Goal: Task Accomplishment & Management: Manage account settings

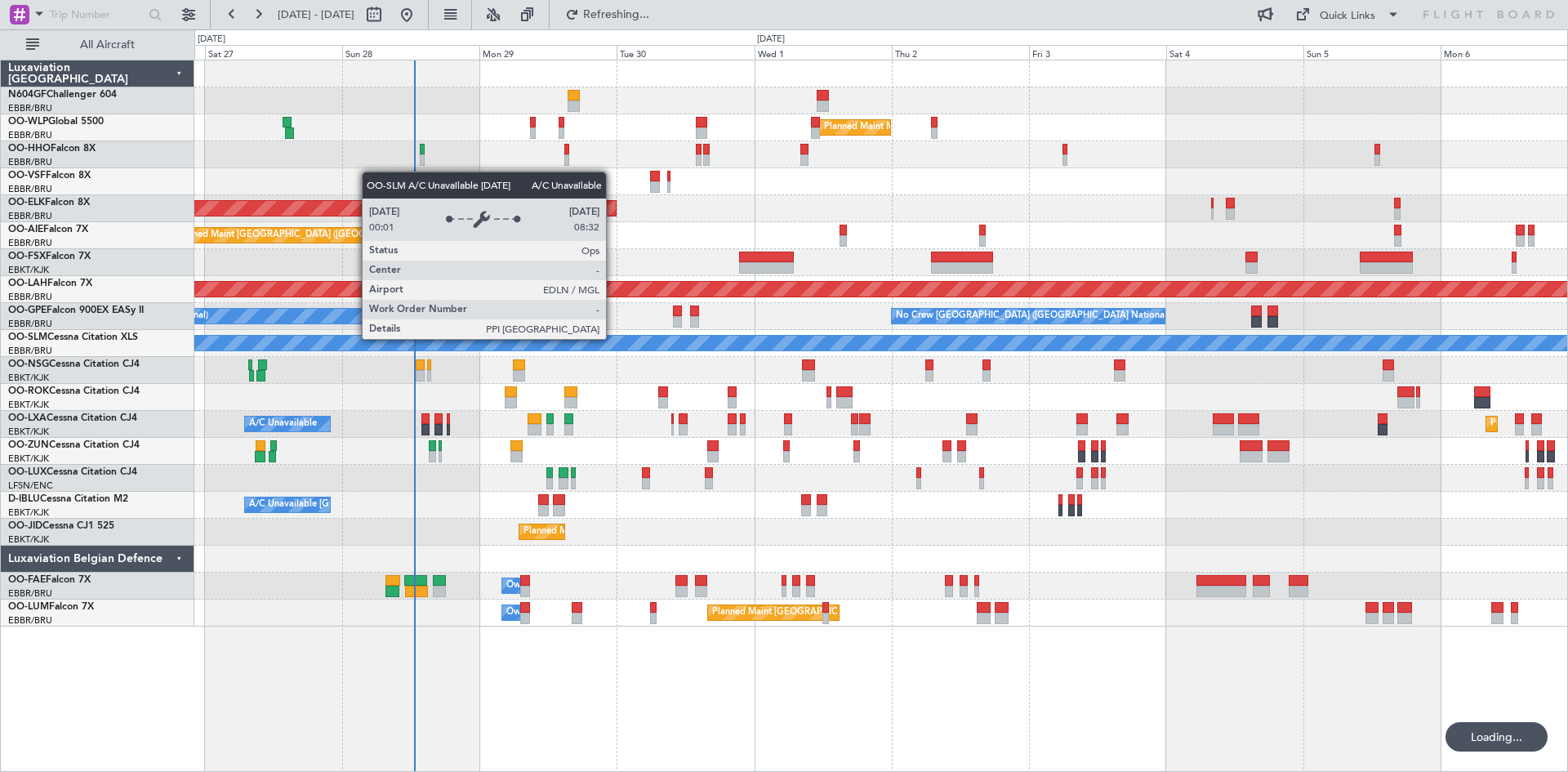
click at [613, 338] on div "A/C Unavailable [GEOGRAPHIC_DATA]" at bounding box center [880, 343] width 1373 height 27
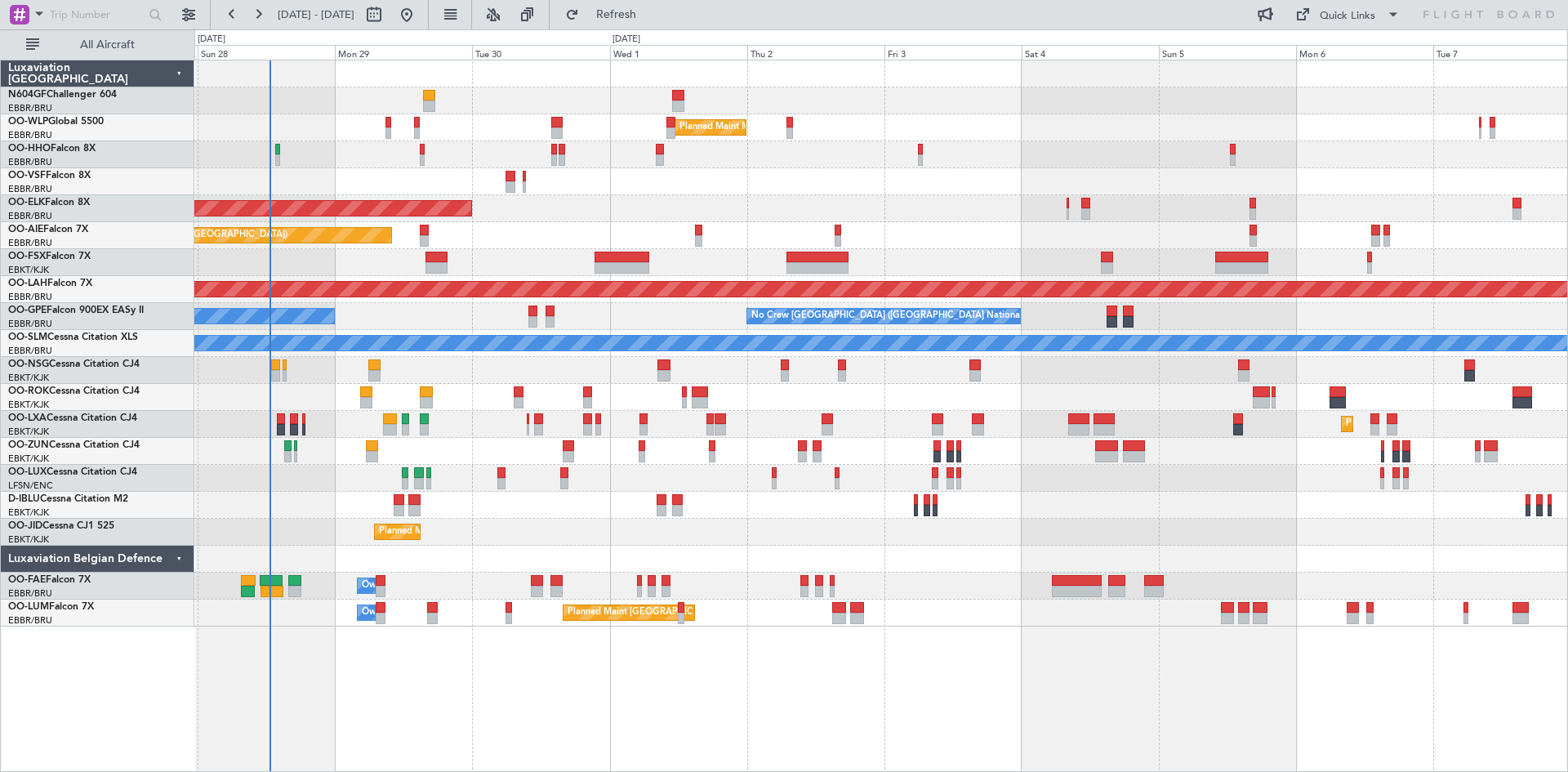
click at [517, 514] on div "A/C Unavailable [GEOGRAPHIC_DATA]-[GEOGRAPHIC_DATA] A/C Unavailable [GEOGRAPHIC…" at bounding box center [880, 506] width 1373 height 27
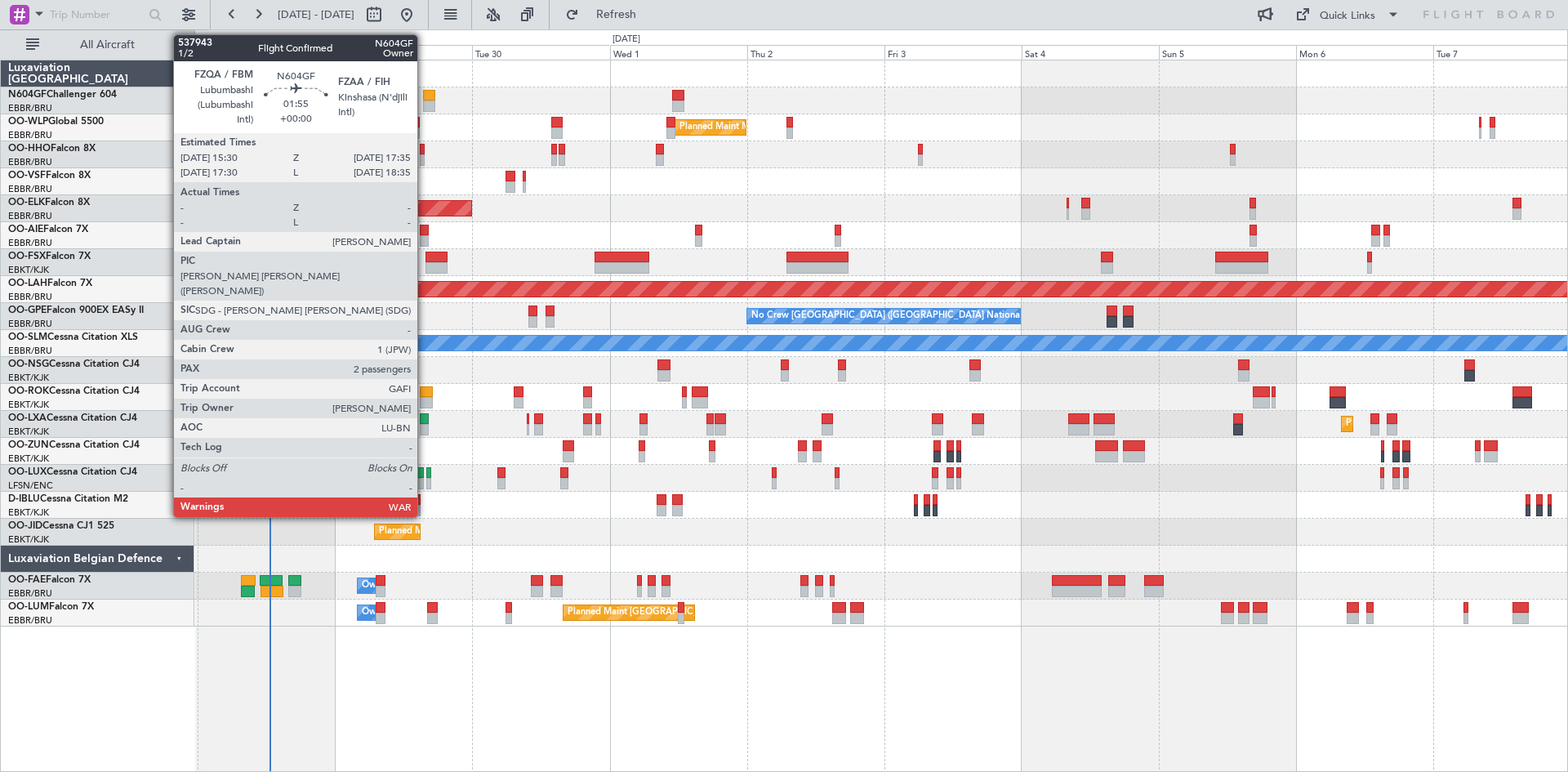
click at [425, 104] on div at bounding box center [429, 107] width 12 height 12
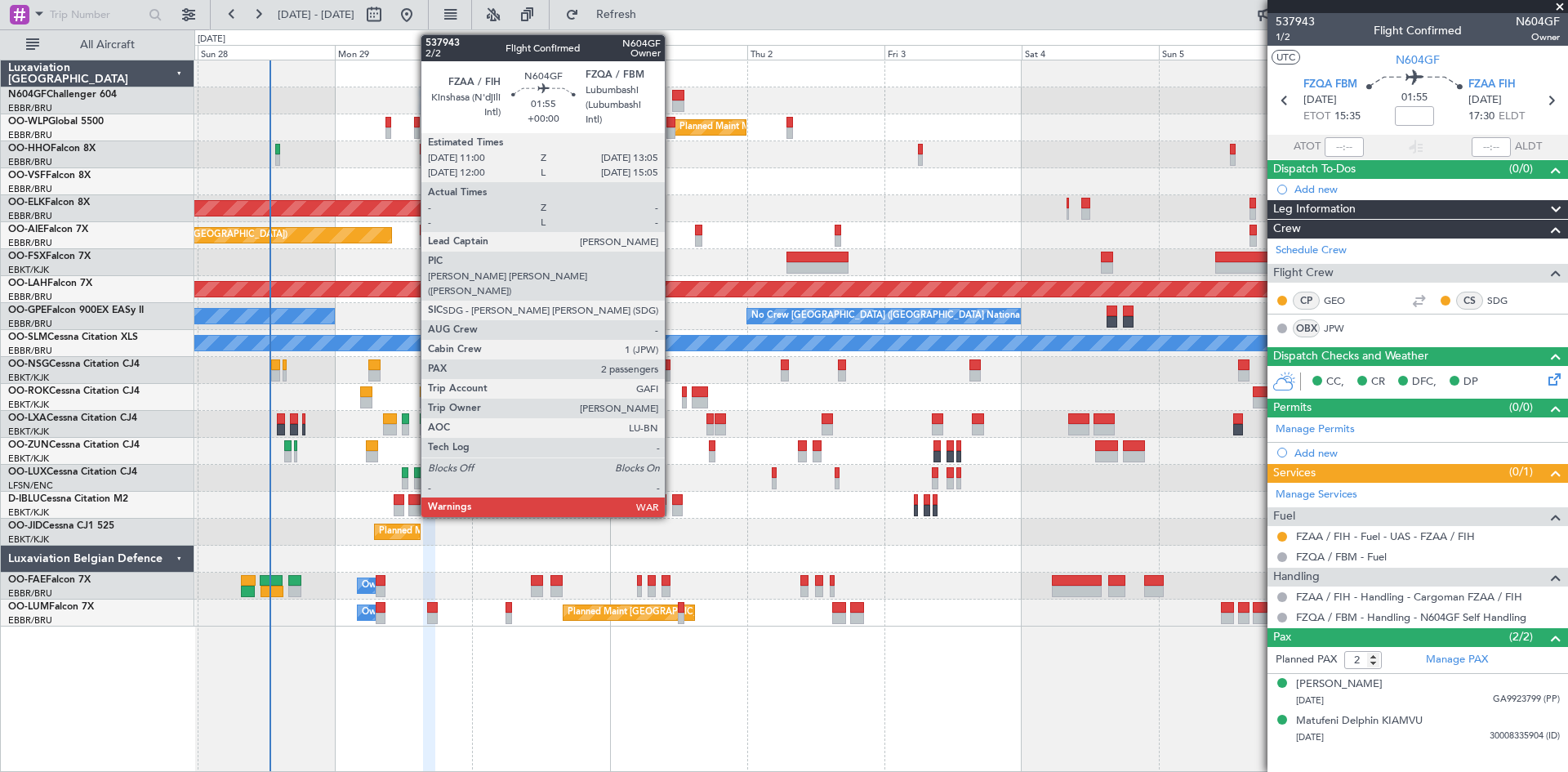
click at [673, 103] on div at bounding box center [678, 107] width 12 height 12
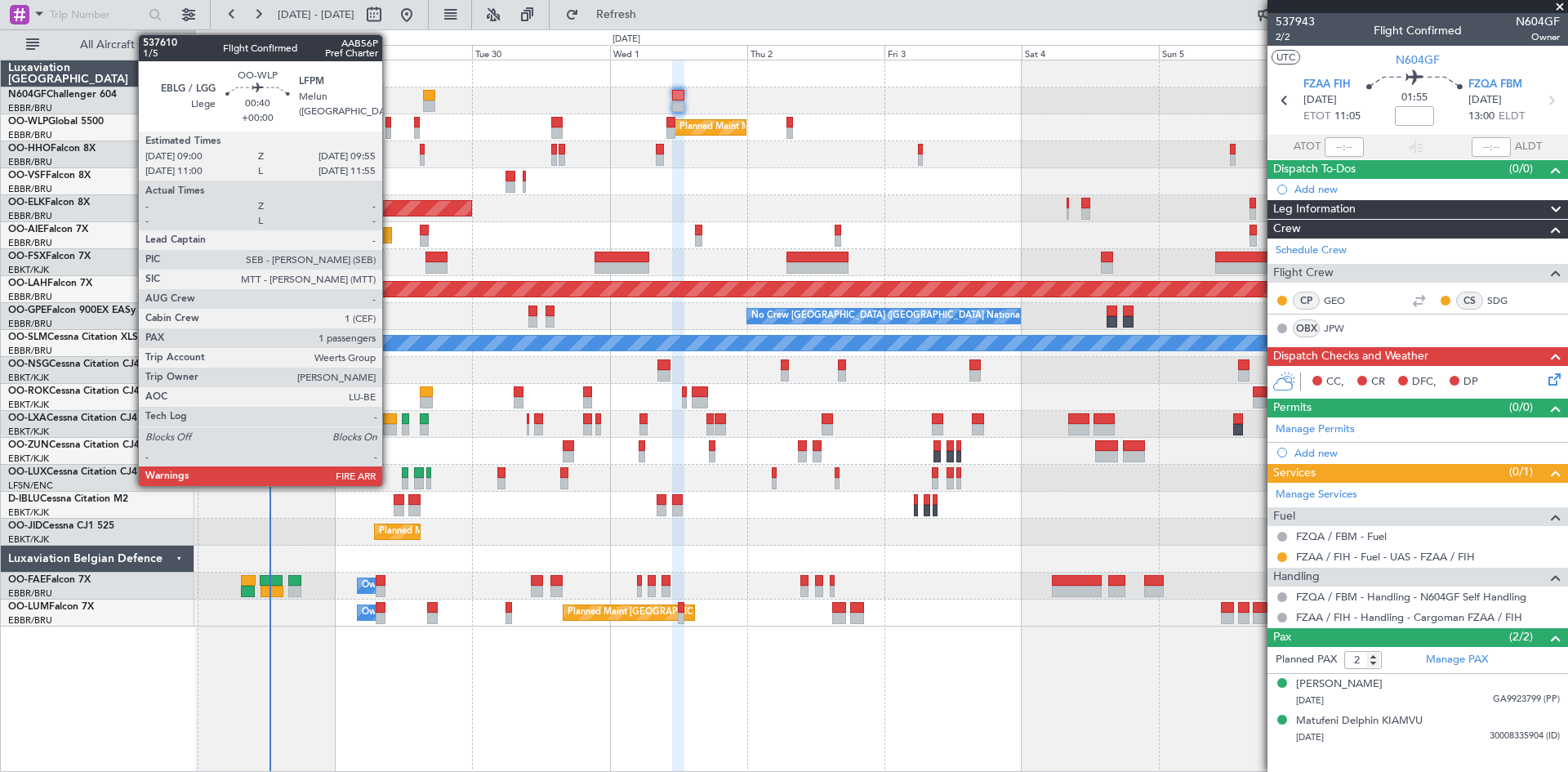
click at [389, 134] on div at bounding box center [388, 134] width 6 height 12
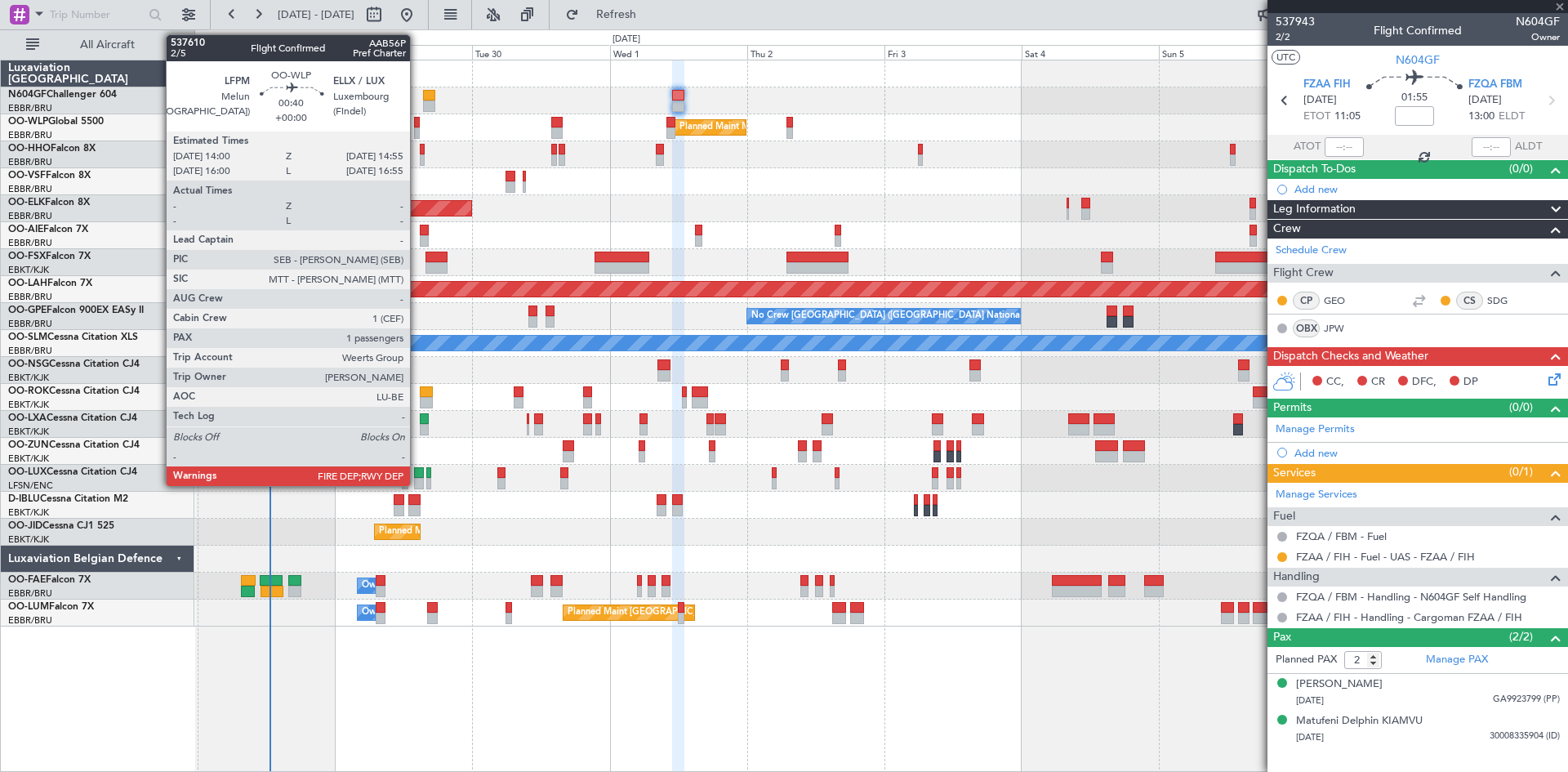
type input "1"
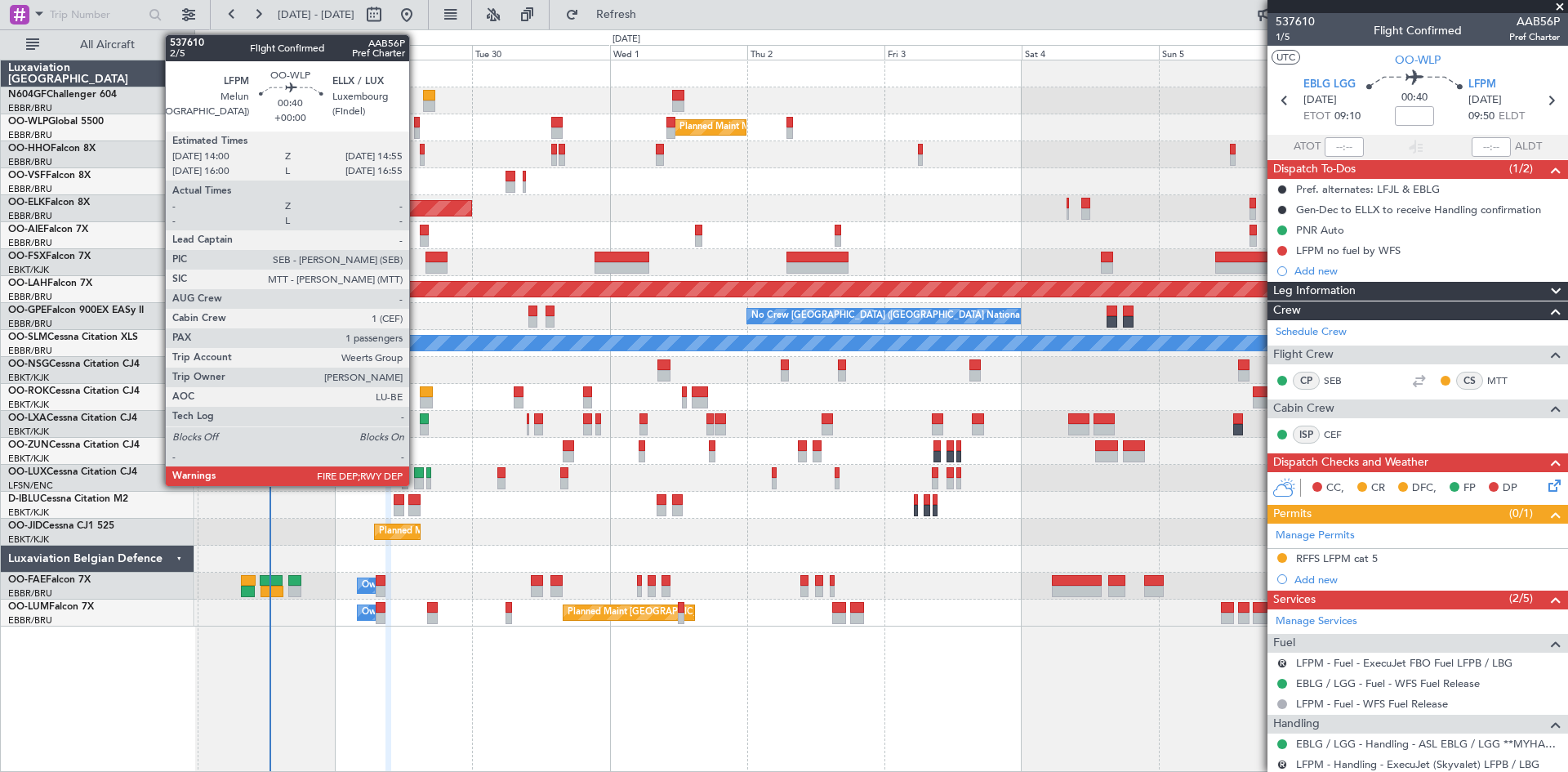
click at [416, 137] on div at bounding box center [417, 134] width 6 height 12
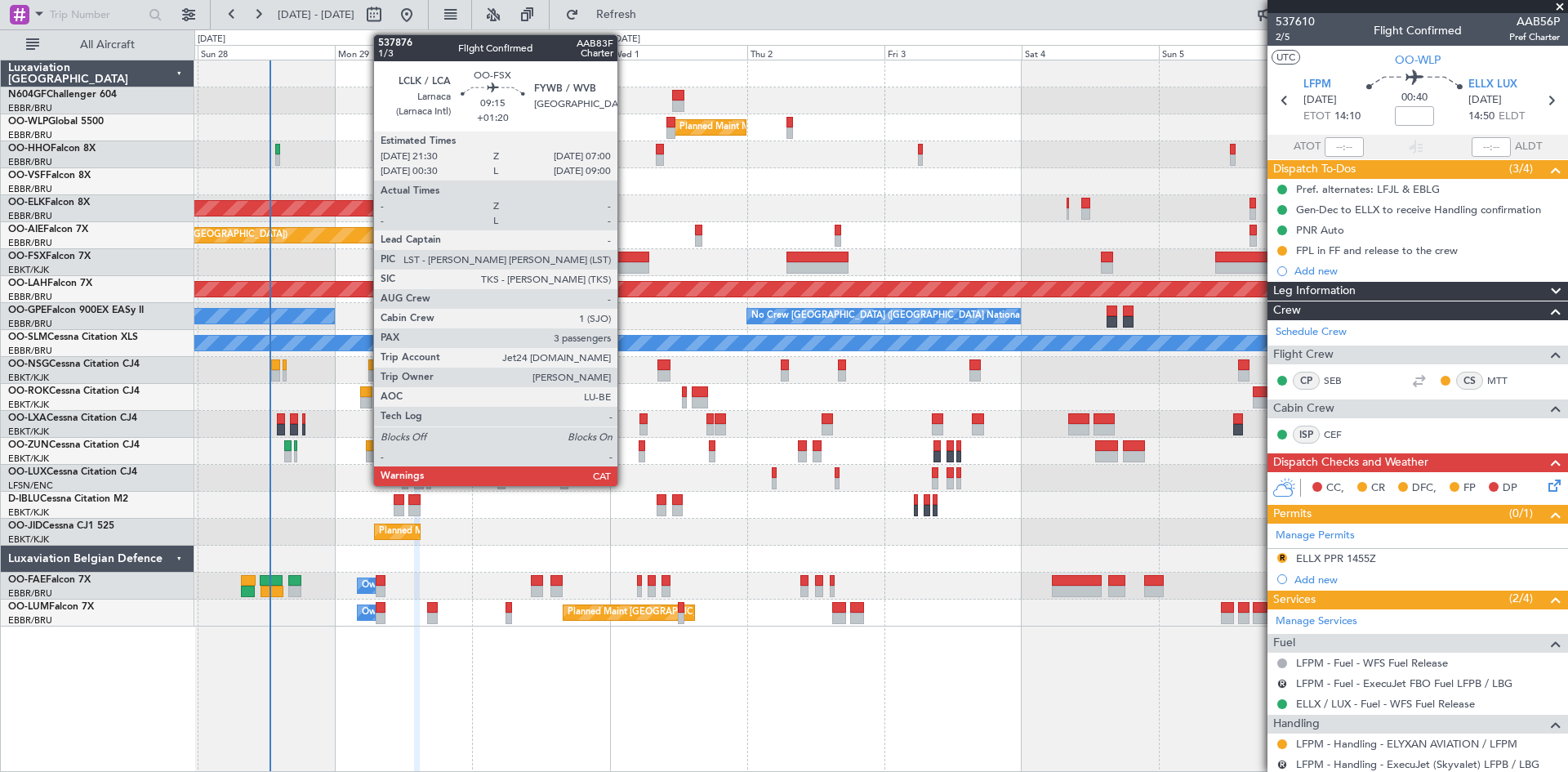
click at [625, 263] on div at bounding box center [622, 268] width 55 height 12
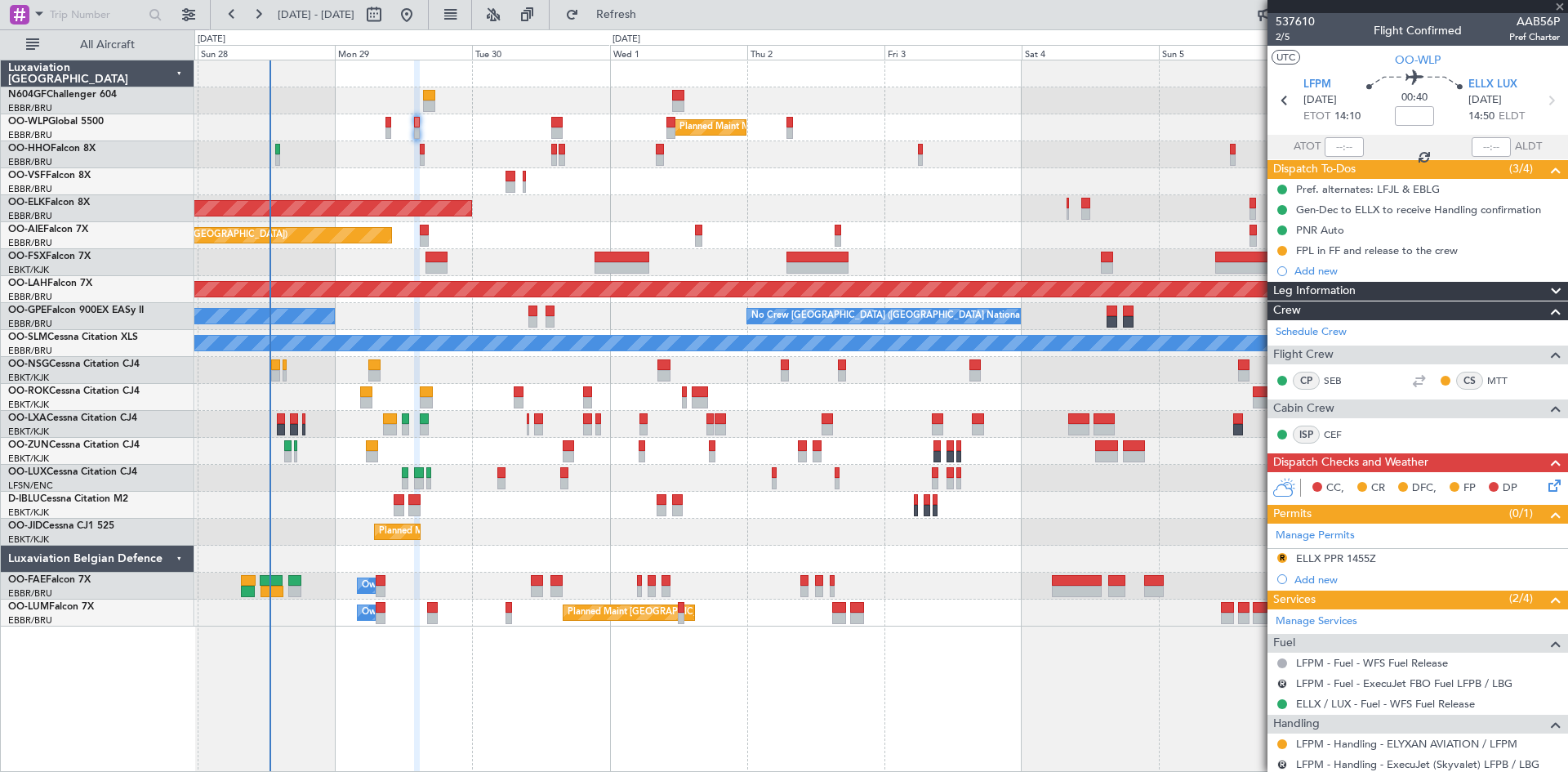
type input "+01:20"
type input "3"
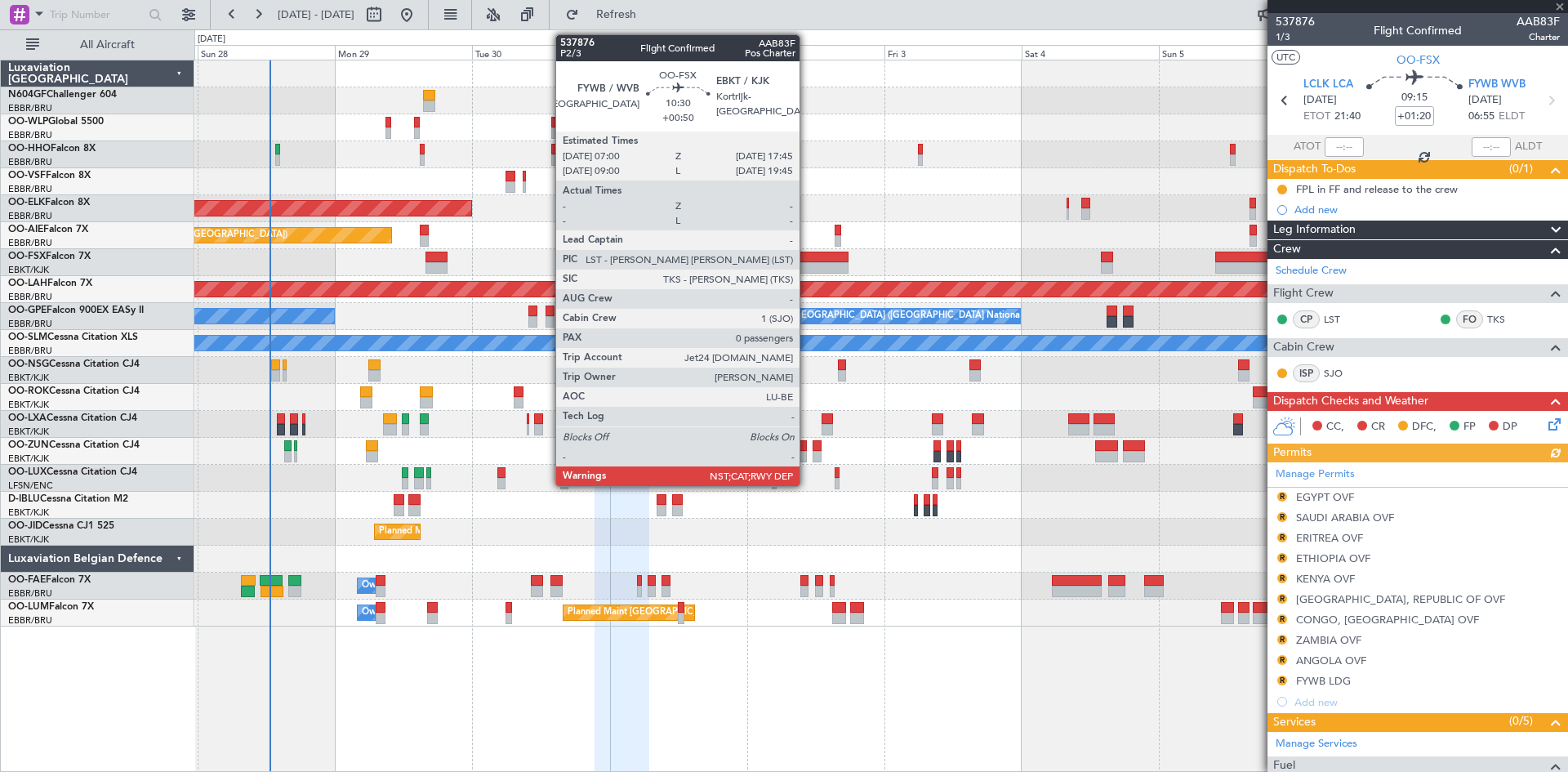
click at [807, 266] on div at bounding box center [818, 268] width 62 height 12
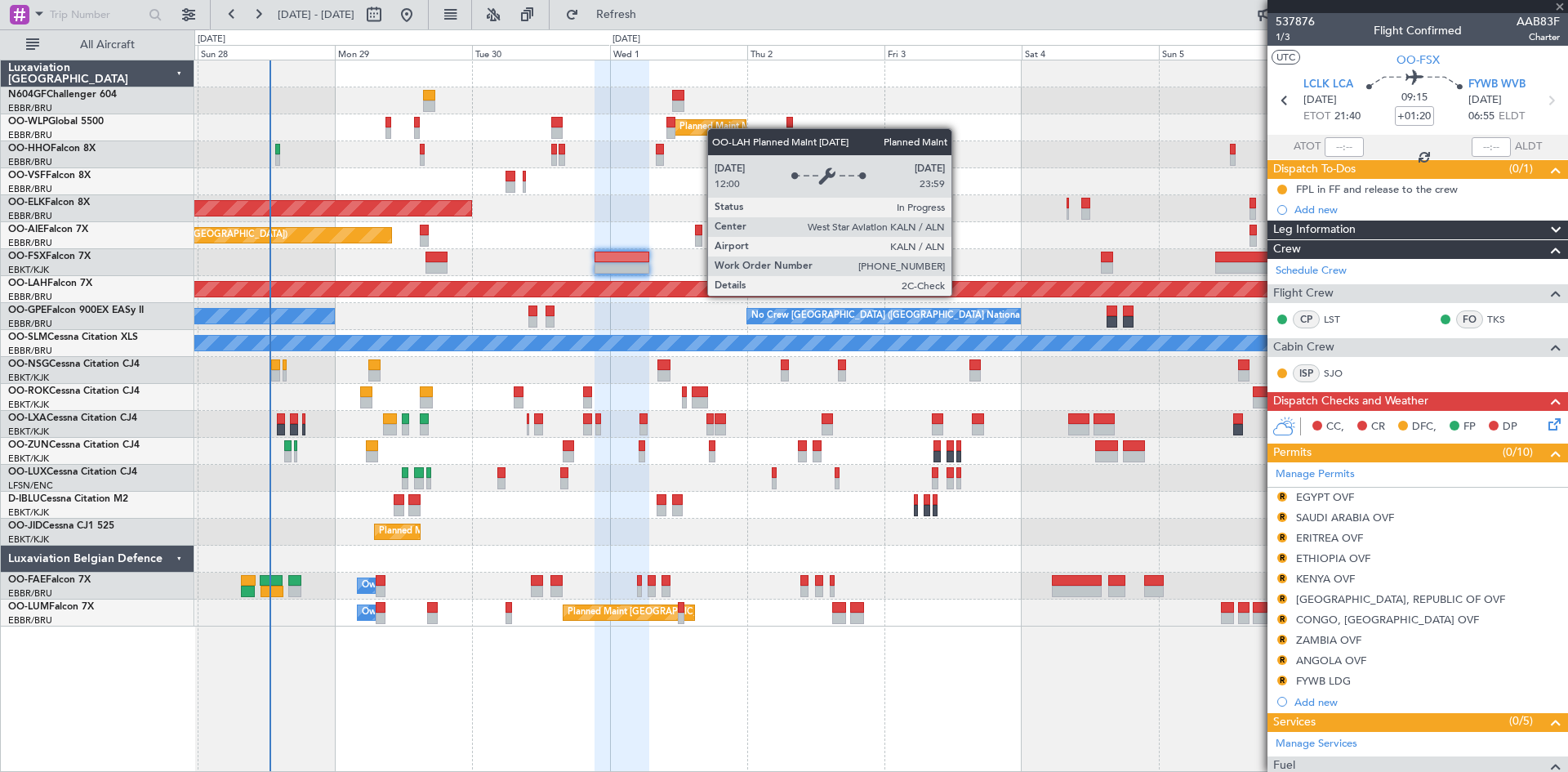
type input "+00:50"
type input "0"
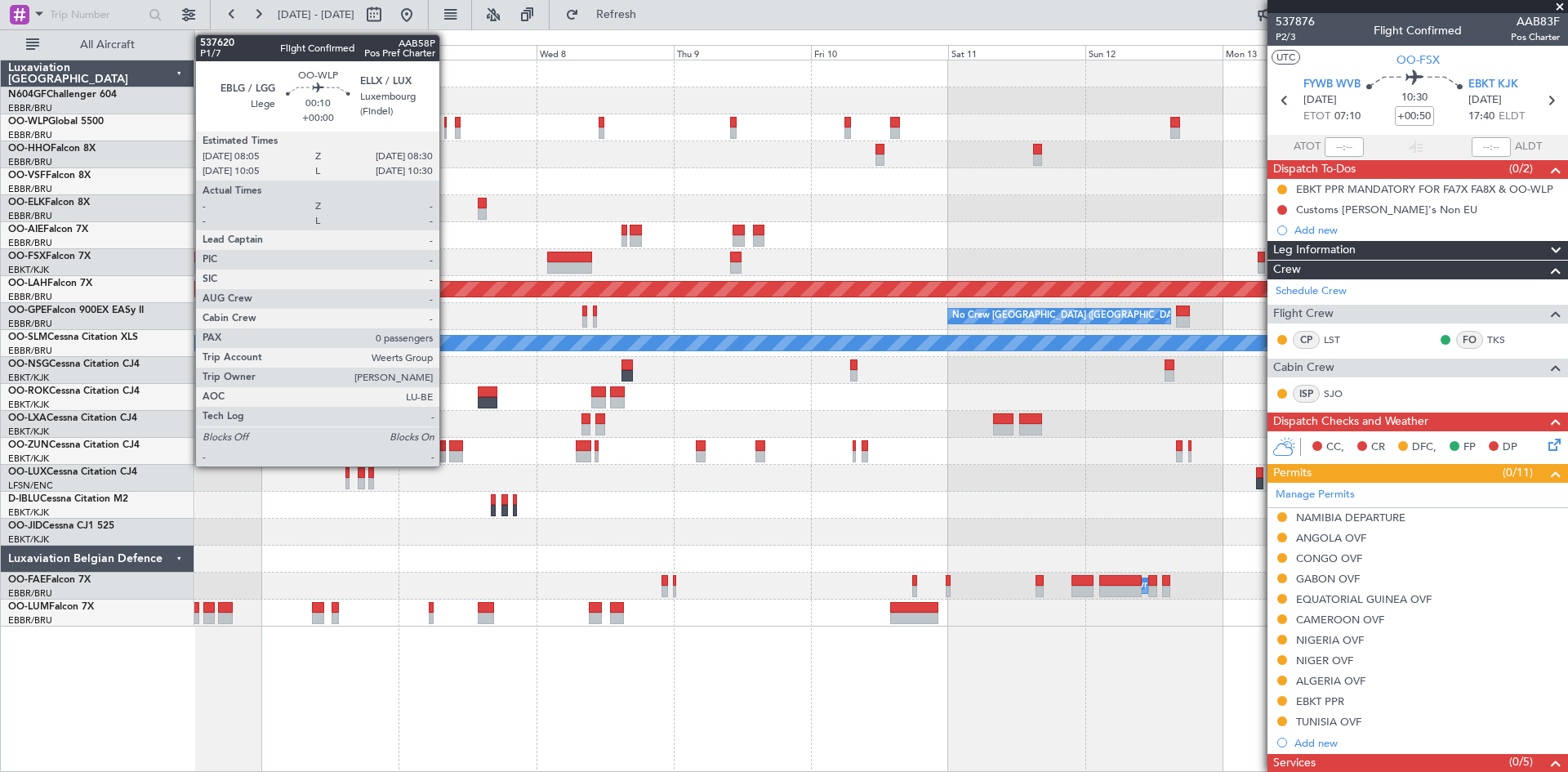
click at [447, 128] on div at bounding box center [445, 134] width 3 height 12
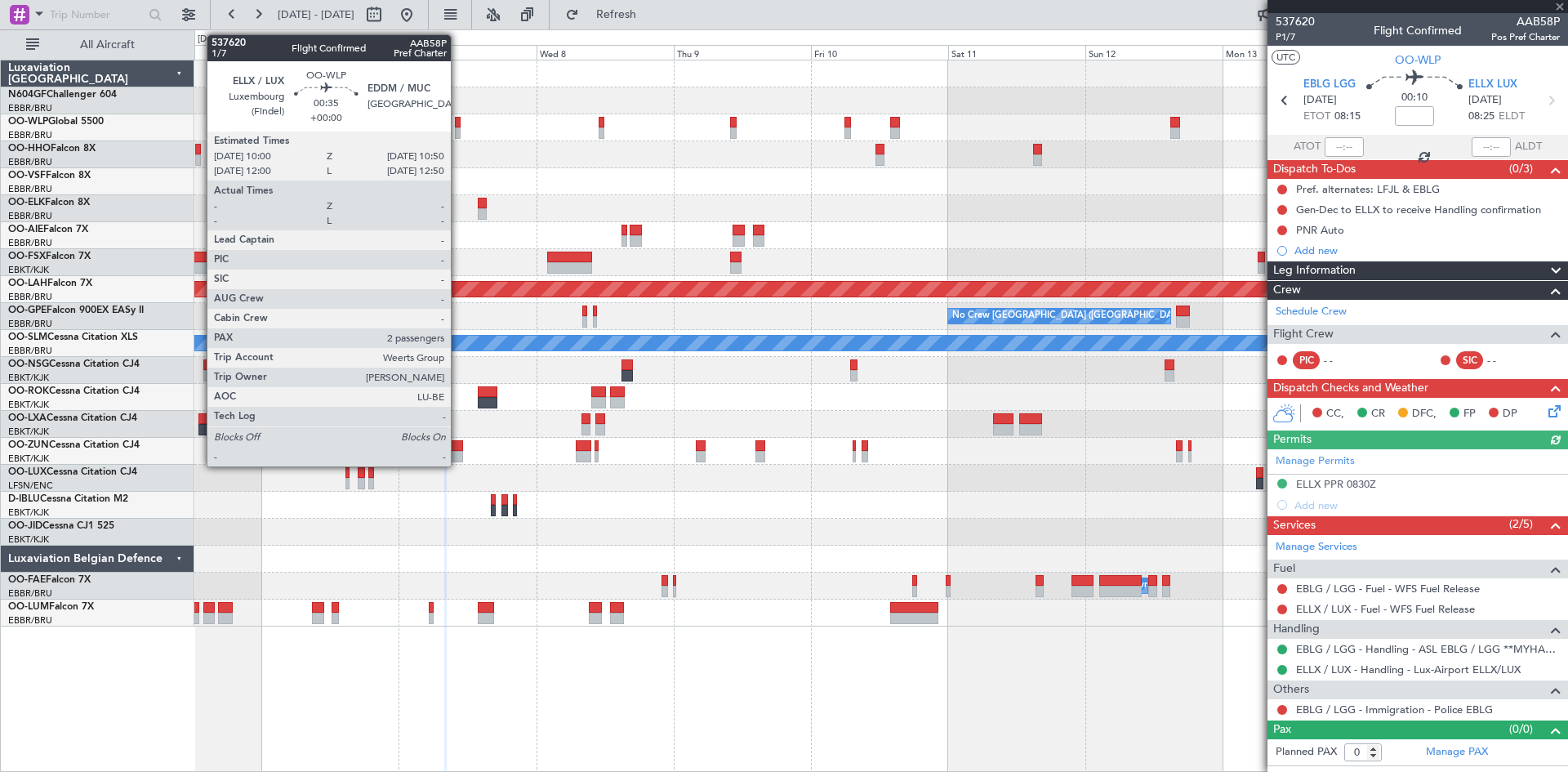
click at [458, 130] on div at bounding box center [456, 134] width 5 height 12
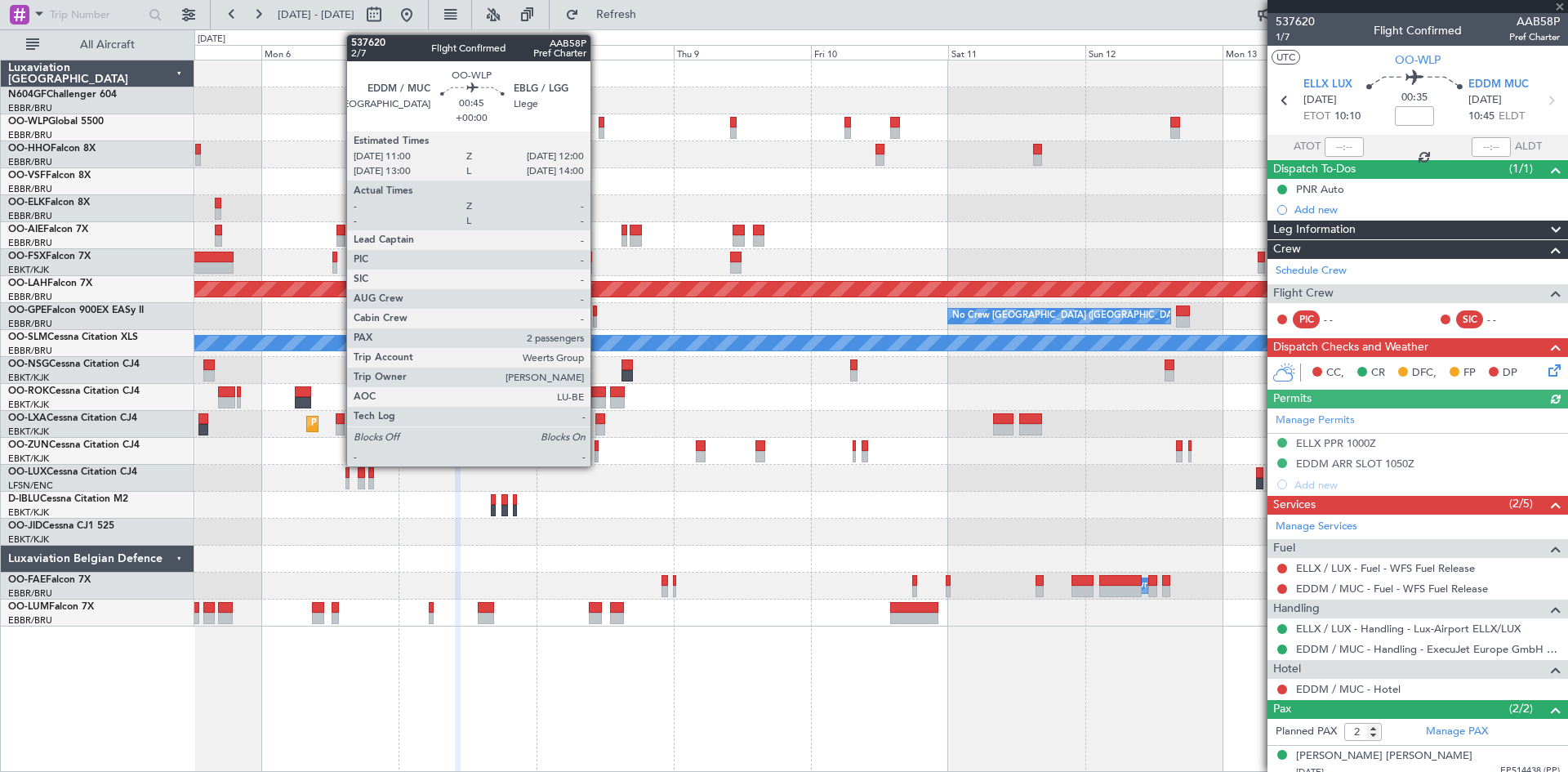
click at [599, 126] on div at bounding box center [601, 123] width 7 height 12
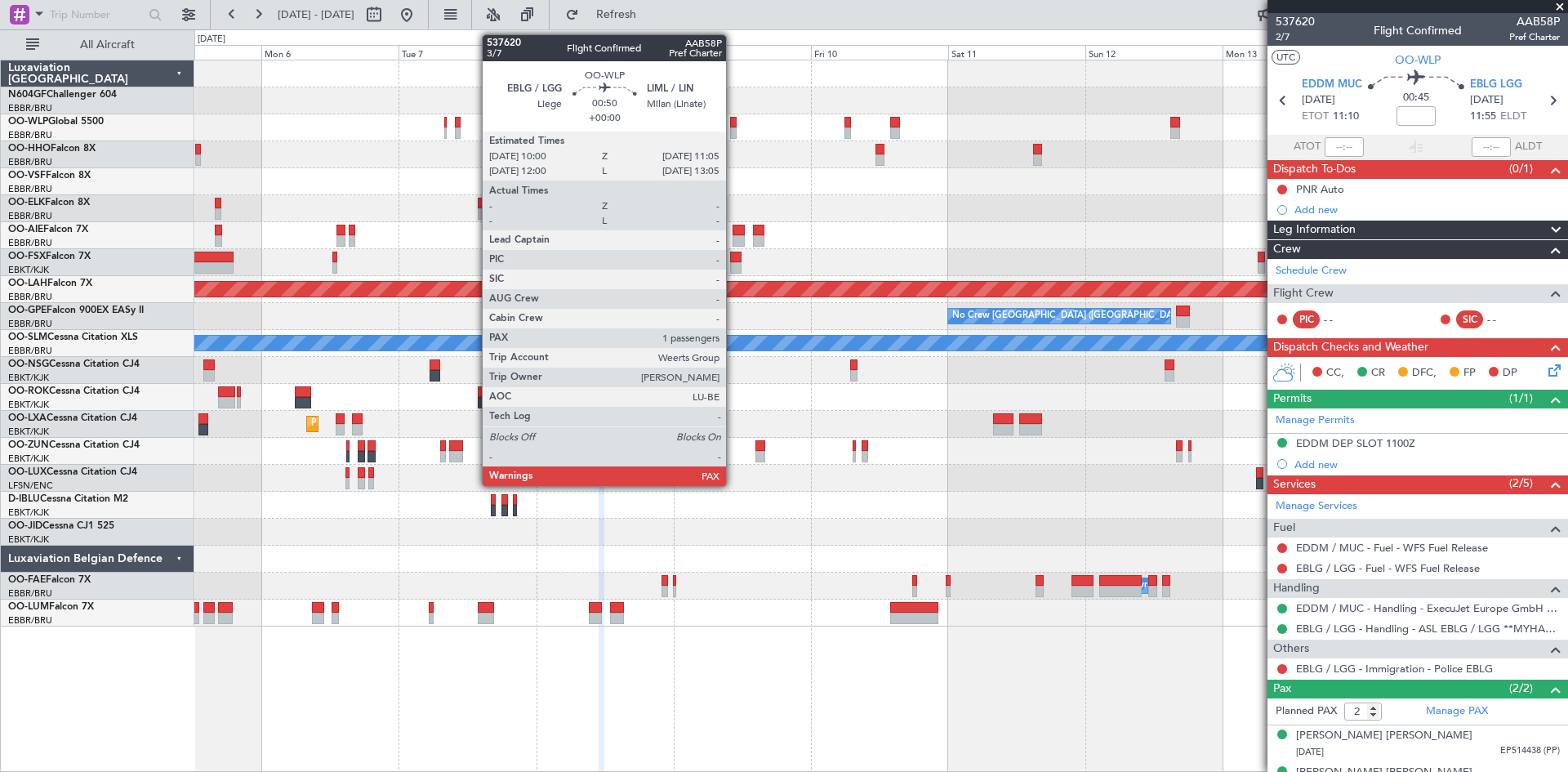
click at [733, 128] on div at bounding box center [733, 134] width 7 height 12
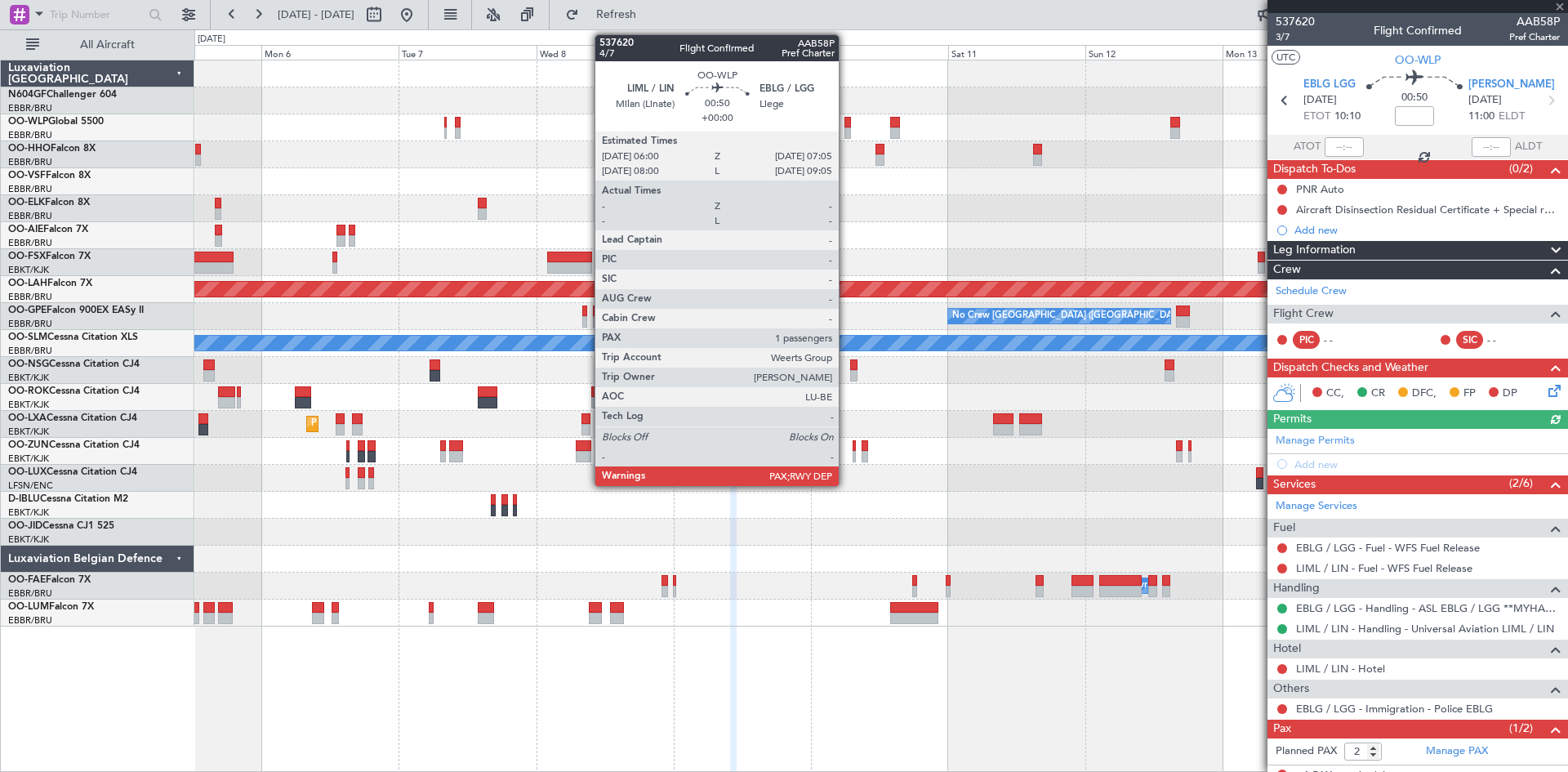
click at [846, 132] on div at bounding box center [847, 134] width 7 height 12
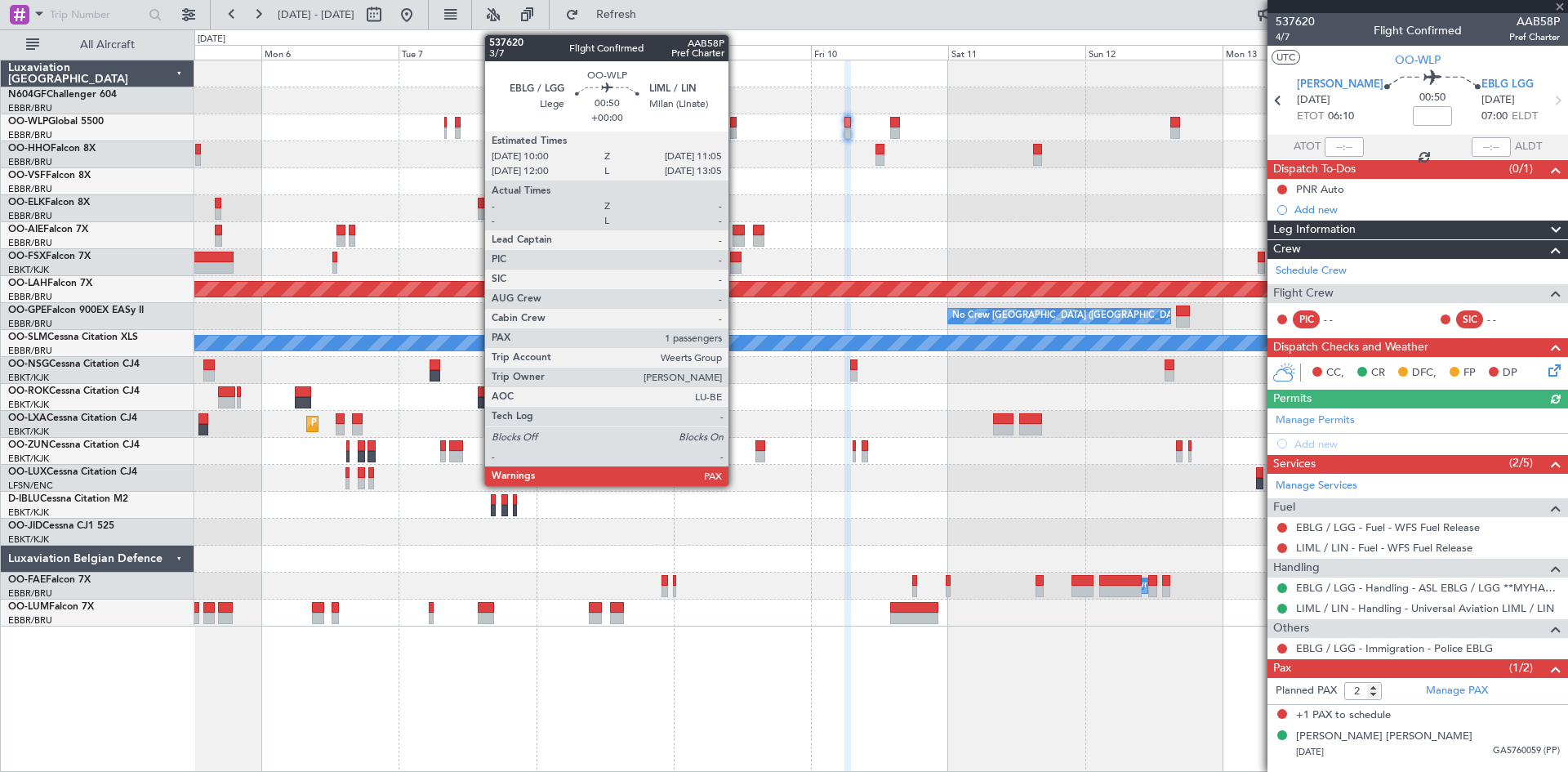
click at [736, 133] on div at bounding box center [733, 134] width 7 height 12
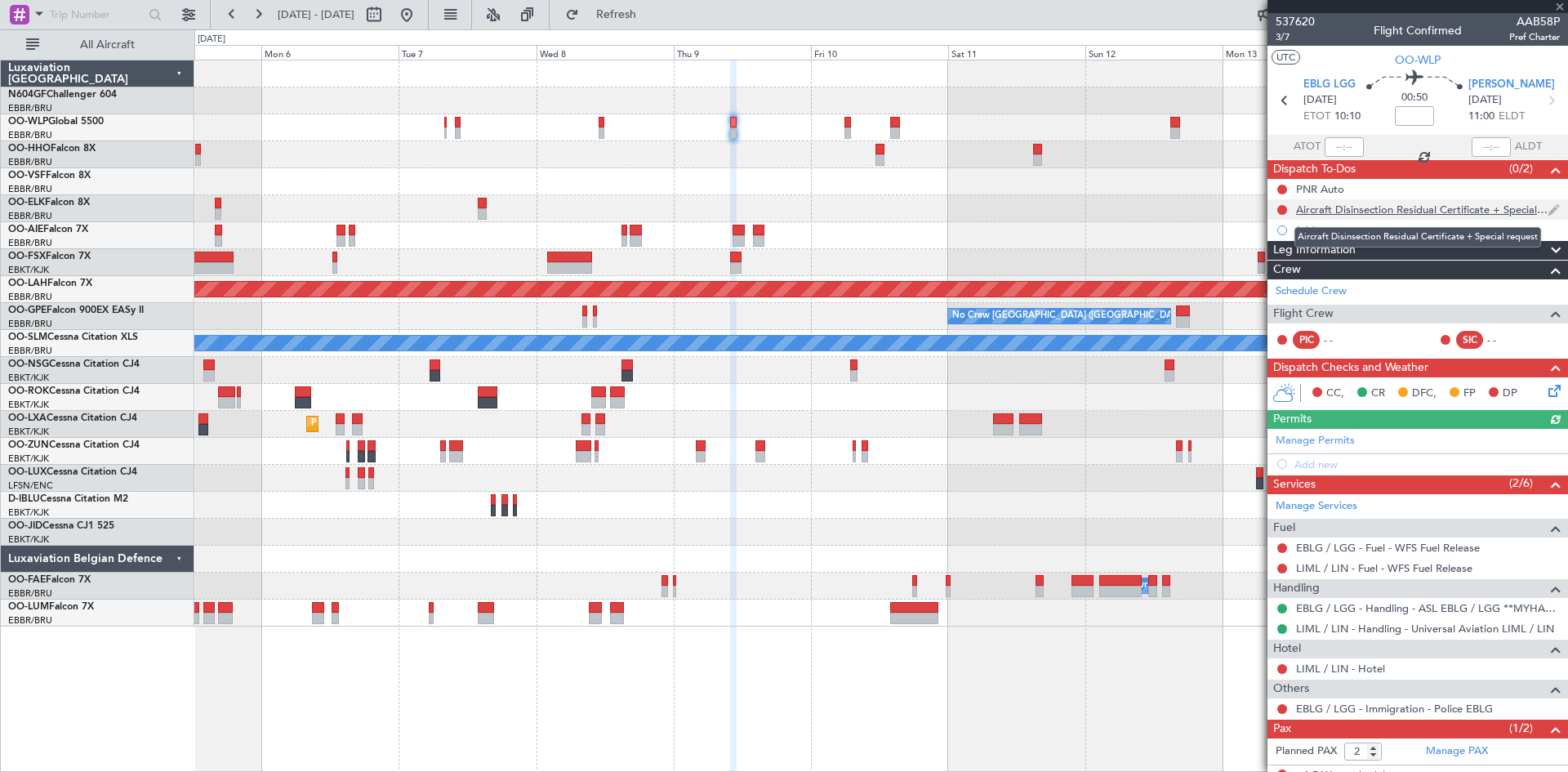
click at [1332, 203] on div "Aircraft Disinsection Residual Certificate + Special request" at bounding box center [1422, 210] width 252 height 13
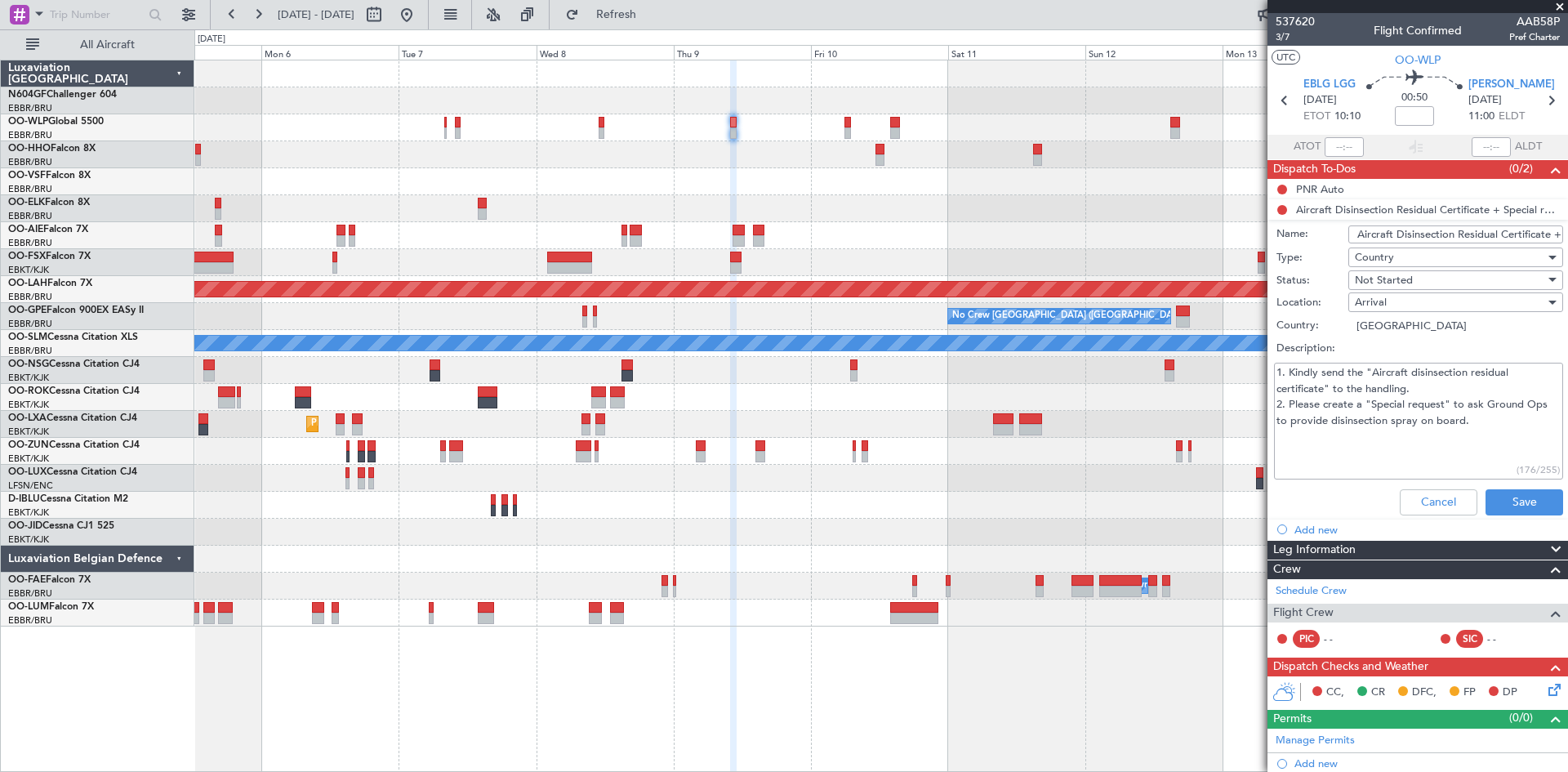
click at [1514, 438] on textarea "1. Kindly send the "Aircraft disinsection residual certificate" to the handling…" at bounding box center [1418, 421] width 289 height 117
drag, startPoint x: 1353, startPoint y: 235, endPoint x: 1567, endPoint y: 232, distance: 214.0
click at [1567, 232] on article "537620 3/7 Flight Confirmed AAB58P Pref Charter UTC OO-WLP EBLG LGG [DATE] ETOT…" at bounding box center [1417, 393] width 301 height 760
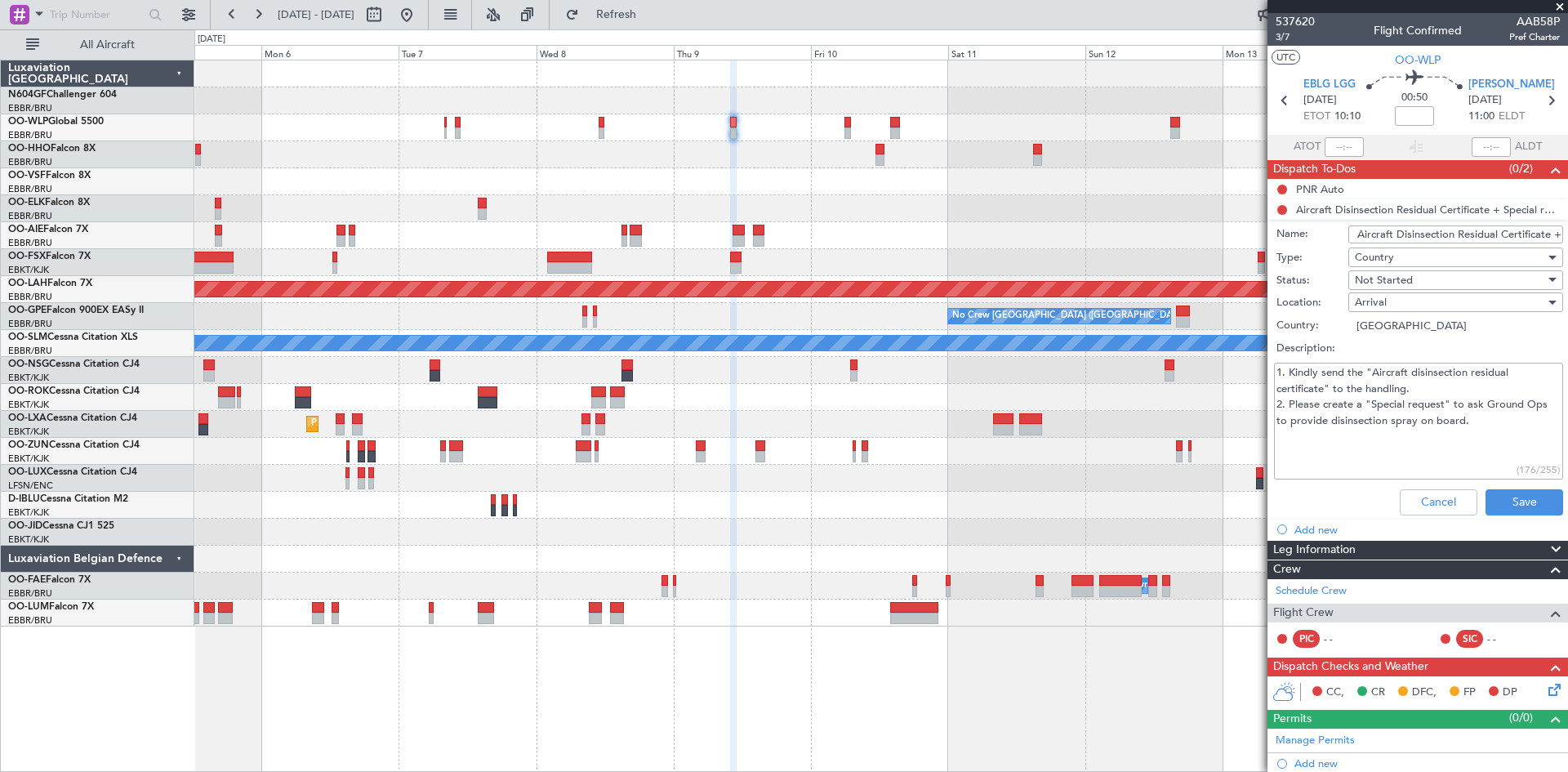
drag, startPoint x: 1507, startPoint y: 428, endPoint x: 1233, endPoint y: 359, distance: 282.6
click at [1233, 359] on fb-app "[DATE] - [DATE] Refresh Quick Links All Aircraft Planned [GEOGRAPHIC_DATA][PERS…" at bounding box center [784, 392] width 1568 height 760
click at [1428, 497] on button "Cancel" at bounding box center [1438, 502] width 78 height 26
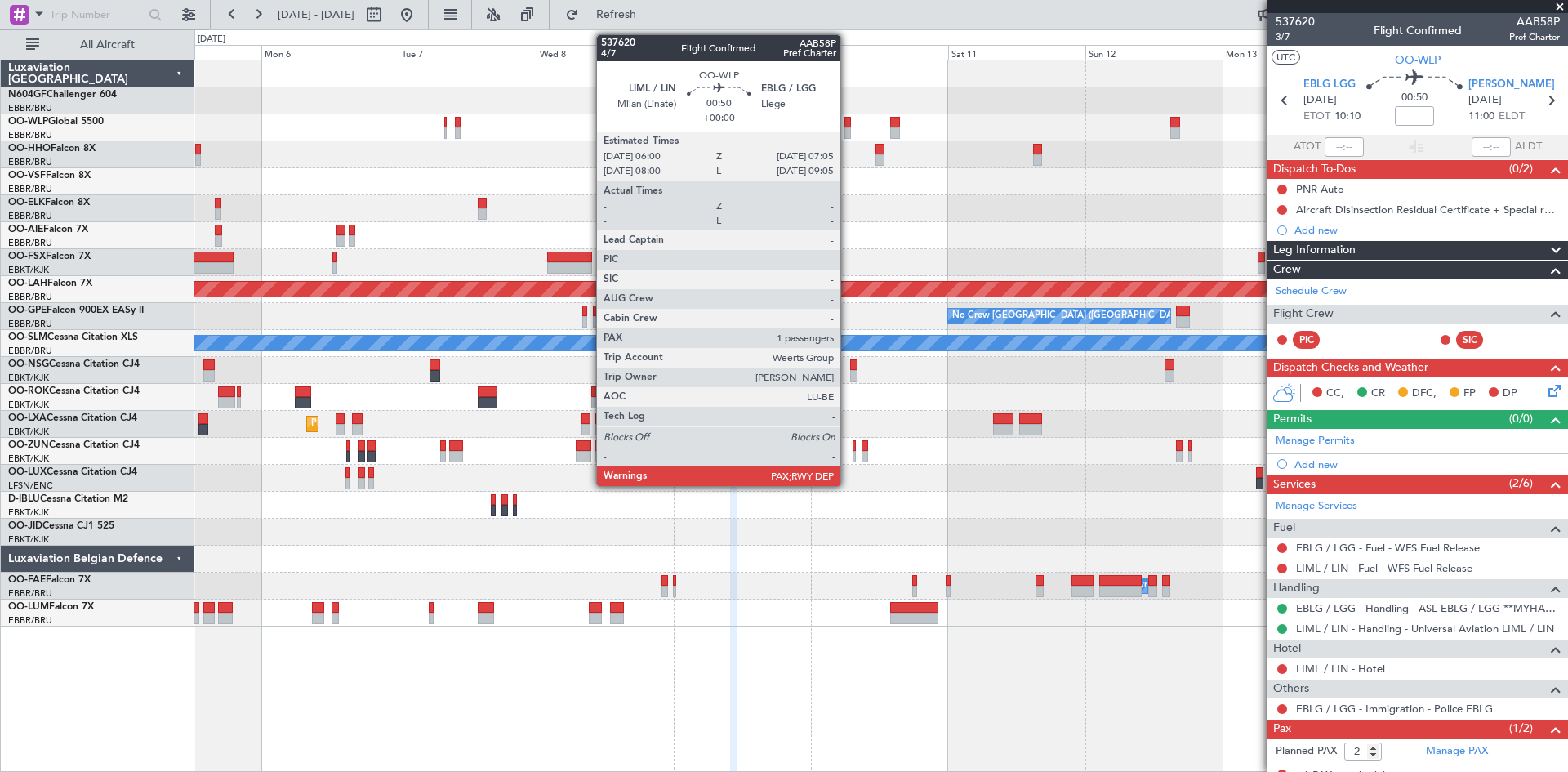
click at [847, 130] on div at bounding box center [847, 134] width 7 height 12
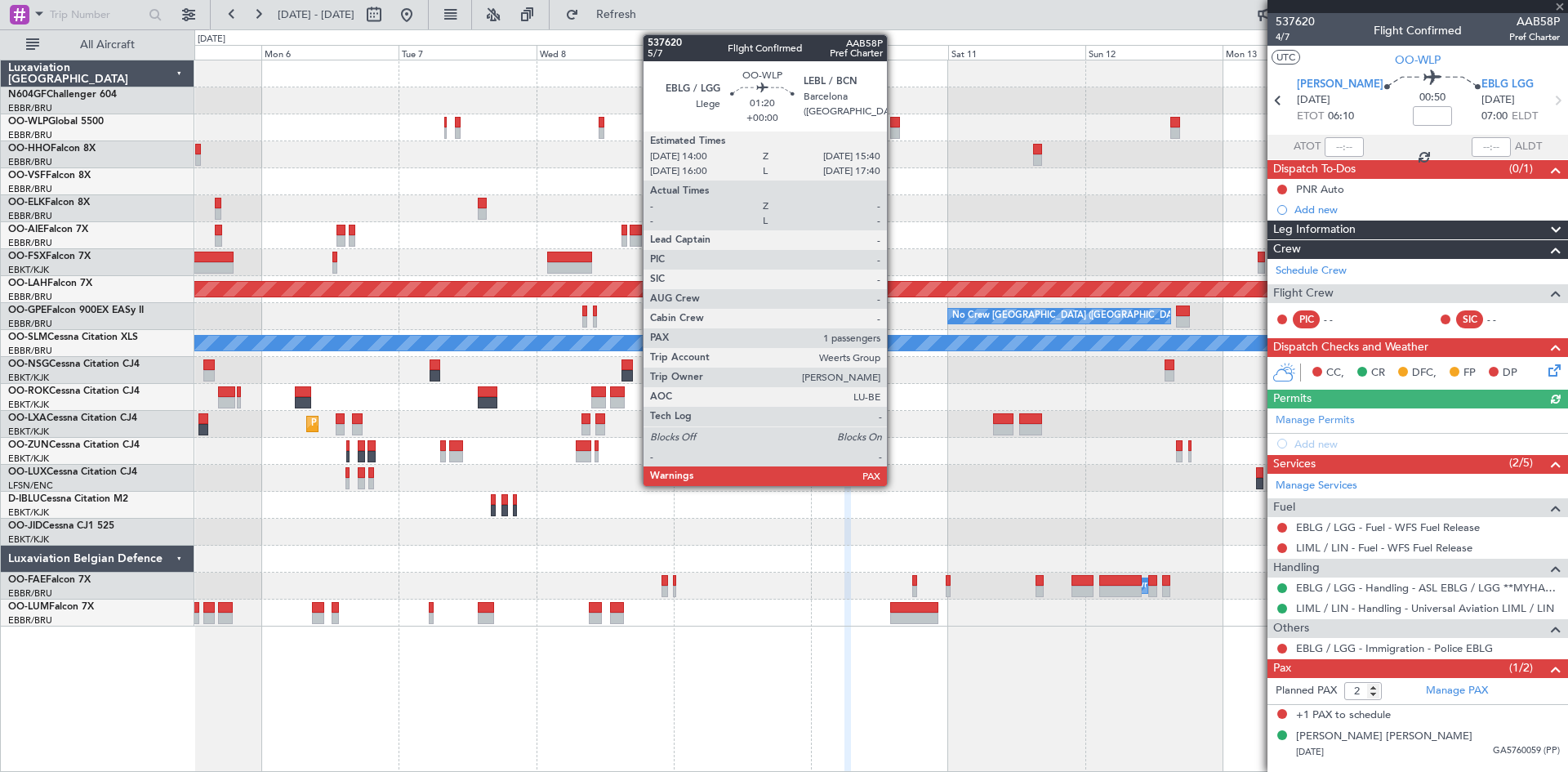
click at [894, 127] on div at bounding box center [894, 123] width 10 height 12
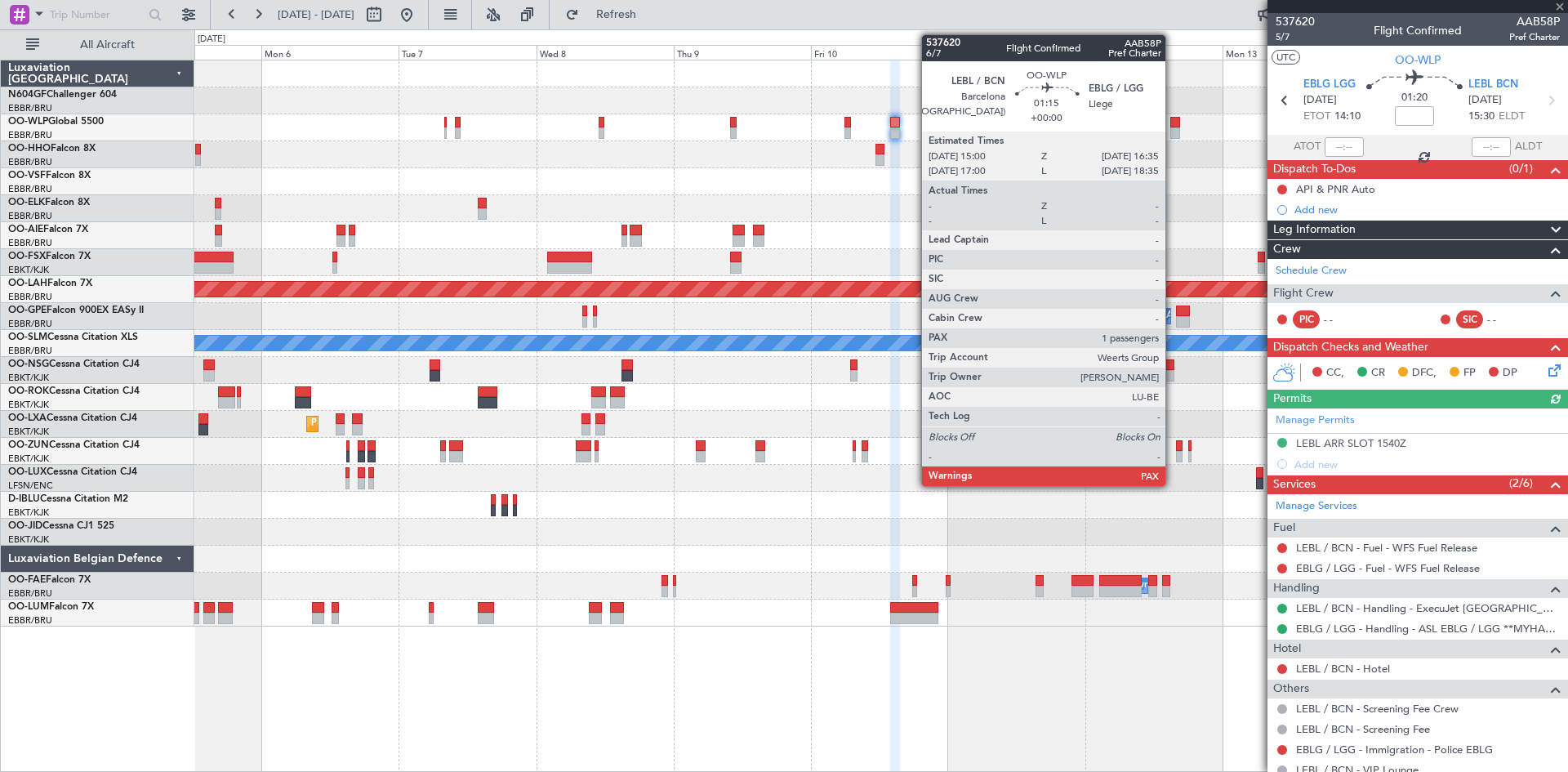
click at [1173, 131] on div at bounding box center [1175, 134] width 10 height 12
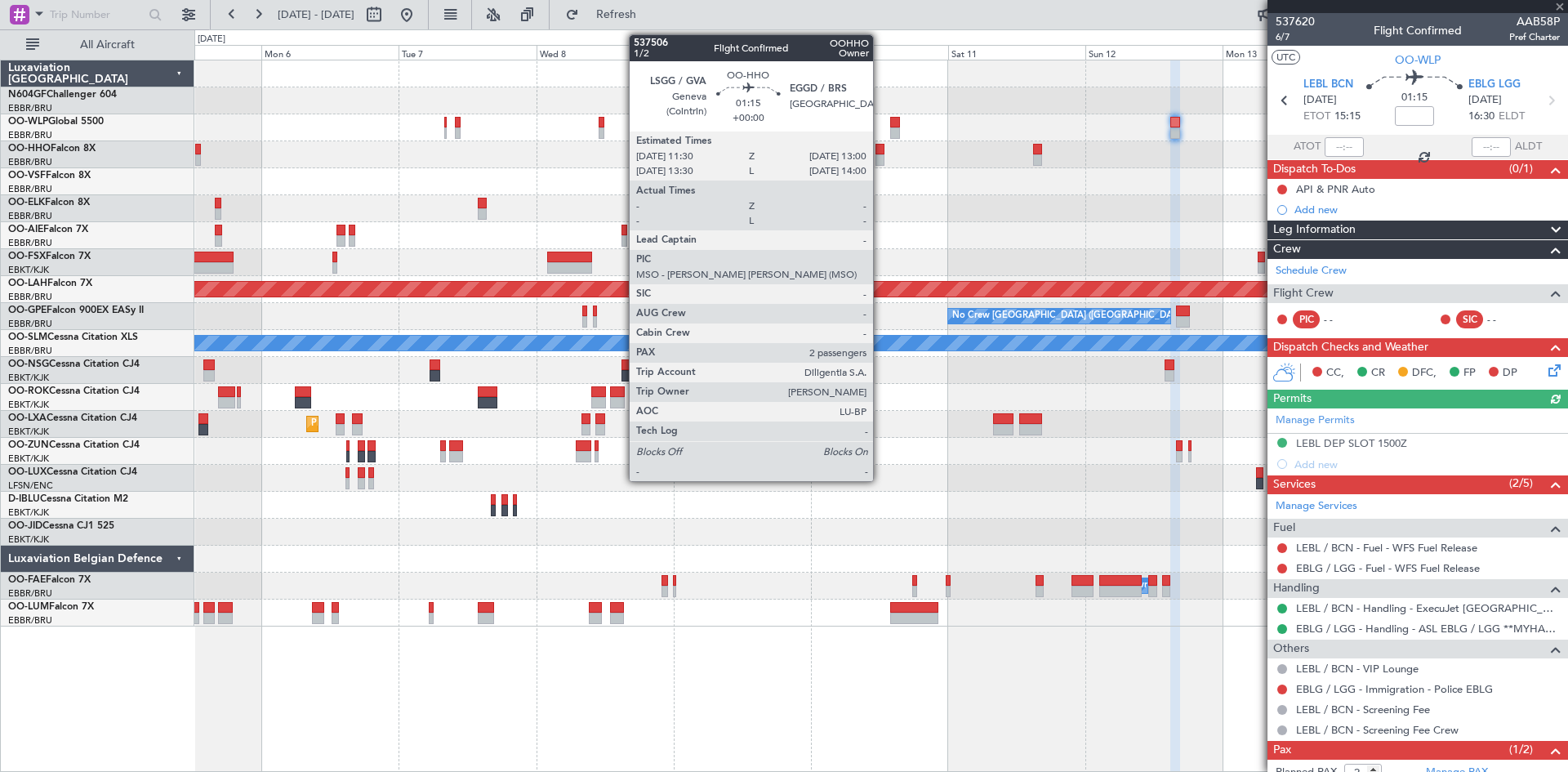
click at [880, 159] on div at bounding box center [879, 161] width 9 height 12
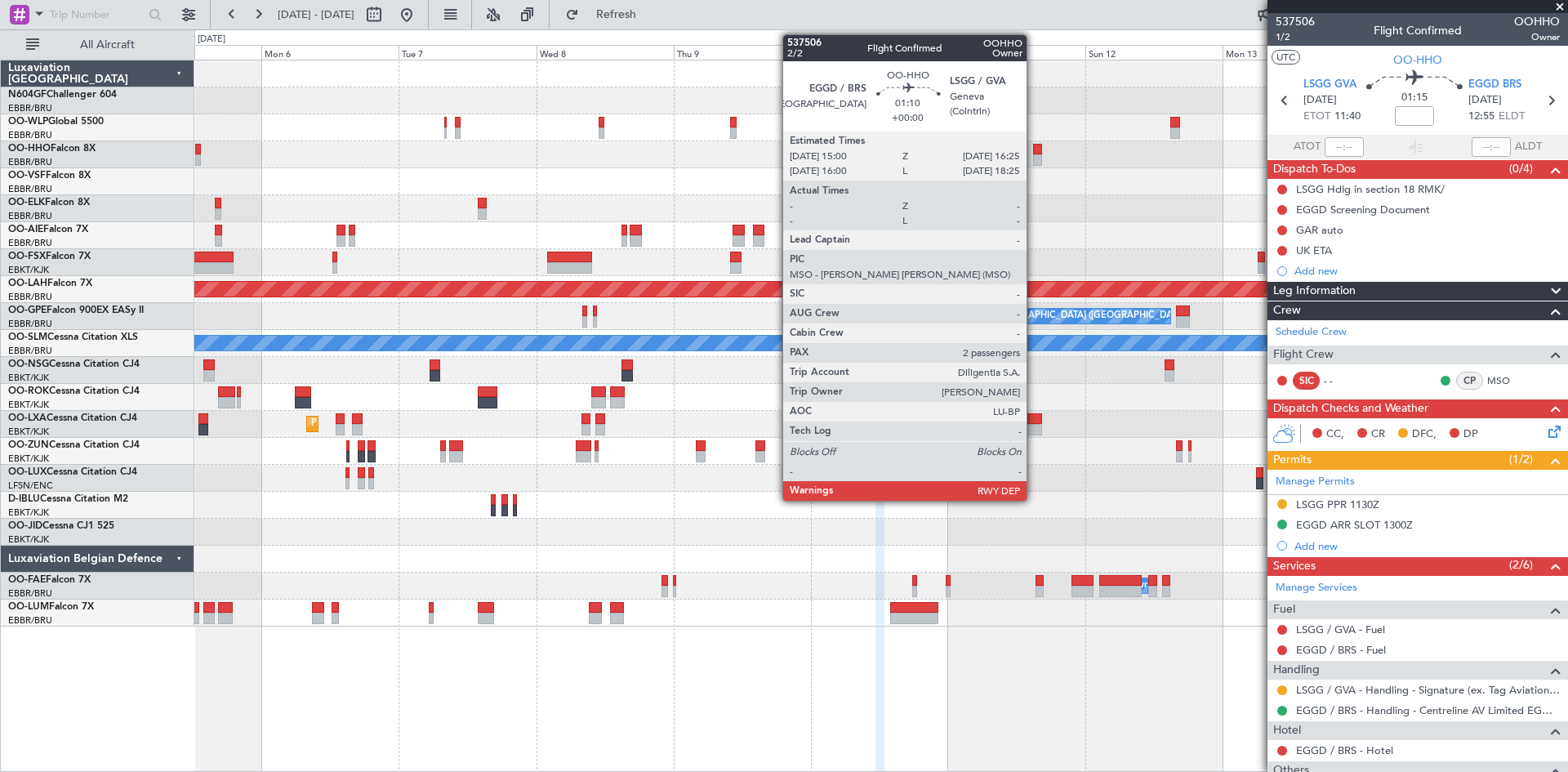
click at [1034, 159] on div at bounding box center [1037, 161] width 8 height 12
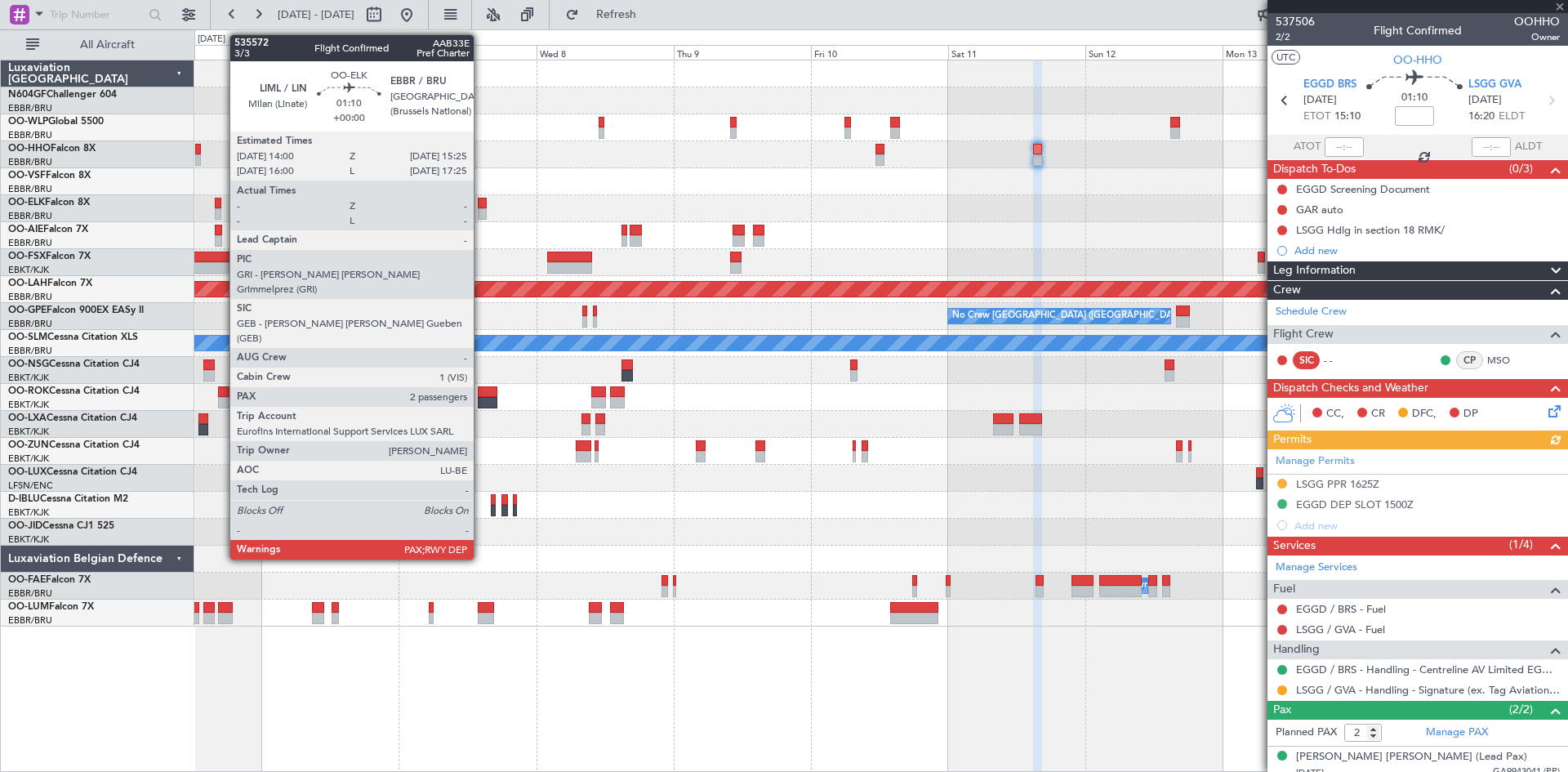
click at [481, 206] on div at bounding box center [481, 204] width 8 height 12
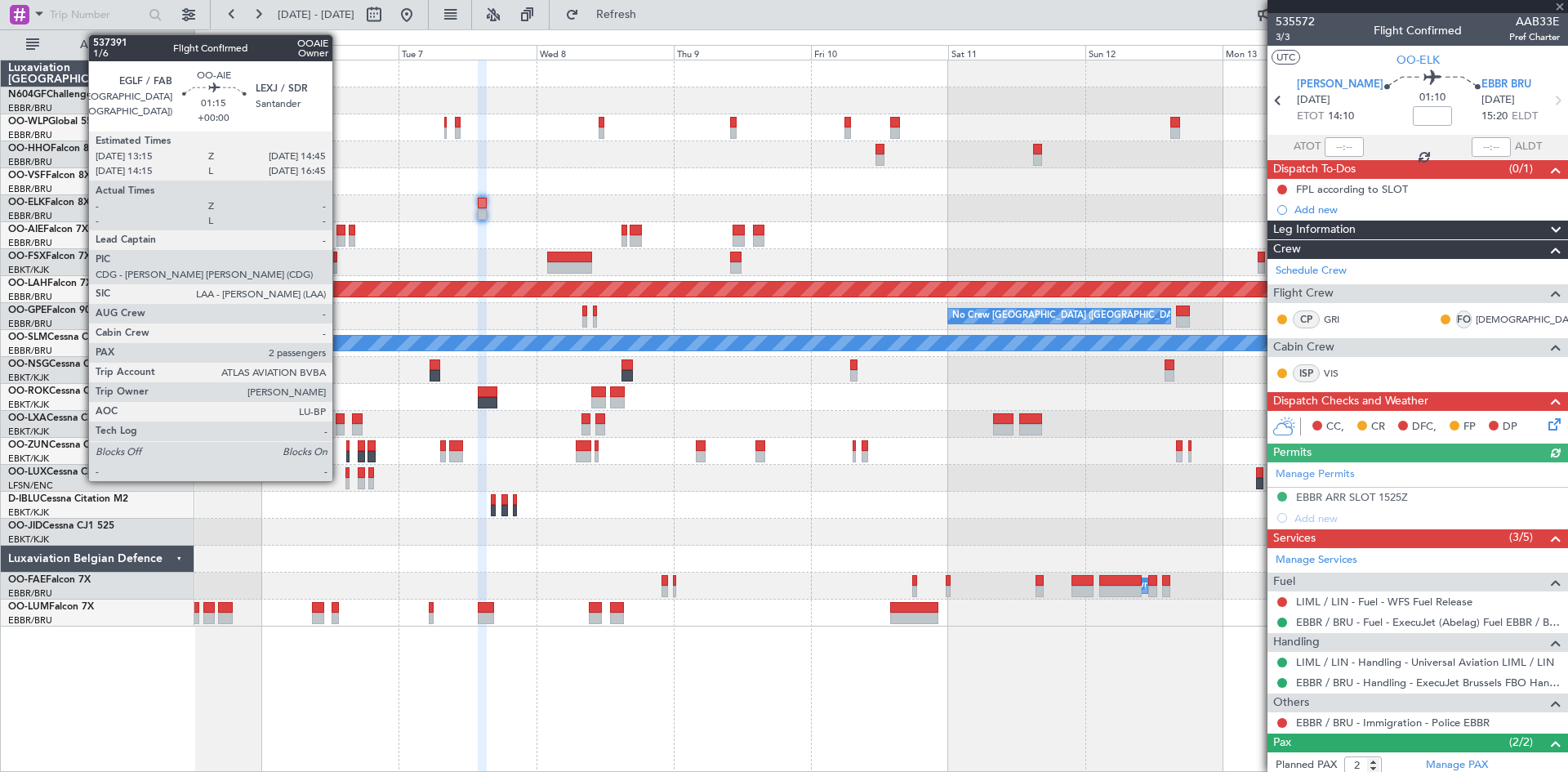
click at [340, 241] on div at bounding box center [340, 241] width 9 height 12
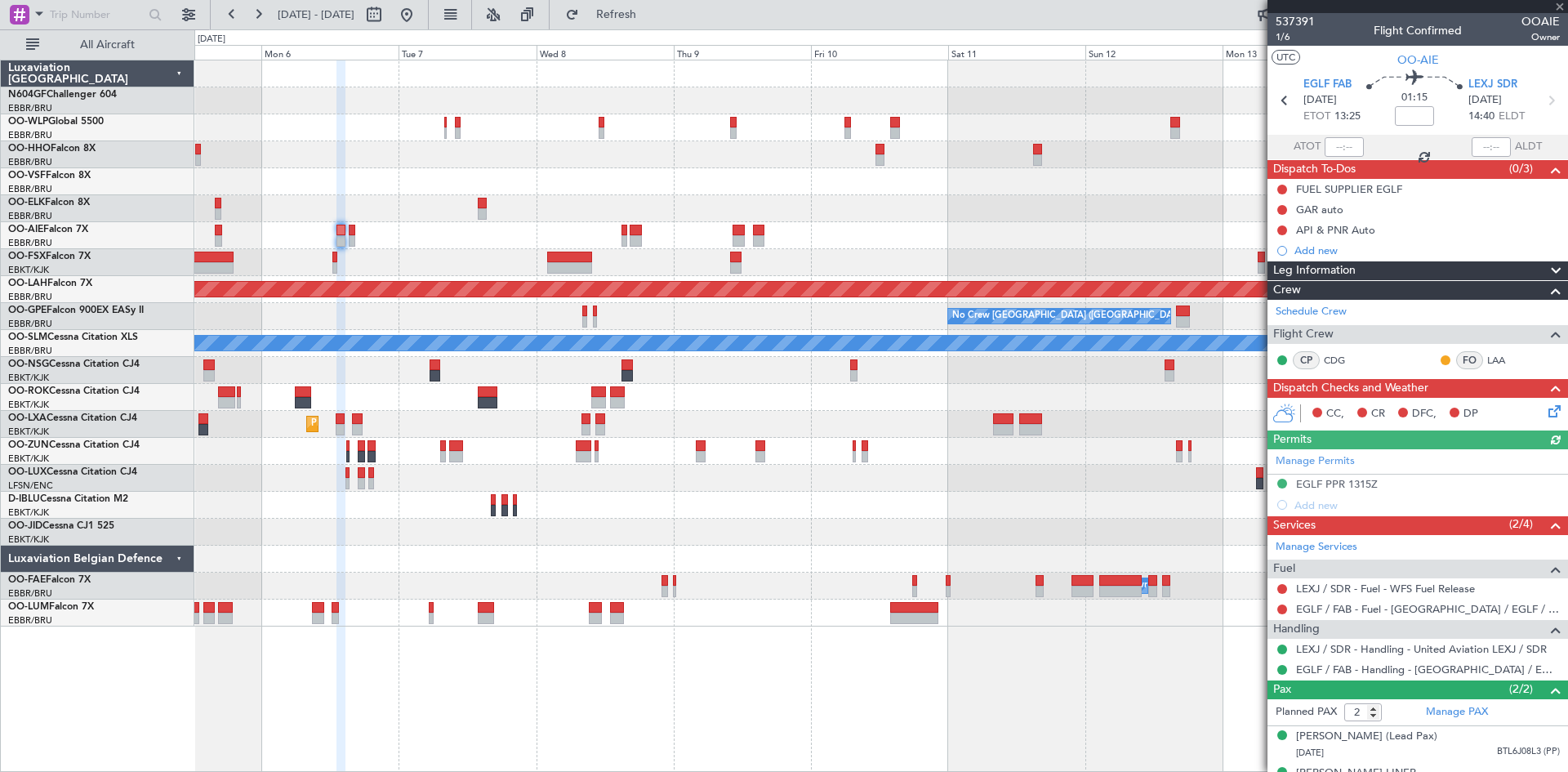
click at [477, 211] on div at bounding box center [880, 209] width 1373 height 27
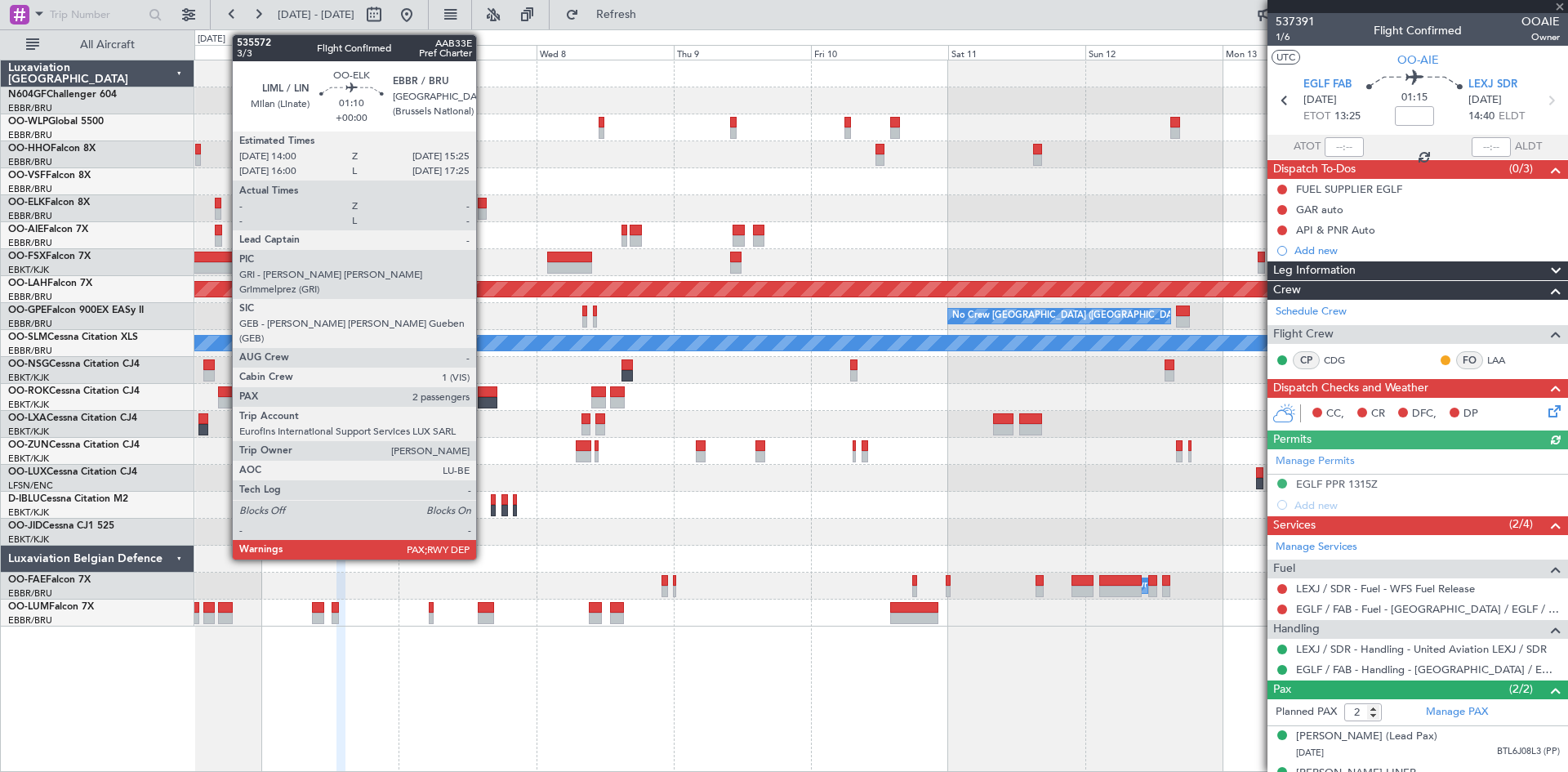
click at [484, 211] on div at bounding box center [481, 214] width 8 height 12
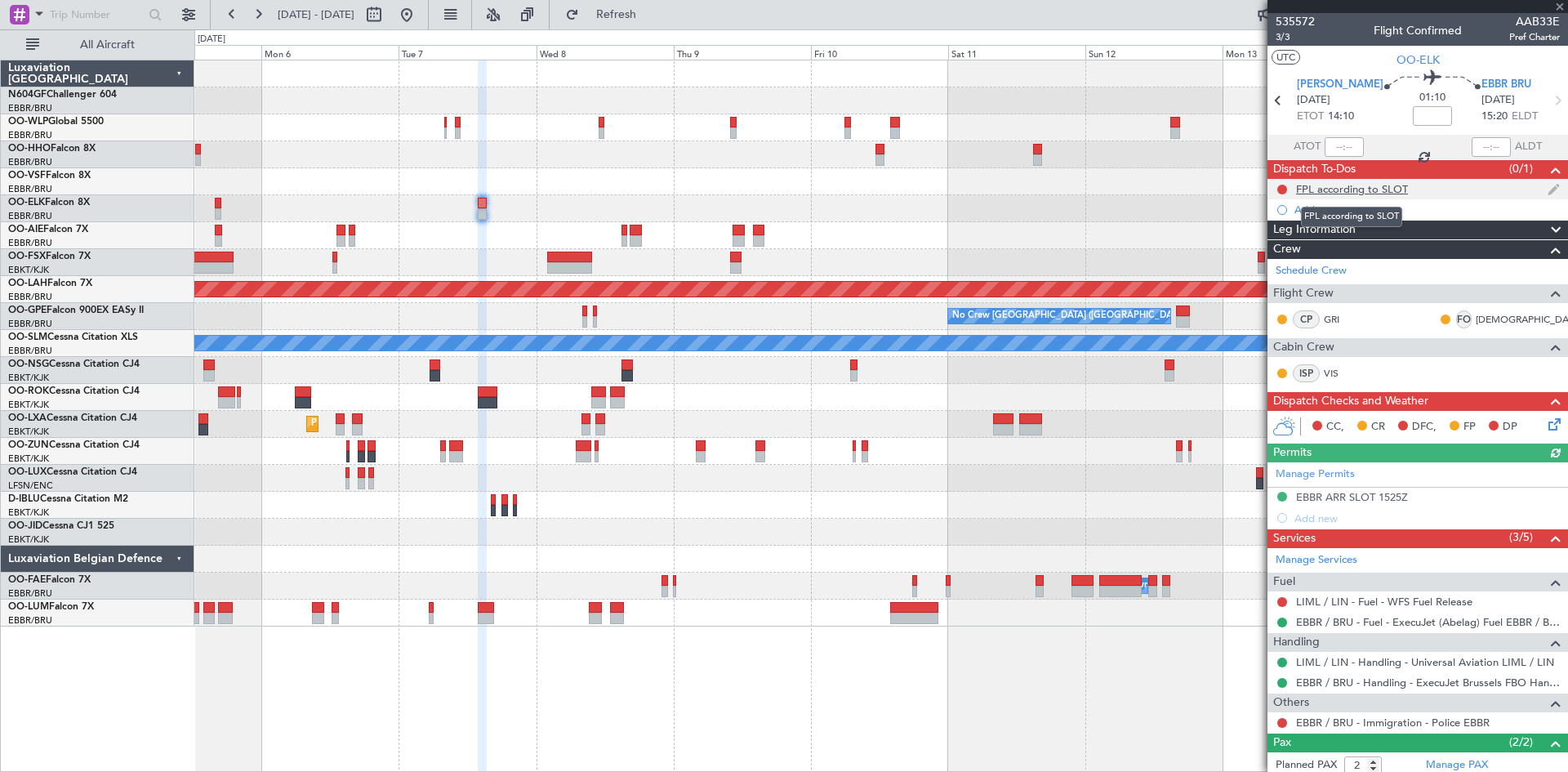
click at [1345, 187] on div "FPL according to SLOT" at bounding box center [1352, 189] width 111 height 13
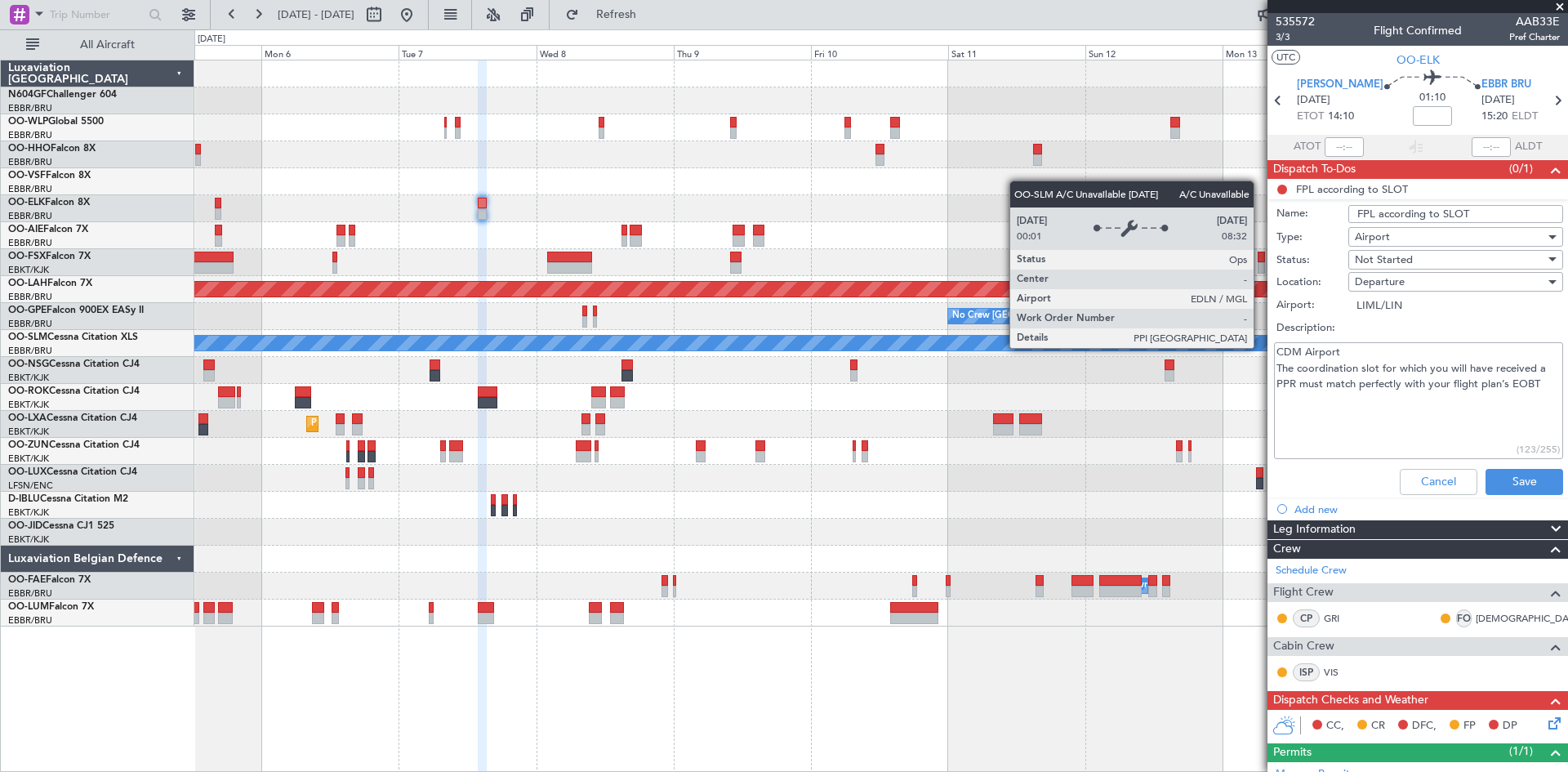
drag, startPoint x: 1543, startPoint y: 384, endPoint x: 1261, endPoint y: 347, distance: 284.4
click at [1261, 347] on fb-app "[DATE] - [DATE] Refresh Quick Links All Aircraft Planned [GEOGRAPHIC_DATA][PERS…" at bounding box center [784, 392] width 1568 height 760
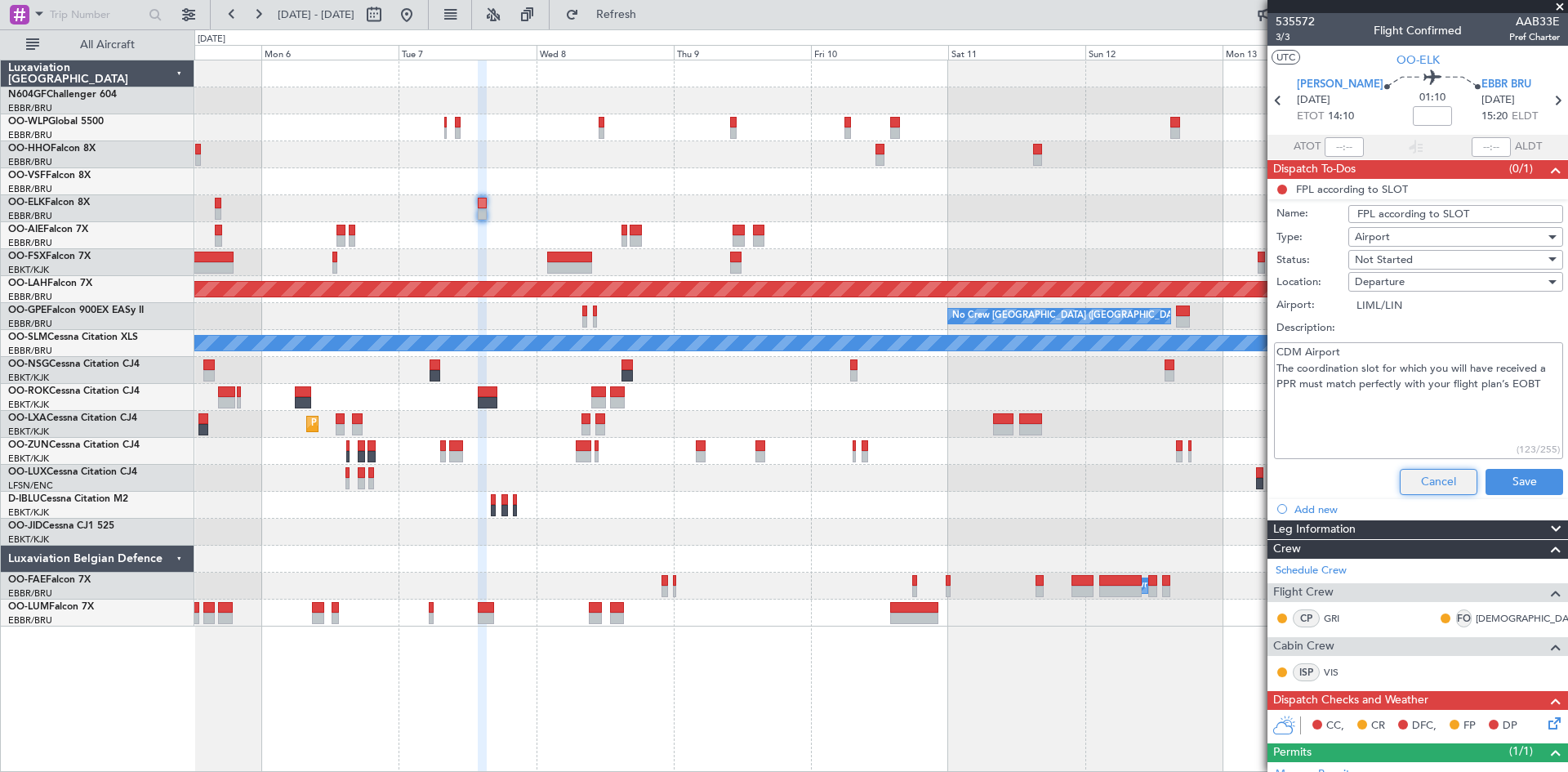
click at [1451, 477] on button "Cancel" at bounding box center [1438, 482] width 78 height 26
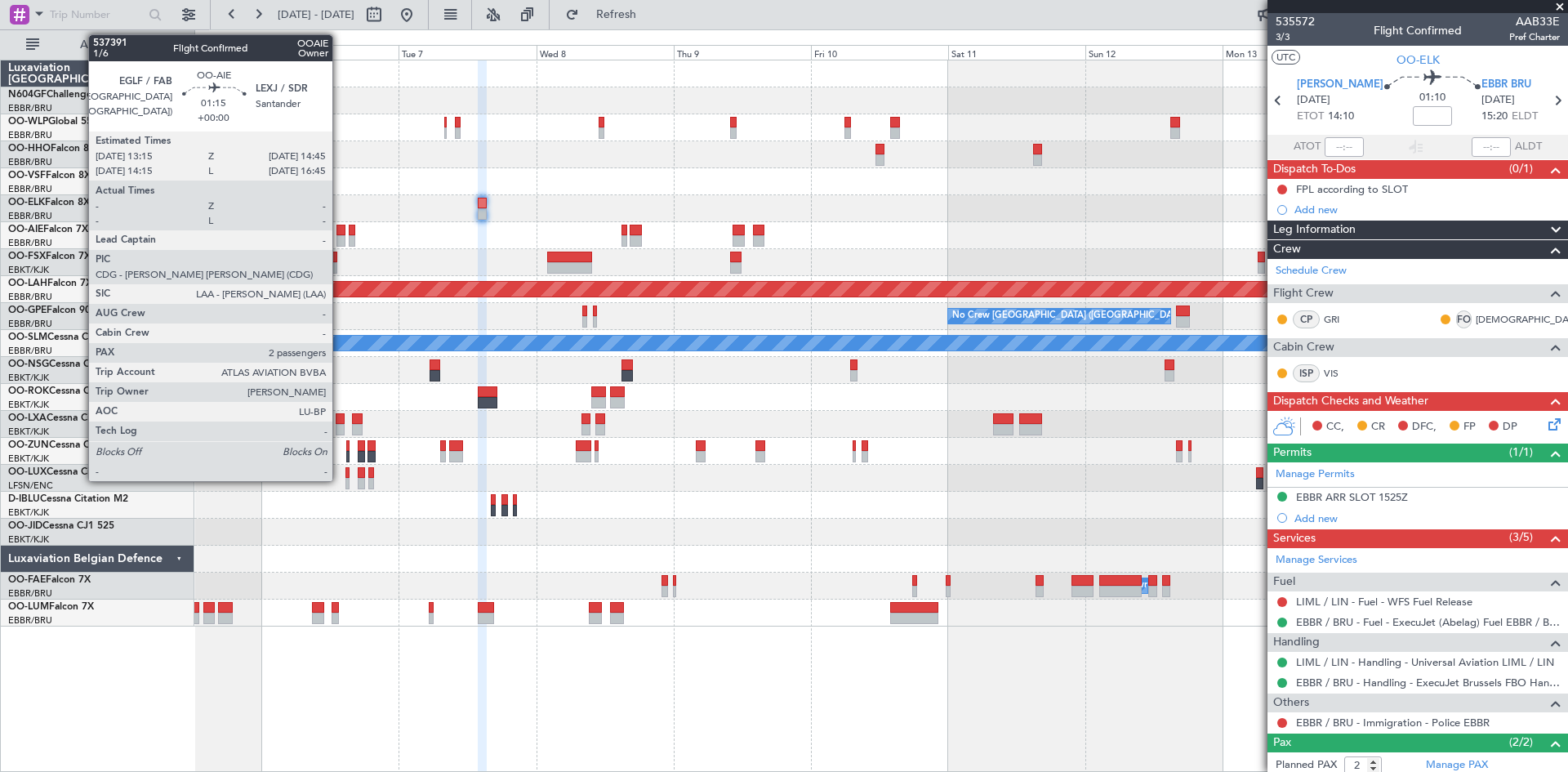
click at [340, 240] on div at bounding box center [340, 241] width 9 height 12
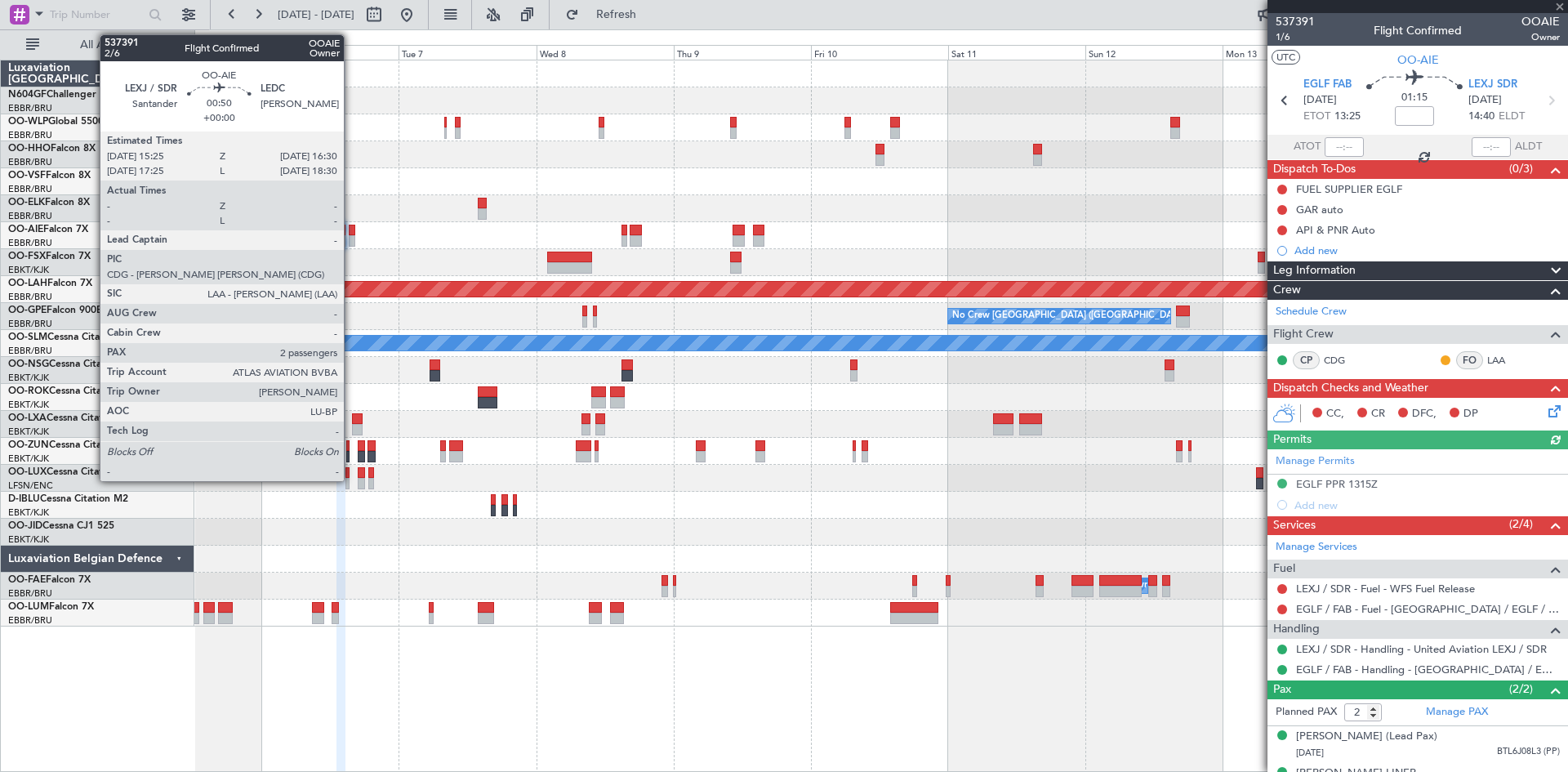
click at [351, 240] on div at bounding box center [352, 241] width 7 height 12
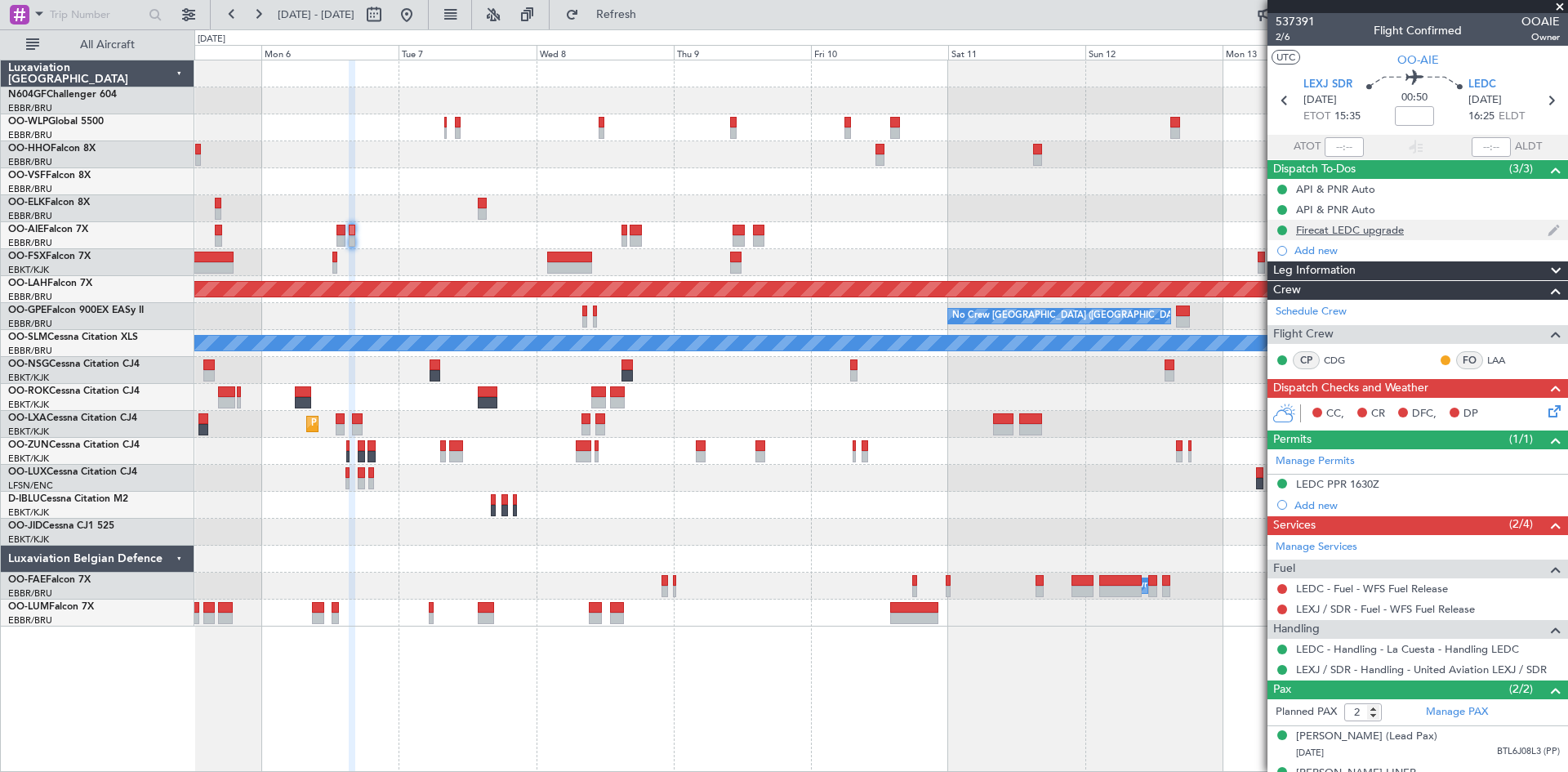
click at [1376, 233] on div "Firecat LEDC upgrade" at bounding box center [1350, 230] width 108 height 13
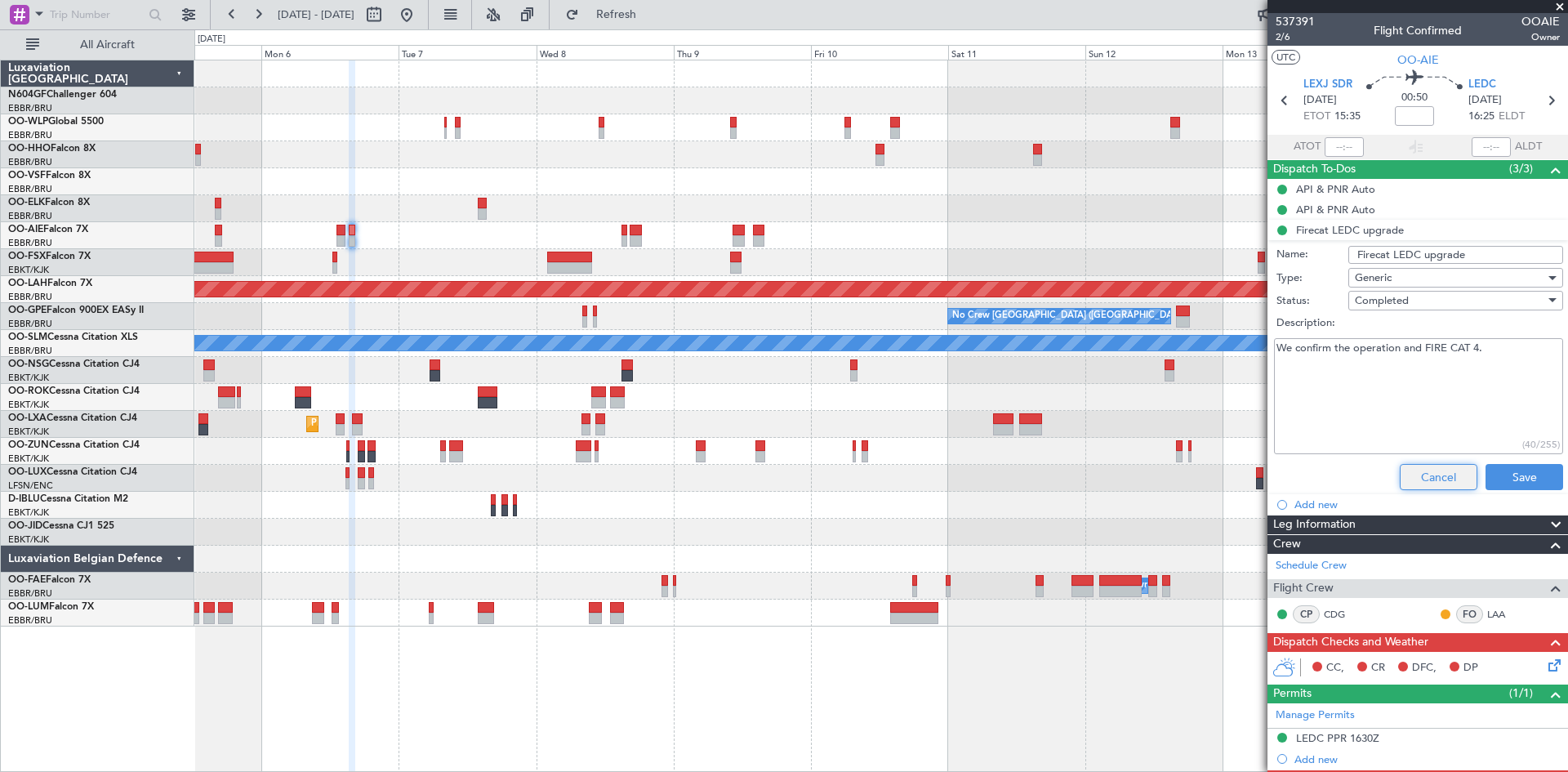
click at [1423, 473] on button "Cancel" at bounding box center [1438, 477] width 78 height 26
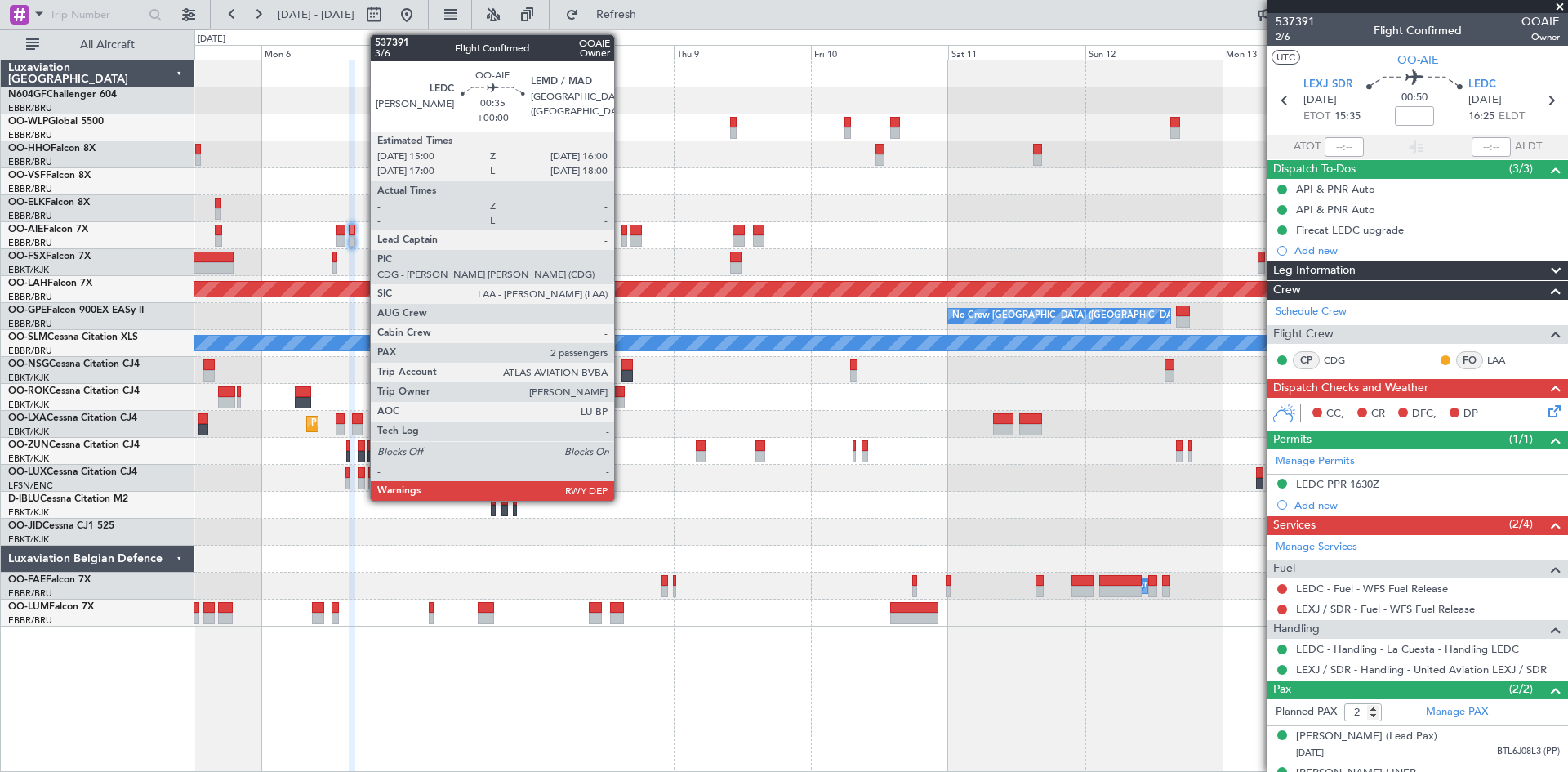
click at [622, 241] on div at bounding box center [625, 241] width 7 height 12
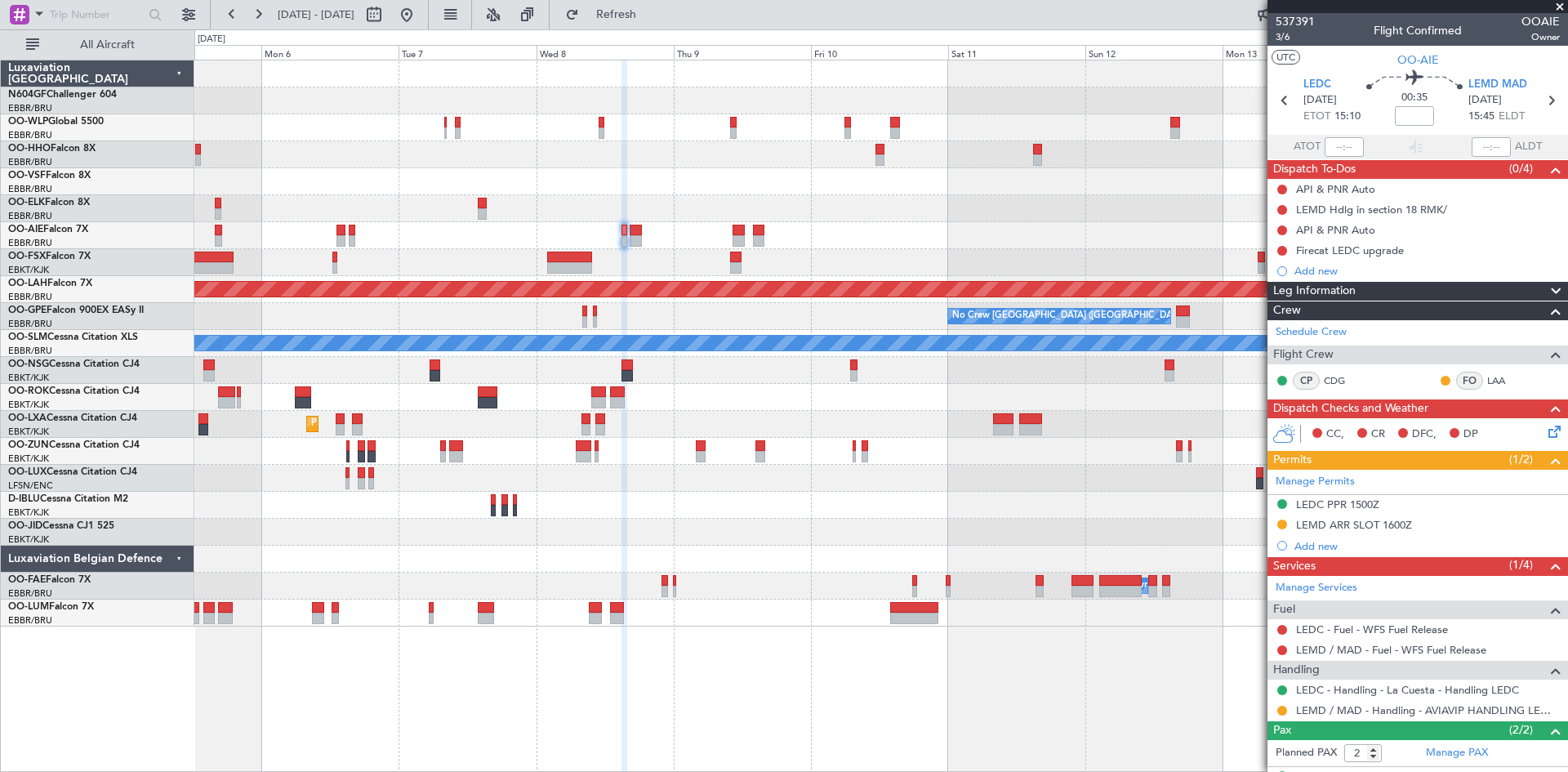
click at [639, 252] on div "Planned Maint [PERSON_NAME]-[GEOGRAPHIC_DATA][PERSON_NAME] ([GEOGRAPHIC_DATA][P…" at bounding box center [880, 343] width 1373 height 566
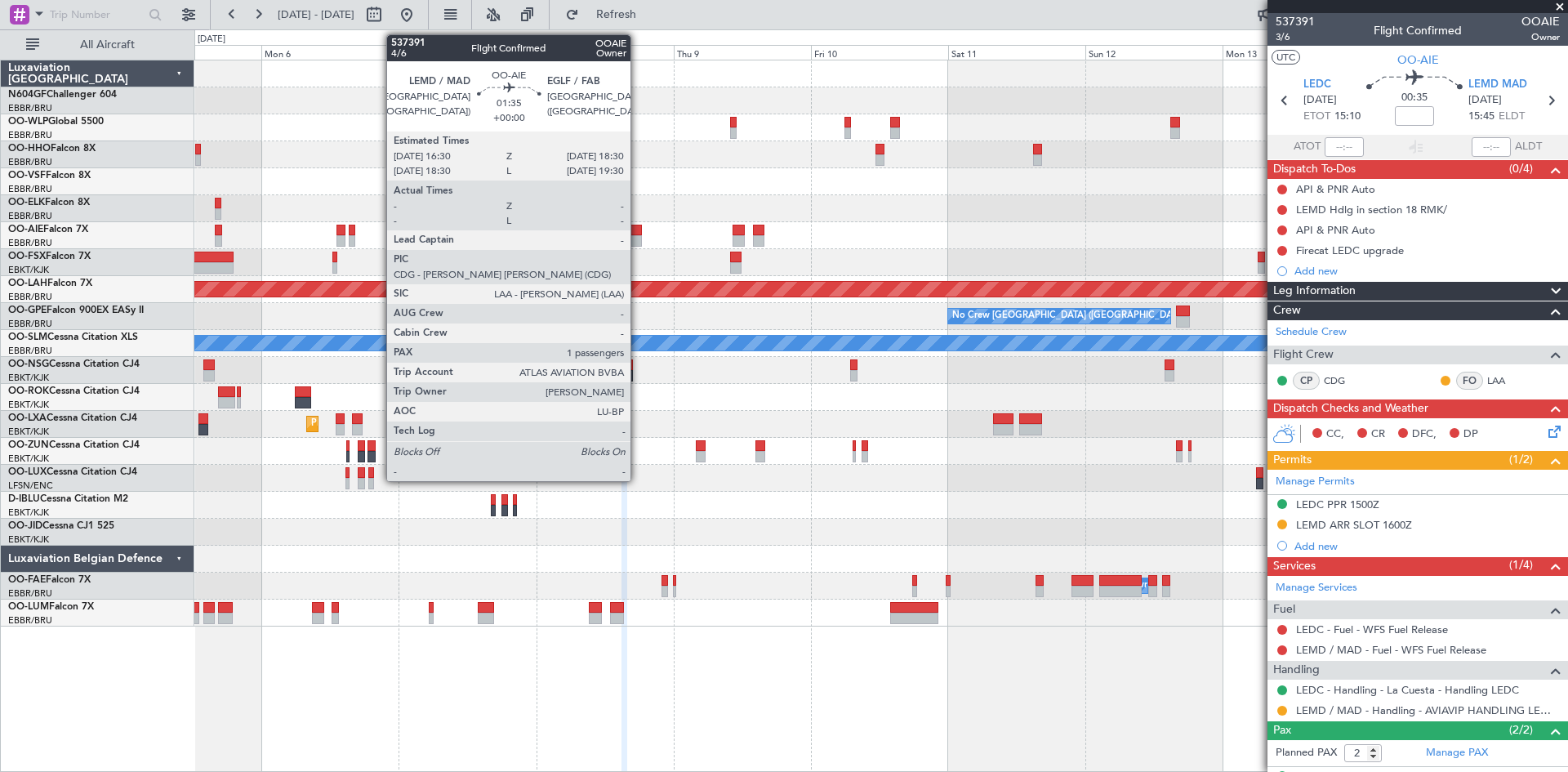
click at [638, 238] on div at bounding box center [635, 241] width 12 height 12
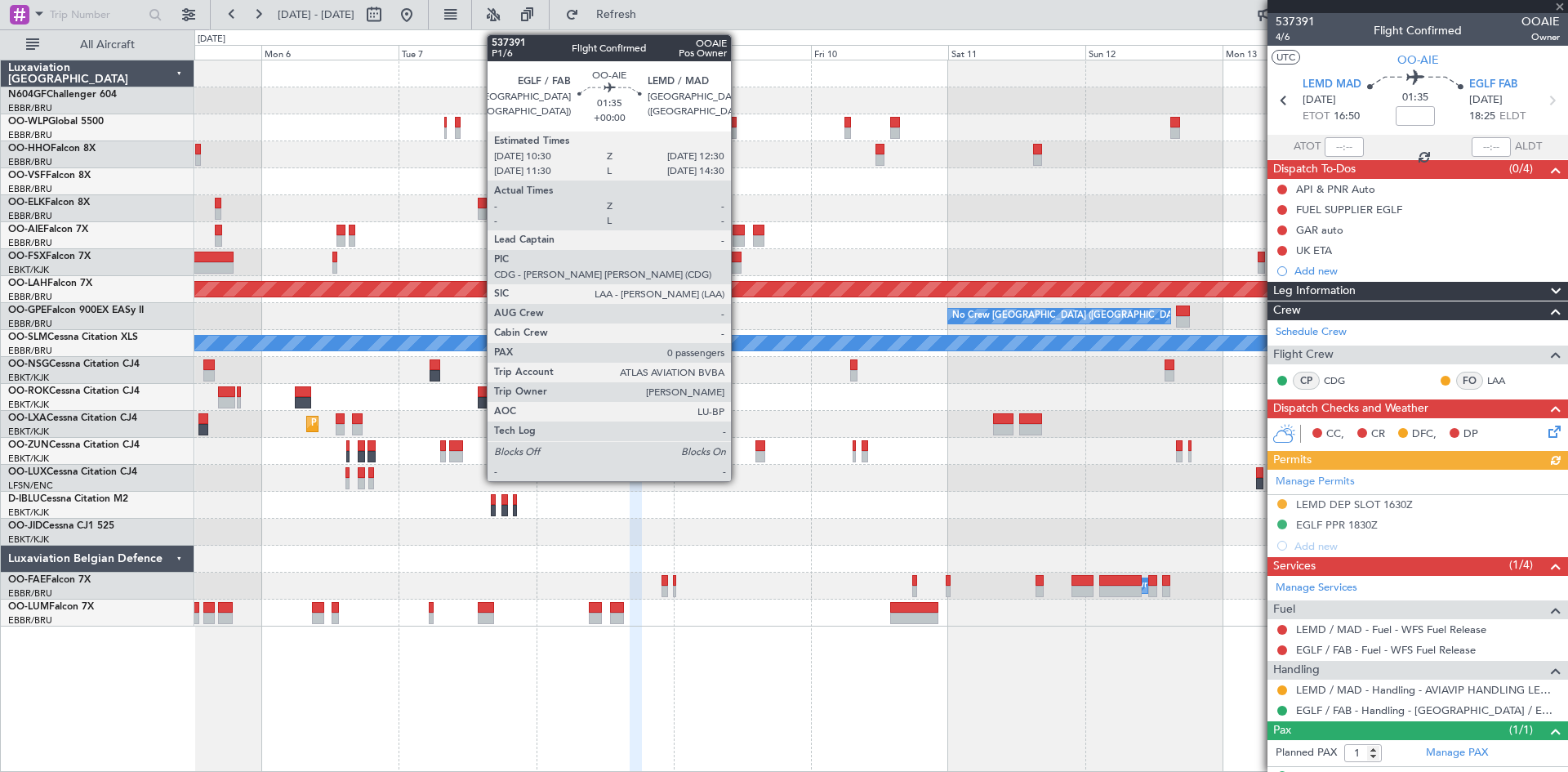
click at [738, 242] on div at bounding box center [738, 241] width 12 height 12
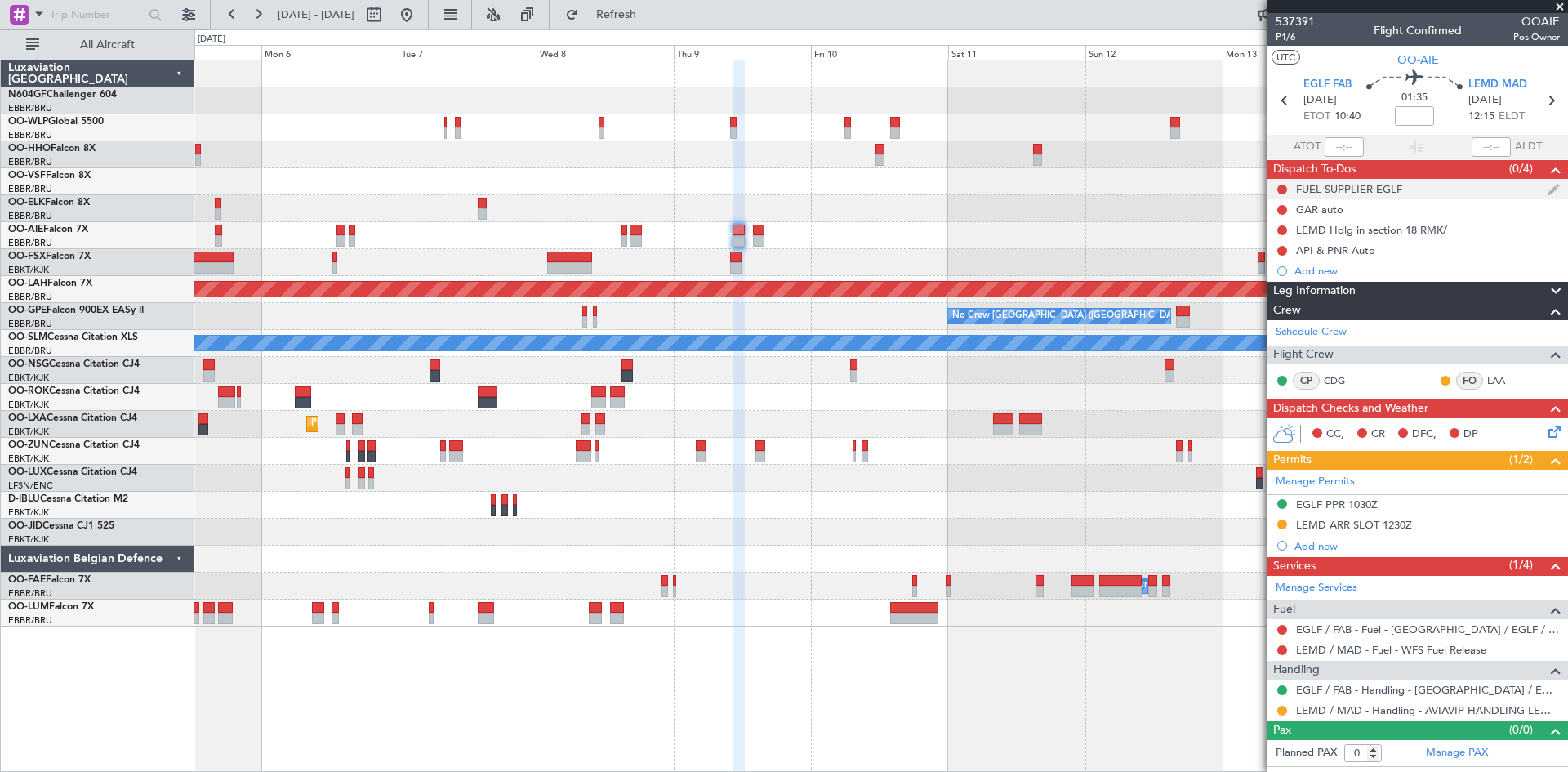
click at [1342, 193] on div "FUEL SUPPLIER EGLF" at bounding box center [1349, 189] width 106 height 13
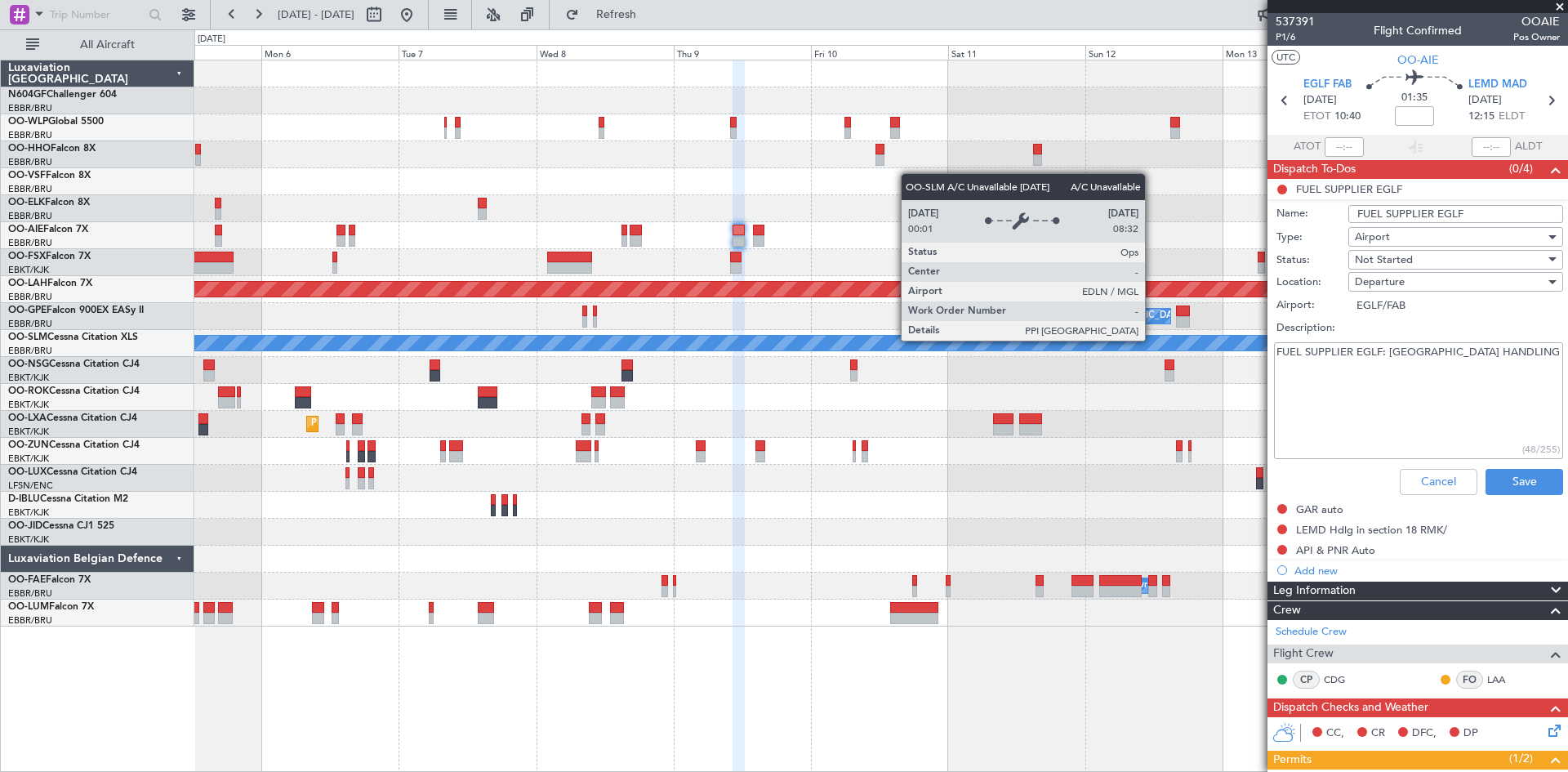
drag, startPoint x: 1422, startPoint y: 381, endPoint x: 1151, endPoint y: 340, distance: 274.1
click at [1151, 340] on fb-app "[DATE] - [DATE] Refresh Quick Links All Aircraft Planned [GEOGRAPHIC_DATA][PERS…" at bounding box center [784, 392] width 1568 height 760
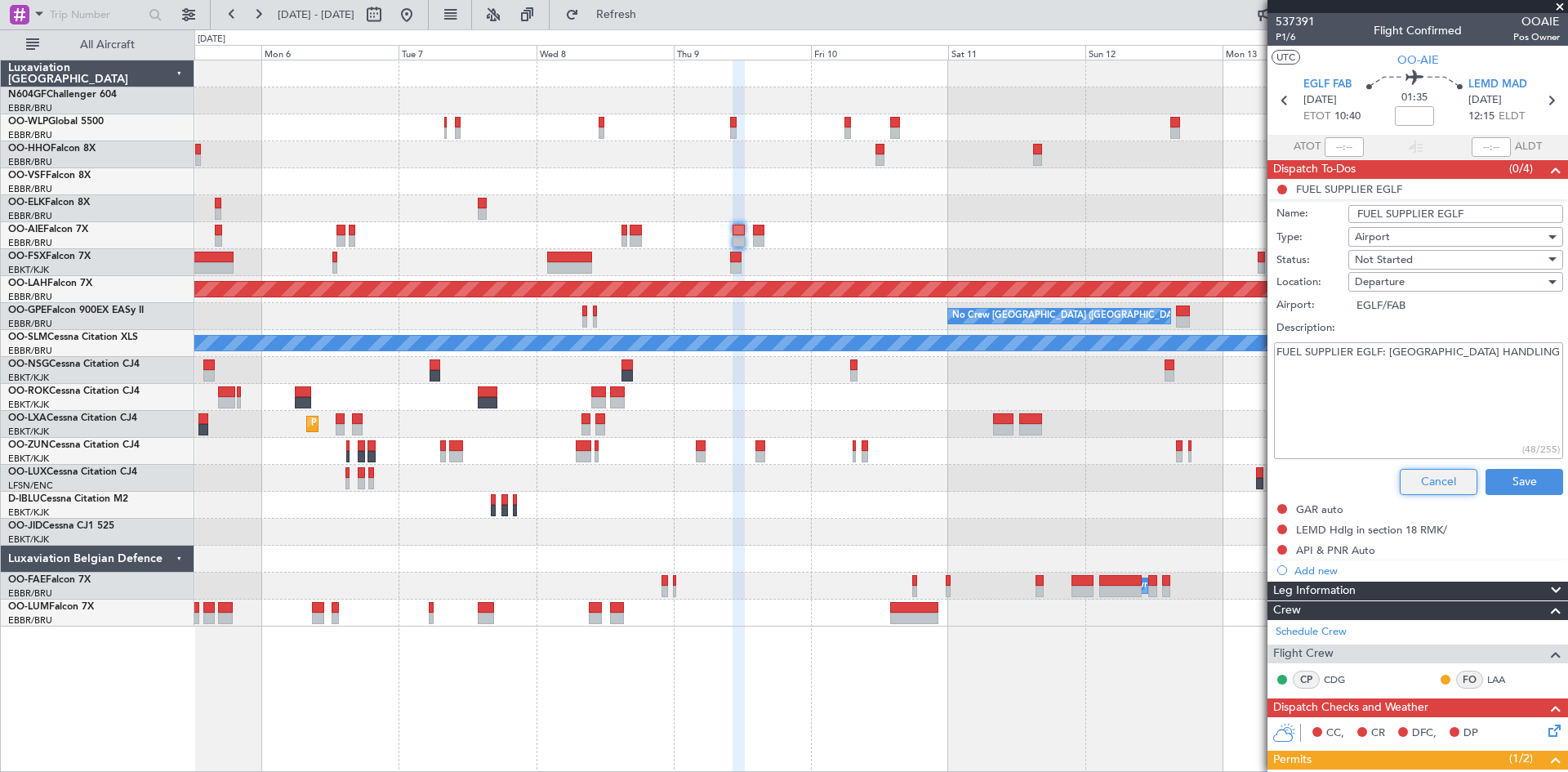
click at [1415, 481] on button "Cancel" at bounding box center [1438, 482] width 78 height 26
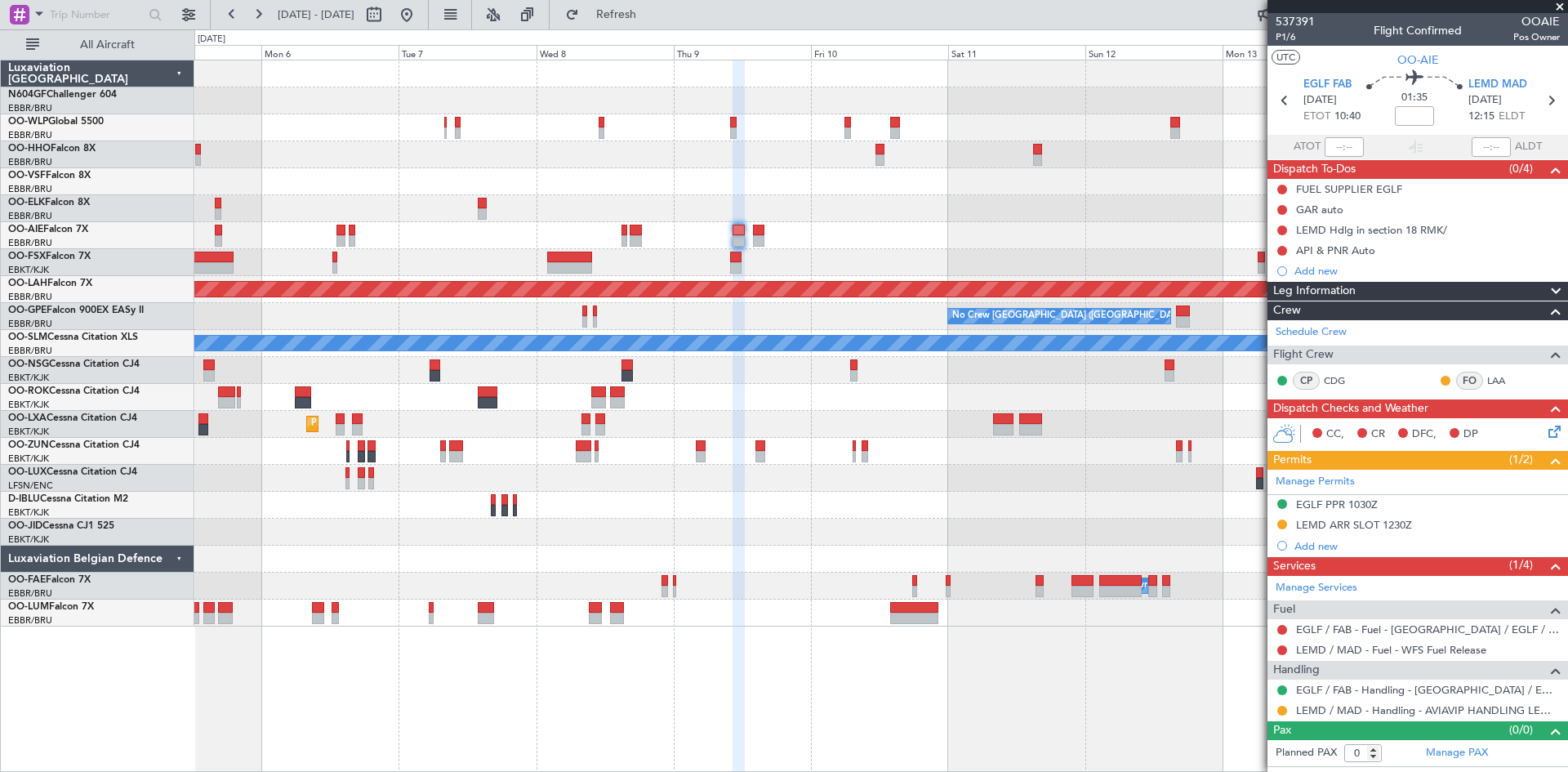
click at [756, 223] on div at bounding box center [880, 236] width 1373 height 27
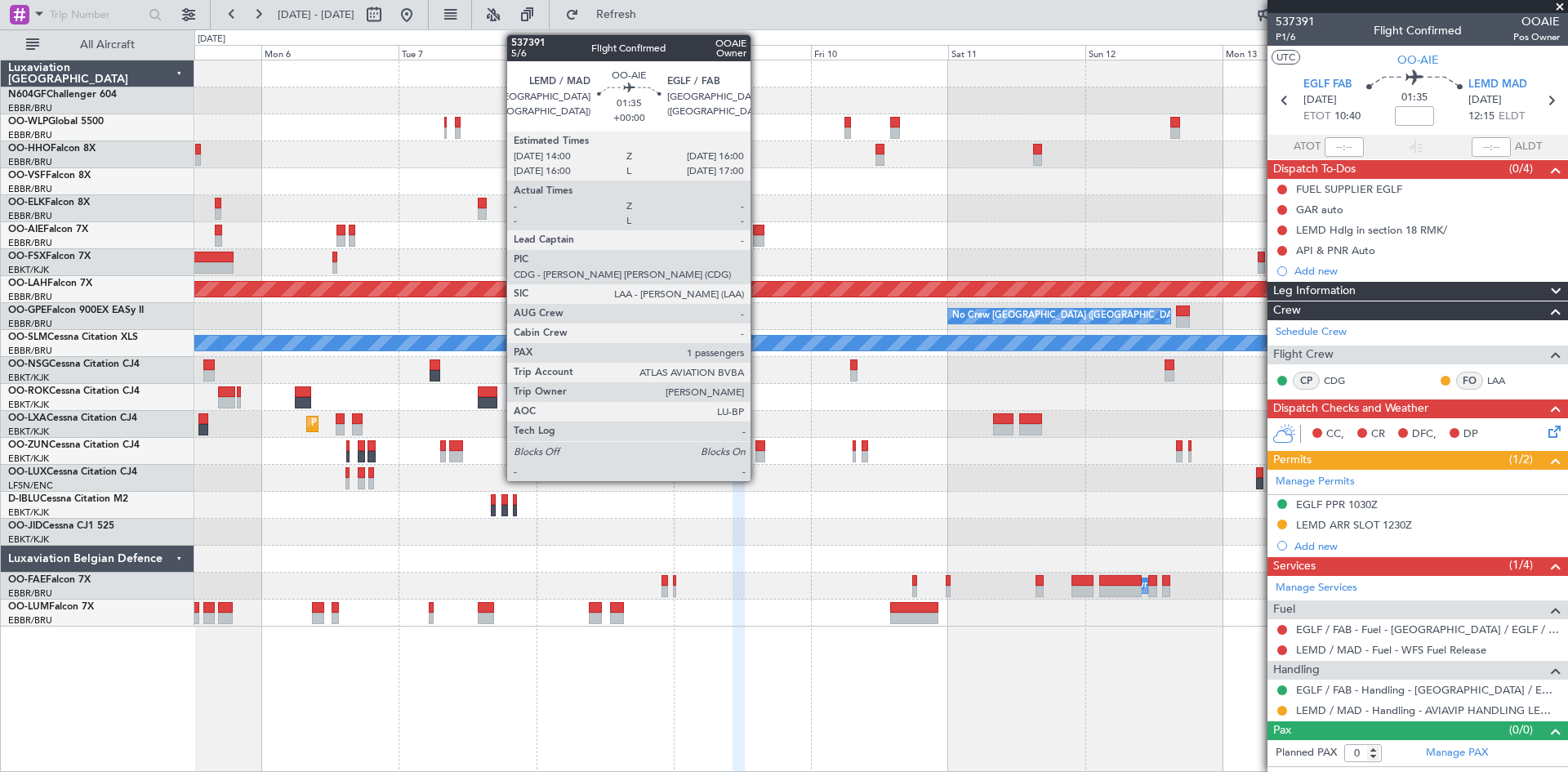
click at [758, 230] on div at bounding box center [759, 231] width 12 height 12
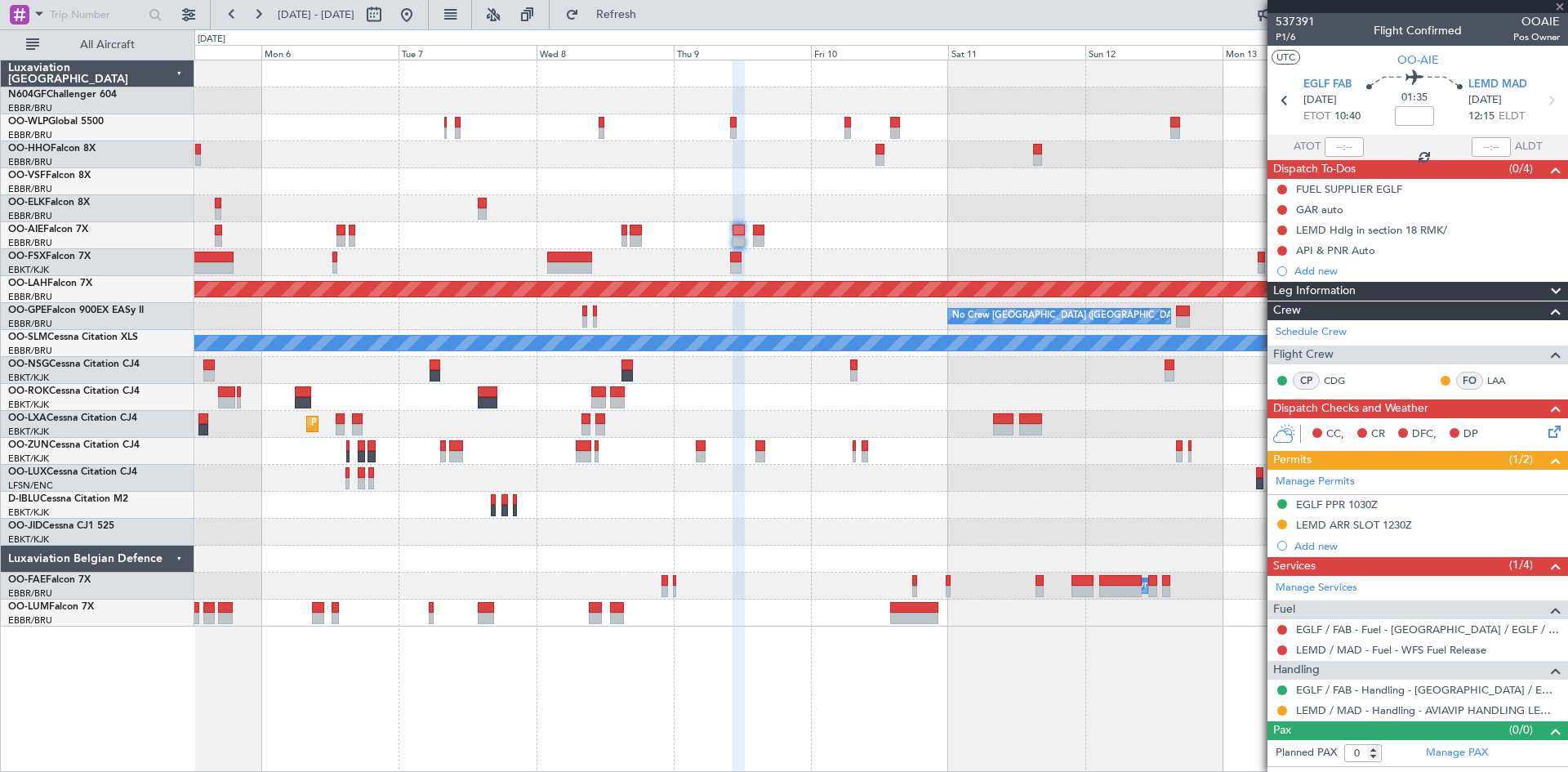
type input "1"
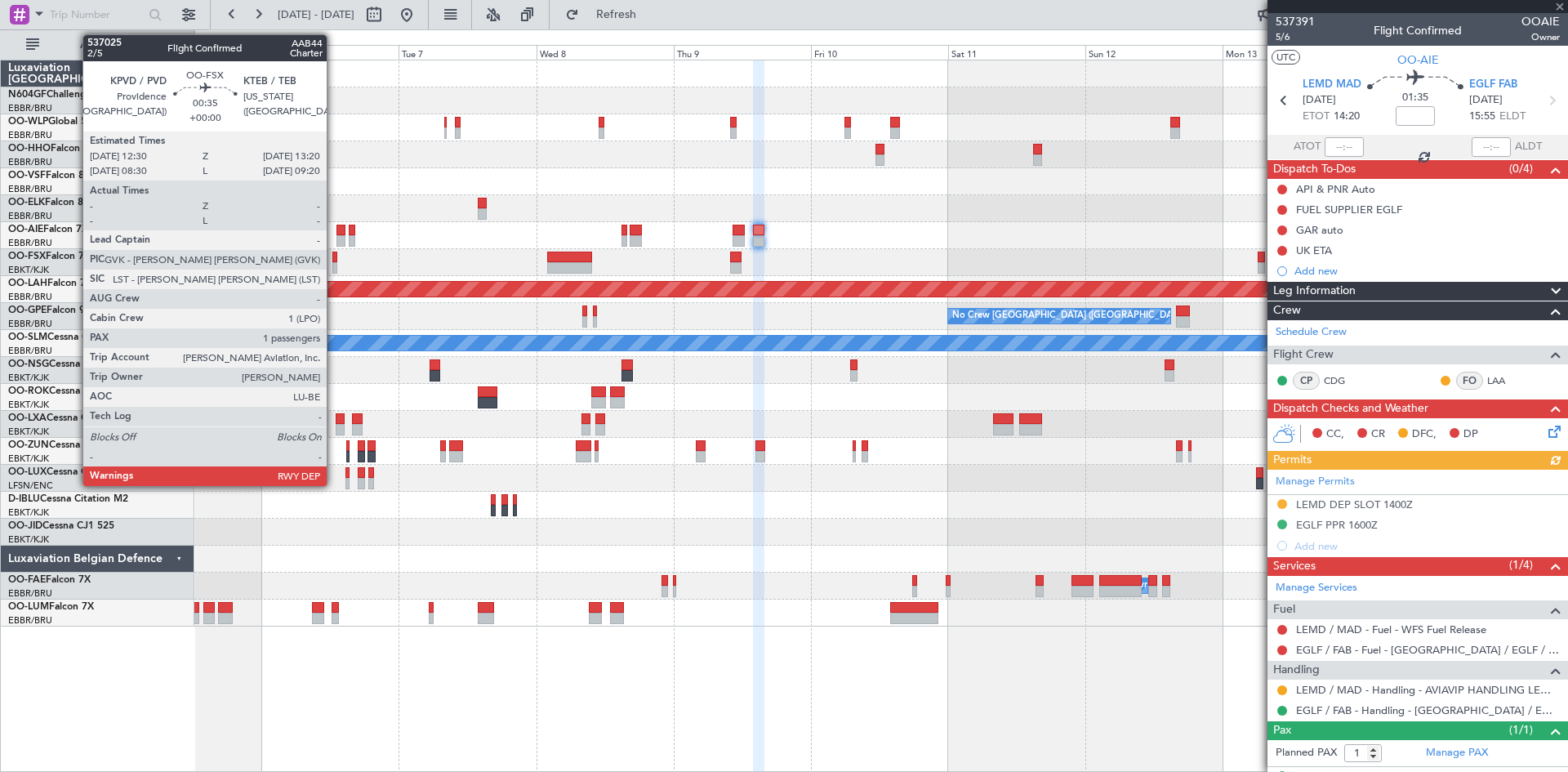
click at [334, 271] on div at bounding box center [334, 268] width 5 height 12
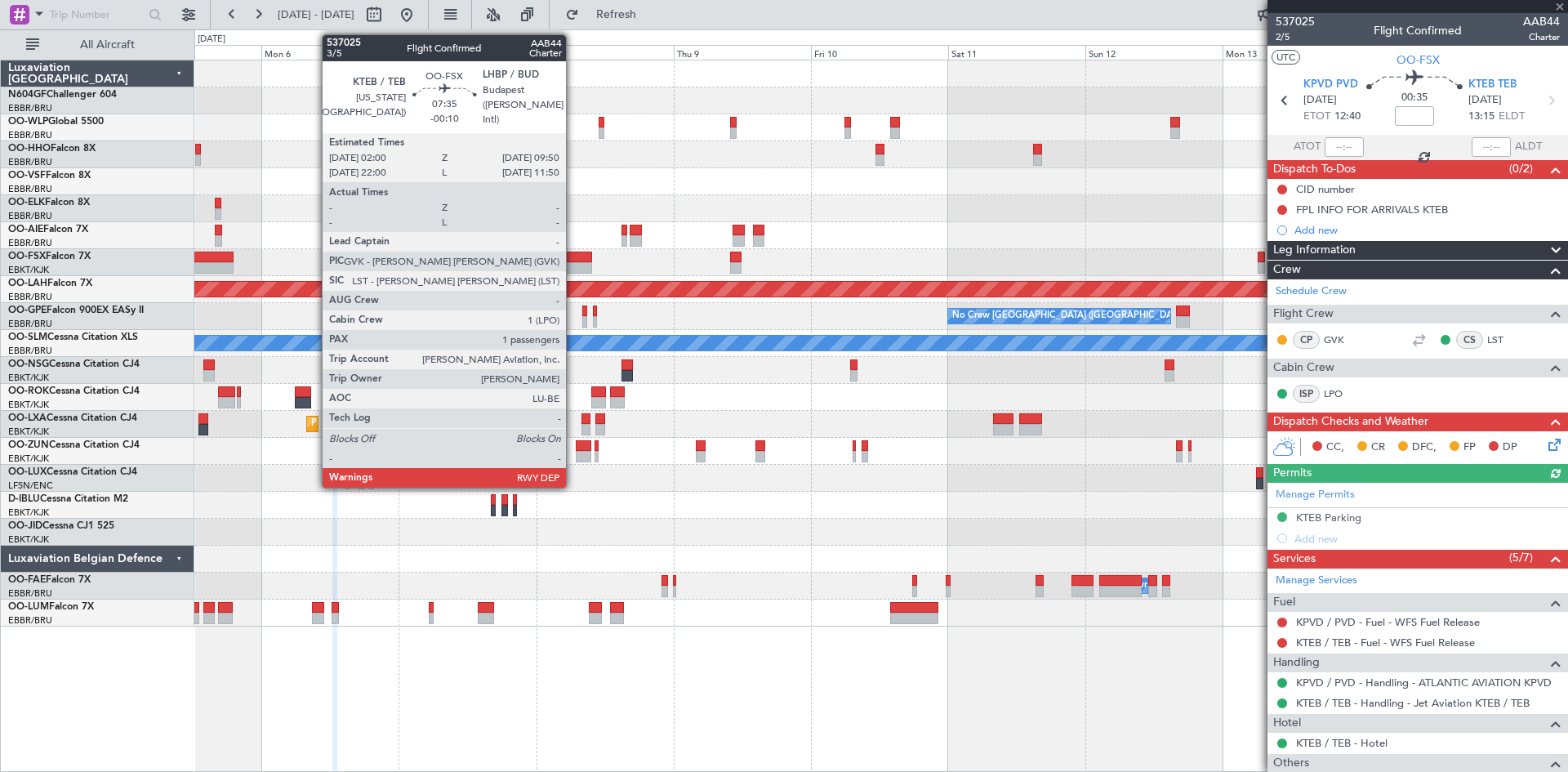
click at [574, 270] on div at bounding box center [569, 268] width 45 height 12
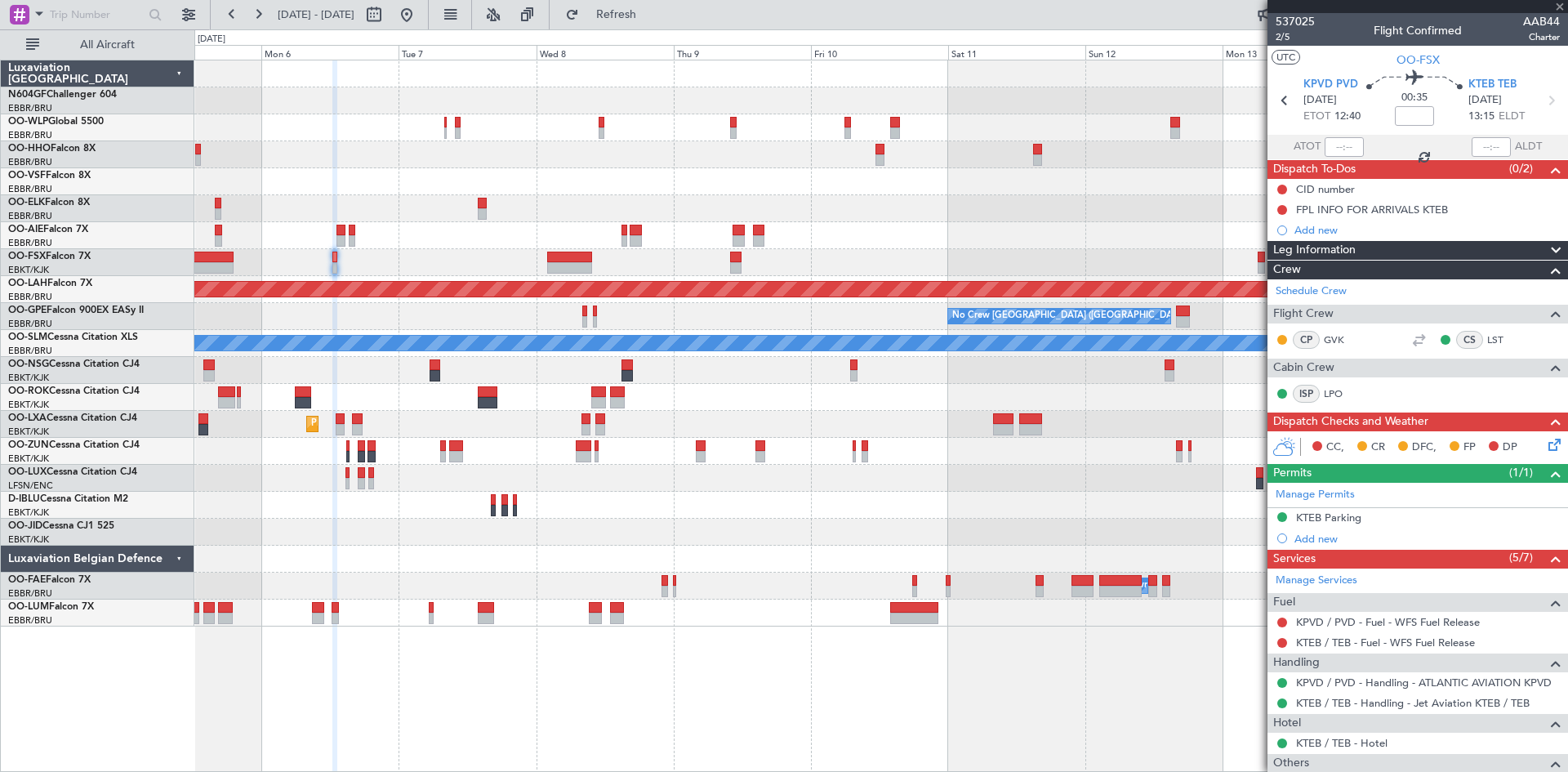
type input "-00:10"
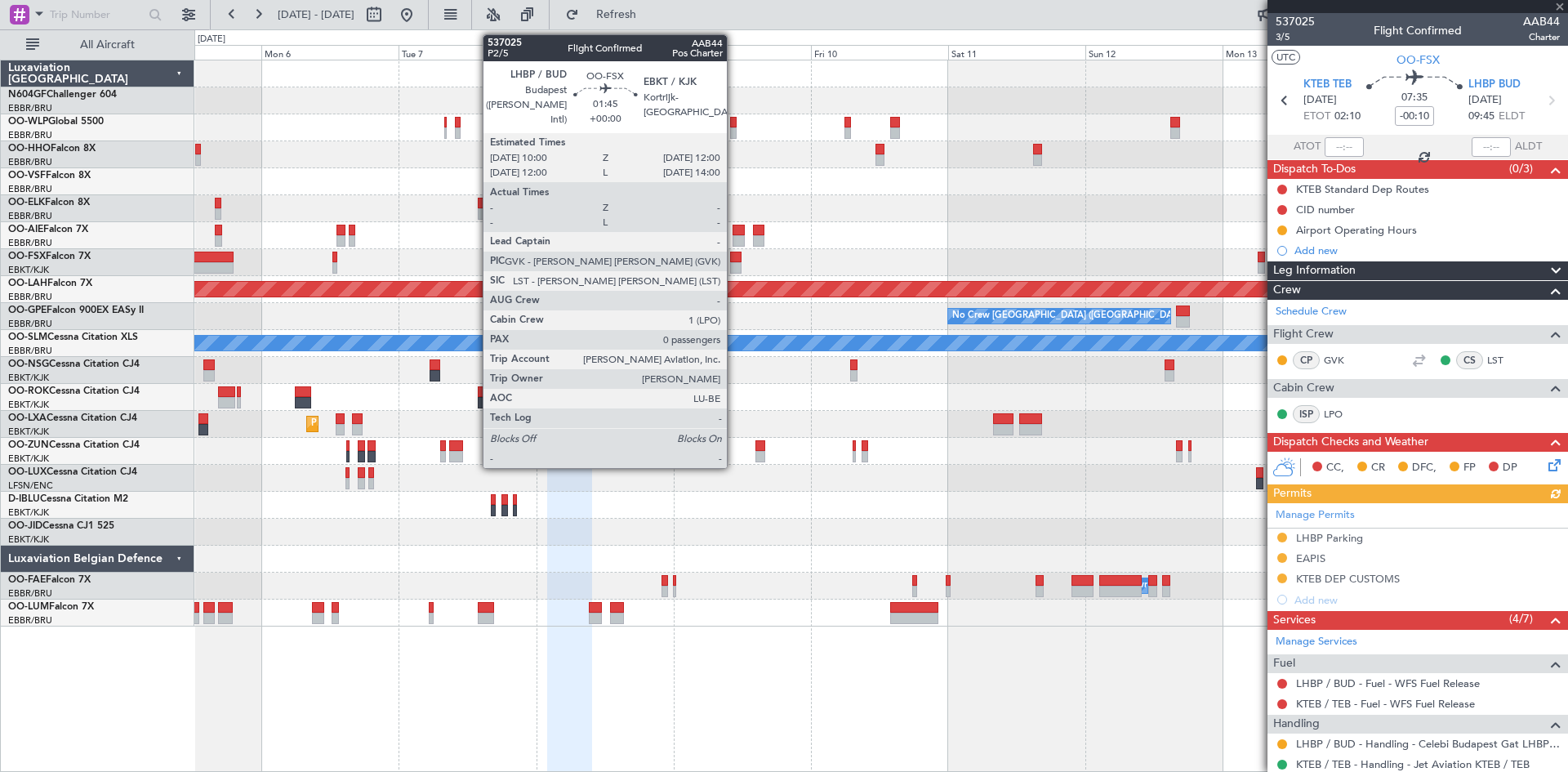
click at [734, 264] on div at bounding box center [736, 268] width 12 height 12
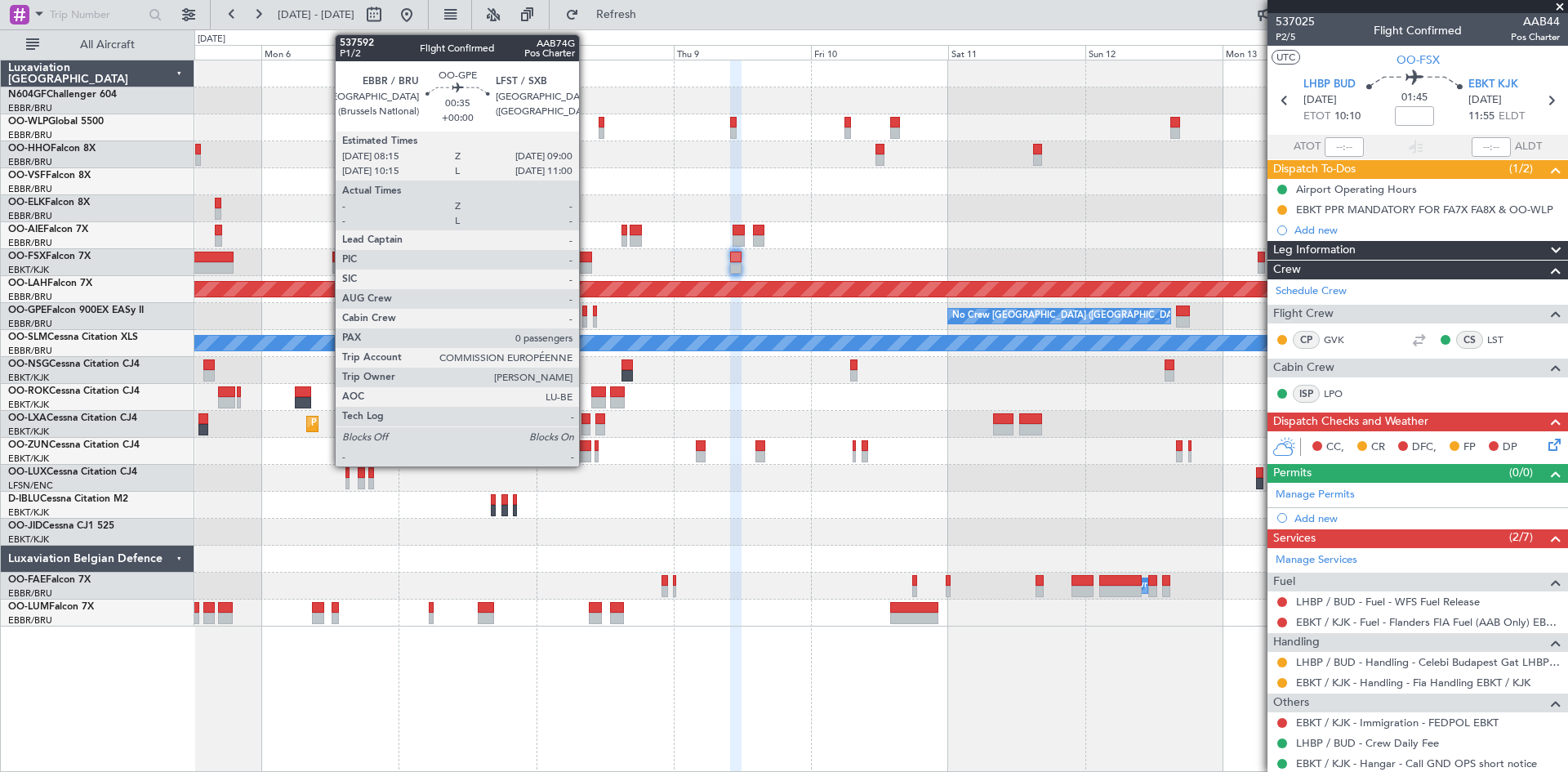
click at [586, 325] on div at bounding box center [584, 322] width 5 height 12
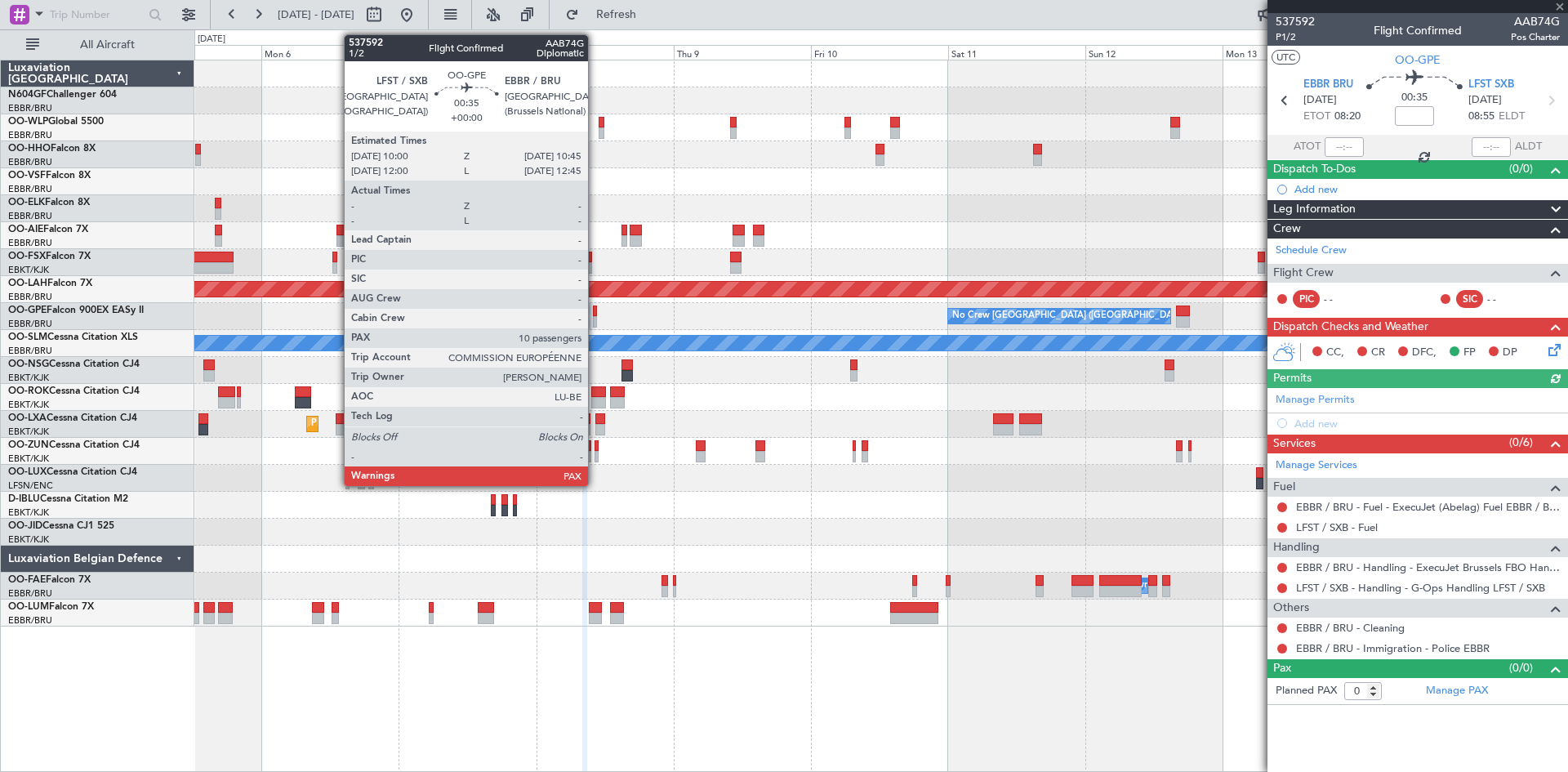
click at [596, 321] on div at bounding box center [595, 322] width 5 height 12
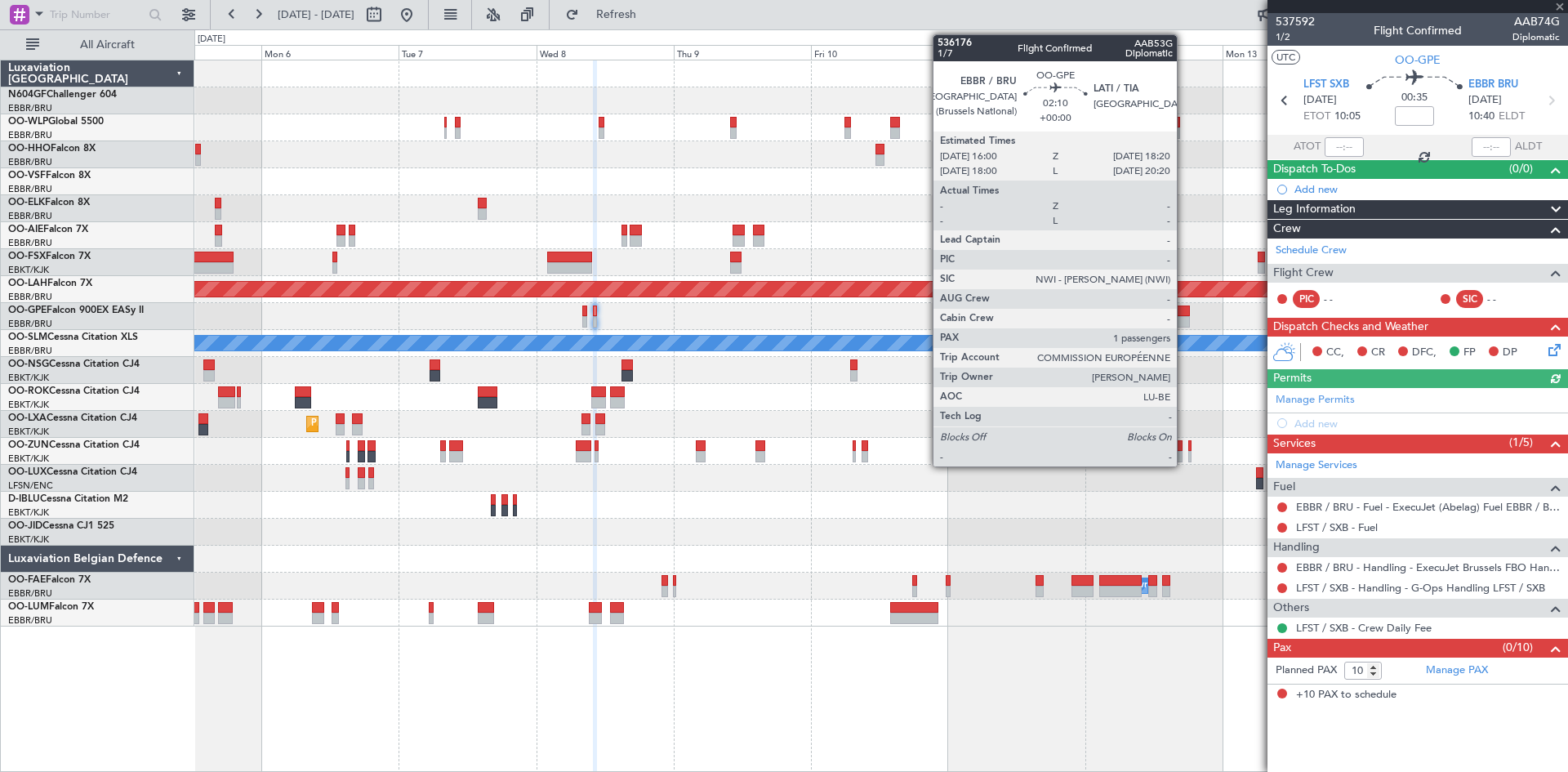
click at [1184, 322] on div at bounding box center [1183, 322] width 13 height 12
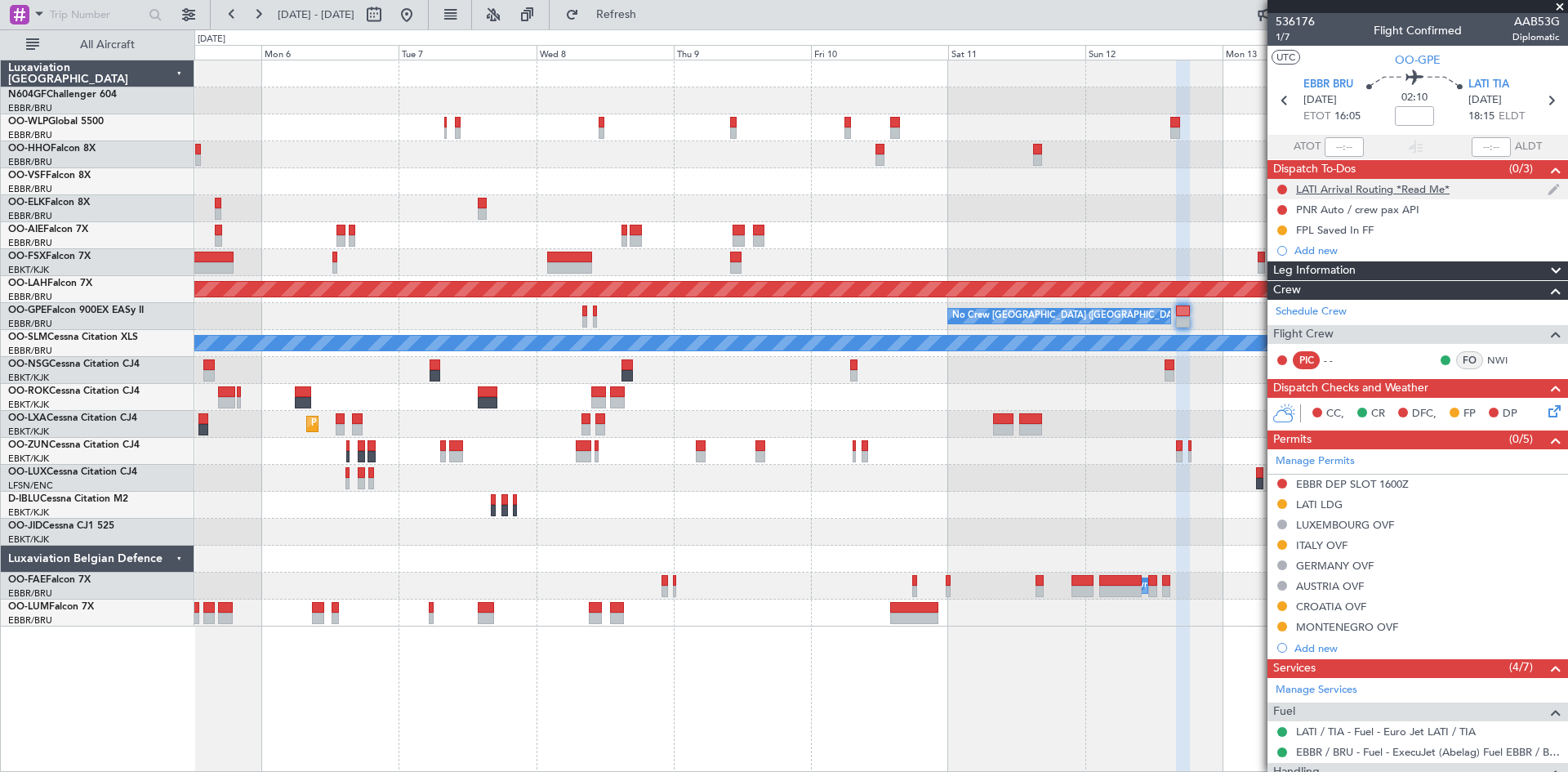
click at [1329, 196] on div "LATI Arrival Routing *Read Me*" at bounding box center [1417, 188] width 301 height 20
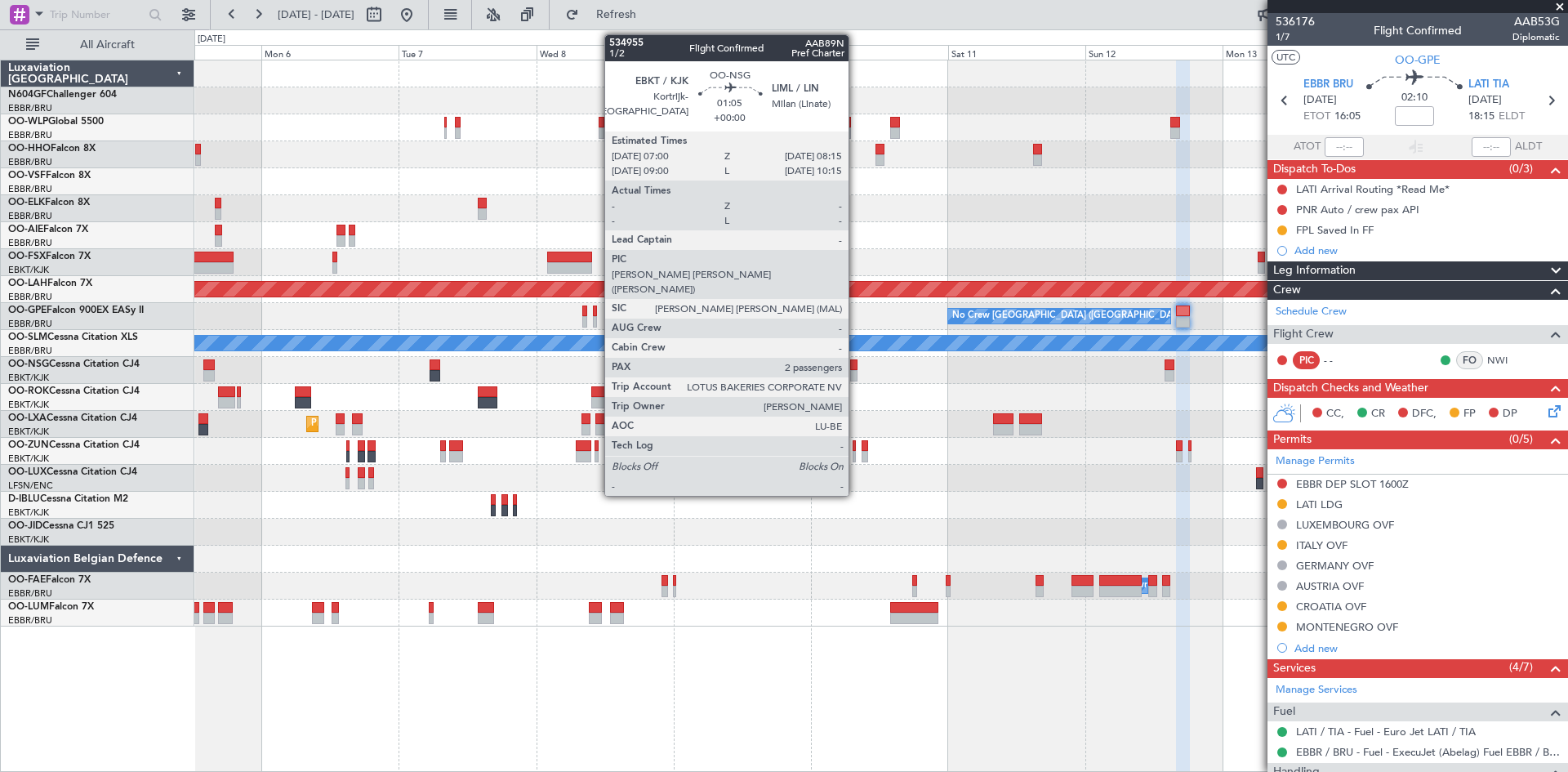
click at [856, 372] on div at bounding box center [854, 376] width 8 height 12
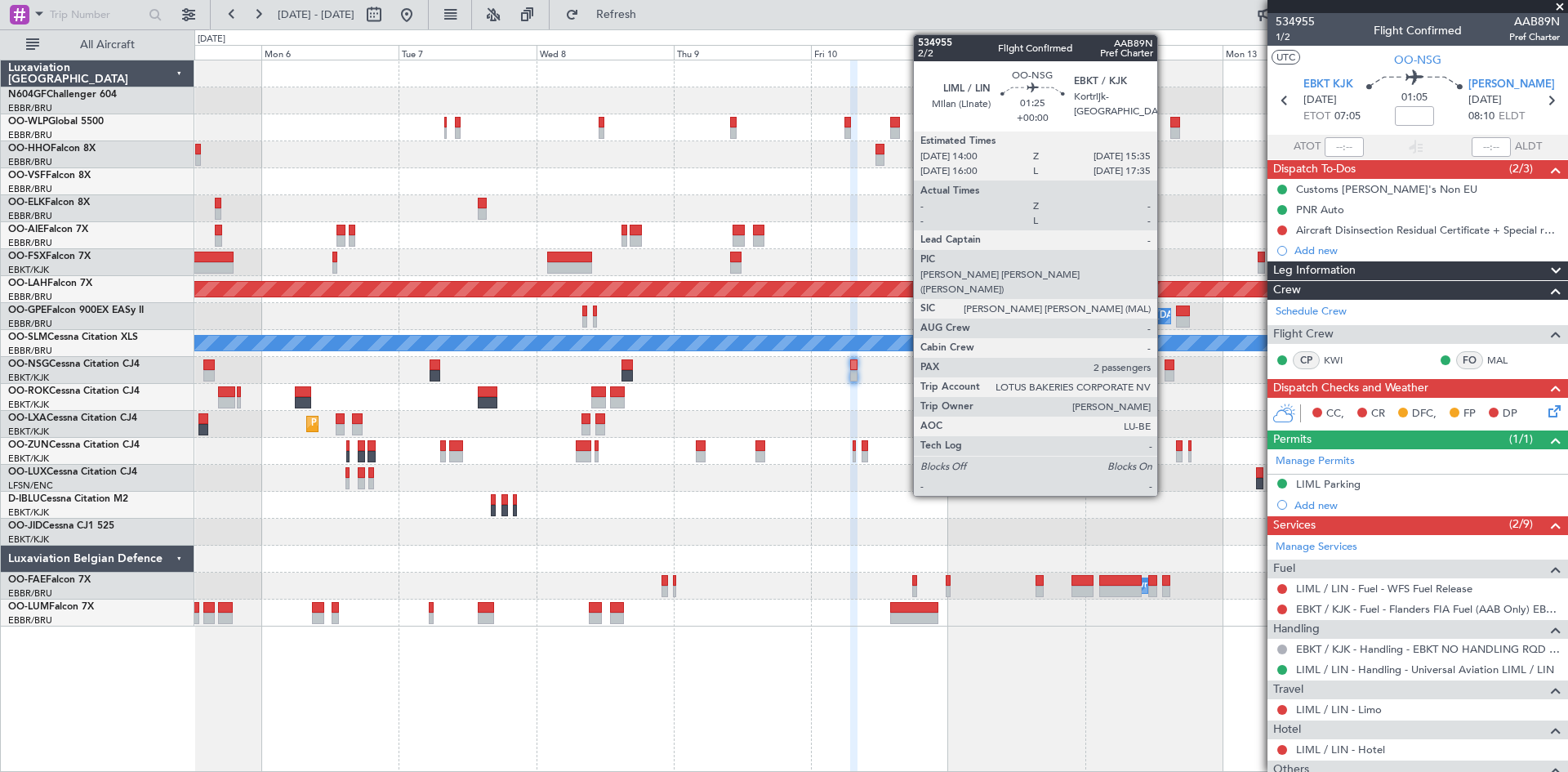
click at [1164, 367] on div at bounding box center [1169, 365] width 10 height 12
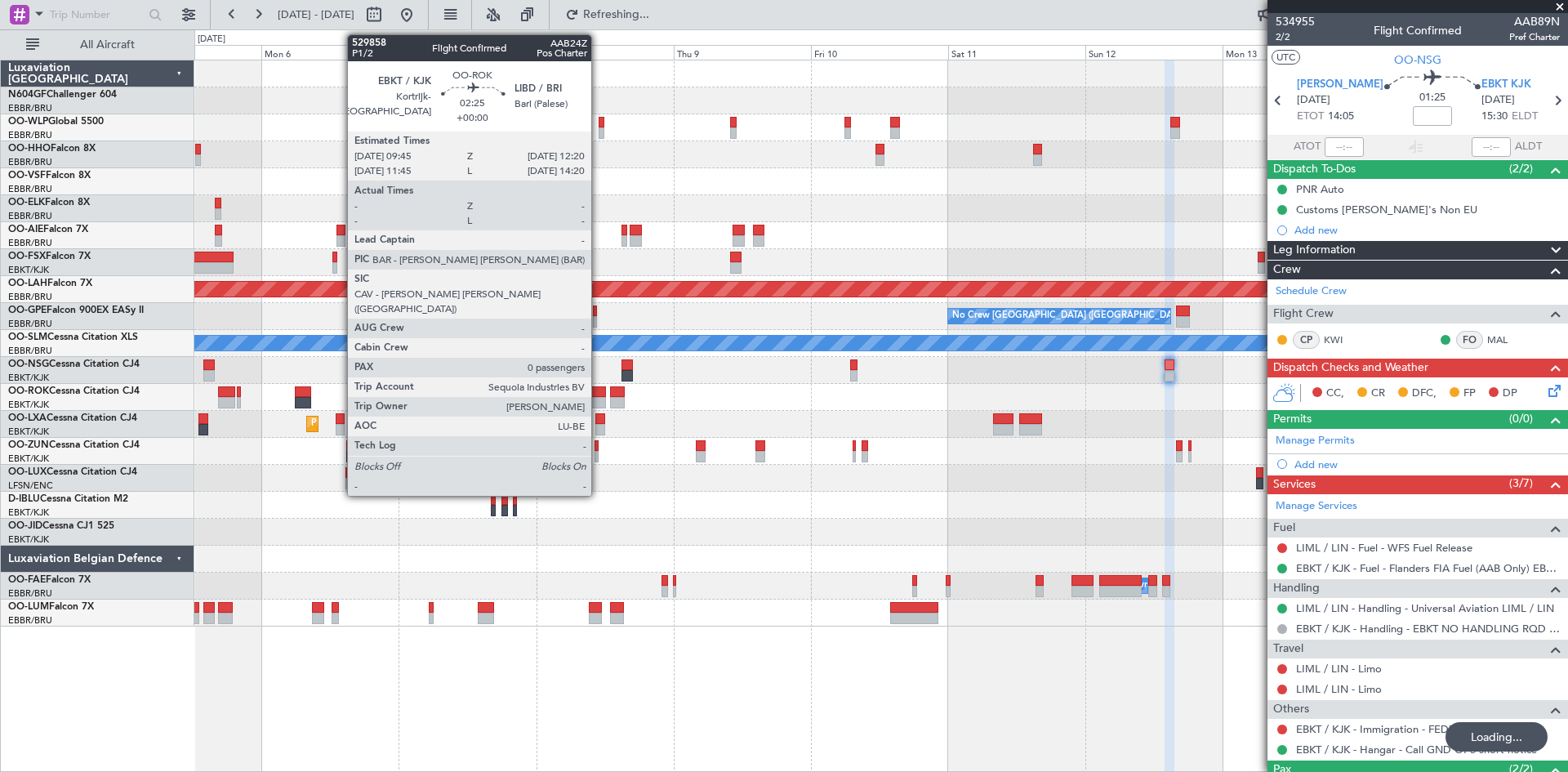
click at [599, 399] on div at bounding box center [599, 403] width 15 height 12
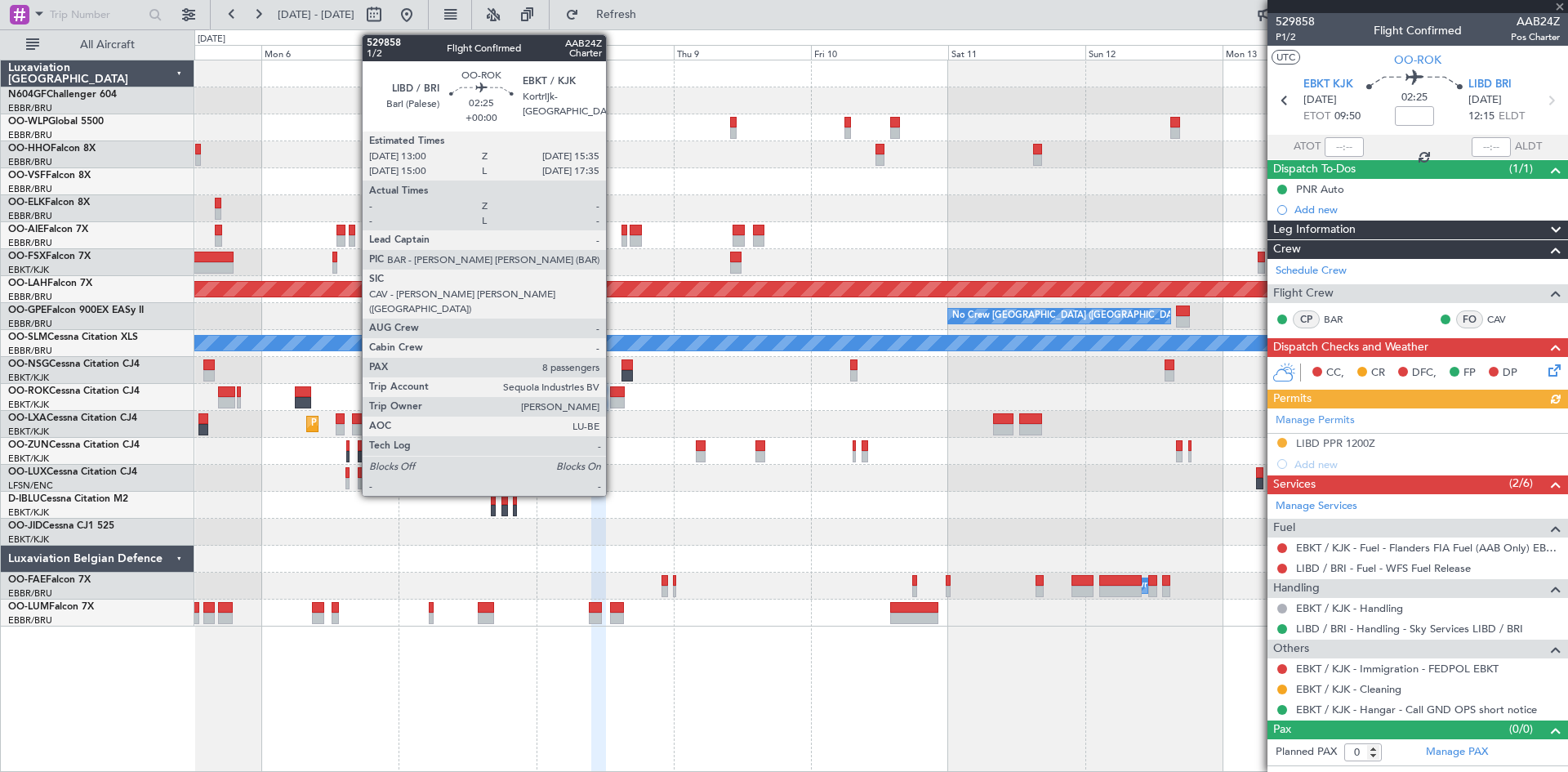
click at [613, 400] on div at bounding box center [618, 403] width 15 height 12
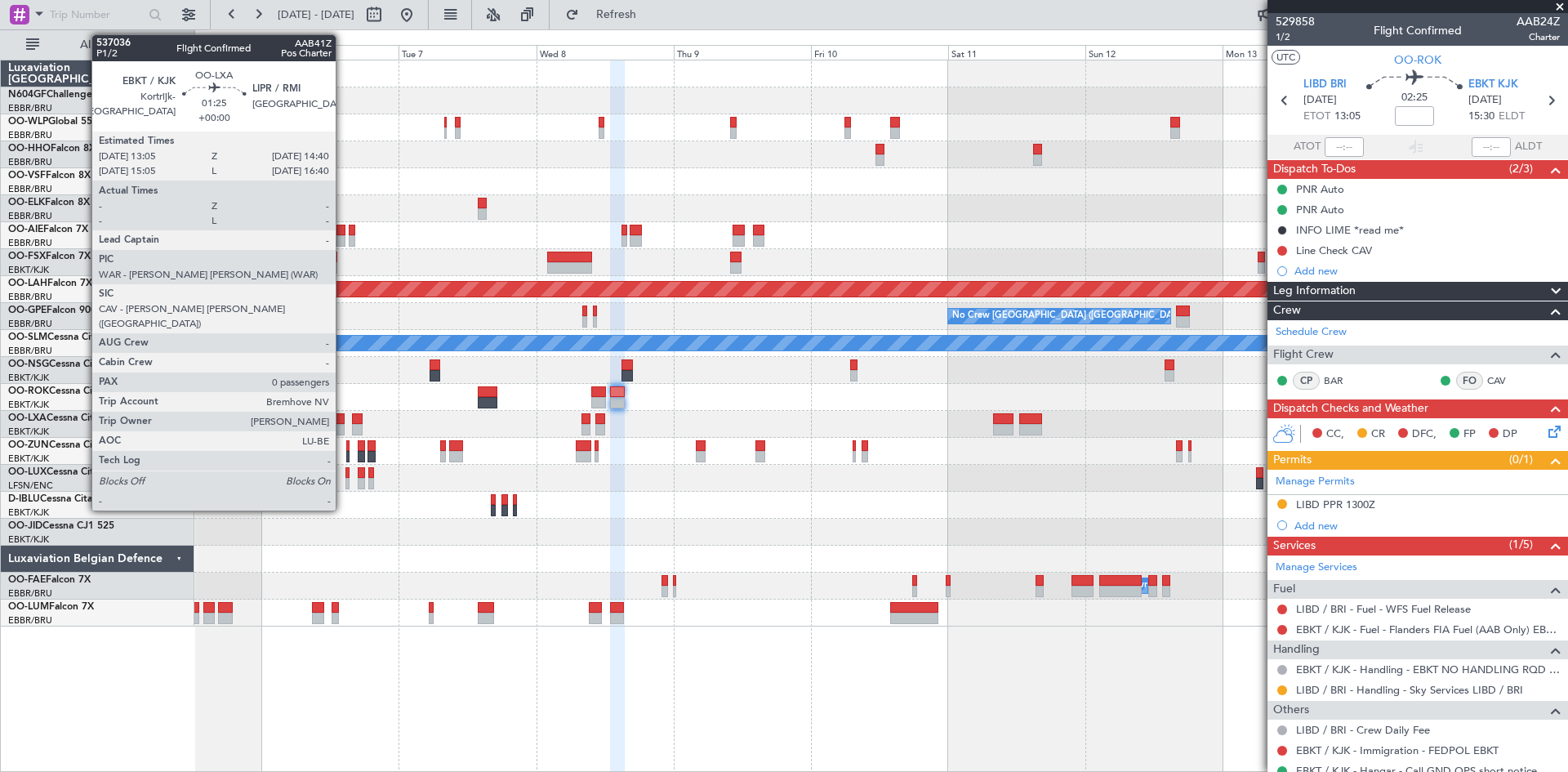
click at [343, 430] on div at bounding box center [340, 430] width 10 height 12
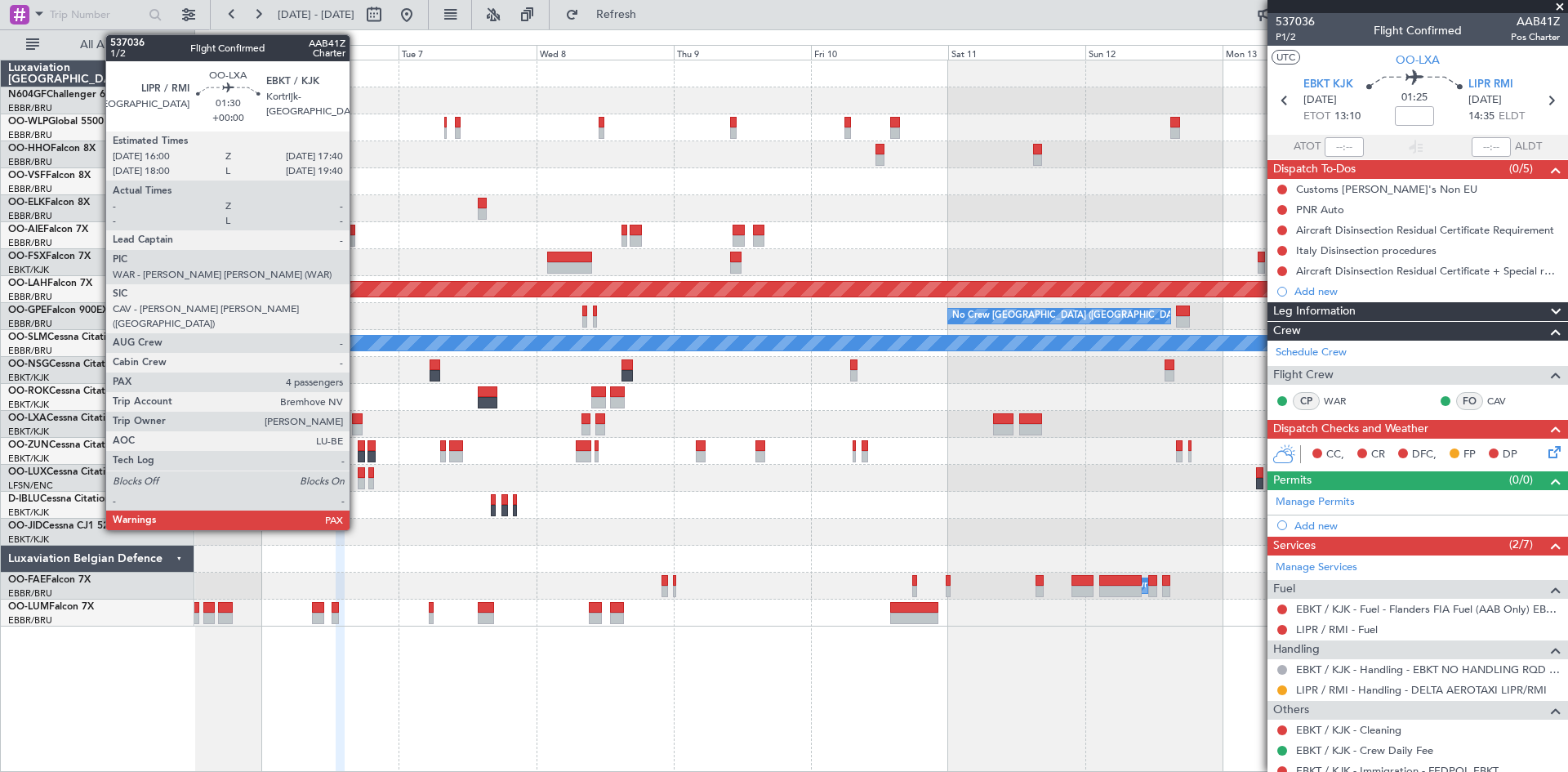
click at [356, 428] on div at bounding box center [356, 430] width 10 height 12
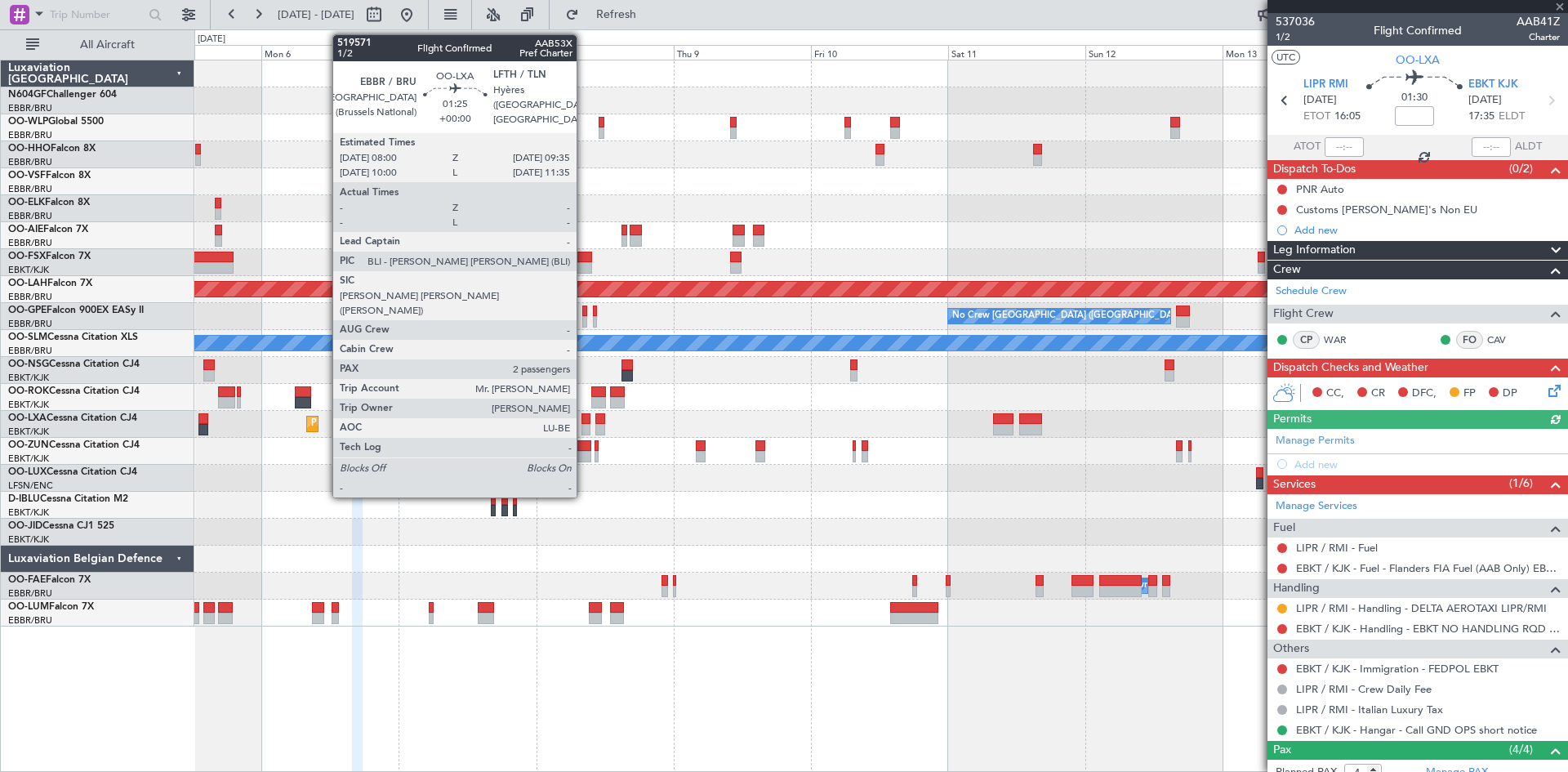
click at [584, 433] on div at bounding box center [586, 430] width 10 height 12
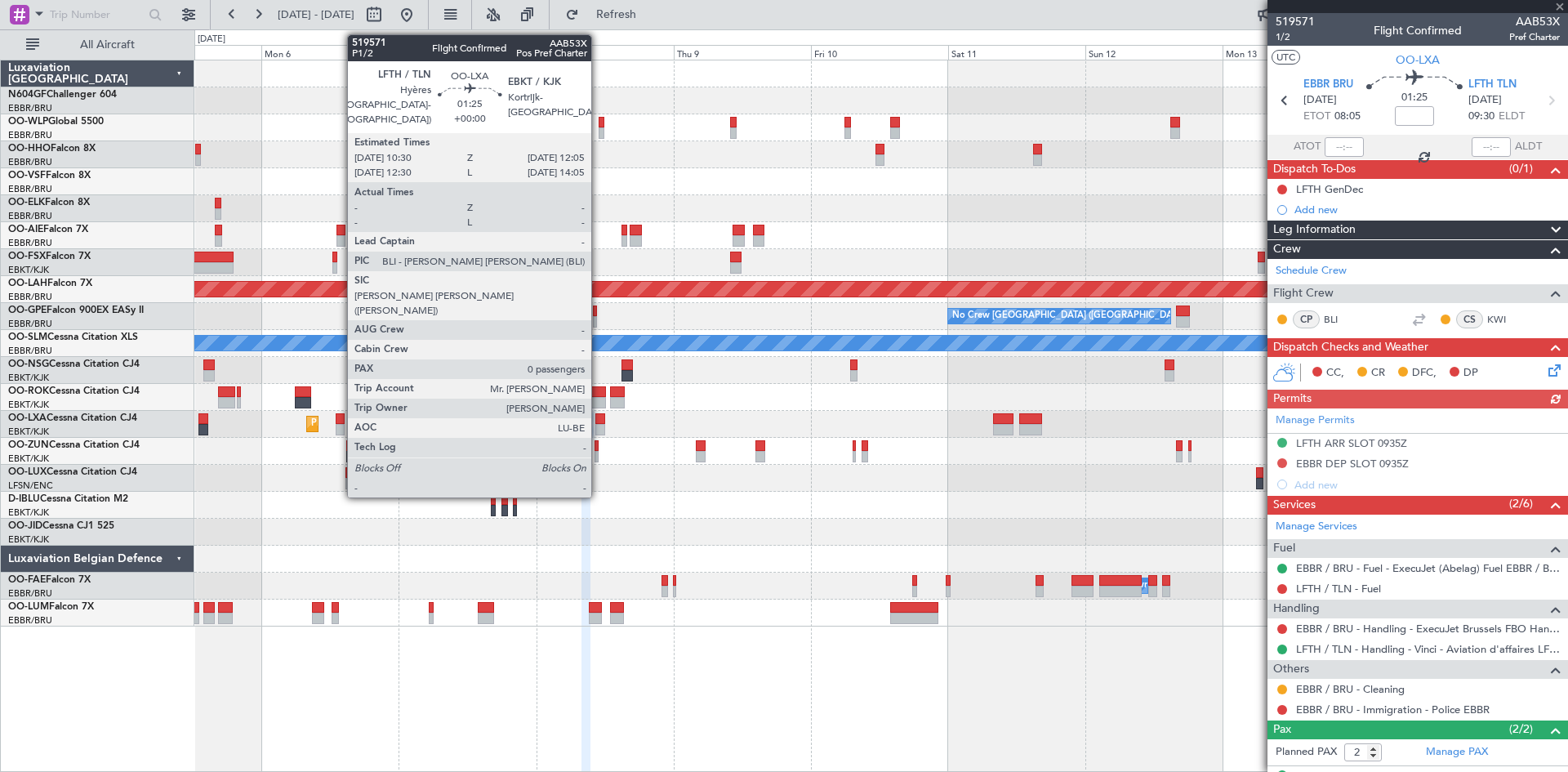
click at [599, 433] on div at bounding box center [600, 430] width 10 height 12
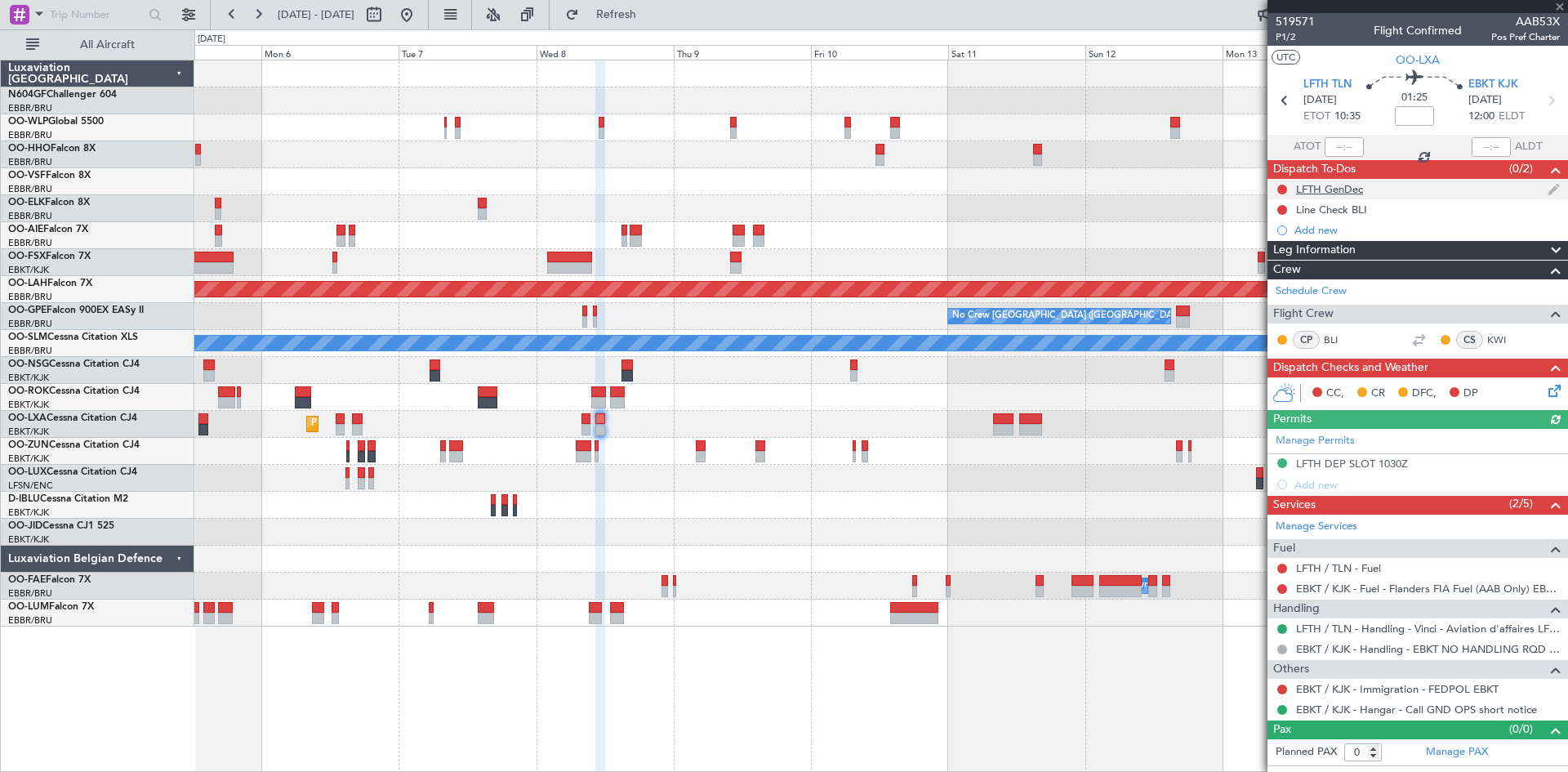
click at [1355, 191] on div "LFTH GenDec" at bounding box center [1330, 189] width 67 height 13
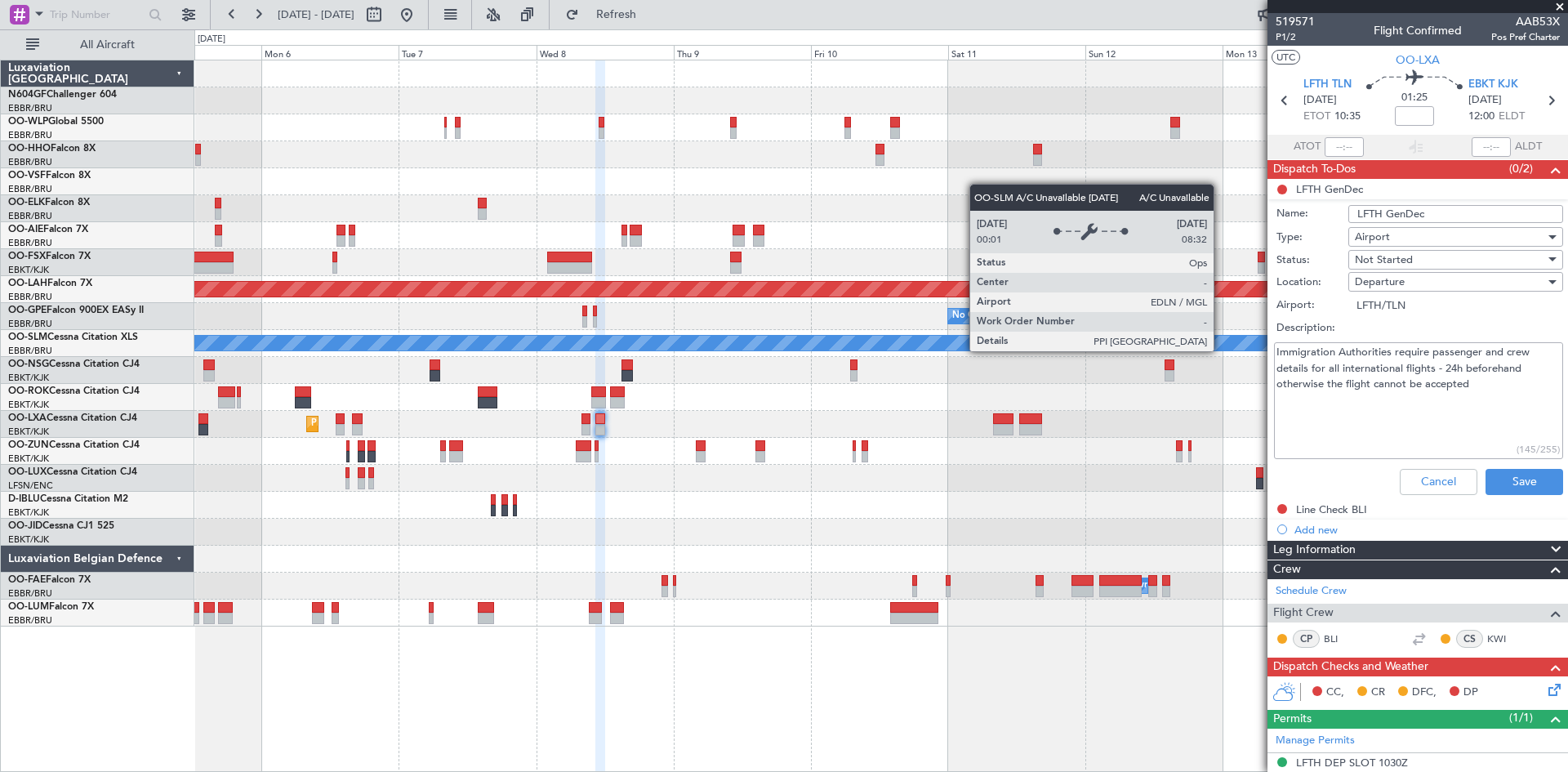
drag, startPoint x: 1525, startPoint y: 392, endPoint x: 1221, endPoint y: 351, distance: 306.8
click at [1221, 351] on fb-app "[DATE] - [DATE] Refresh Quick Links All Aircraft Planned [GEOGRAPHIC_DATA][PERS…" at bounding box center [784, 392] width 1568 height 760
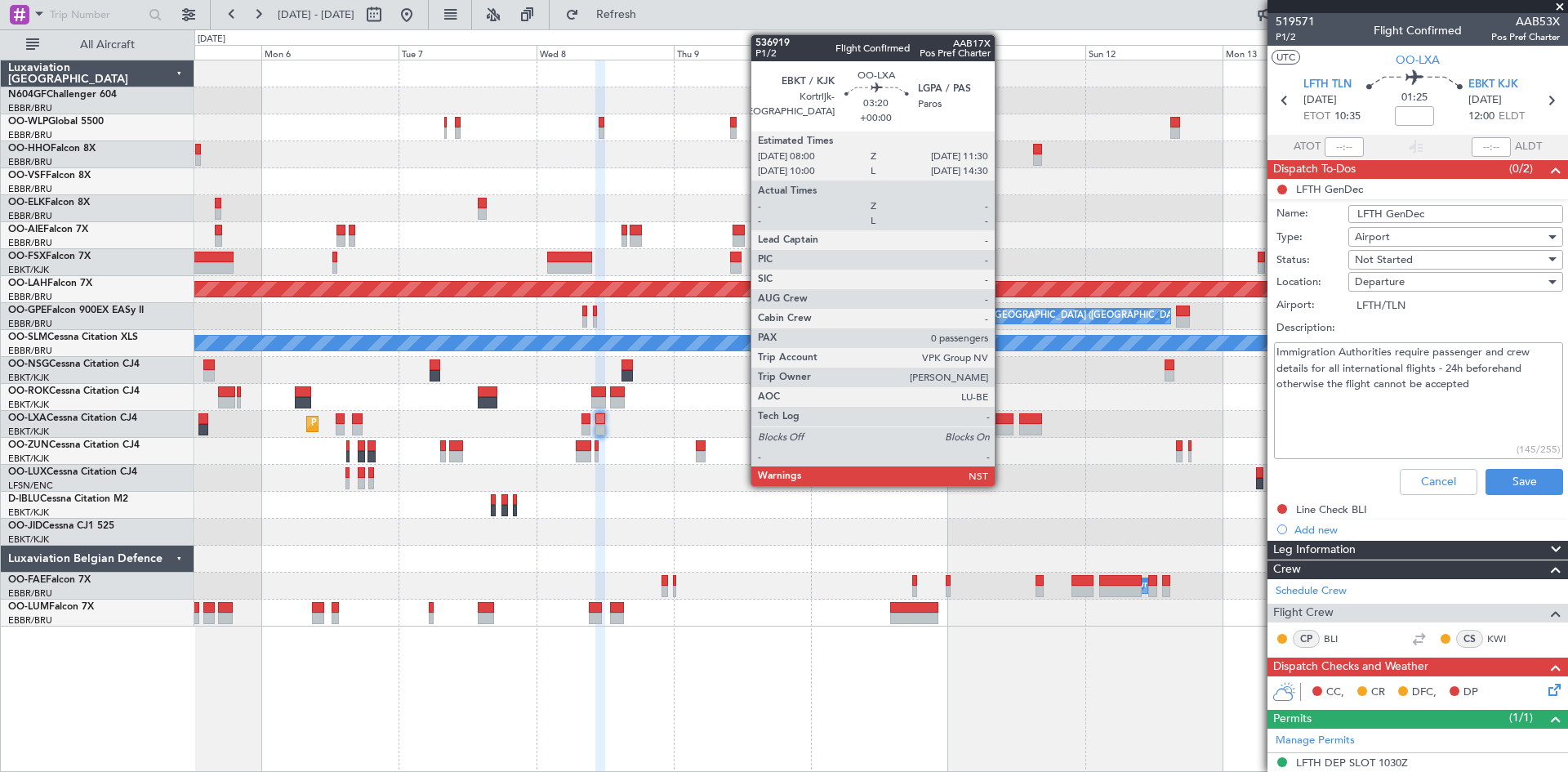
click at [1002, 426] on div at bounding box center [1003, 430] width 20 height 12
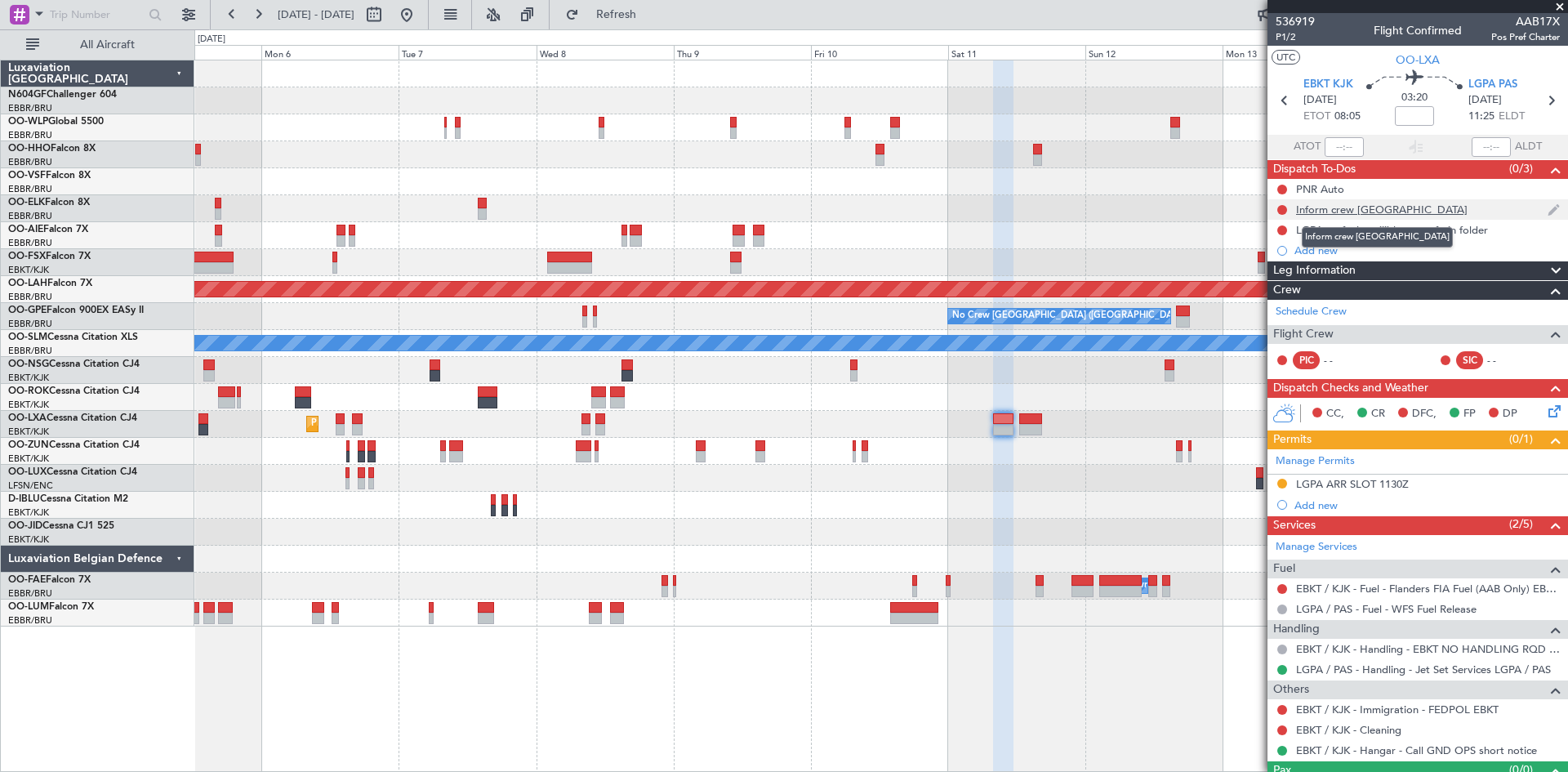
click at [1335, 212] on div "Inform crew [GEOGRAPHIC_DATA]" at bounding box center [1382, 210] width 171 height 13
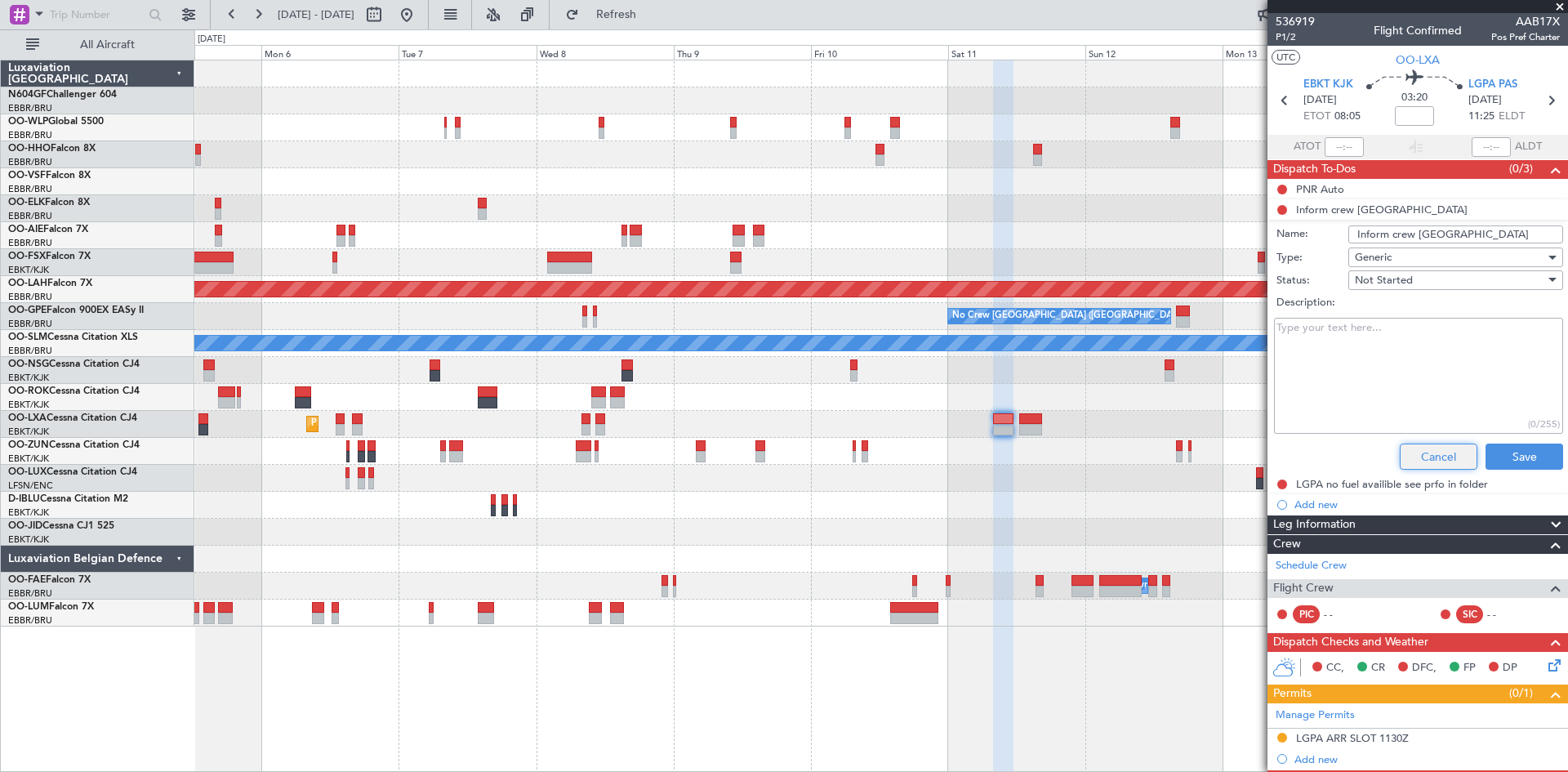
click at [1443, 452] on button "Cancel" at bounding box center [1438, 457] width 78 height 26
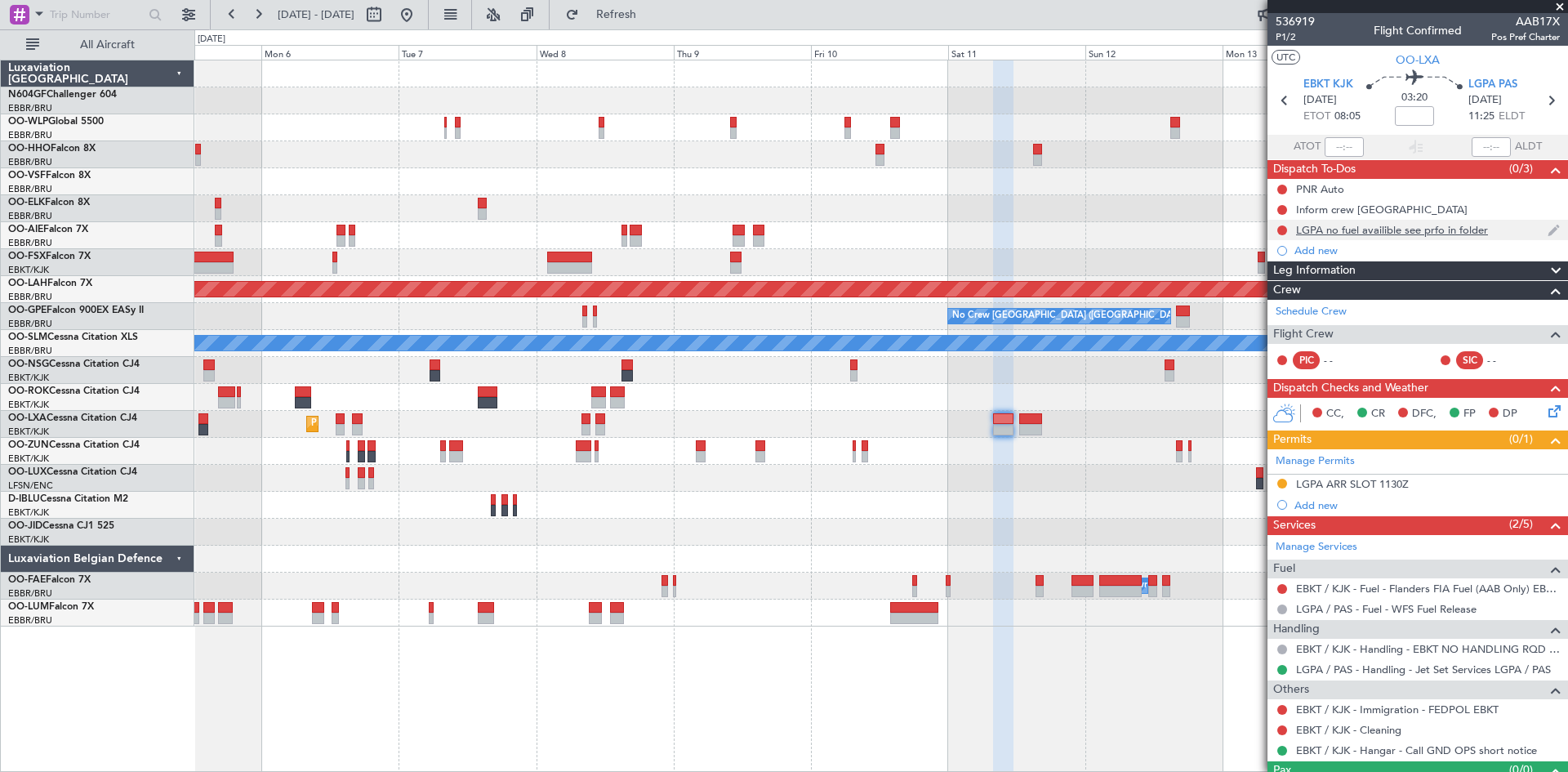
click at [1341, 237] on div "LGPA no fuel availible see prfo in folder" at bounding box center [1417, 230] width 301 height 20
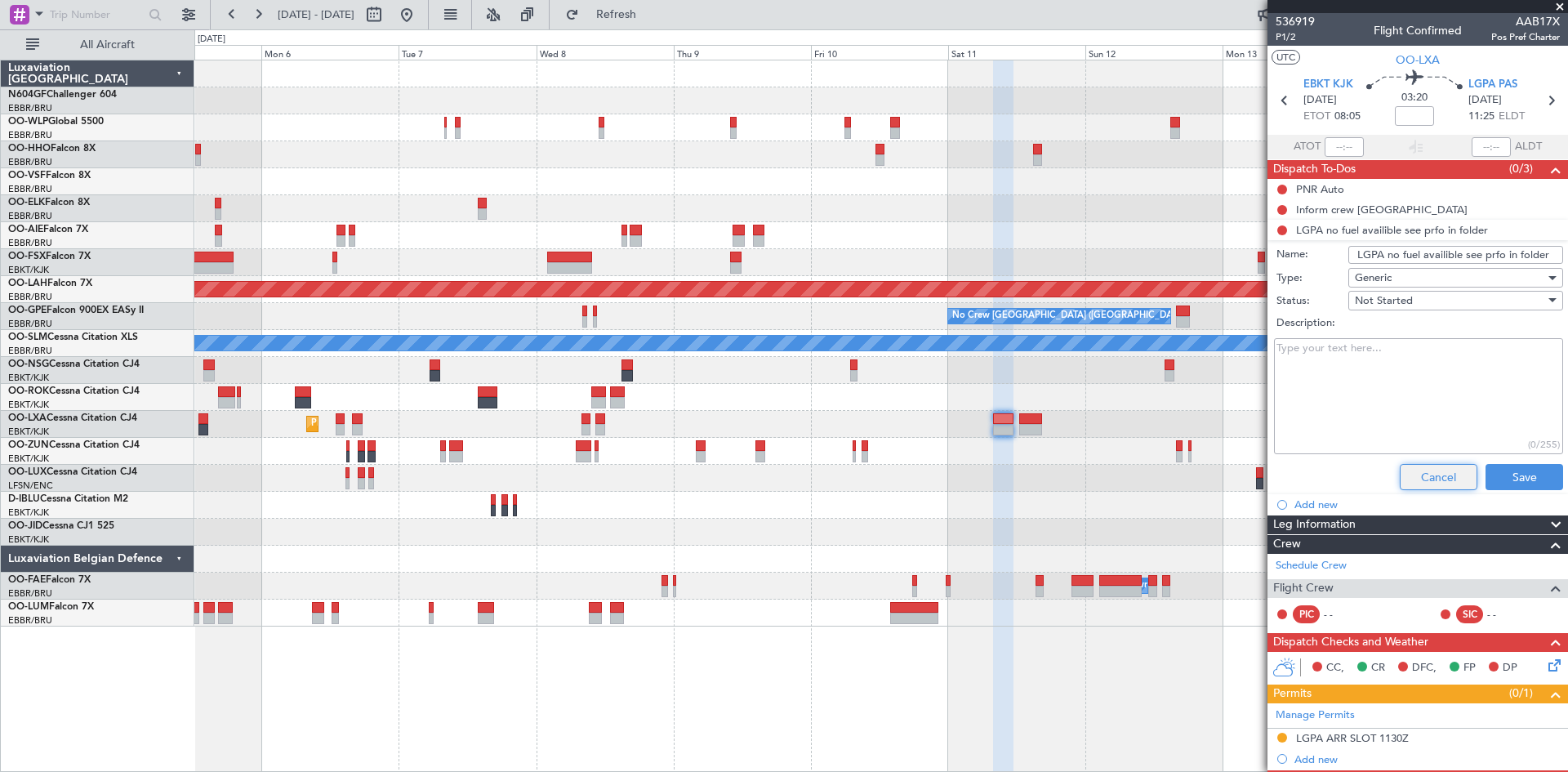
click at [1417, 481] on button "Cancel" at bounding box center [1438, 477] width 78 height 26
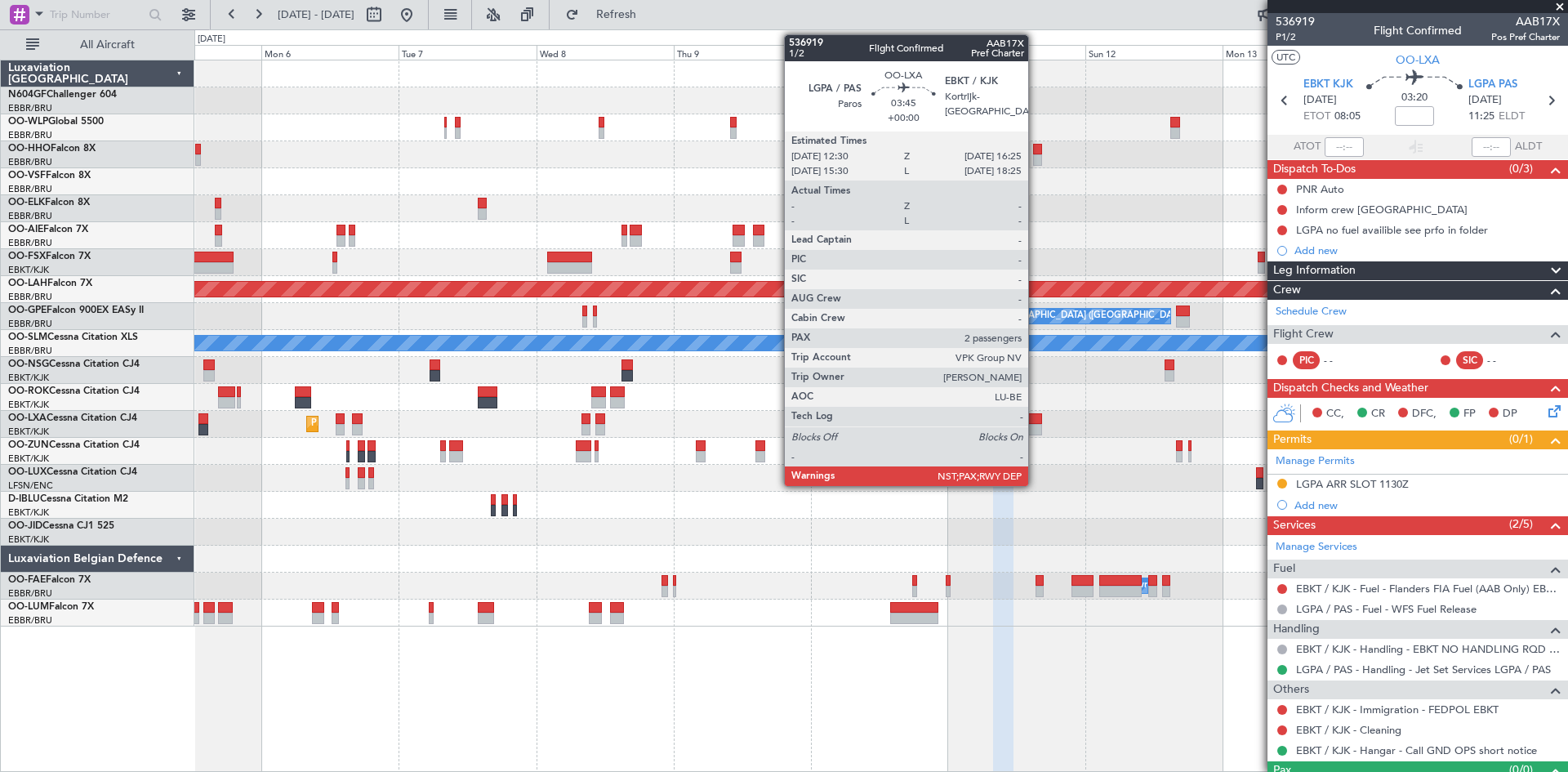
click at [1036, 426] on div at bounding box center [1031, 430] width 23 height 12
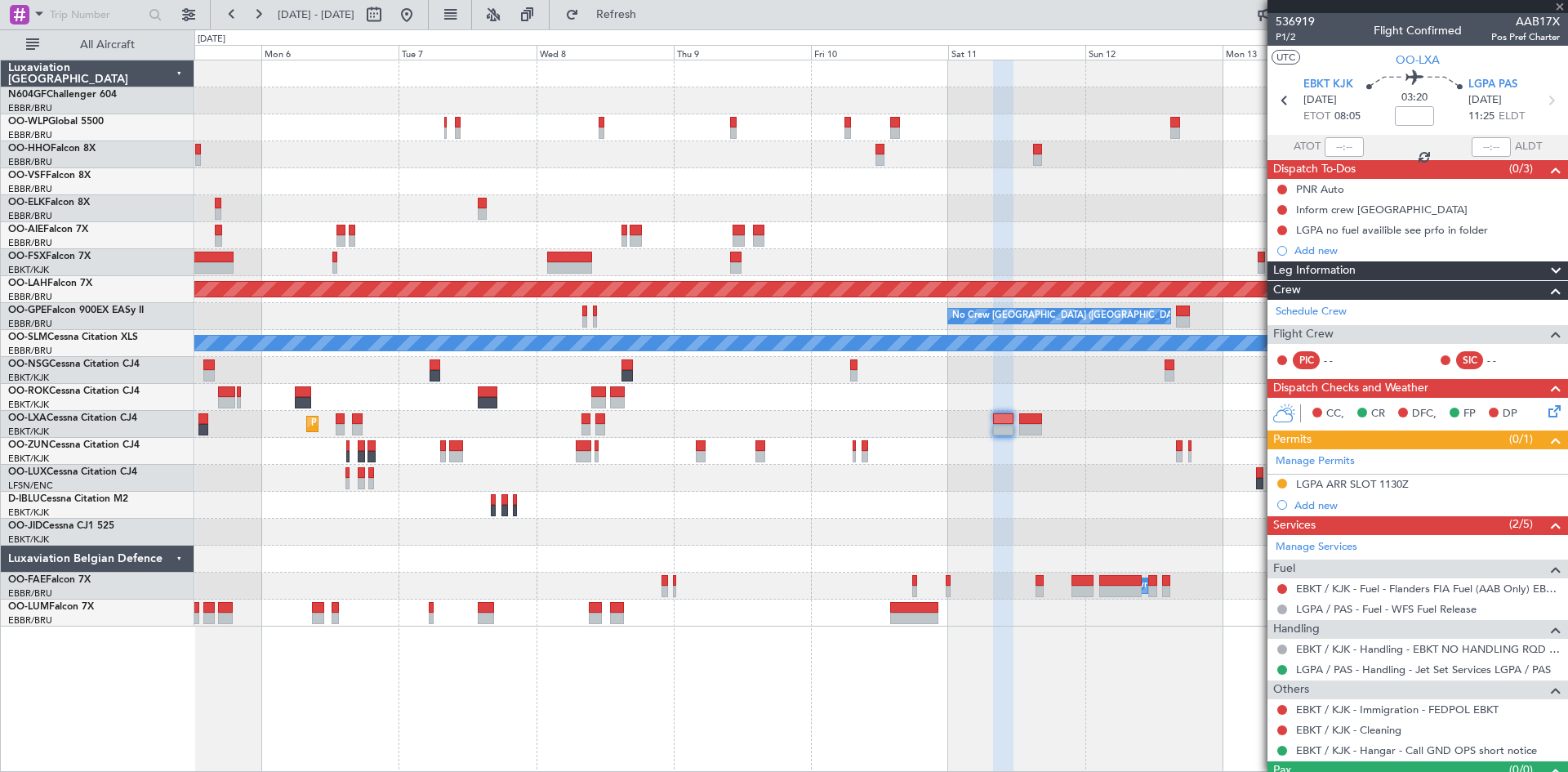
type input "2"
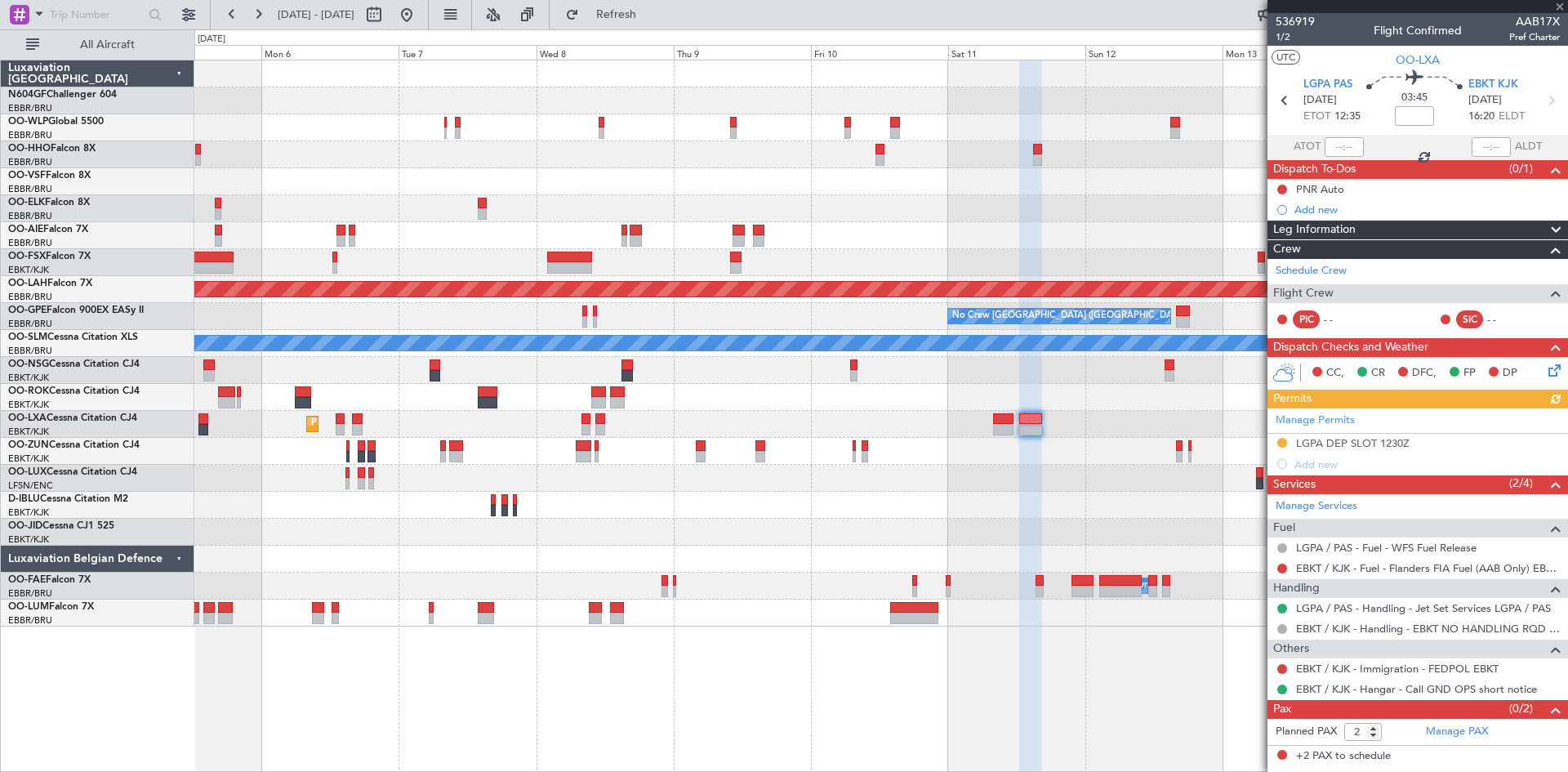
click at [446, 456] on div at bounding box center [880, 452] width 1373 height 27
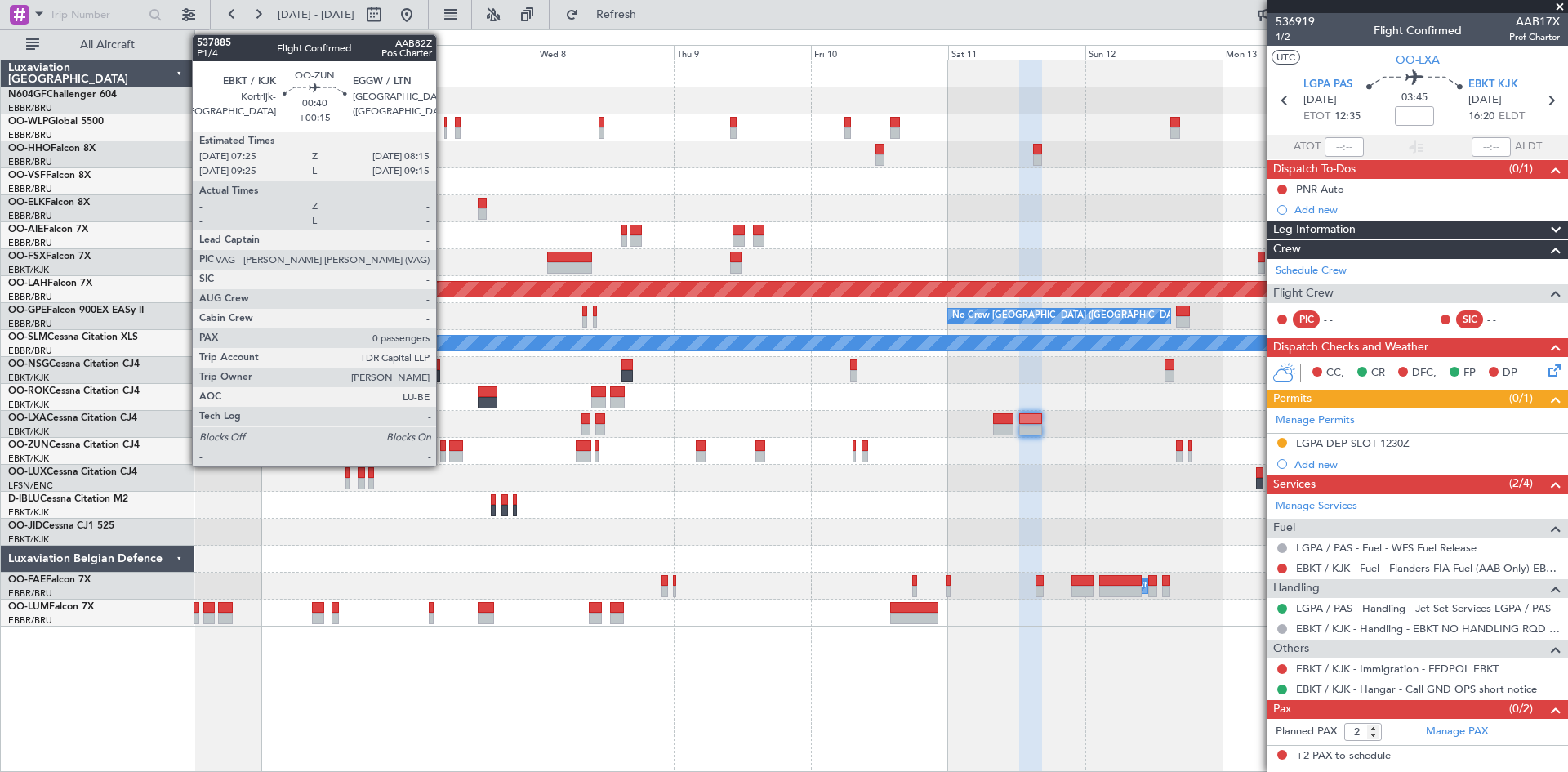
click at [443, 455] on div at bounding box center [442, 457] width 5 height 12
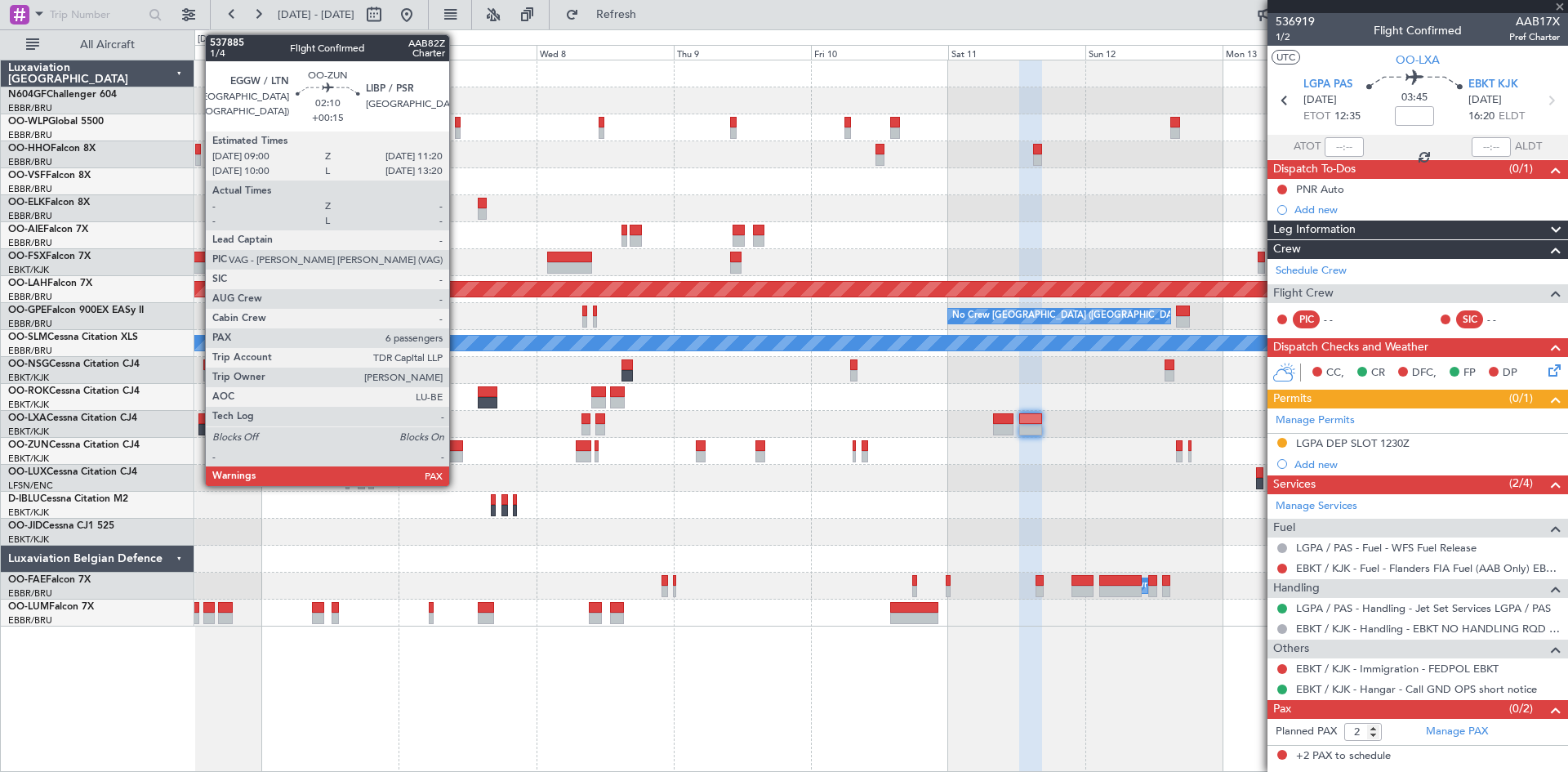
type input "+00:15"
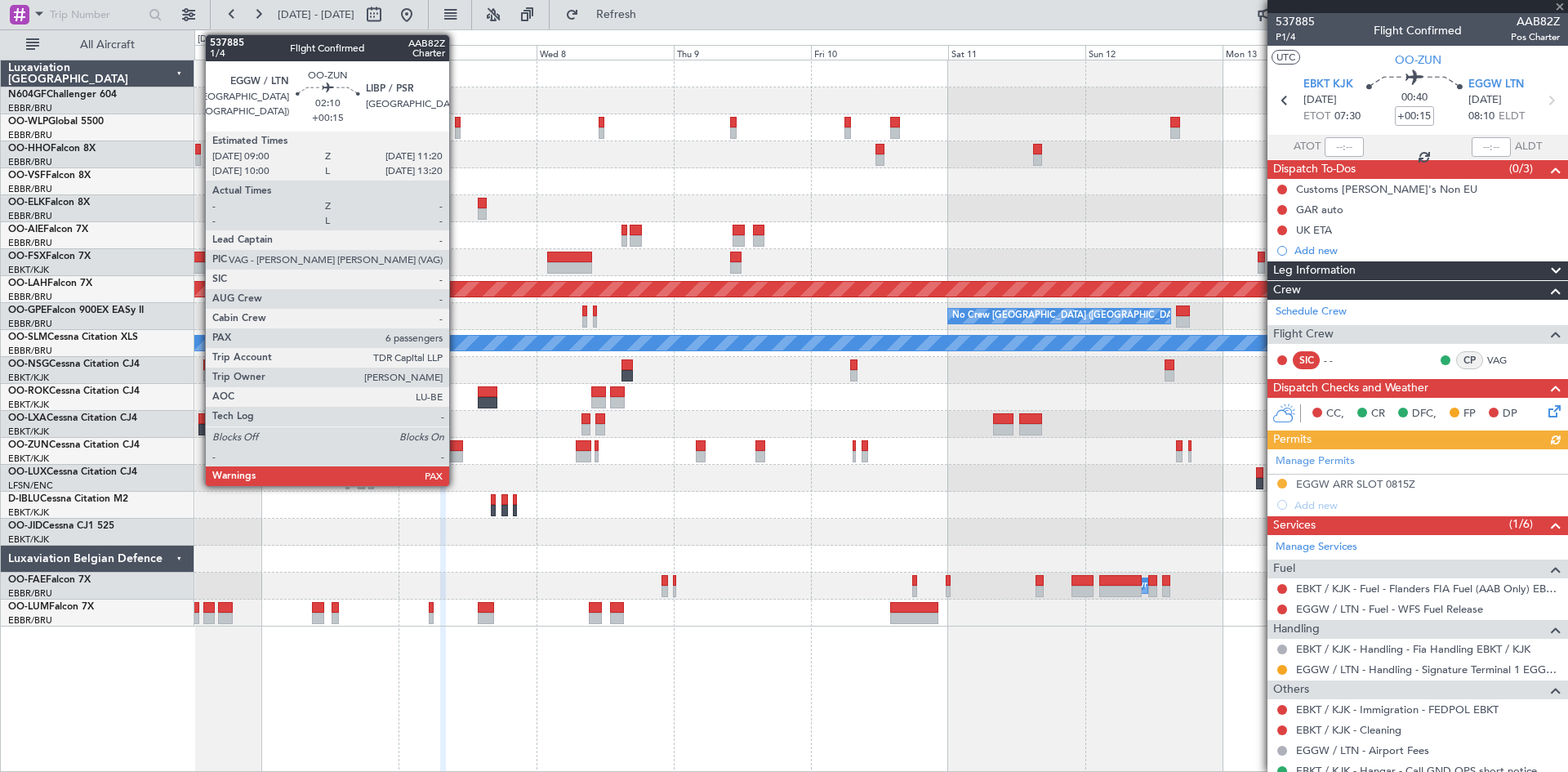
click at [456, 457] on div at bounding box center [455, 457] width 13 height 12
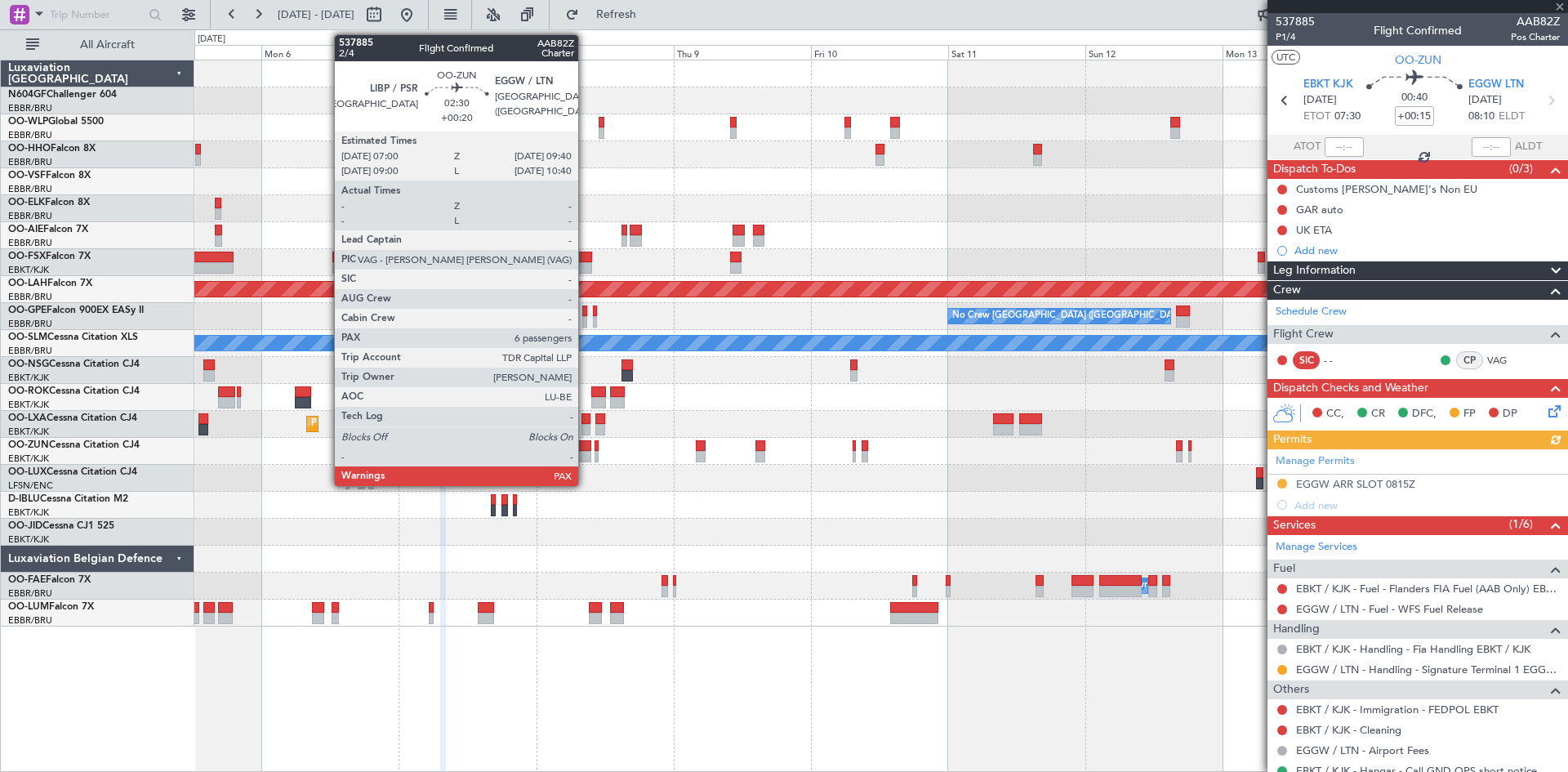
type input "8"
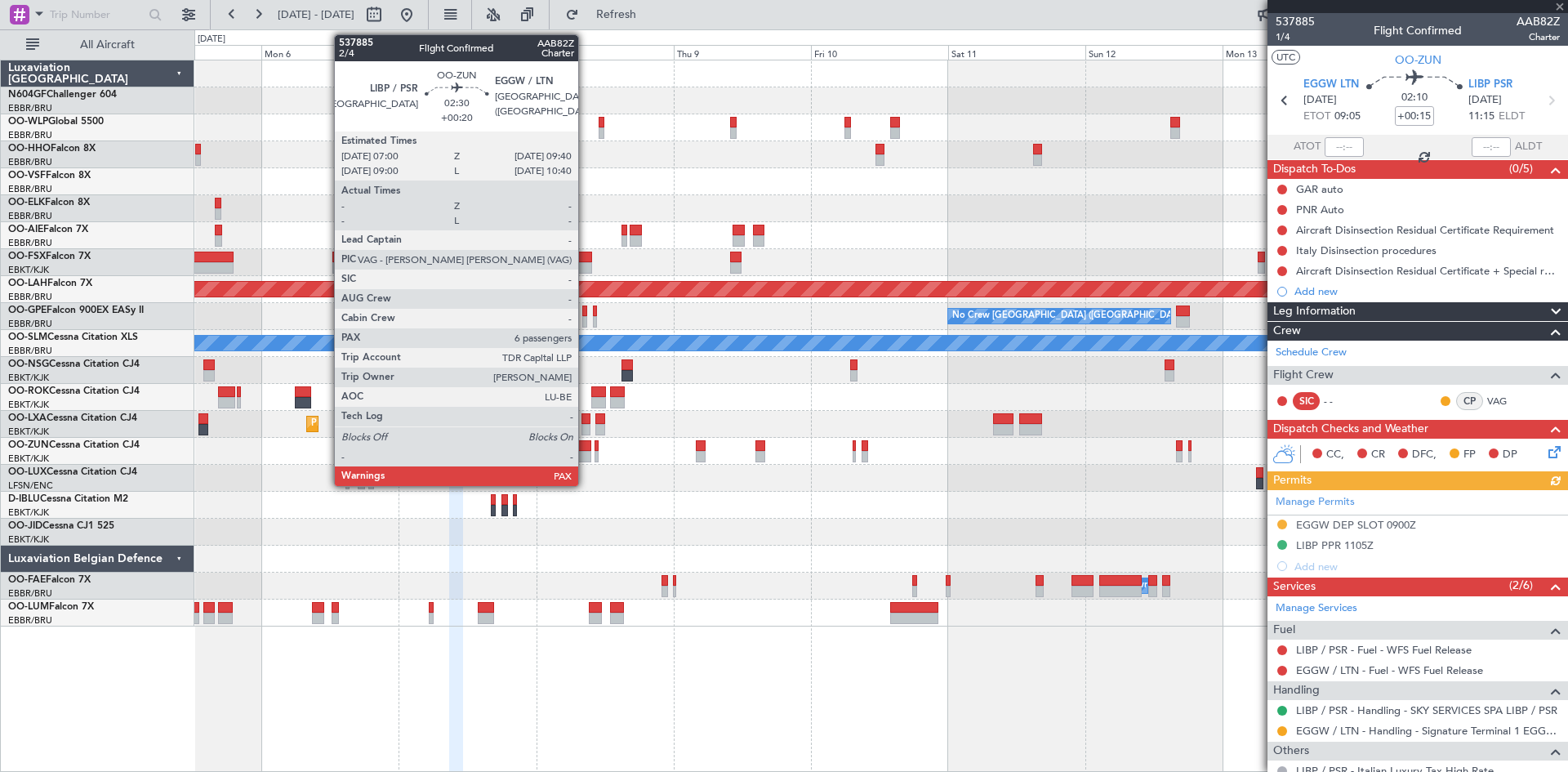
click at [585, 452] on div at bounding box center [583, 457] width 15 height 12
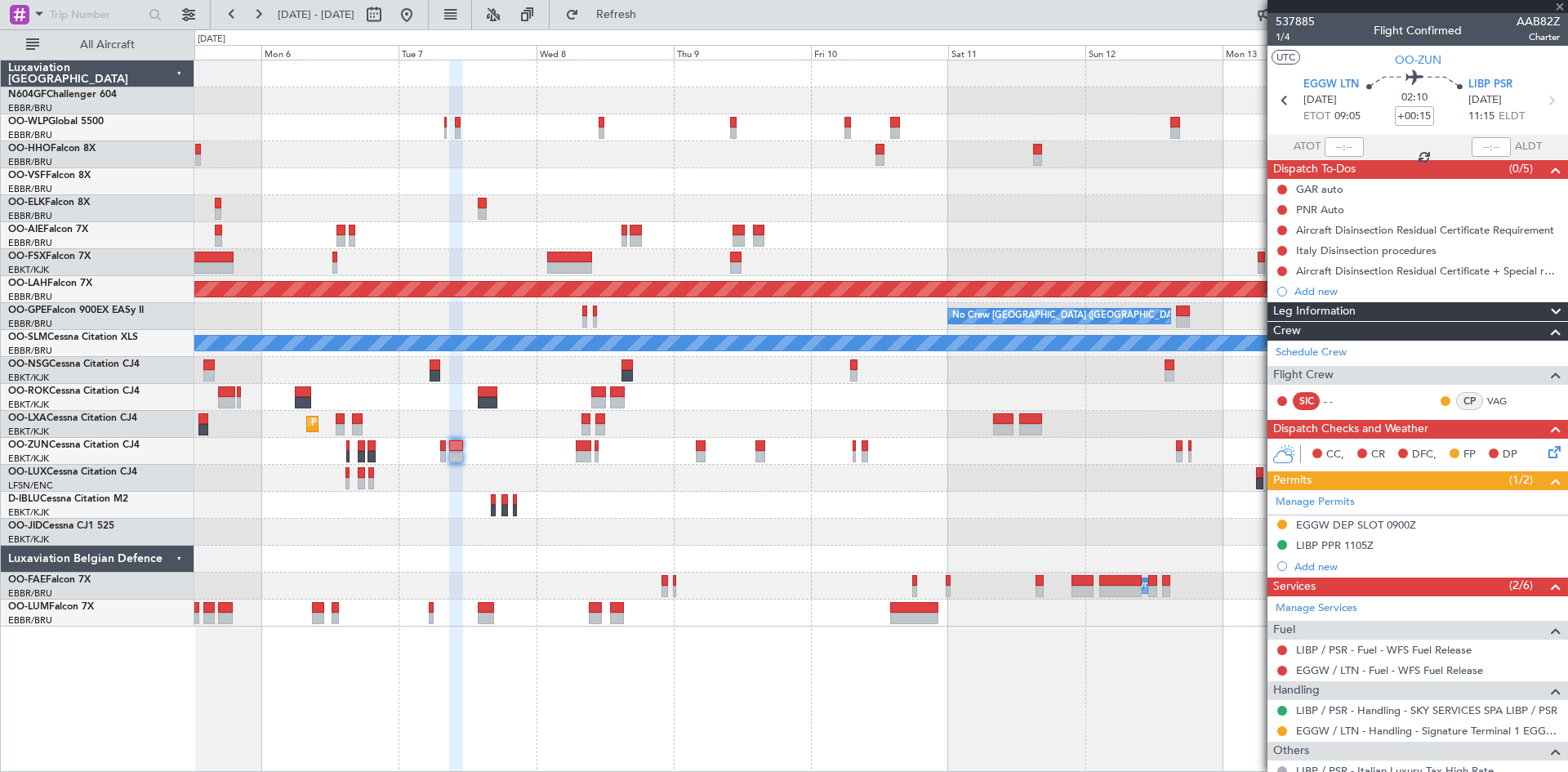
type input "+00:20"
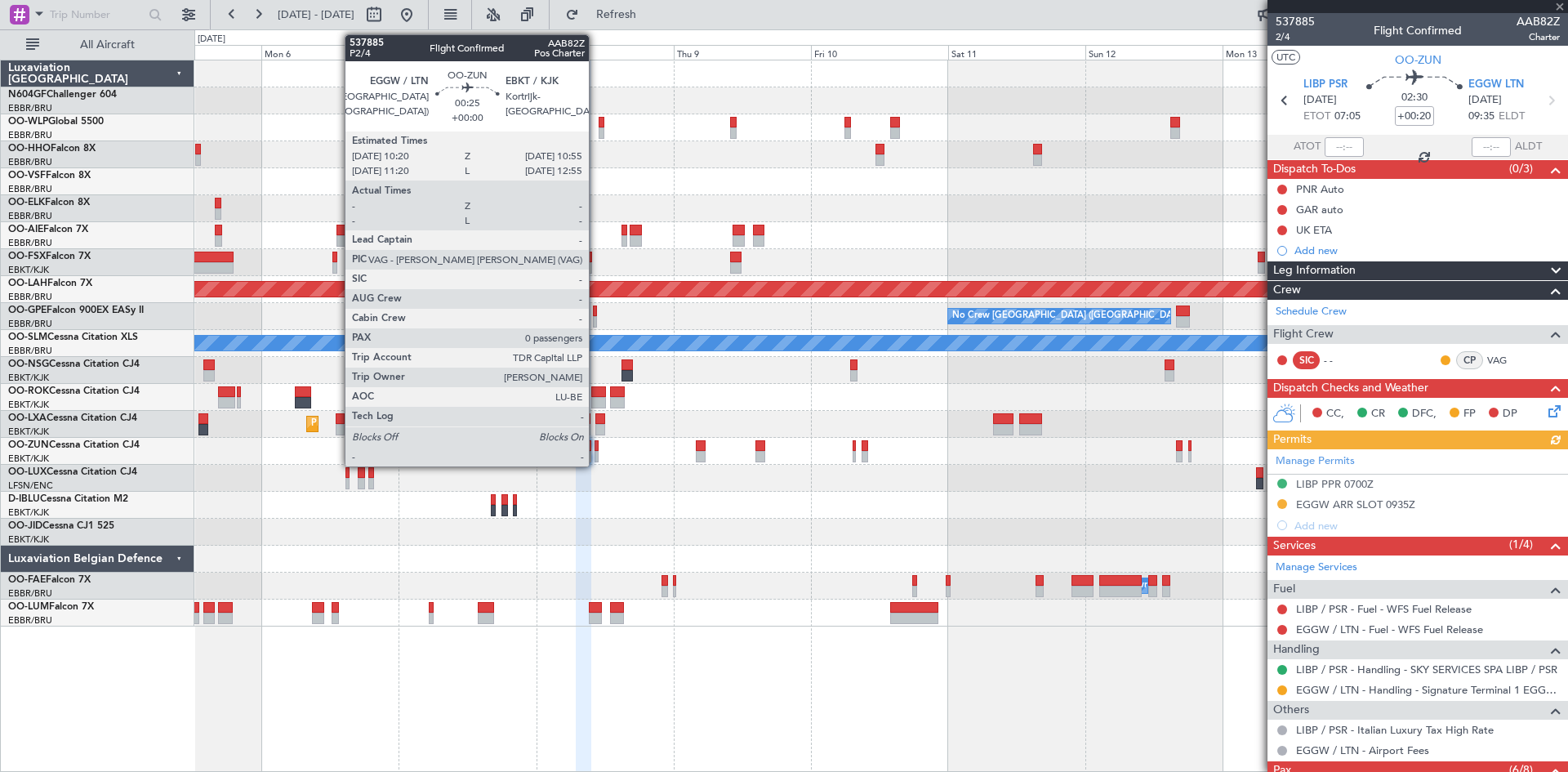
click at [596, 456] on div at bounding box center [597, 457] width 4 height 12
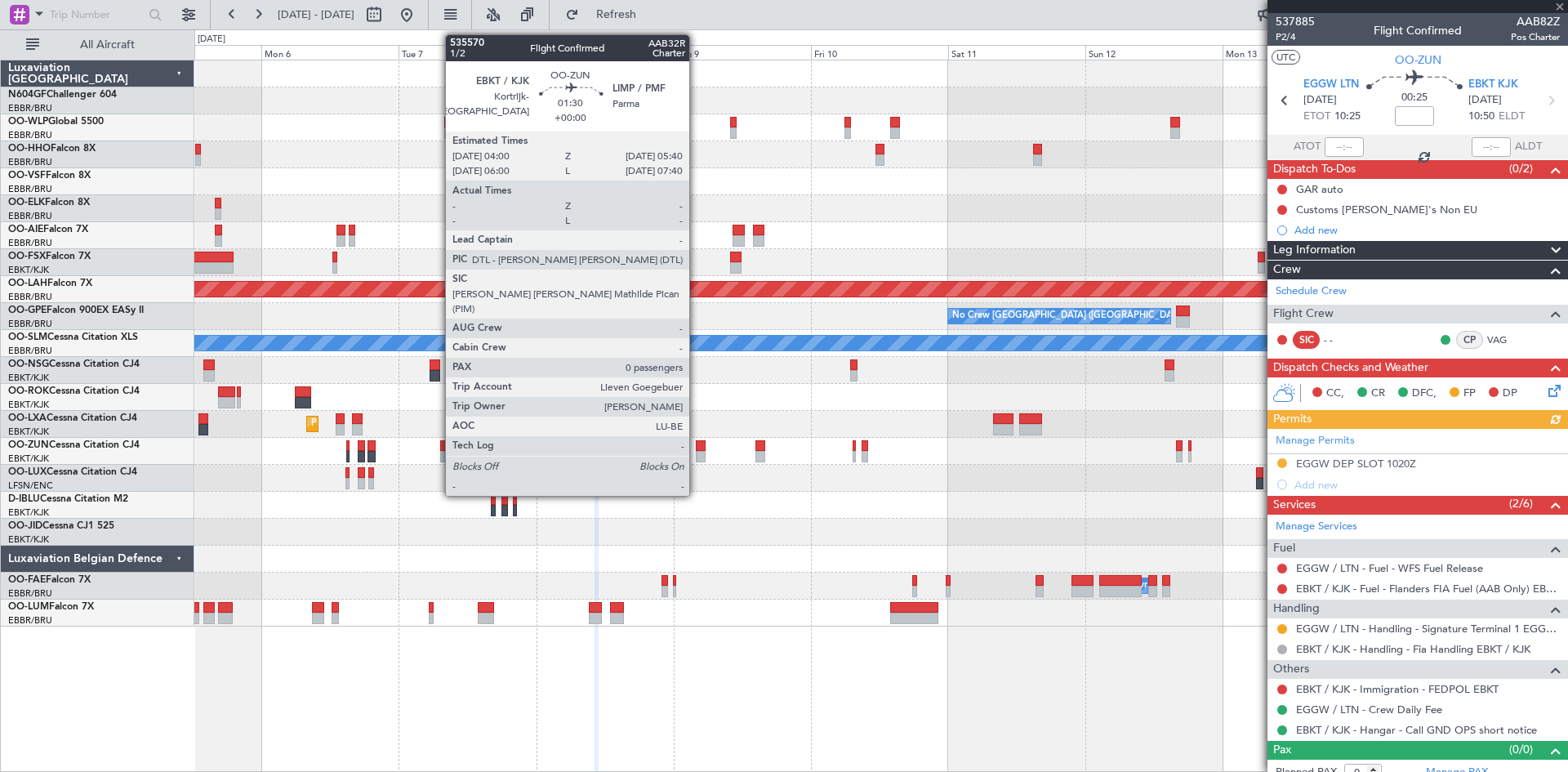
click at [697, 457] on div at bounding box center [700, 457] width 10 height 12
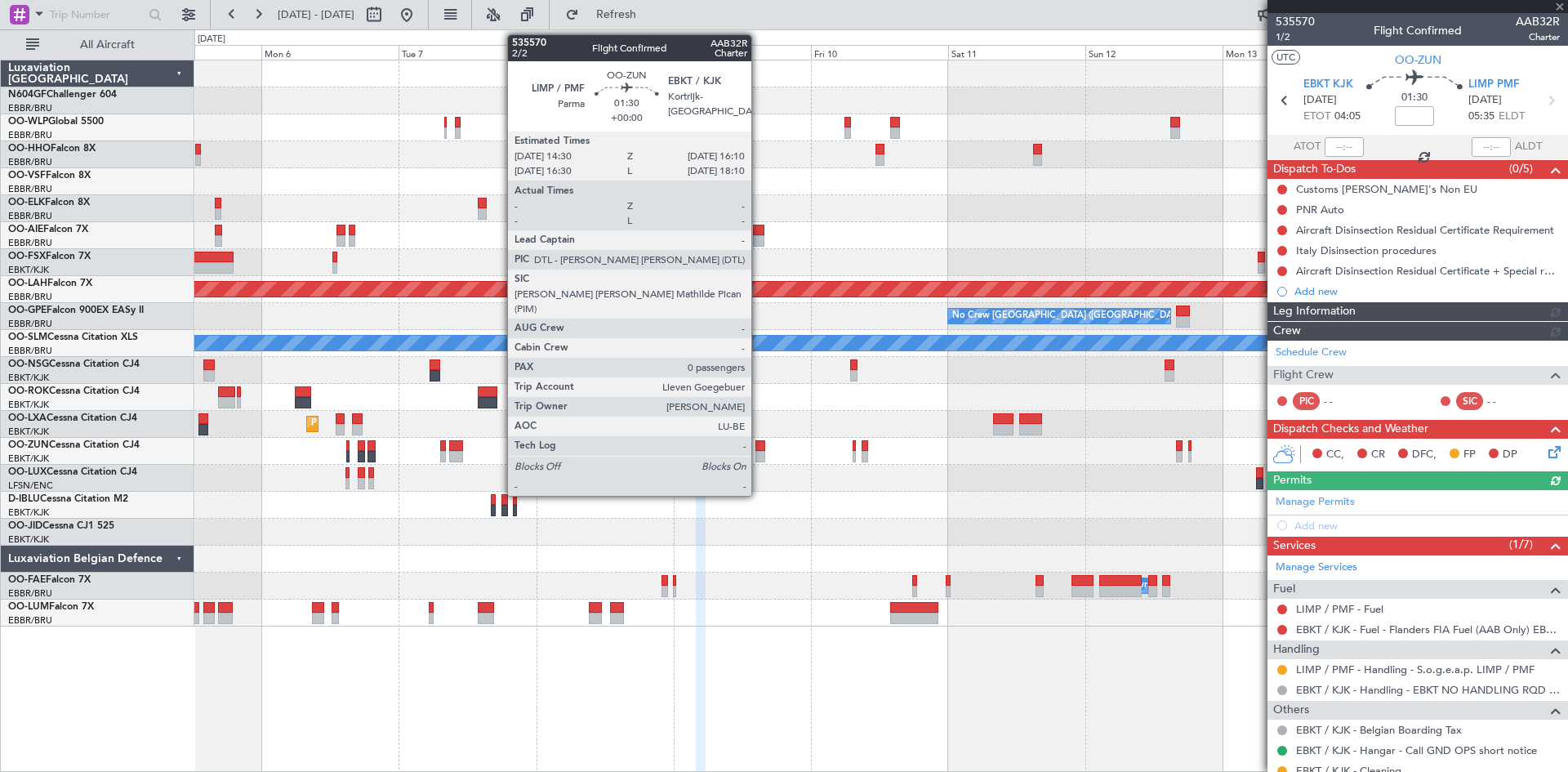
click at [759, 456] on div at bounding box center [760, 457] width 10 height 12
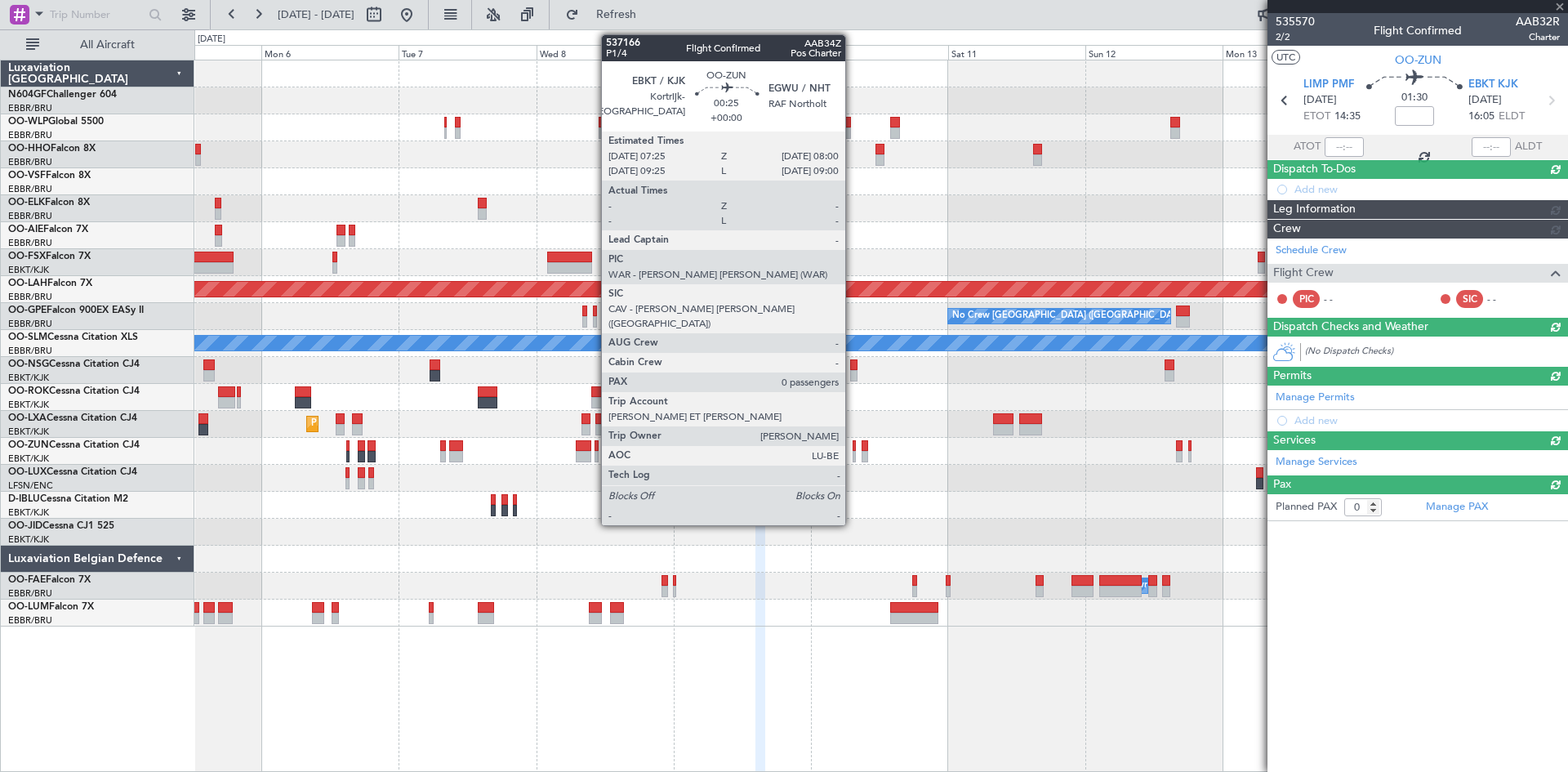
click at [852, 452] on div at bounding box center [854, 457] width 4 height 12
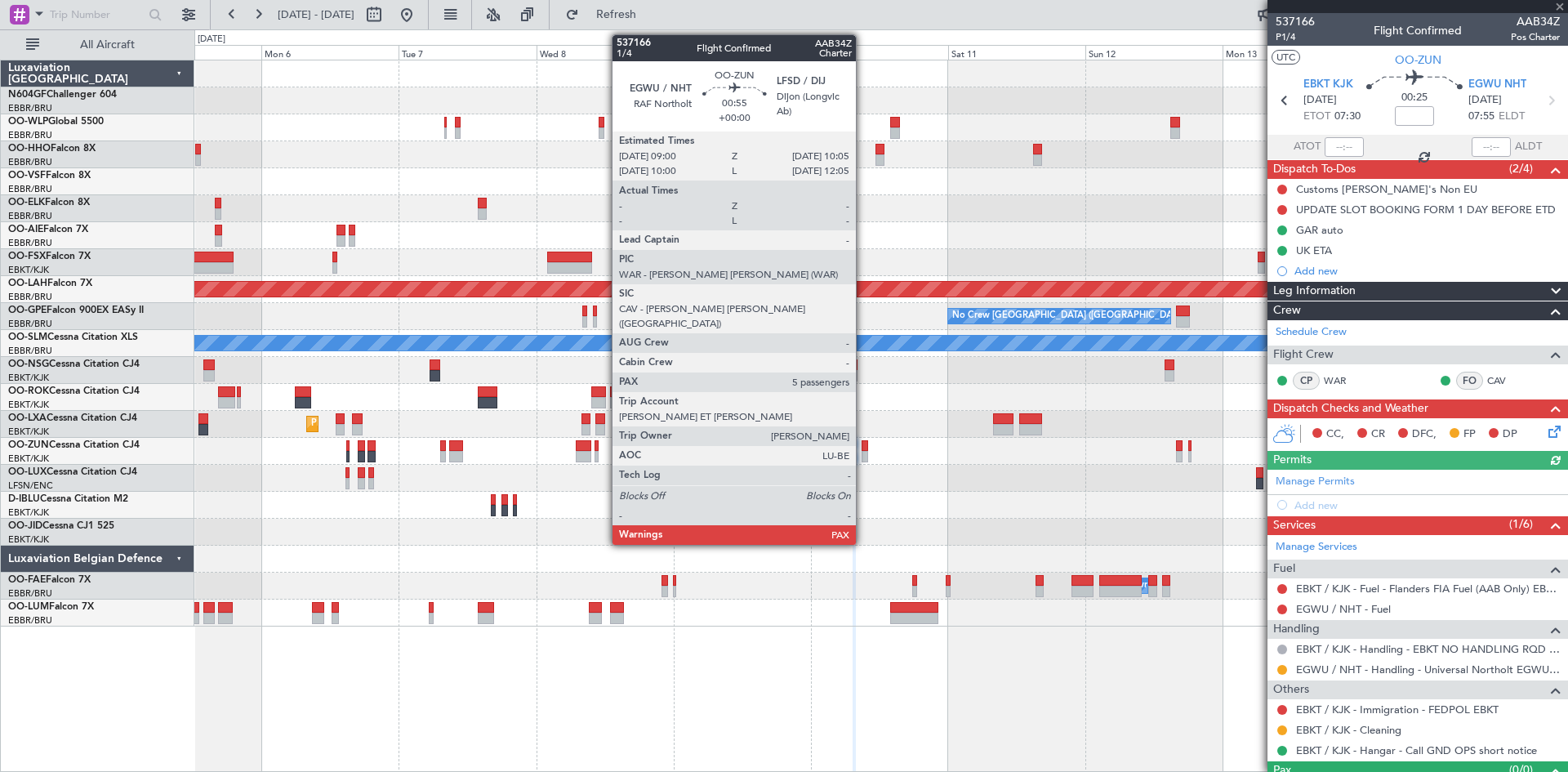
click at [863, 454] on div at bounding box center [865, 457] width 7 height 12
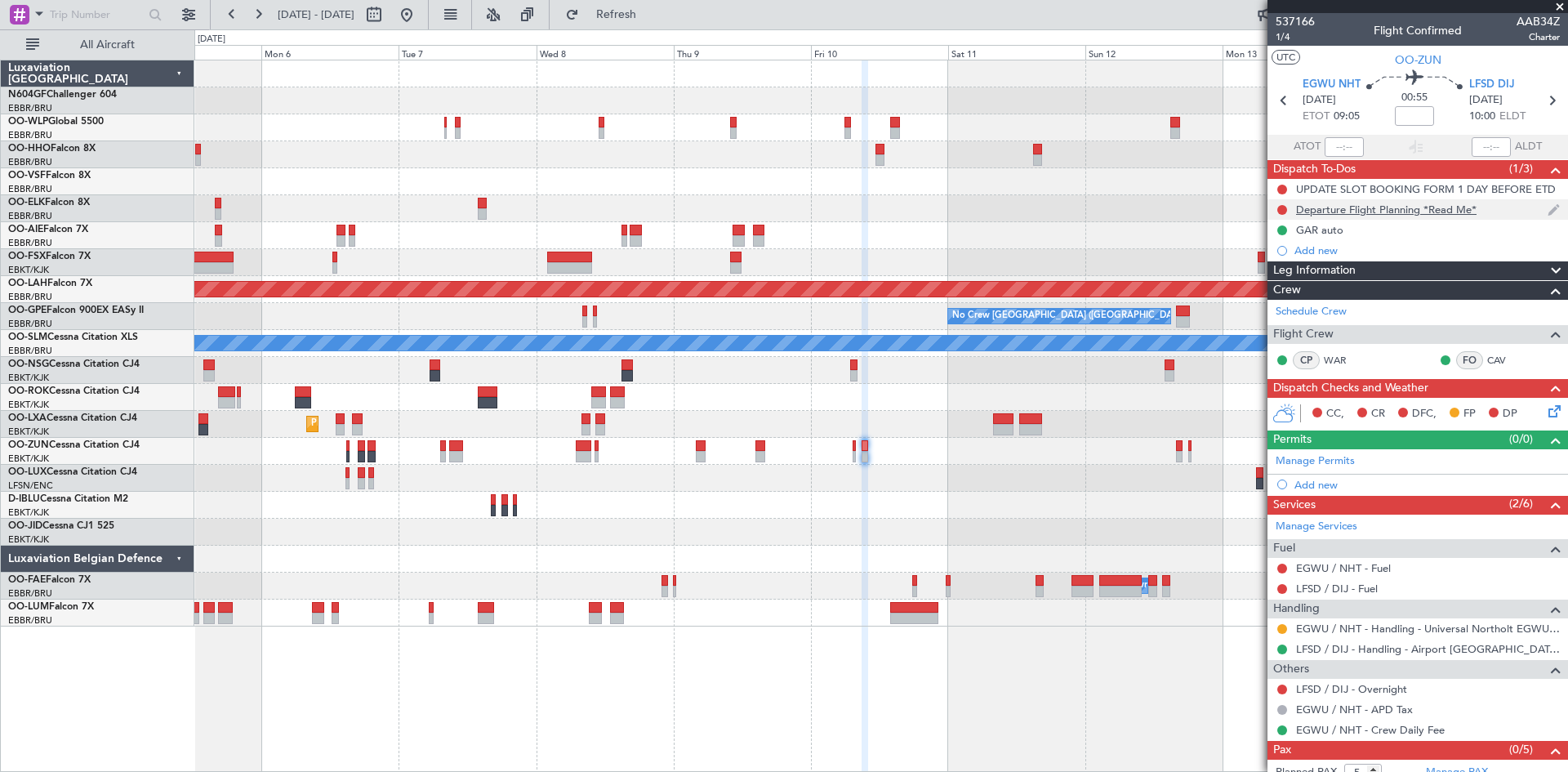
click at [1423, 205] on div "Departure Flight Planning *Read Me*" at bounding box center [1386, 210] width 181 height 13
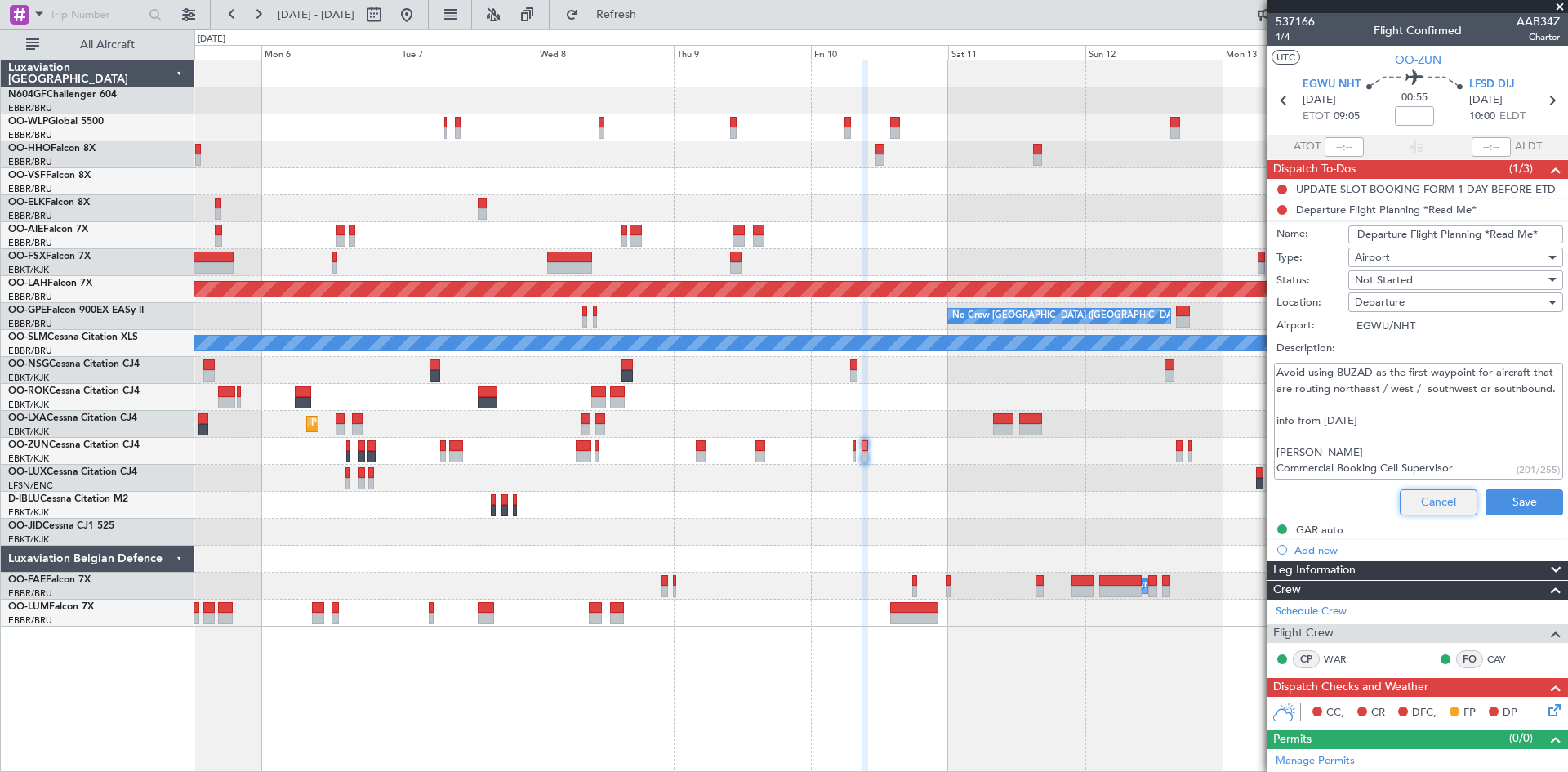
click at [1437, 500] on button "Cancel" at bounding box center [1438, 502] width 78 height 26
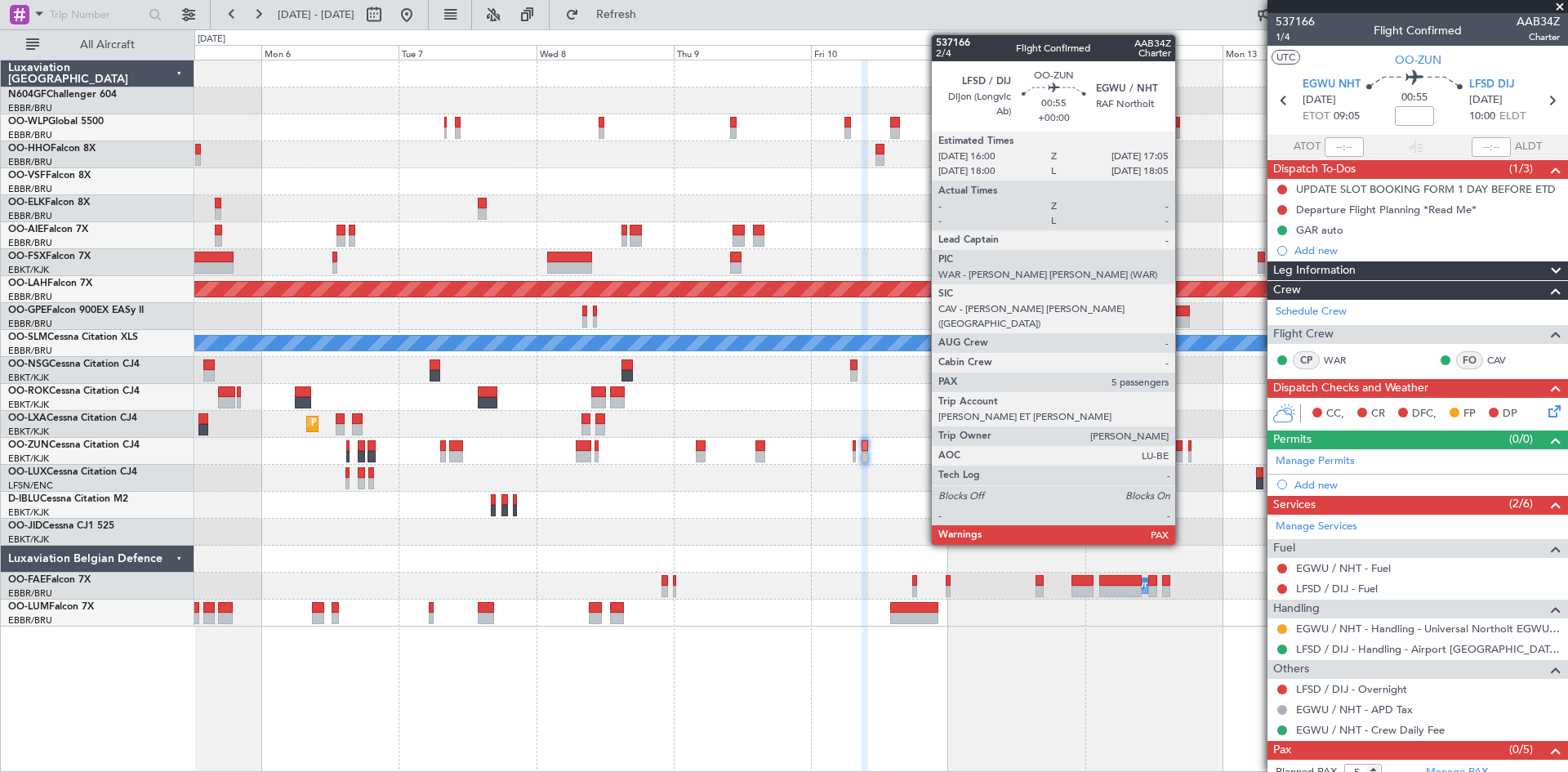
click at [1183, 453] on div at bounding box center [1179, 457] width 7 height 12
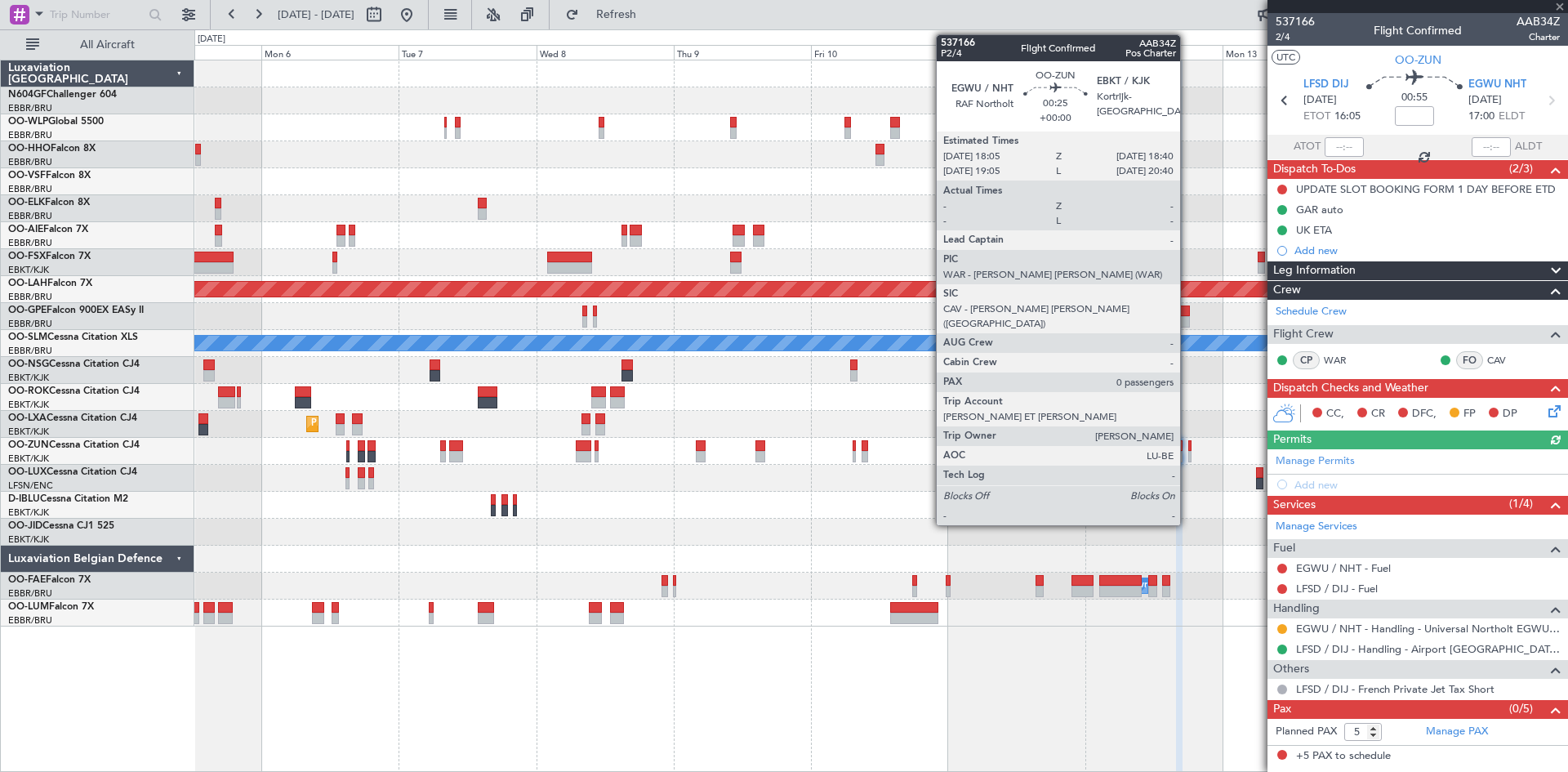
click at [1188, 457] on div at bounding box center [1190, 457] width 4 height 12
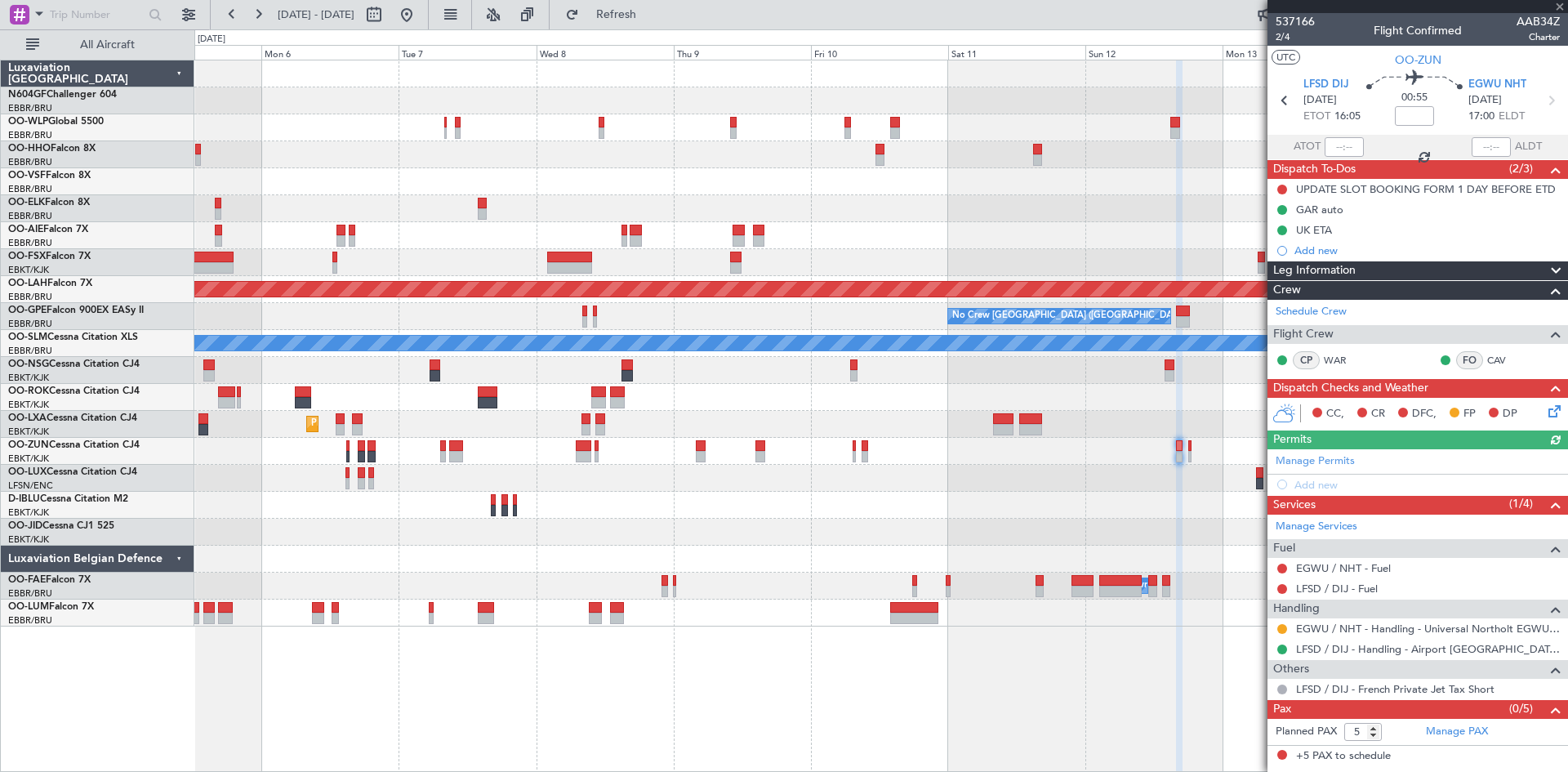
type input "0"
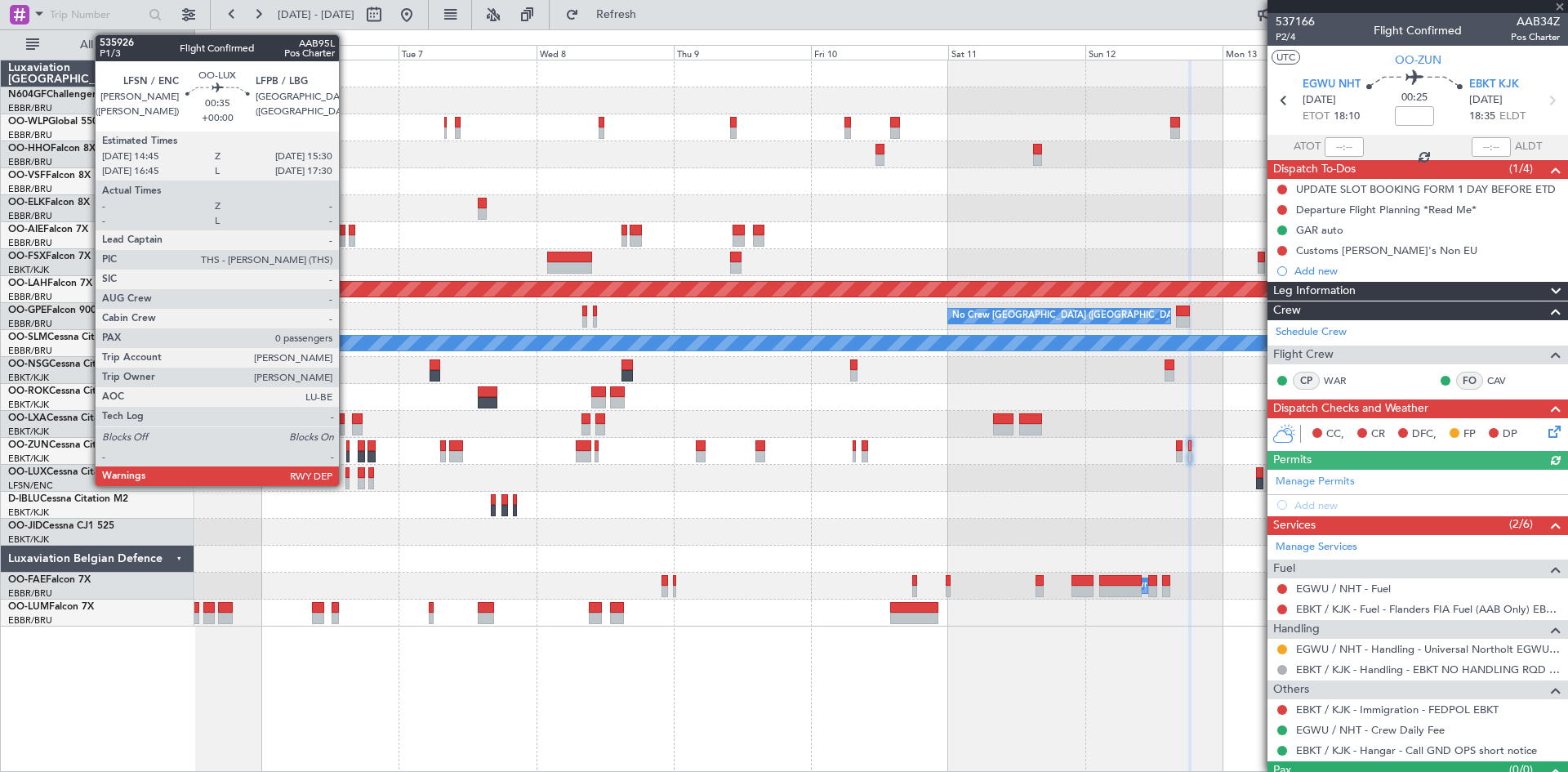
click at [346, 482] on div at bounding box center [348, 484] width 5 height 12
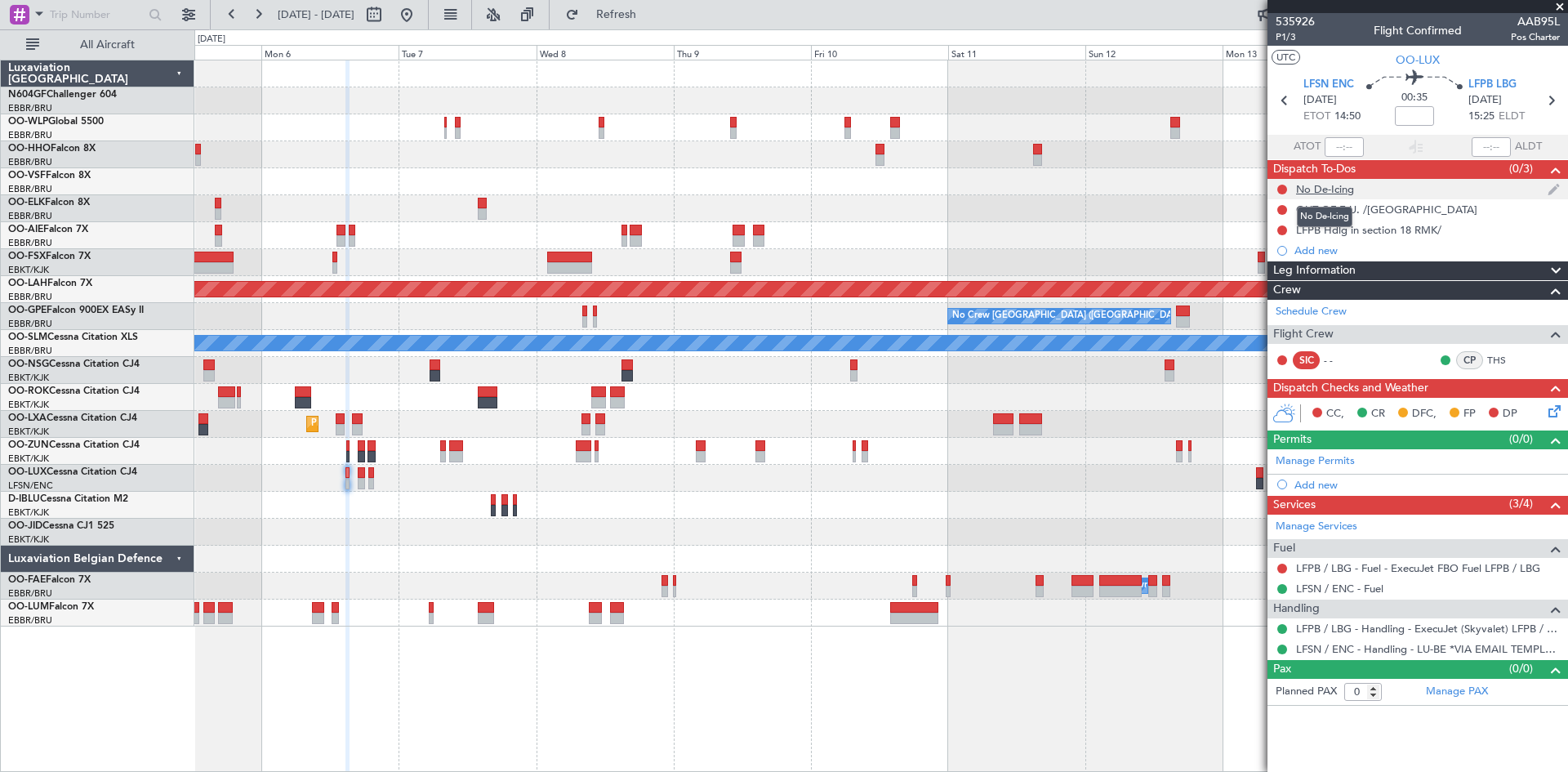
click at [1325, 187] on div "No De-Icing" at bounding box center [1325, 189] width 58 height 13
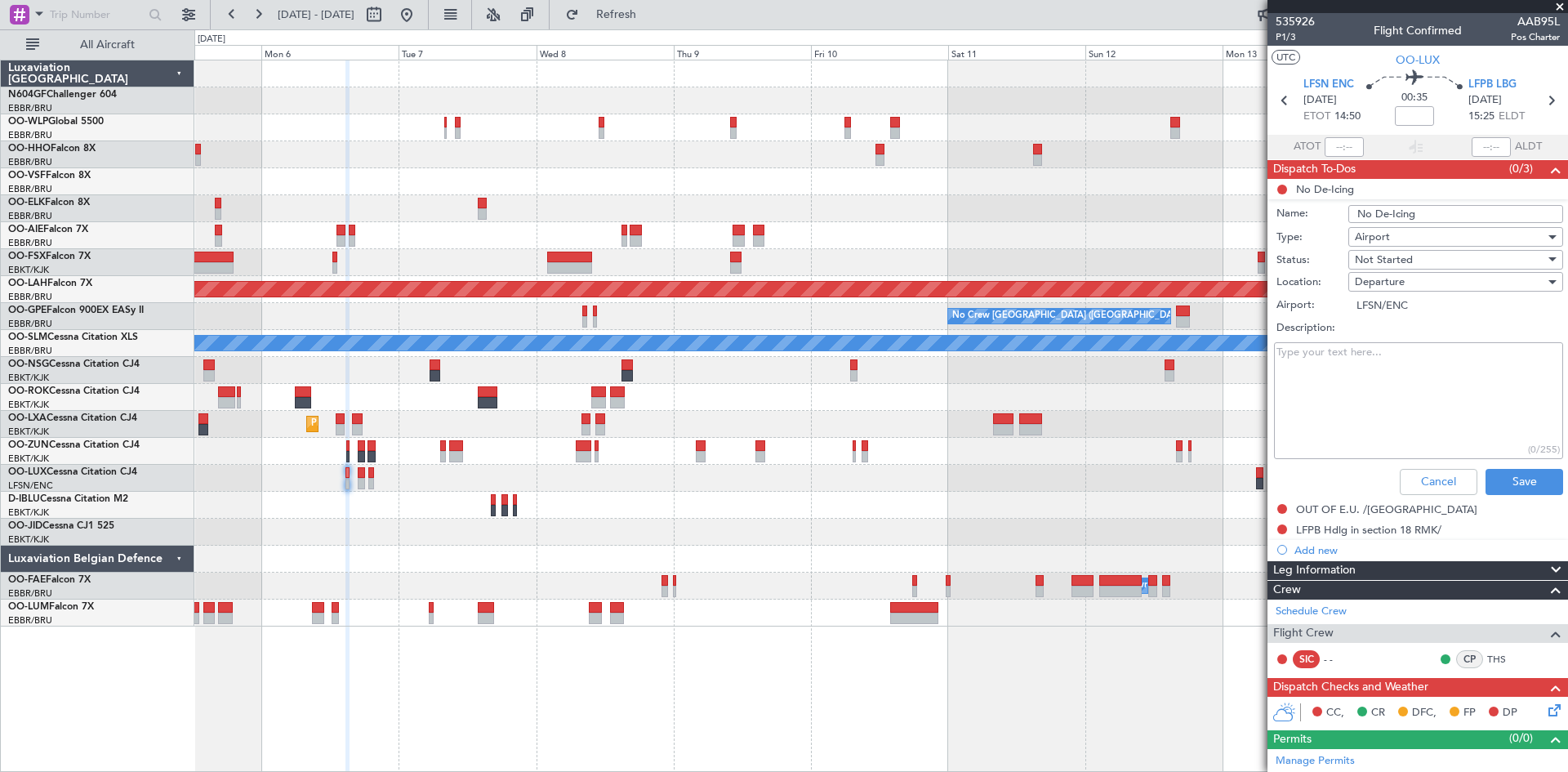
drag, startPoint x: 1442, startPoint y: 211, endPoint x: 1298, endPoint y: 212, distance: 144.0
click at [1298, 212] on div "Name: No De-Icing" at bounding box center [1418, 213] width 317 height 24
drag, startPoint x: 1432, startPoint y: 482, endPoint x: 1391, endPoint y: 410, distance: 82.9
click at [1430, 481] on button "Cancel" at bounding box center [1438, 482] width 78 height 26
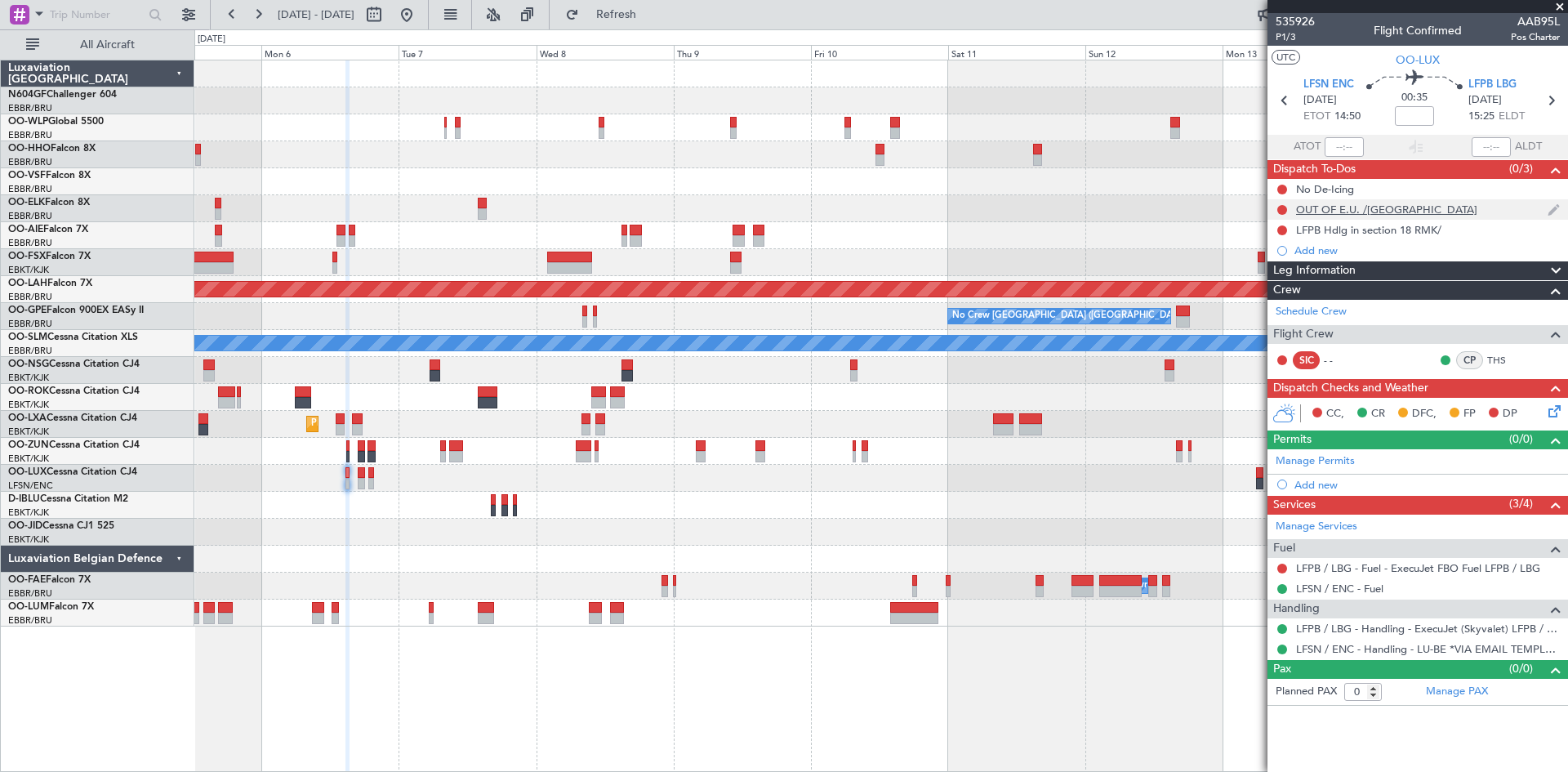
click at [1334, 214] on div "OUT OF E.U. /[GEOGRAPHIC_DATA]" at bounding box center [1386, 210] width 182 height 13
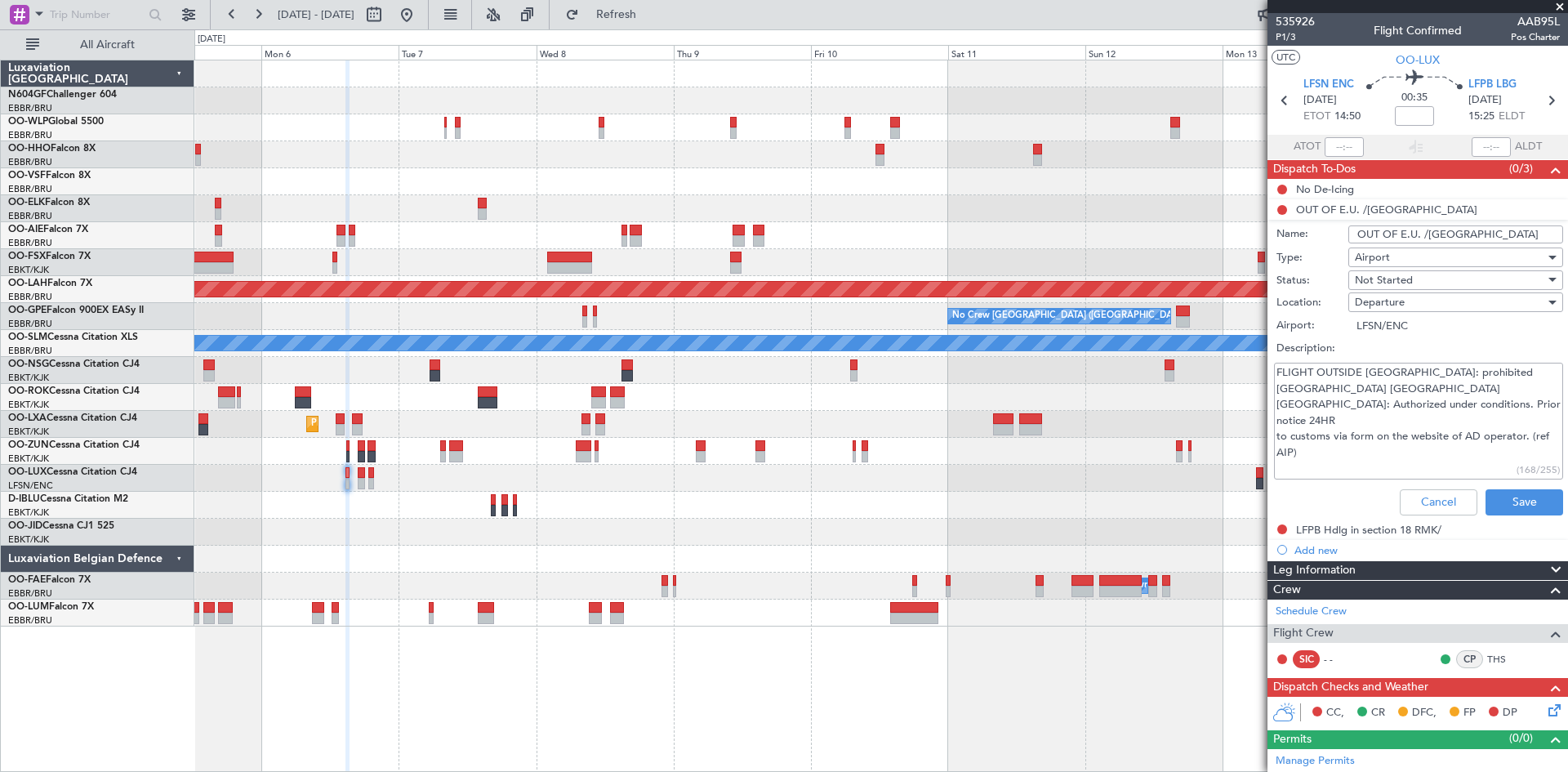
drag, startPoint x: 1329, startPoint y: 450, endPoint x: 1271, endPoint y: 343, distance: 121.7
click at [1271, 342] on div "Status: Not Started Location: Departure Airport: LFSN/ENC Description: FLIGHT O…" at bounding box center [1418, 376] width 317 height 213
drag, startPoint x: 1500, startPoint y: 238, endPoint x: 1289, endPoint y: 228, distance: 211.2
click at [1289, 228] on div "Name: OUT OF E.U. /[GEOGRAPHIC_DATA]" at bounding box center [1418, 234] width 317 height 24
drag, startPoint x: 1362, startPoint y: 438, endPoint x: 1271, endPoint y: 382, distance: 106.9
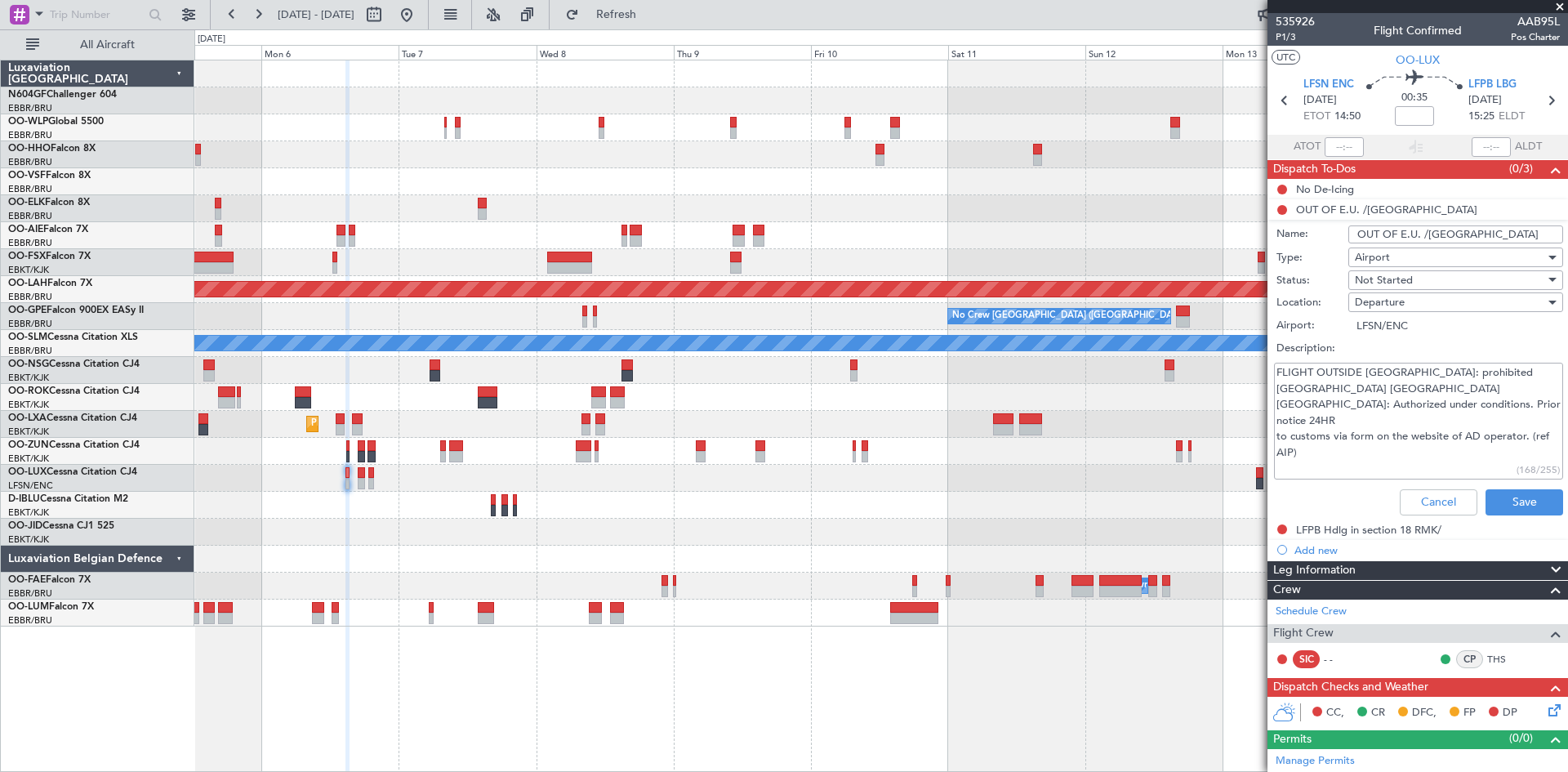
click at [1253, 382] on fb-app "[DATE] - [DATE] Refresh Quick Links All Aircraft Planned [GEOGRAPHIC_DATA][PERS…" at bounding box center [784, 392] width 1568 height 760
click at [1313, 448] on textarea "FLIGHT OUTSIDE [GEOGRAPHIC_DATA]: prohibited [GEOGRAPHIC_DATA] [GEOGRAPHIC_DATA…" at bounding box center [1418, 421] width 289 height 117
click at [1320, 441] on textarea "FLIGHT OUTSIDE [GEOGRAPHIC_DATA]: prohibited [GEOGRAPHIC_DATA] [GEOGRAPHIC_DATA…" at bounding box center [1418, 421] width 289 height 117
click at [1320, 439] on textarea "FLIGHT OUTSIDE [GEOGRAPHIC_DATA]: prohibited [GEOGRAPHIC_DATA] [GEOGRAPHIC_DATA…" at bounding box center [1418, 421] width 289 height 117
click at [1320, 438] on textarea "FLIGHT OUTSIDE [GEOGRAPHIC_DATA]: prohibited [GEOGRAPHIC_DATA] [GEOGRAPHIC_DATA…" at bounding box center [1418, 421] width 289 height 117
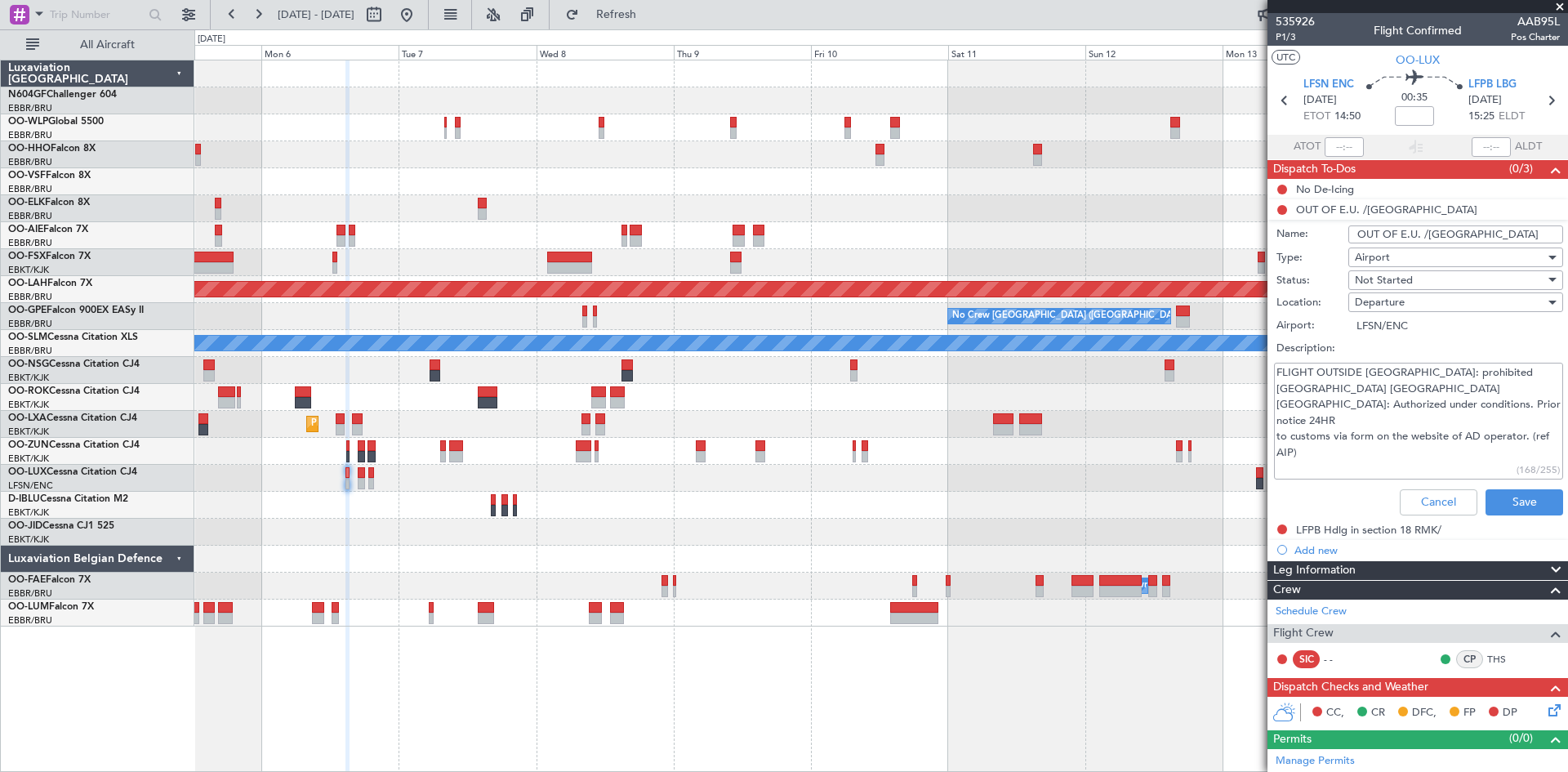
click at [1320, 438] on textarea "FLIGHT OUTSIDE [GEOGRAPHIC_DATA]: prohibited [GEOGRAPHIC_DATA] [GEOGRAPHIC_DATA…" at bounding box center [1418, 421] width 289 height 117
type textarea "FLIGHT OUTSIDE [GEOGRAPHIC_DATA]: prohibited [GEOGRAPHIC_DATA] [GEOGRAPHIC_DATA…"
click at [1412, 499] on button "Cancel" at bounding box center [1438, 502] width 78 height 26
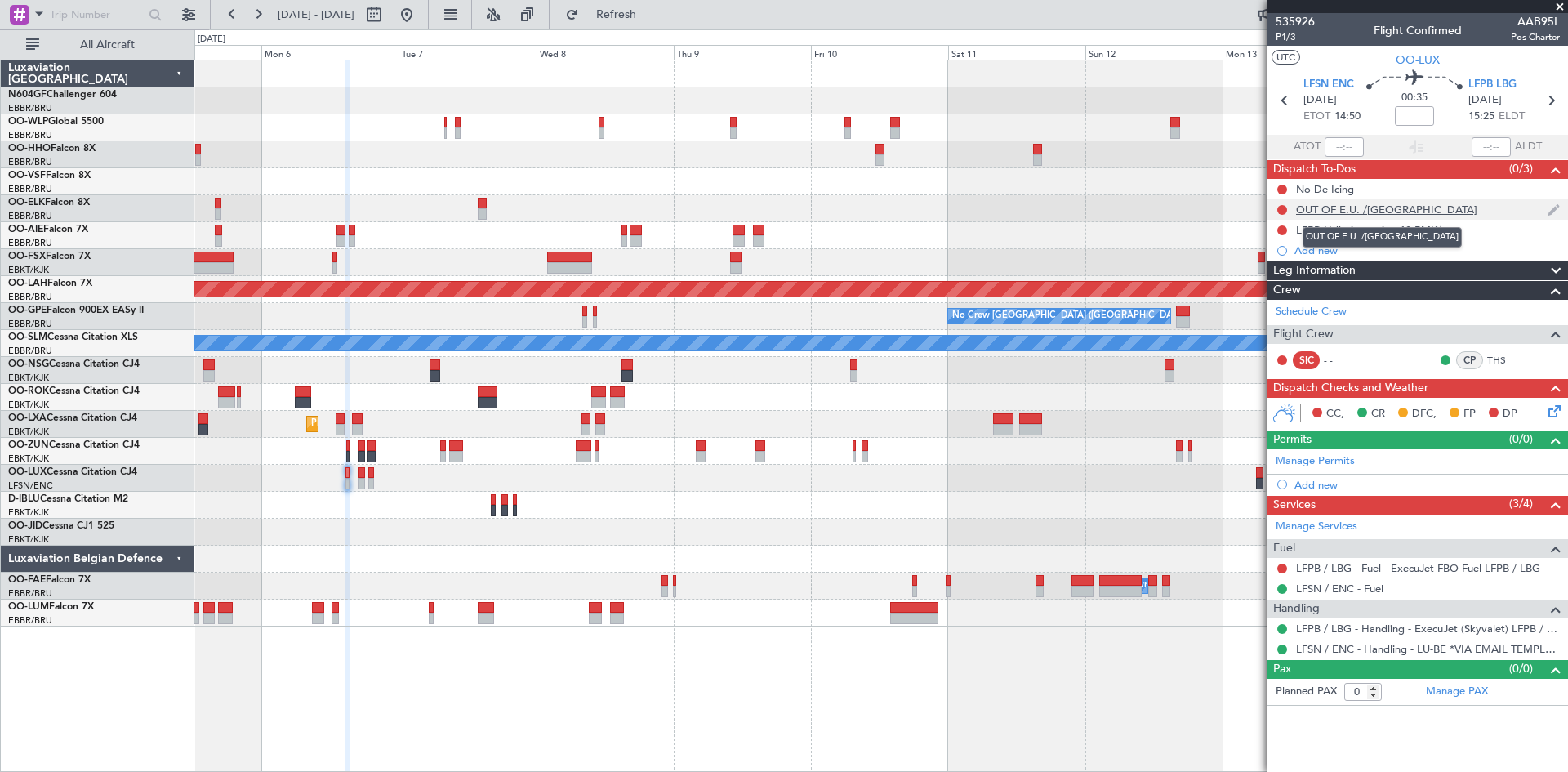
click at [1341, 210] on div "OUT OF E.U. /[GEOGRAPHIC_DATA]" at bounding box center [1386, 210] width 182 height 13
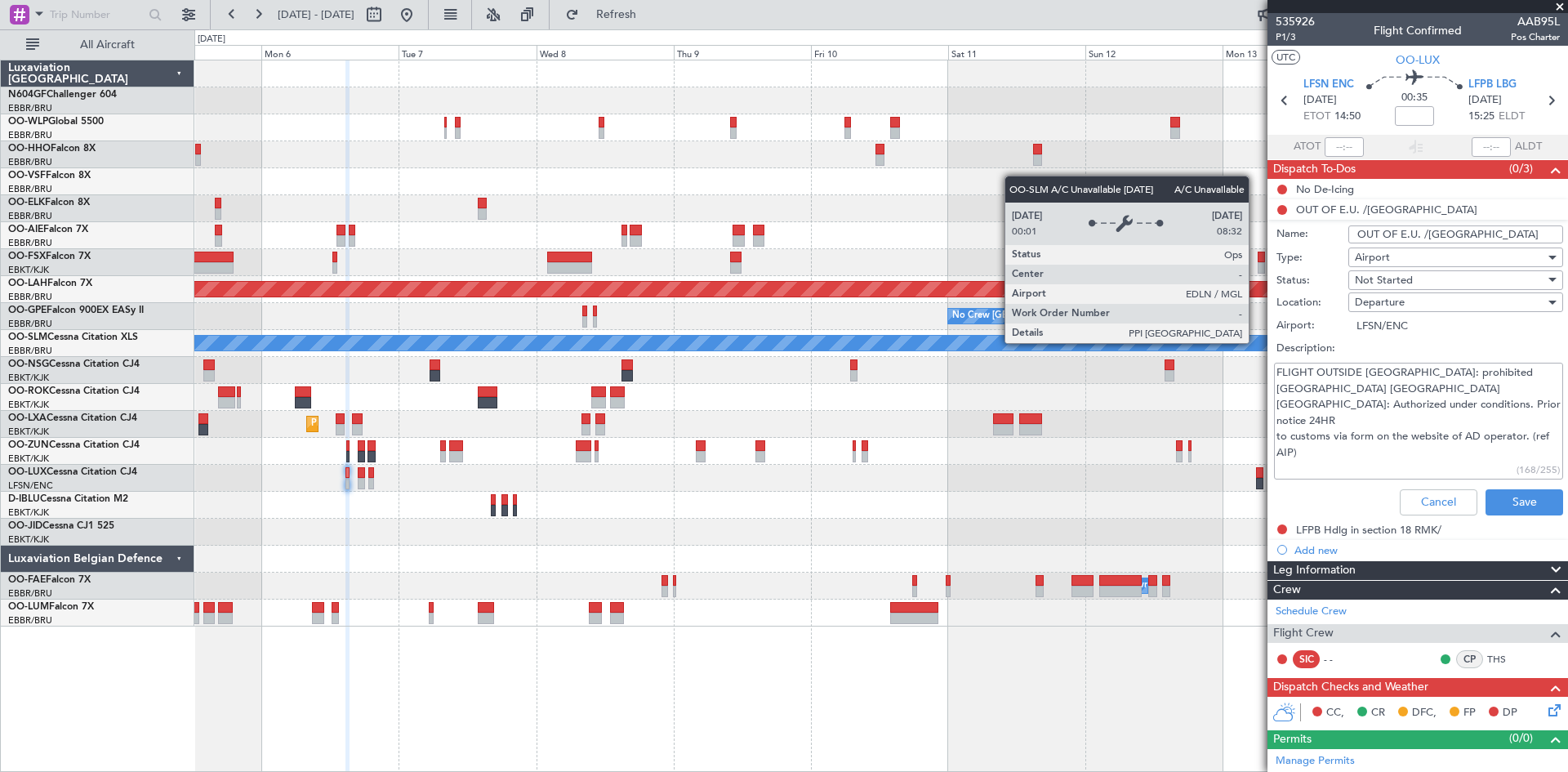
drag, startPoint x: 1362, startPoint y: 443, endPoint x: 1256, endPoint y: 342, distance: 146.4
click at [1256, 342] on fb-app "[DATE] - [DATE] Refresh Quick Links All Aircraft Planned [GEOGRAPHIC_DATA][PERS…" at bounding box center [784, 392] width 1568 height 760
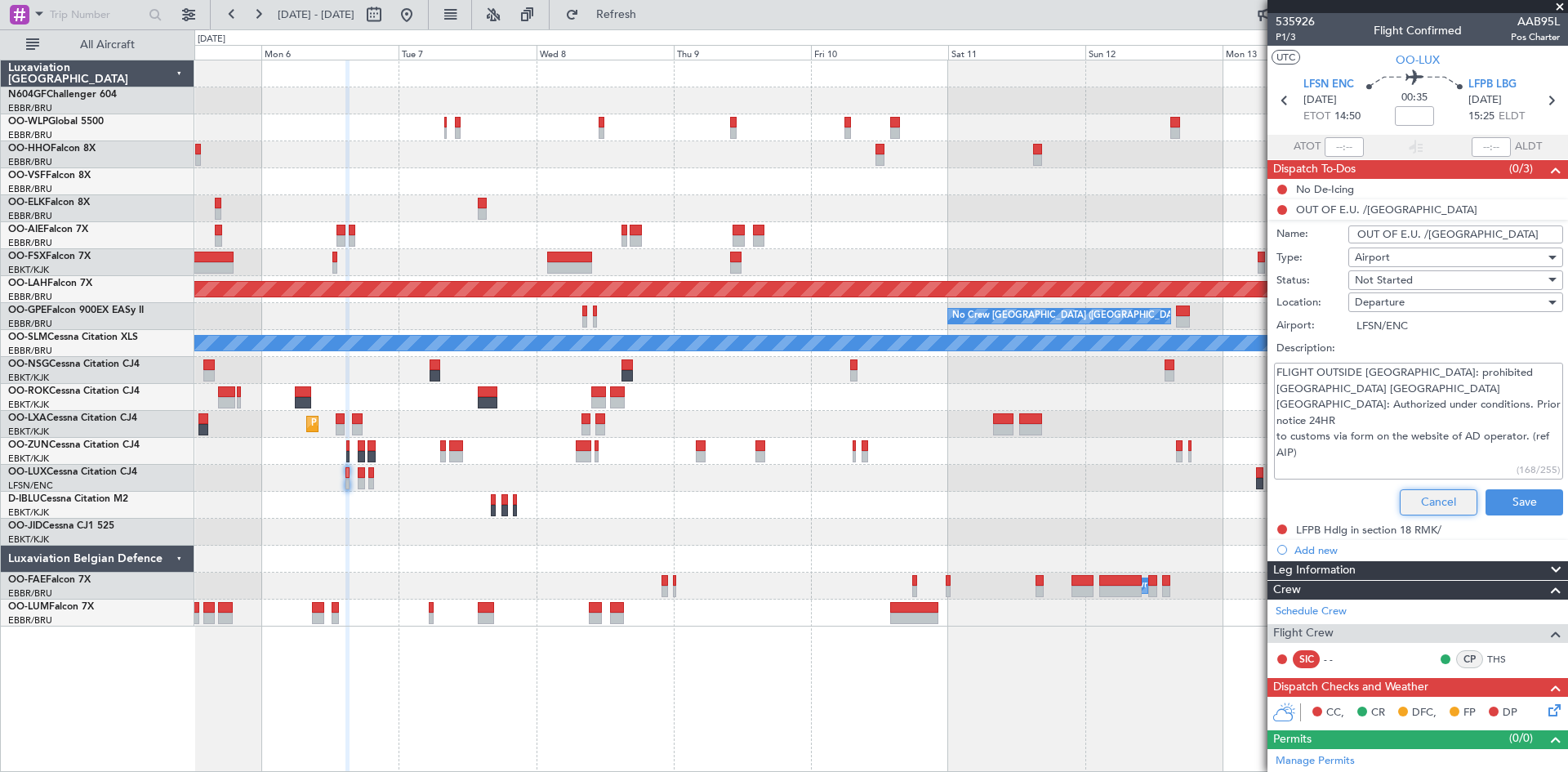
click at [1440, 499] on button "Cancel" at bounding box center [1438, 502] width 78 height 26
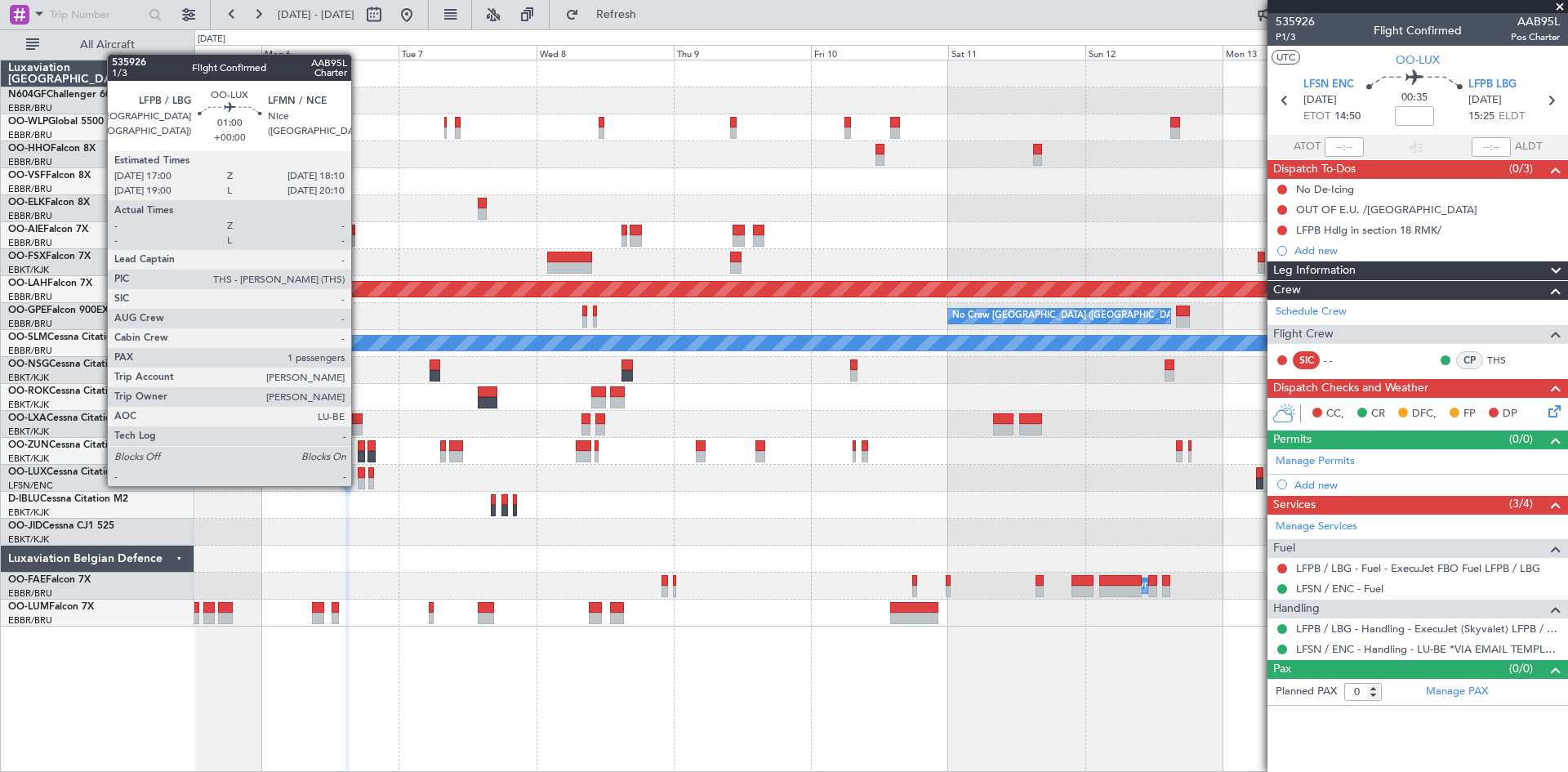
click at [358, 485] on div at bounding box center [361, 484] width 8 height 12
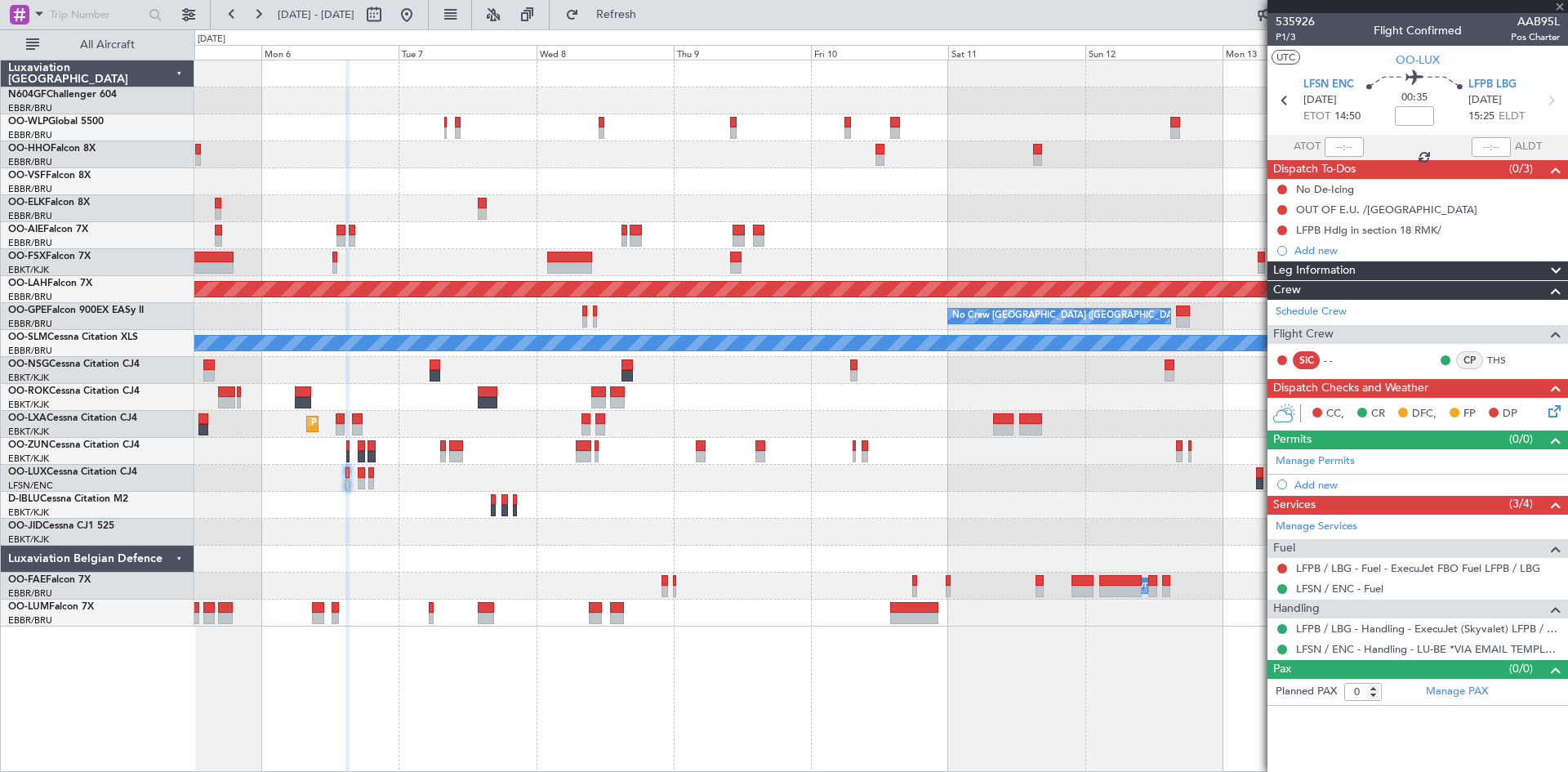
click at [363, 486] on div at bounding box center [361, 484] width 8 height 12
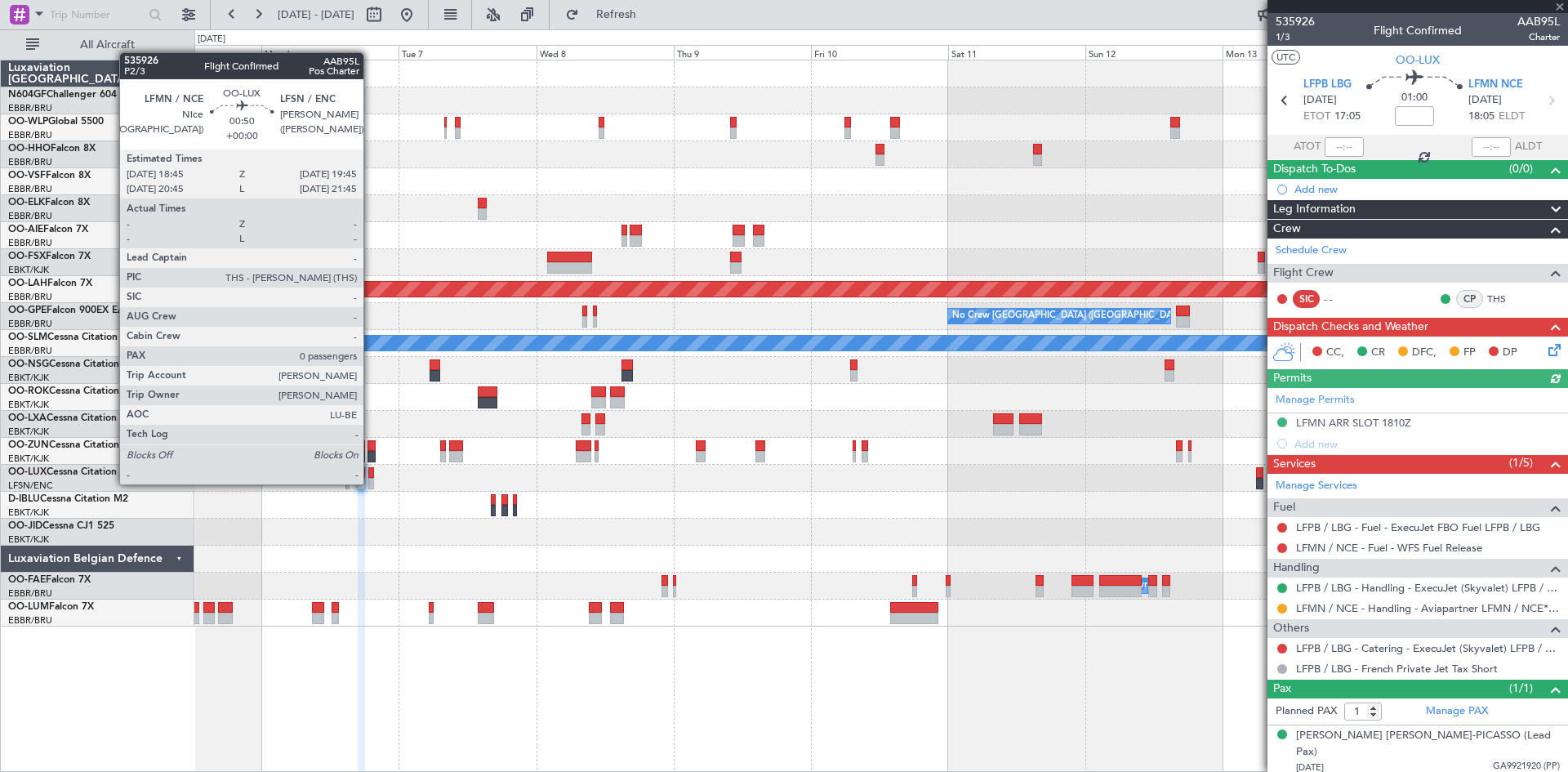
click at [371, 483] on div at bounding box center [371, 484] width 7 height 12
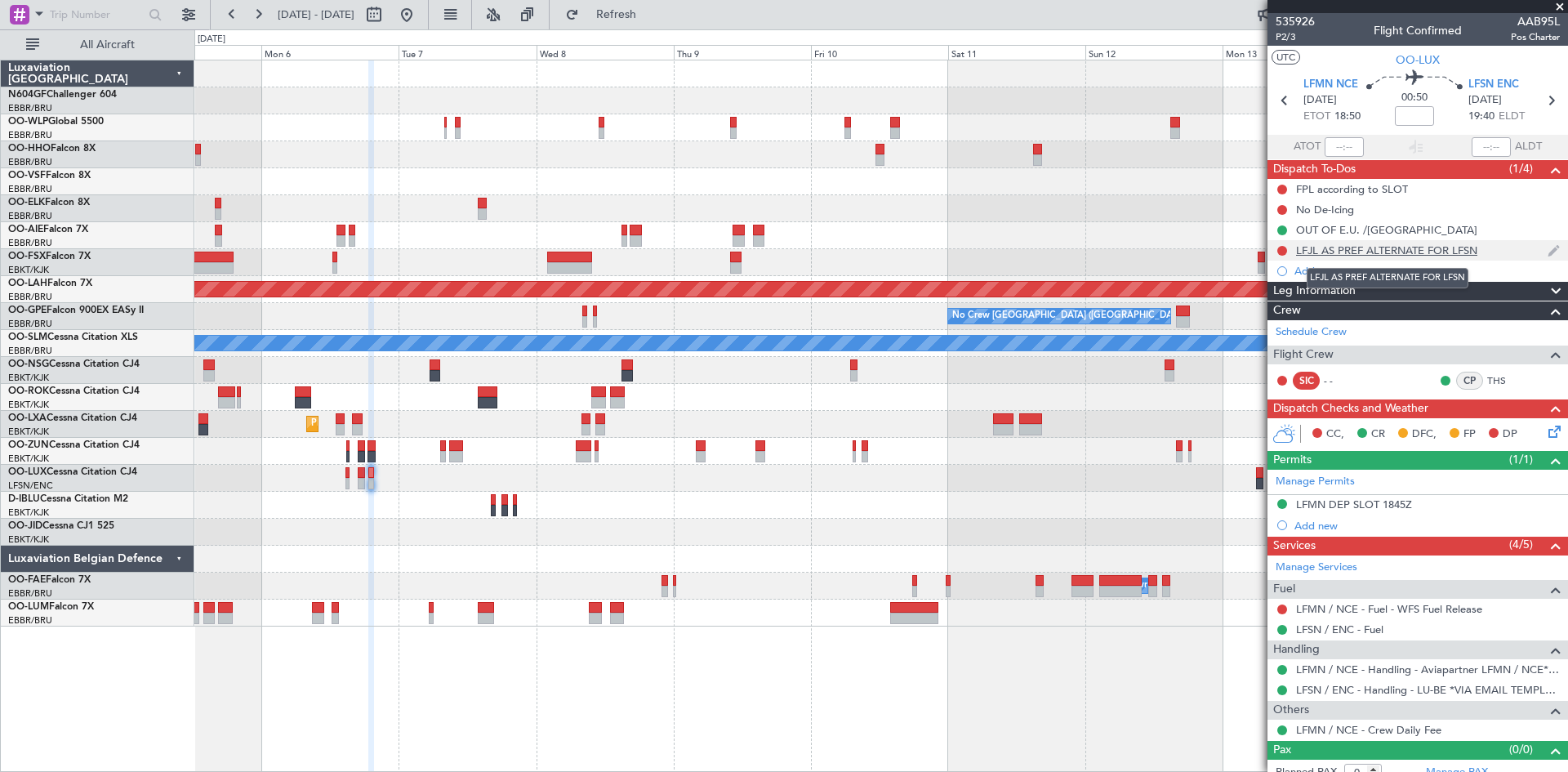
click at [1340, 250] on div "LFJL AS PREF ALTERNATE FOR LFSN" at bounding box center [1386, 250] width 182 height 13
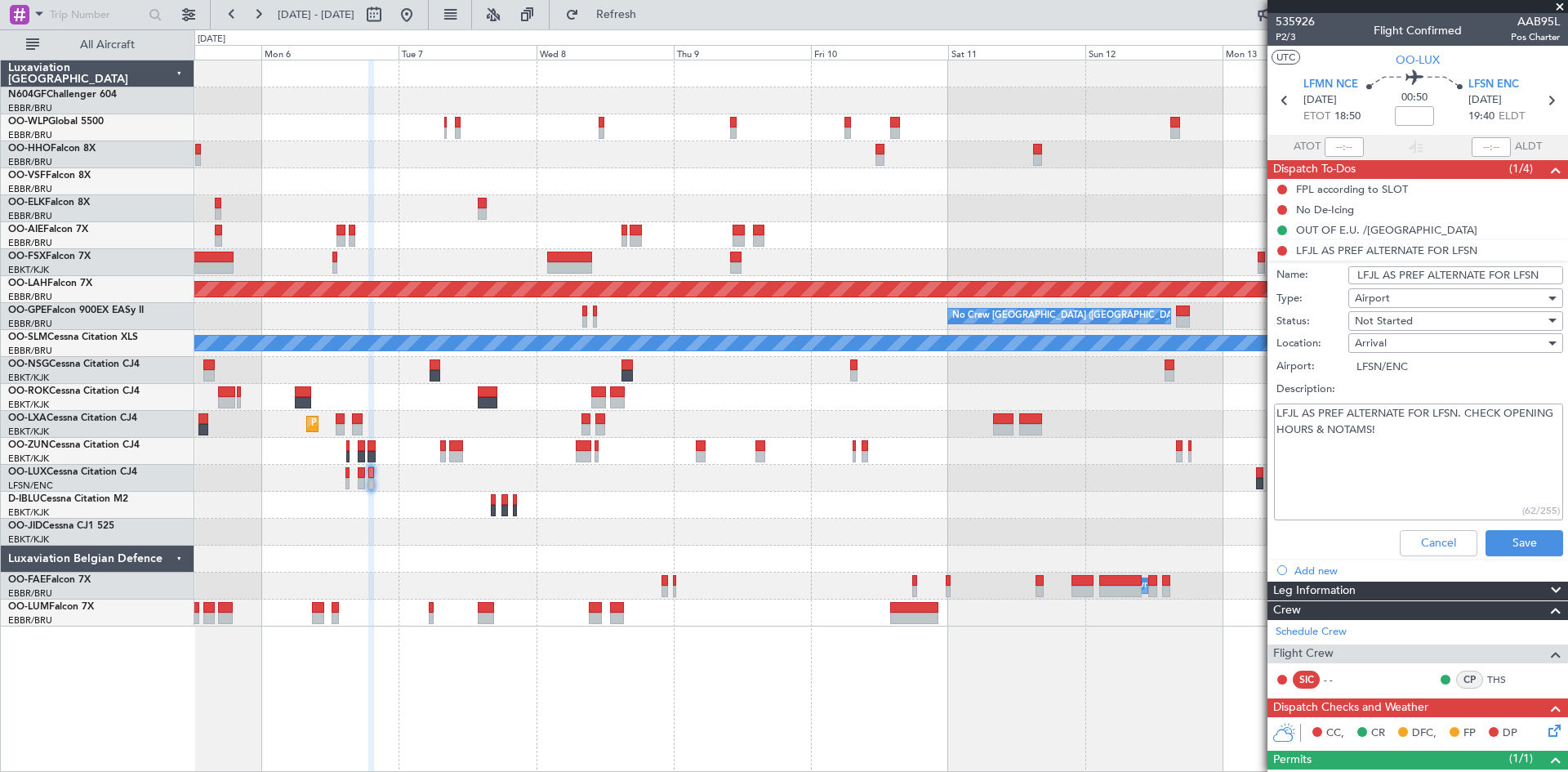
drag, startPoint x: 1482, startPoint y: 433, endPoint x: 1239, endPoint y: 404, distance: 244.7
click at [1239, 404] on fb-app "[DATE] - [DATE] Refresh Quick Links All Aircraft Planned [GEOGRAPHIC_DATA][PERS…" at bounding box center [784, 392] width 1568 height 760
click at [1423, 543] on button "Cancel" at bounding box center [1438, 543] width 78 height 26
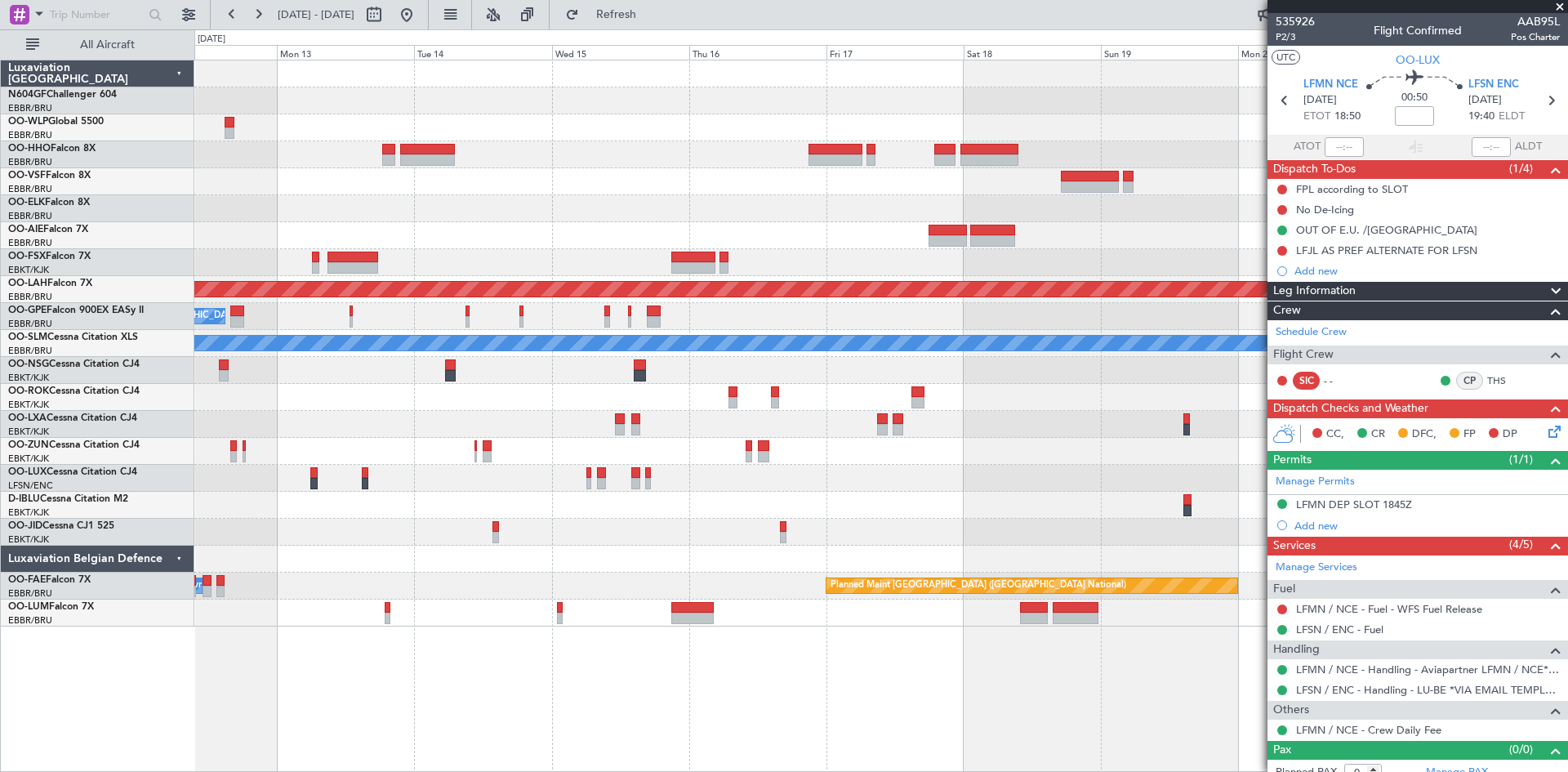
click at [125, 488] on div "Planned Maint [PERSON_NAME]-[GEOGRAPHIC_DATA][PERSON_NAME] ([GEOGRAPHIC_DATA][P…" at bounding box center [784, 401] width 1568 height 743
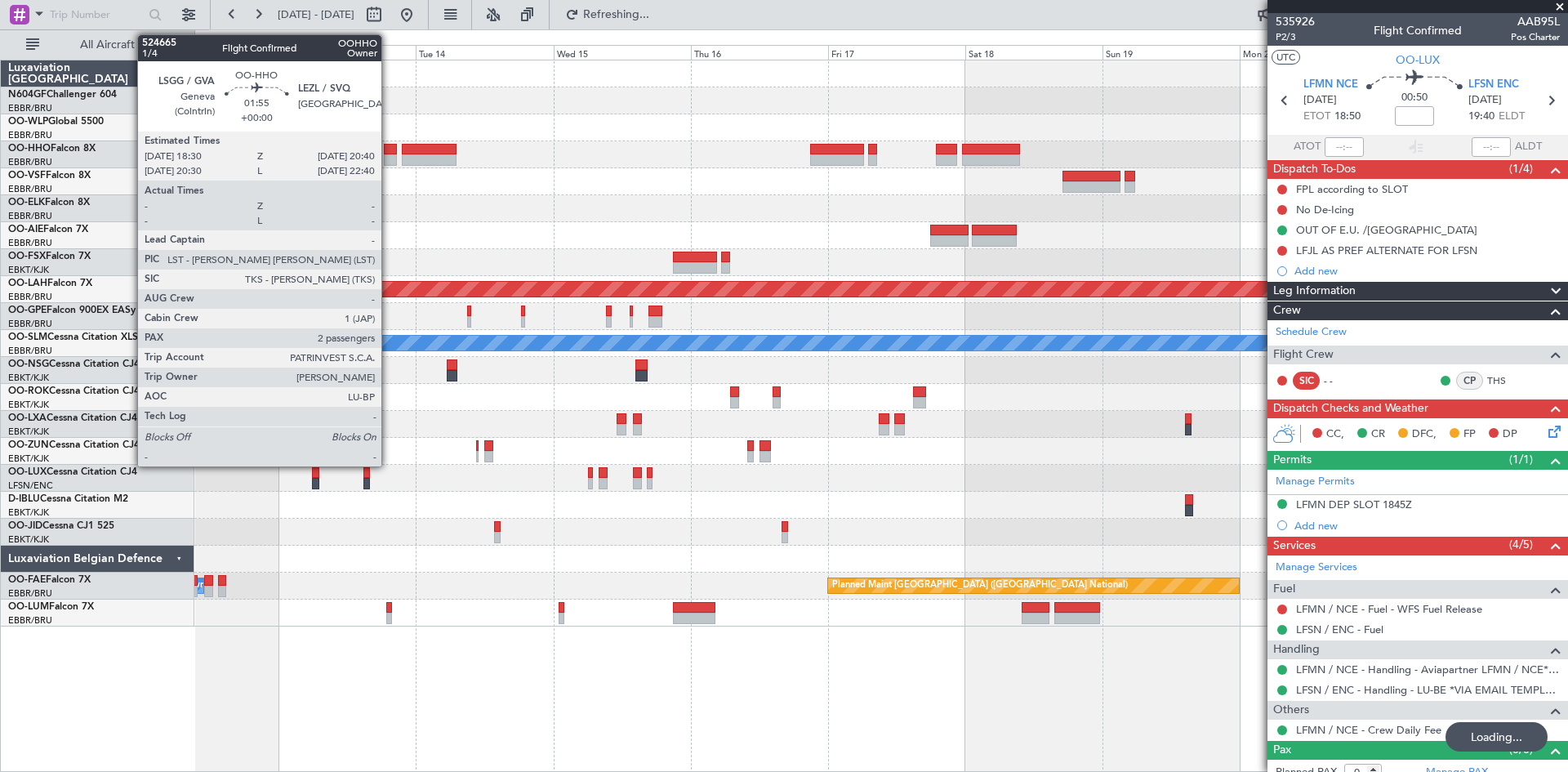
click at [389, 159] on div at bounding box center [390, 161] width 13 height 12
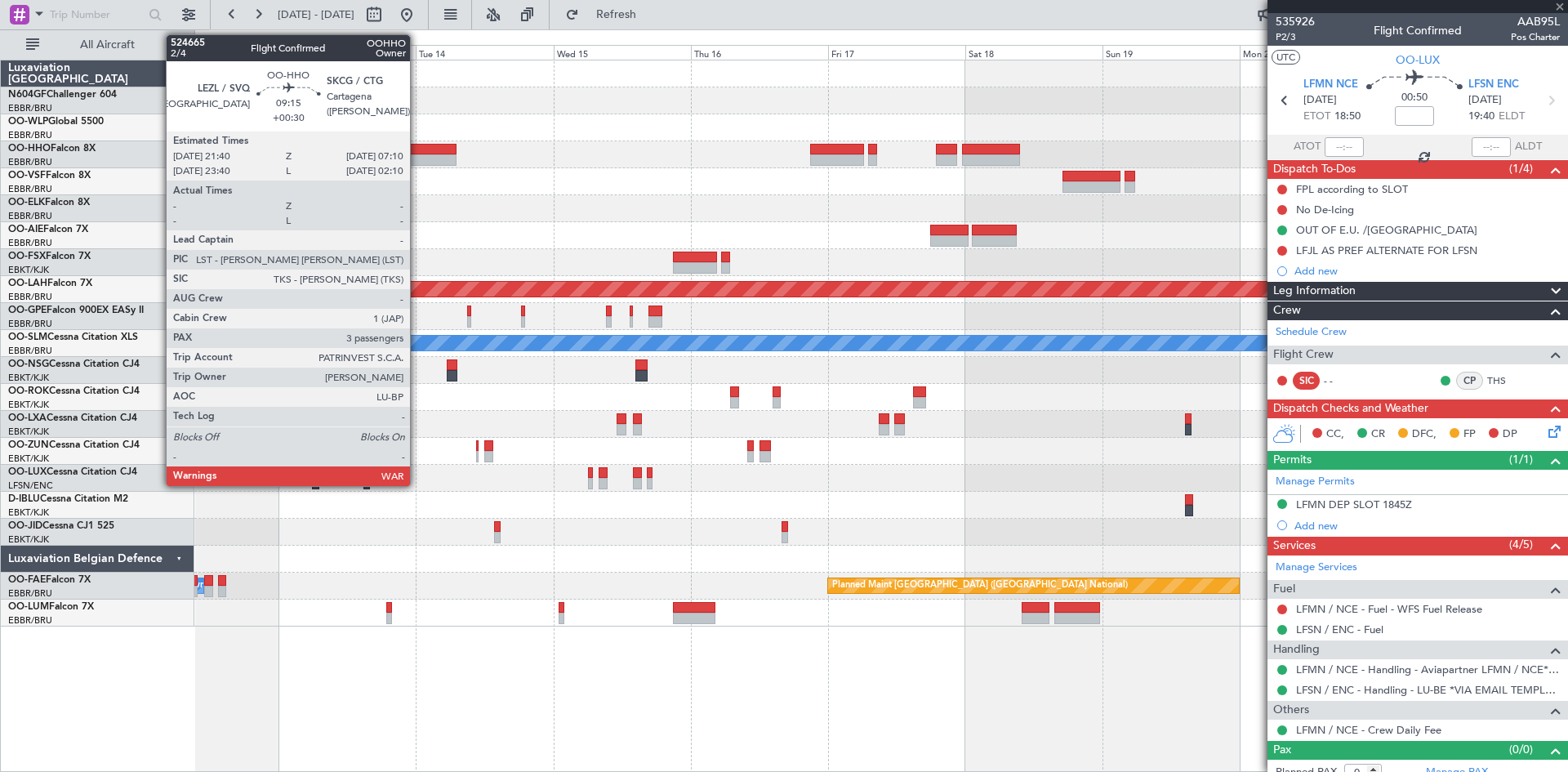
type input "2"
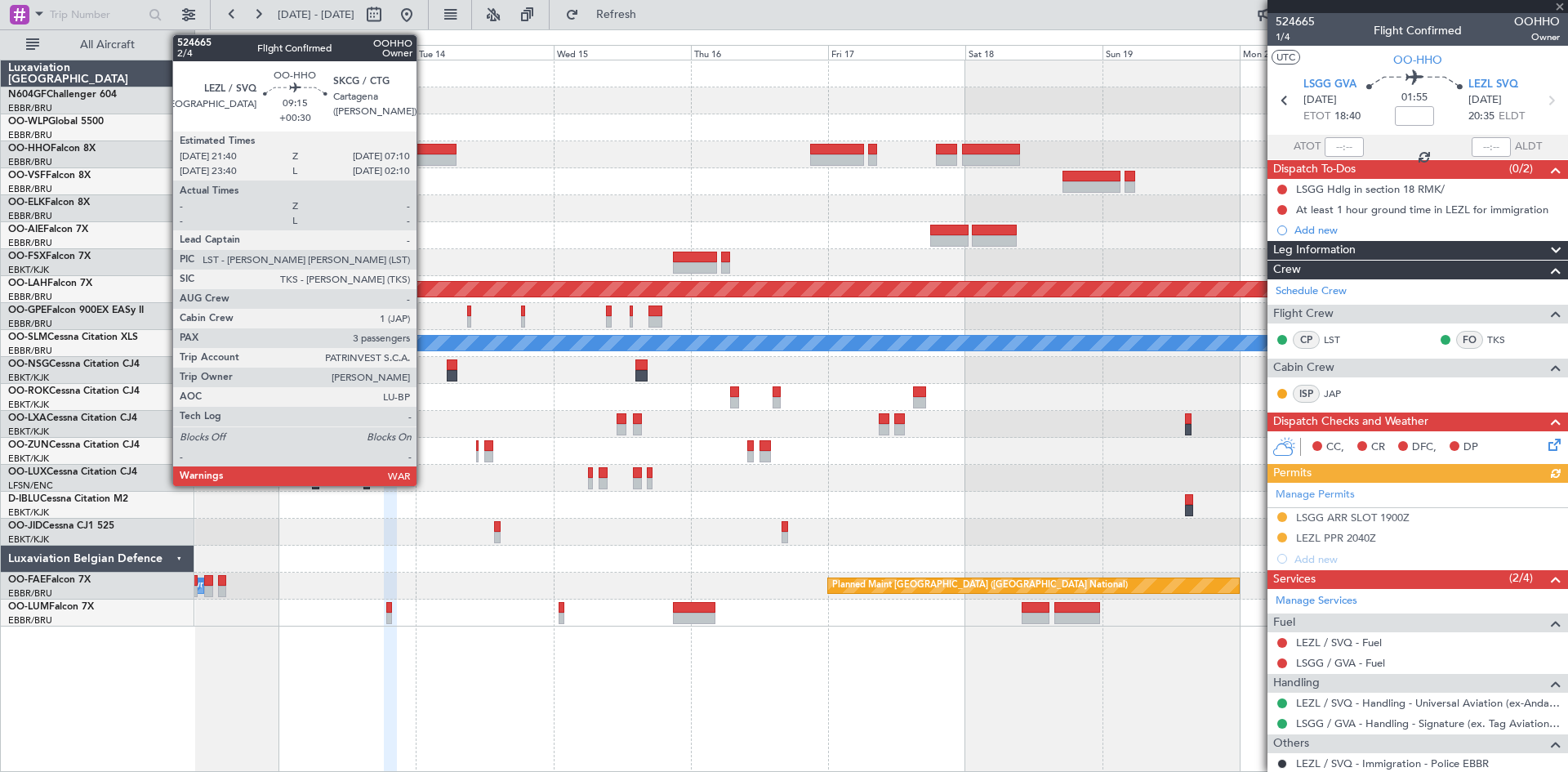
click at [424, 155] on div at bounding box center [429, 161] width 55 height 12
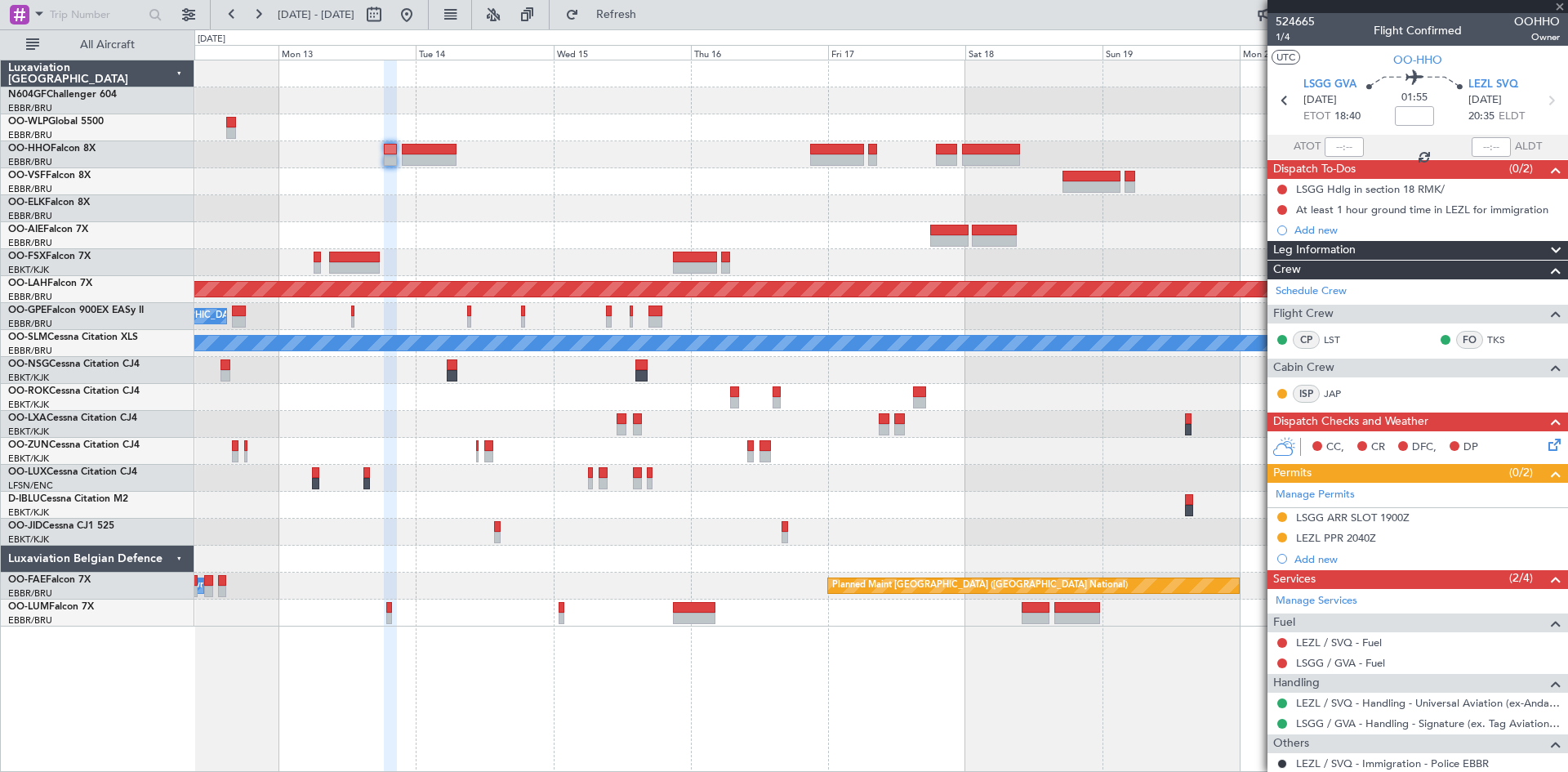
type input "+00:30"
type input "3"
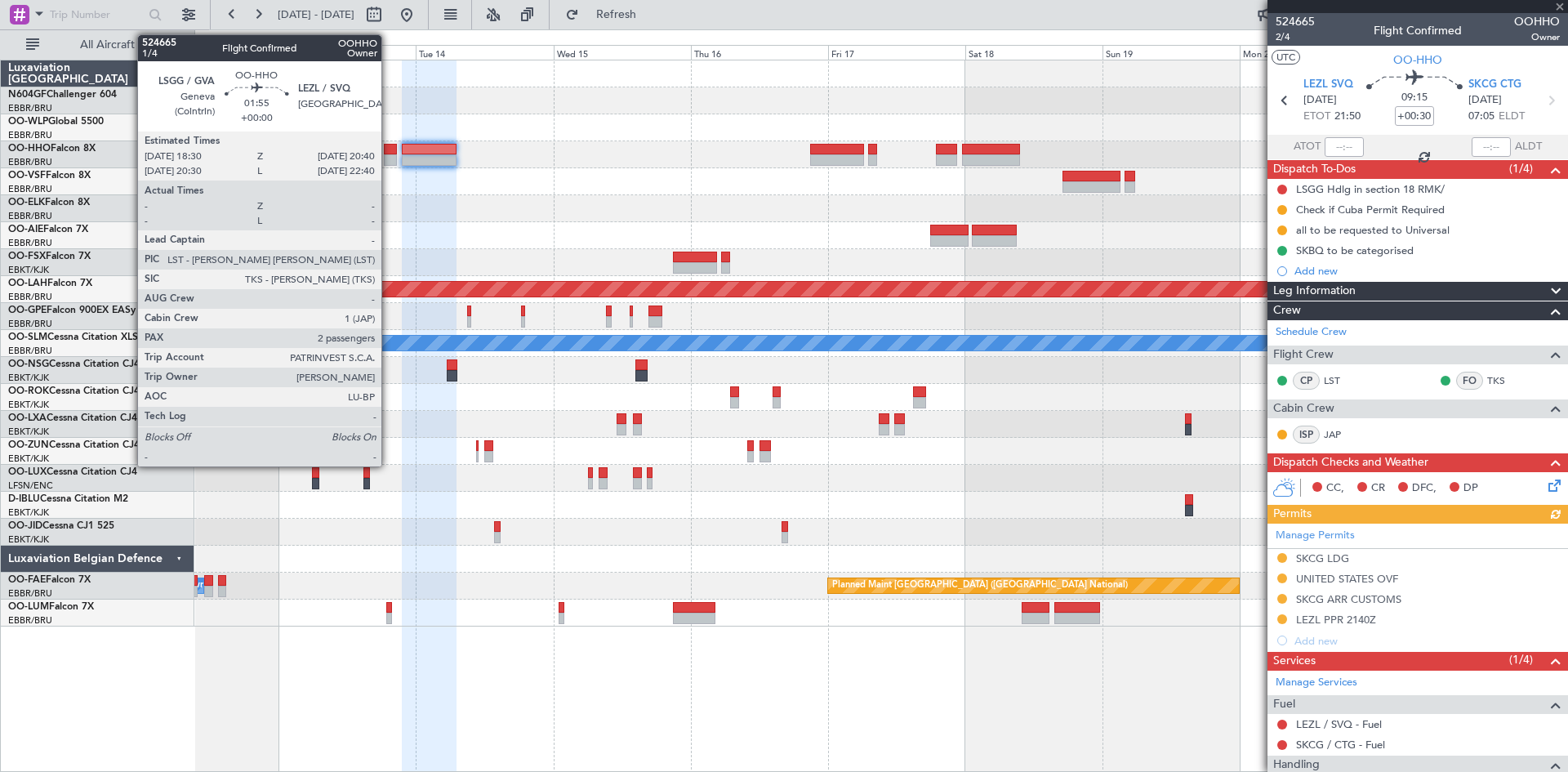
click at [389, 153] on div at bounding box center [390, 150] width 13 height 12
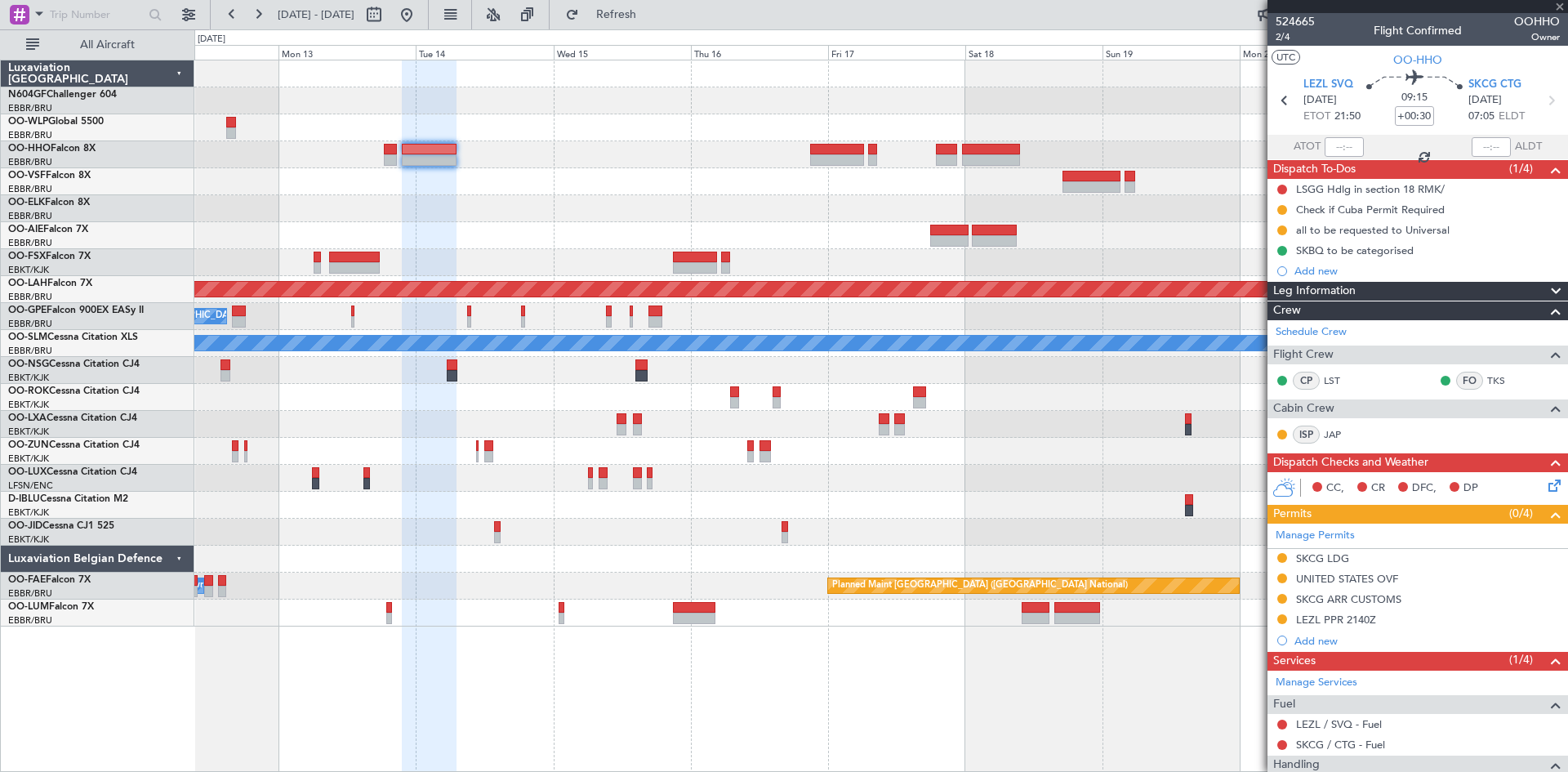
type input "2"
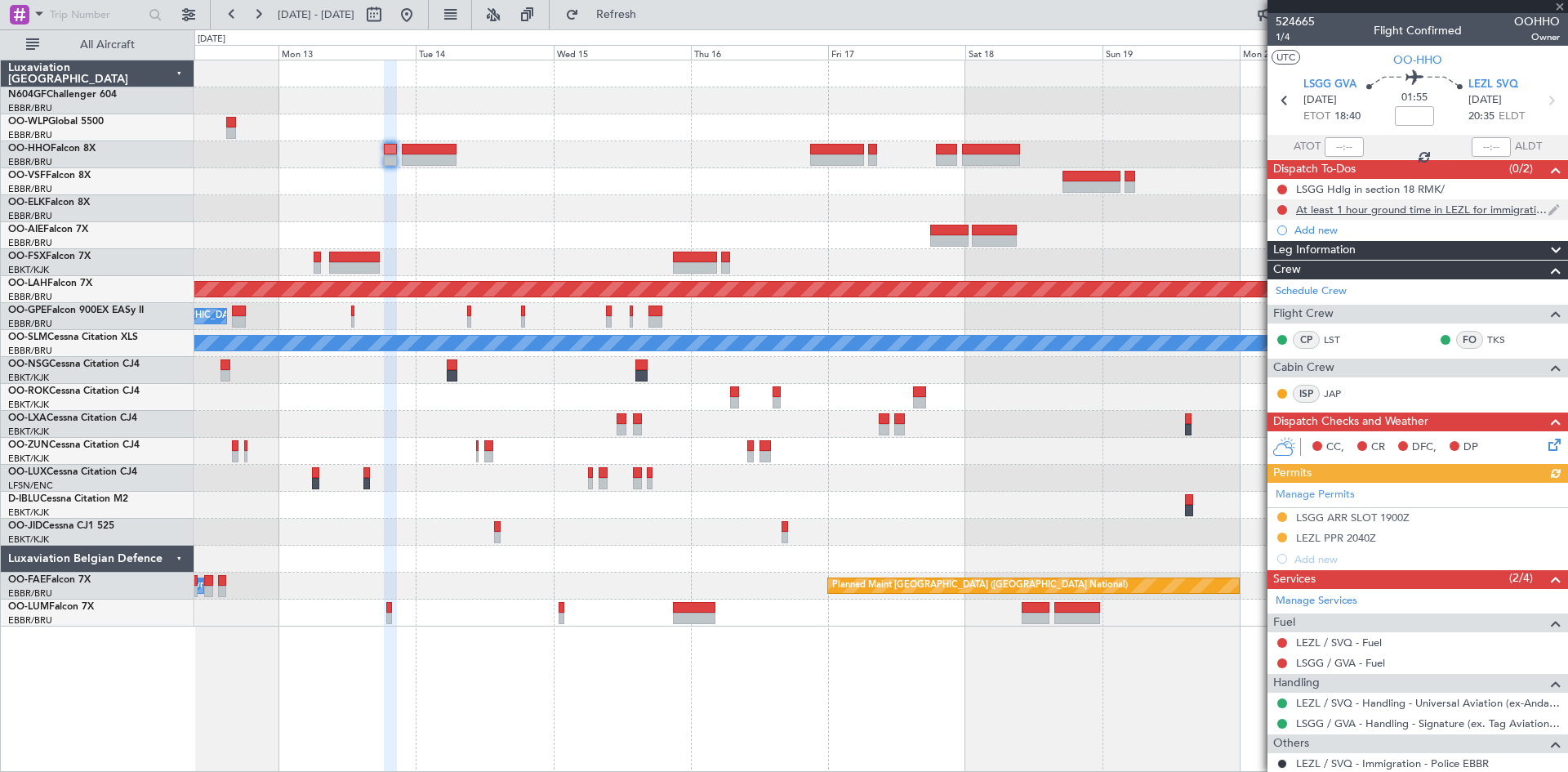
click at [1387, 216] on div "At least 1 hour ground time in LEZL for immigration" at bounding box center [1417, 209] width 301 height 20
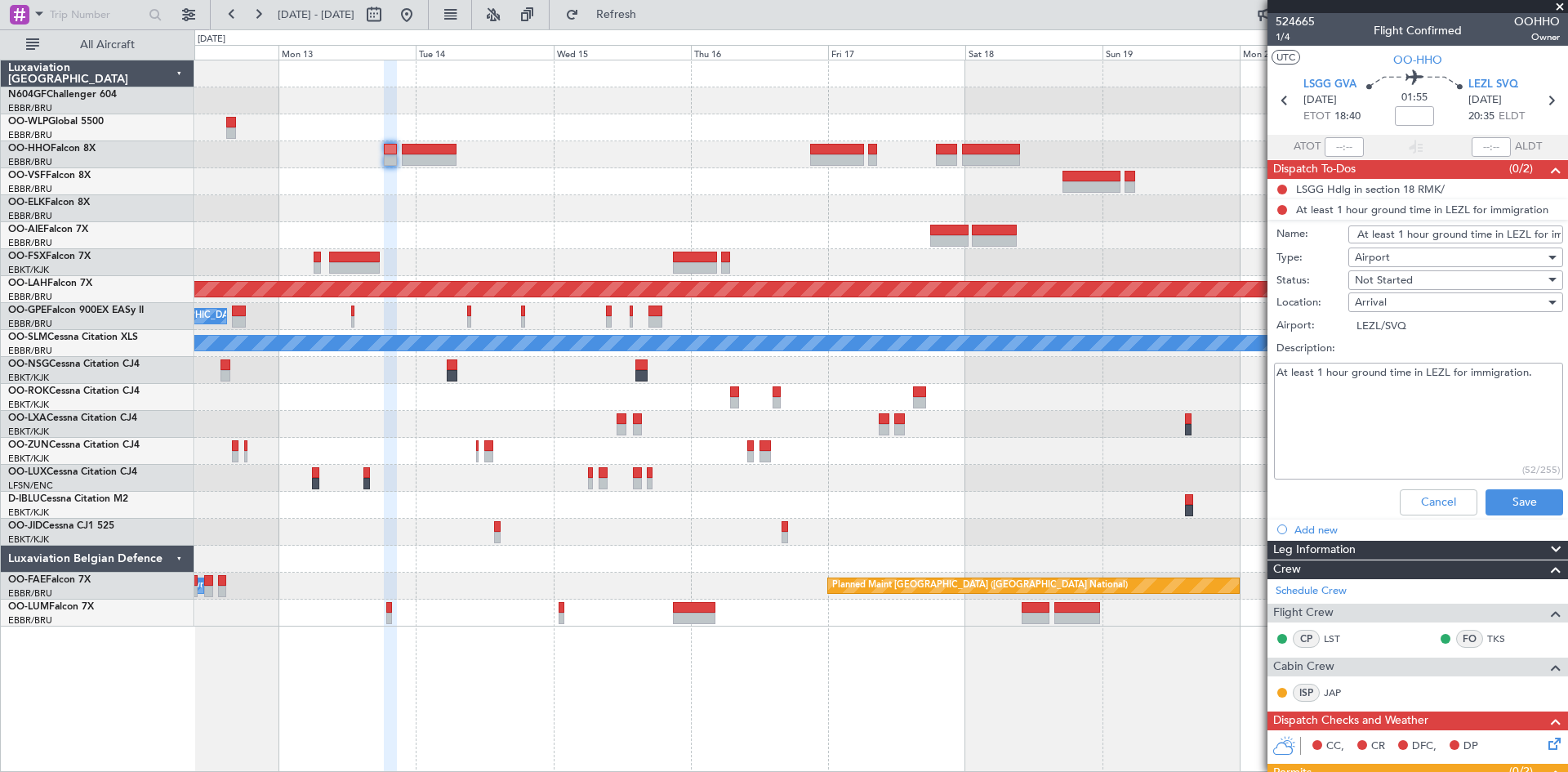
drag, startPoint x: 1539, startPoint y: 374, endPoint x: 1263, endPoint y: 362, distance: 276.3
click at [1263, 362] on fb-app "[DATE] - [DATE] Refresh Quick Links All Aircraft Planned [GEOGRAPHIC_DATA][PERS…" at bounding box center [784, 392] width 1568 height 760
drag, startPoint x: 1414, startPoint y: 505, endPoint x: 1423, endPoint y: 498, distance: 11.4
click at [1416, 504] on button "Cancel" at bounding box center [1438, 502] width 78 height 26
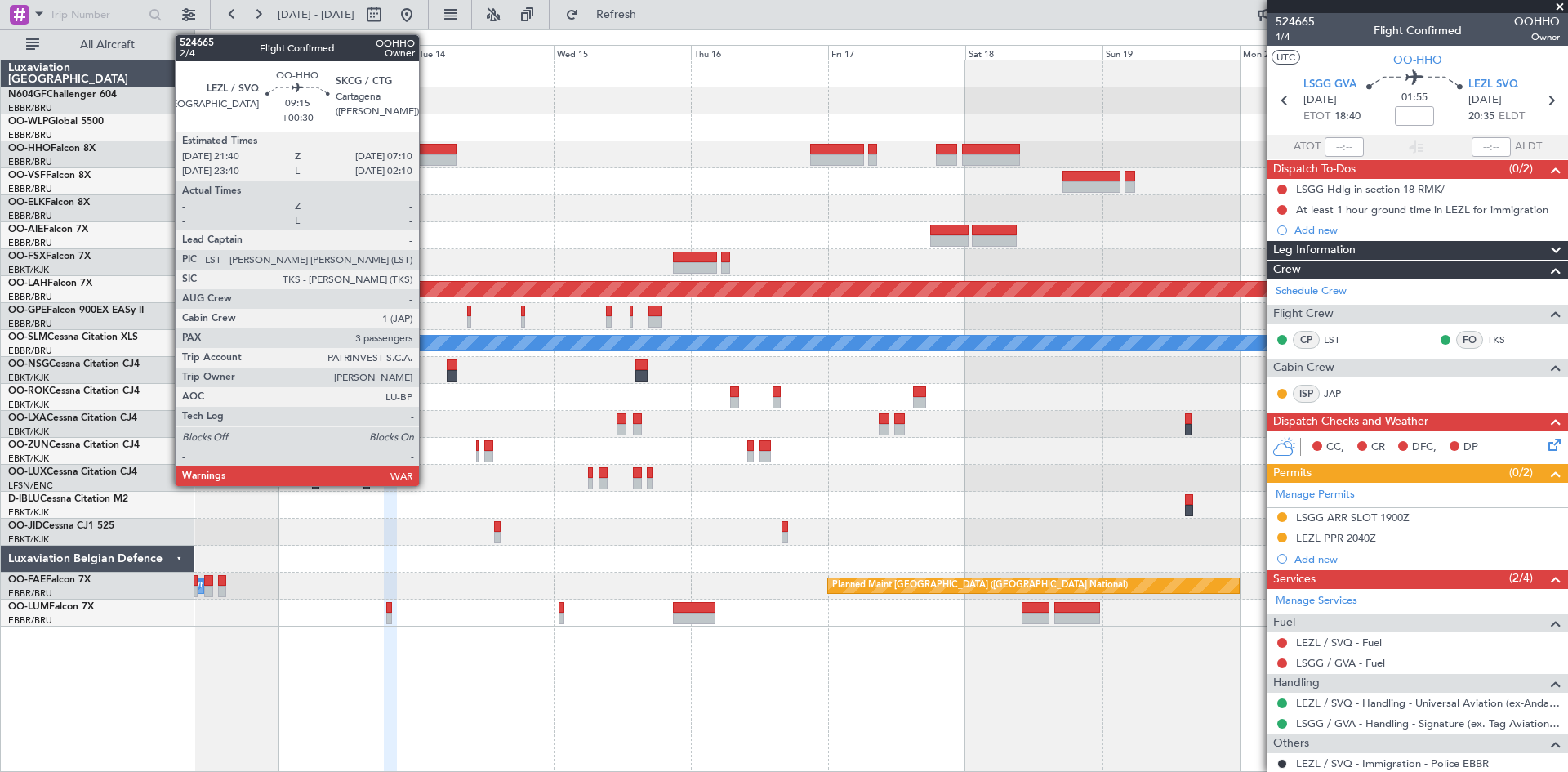
click at [429, 163] on div at bounding box center [429, 161] width 55 height 12
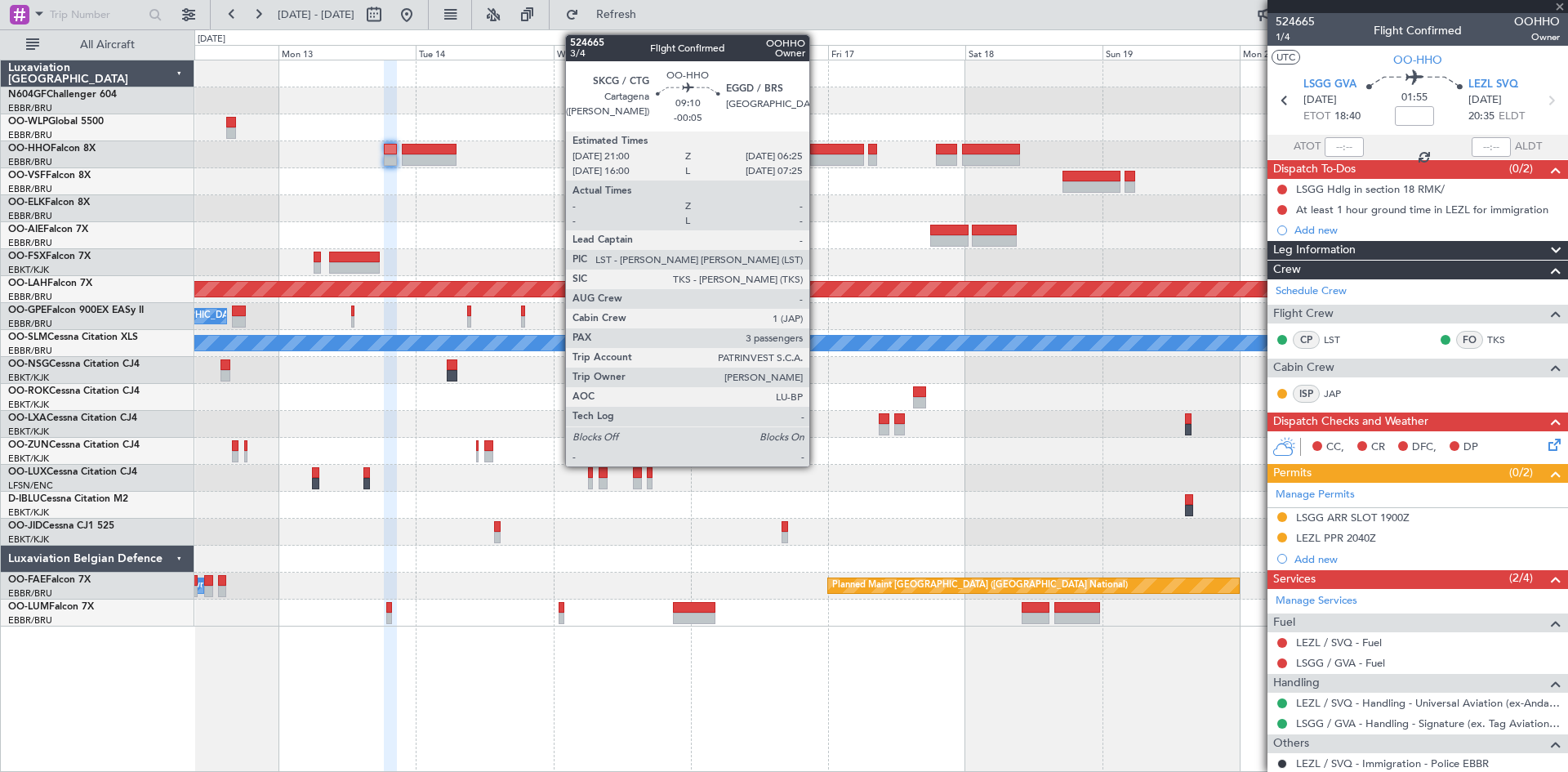
type input "+00:30"
type input "3"
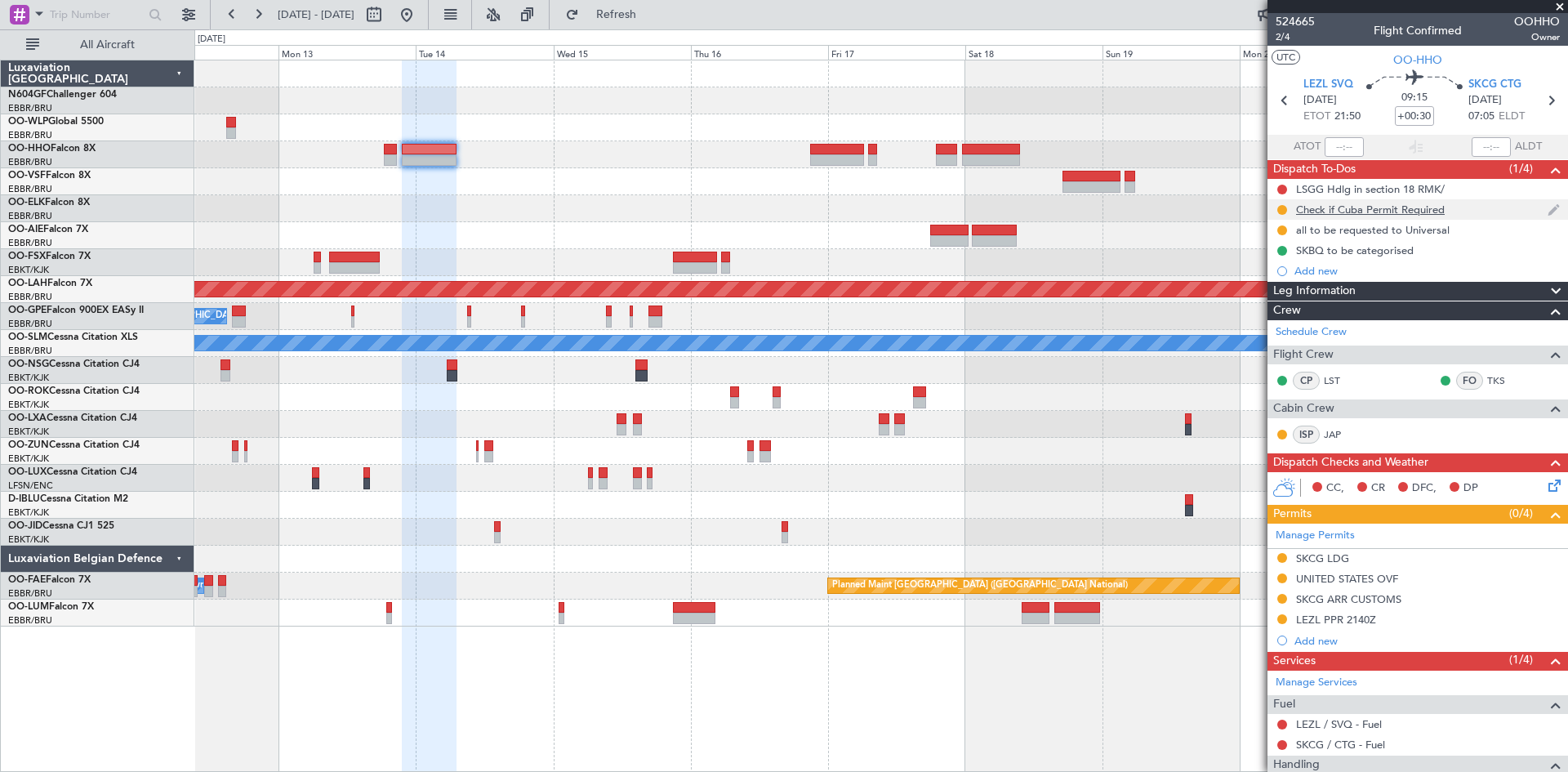
click at [1392, 212] on div "Check if Cuba Permit Required" at bounding box center [1370, 210] width 149 height 13
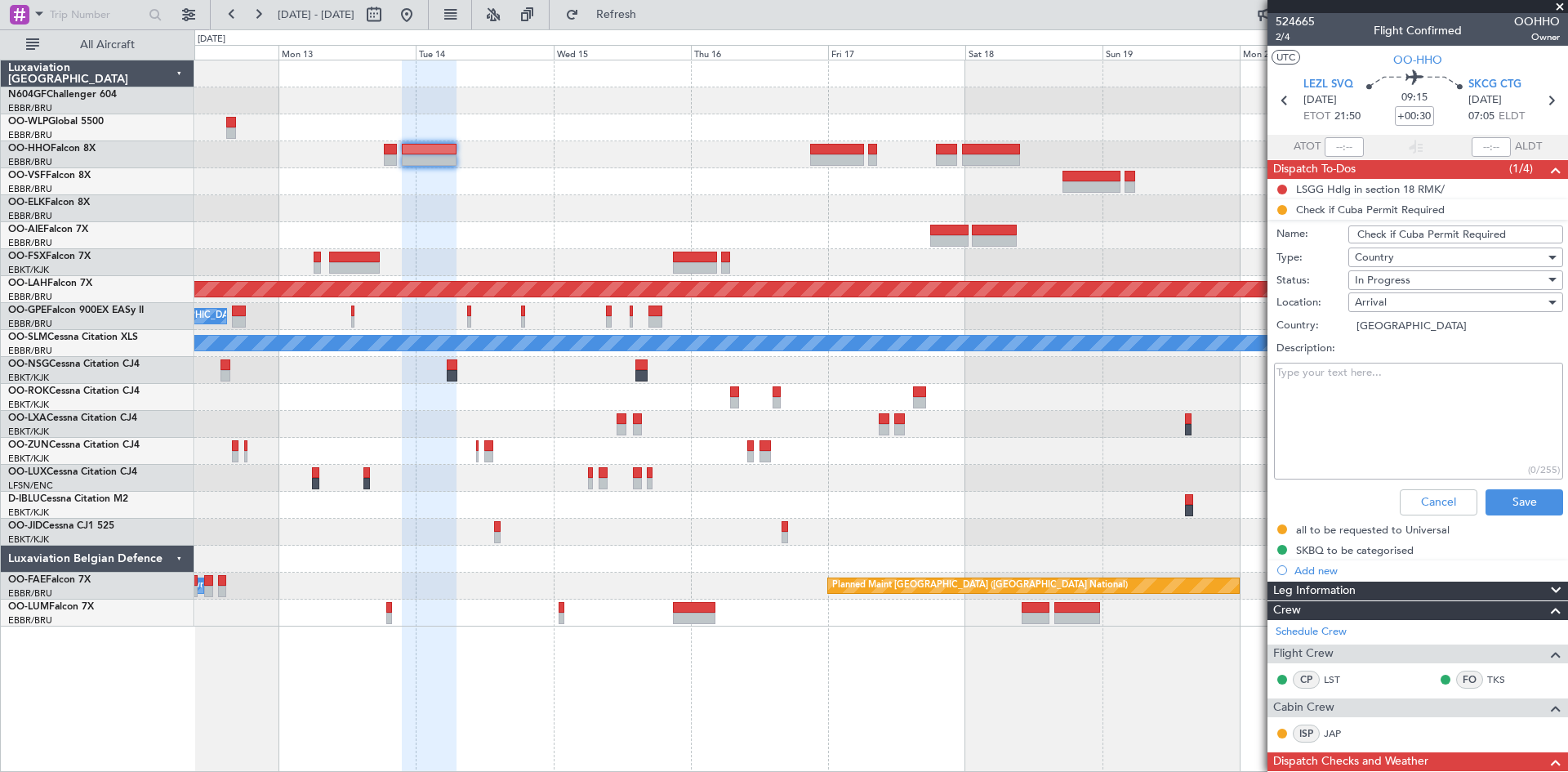
drag, startPoint x: 1515, startPoint y: 232, endPoint x: 1276, endPoint y: 204, distance: 240.6
click at [1276, 204] on li "Check if Cuba Permit Required Name: Check if Cuba Permit Required Type: Country…" at bounding box center [1417, 361] width 301 height 323
click at [1423, 504] on button "Cancel" at bounding box center [1438, 502] width 78 height 26
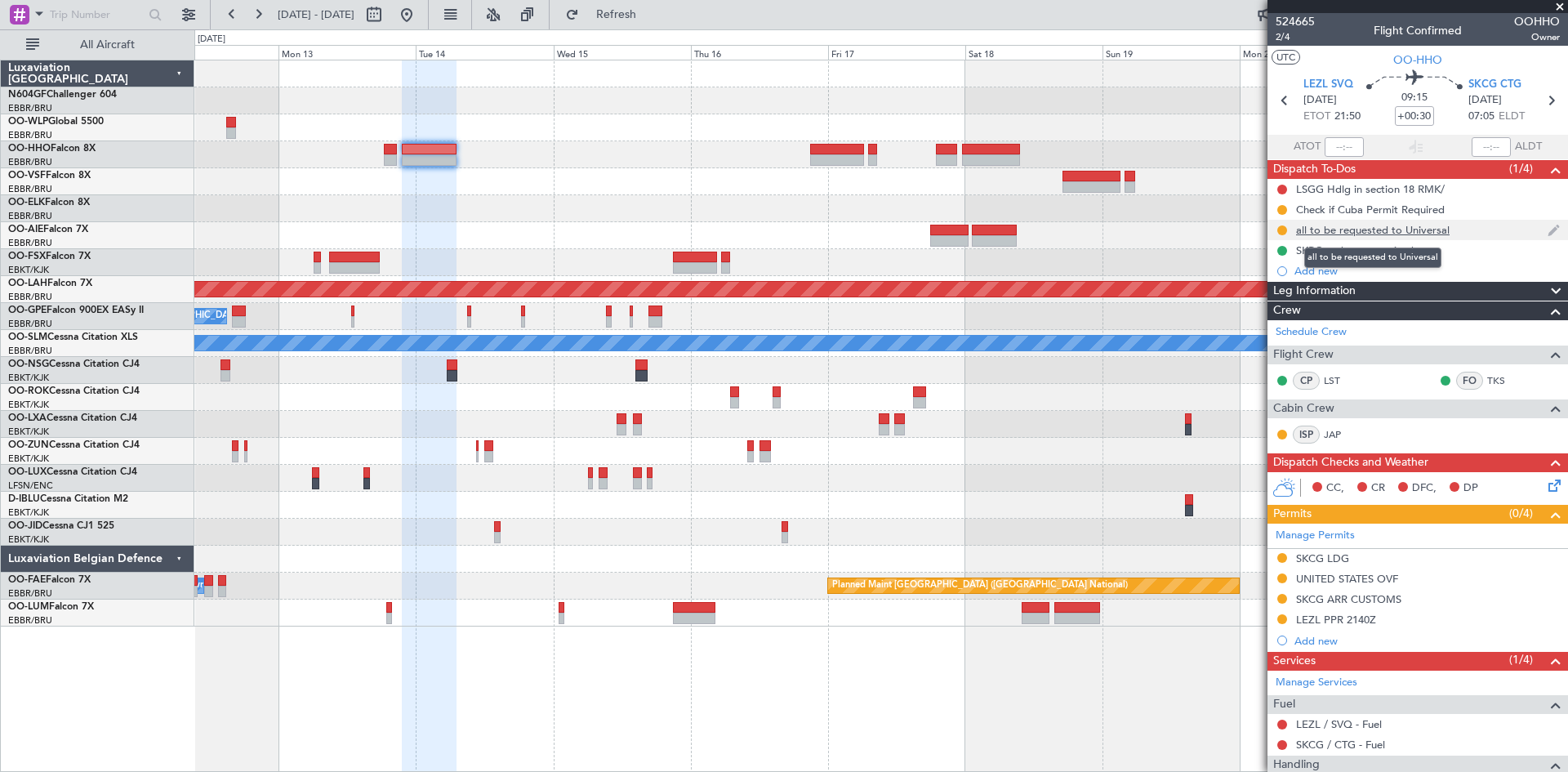
click at [1322, 230] on div "all to be requested to Universal" at bounding box center [1373, 230] width 154 height 13
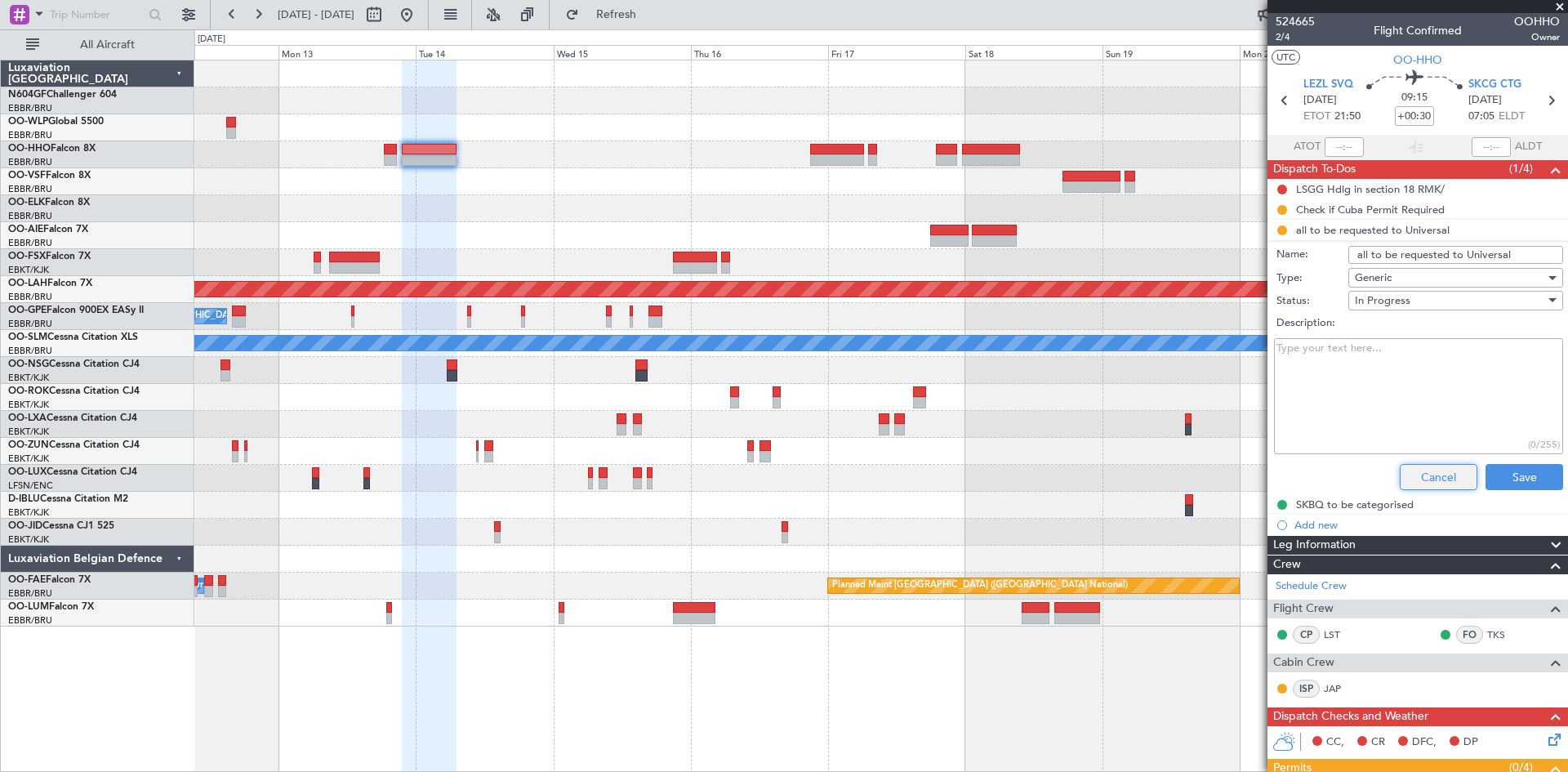
click at [1435, 479] on button "Cancel" at bounding box center [1438, 477] width 78 height 26
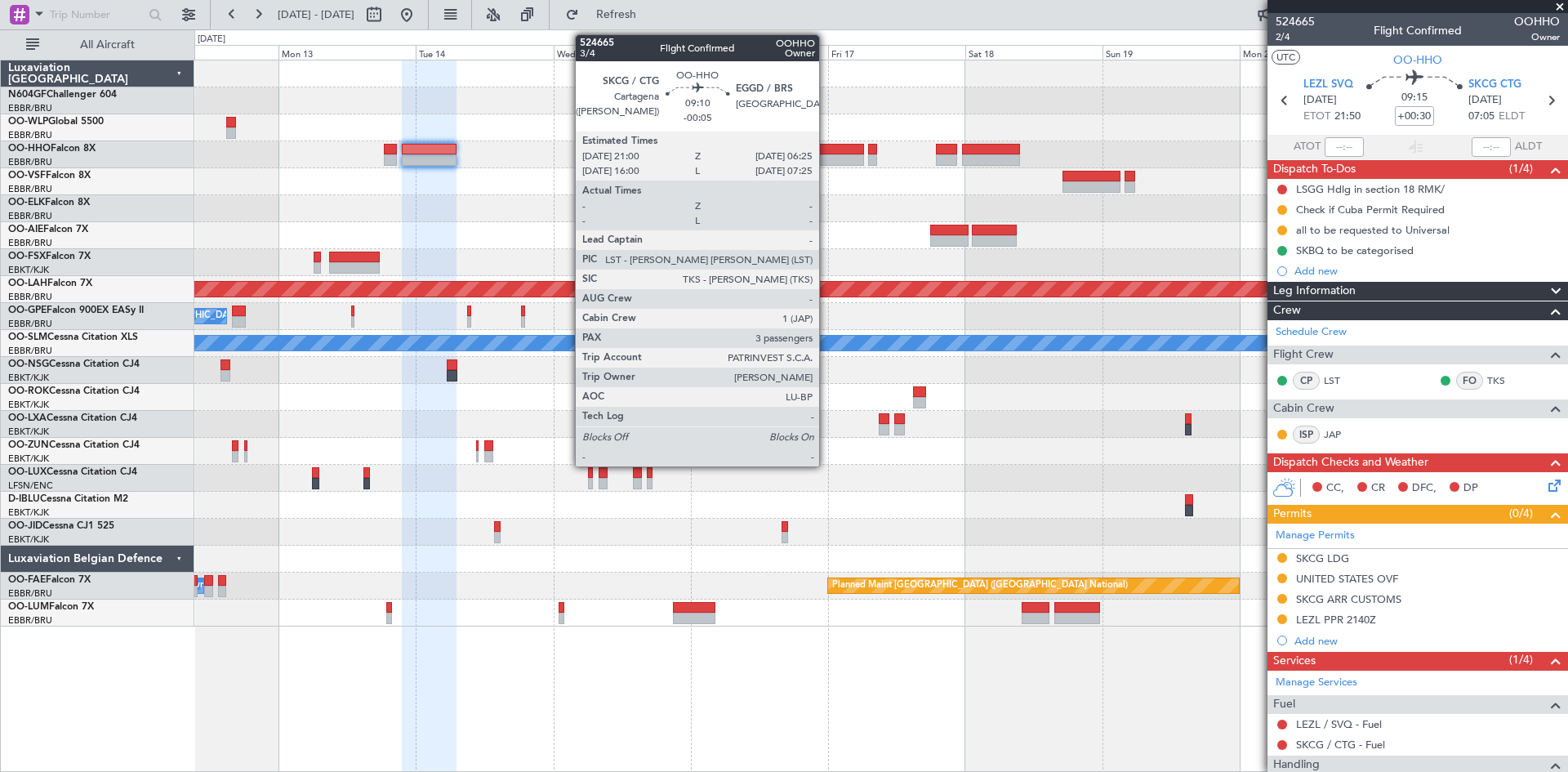
click at [828, 162] on div at bounding box center [837, 161] width 54 height 12
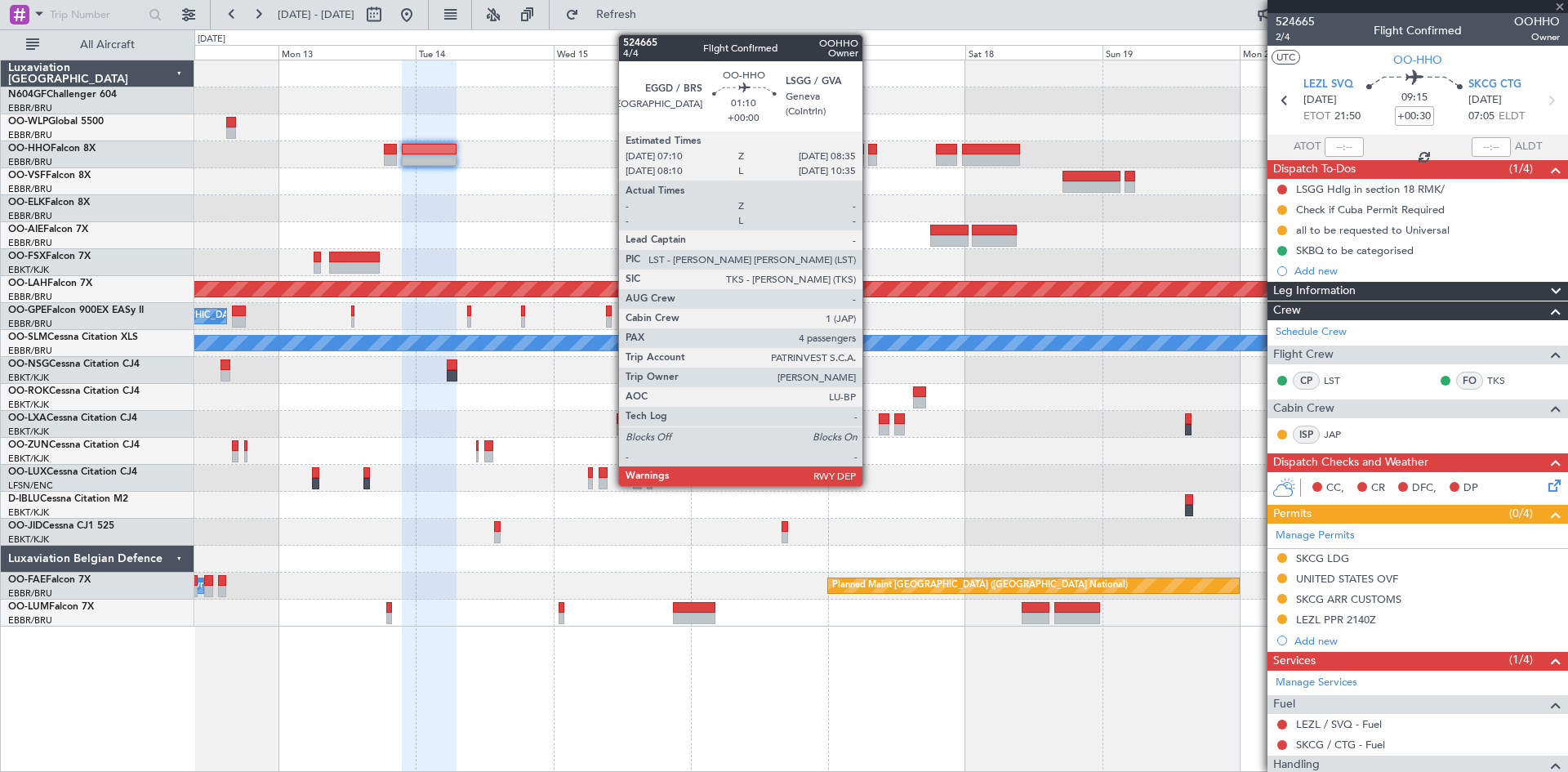
type input "-00:05"
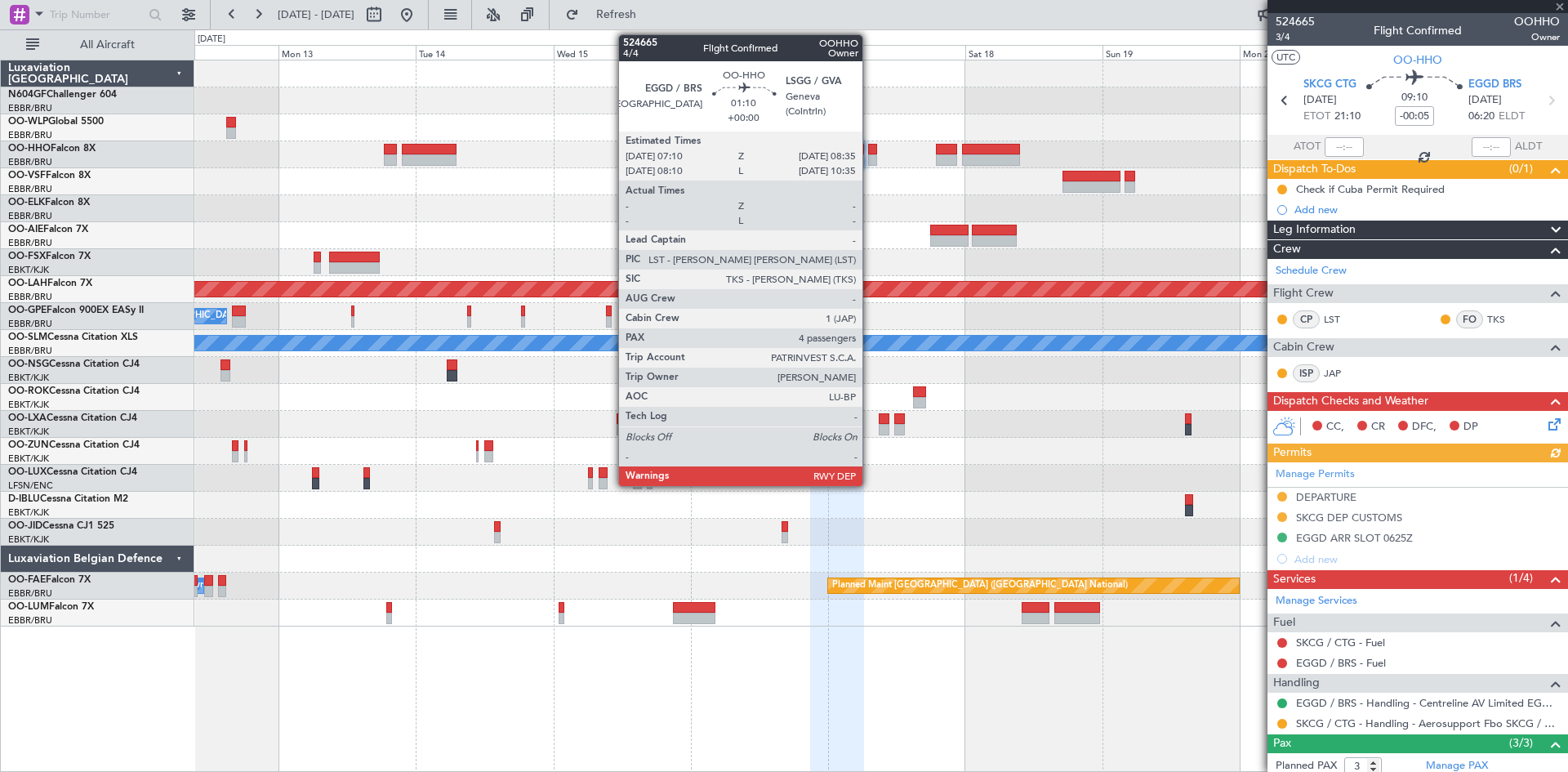
click at [870, 161] on div at bounding box center [872, 161] width 8 height 12
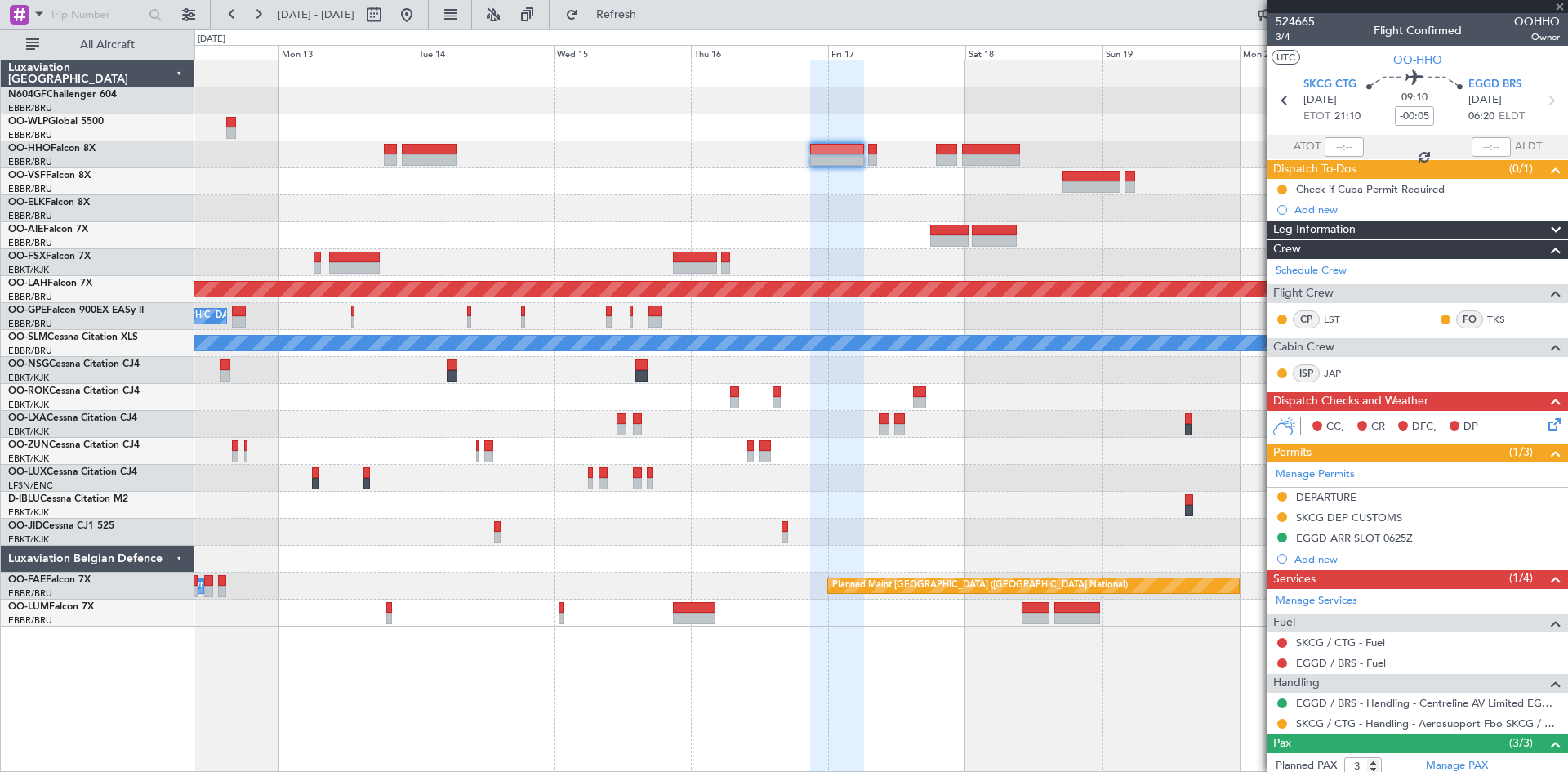
type input "4"
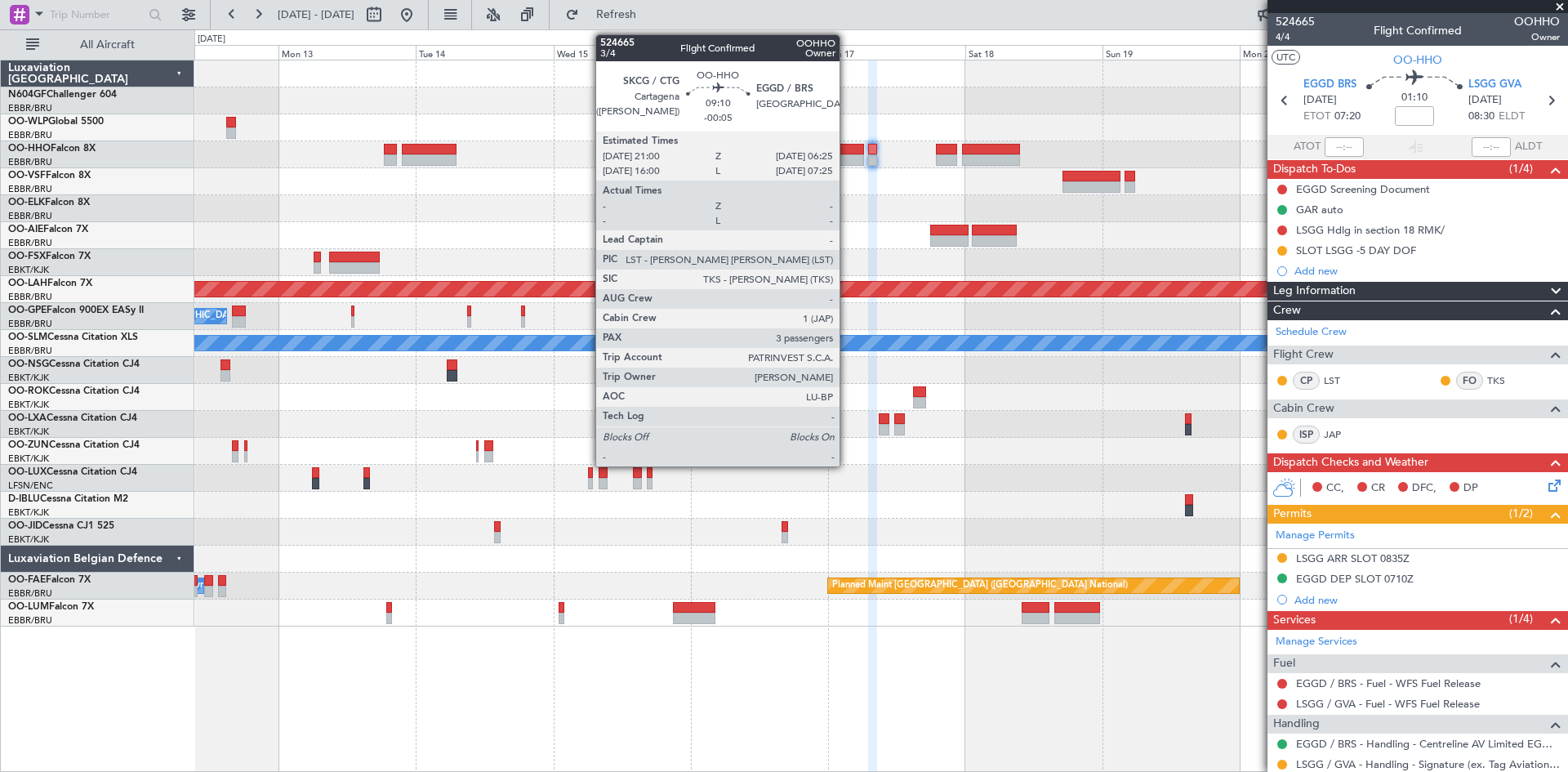
click at [846, 155] on div at bounding box center [837, 161] width 54 height 12
type input "-00:05"
type input "3"
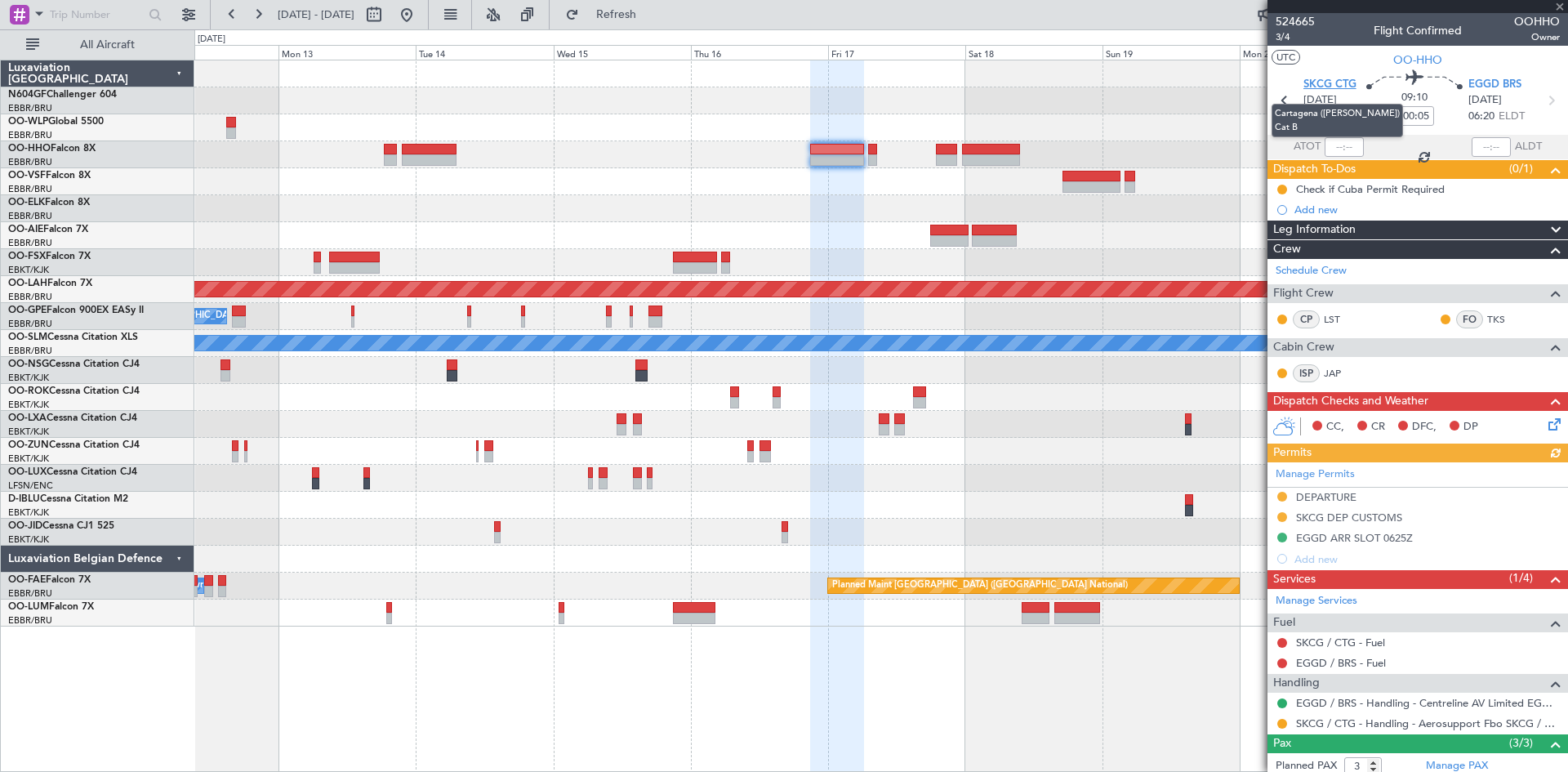
click at [1330, 85] on span "SKCG CTG" at bounding box center [1330, 85] width 53 height 16
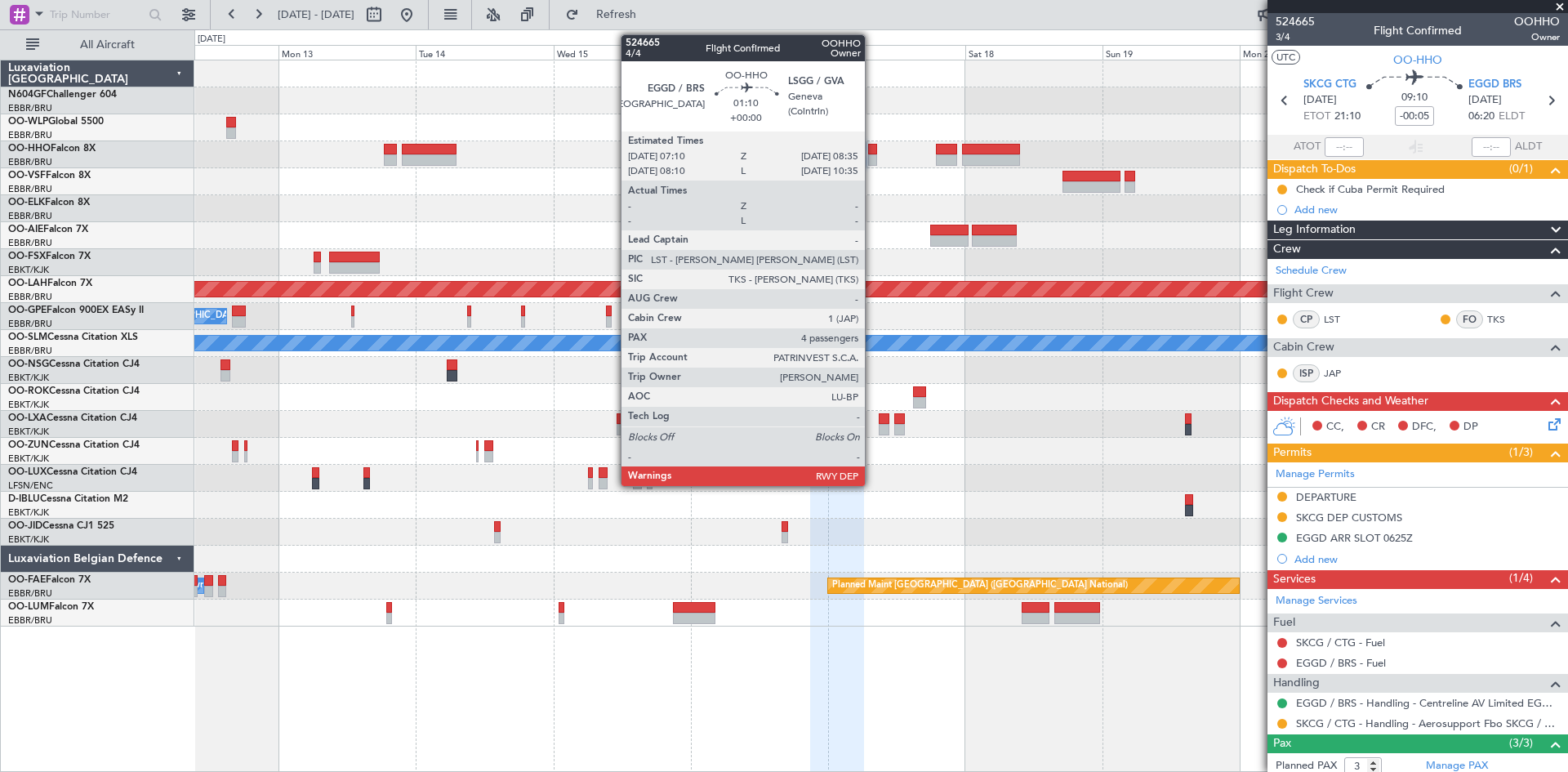
click at [872, 157] on div at bounding box center [872, 161] width 8 height 12
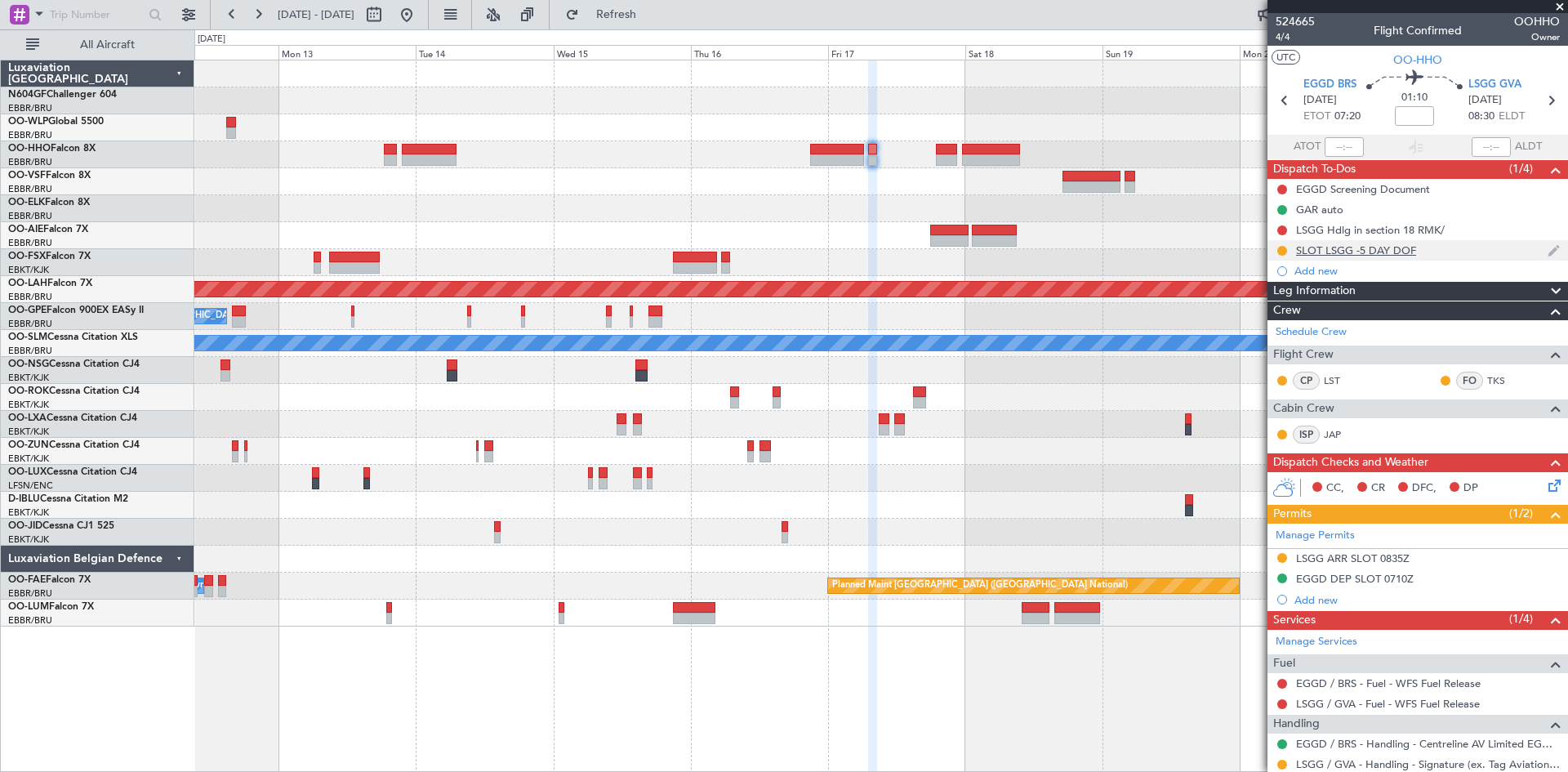
click at [1381, 258] on div "SLOT LSGG -5 DAY DOF" at bounding box center [1417, 250] width 301 height 20
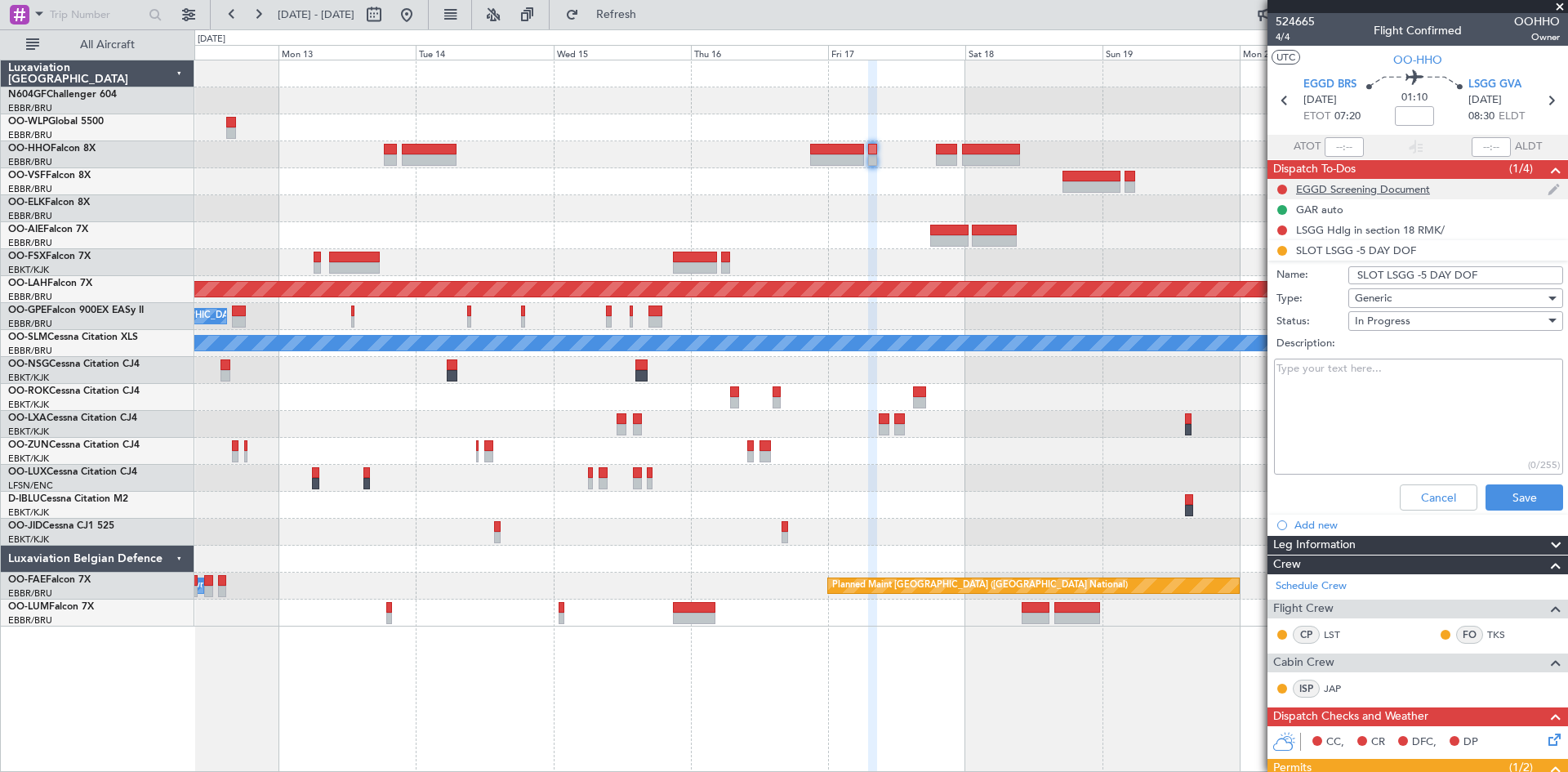
click at [1358, 187] on div "EGGD Screening Document" at bounding box center [1362, 189] width 134 height 13
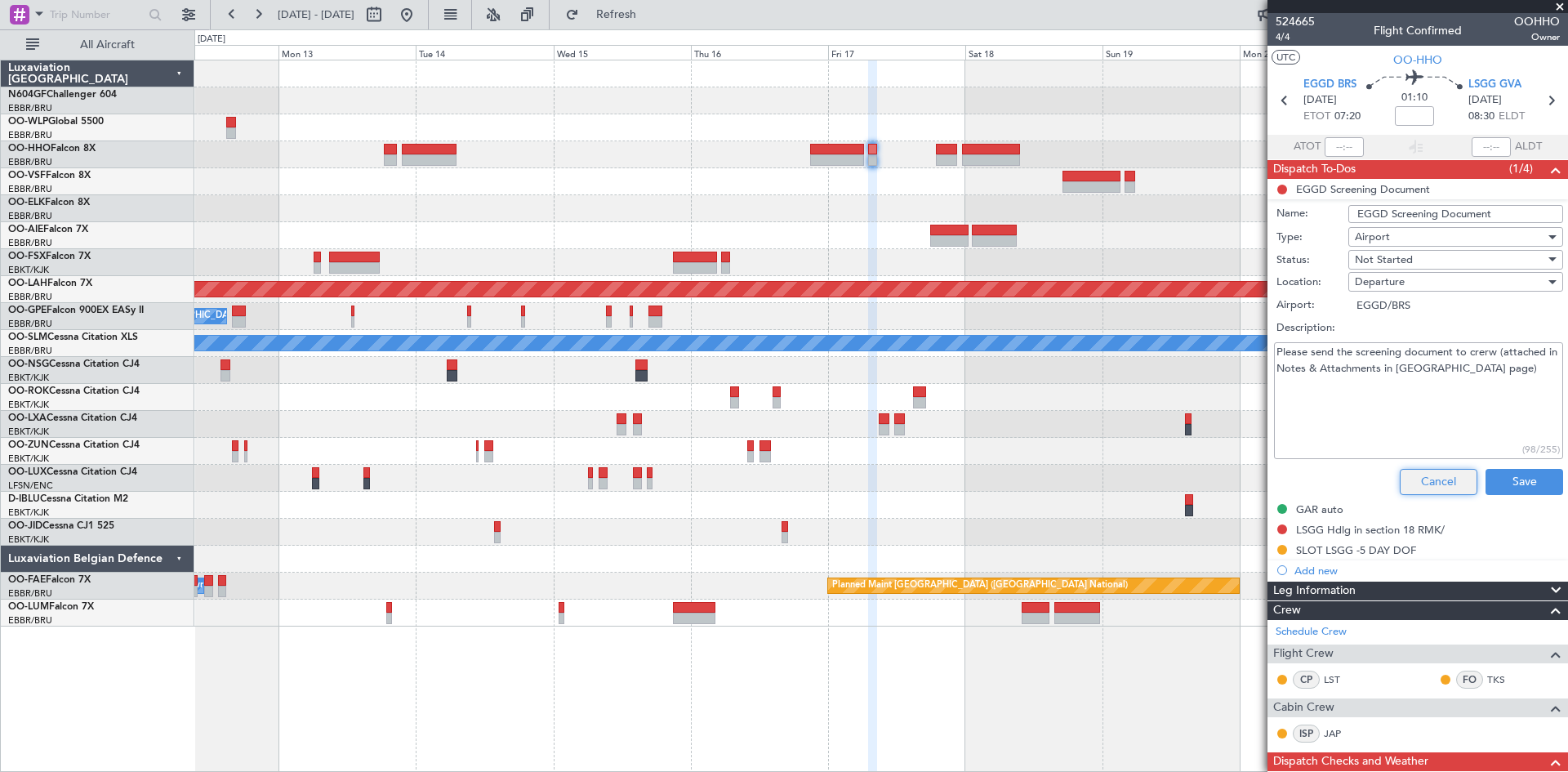
click at [1429, 477] on button "Cancel" at bounding box center [1438, 482] width 78 height 26
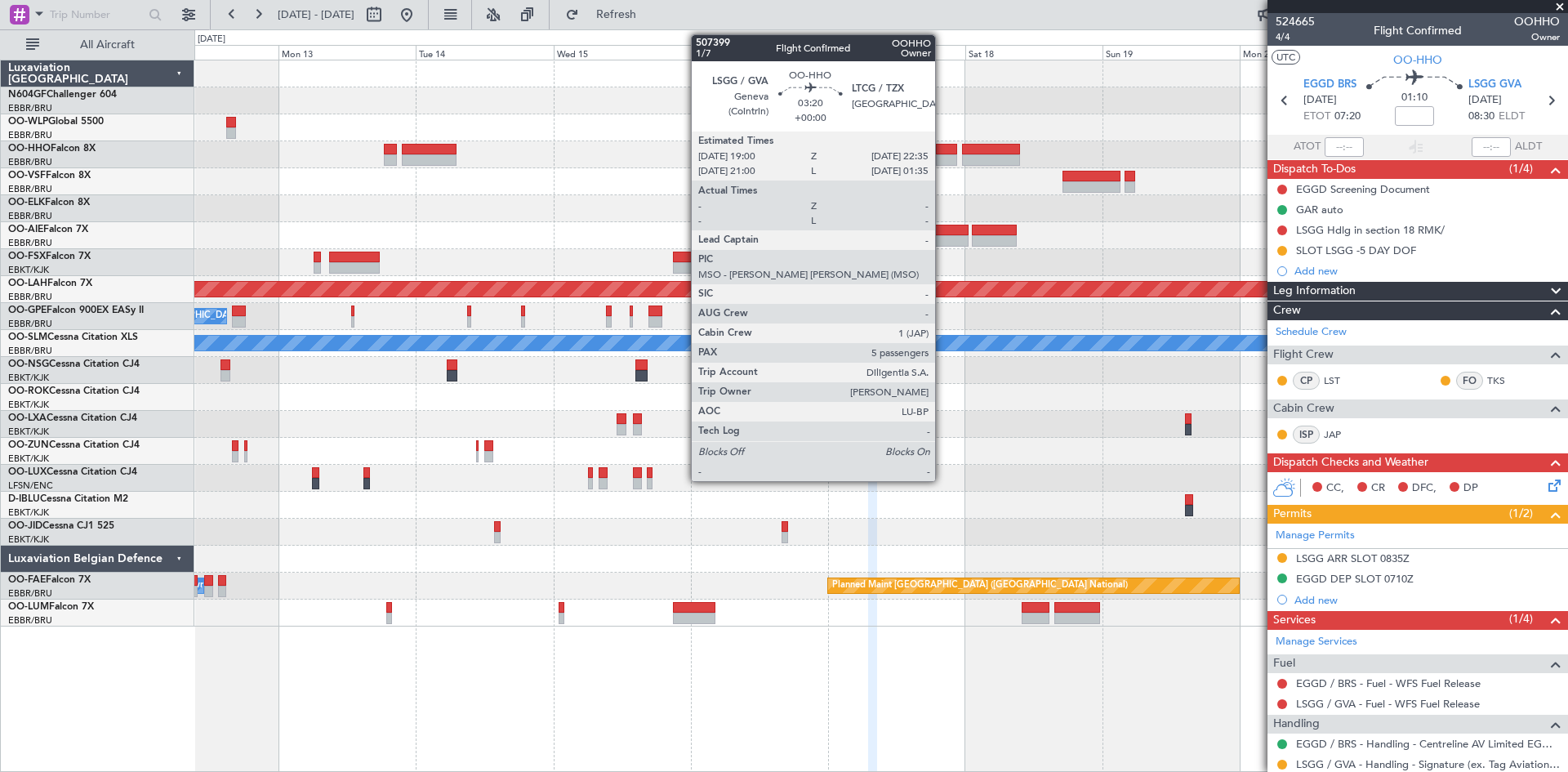
click at [943, 160] on div at bounding box center [946, 161] width 21 height 12
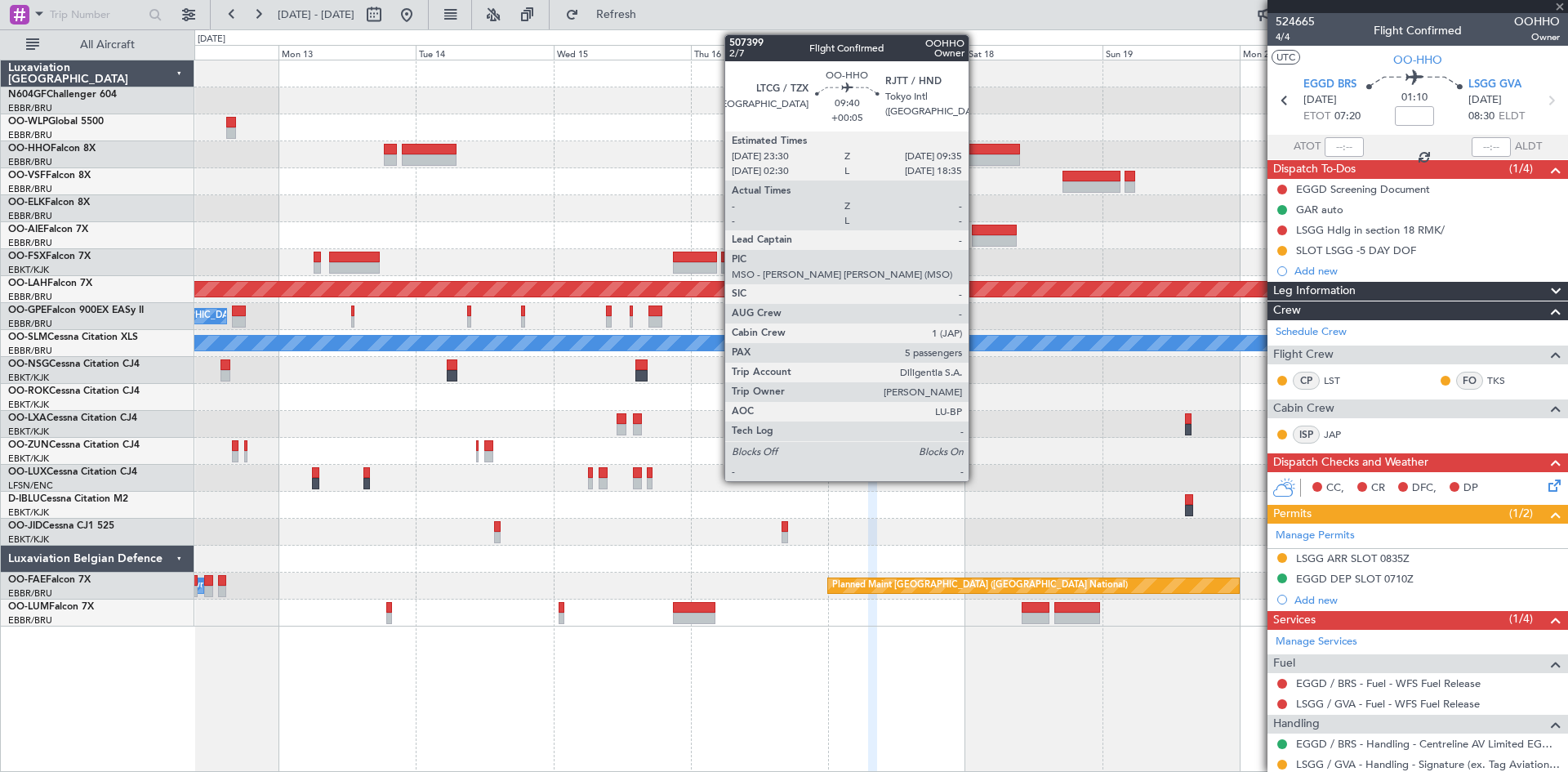
type input "5"
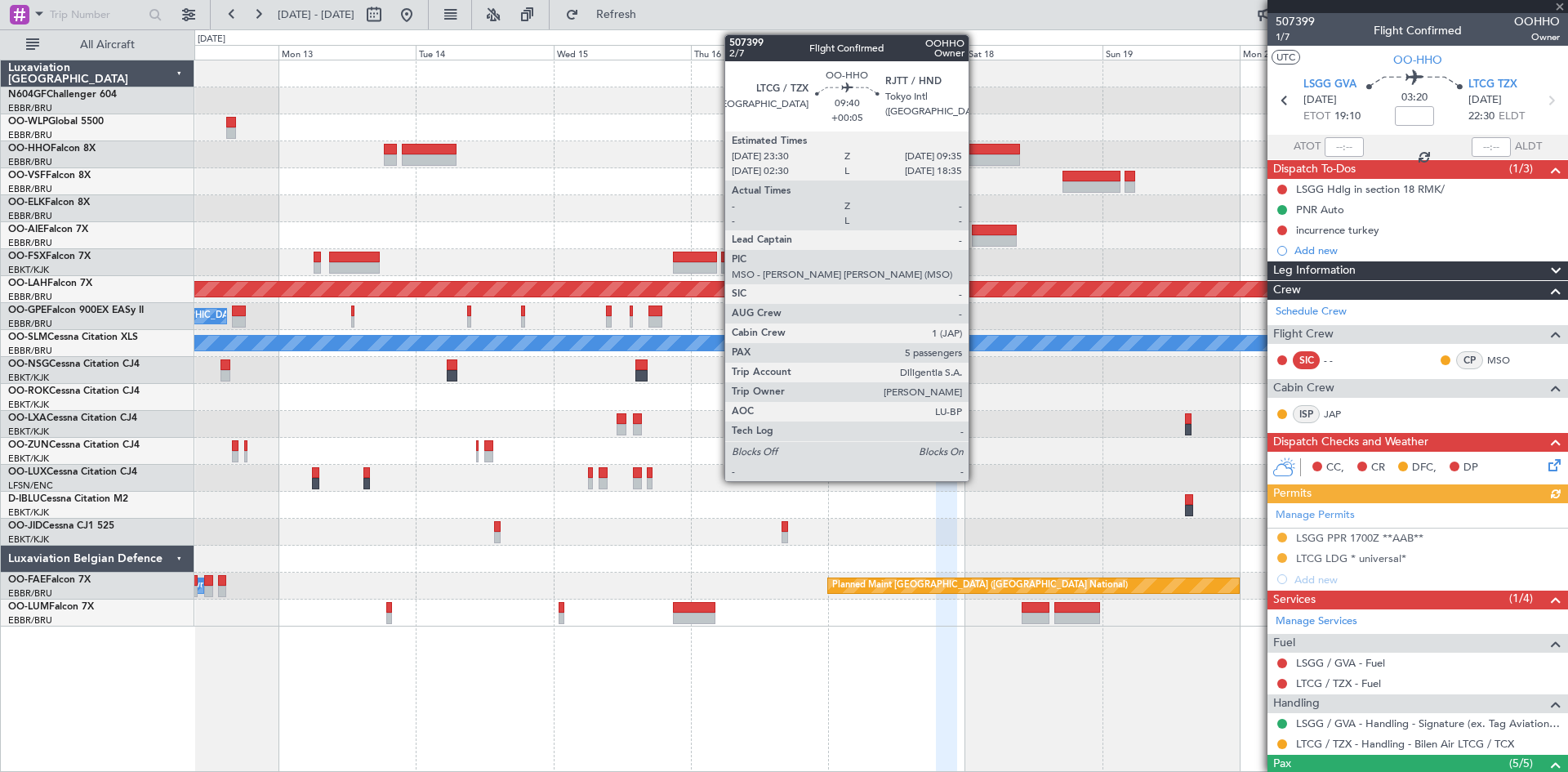
click at [976, 157] on div at bounding box center [991, 161] width 58 height 12
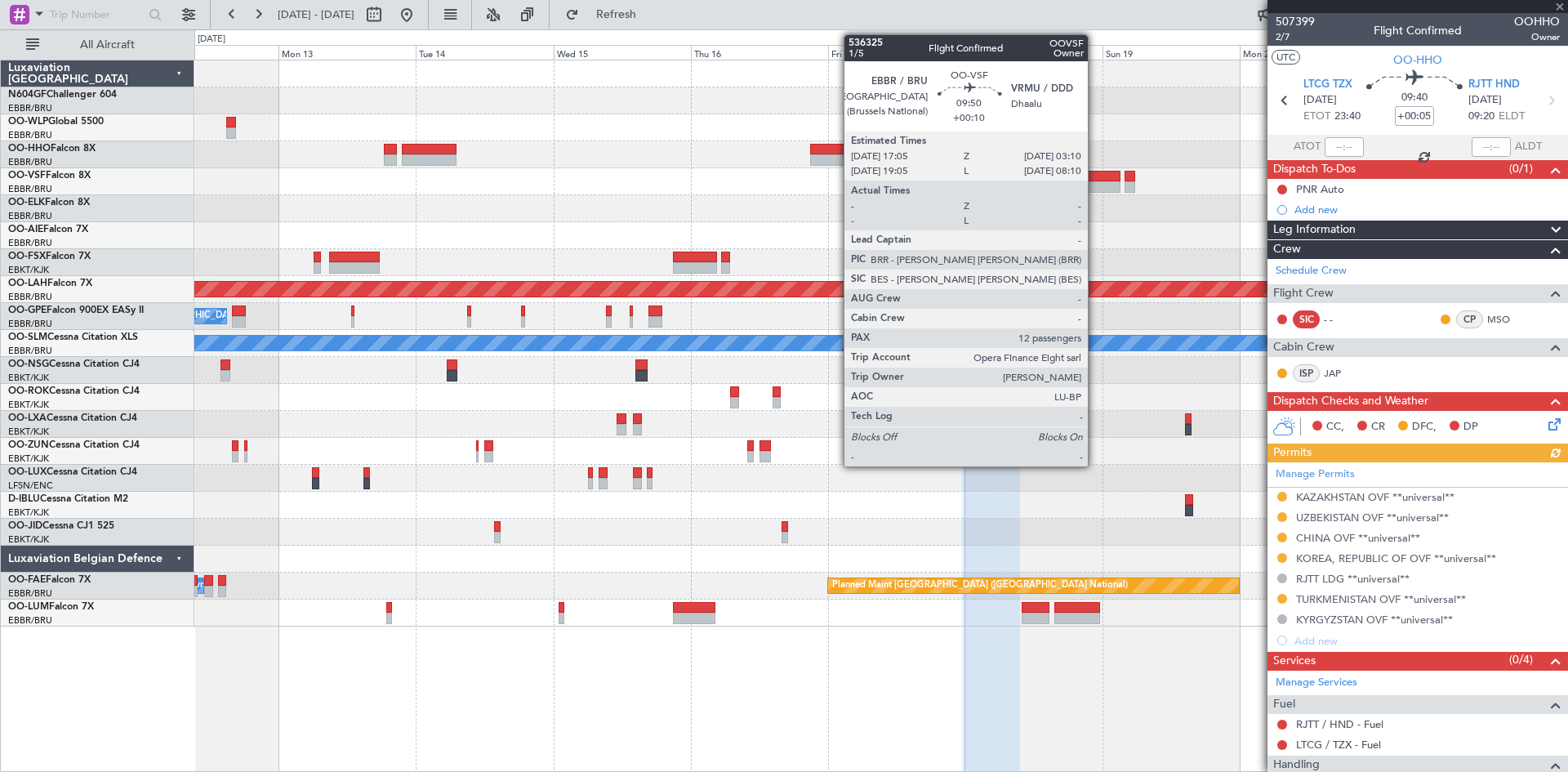
click at [1095, 187] on div at bounding box center [1091, 187] width 58 height 12
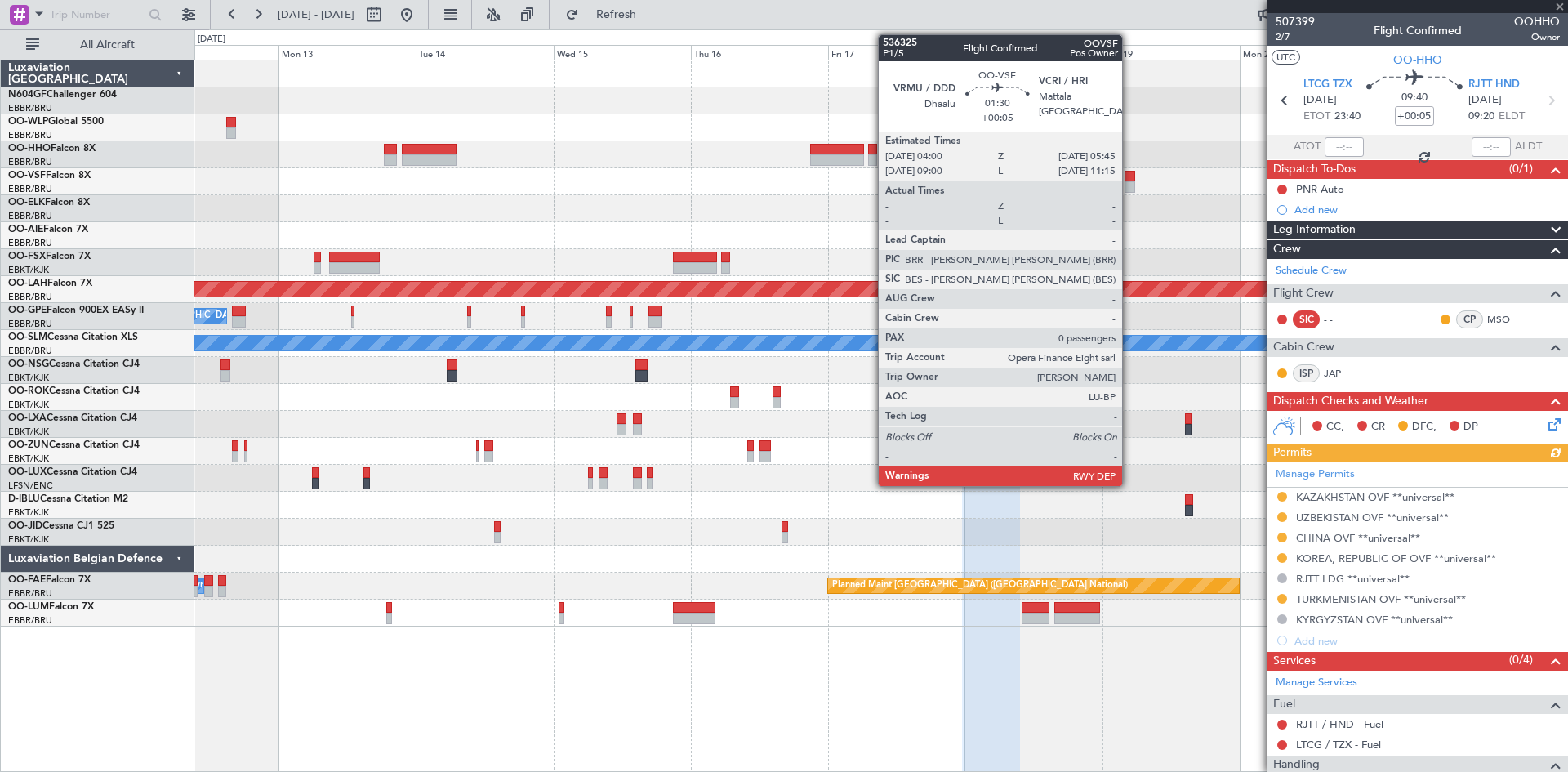
type input "+00:10"
type input "12"
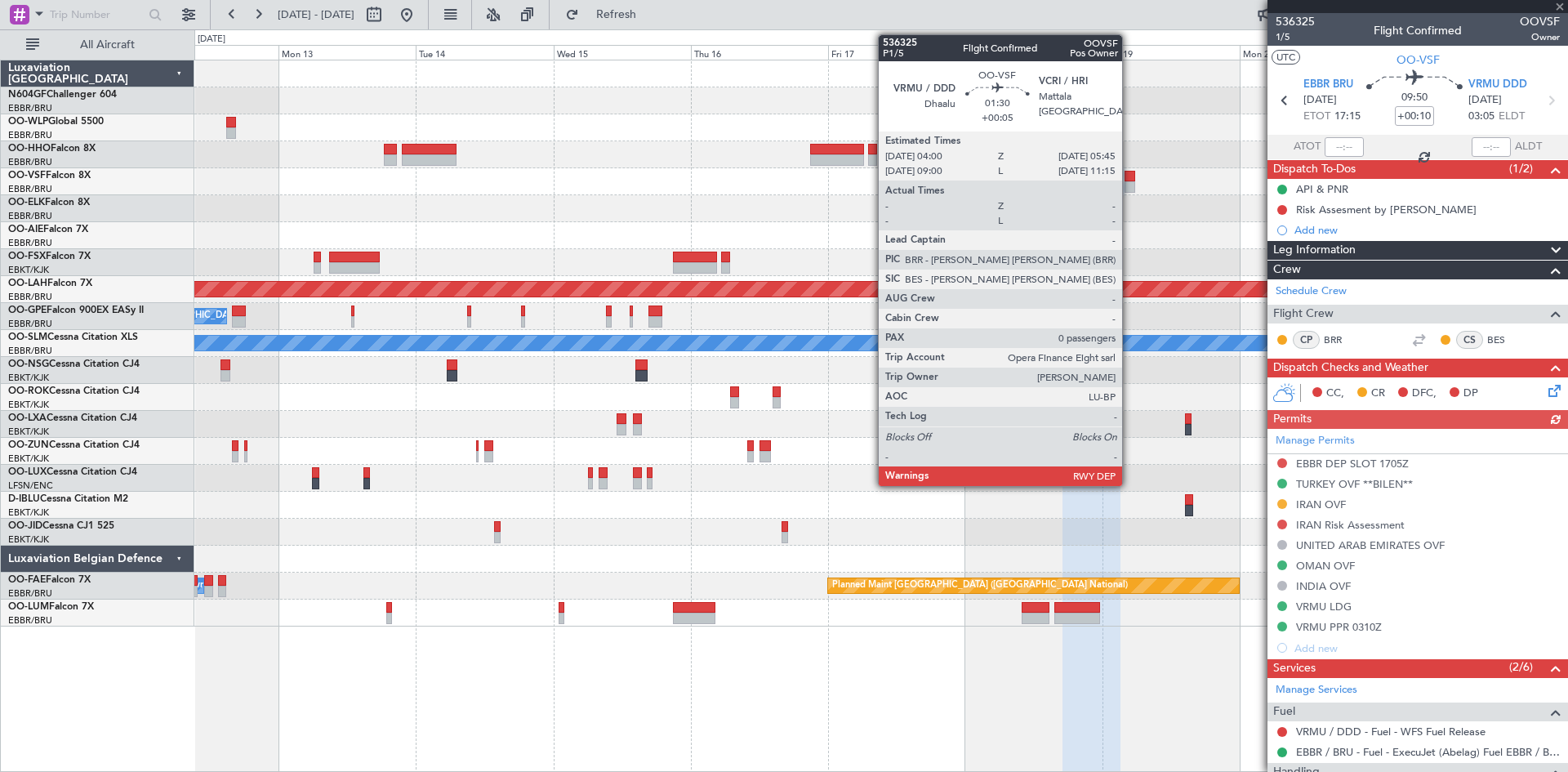
click at [1129, 188] on div at bounding box center [1129, 187] width 11 height 12
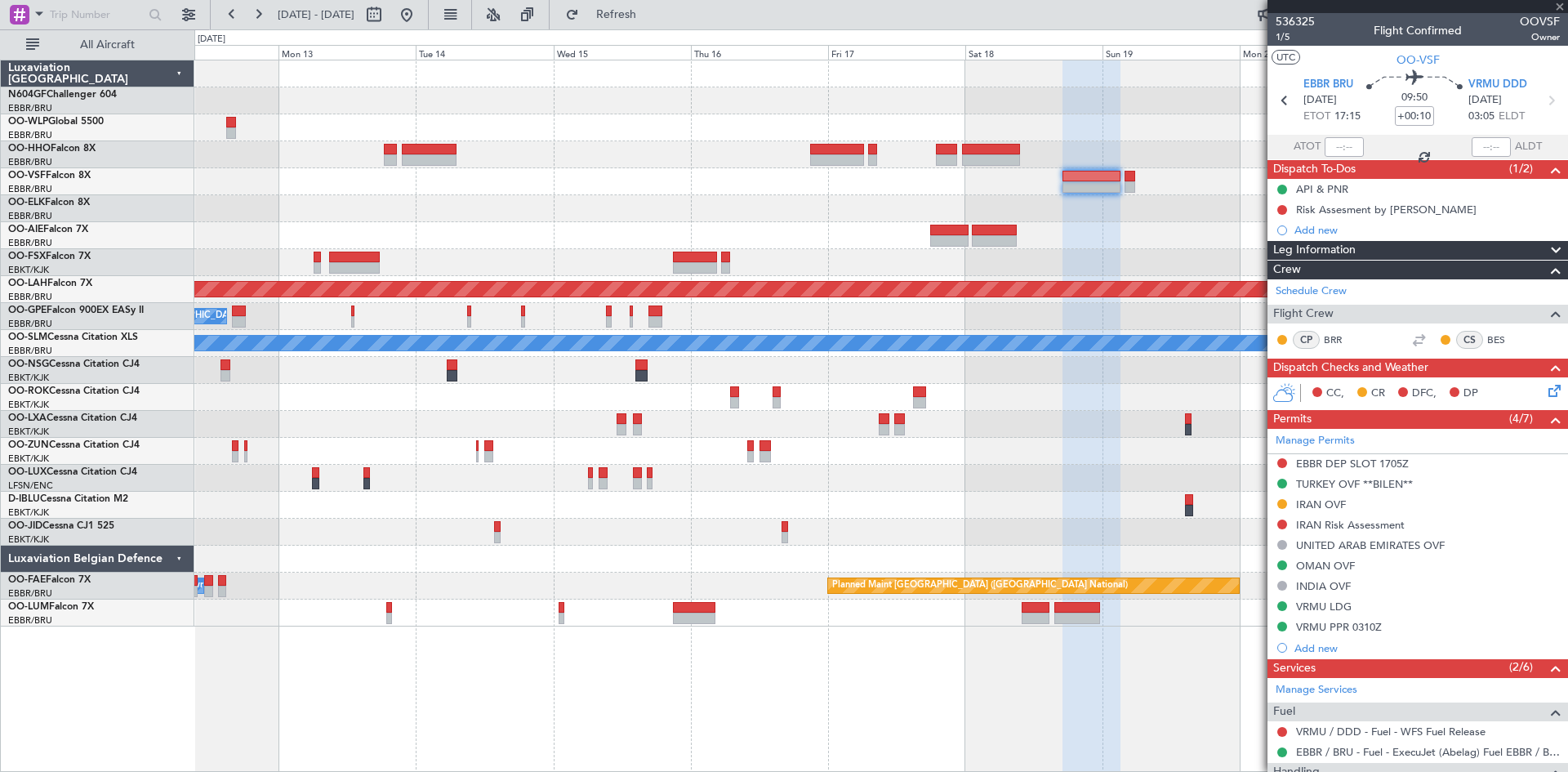
type input "+00:05"
type input "0"
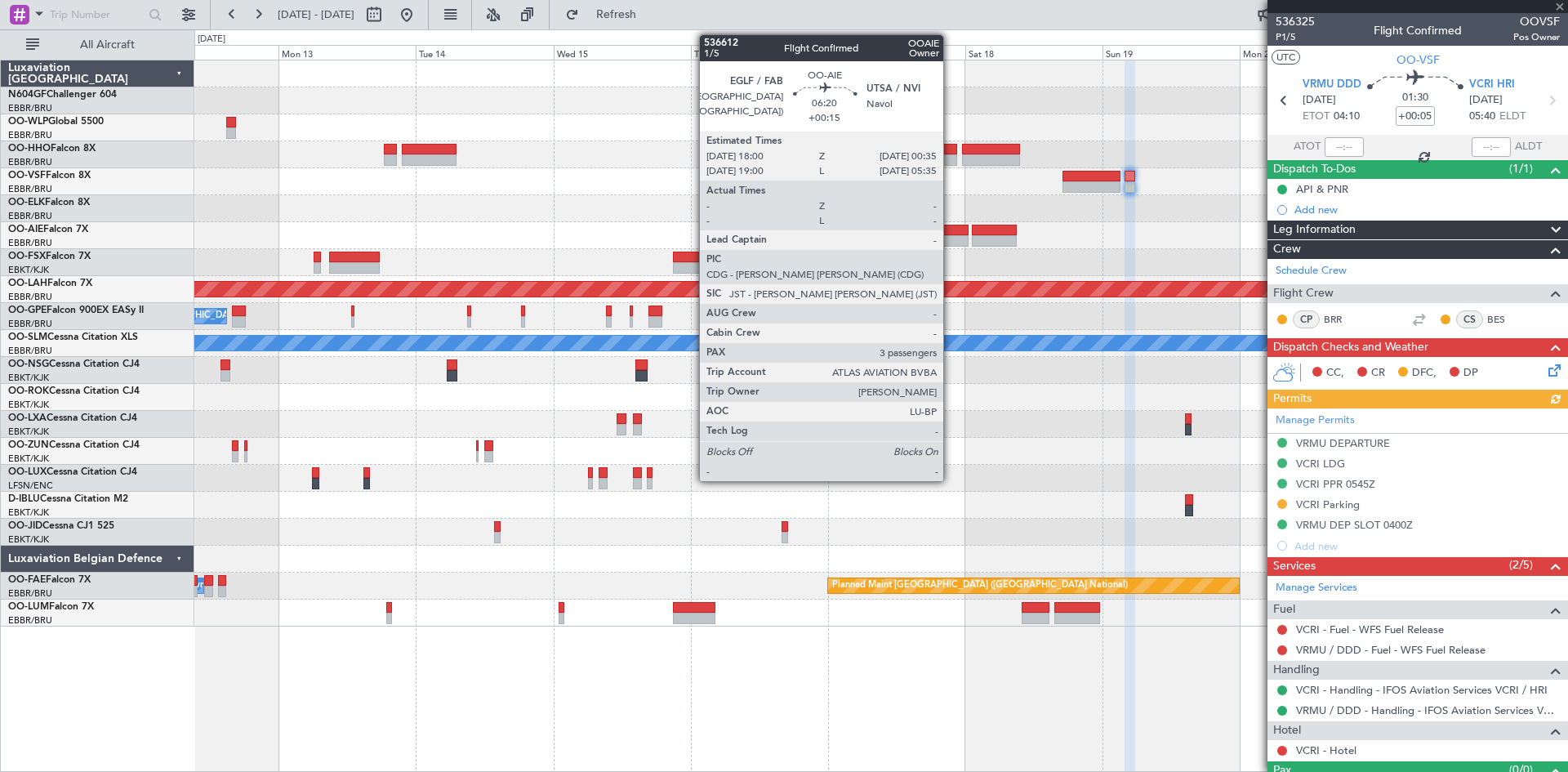
click at [950, 238] on div at bounding box center [949, 241] width 38 height 12
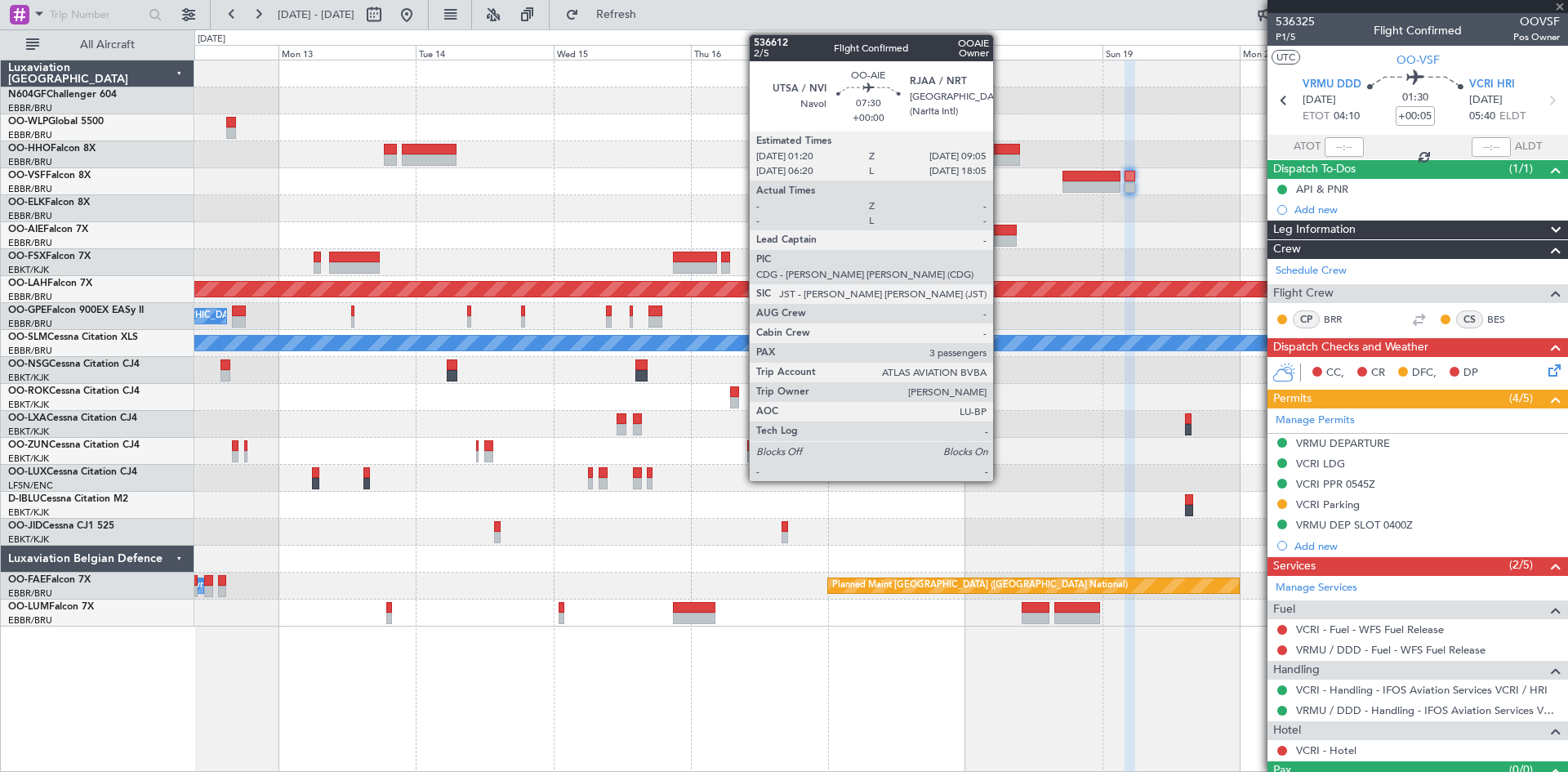
type input "+00:15"
type input "3"
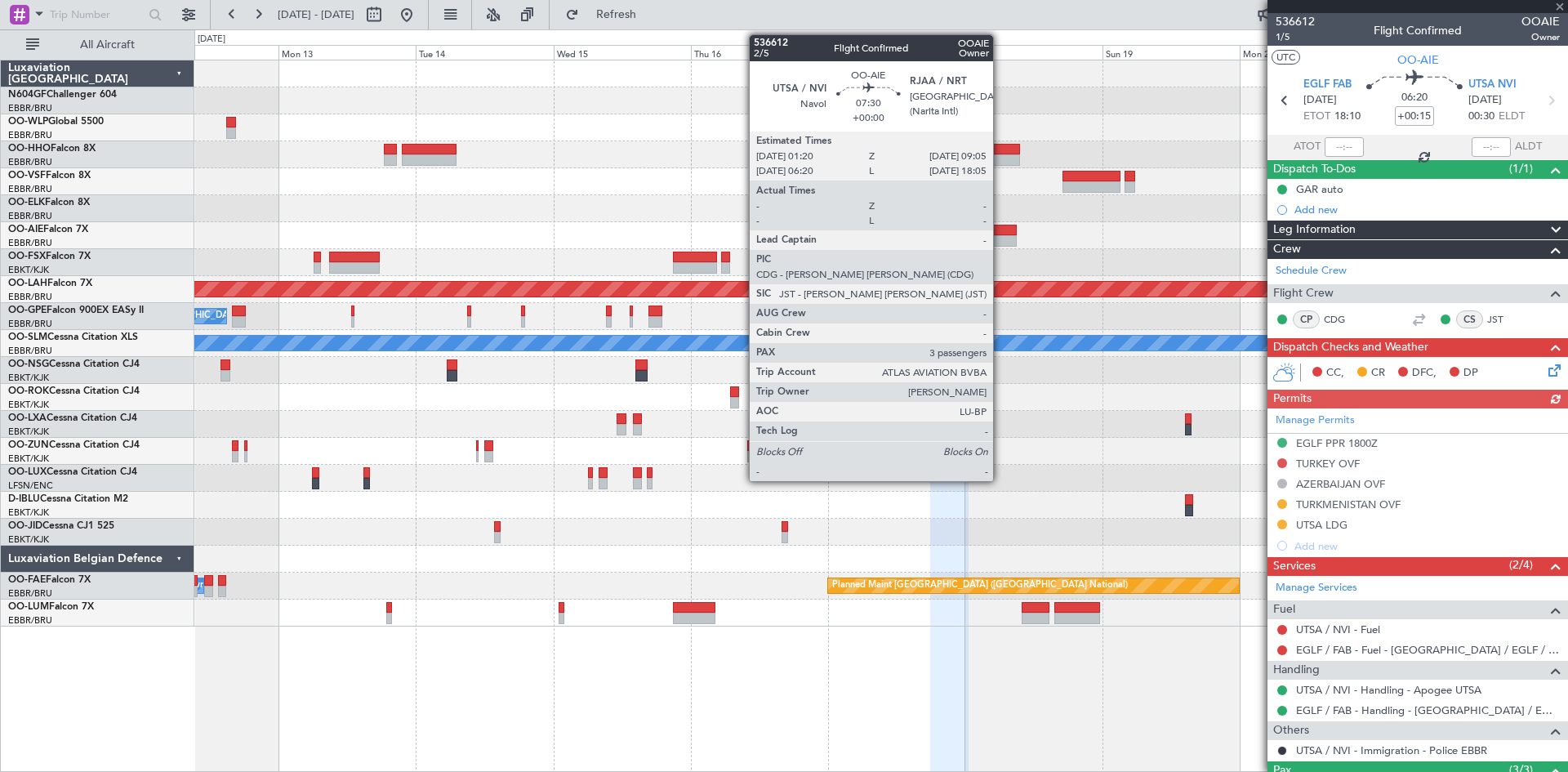
click at [1000, 240] on div at bounding box center [993, 241] width 45 height 12
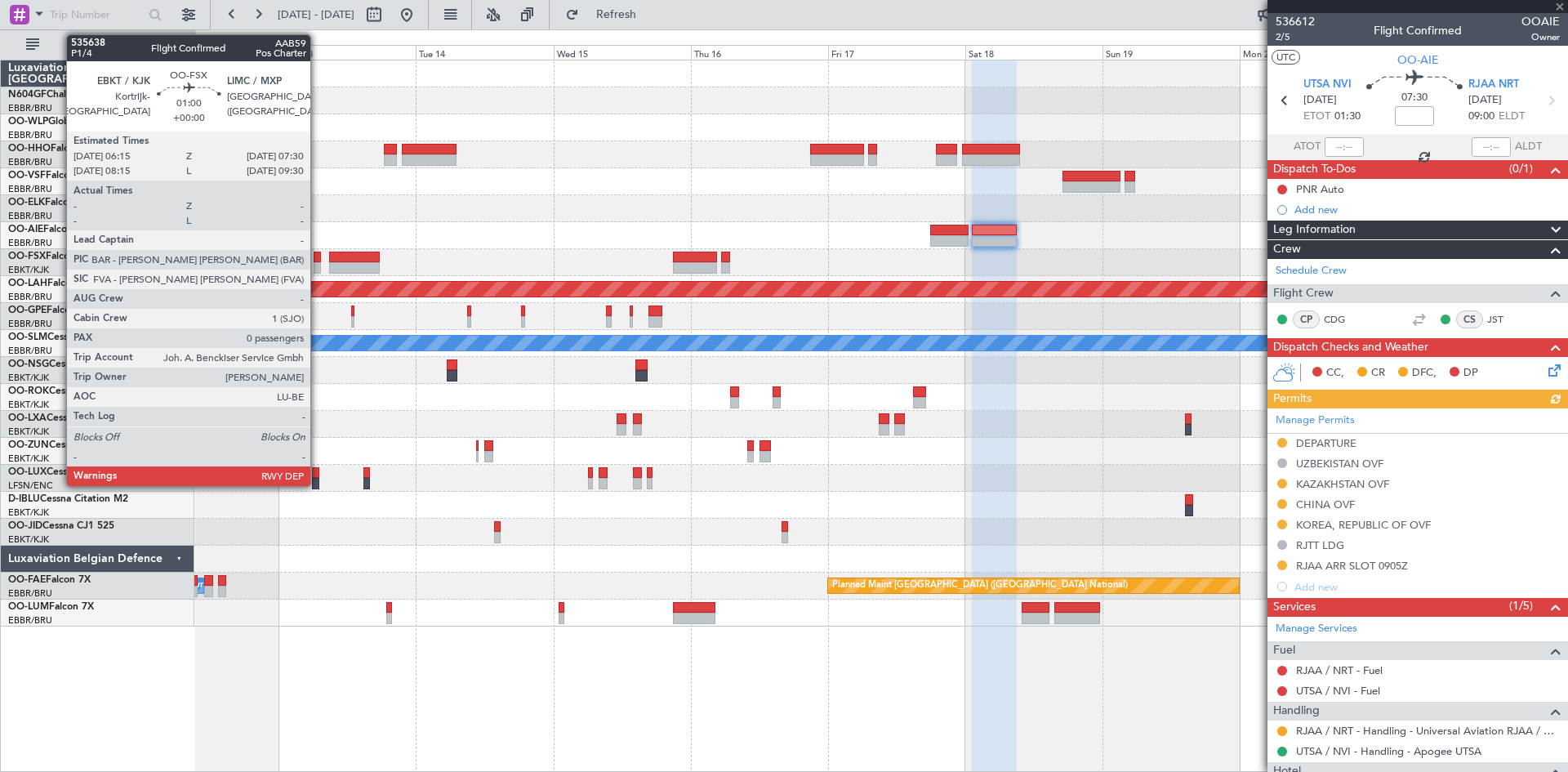
click at [318, 263] on div at bounding box center [317, 268] width 8 height 12
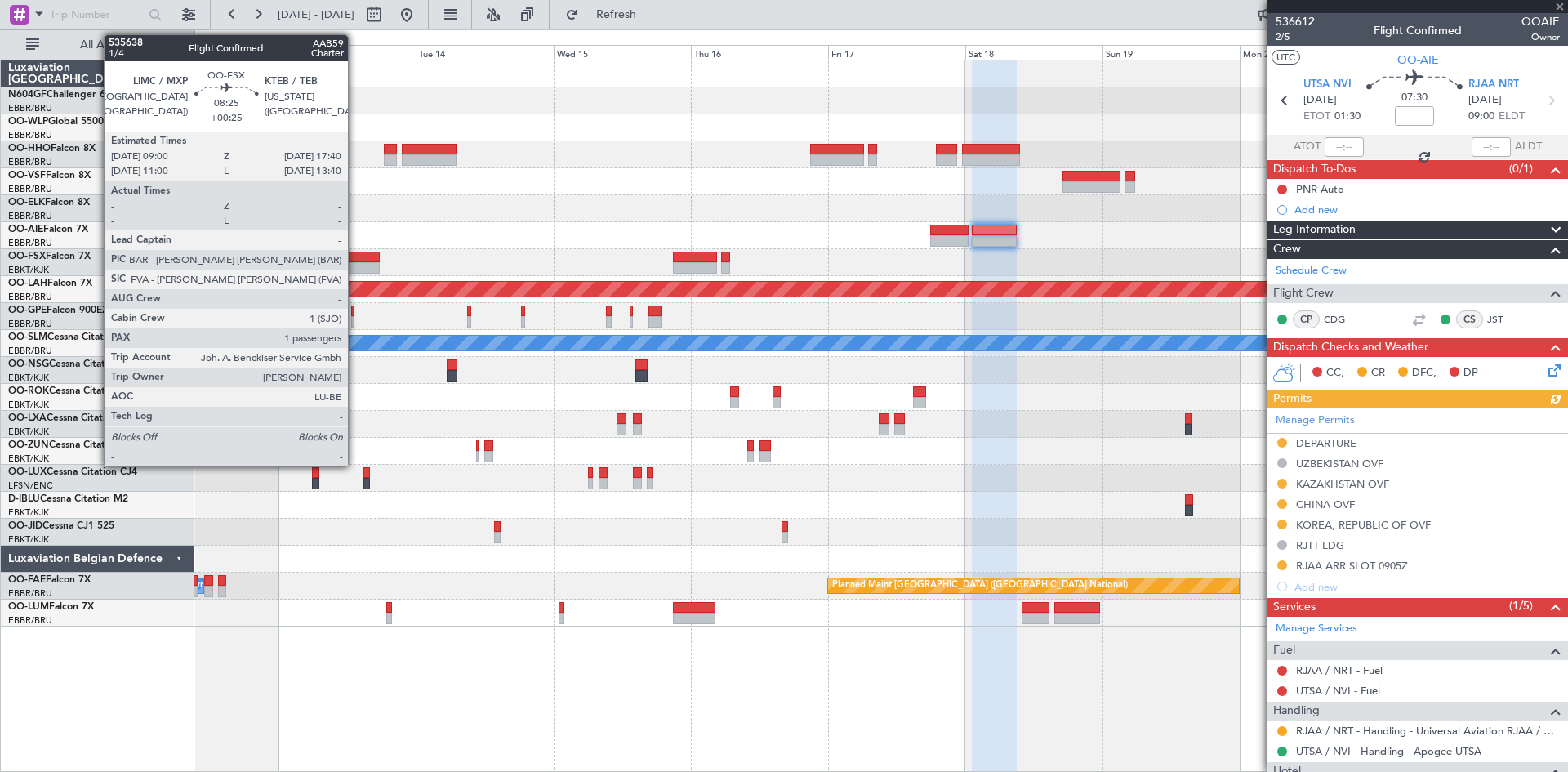
type input "0"
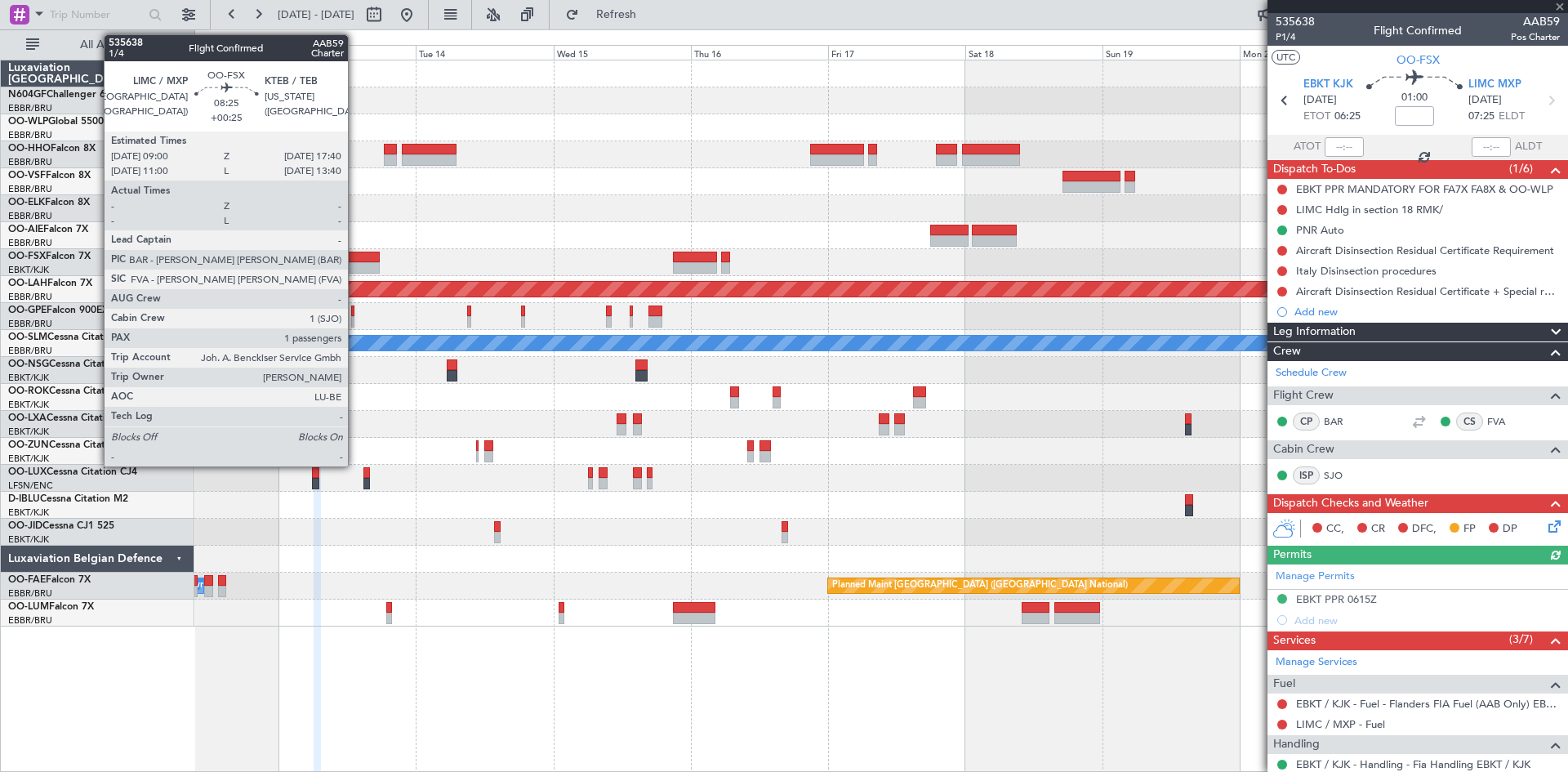
click at [355, 269] on div at bounding box center [355, 268] width 50 height 12
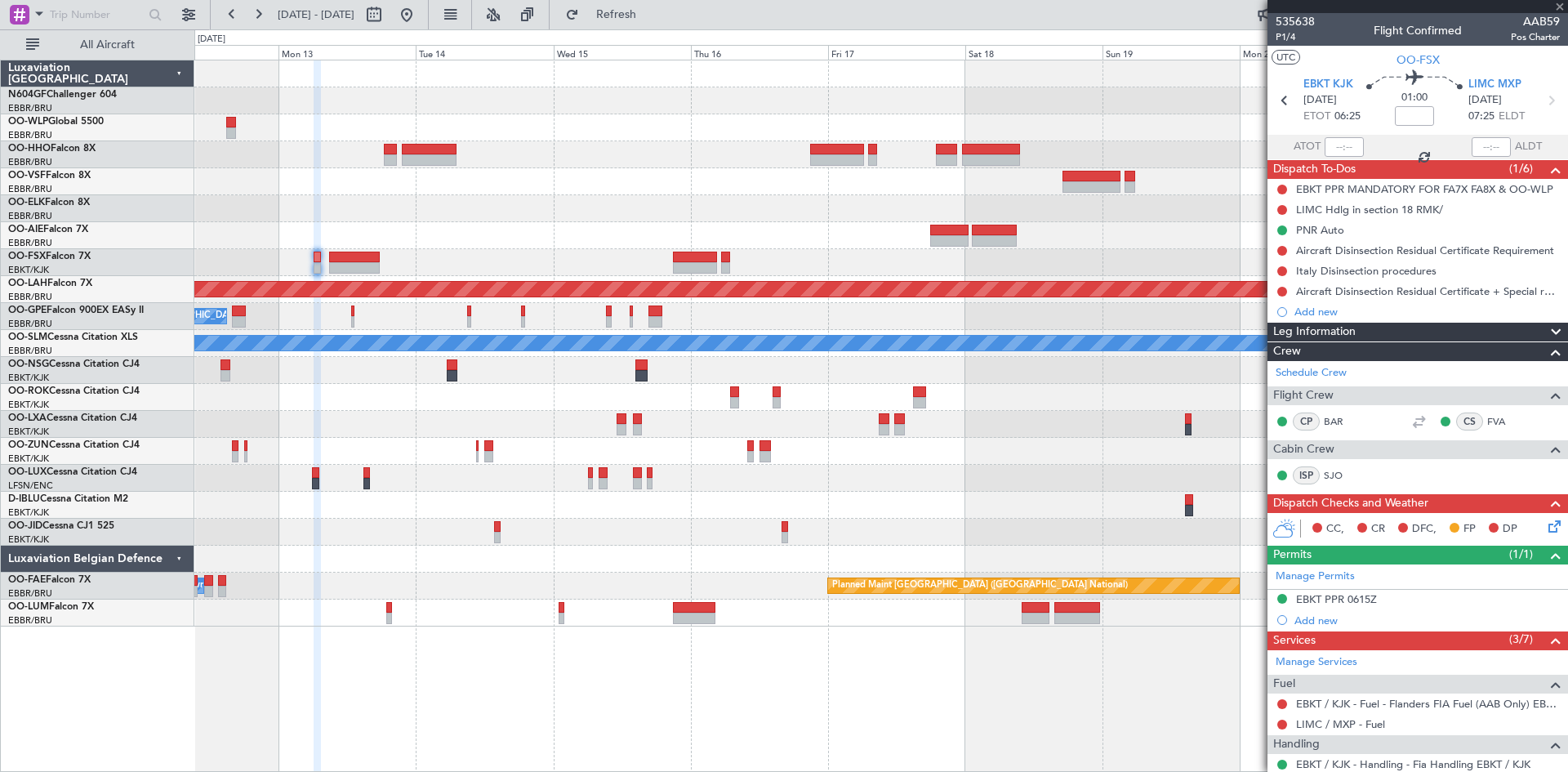
type input "+00:25"
type input "1"
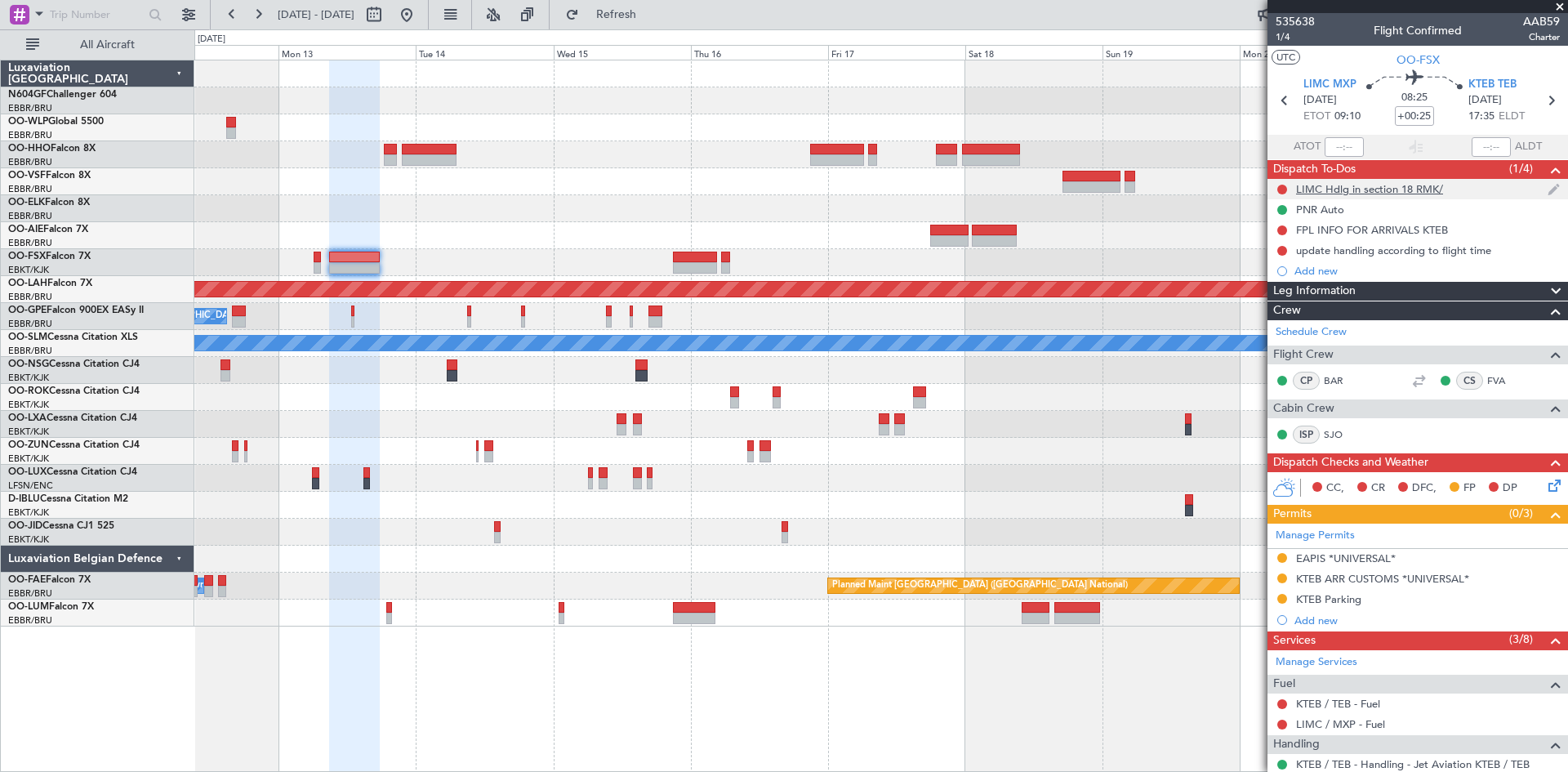
click at [1377, 188] on div "LIMC Hdlg in section 18 RMK/" at bounding box center [1369, 189] width 147 height 13
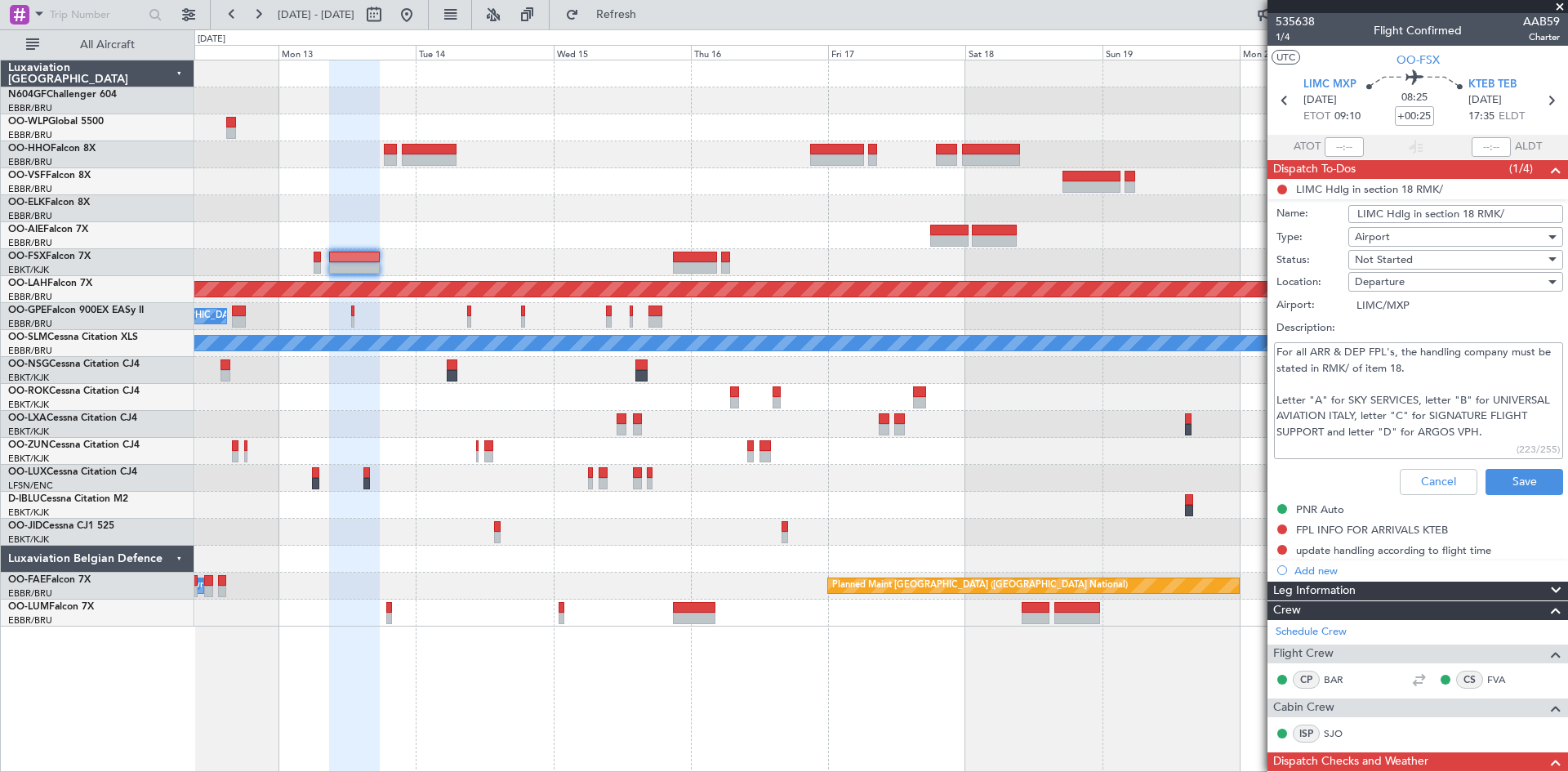
drag, startPoint x: 1518, startPoint y: 210, endPoint x: 1329, endPoint y: 200, distance: 189.3
click at [1329, 200] on li "LIMC Hdlg in section 18 RMK/ Name: LIMC Hdlg in section 18 RMK/ Type: Airport S…" at bounding box center [1417, 340] width 301 height 323
drag, startPoint x: 1524, startPoint y: 433, endPoint x: 1227, endPoint y: 331, distance: 314.0
click at [1227, 331] on fb-app "[DATE] - [DATE] Refresh Quick Links All Aircraft Planned [GEOGRAPHIC_DATA][PERS…" at bounding box center [784, 392] width 1568 height 760
click at [1411, 486] on button "Cancel" at bounding box center [1438, 482] width 78 height 26
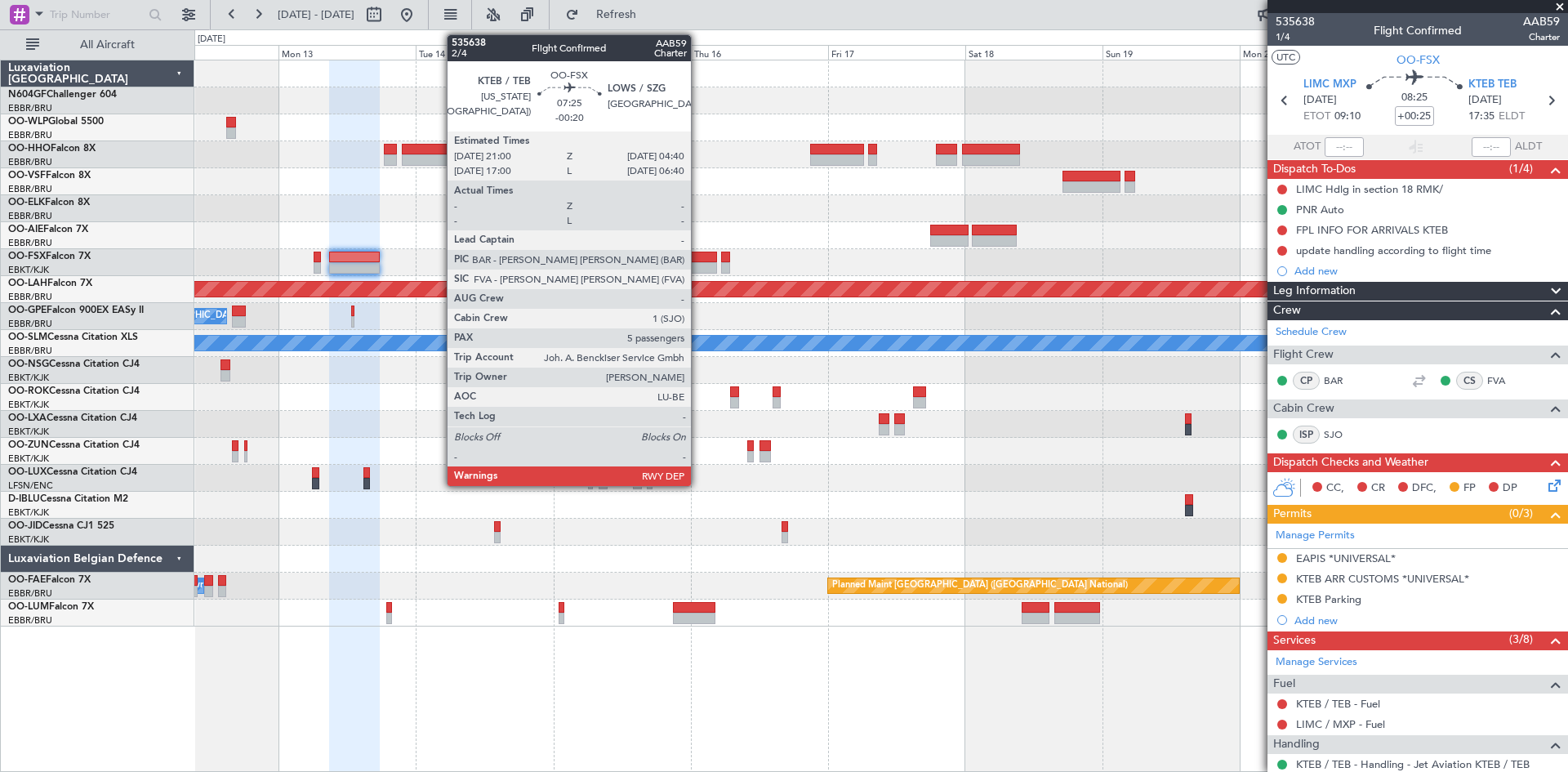
click at [698, 263] on div at bounding box center [695, 268] width 44 height 12
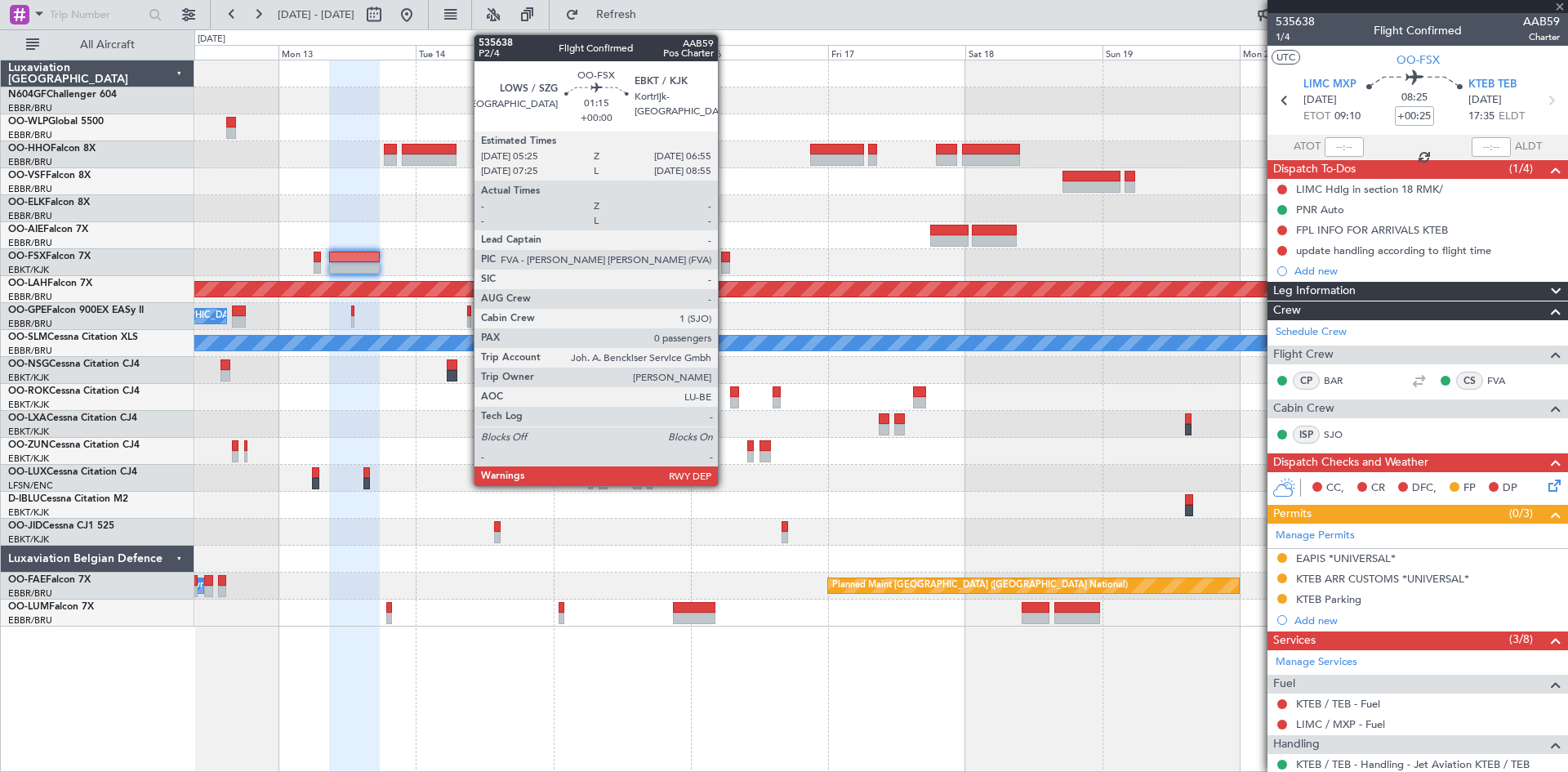
type input "-00:20"
type input "5"
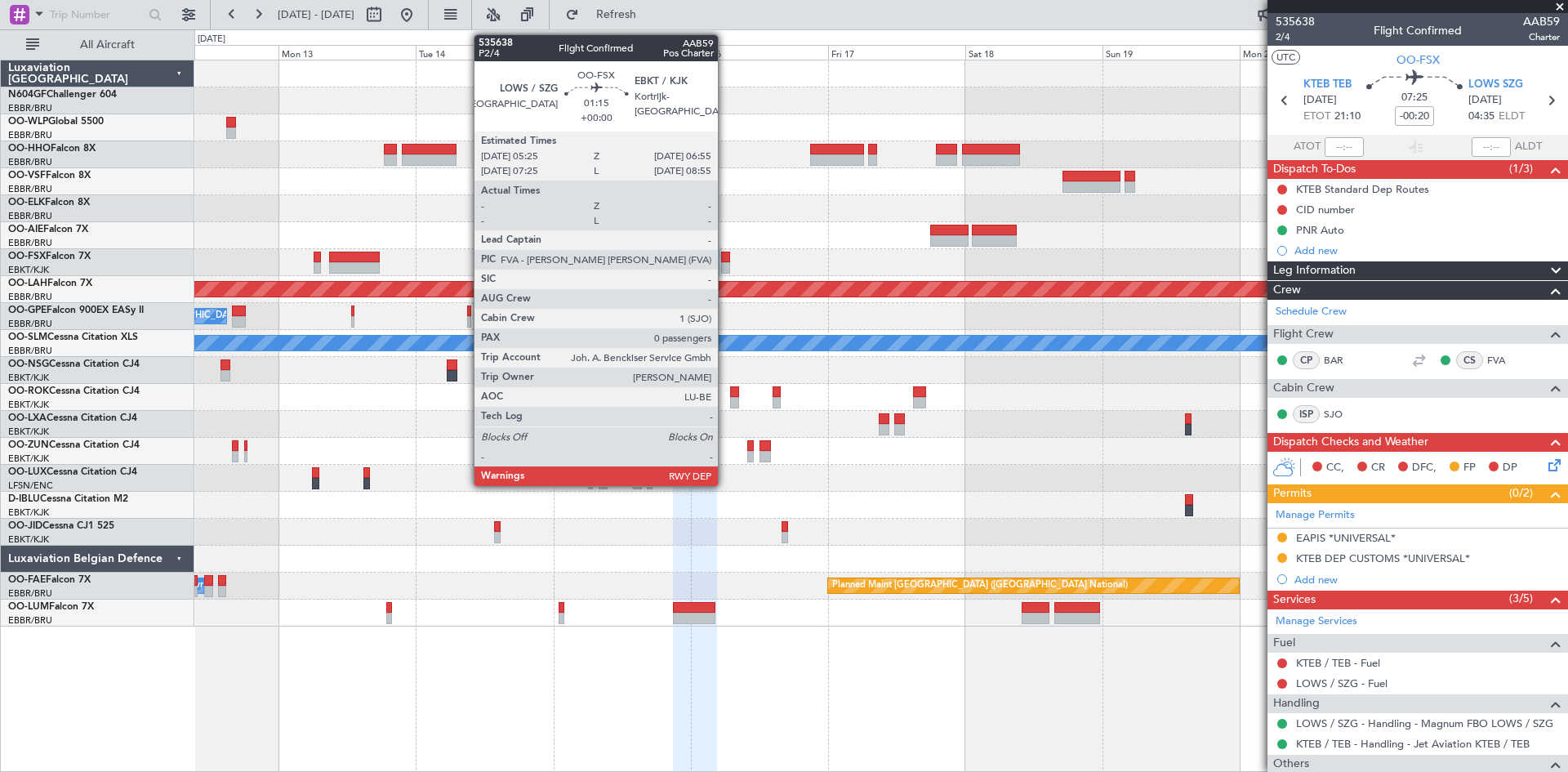
click at [725, 270] on div at bounding box center [725, 268] width 9 height 12
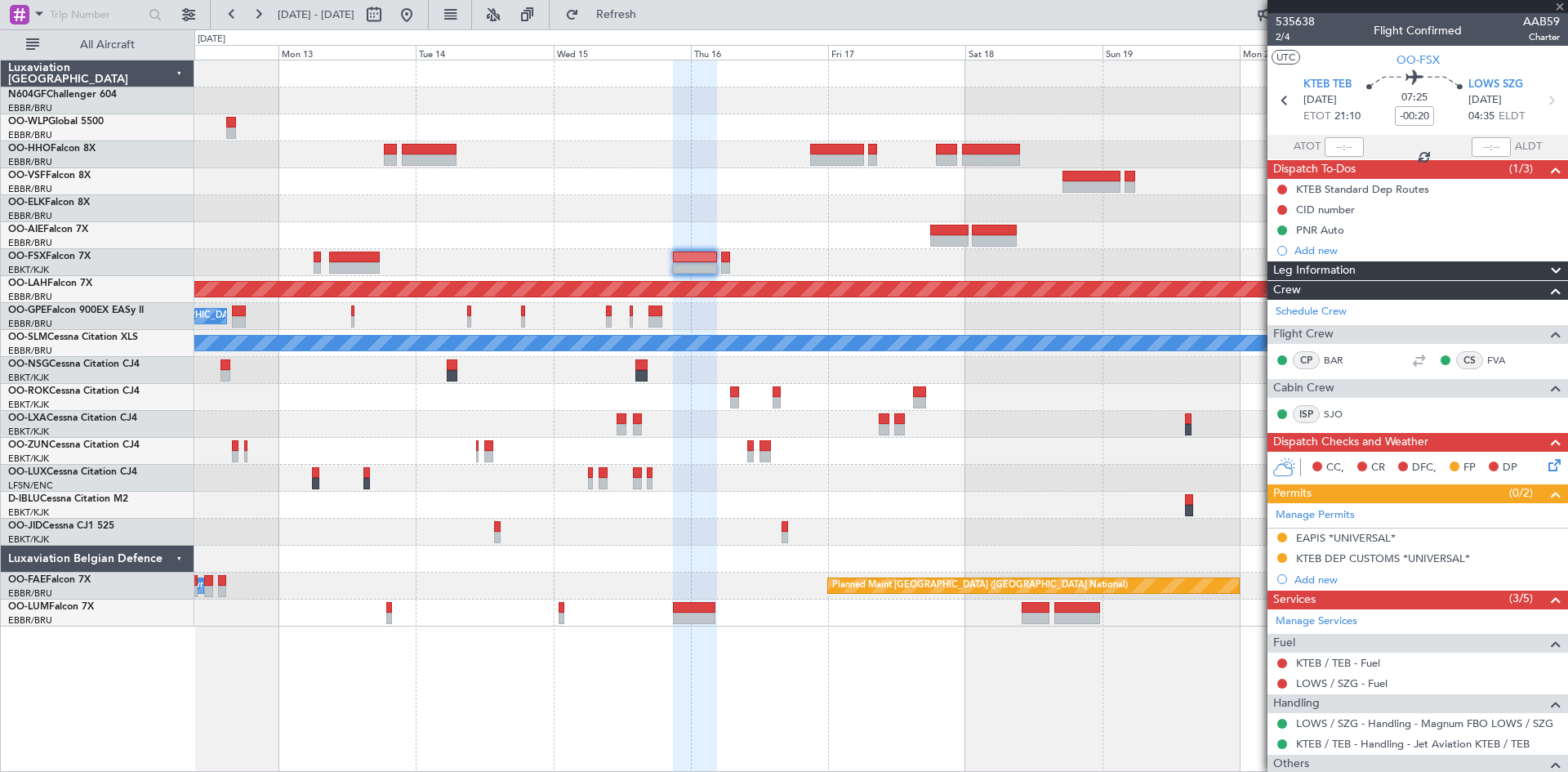
type input "0"
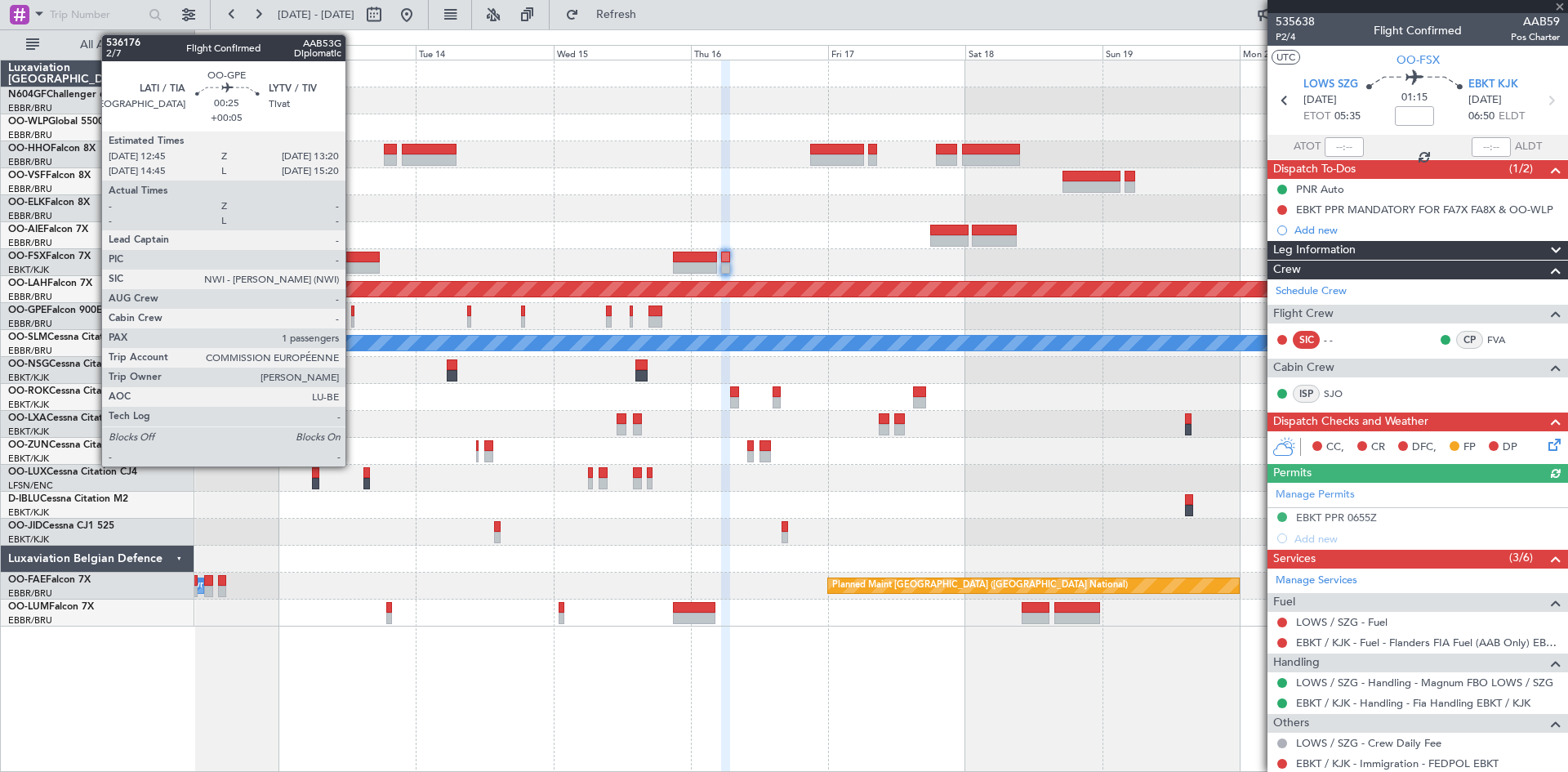
click at [353, 319] on div at bounding box center [353, 322] width 4 height 12
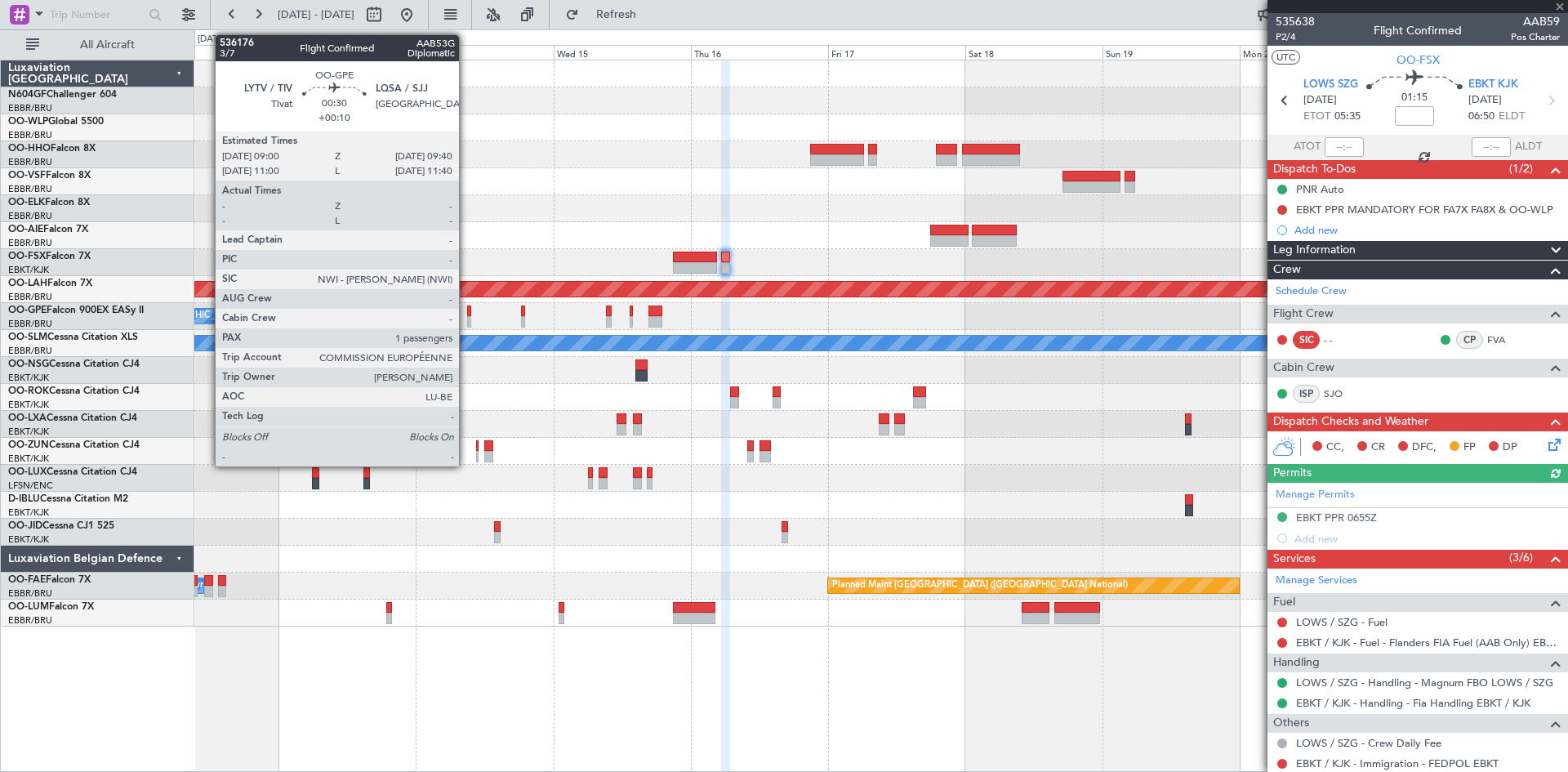
type input "+00:05"
type input "1"
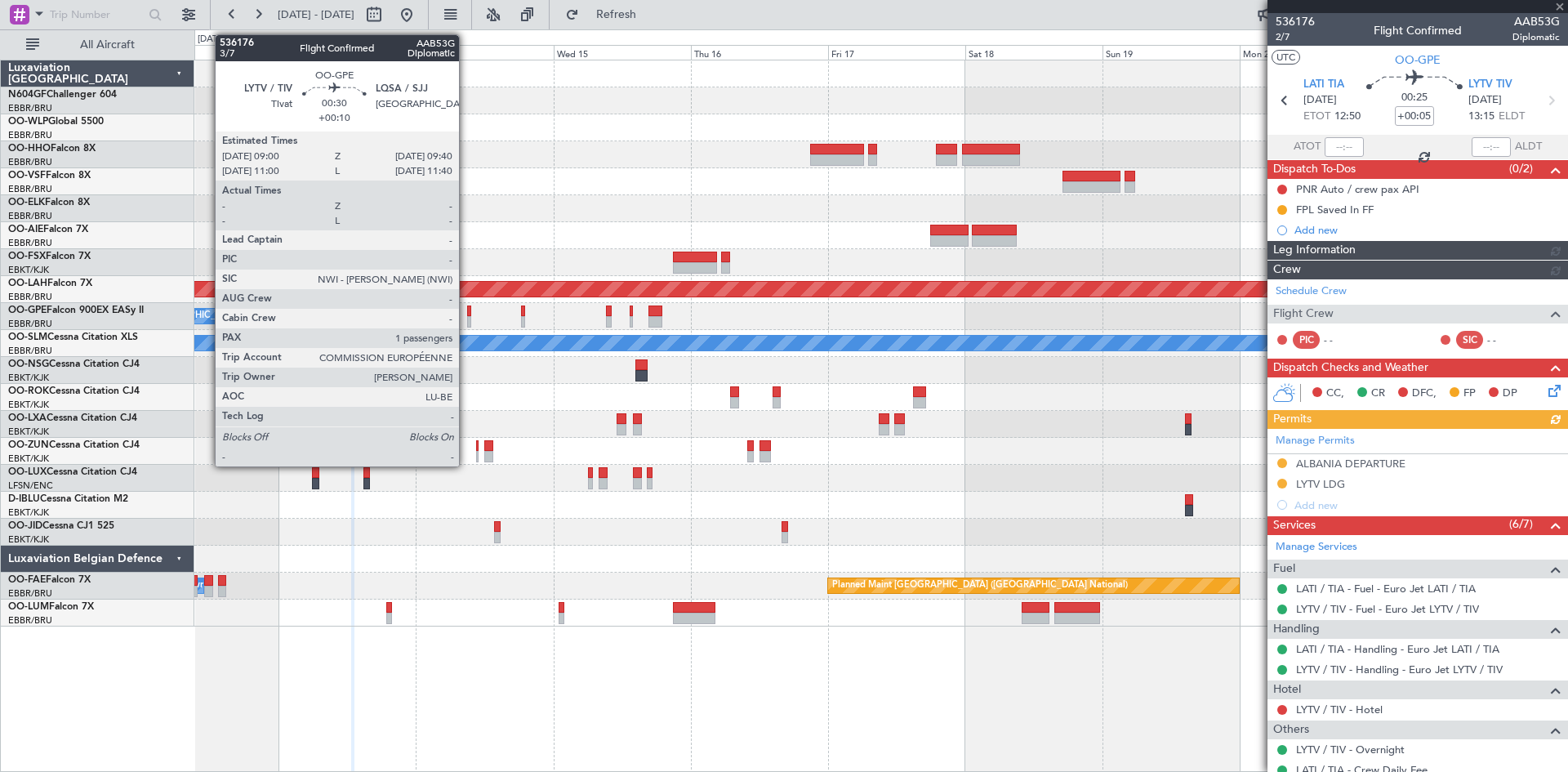
click at [467, 321] on div at bounding box center [469, 322] width 4 height 12
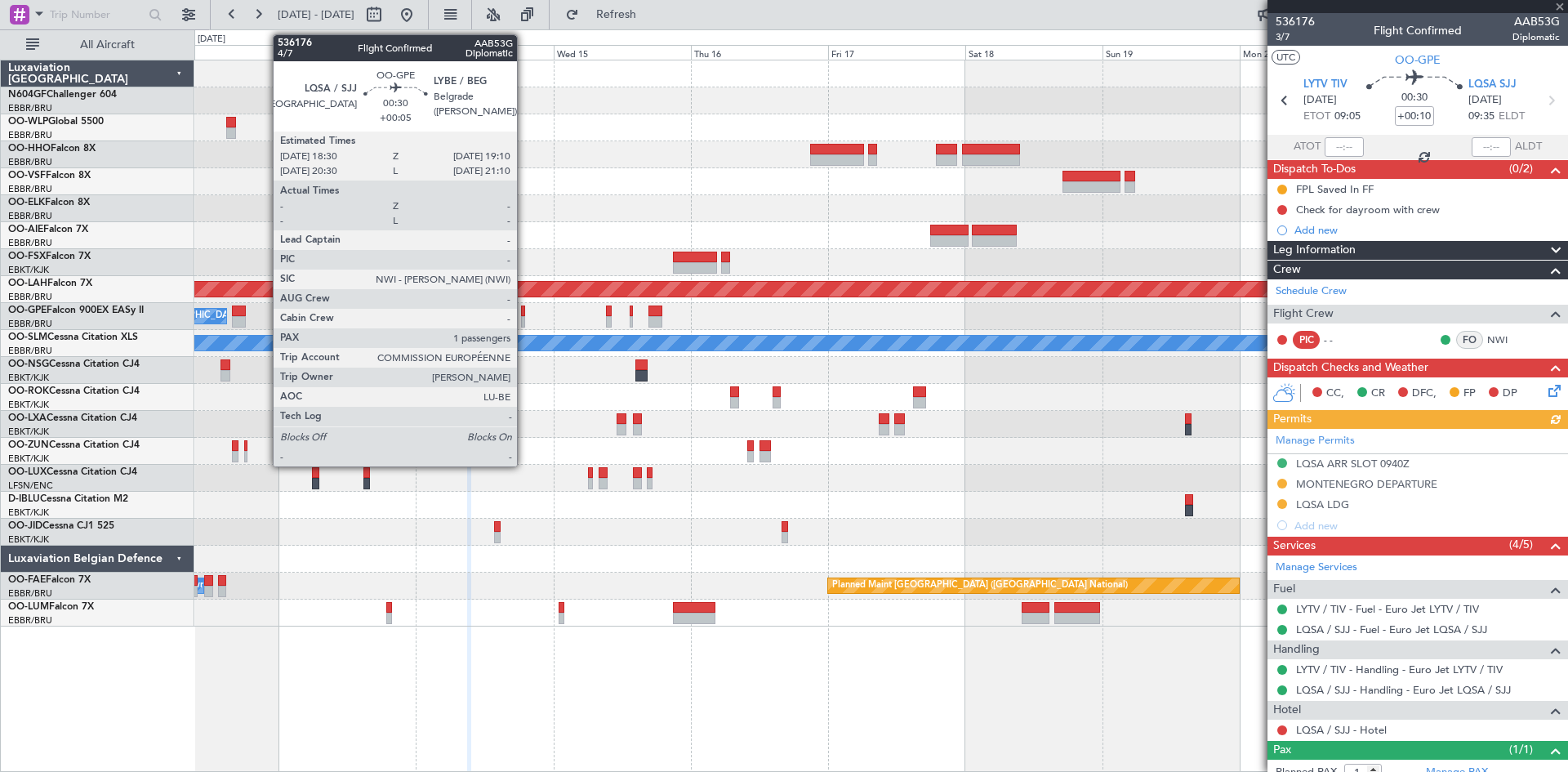
click at [525, 321] on div at bounding box center [523, 322] width 4 height 12
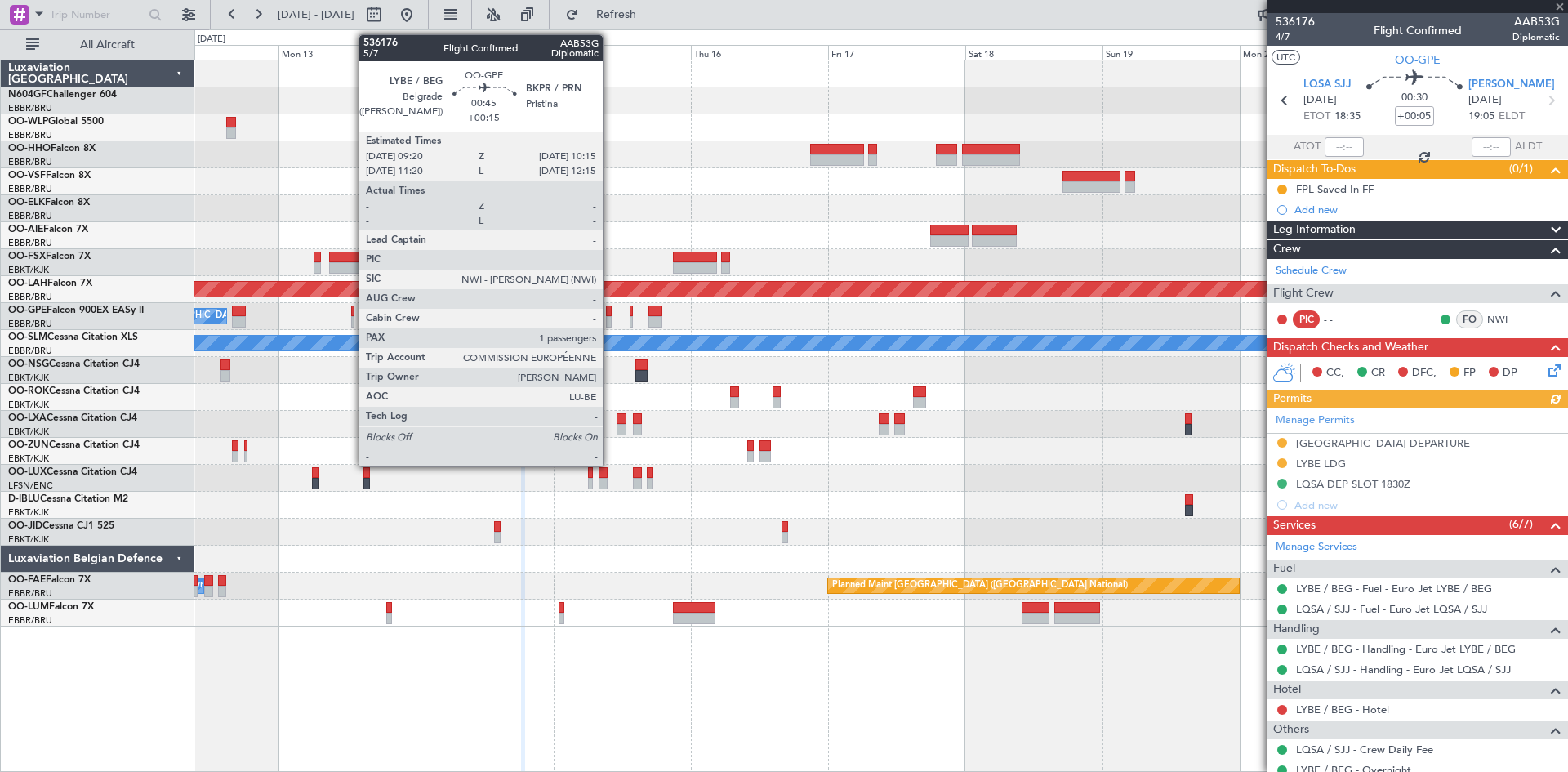
click at [610, 318] on div at bounding box center [609, 322] width 6 height 12
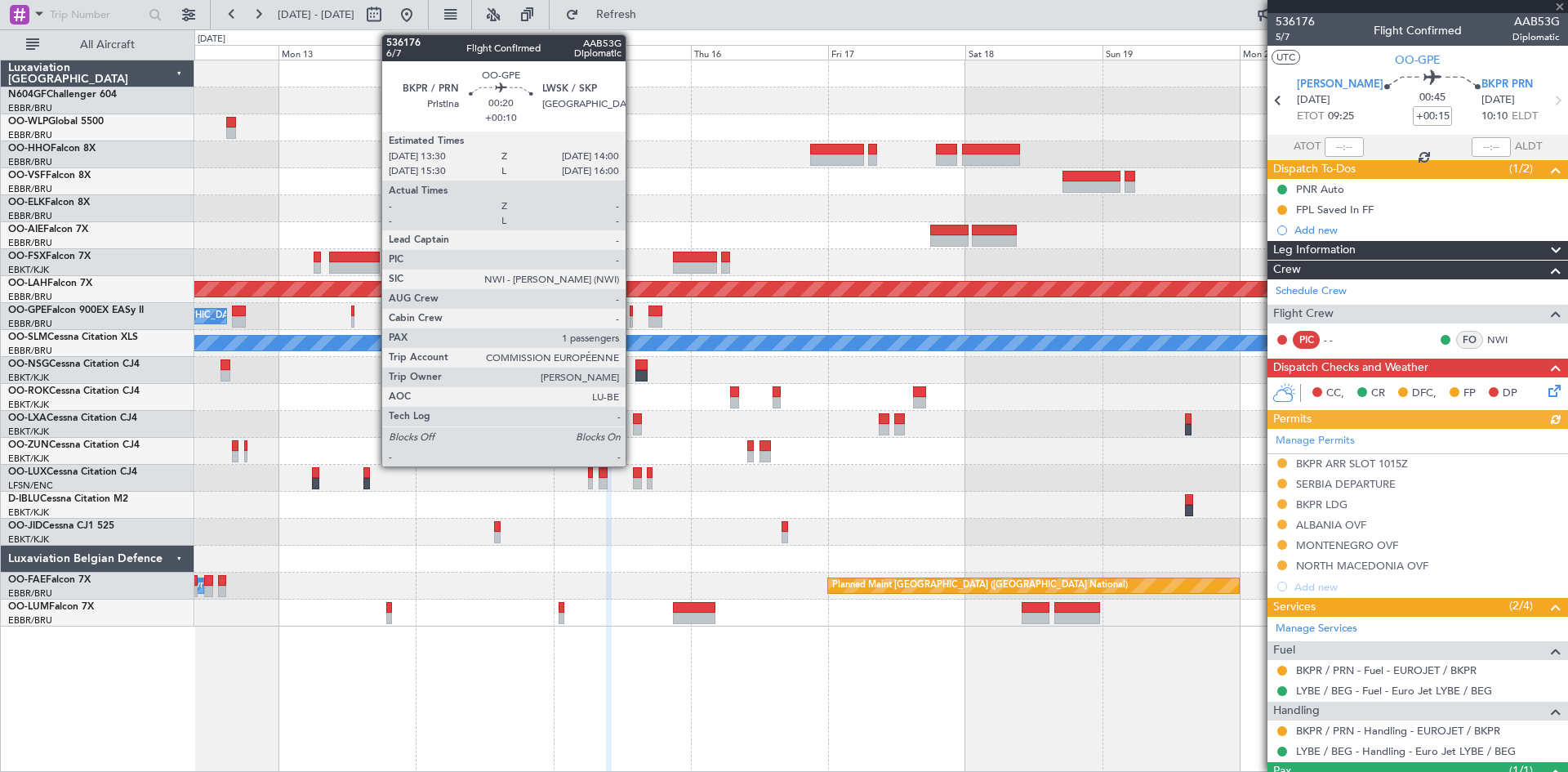
click at [633, 319] on div at bounding box center [630, 322] width 3 height 12
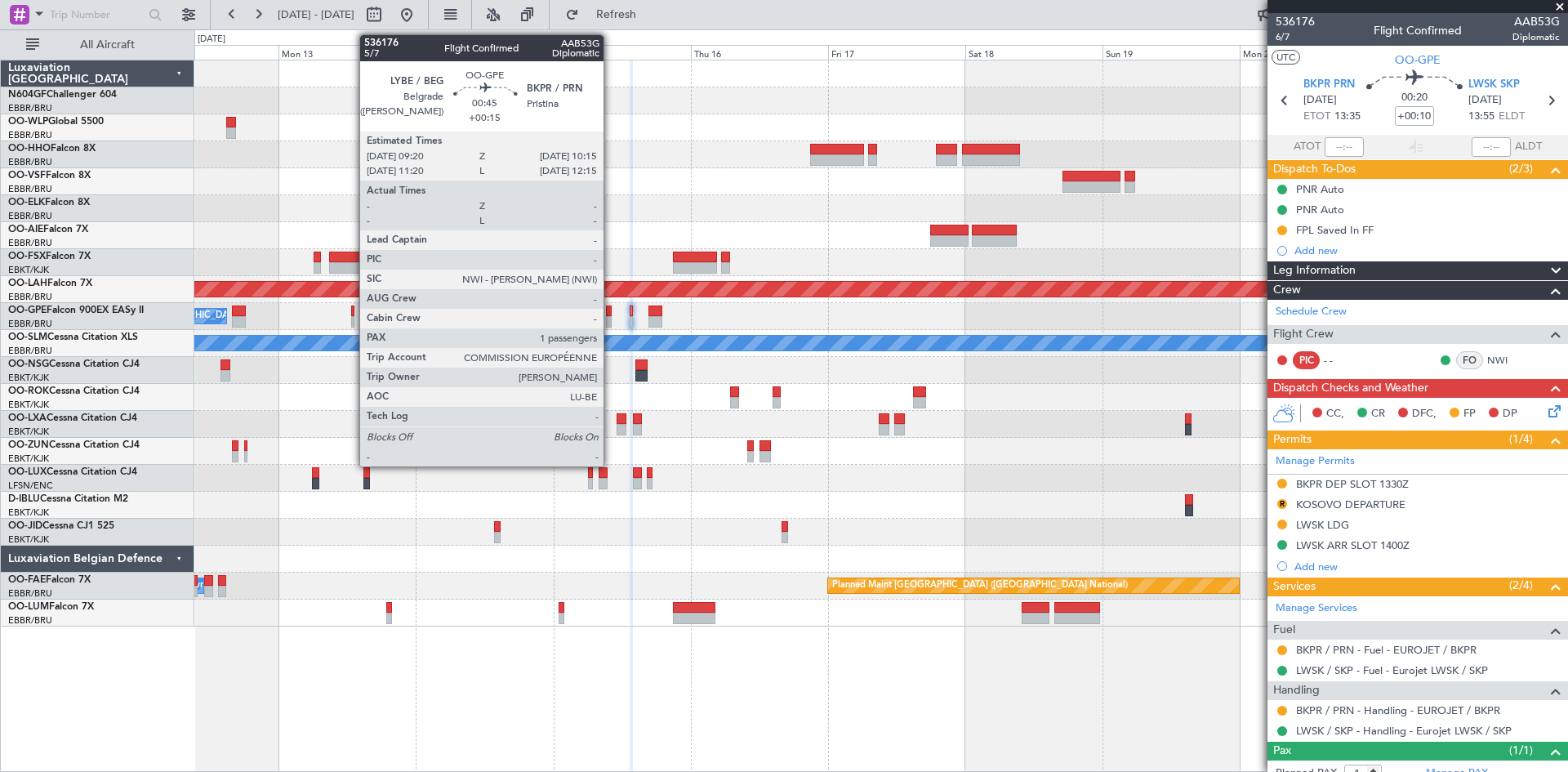
click at [611, 318] on div at bounding box center [609, 322] width 6 height 12
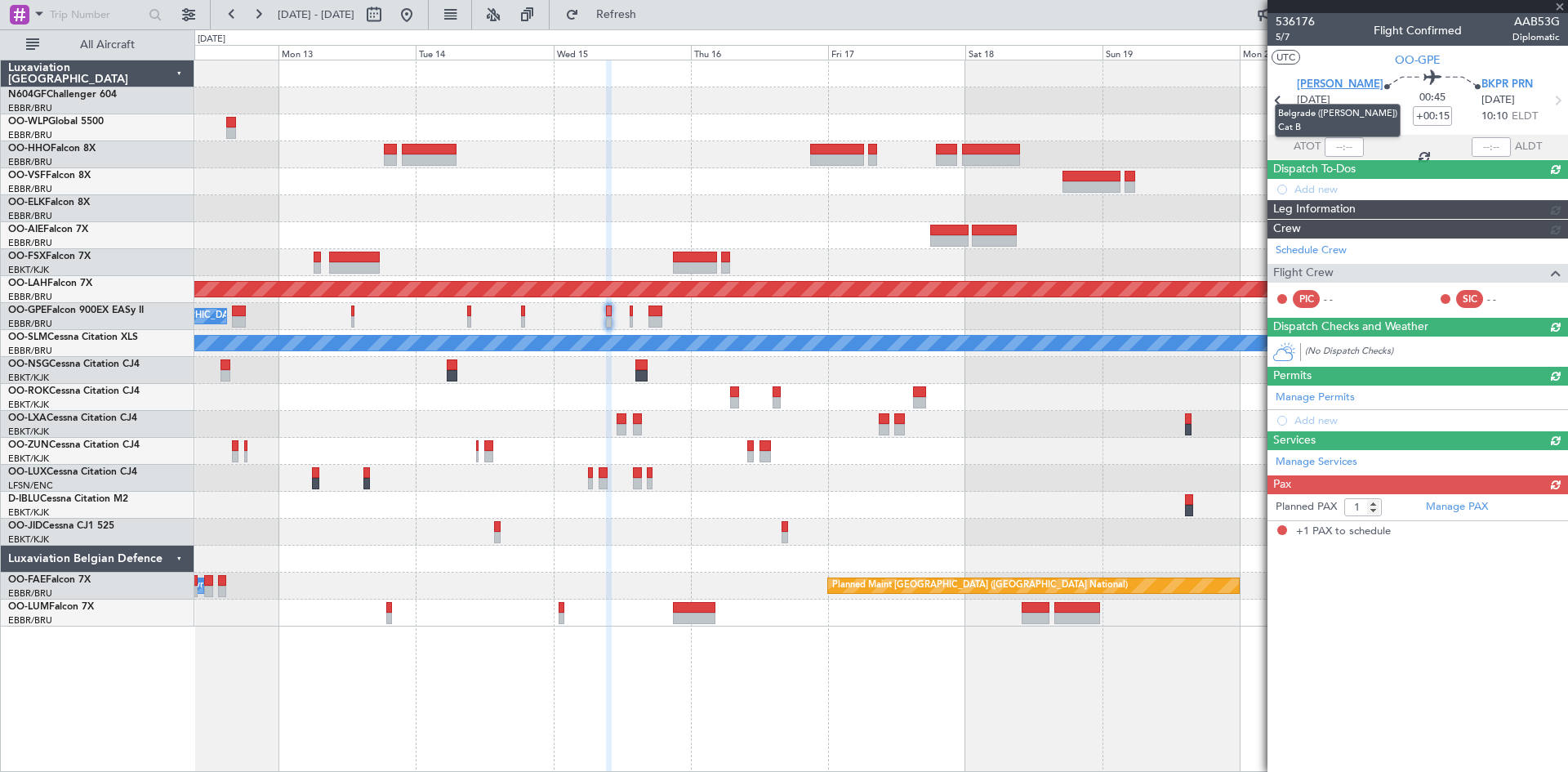
click at [1323, 77] on span "LYBE BEG" at bounding box center [1340, 85] width 86 height 16
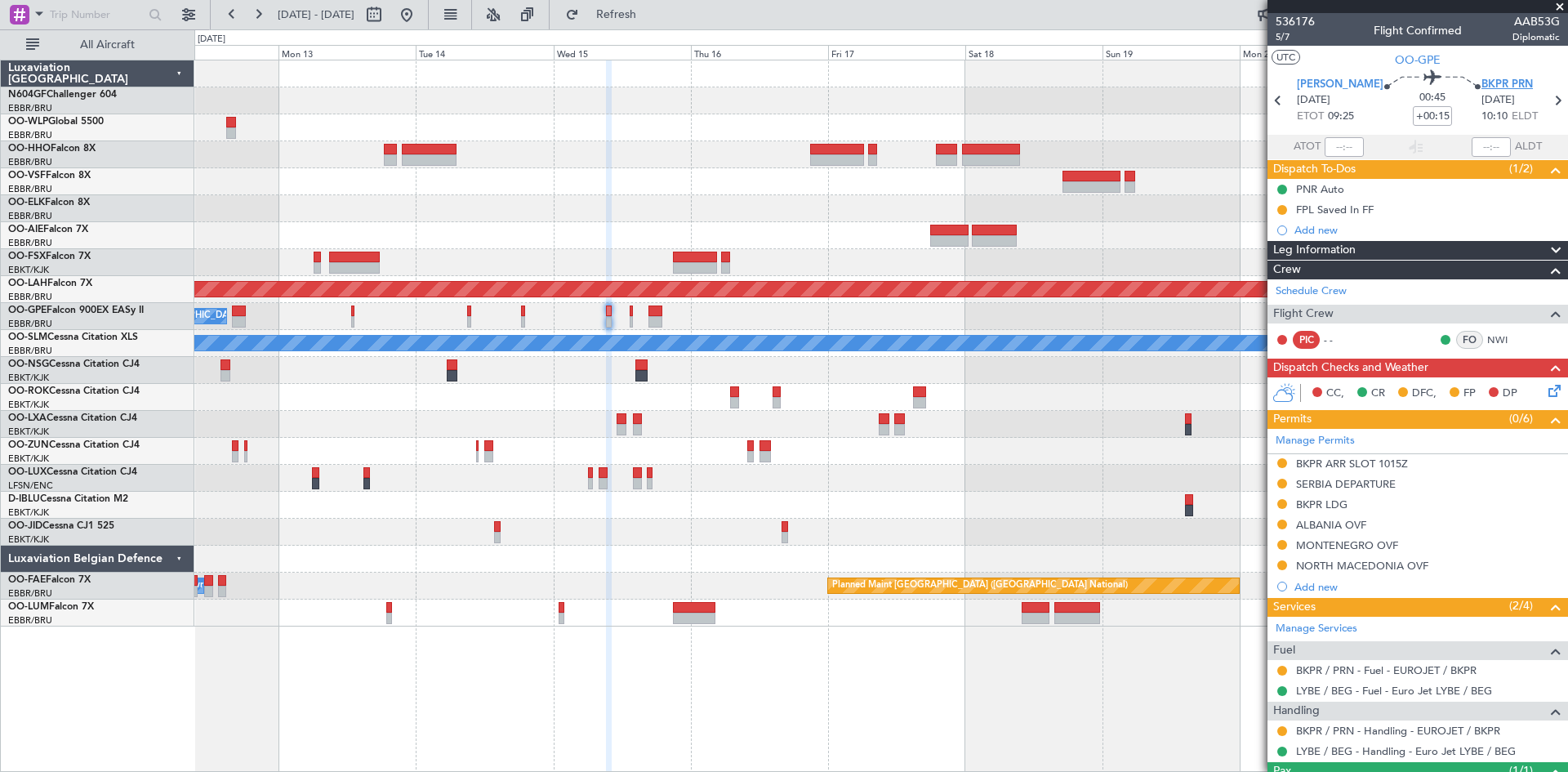
click at [1488, 82] on span "BKPR PRN" at bounding box center [1507, 85] width 52 height 16
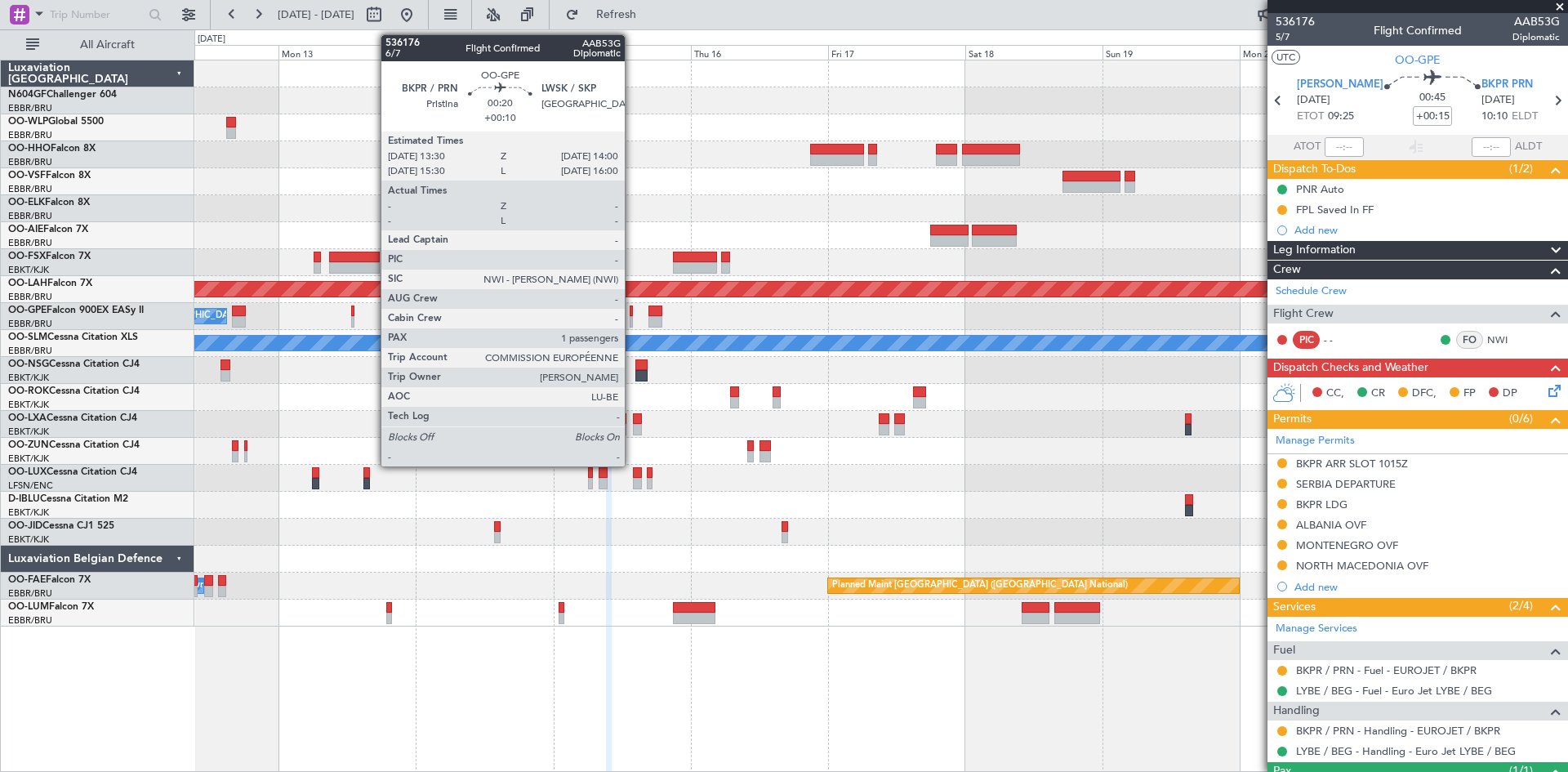
click at [632, 318] on div at bounding box center [630, 322] width 3 height 12
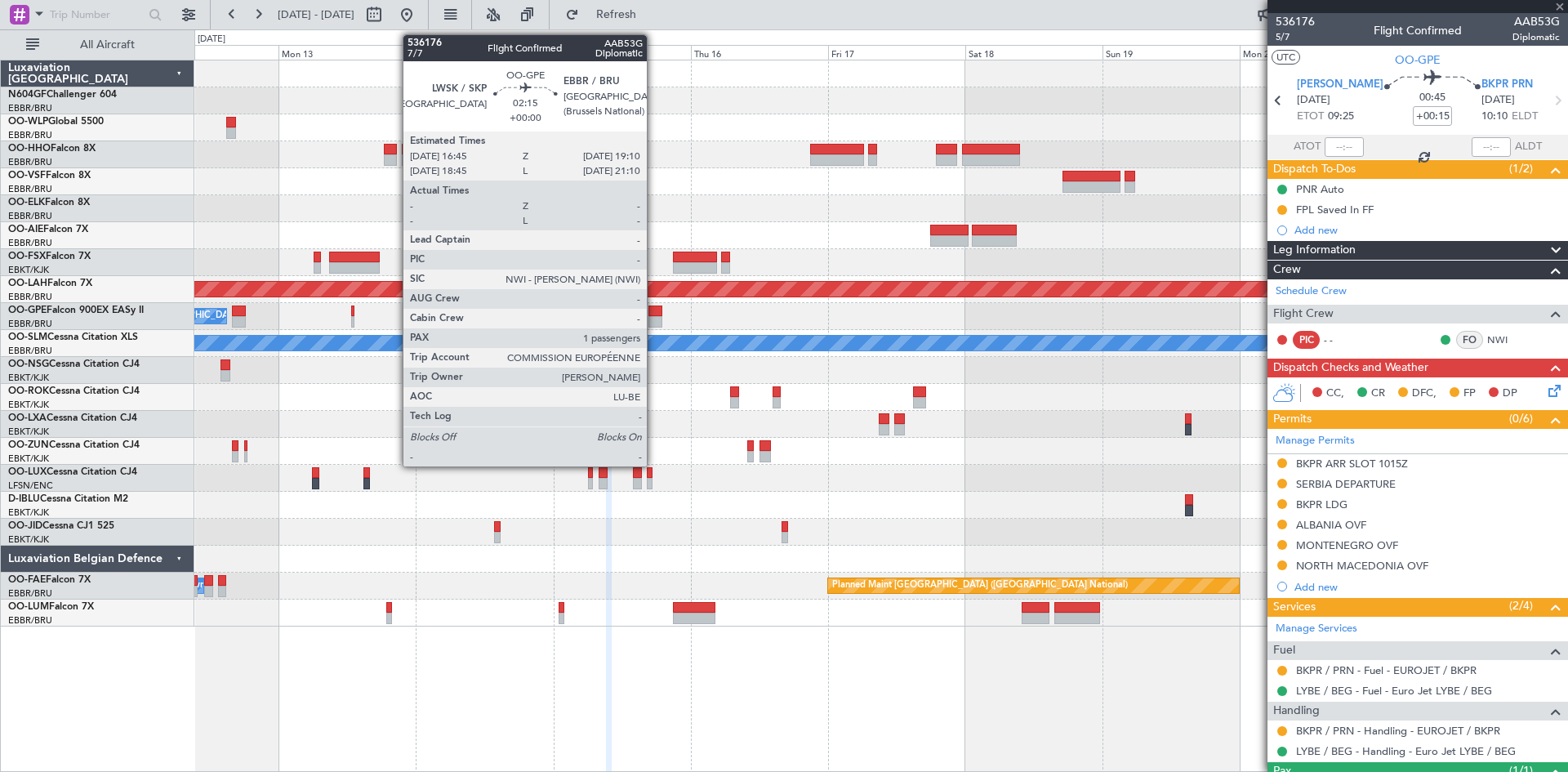
type input "+00:10"
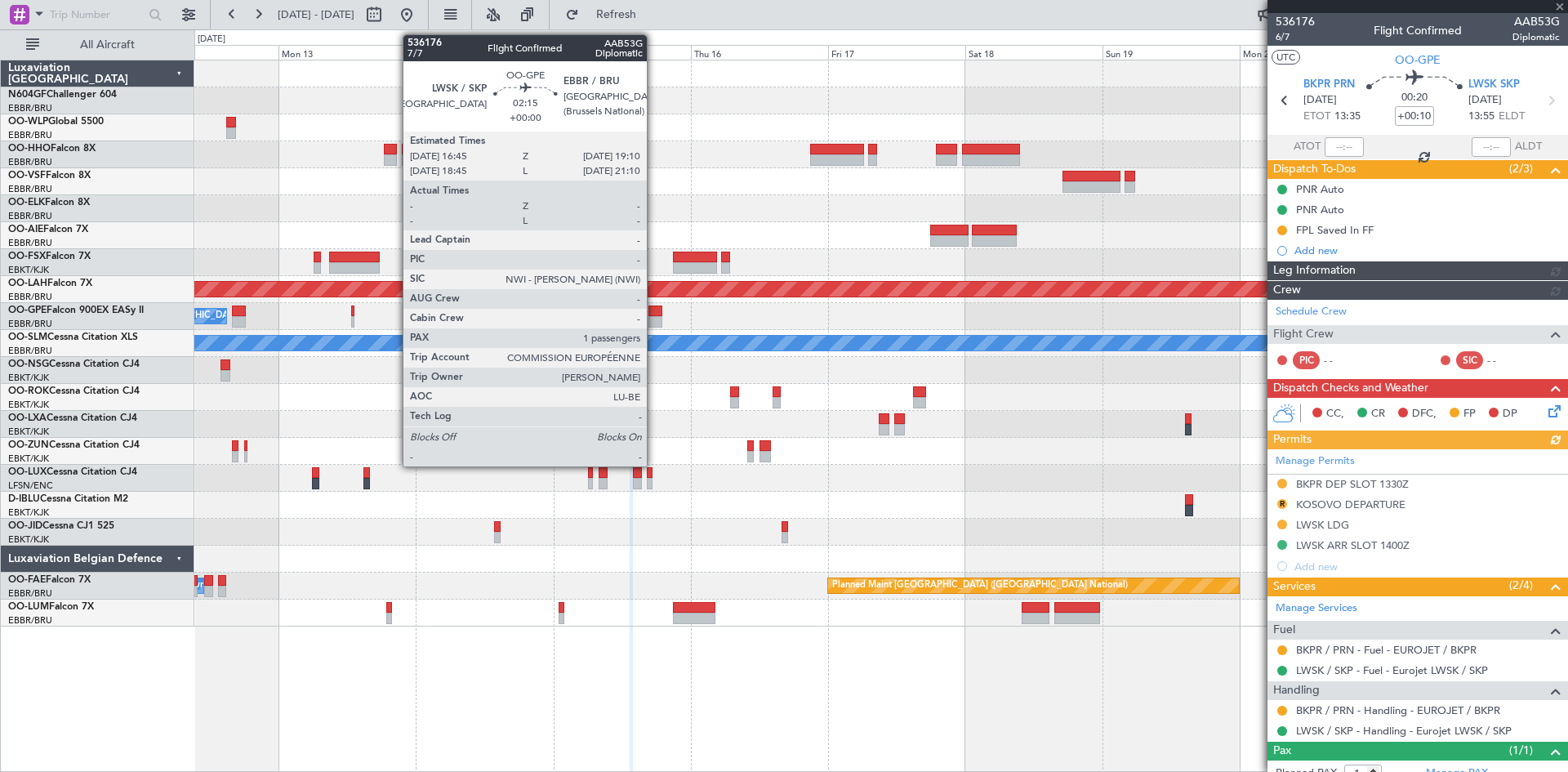
click at [654, 318] on div at bounding box center [655, 322] width 13 height 12
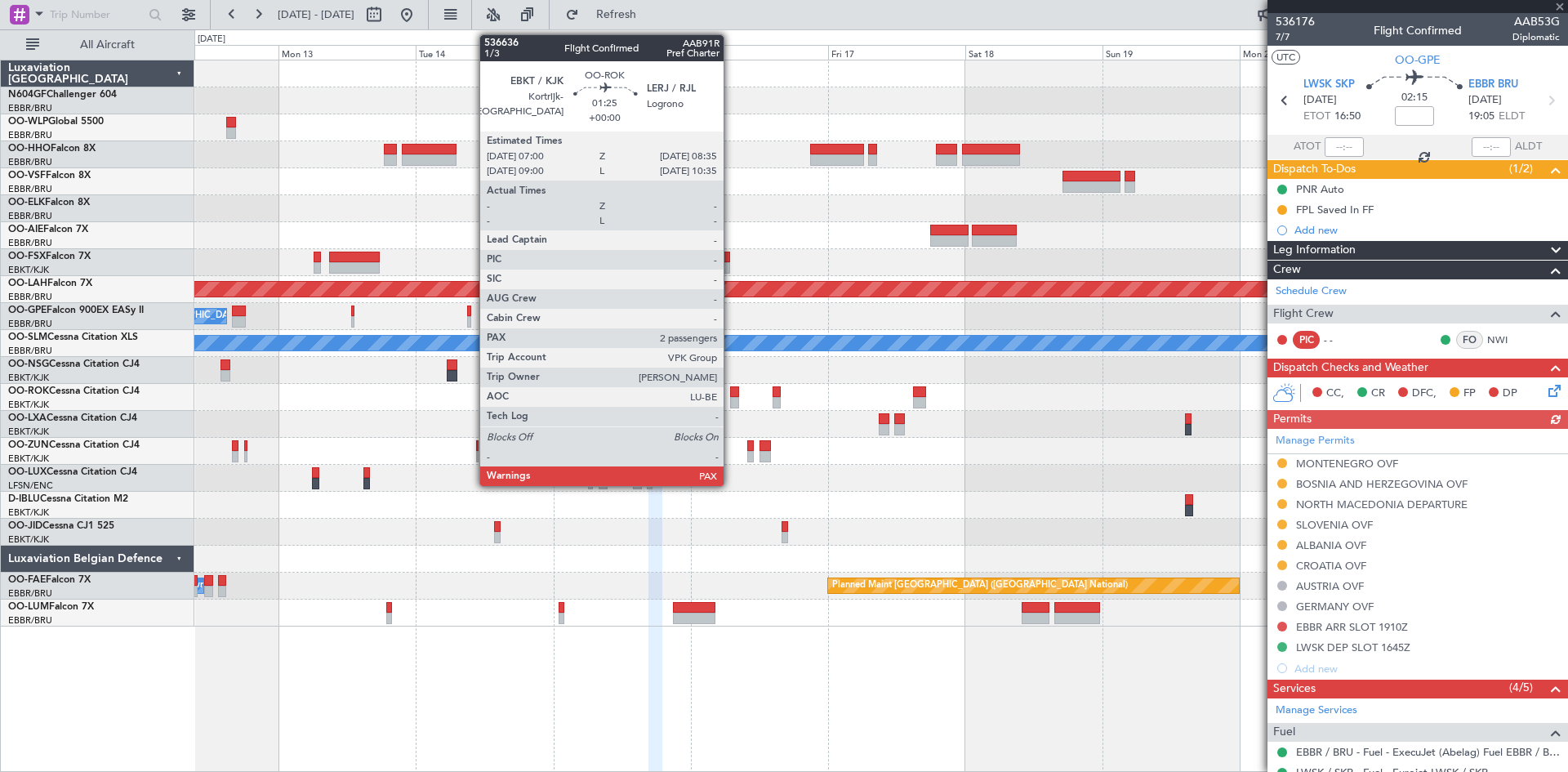
click at [732, 400] on div at bounding box center [735, 403] width 10 height 12
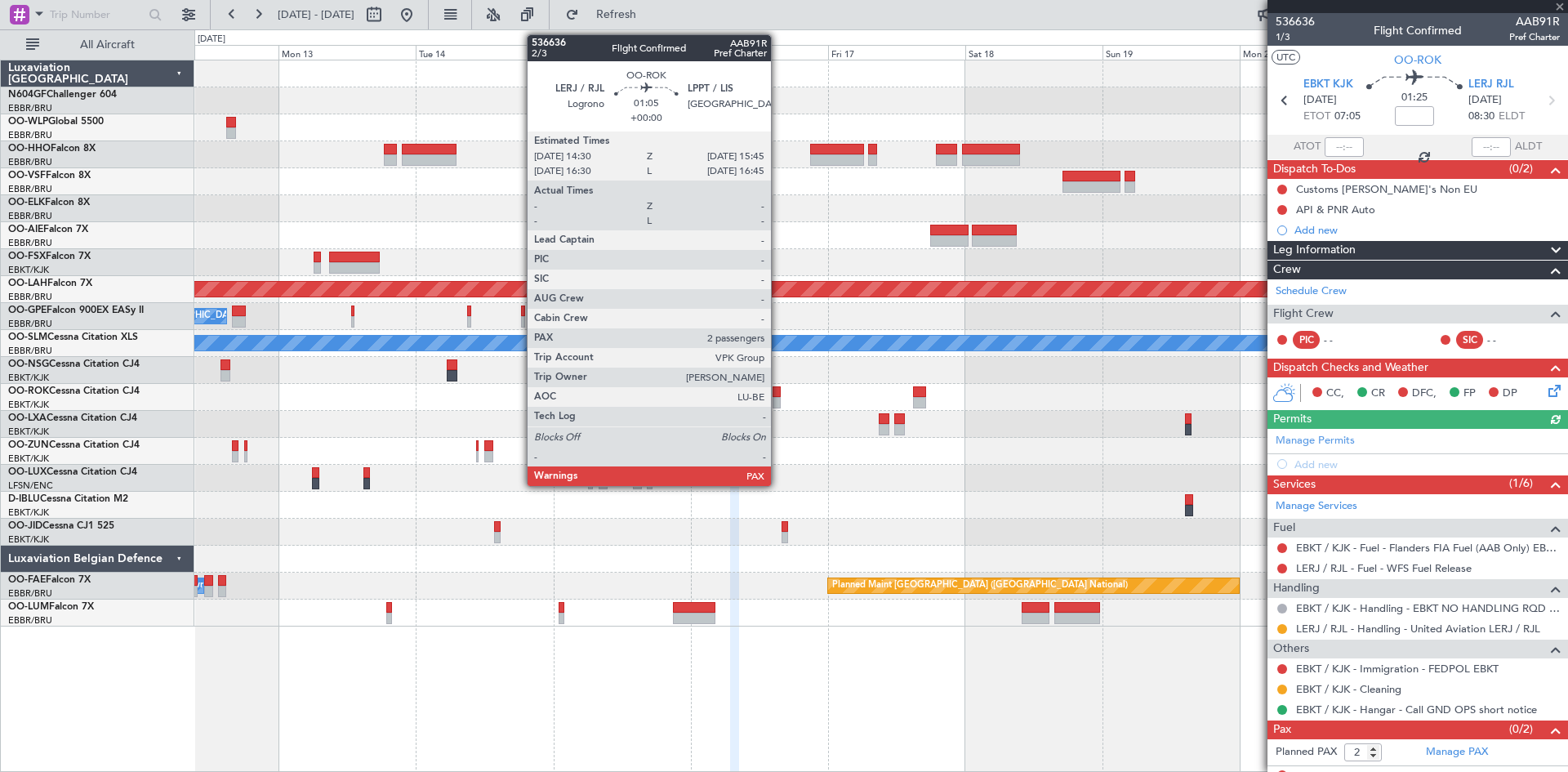
click at [778, 400] on div at bounding box center [776, 403] width 8 height 12
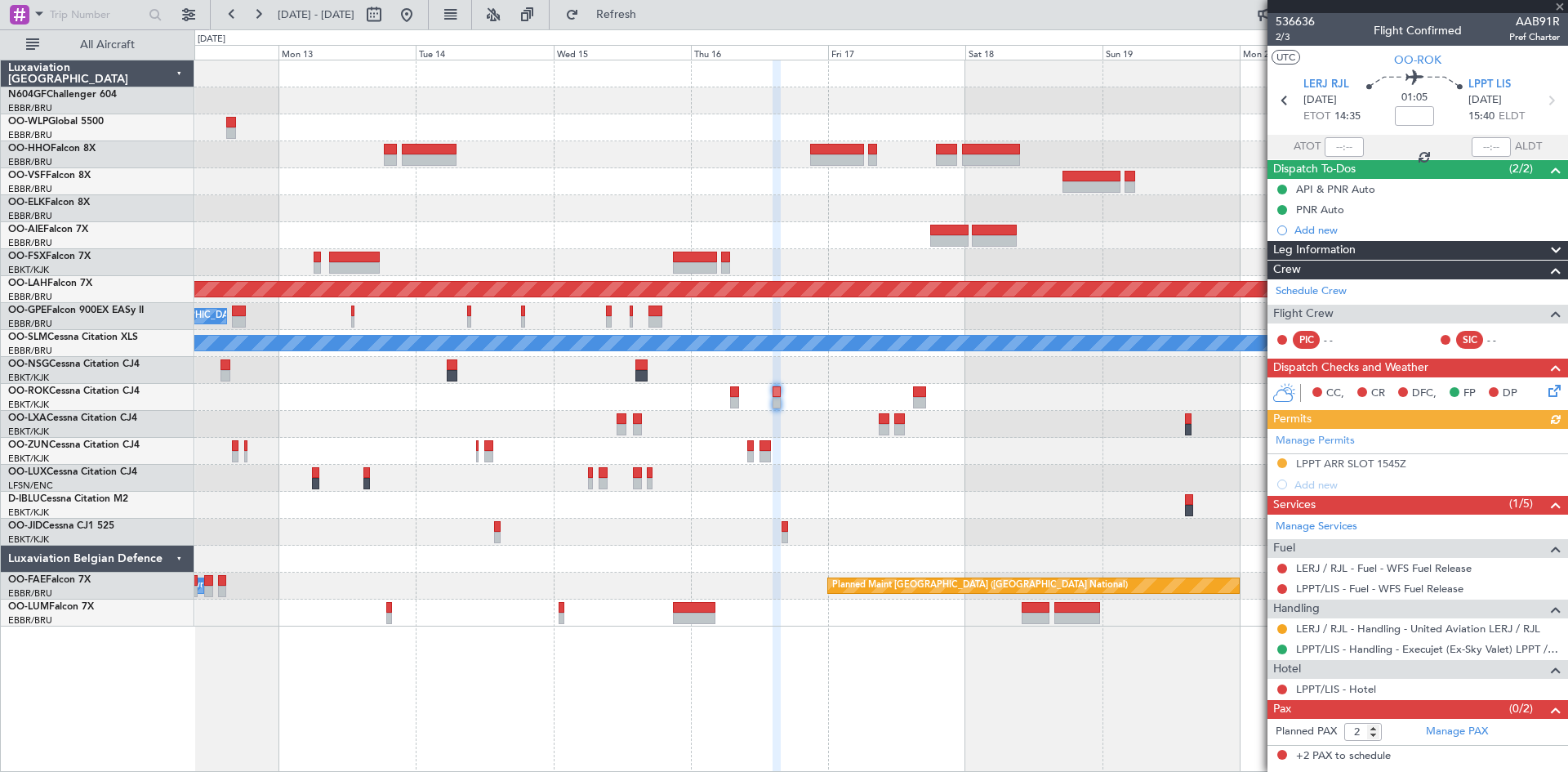
click at [929, 399] on div at bounding box center [880, 397] width 1373 height 27
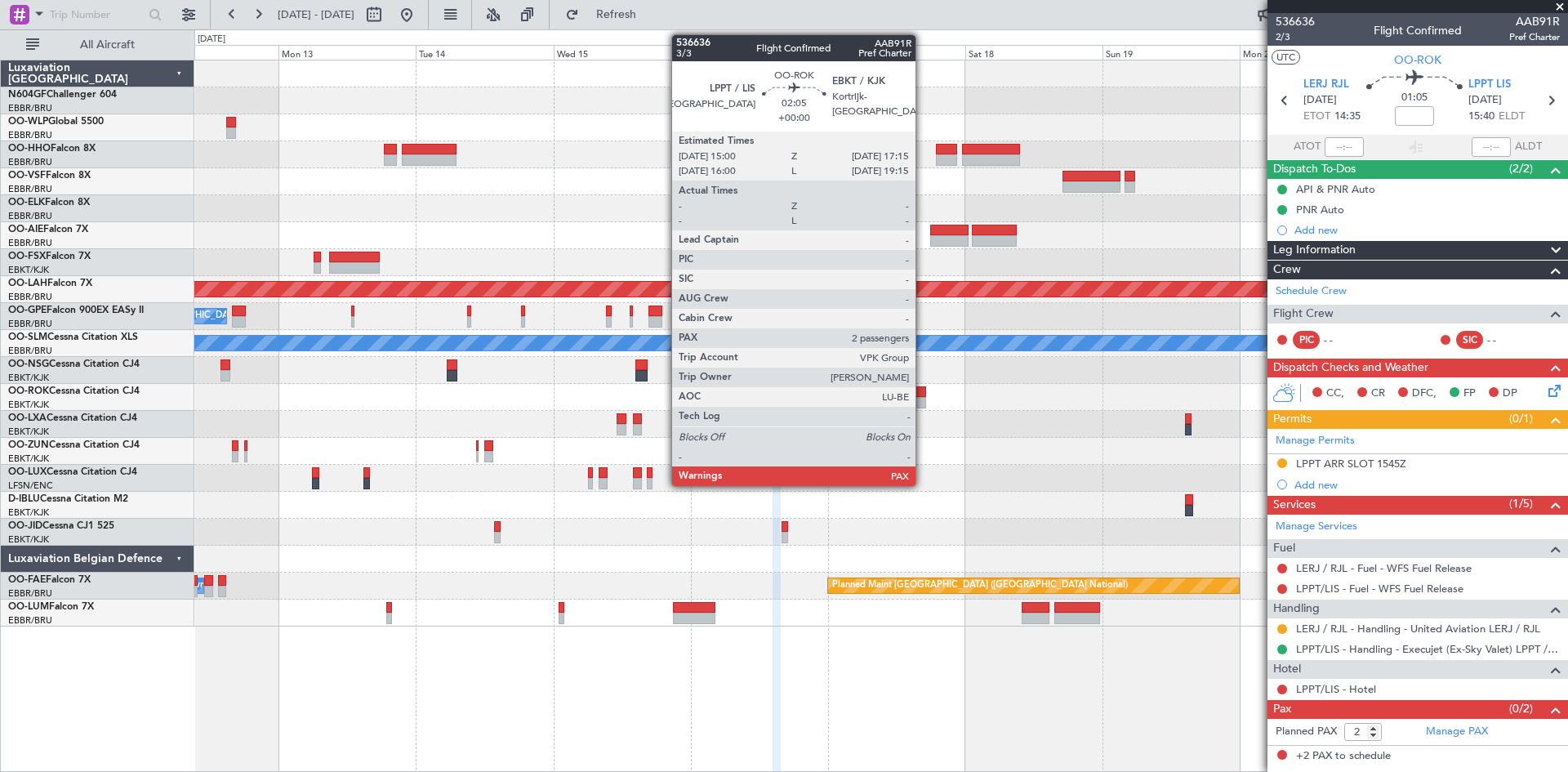
click at [922, 400] on div at bounding box center [919, 403] width 13 height 12
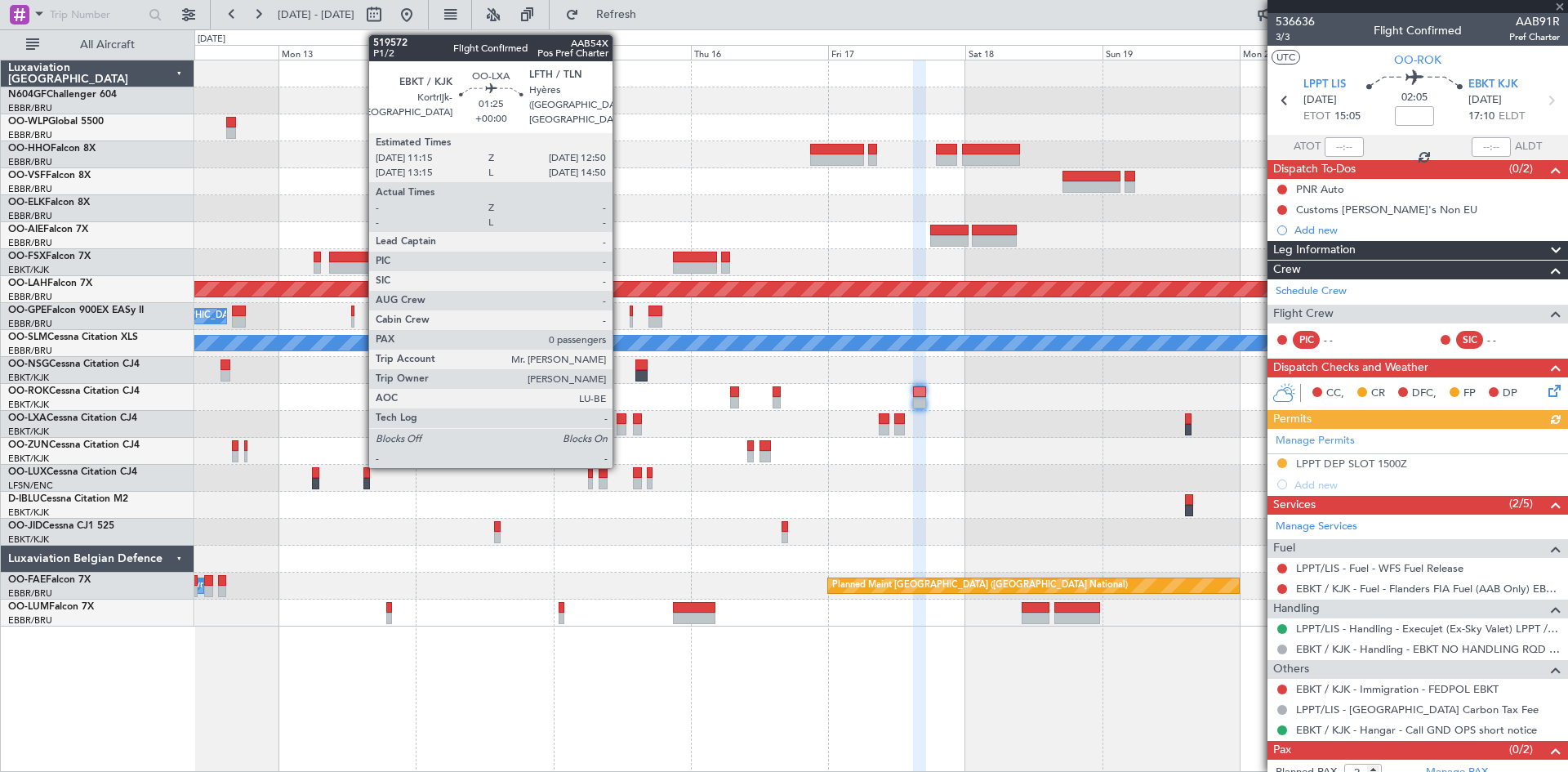
click at [620, 425] on div at bounding box center [622, 430] width 10 height 12
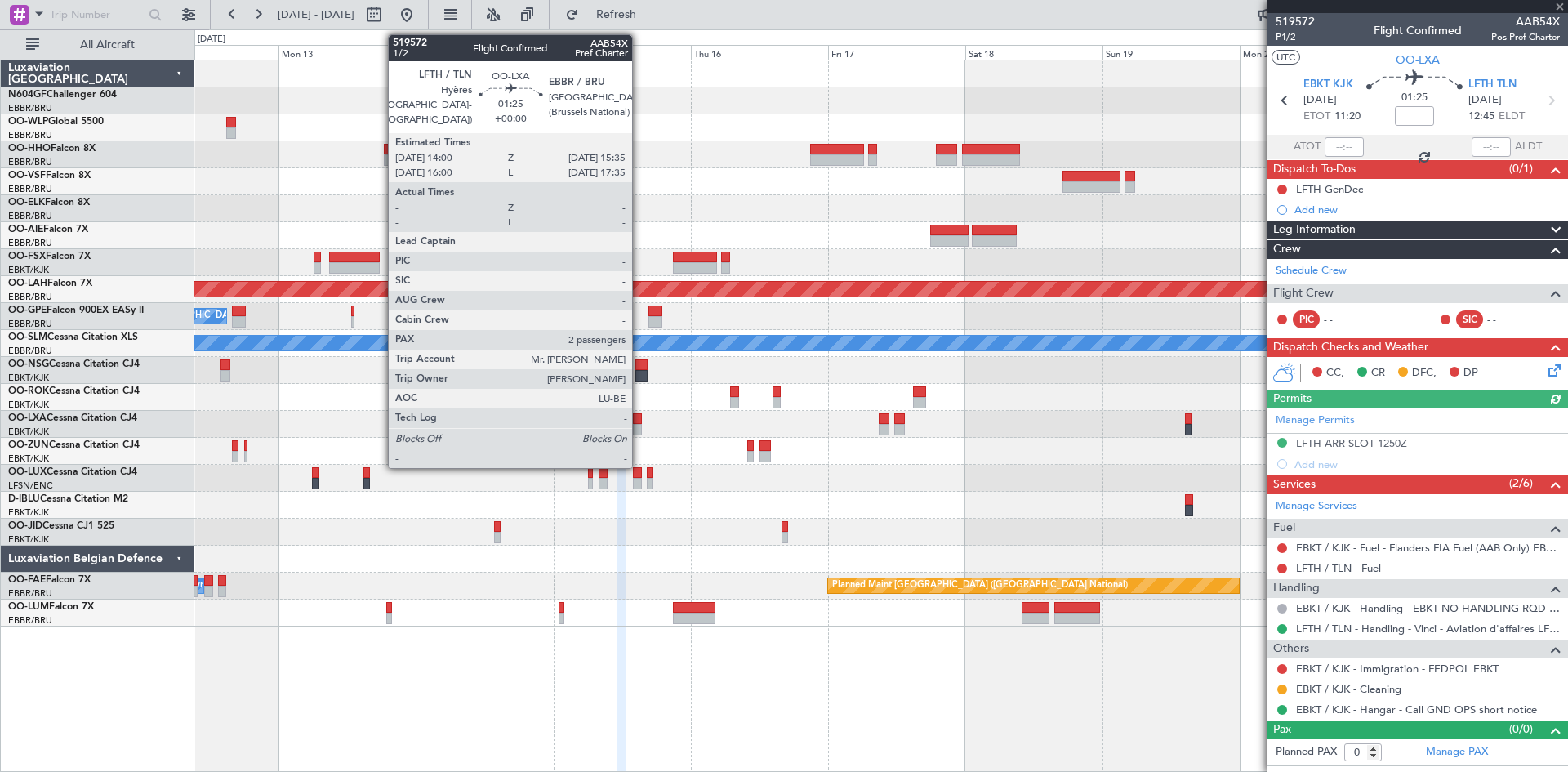
click at [640, 426] on div at bounding box center [638, 430] width 10 height 12
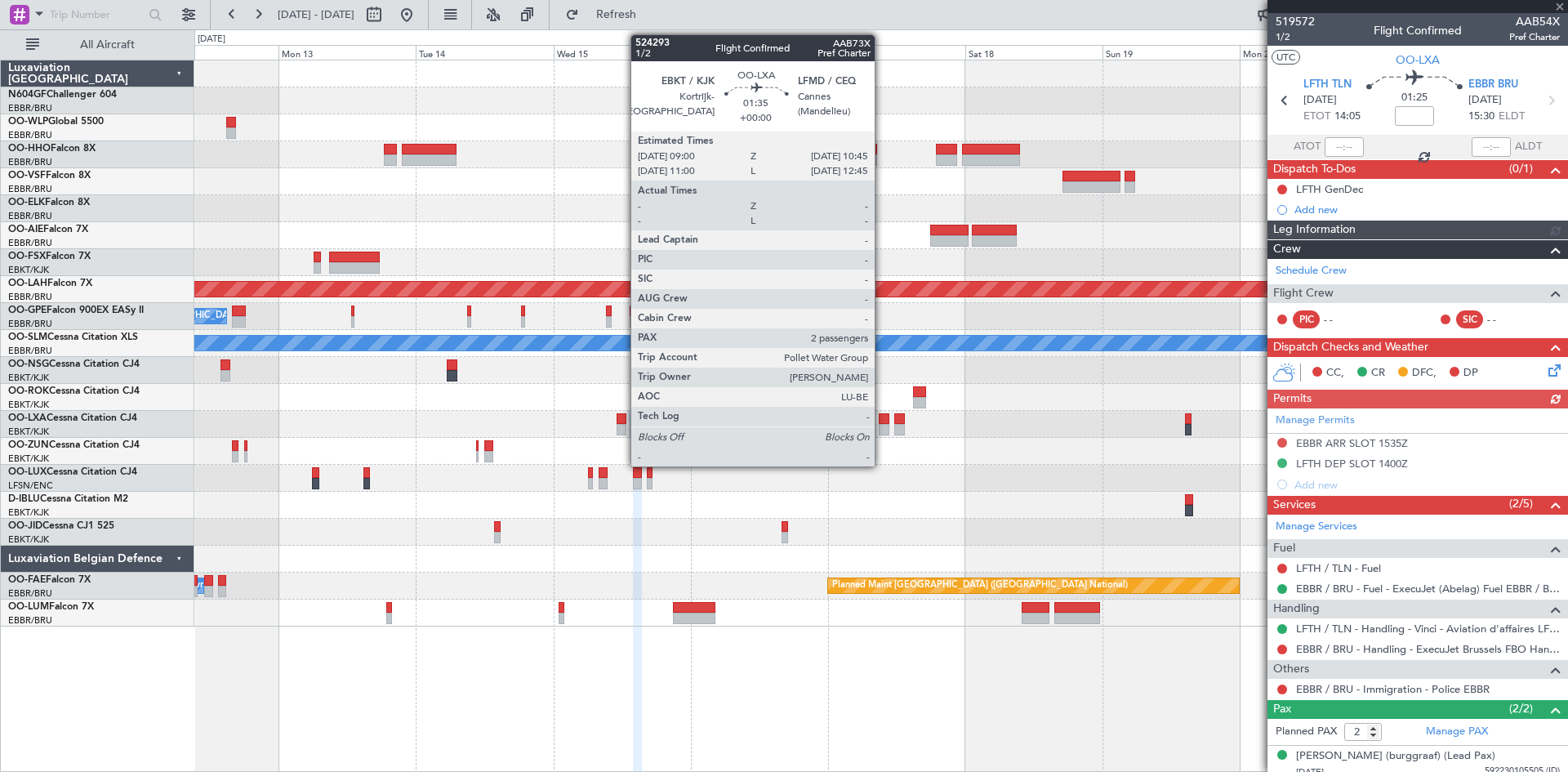
click at [882, 427] on div at bounding box center [884, 430] width 11 height 12
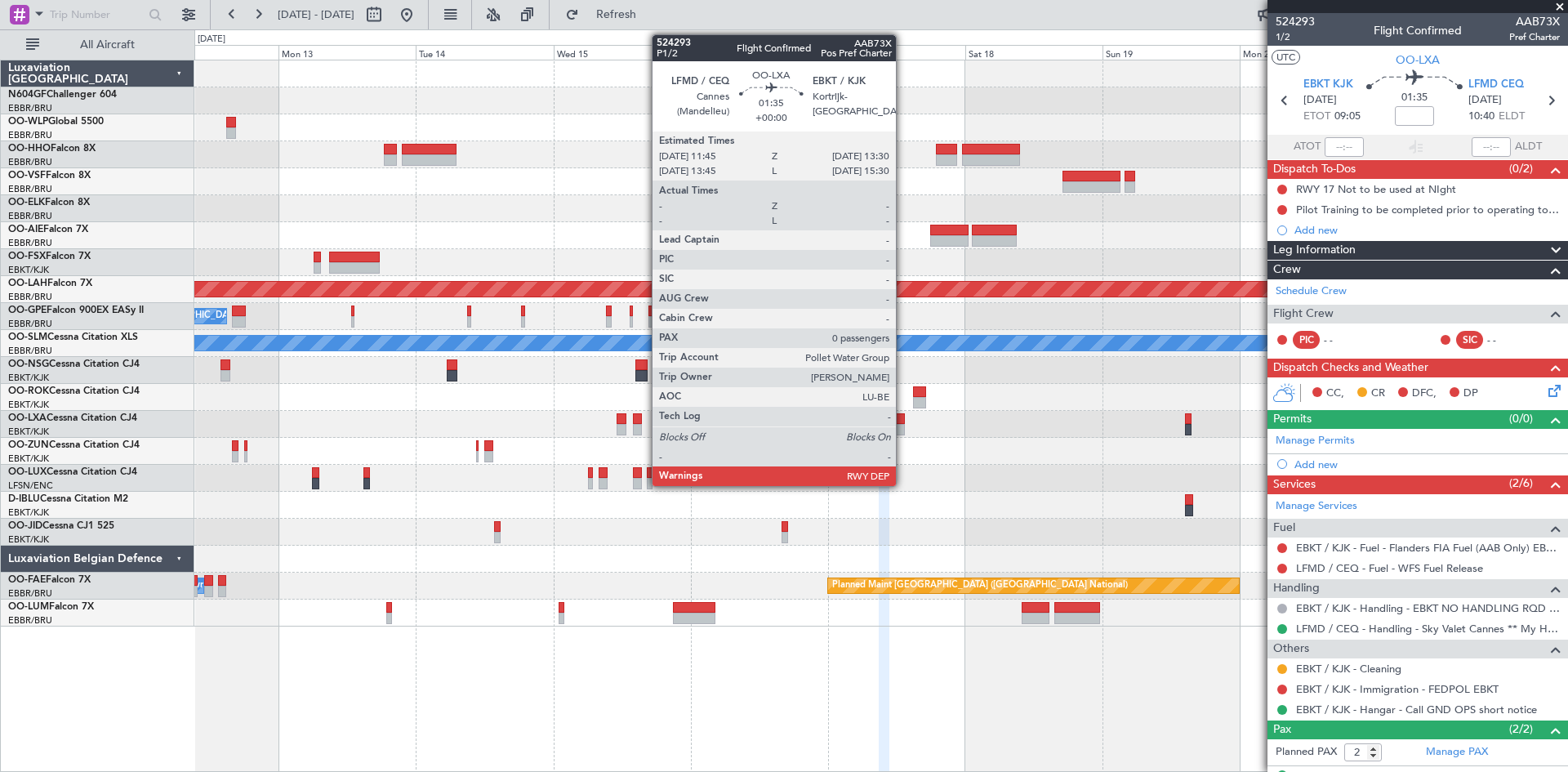
click at [903, 424] on div at bounding box center [899, 430] width 11 height 12
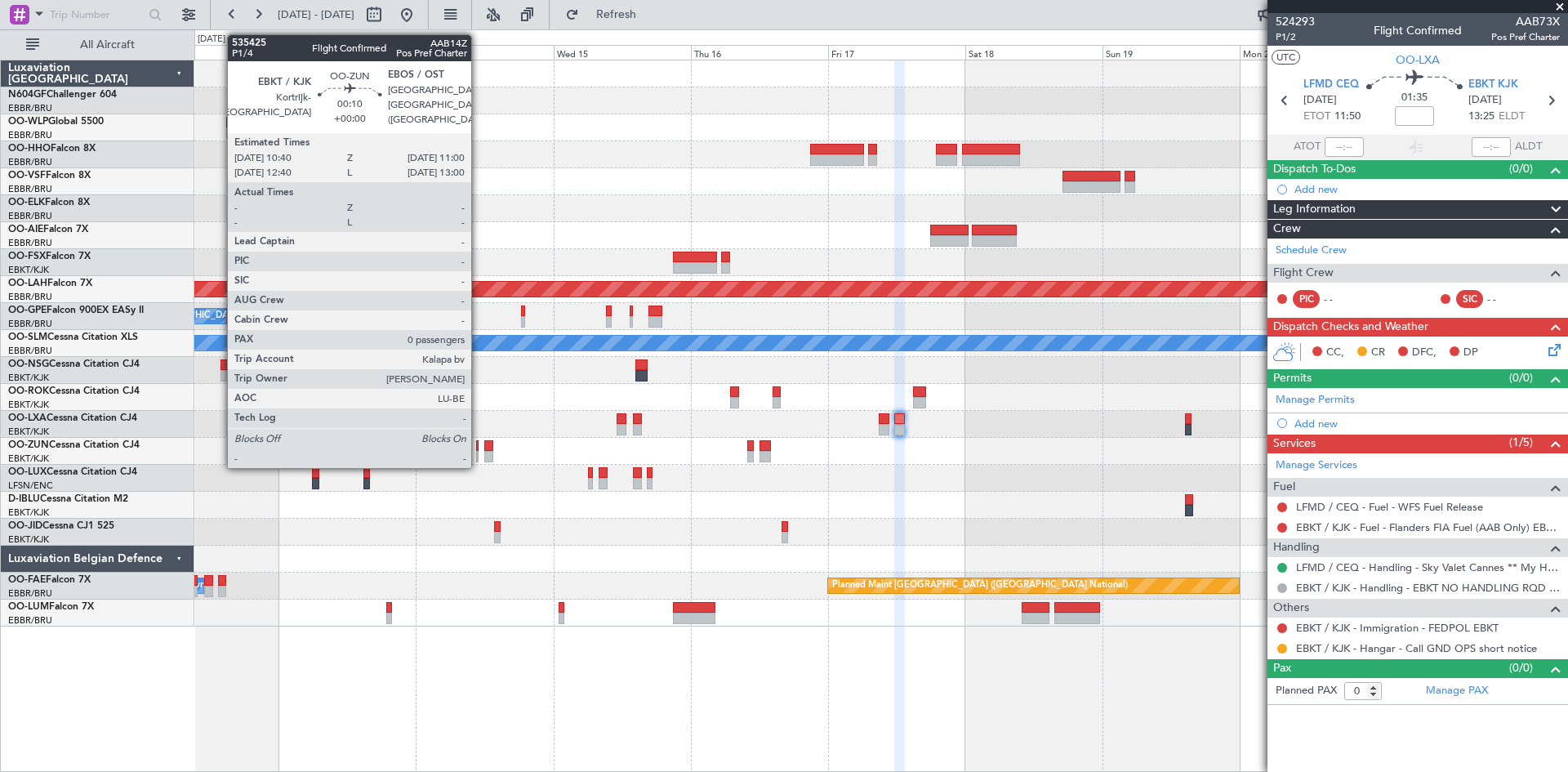
click at [478, 451] on div at bounding box center [478, 457] width 3 height 12
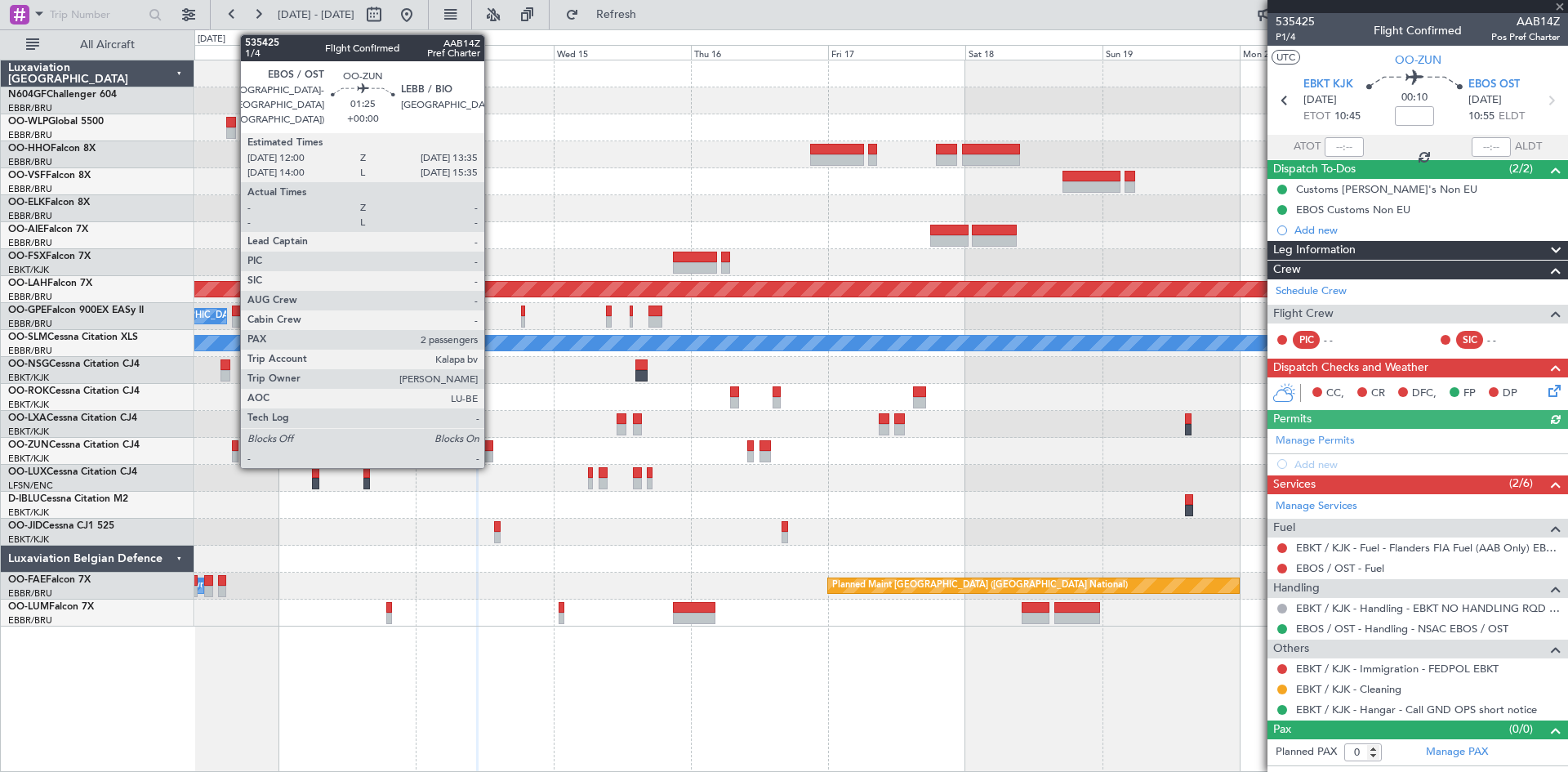
click at [492, 454] on div at bounding box center [489, 457] width 10 height 12
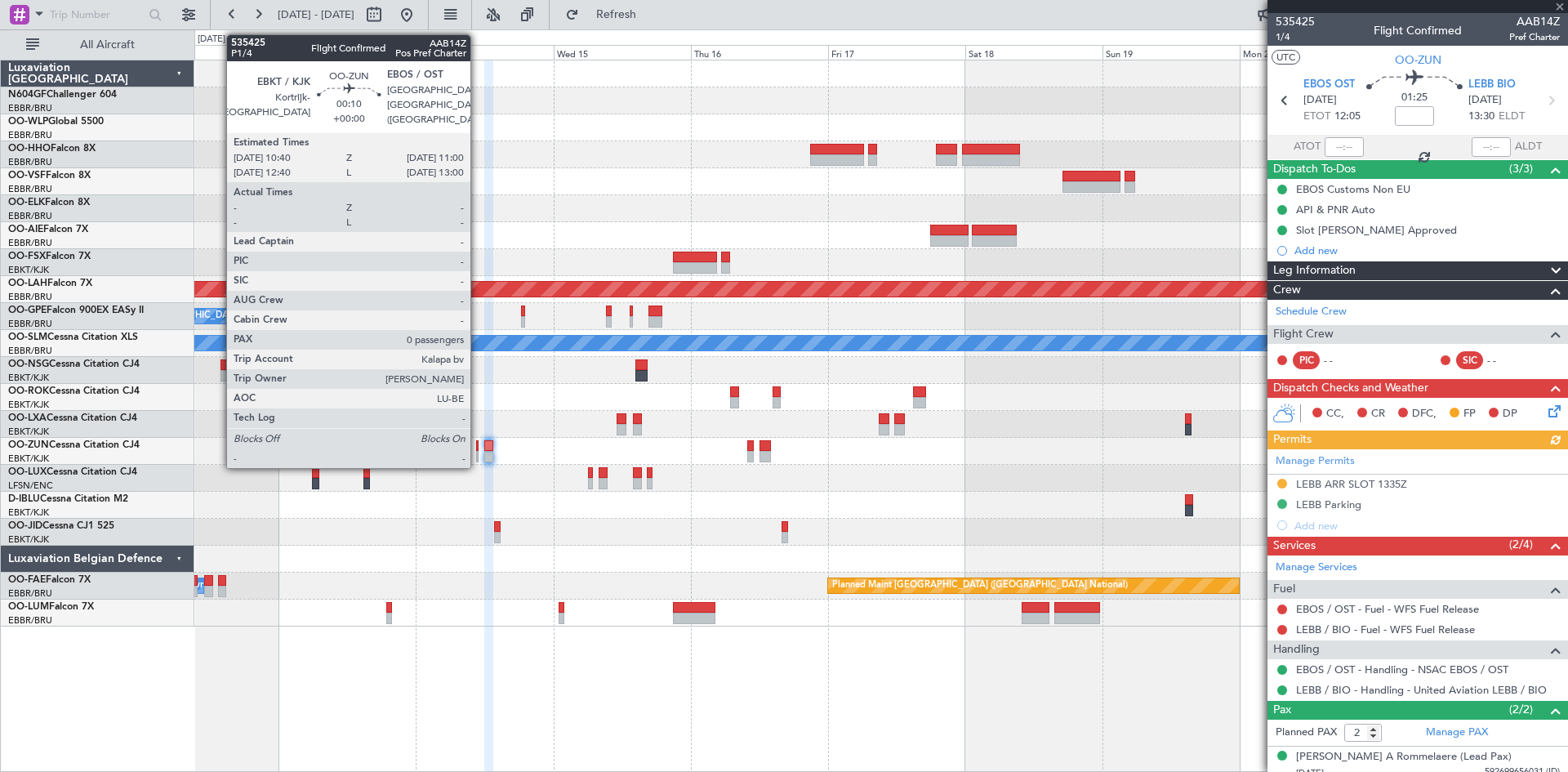
click at [478, 456] on div at bounding box center [478, 457] width 3 height 12
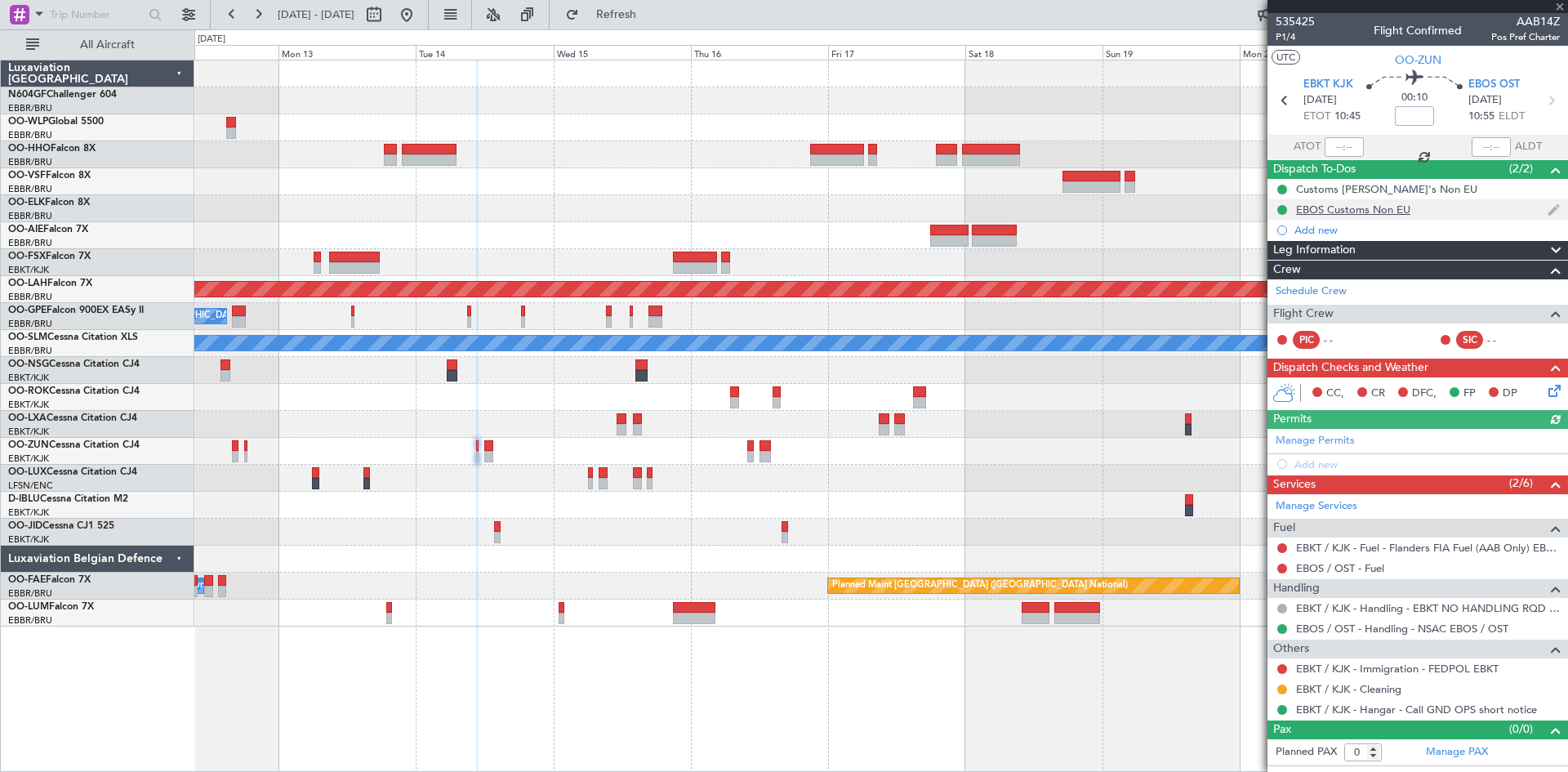
click at [1370, 210] on div "EBOS Customs Non EU" at bounding box center [1353, 210] width 114 height 13
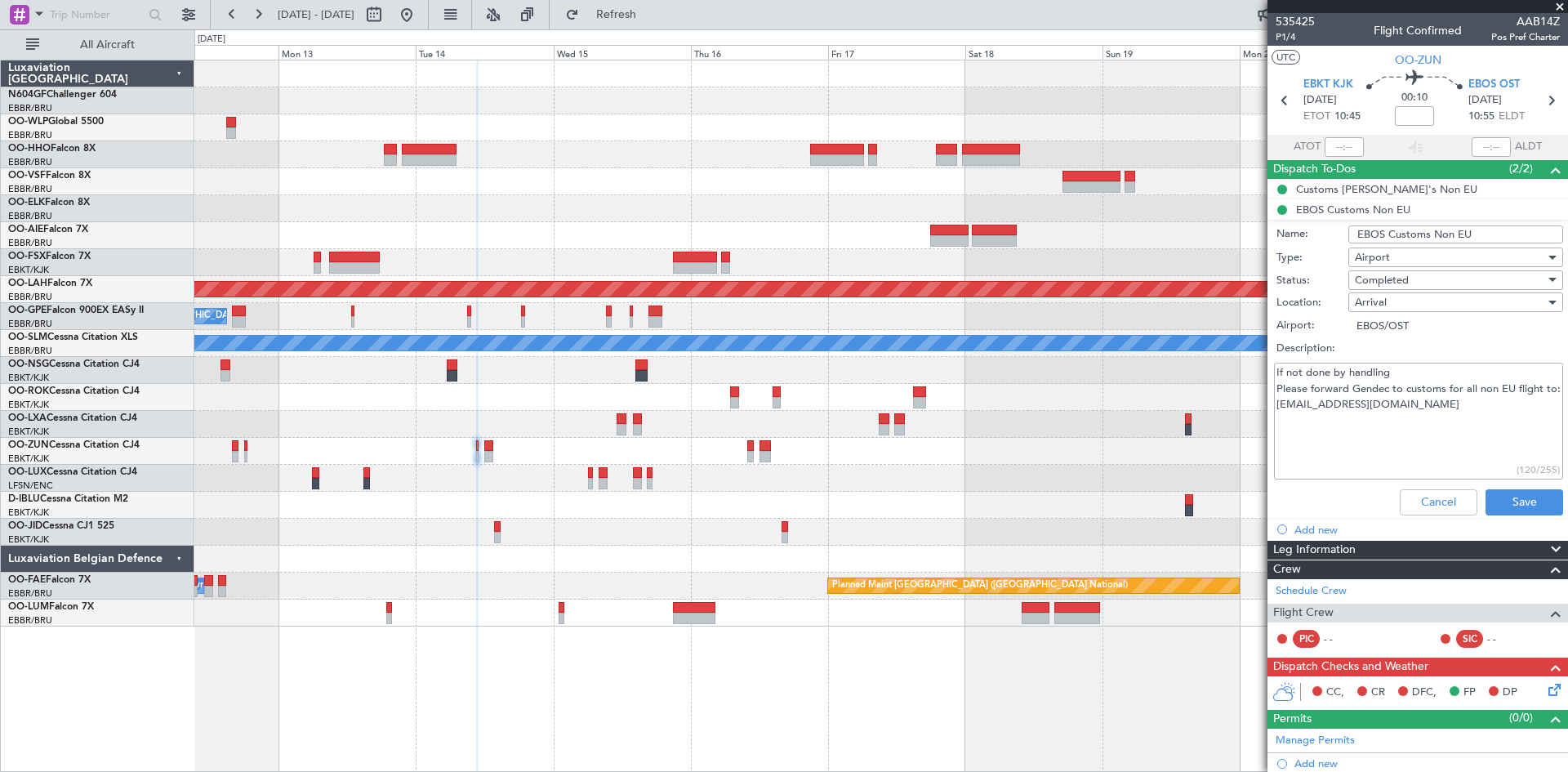
drag, startPoint x: 1503, startPoint y: 232, endPoint x: 1341, endPoint y: 237, distance: 162.1
click at [1341, 237] on div "Name: EBOS Customs Non EU" at bounding box center [1418, 234] width 317 height 24
drag, startPoint x: 1483, startPoint y: 420, endPoint x: 1287, endPoint y: 371, distance: 202.0
click at [1255, 358] on fb-app "[DATE] - [DATE] Refresh Quick Links All Aircraft Planned [GEOGRAPHIC_DATA][PERS…" at bounding box center [784, 392] width 1568 height 760
click at [1429, 511] on button "Cancel" at bounding box center [1438, 502] width 78 height 26
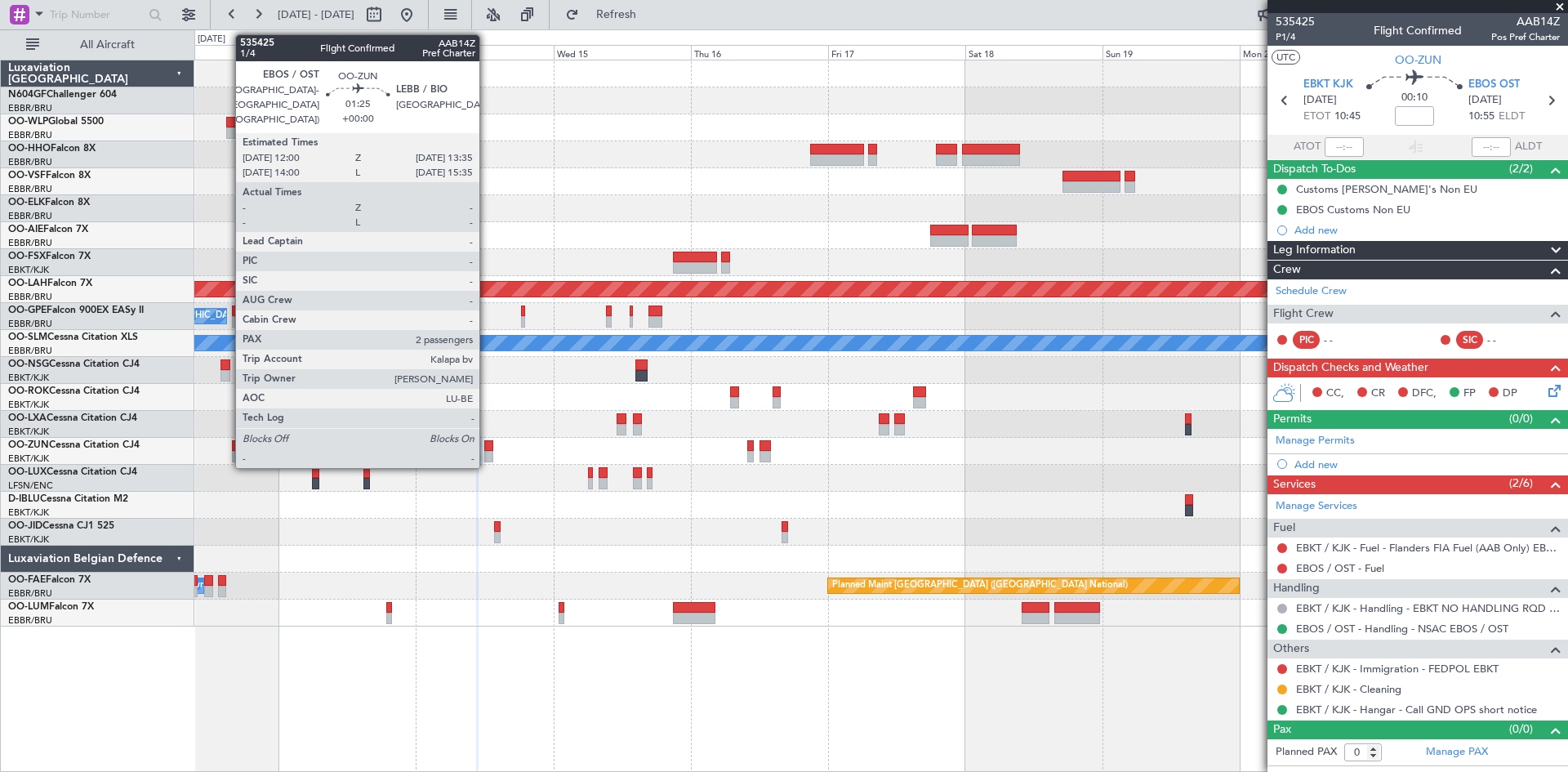
click at [487, 451] on div at bounding box center [489, 457] width 10 height 12
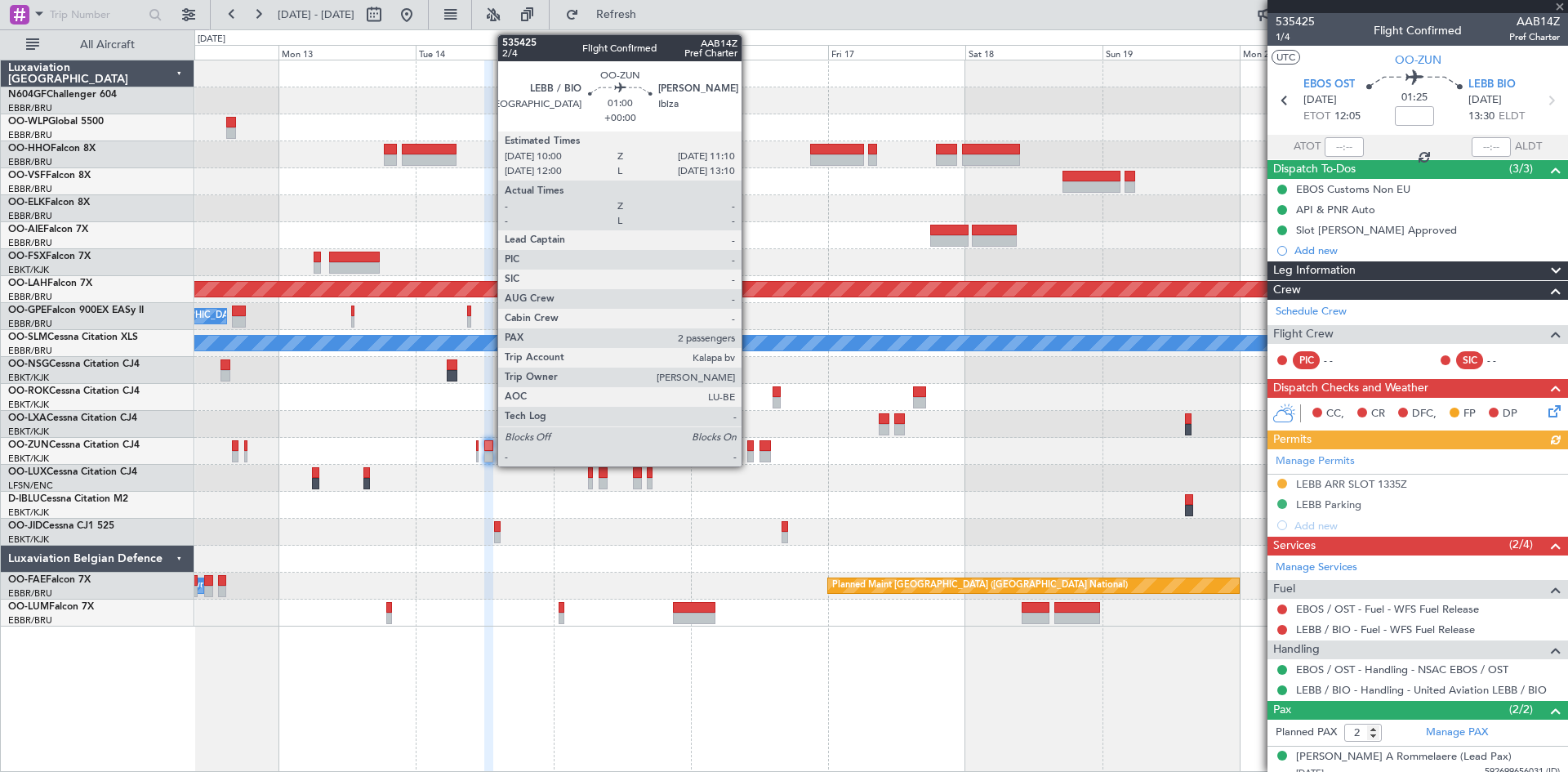
click at [748, 453] on div at bounding box center [751, 457] width 8 height 12
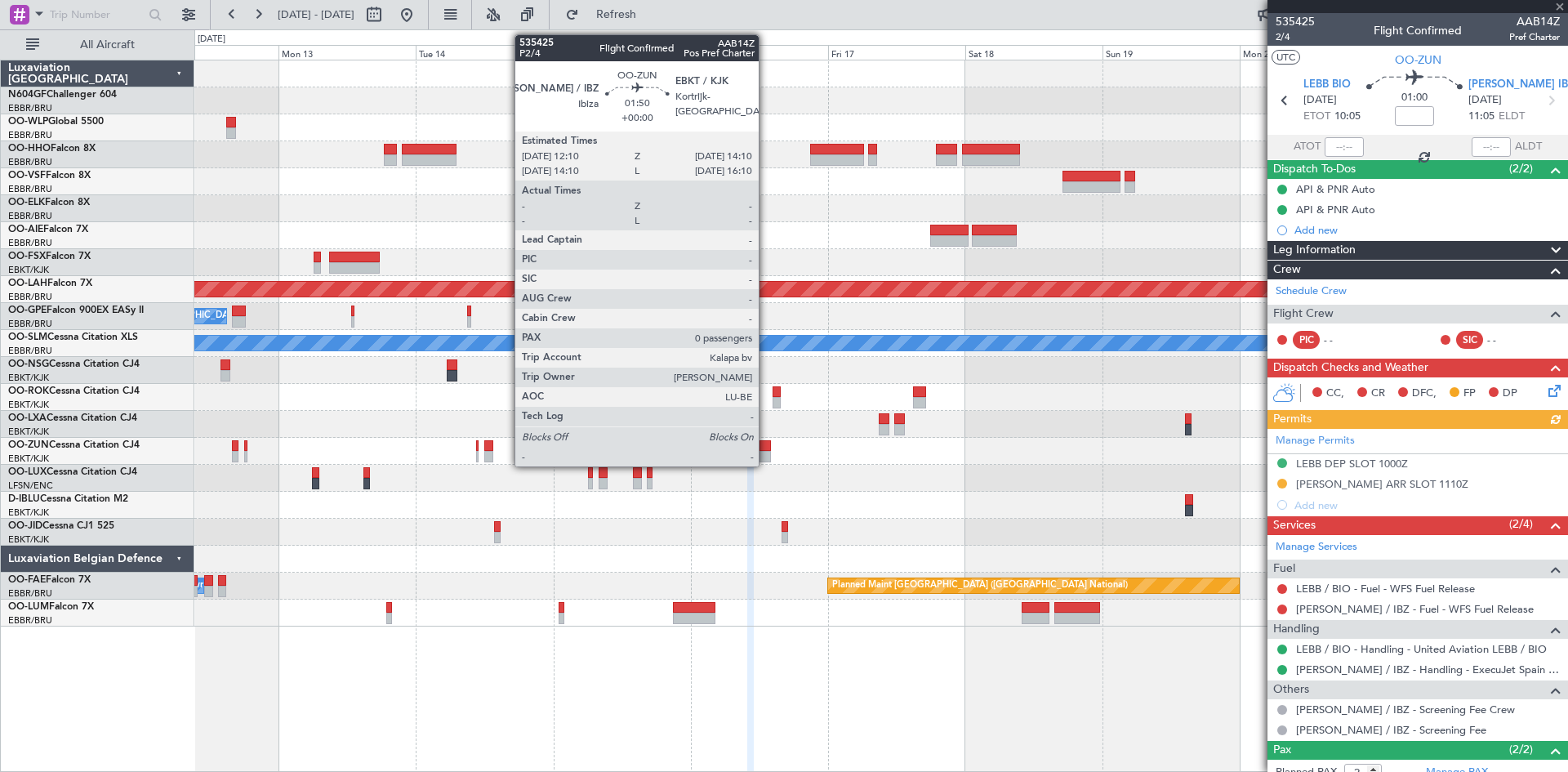
click at [766, 455] on div at bounding box center [765, 457] width 12 height 12
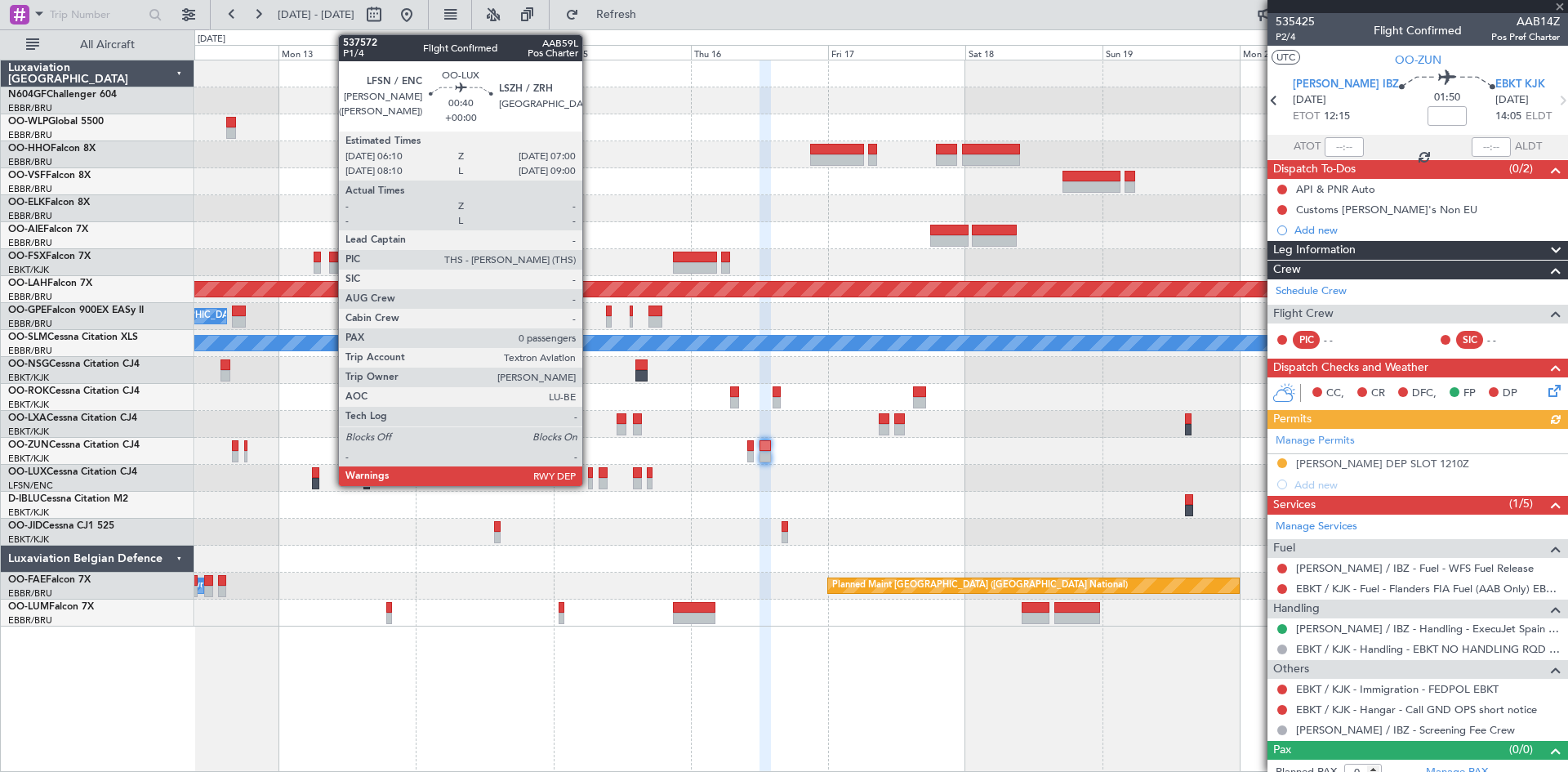
click at [590, 482] on div at bounding box center [590, 484] width 5 height 12
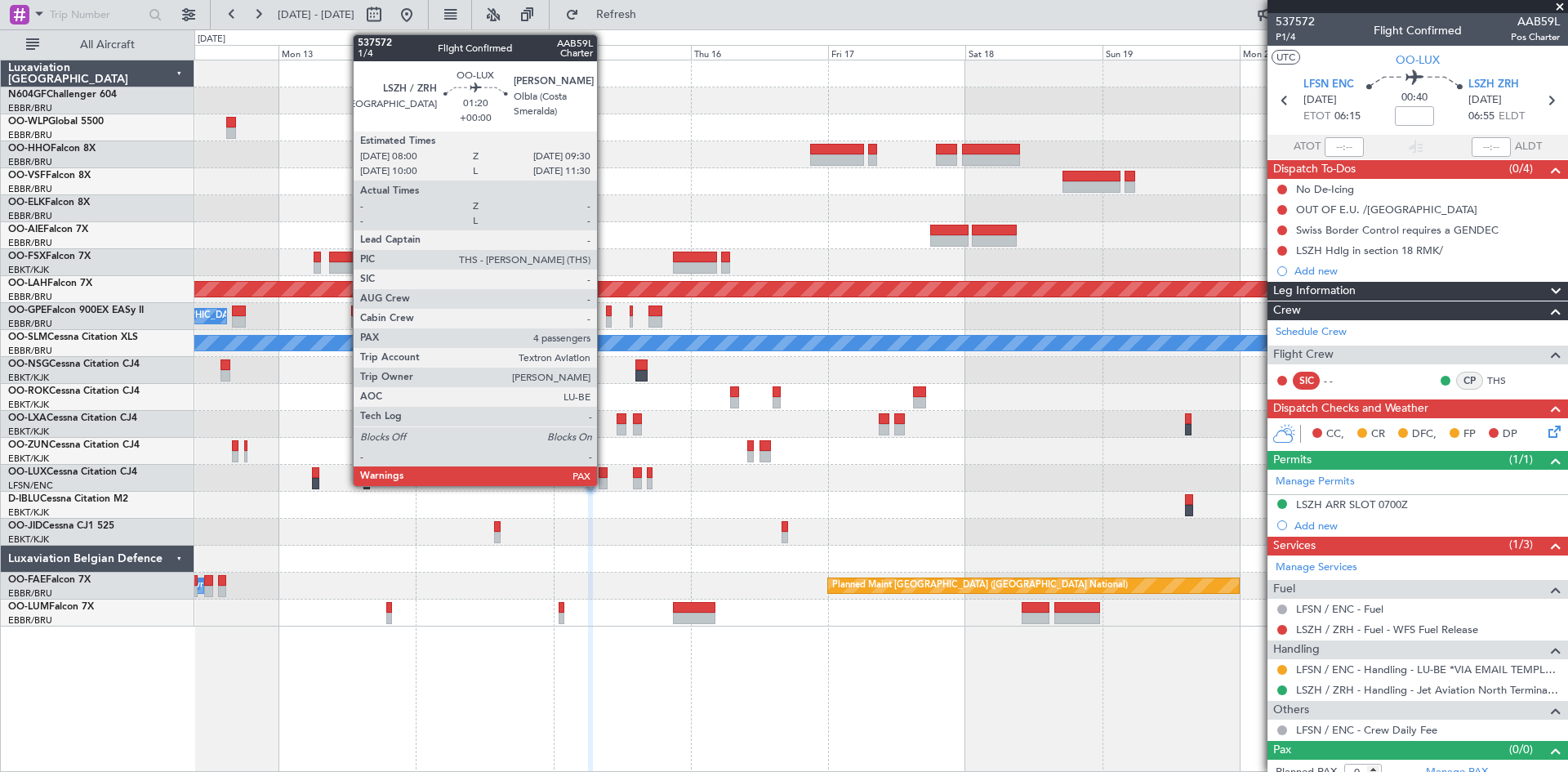
click at [604, 481] on div at bounding box center [602, 484] width 9 height 12
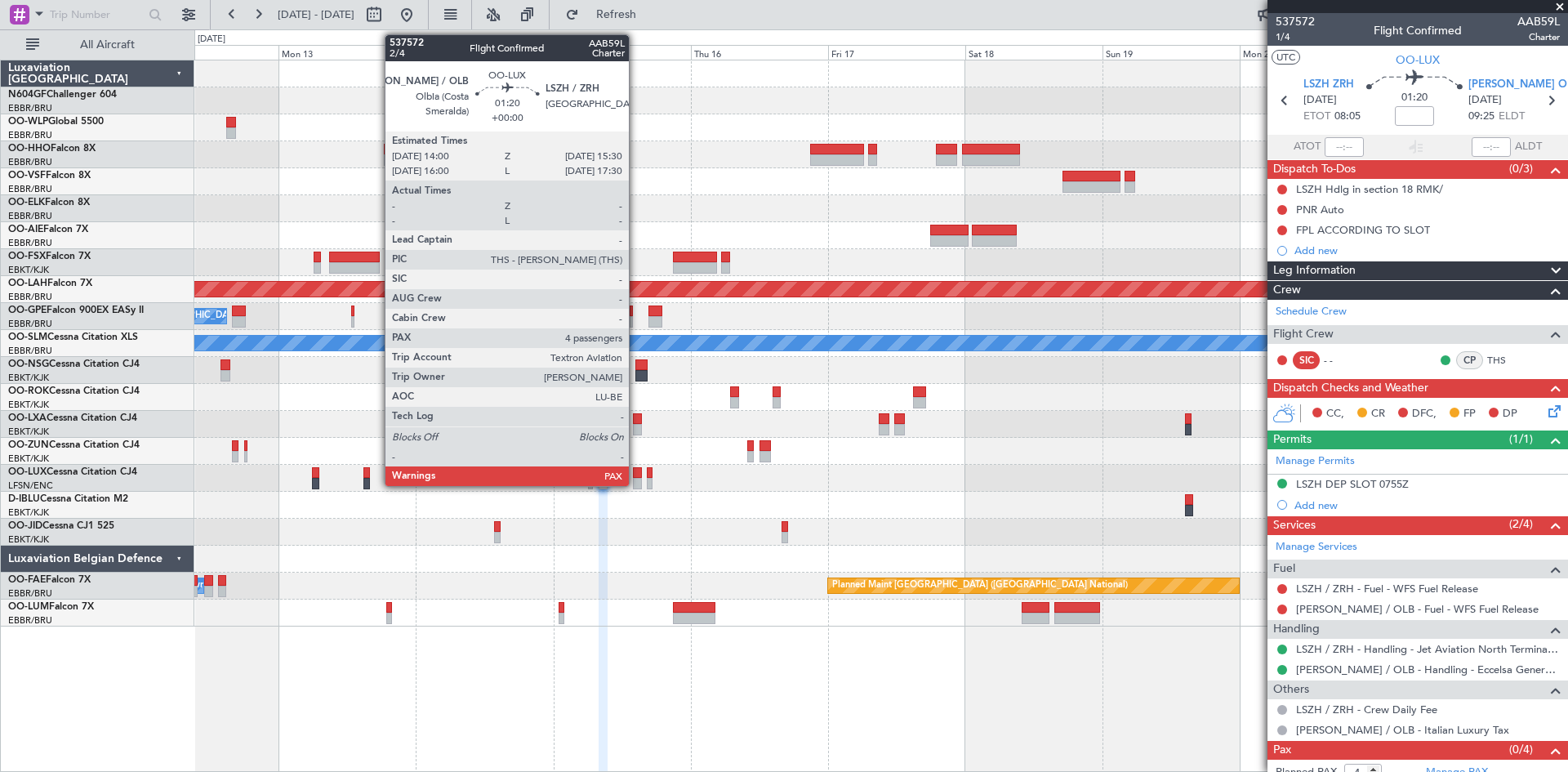
click at [636, 481] on div at bounding box center [637, 484] width 9 height 12
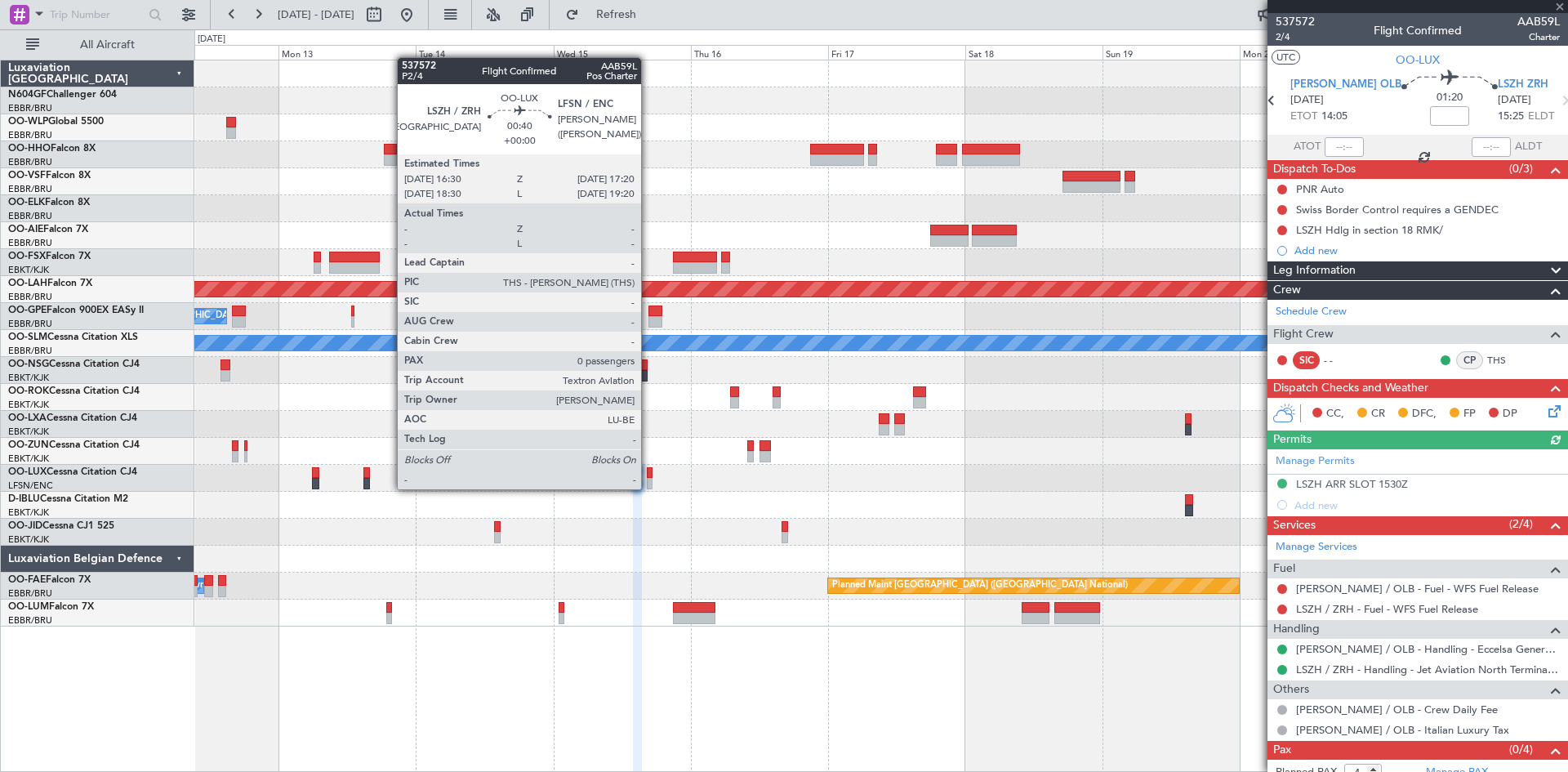
click at [649, 487] on div at bounding box center [649, 484] width 5 height 12
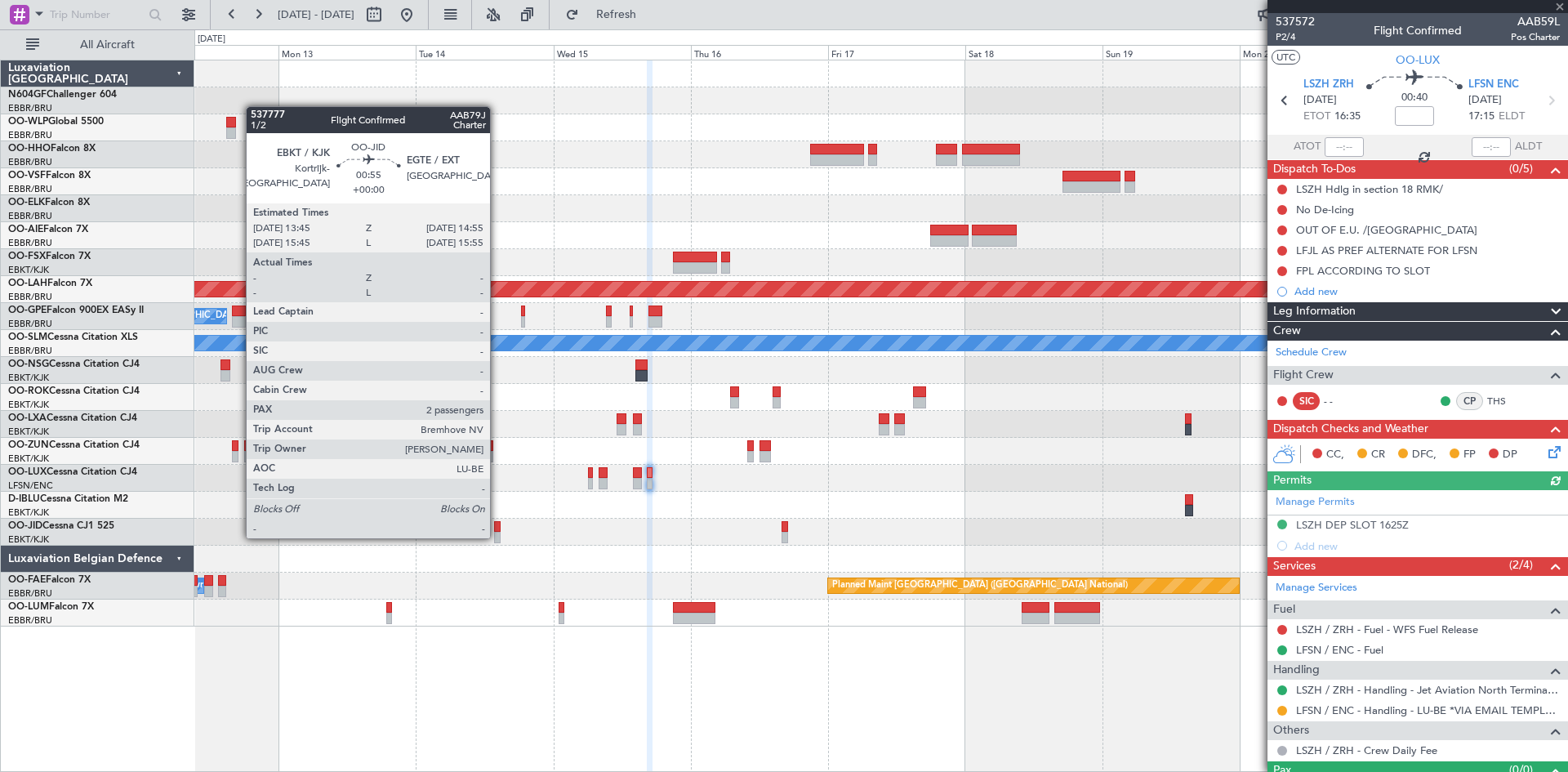
click at [498, 536] on div at bounding box center [498, 537] width 8 height 12
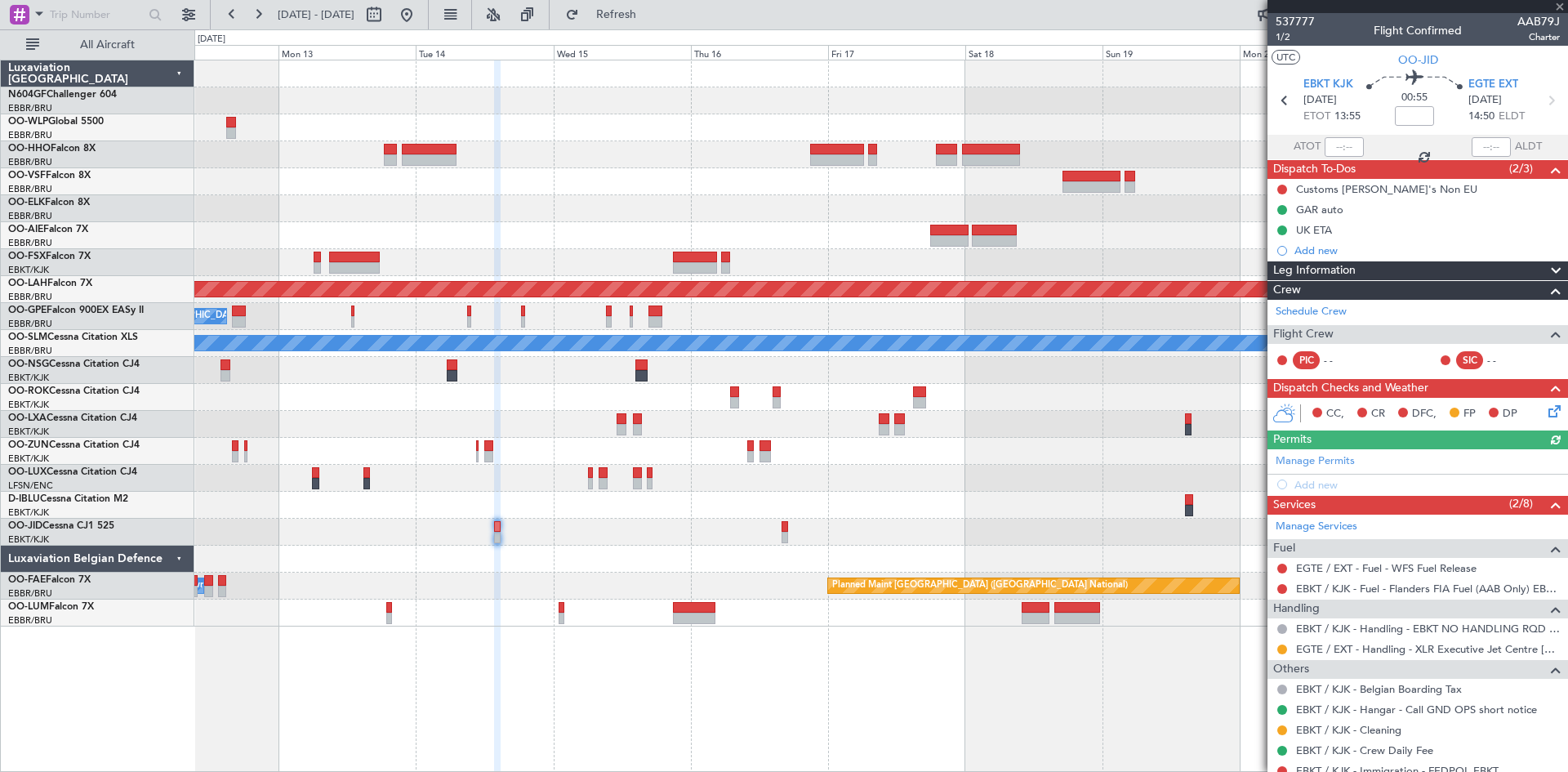
click at [653, 483] on div at bounding box center [880, 479] width 1373 height 27
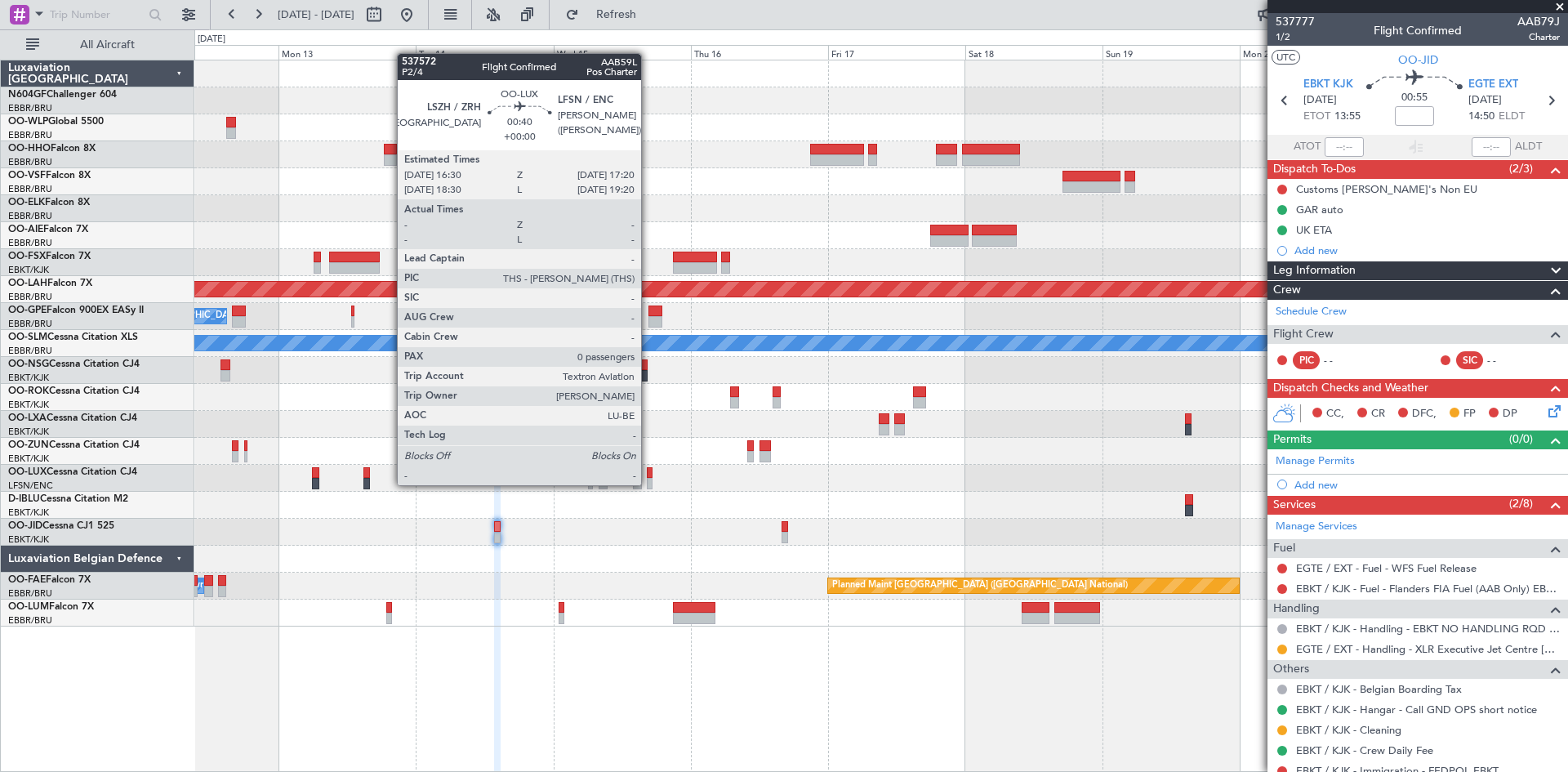
click at [649, 484] on div at bounding box center [649, 484] width 5 height 12
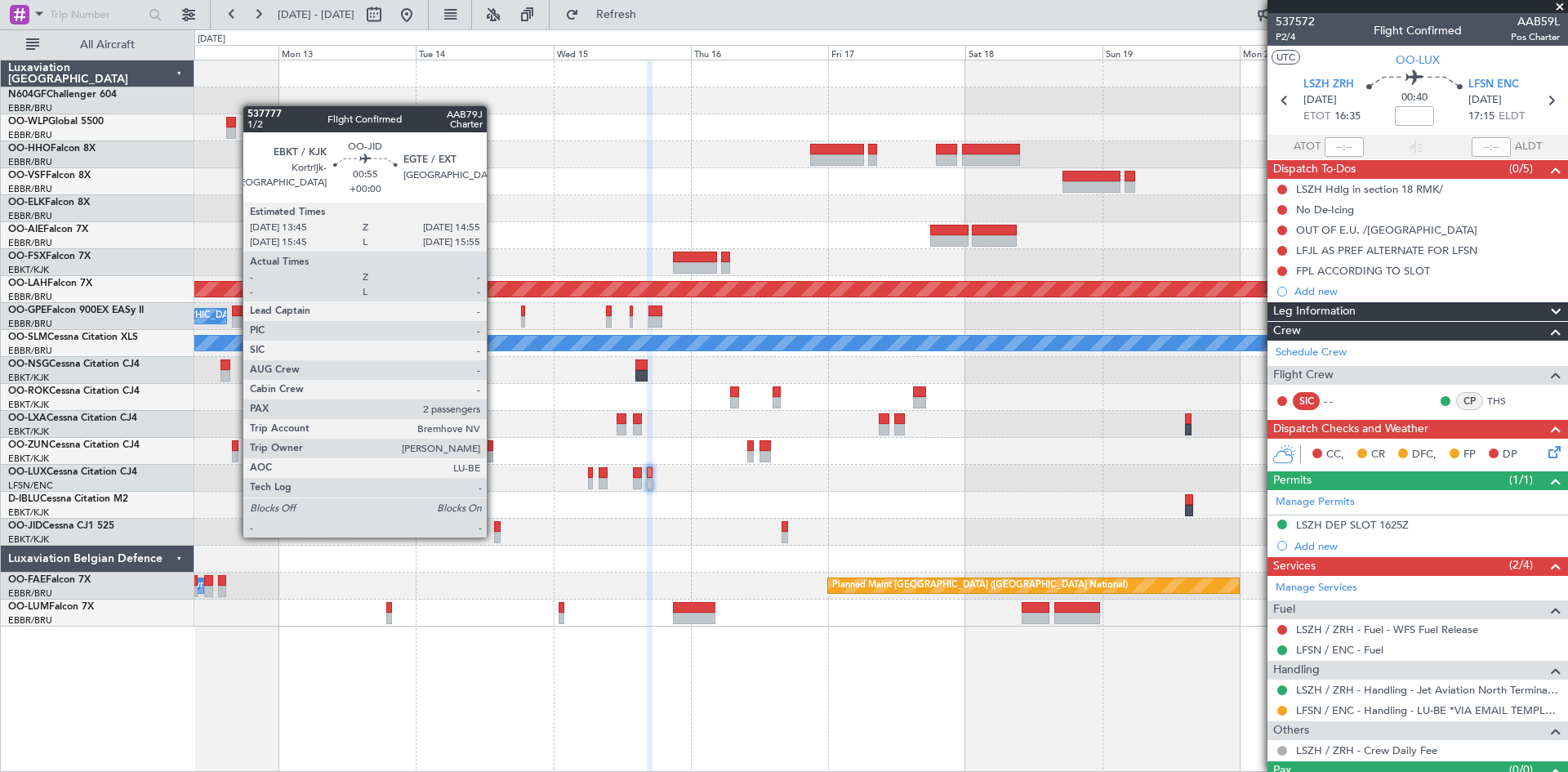
click at [494, 536] on div at bounding box center [498, 537] width 8 height 12
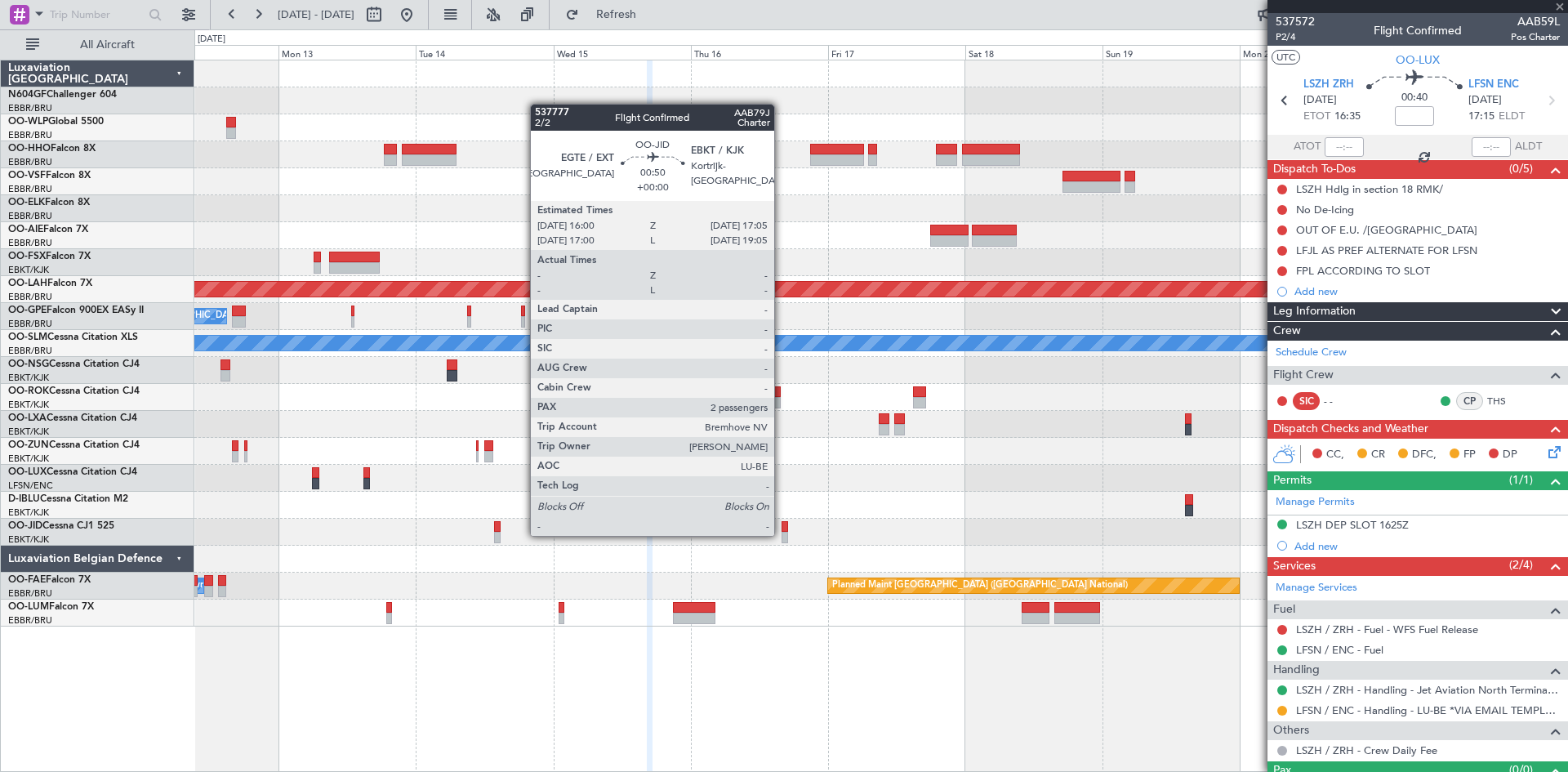
type input "2"
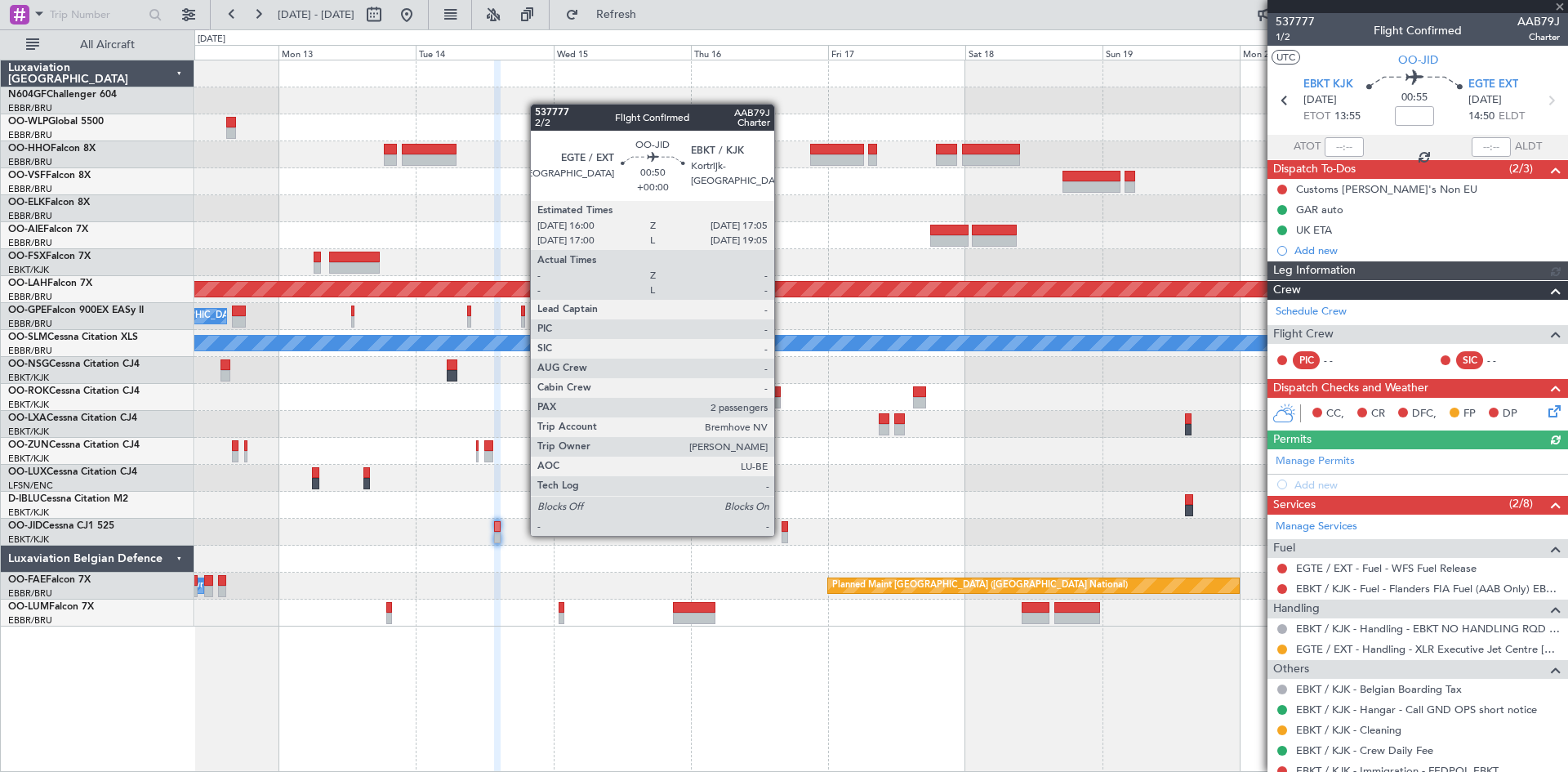
click at [781, 535] on div at bounding box center [784, 537] width 7 height 12
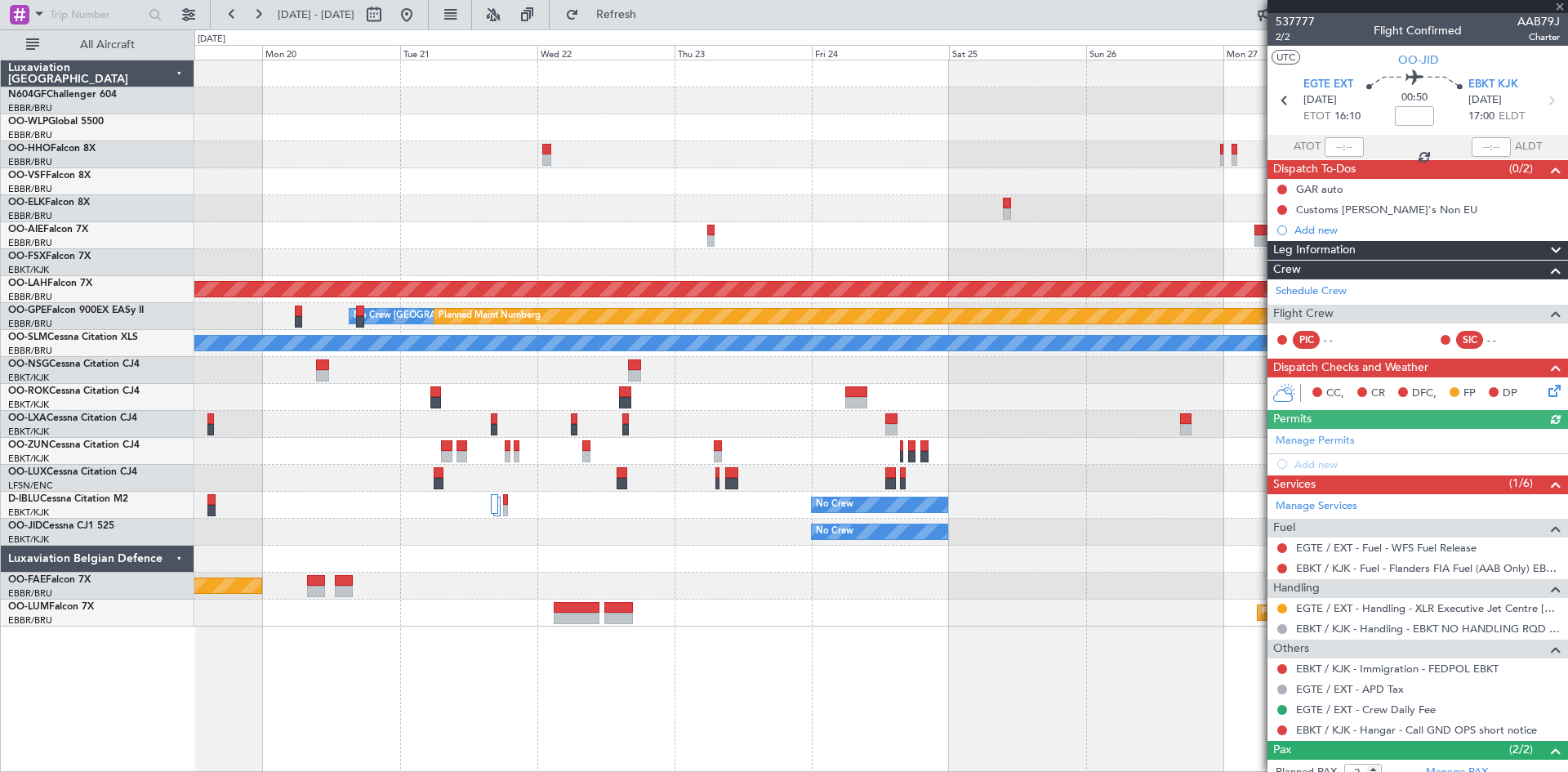
click at [122, 530] on div "Planned Maint Alton-st Louis (St Louis Regl) No Crew Brussels (Brussels Nationa…" at bounding box center [784, 401] width 1568 height 743
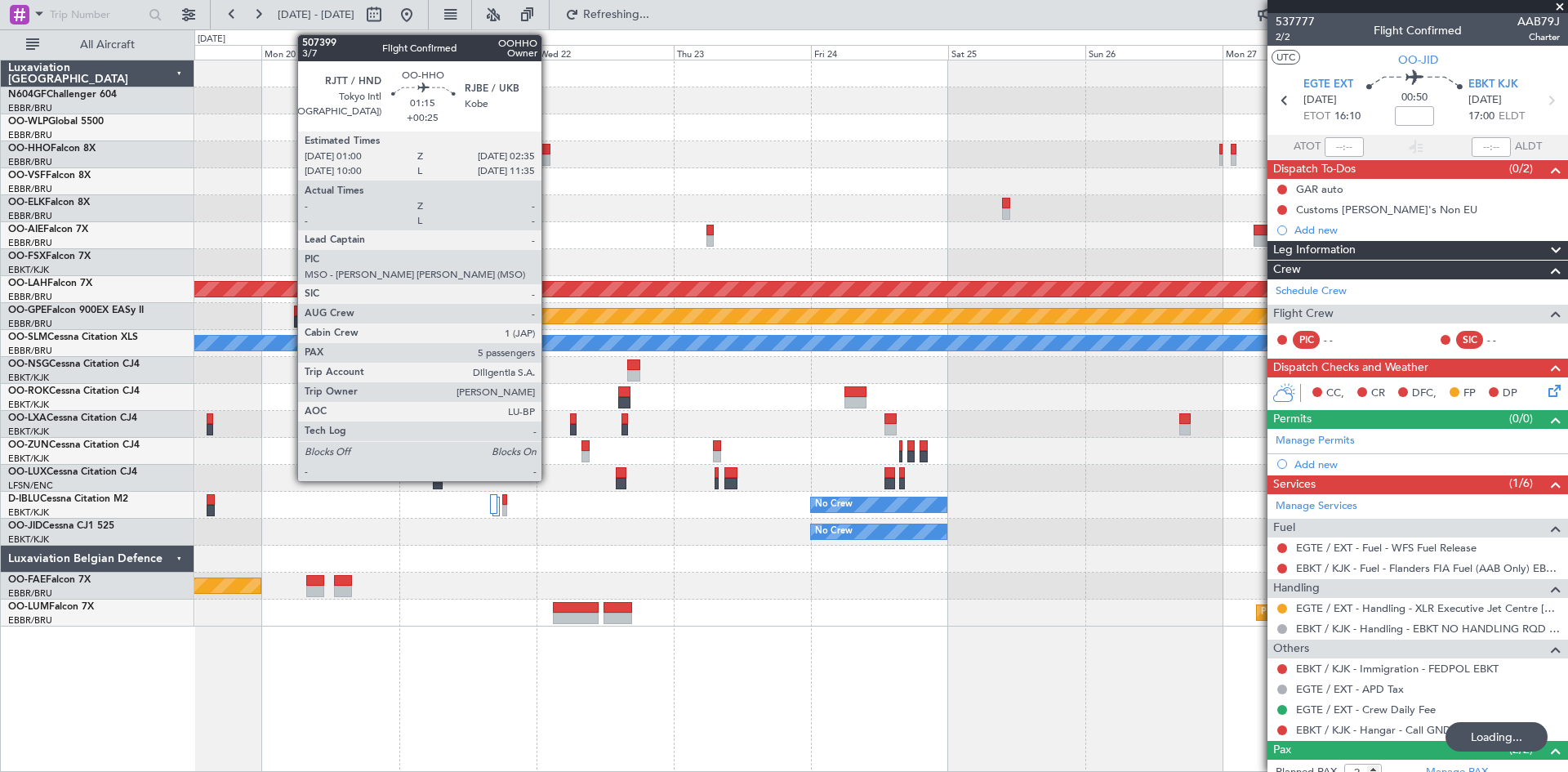
click at [549, 162] on div at bounding box center [547, 161] width 10 height 12
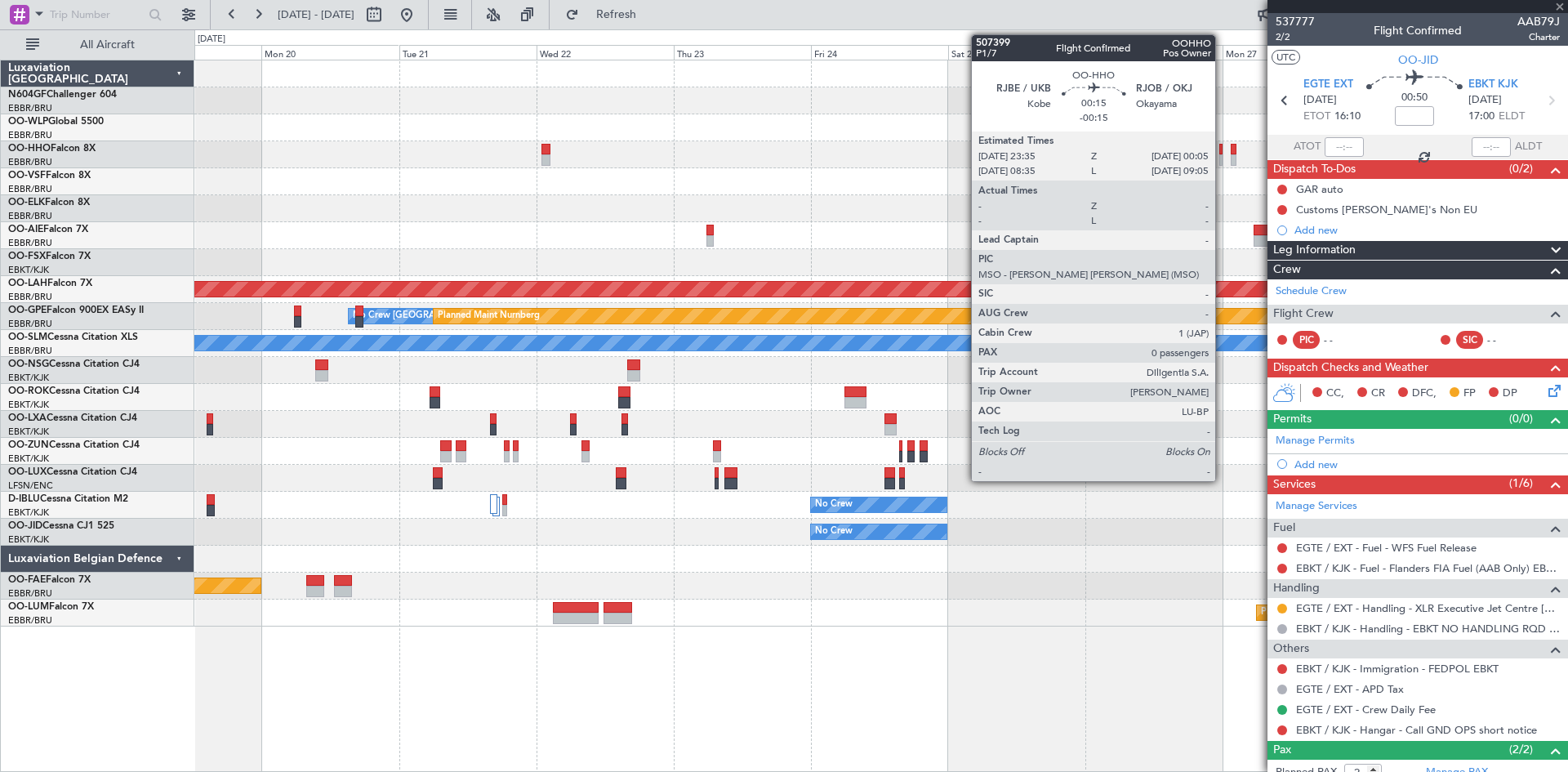
type input "+00:25"
type input "5"
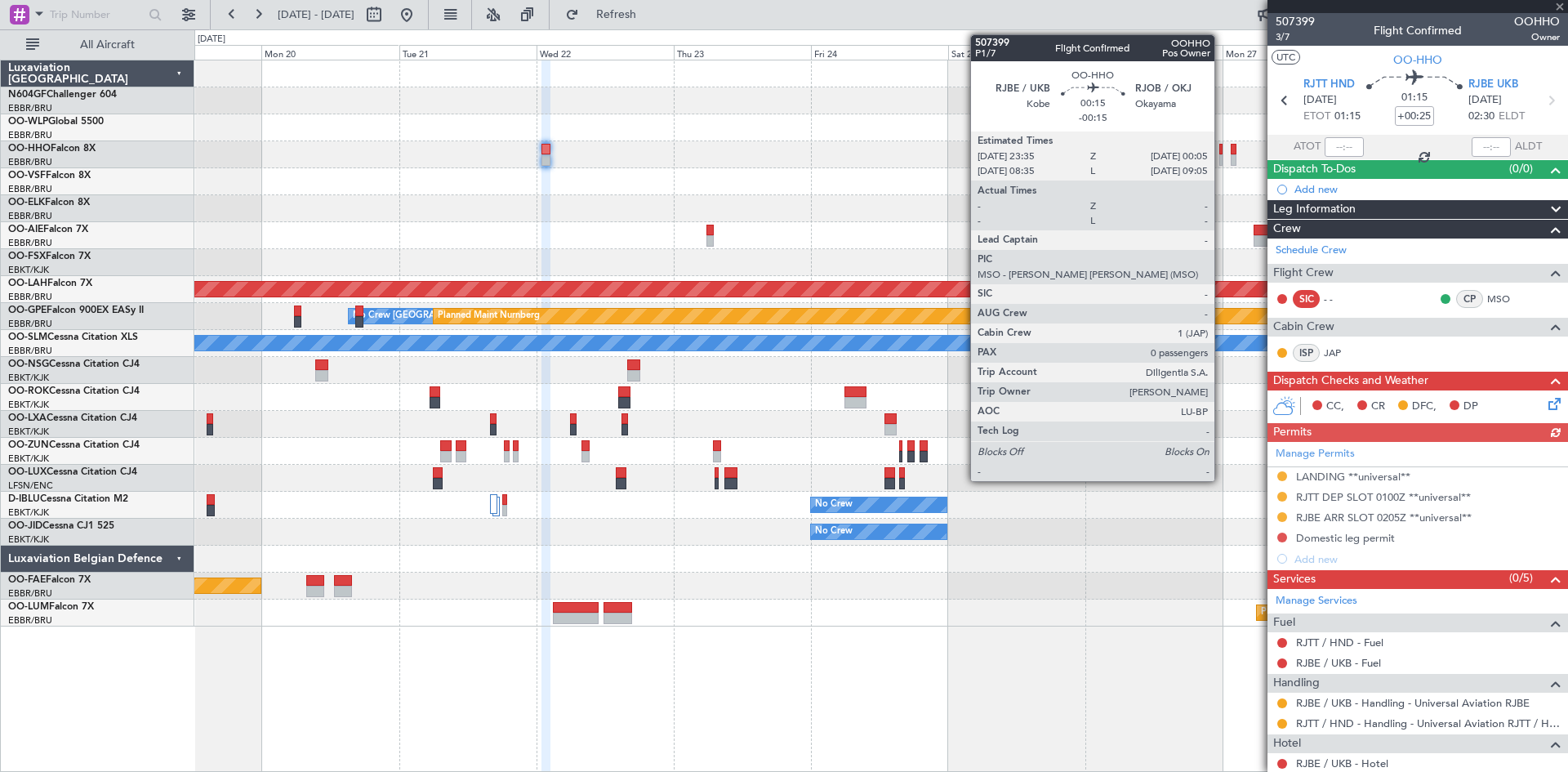
click at [1222, 158] on div at bounding box center [1220, 161] width 3 height 12
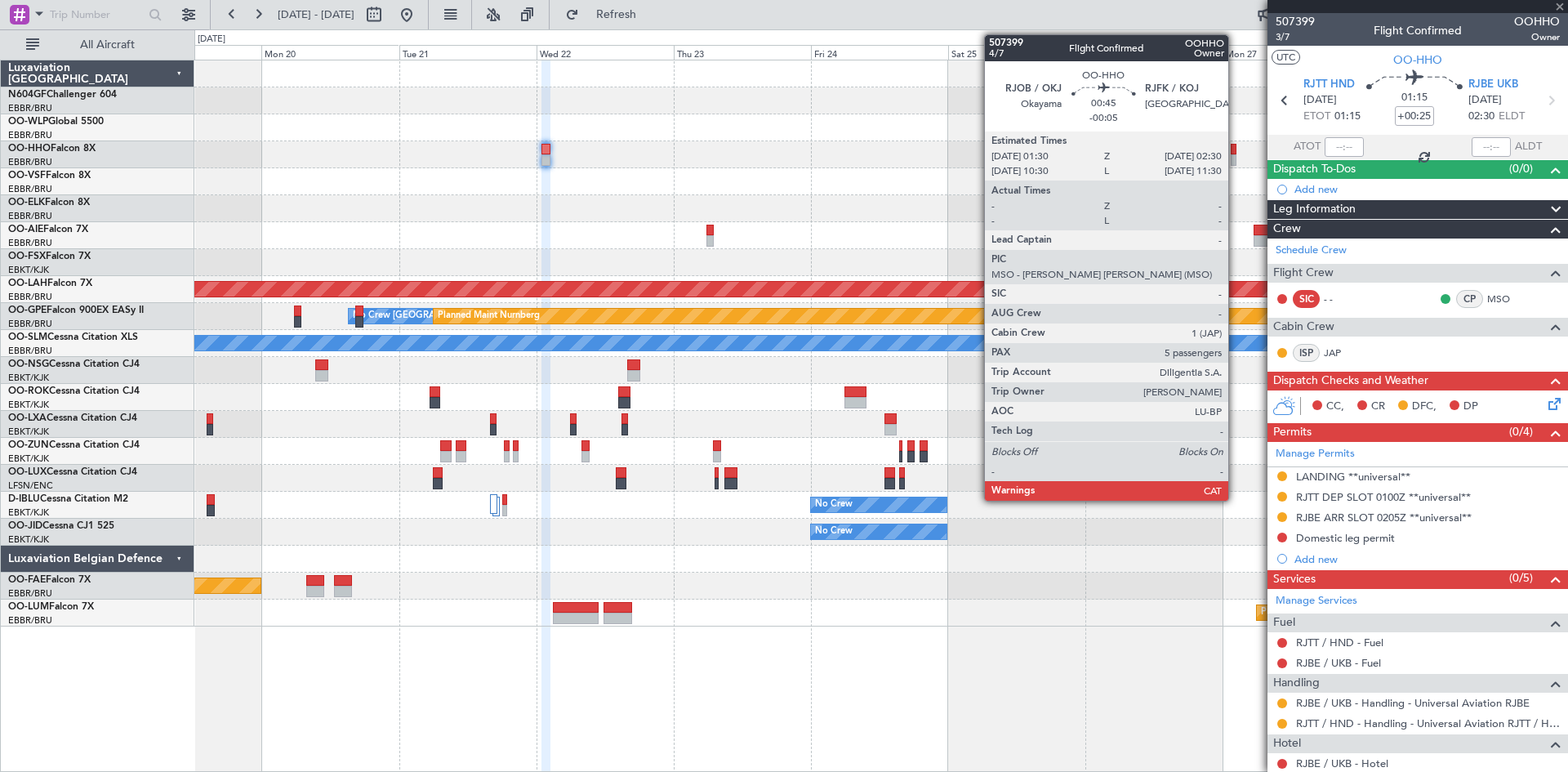
type input "-00:15"
type input "0"
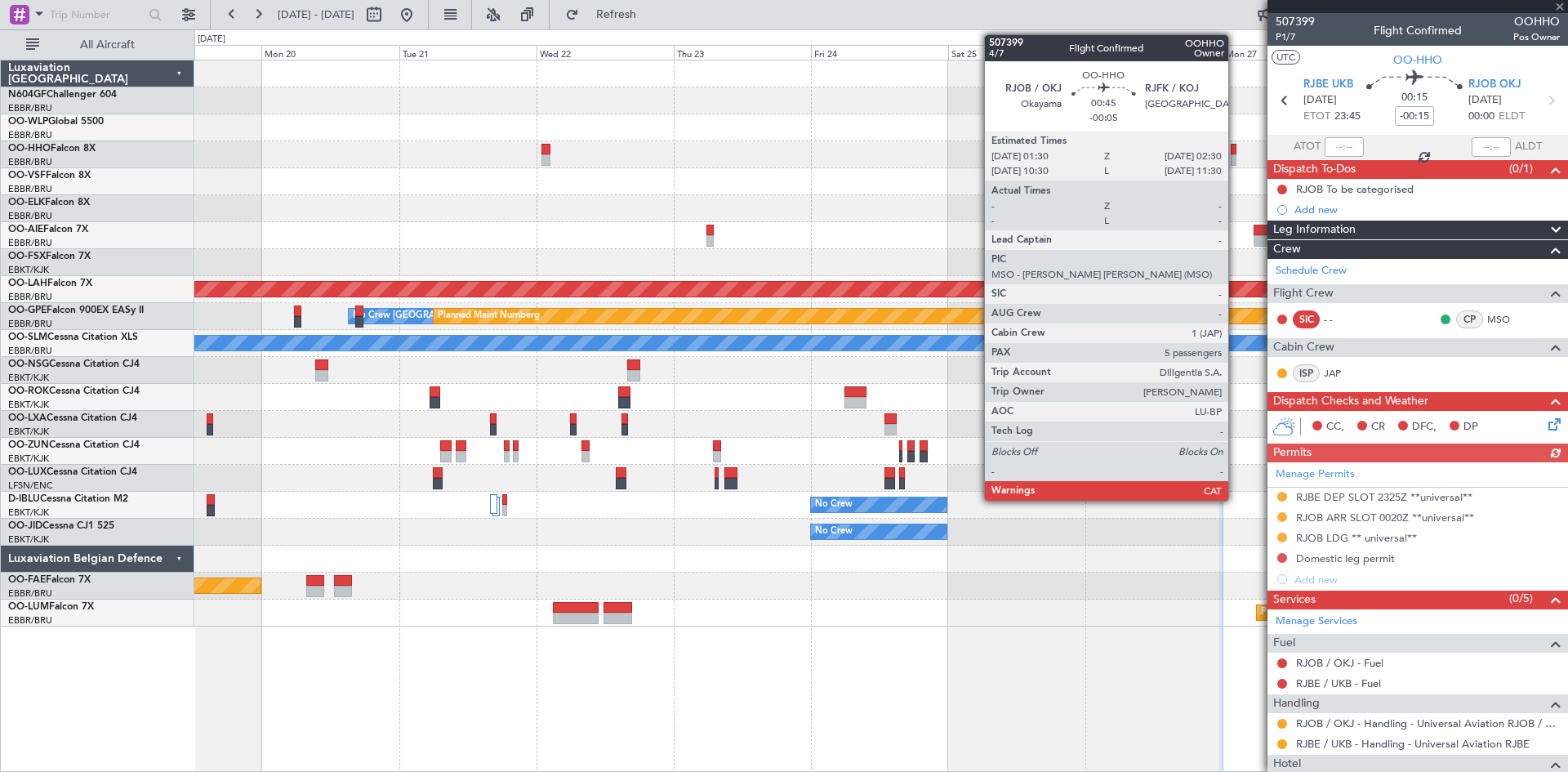
click at [1236, 162] on div at bounding box center [1234, 161] width 7 height 12
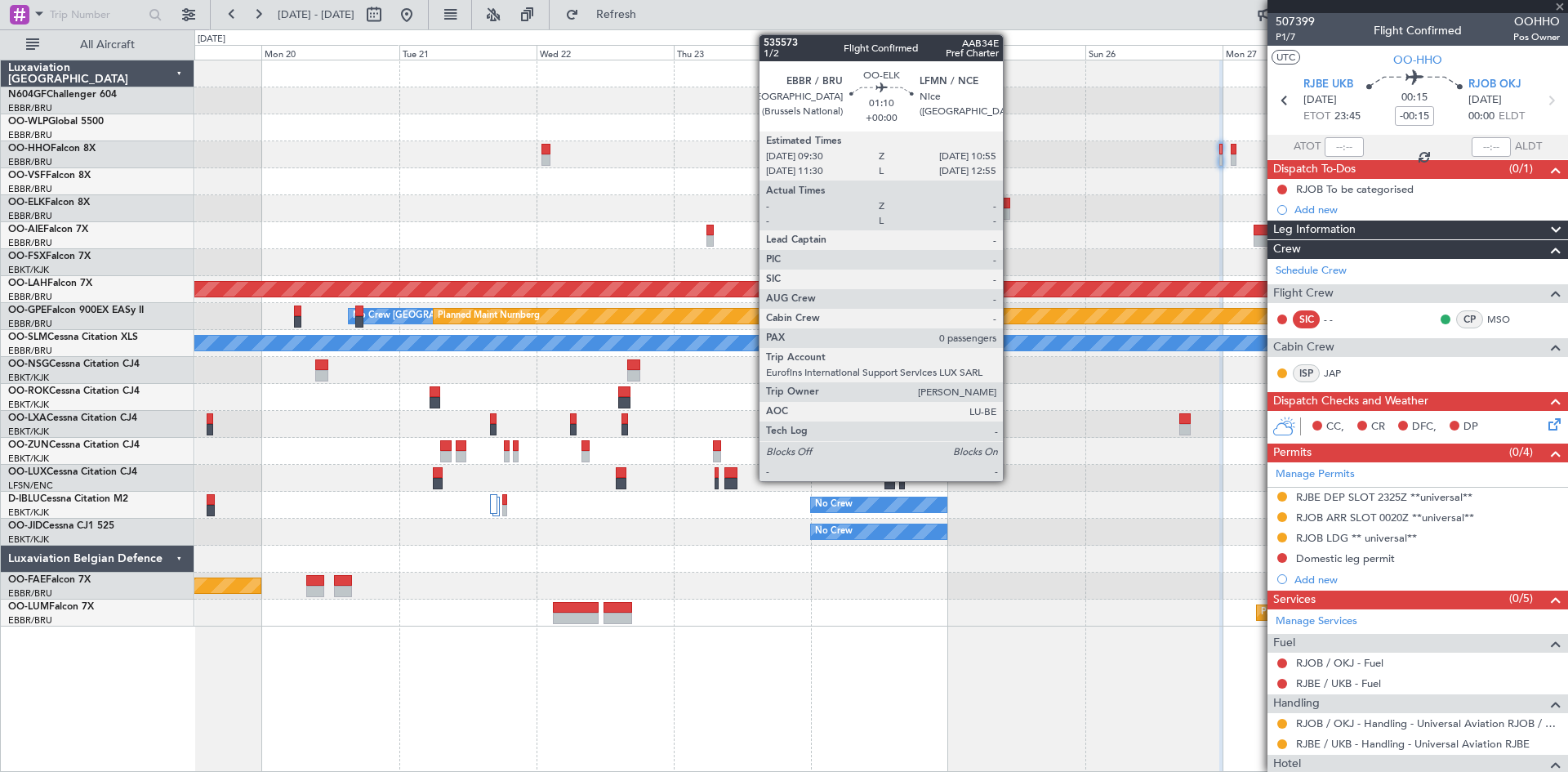
type input "-00:05"
type input "5"
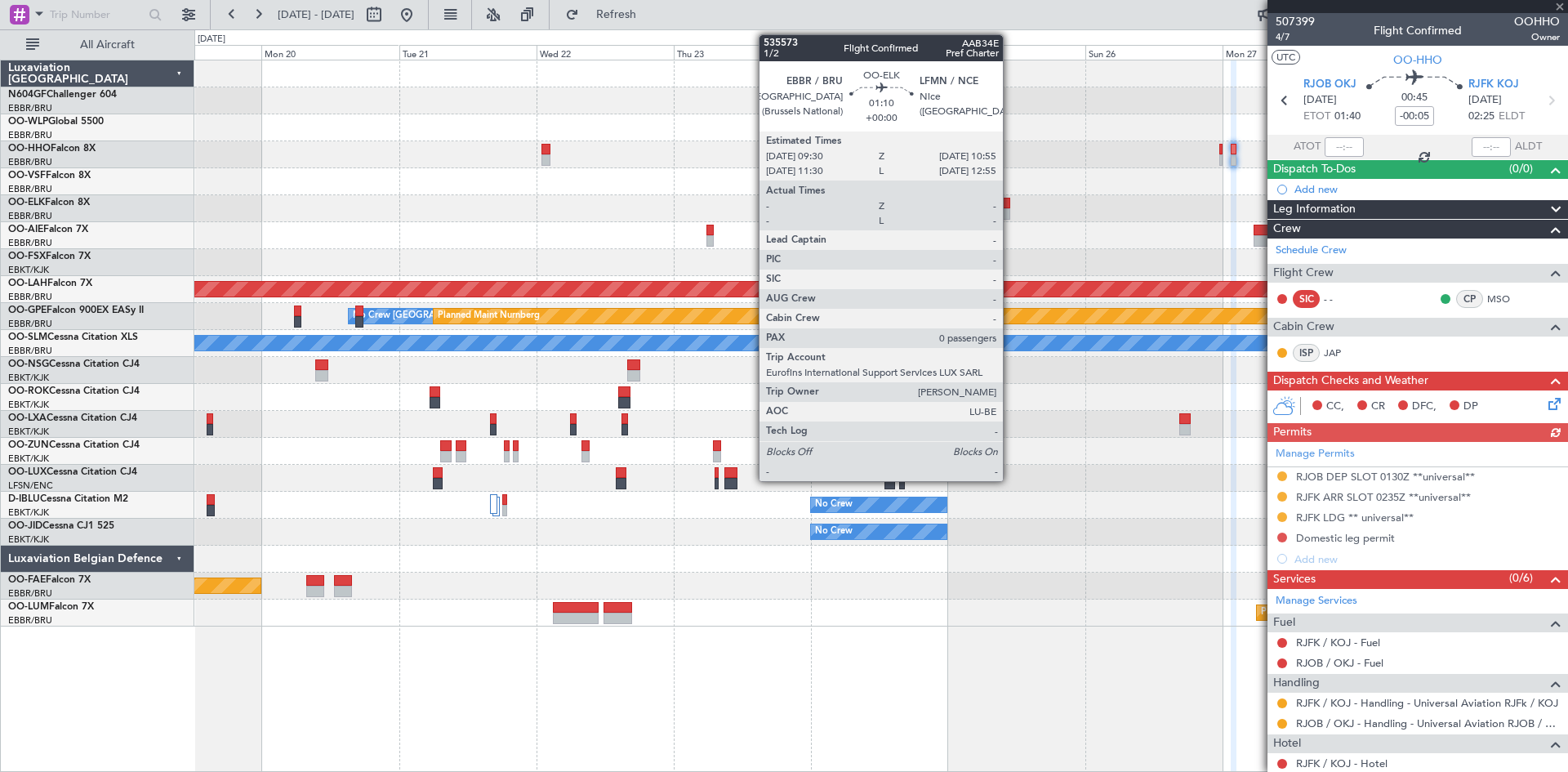
click at [1010, 210] on div at bounding box center [1006, 214] width 8 height 12
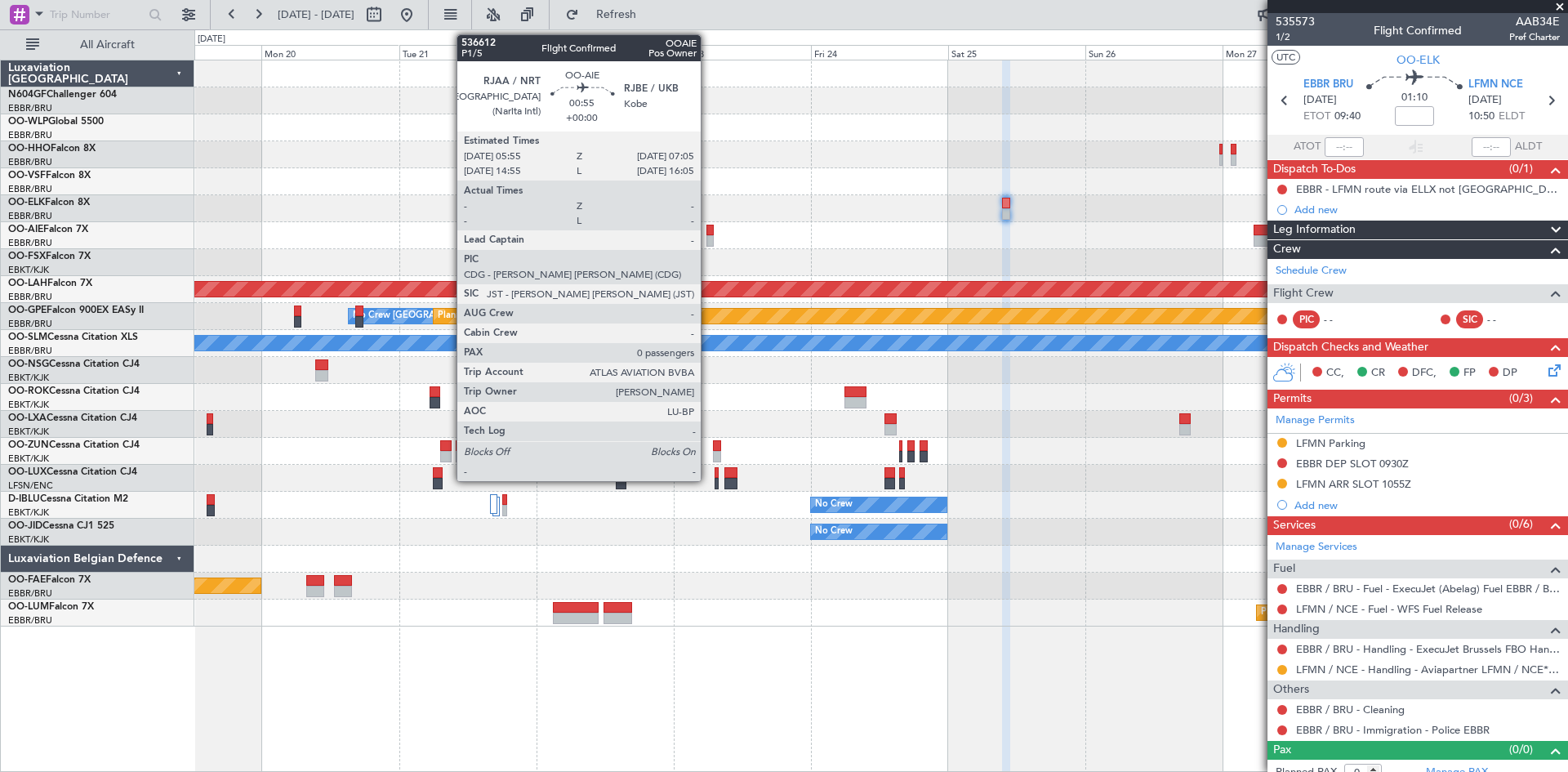
click at [709, 238] on div at bounding box center [710, 241] width 8 height 12
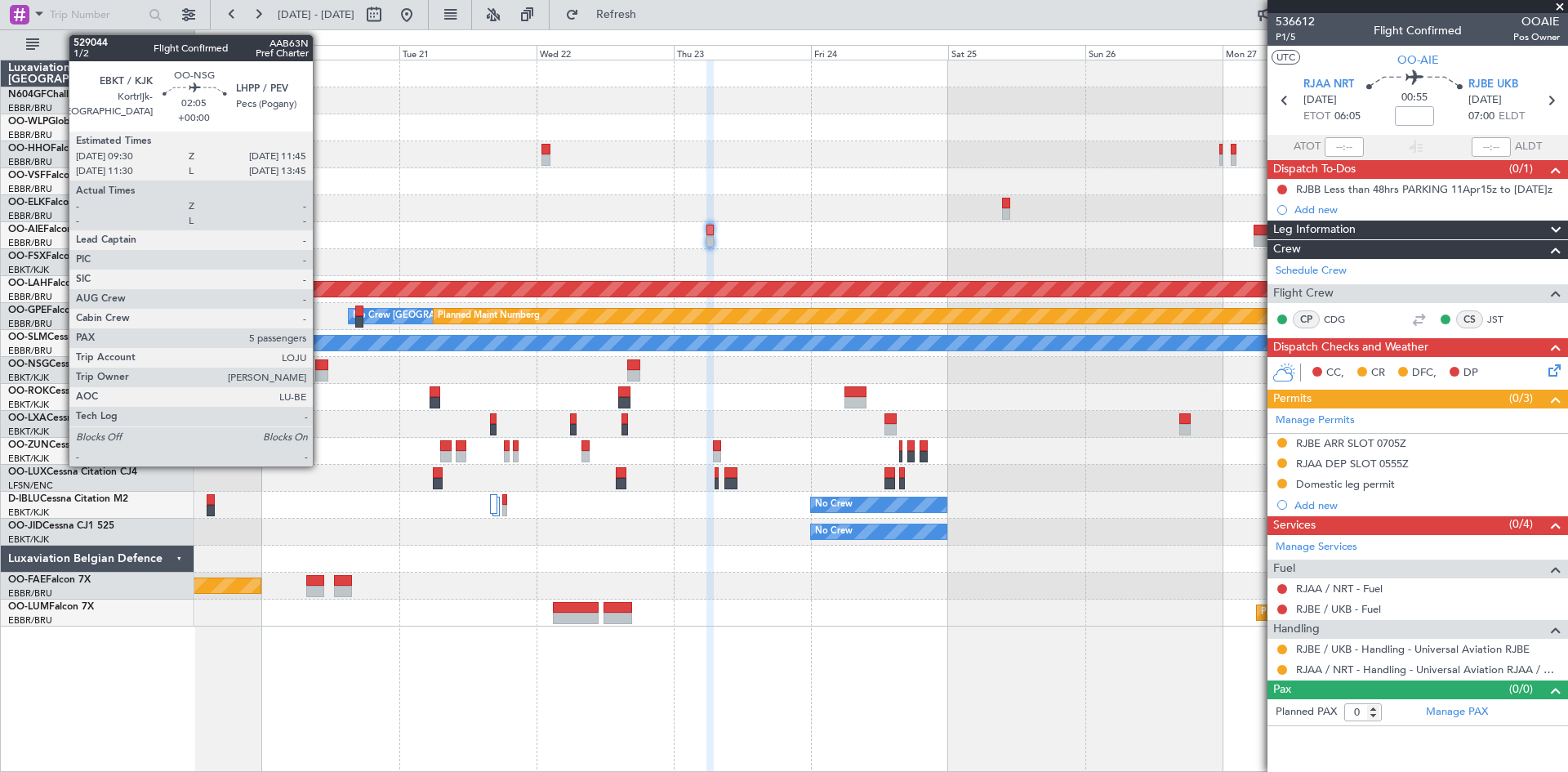
click at [319, 371] on div at bounding box center [322, 376] width 13 height 12
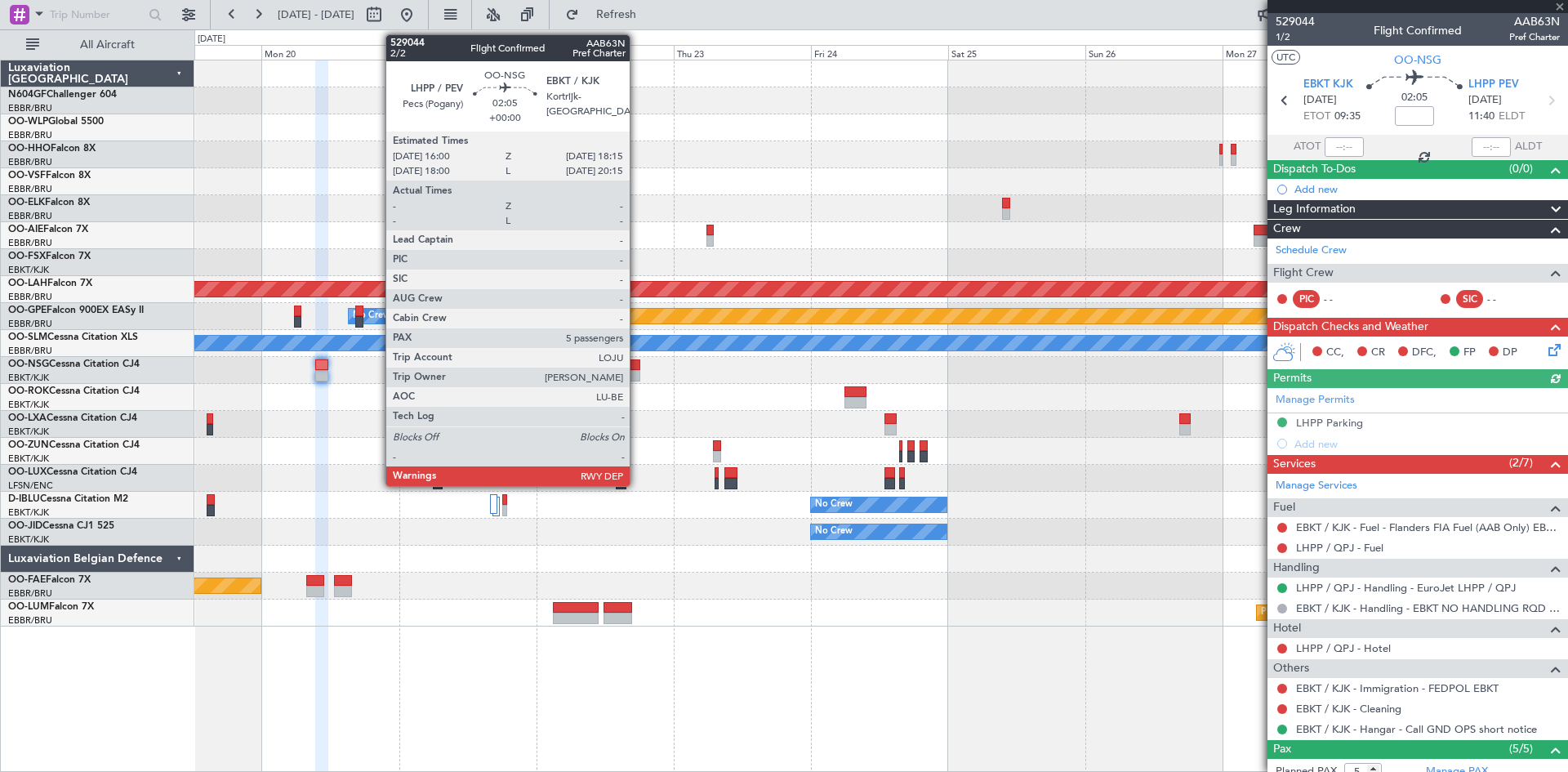
click at [637, 369] on div at bounding box center [634, 365] width 13 height 12
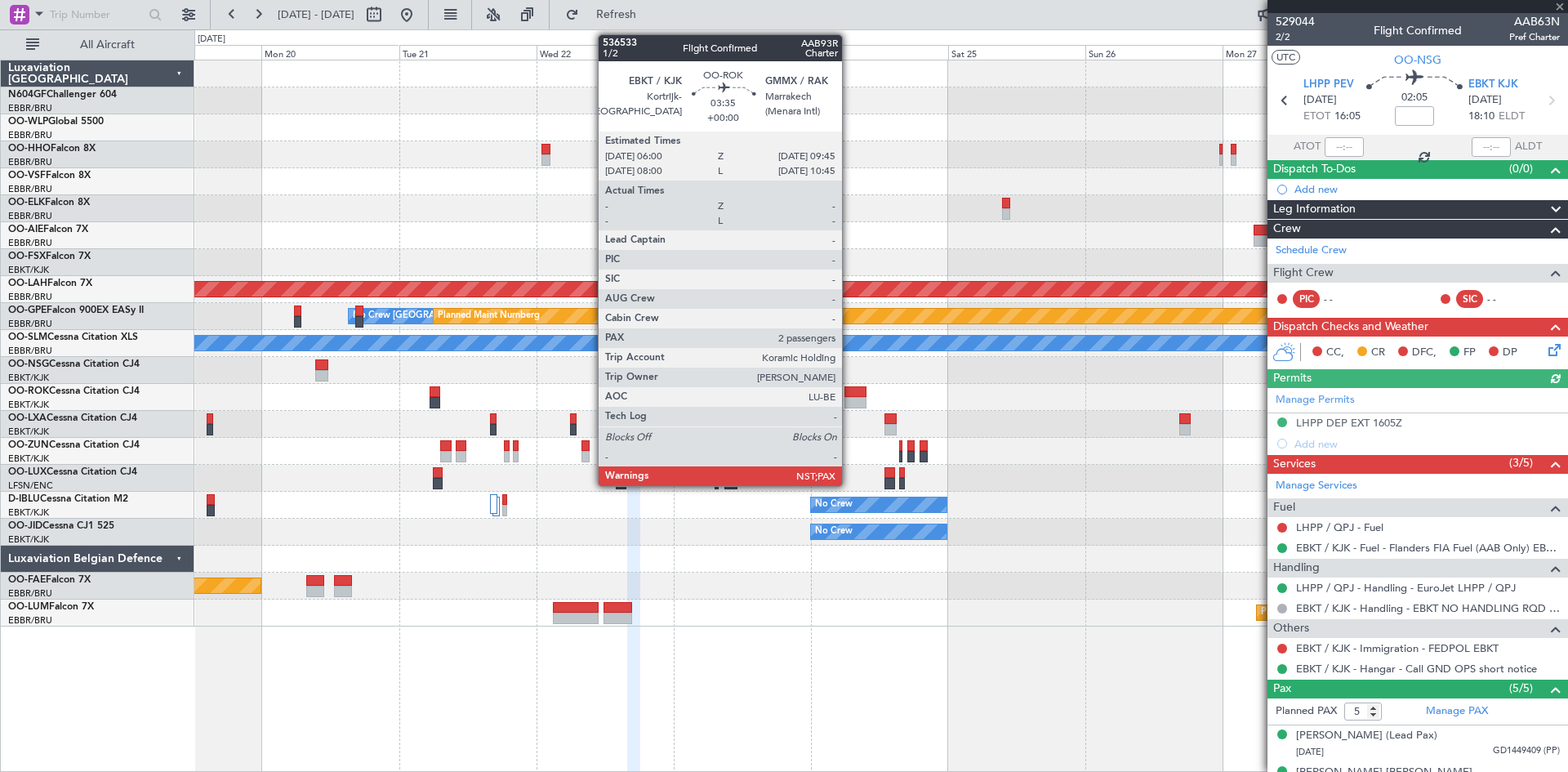
click at [849, 391] on div at bounding box center [855, 392] width 22 height 12
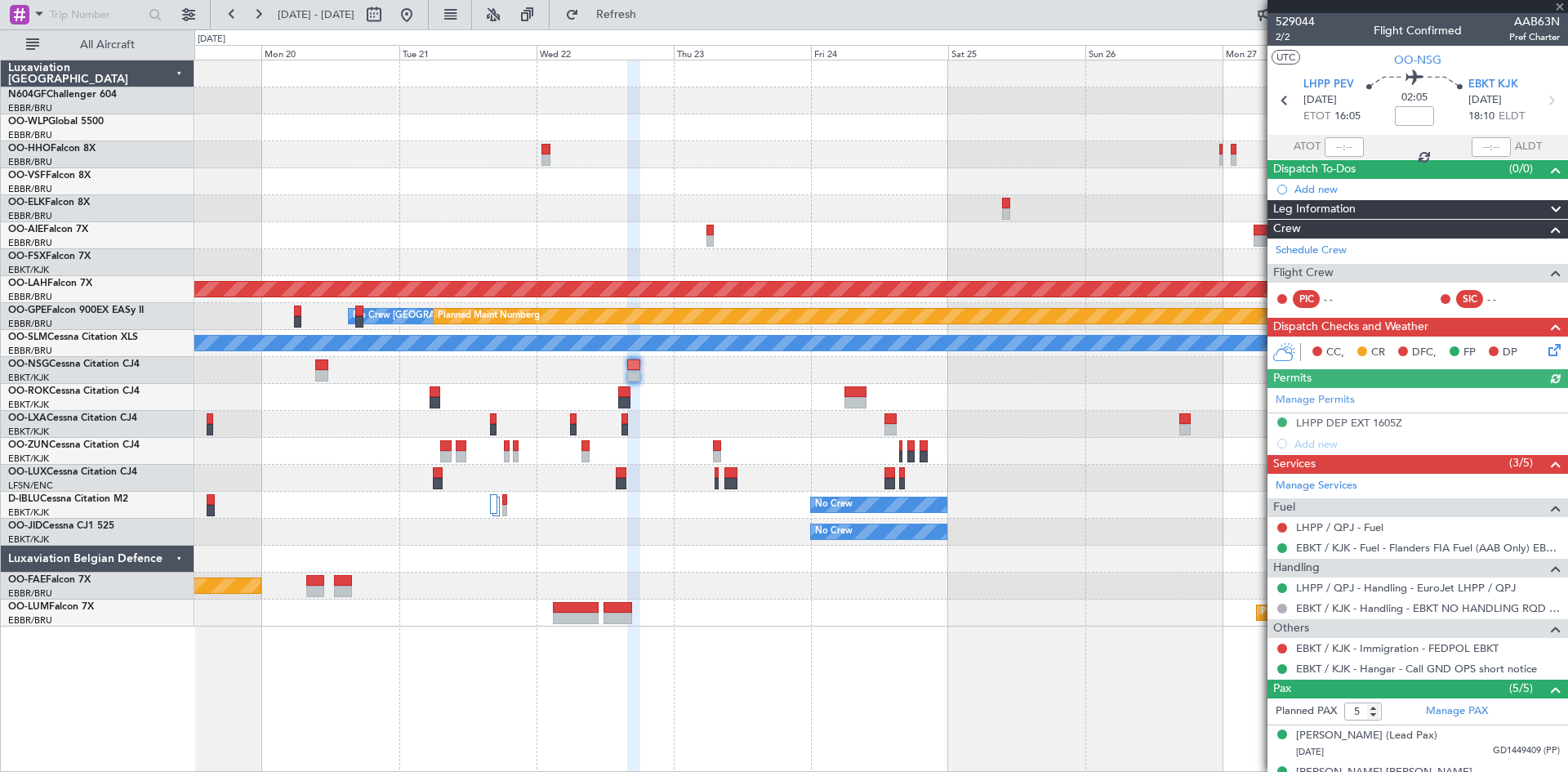
type input "2"
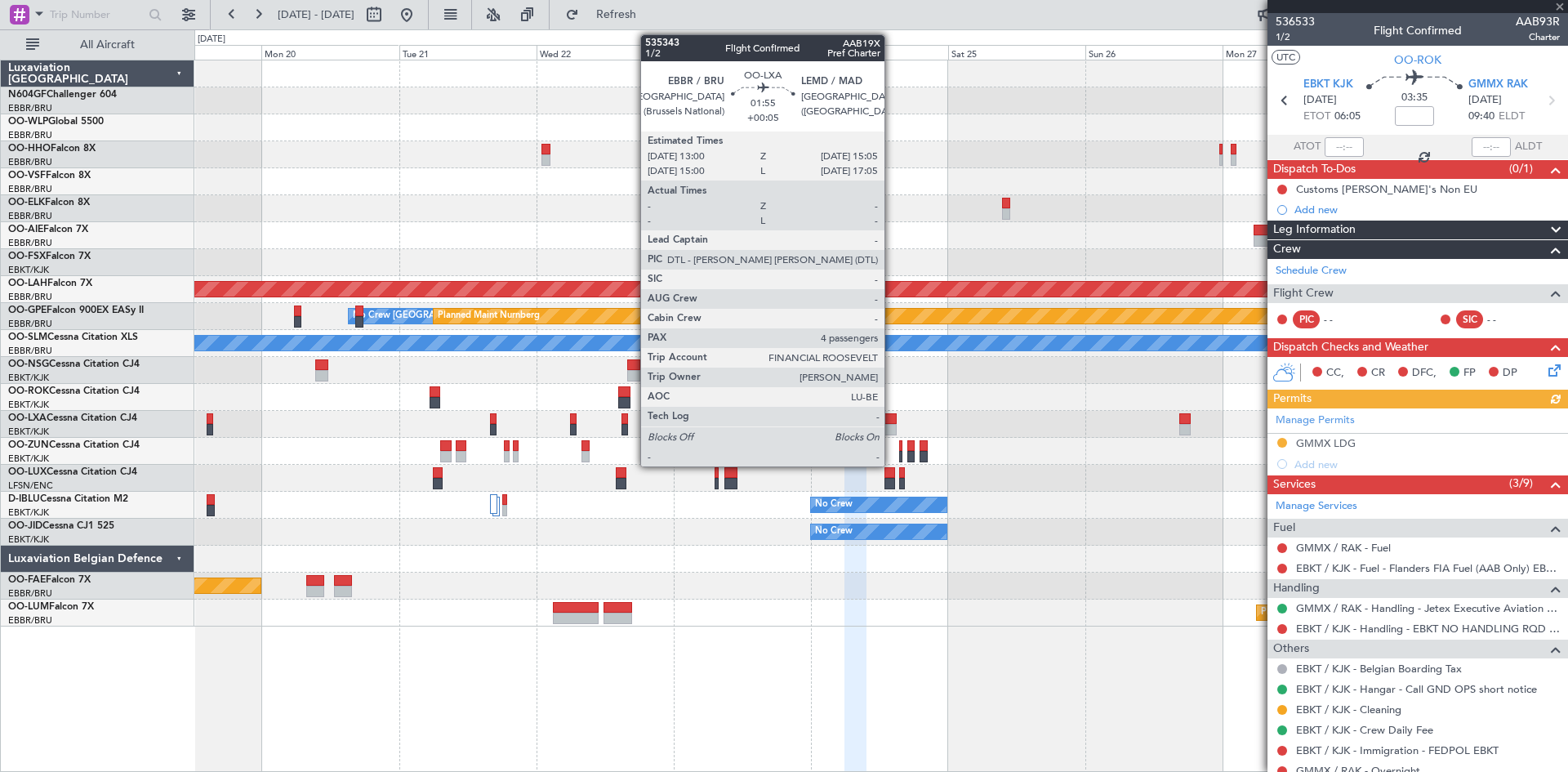
click at [892, 430] on div at bounding box center [891, 430] width 12 height 12
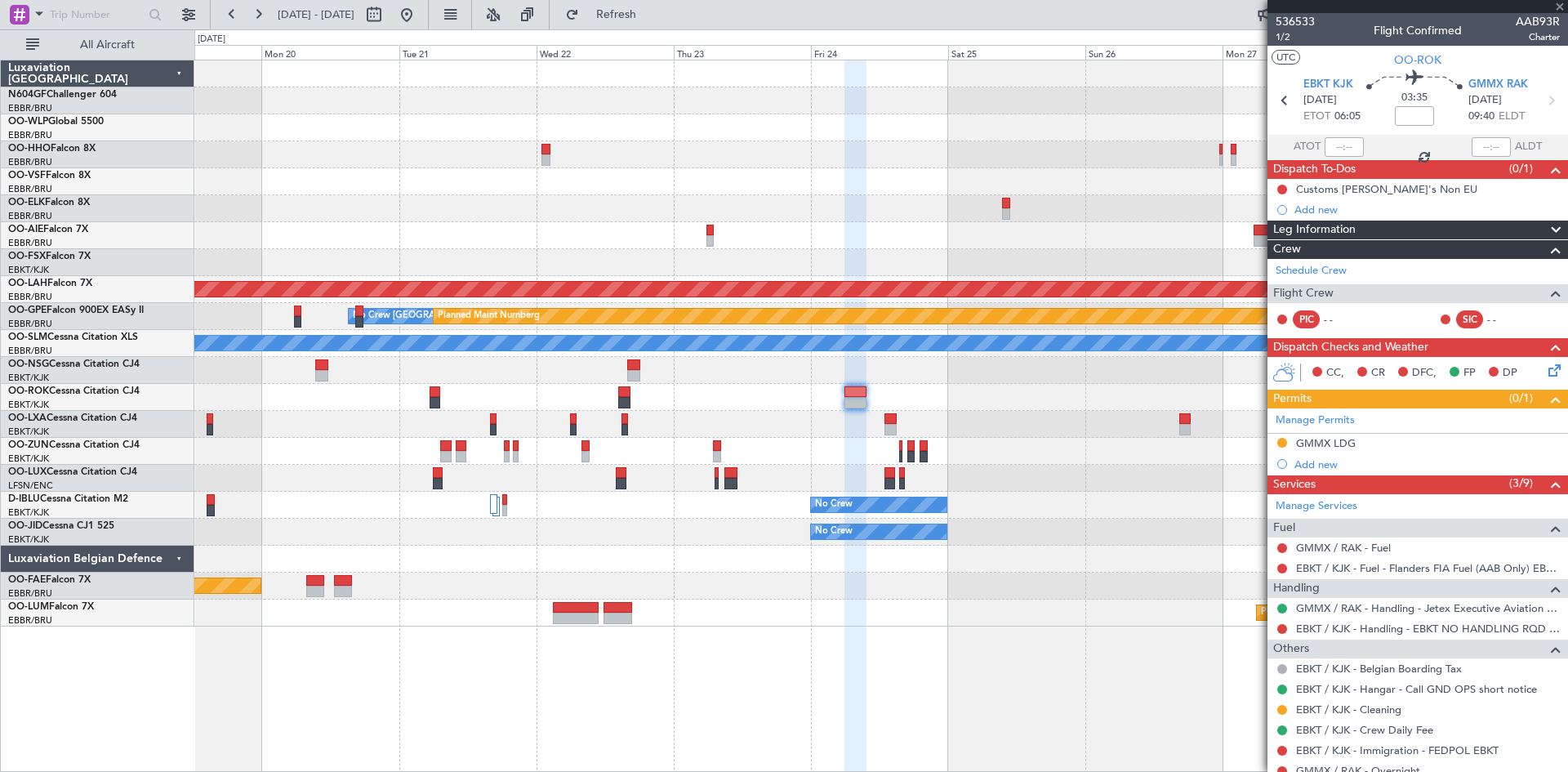
type input "+00:05"
type input "4"
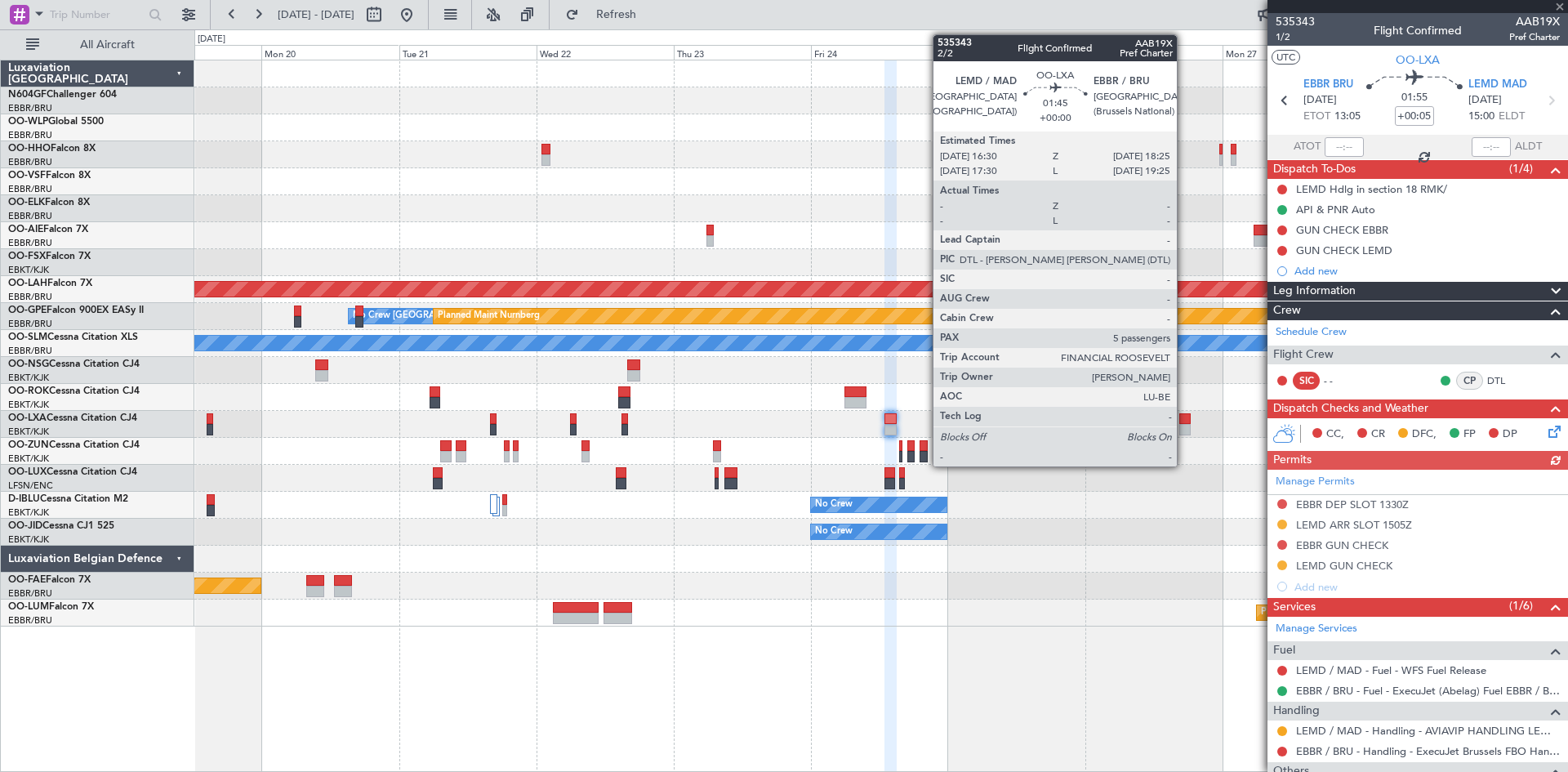
click at [1184, 426] on div at bounding box center [1185, 430] width 12 height 12
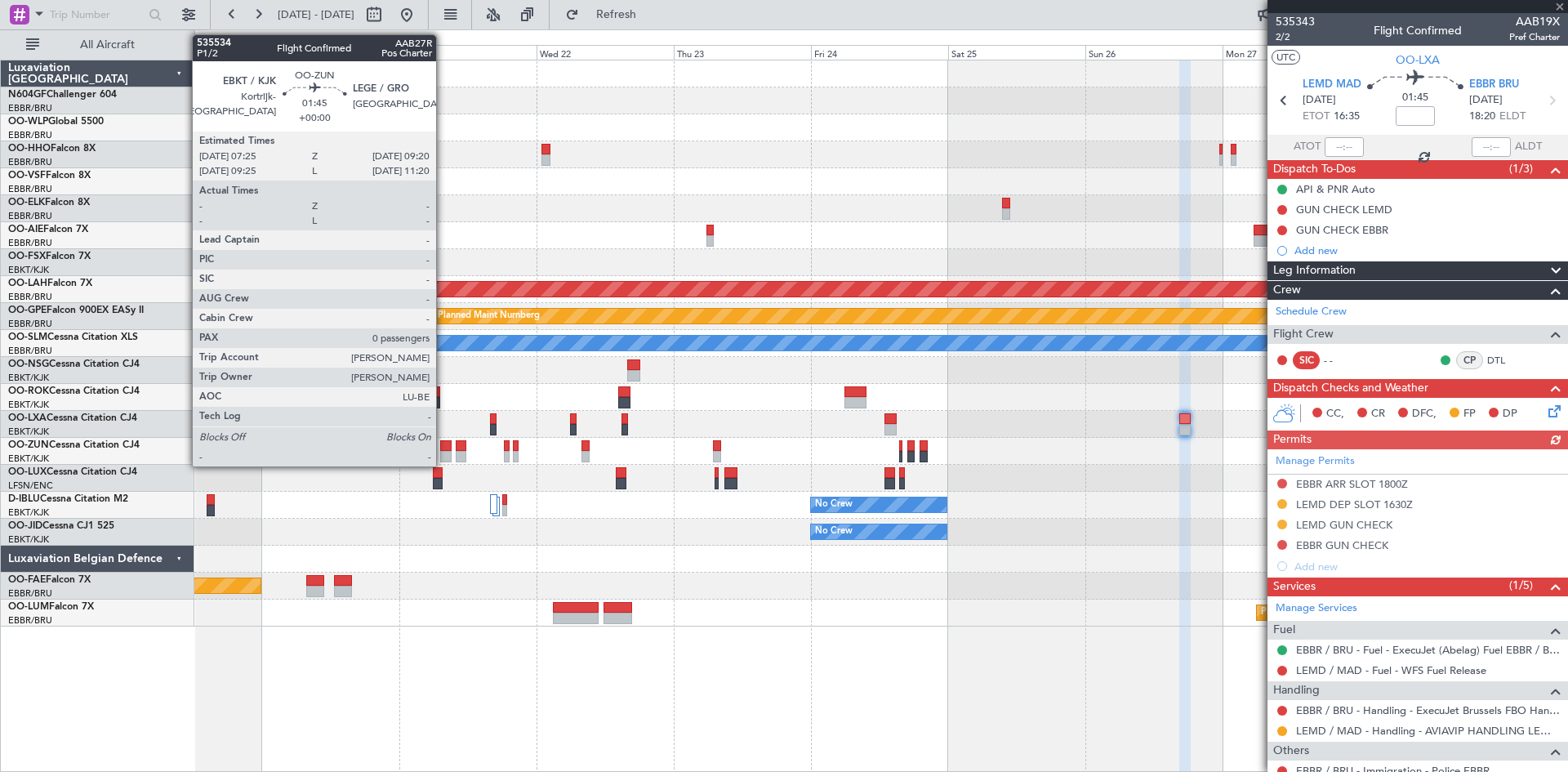
click at [444, 455] on div at bounding box center [446, 457] width 12 height 12
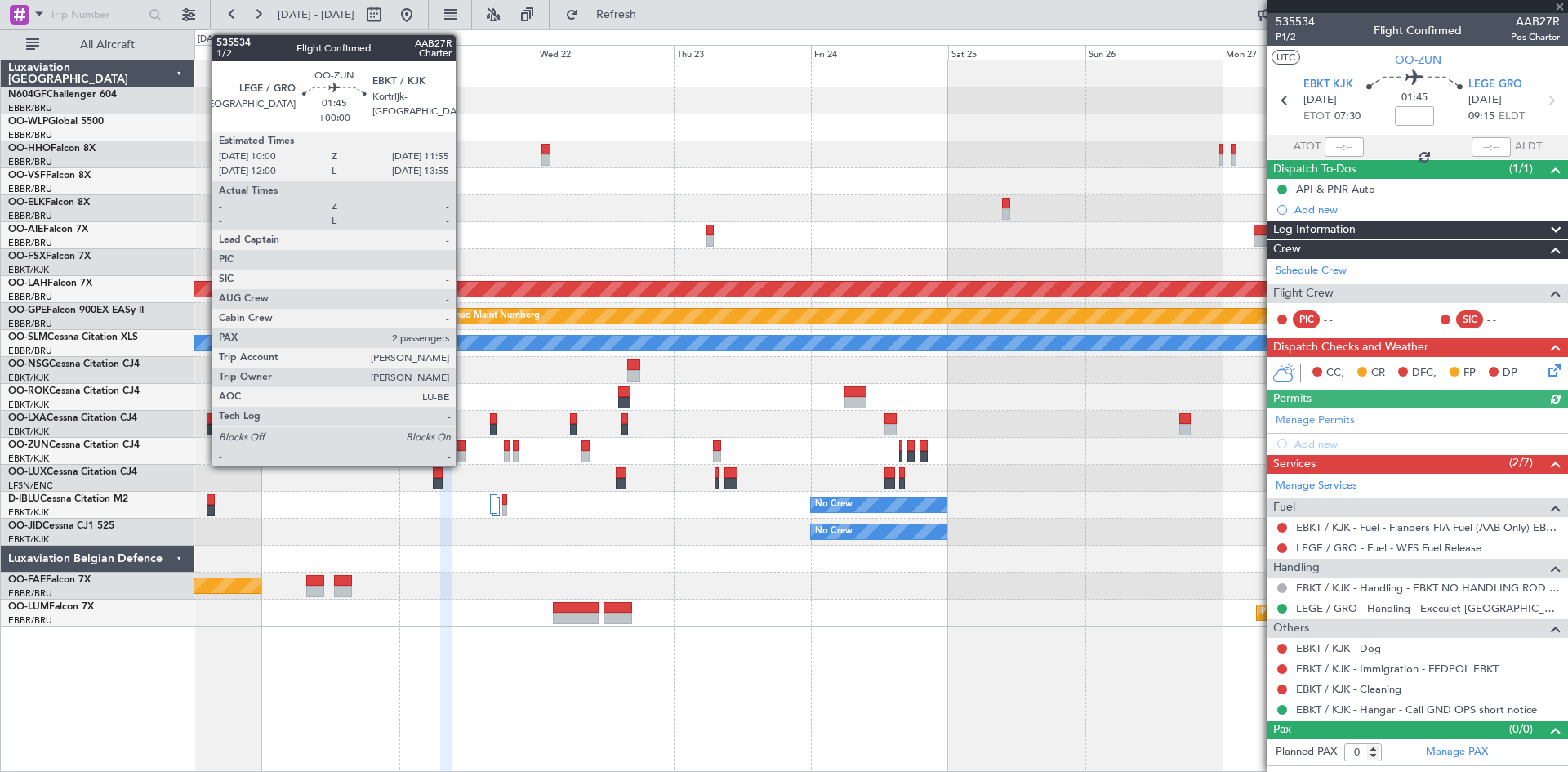
click at [463, 456] on div at bounding box center [461, 457] width 12 height 12
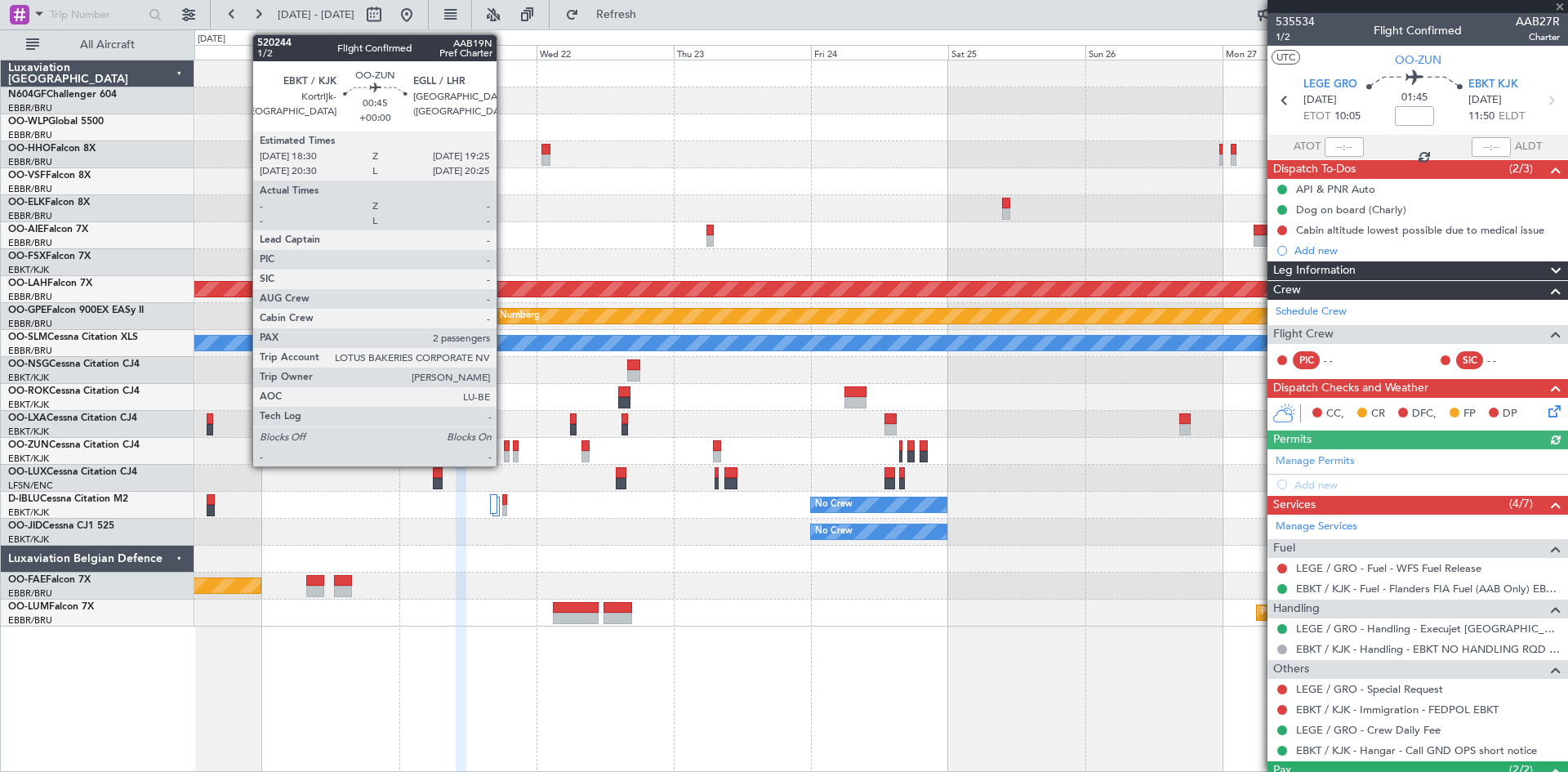
click at [503, 456] on div at bounding box center [506, 457] width 6 height 12
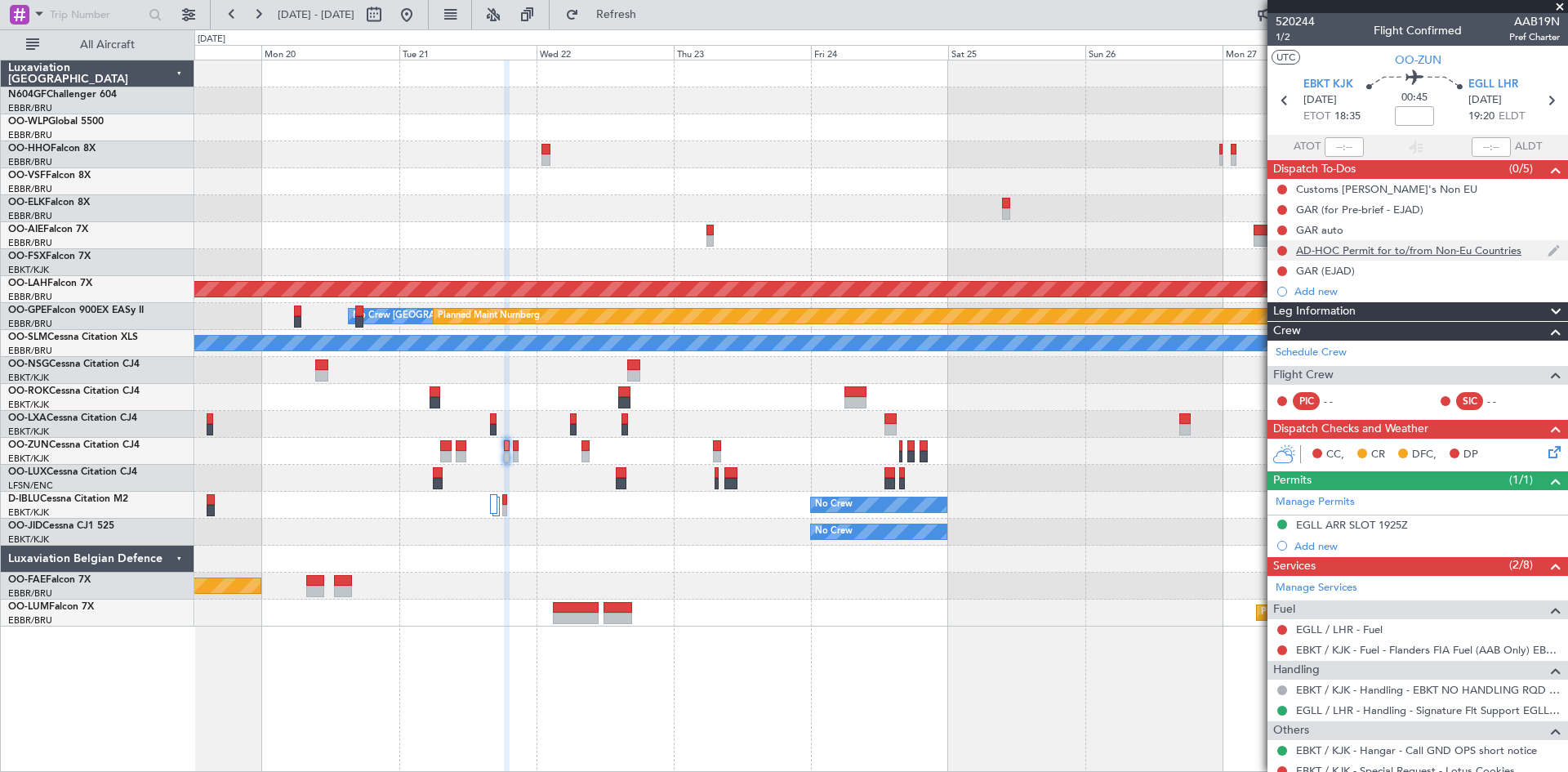
click at [1370, 256] on div "AD-HOC Permit for to/from Non-Eu Countries" at bounding box center [1409, 250] width 226 height 13
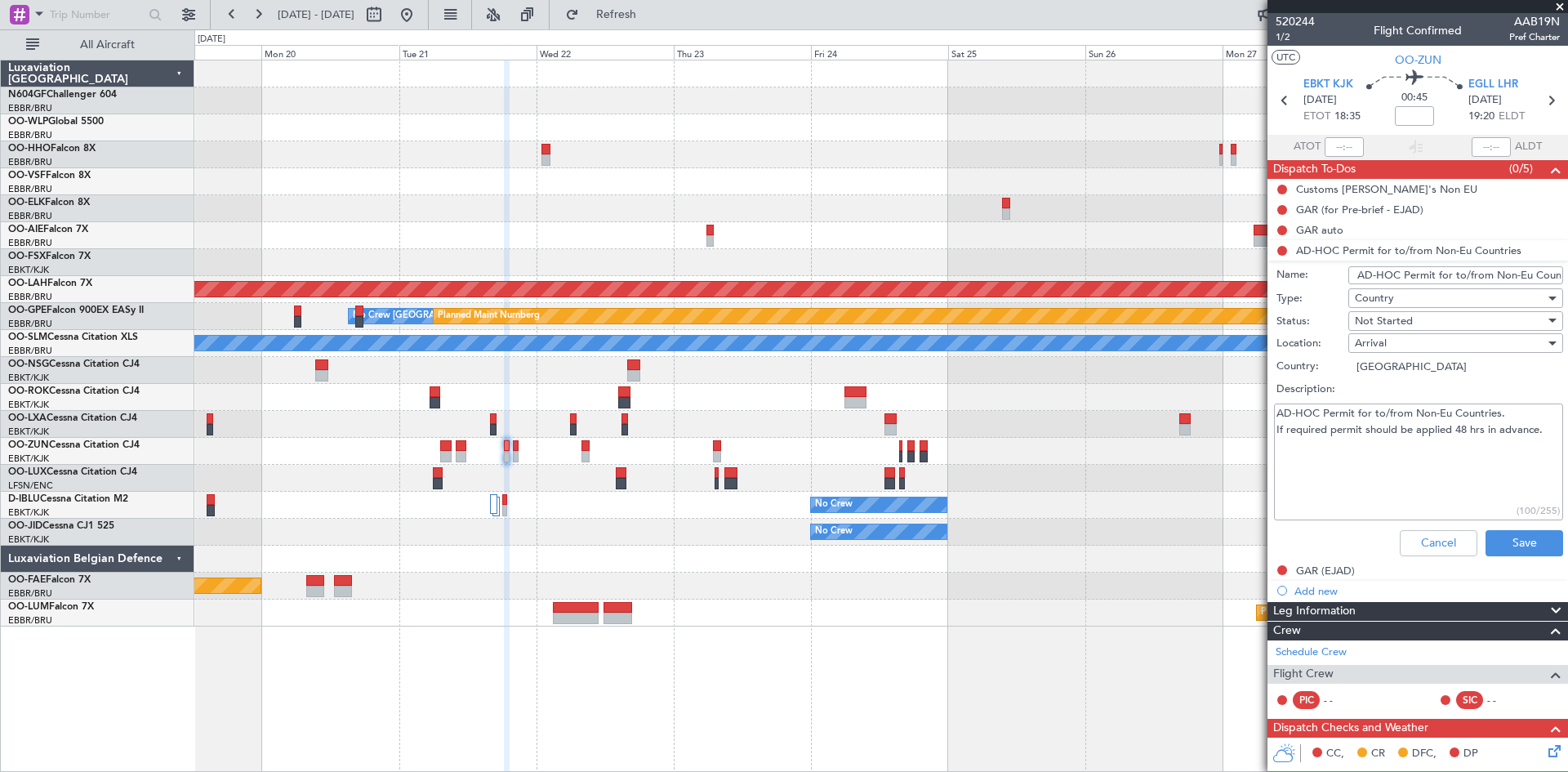
scroll to position [0, 27]
drag, startPoint x: 1352, startPoint y: 274, endPoint x: 1510, endPoint y: 281, distance: 158.2
click at [1567, 289] on article "520244 1/2 Flight Confirmed AAB19N Pref Charter UTC OO-ZUN EBKT KJK 21/10/2025 …" at bounding box center [1417, 393] width 301 height 760
drag, startPoint x: 1541, startPoint y: 430, endPoint x: 1288, endPoint y: 423, distance: 253.1
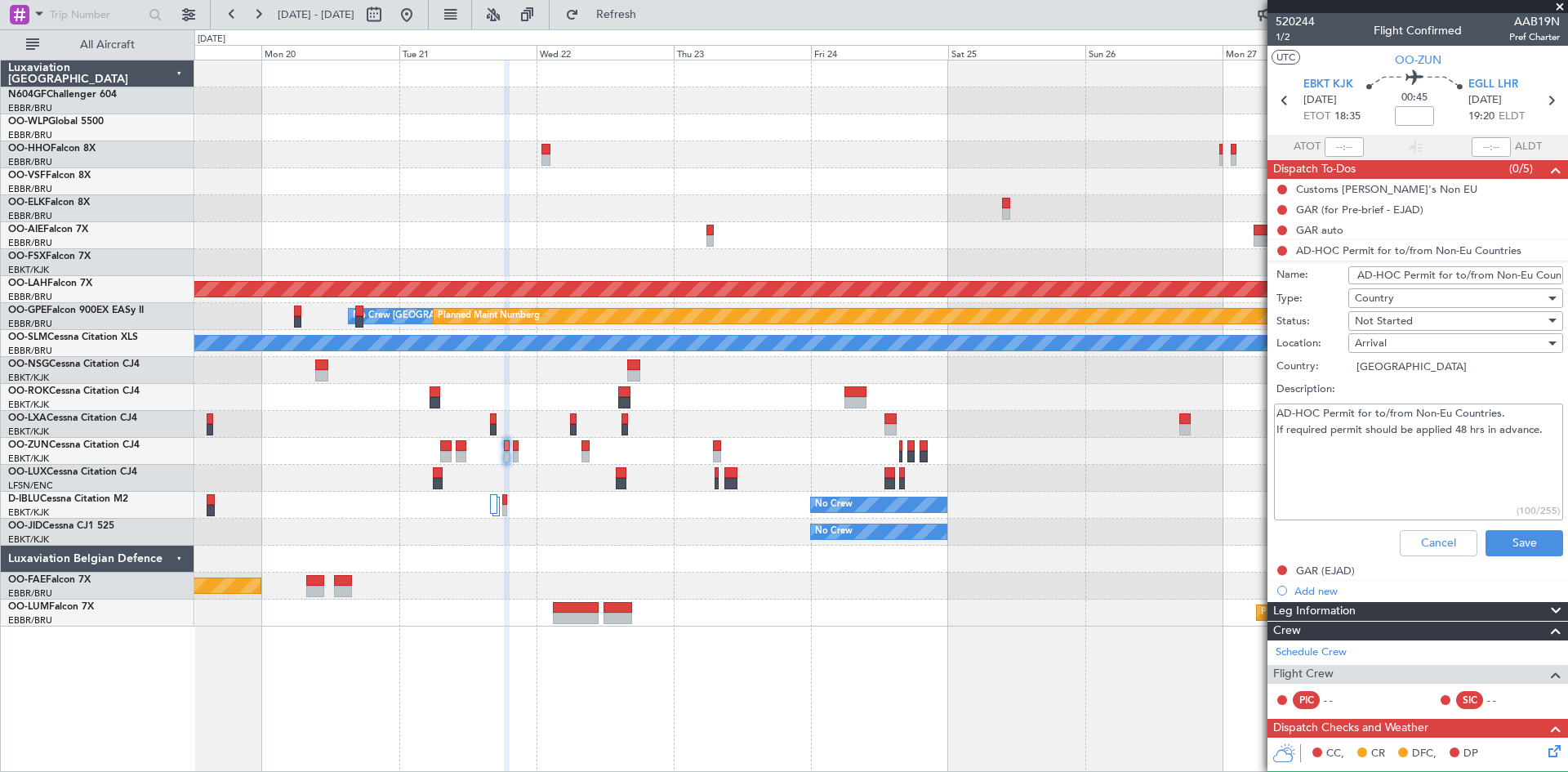
click at [1266, 427] on fb-app "19 Oct 2025 - 29 Oct 2025 Refresh Quick Links All Aircraft Planned Maint Alton-…" at bounding box center [784, 392] width 1568 height 760
click at [1439, 533] on button "Cancel" at bounding box center [1438, 543] width 78 height 26
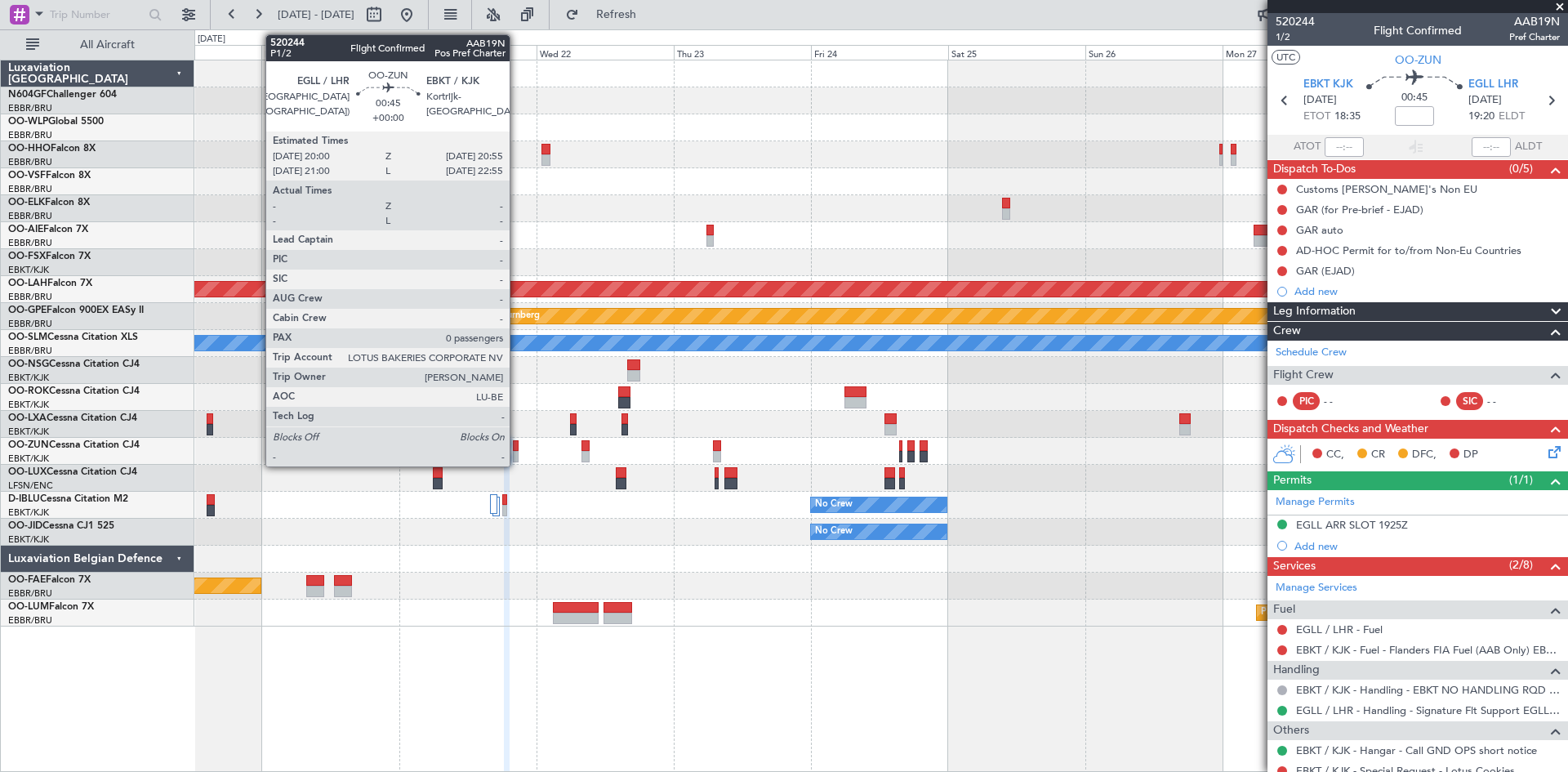
click at [517, 455] on div at bounding box center [516, 457] width 6 height 12
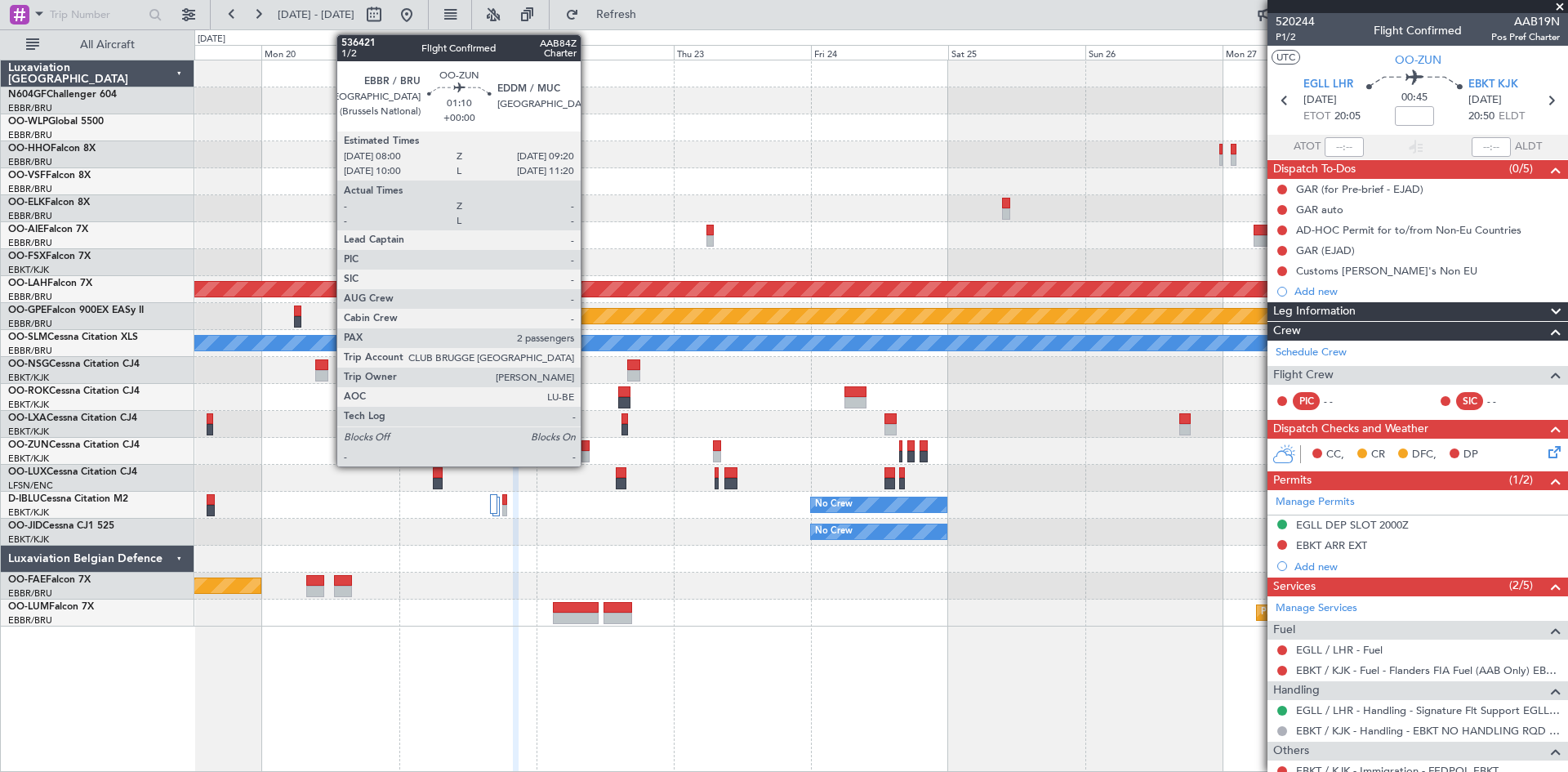
click at [588, 456] on div at bounding box center [585, 457] width 8 height 12
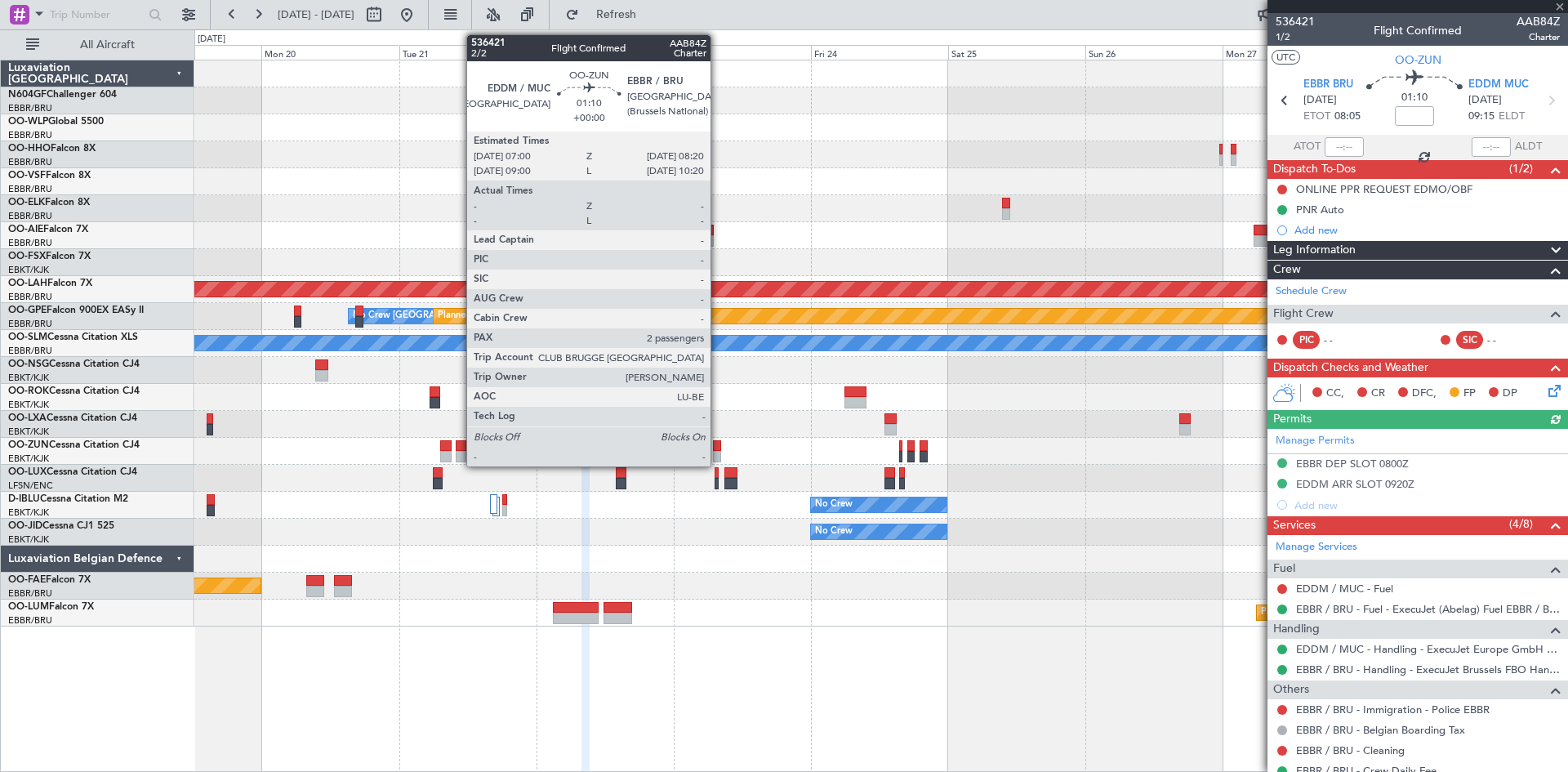
click at [718, 457] on div at bounding box center [717, 457] width 8 height 12
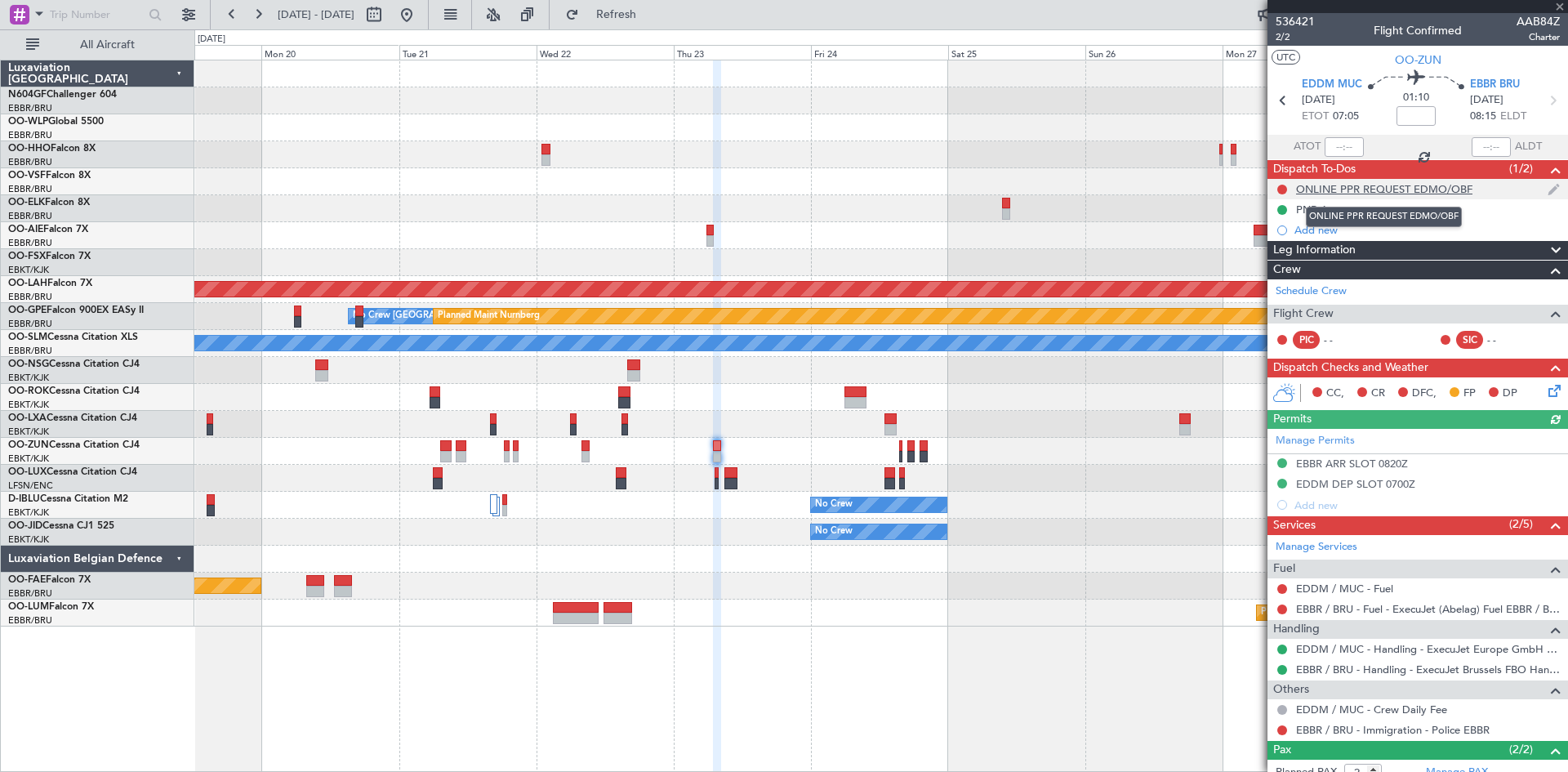
click at [1384, 188] on div "ONLINE PPR REQUEST EDMO/OBF" at bounding box center [1384, 189] width 177 height 13
click at [1427, 189] on div "ONLINE PPR REQUEST EDMO/OBF" at bounding box center [1384, 189] width 177 height 13
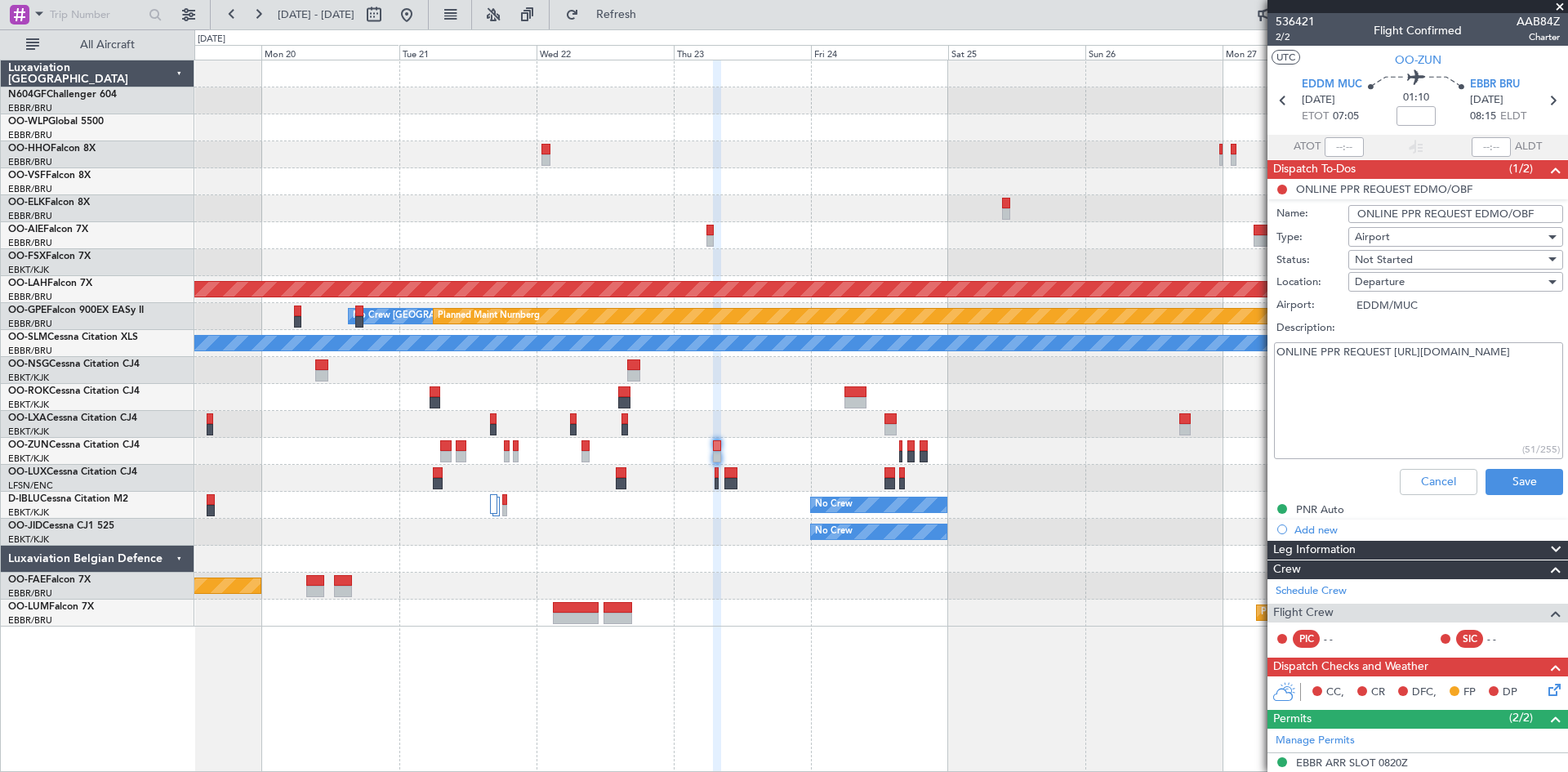
drag, startPoint x: 1535, startPoint y: 213, endPoint x: 1319, endPoint y: 204, distance: 216.2
click at [1319, 204] on div "Name: ONLINE PPR REQUEST EDMO/OBF" at bounding box center [1418, 213] width 317 height 24
drag, startPoint x: 1452, startPoint y: 367, endPoint x: 1292, endPoint y: 367, distance: 160.0
click at [1267, 373] on div "ONLINE PPR REQUEST https://my.airport.software/EDMO (51/255)" at bounding box center [1418, 401] width 317 height 123
drag, startPoint x: 1418, startPoint y: 481, endPoint x: 797, endPoint y: 542, distance: 624.0
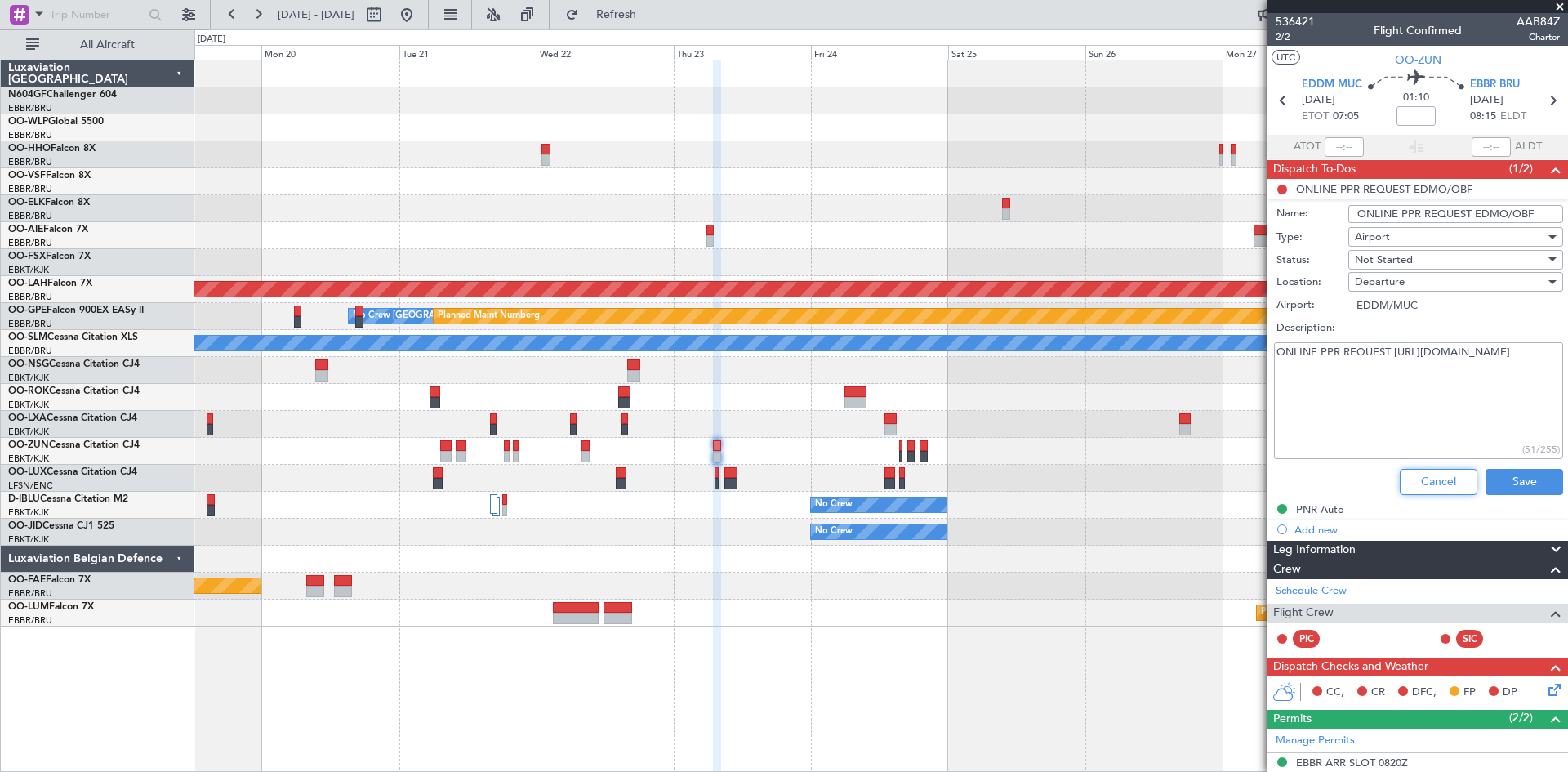
click at [1418, 481] on button "Cancel" at bounding box center [1438, 482] width 78 height 26
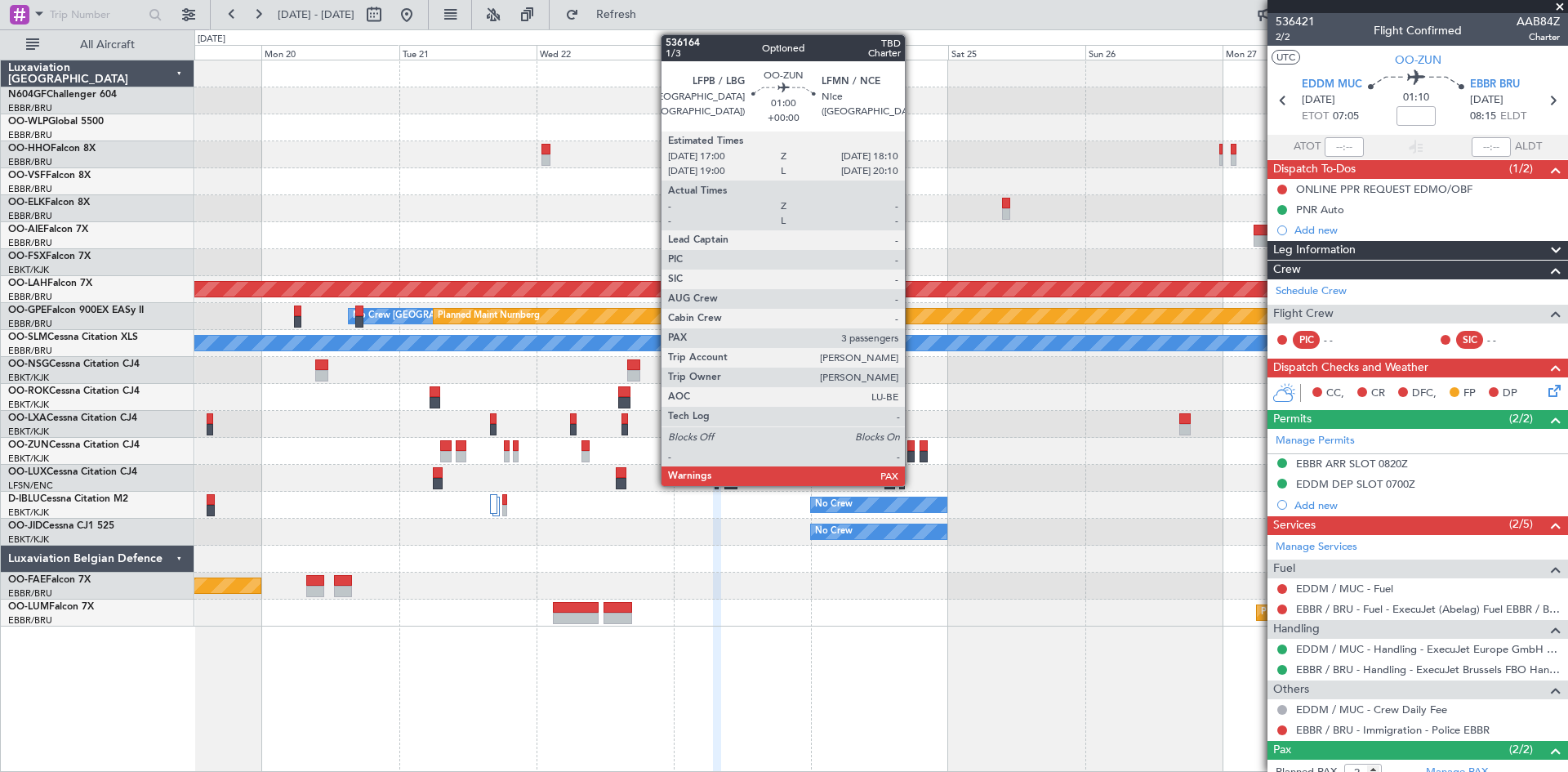
click at [912, 456] on div at bounding box center [911, 457] width 8 height 12
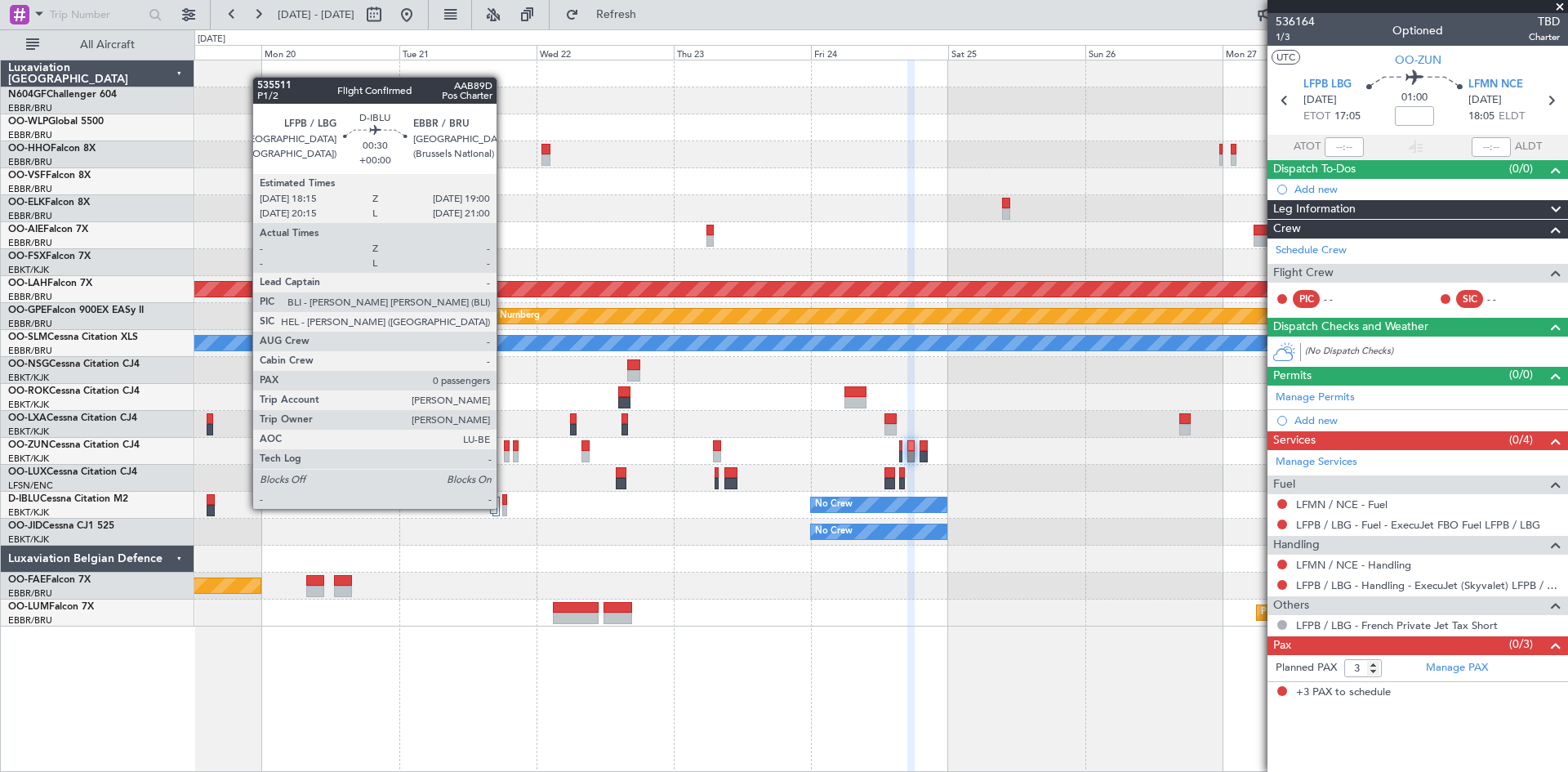
click at [503, 510] on div at bounding box center [504, 511] width 5 height 12
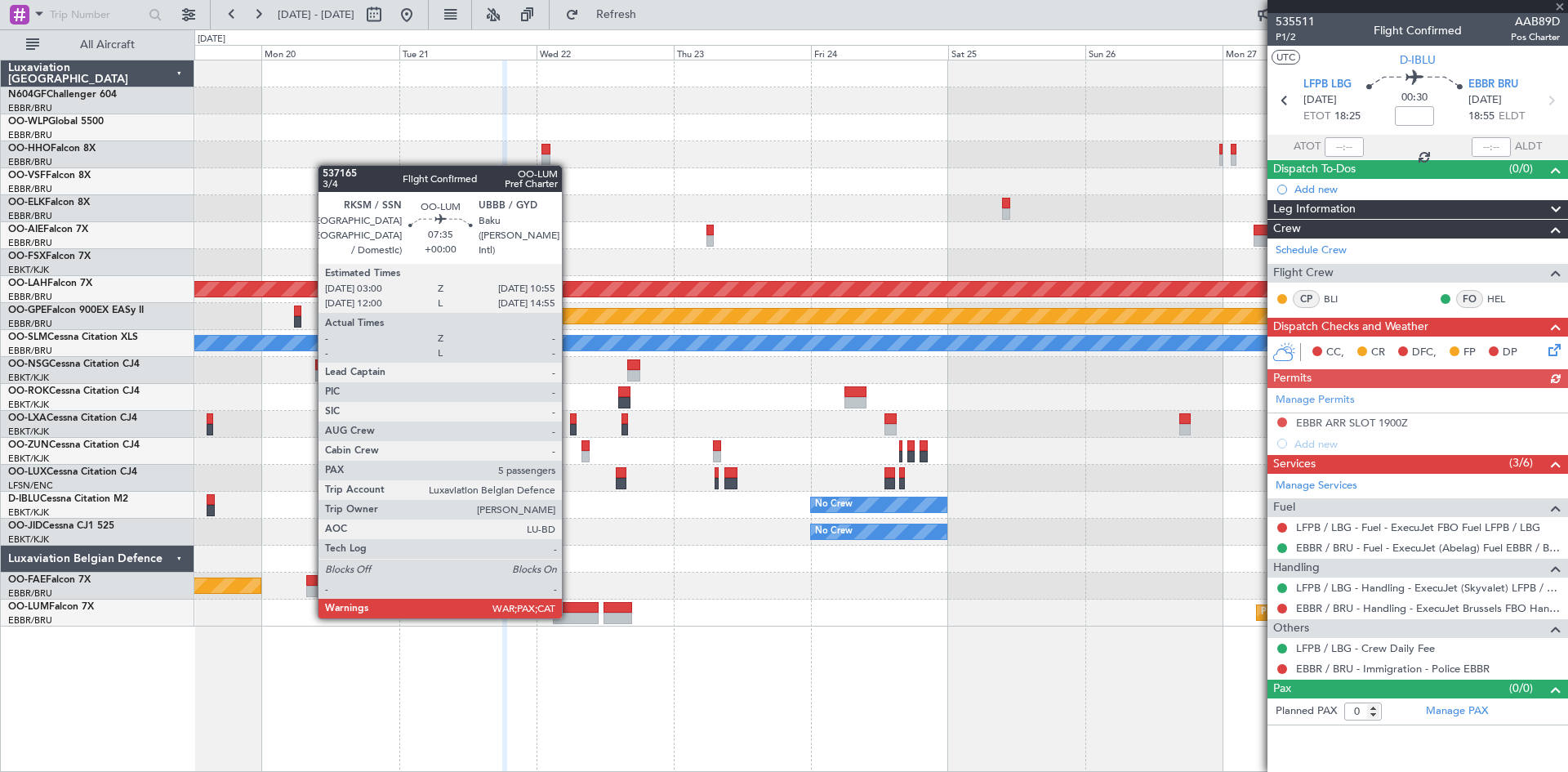
click at [569, 615] on div at bounding box center [576, 618] width 46 height 12
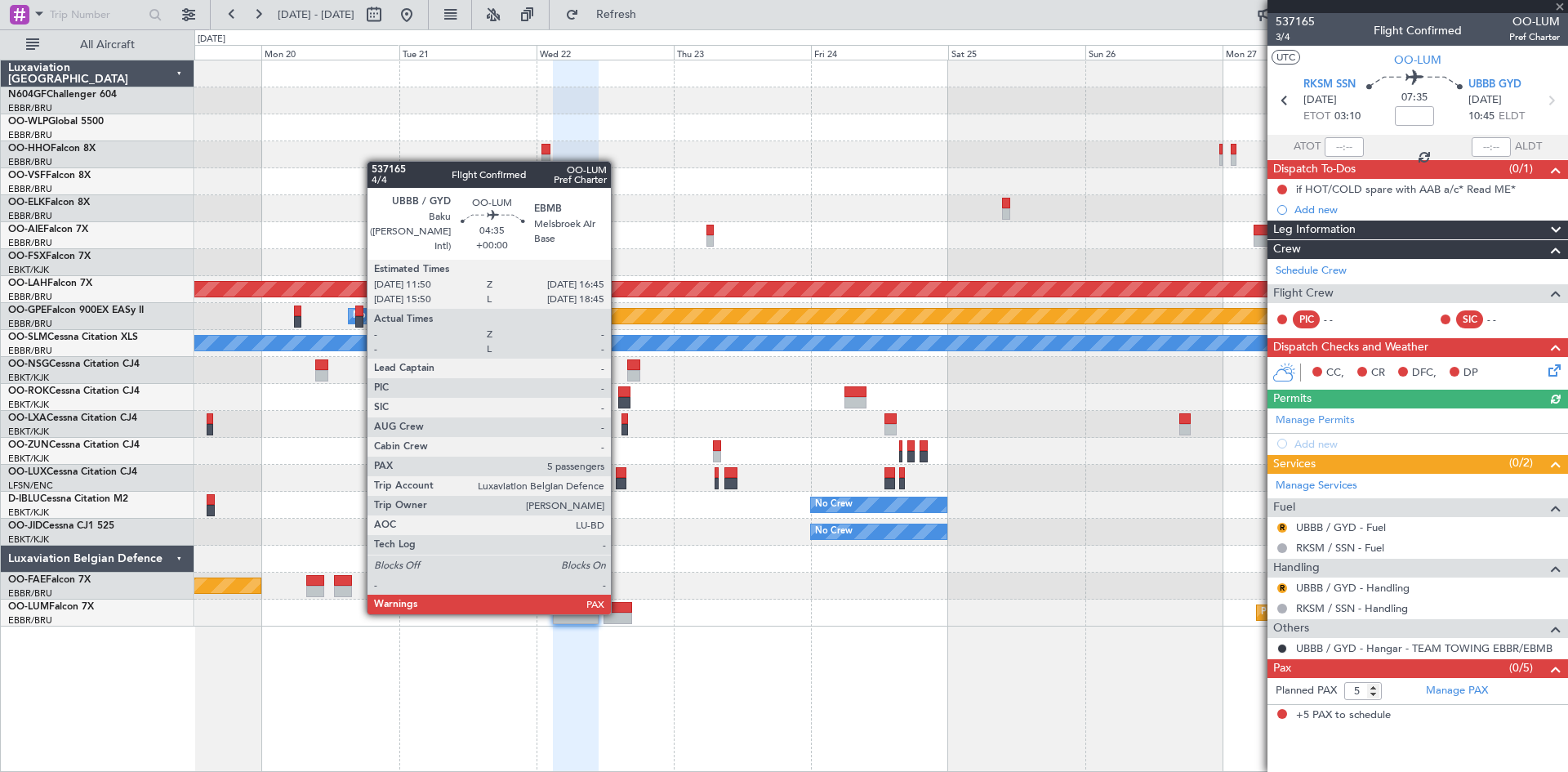
click at [618, 611] on div at bounding box center [618, 608] width 29 height 12
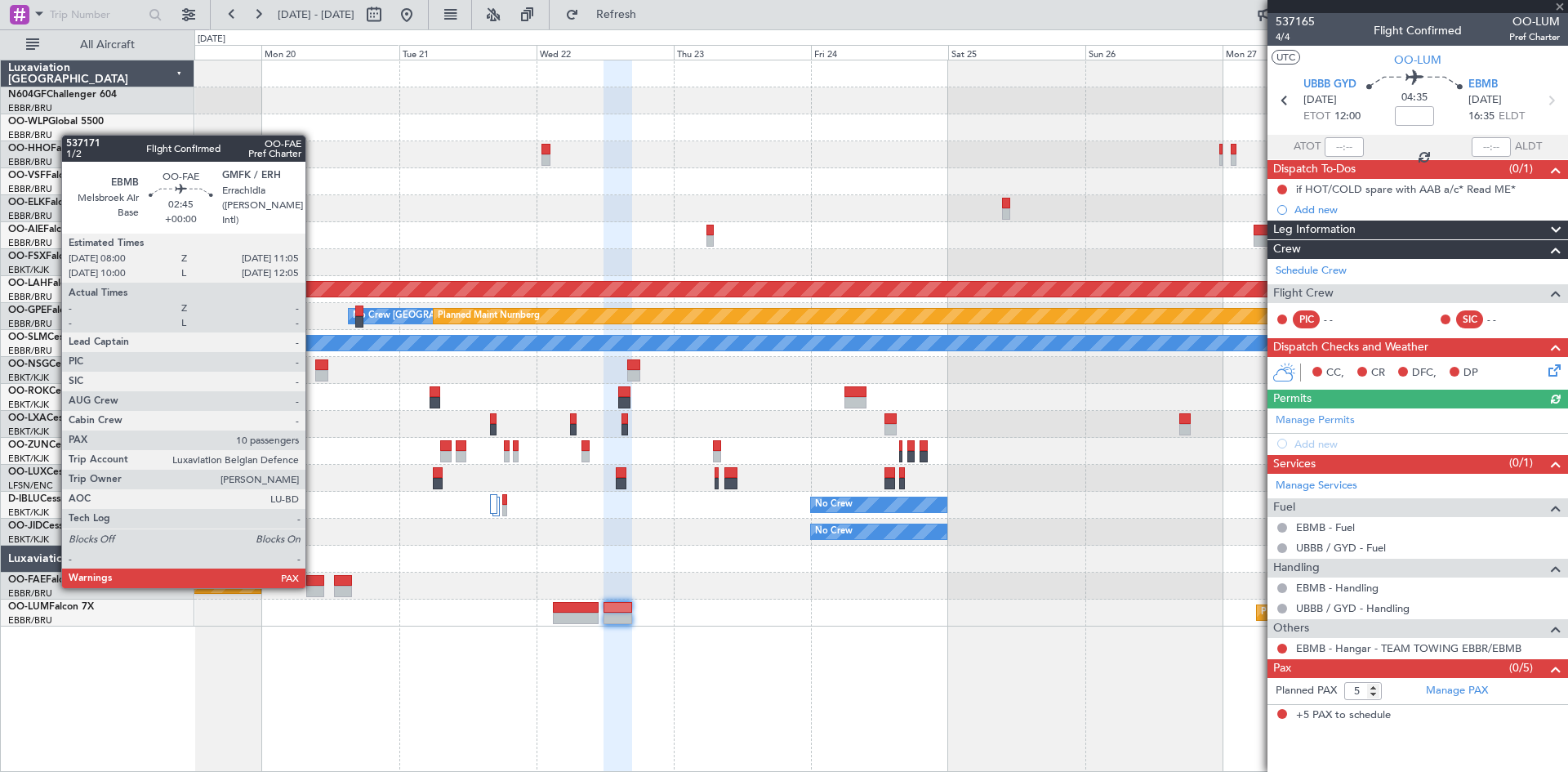
click at [313, 586] on div at bounding box center [315, 591] width 18 height 12
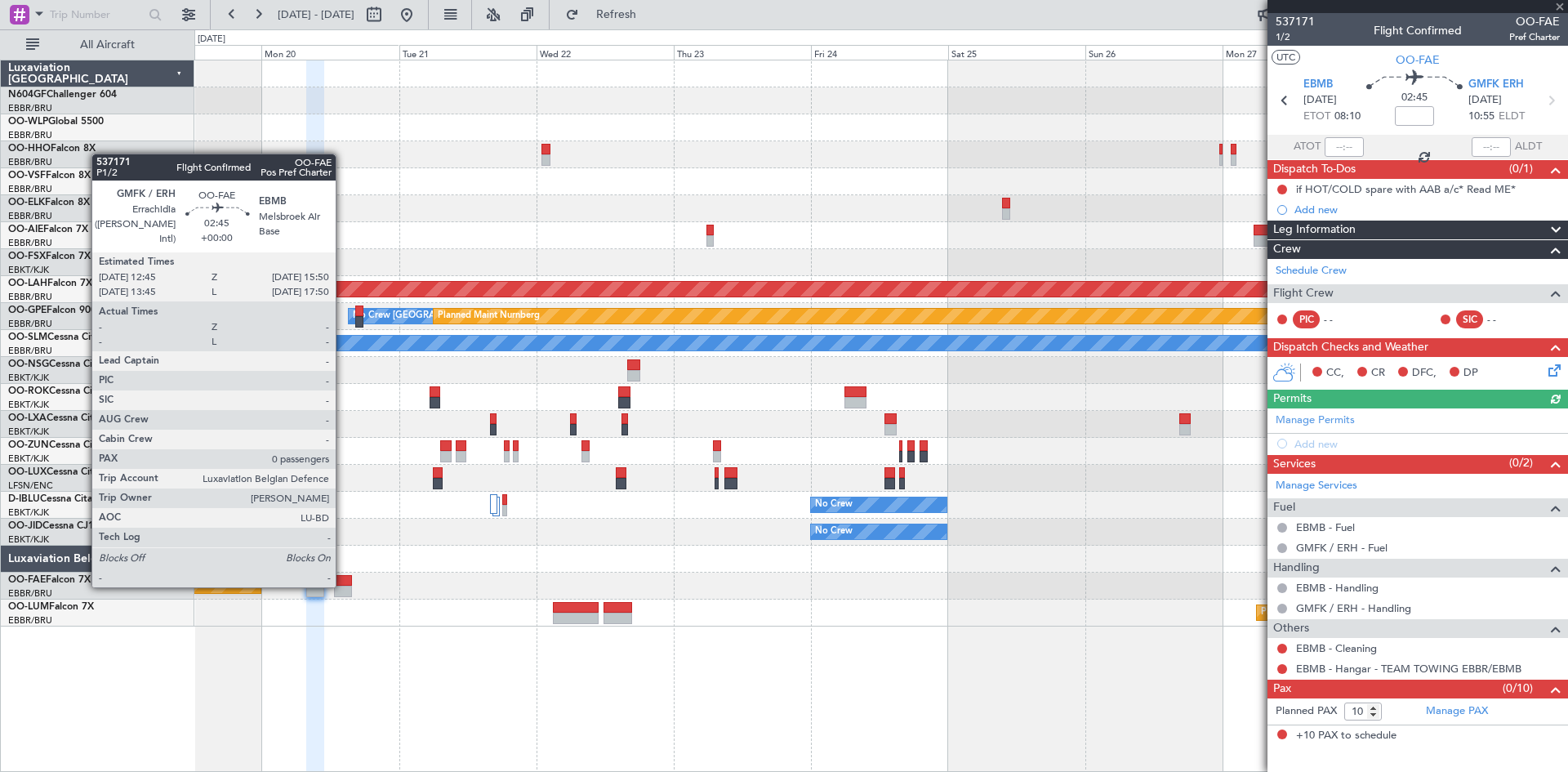
click at [343, 585] on div at bounding box center [343, 591] width 18 height 12
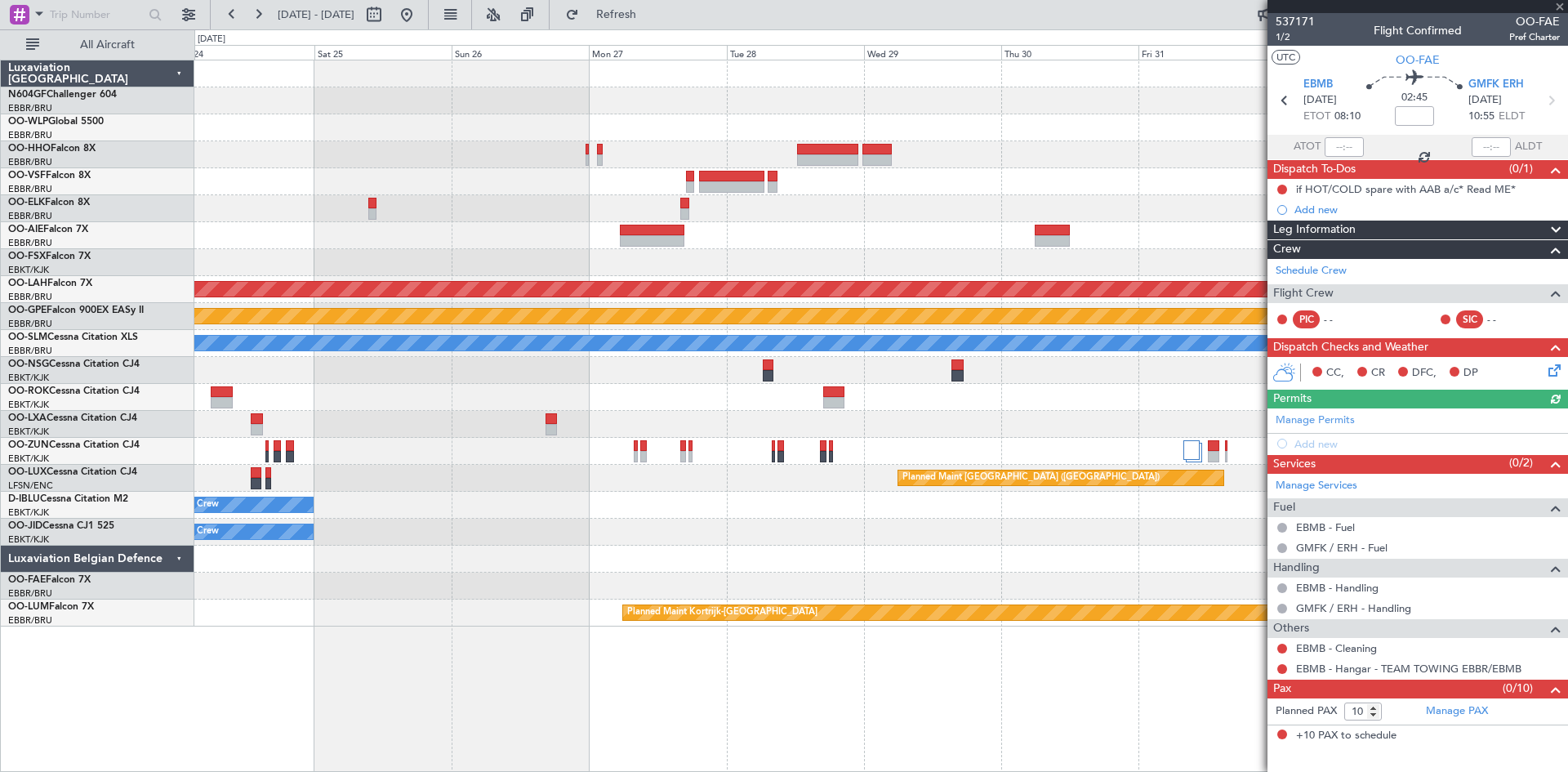
type input "0"
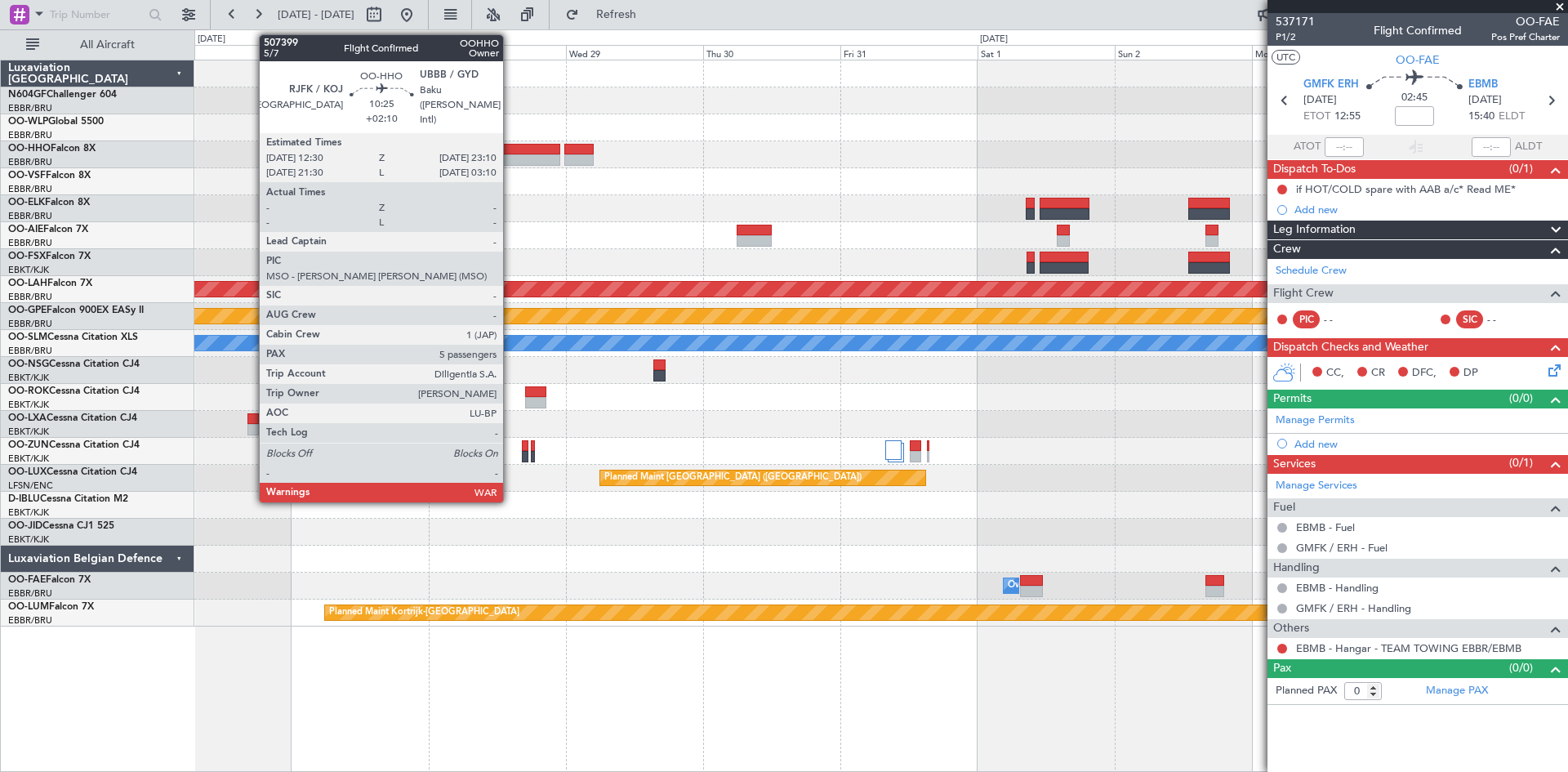
click at [510, 156] on div at bounding box center [529, 161] width 61 height 12
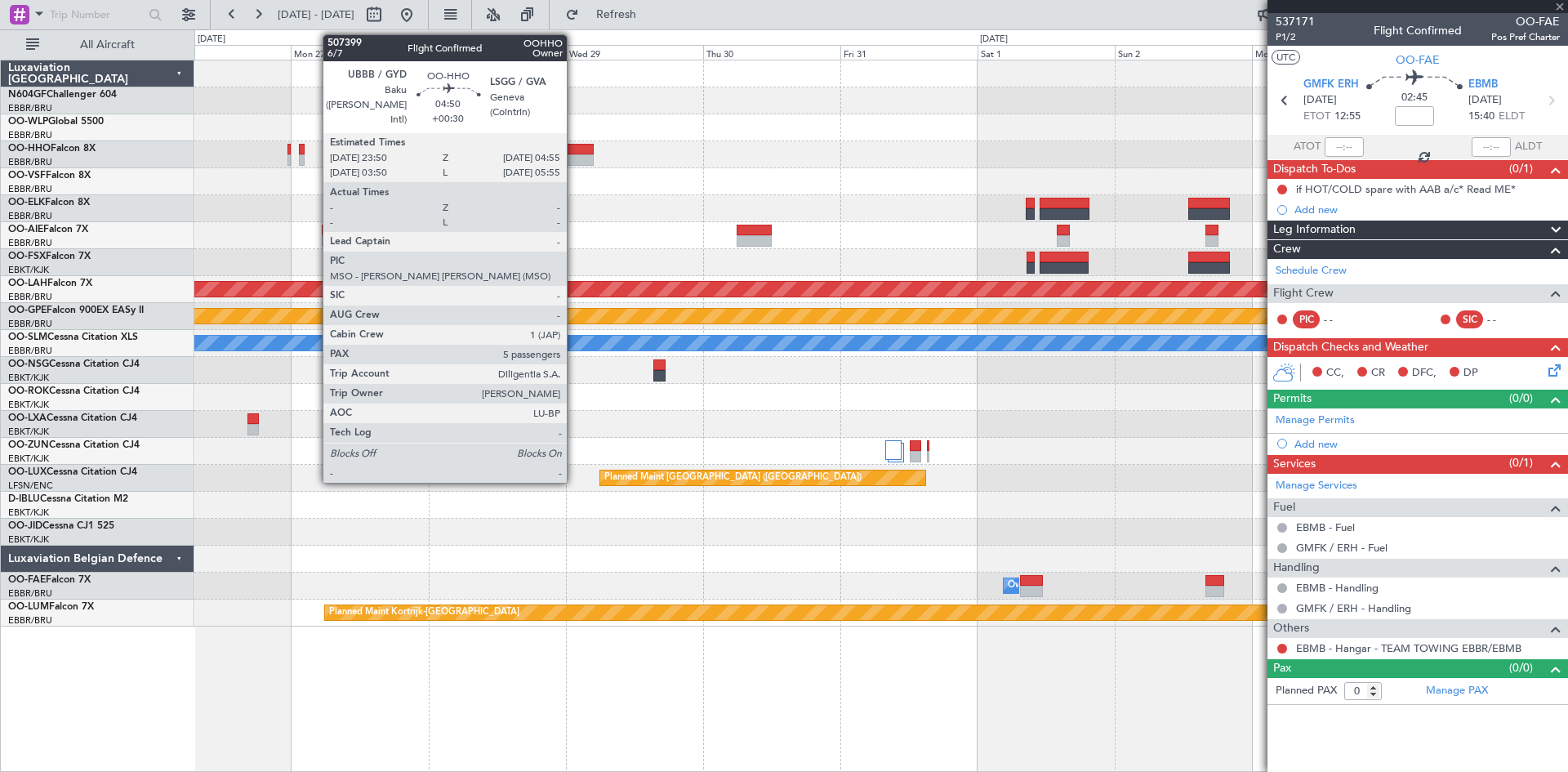
type input "+02:10"
type input "5"
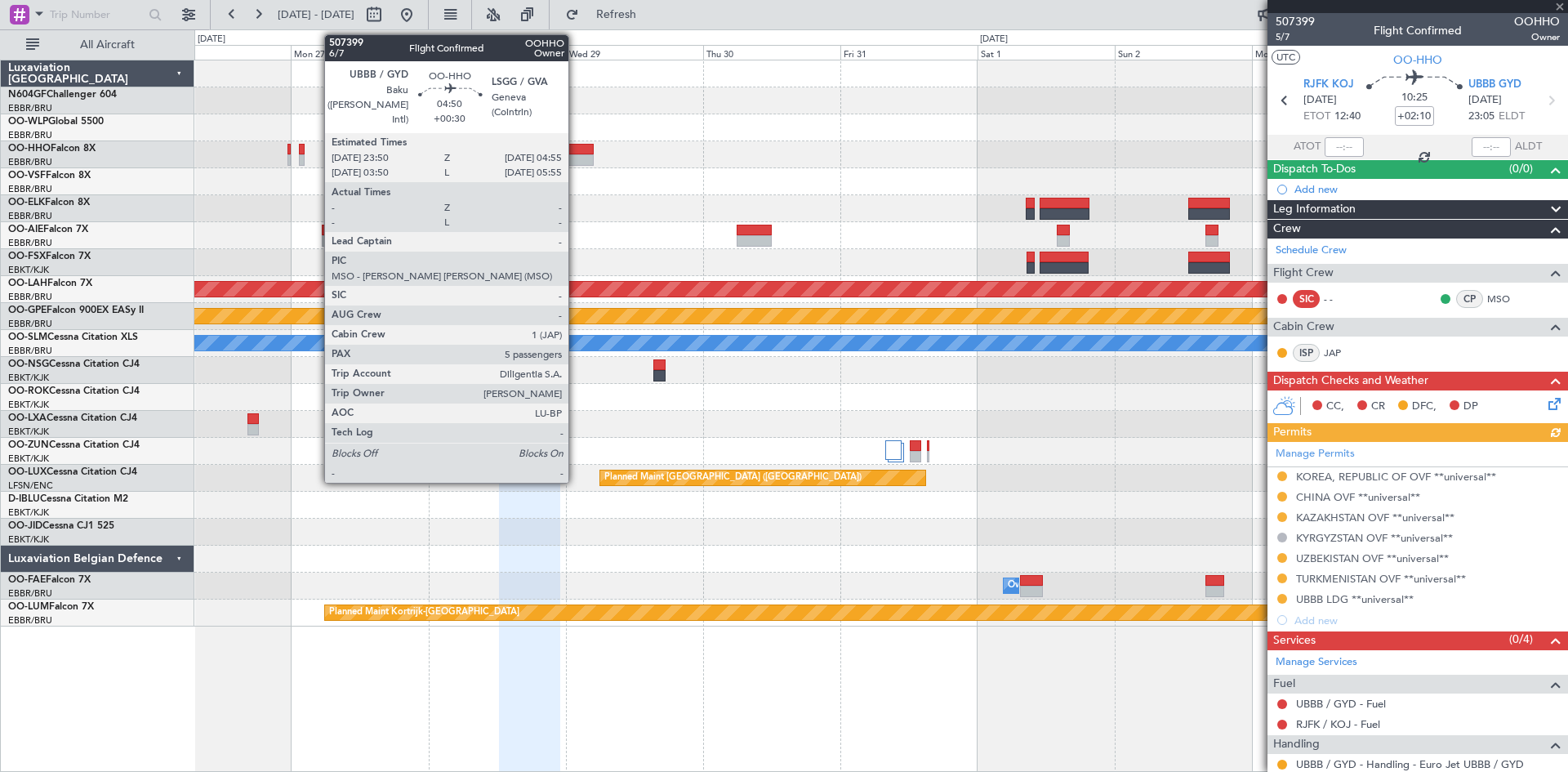
click at [576, 147] on div at bounding box center [578, 150] width 30 height 12
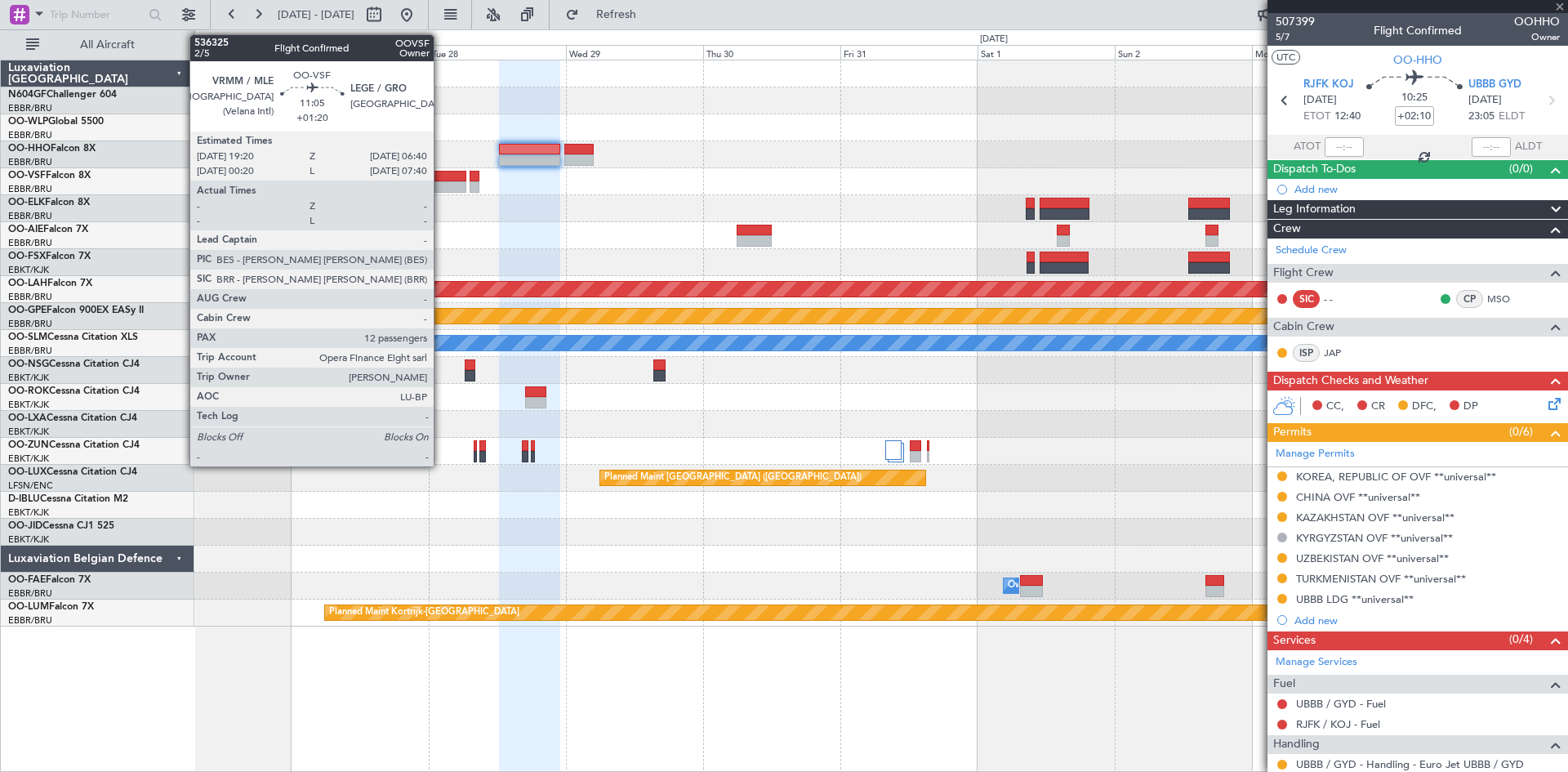
type input "+00:30"
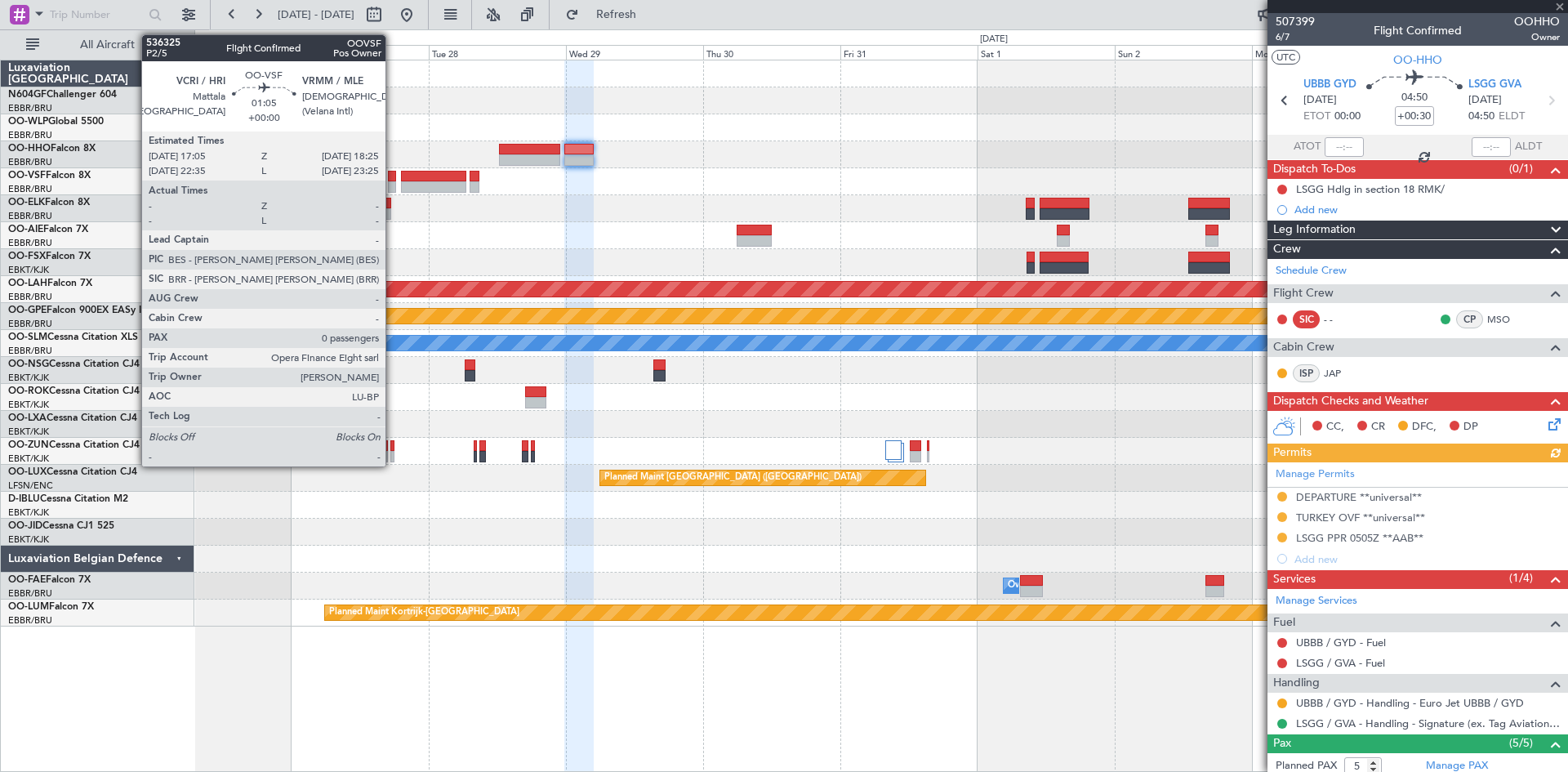
click at [393, 186] on div at bounding box center [392, 187] width 8 height 12
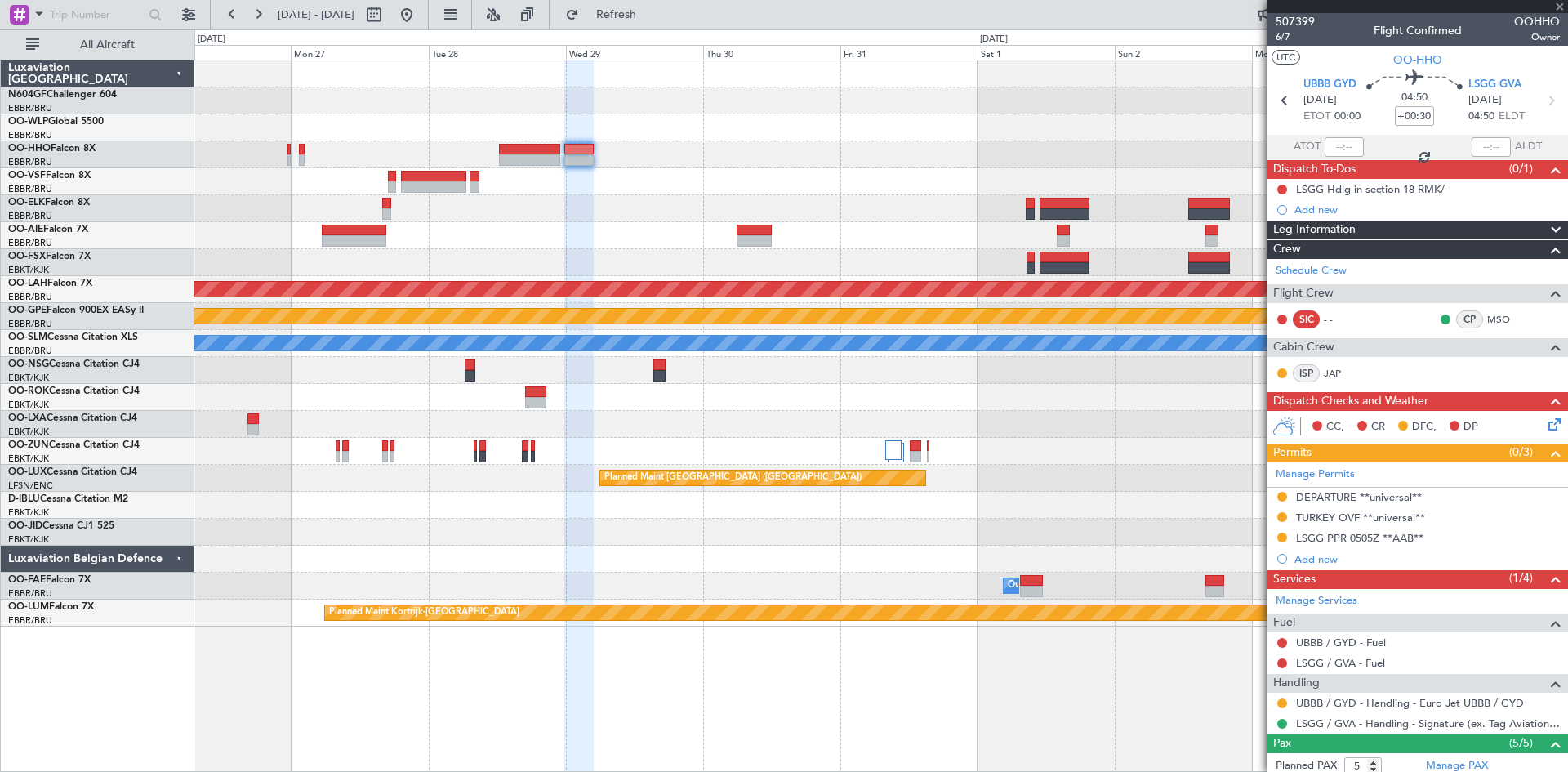
type input "0"
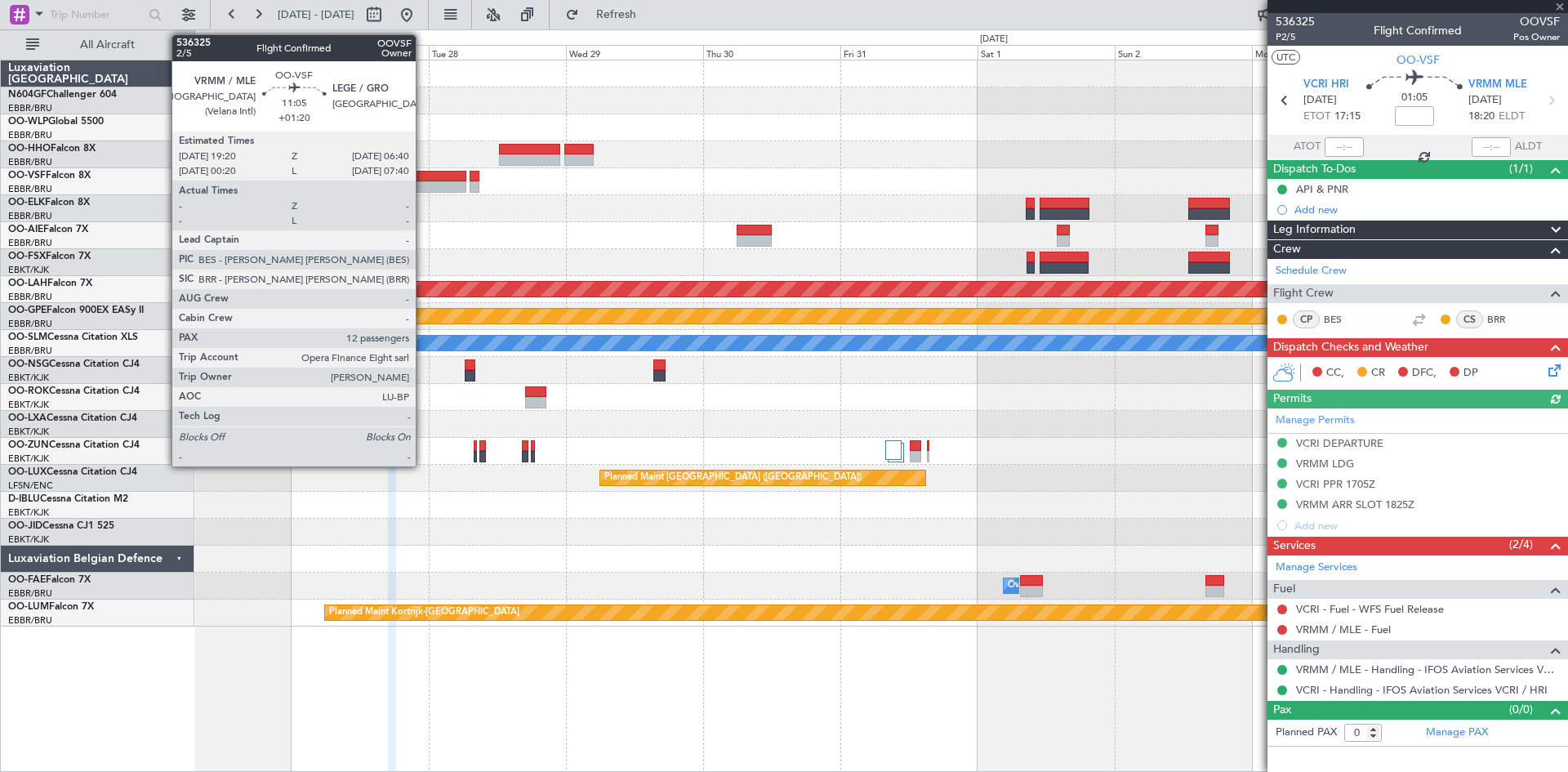
click at [423, 184] on div at bounding box center [433, 187] width 65 height 12
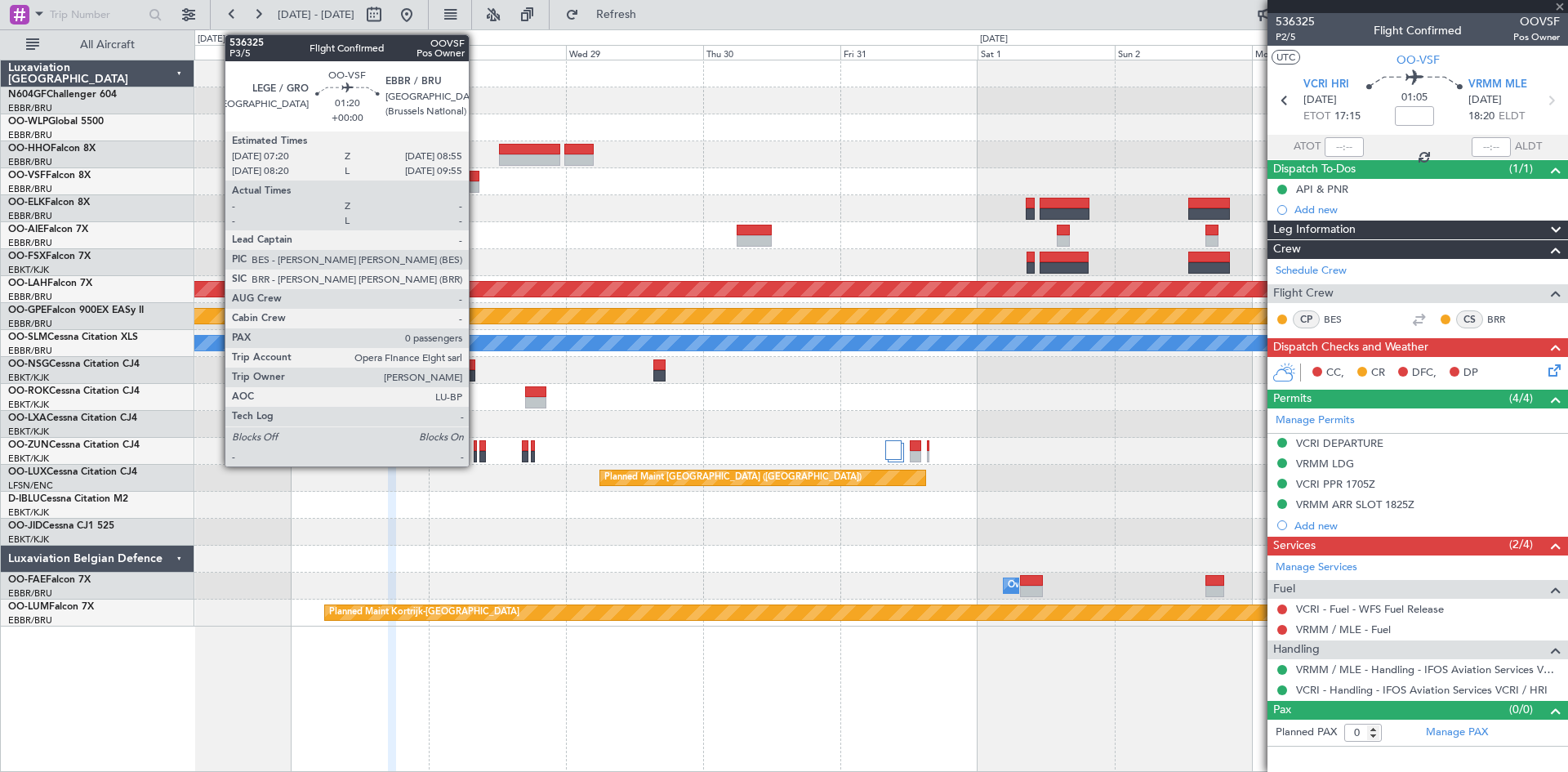
type input "+01:20"
type input "12"
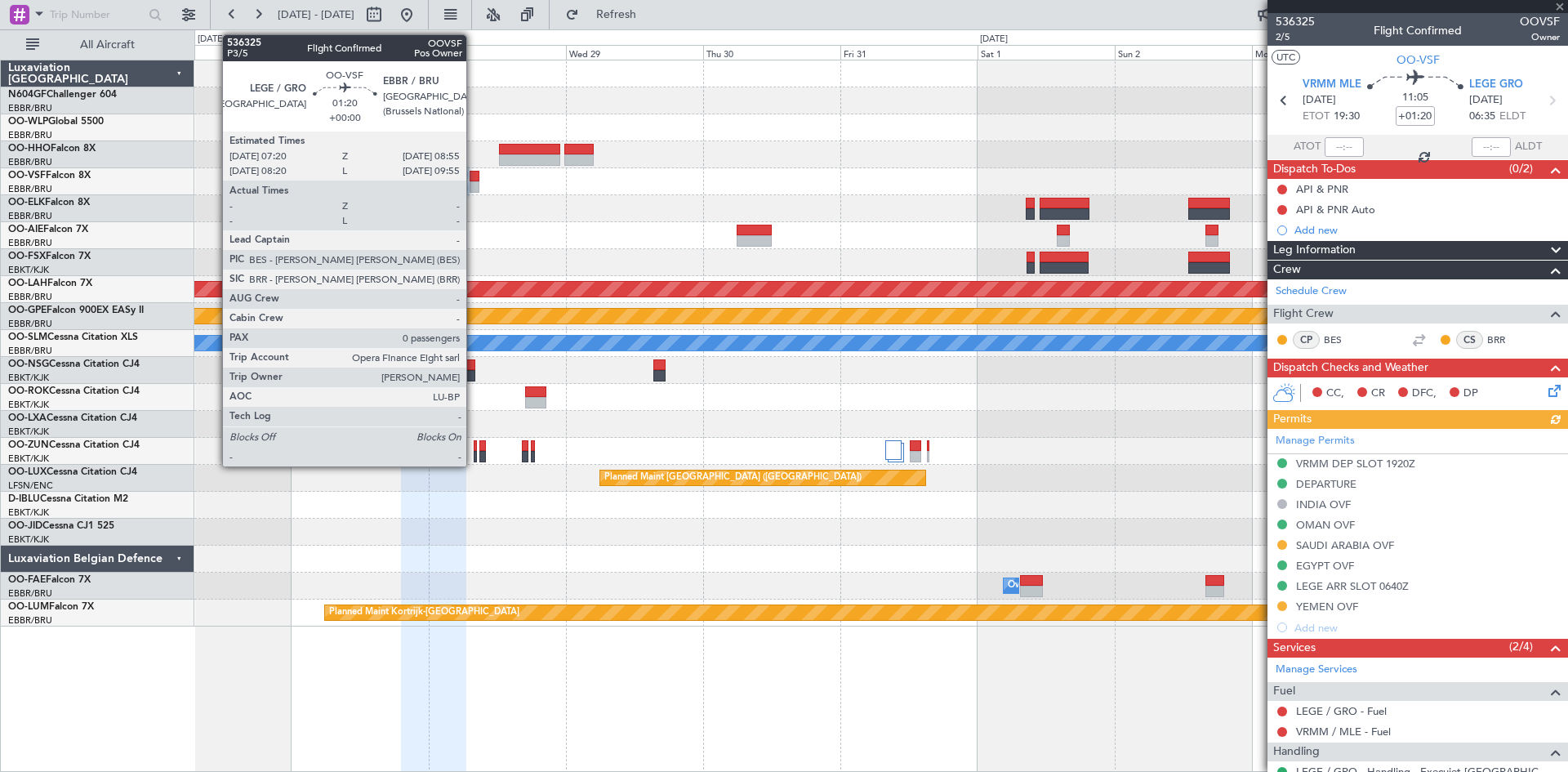
click at [474, 183] on div at bounding box center [475, 187] width 10 height 12
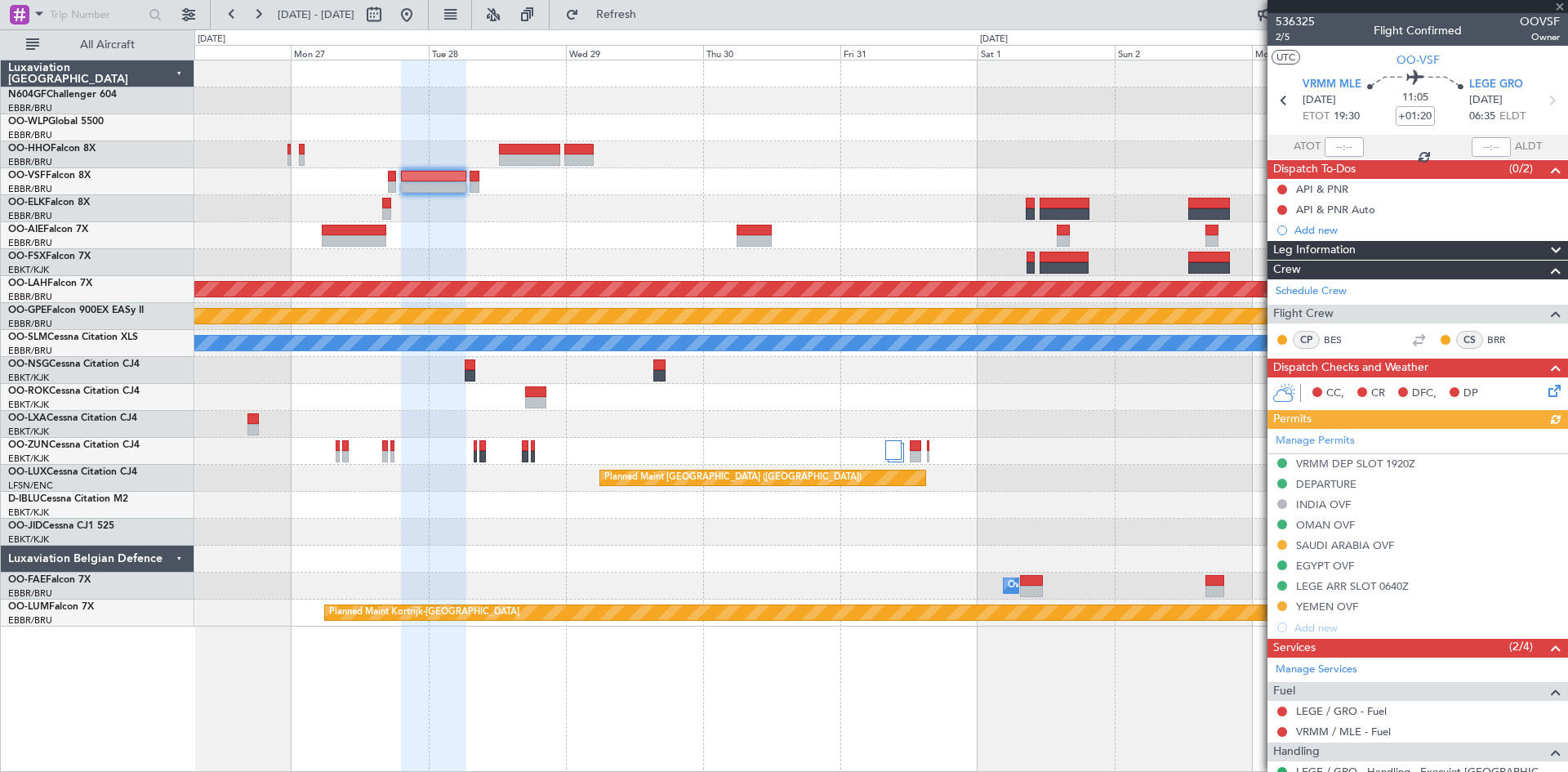
type input "0"
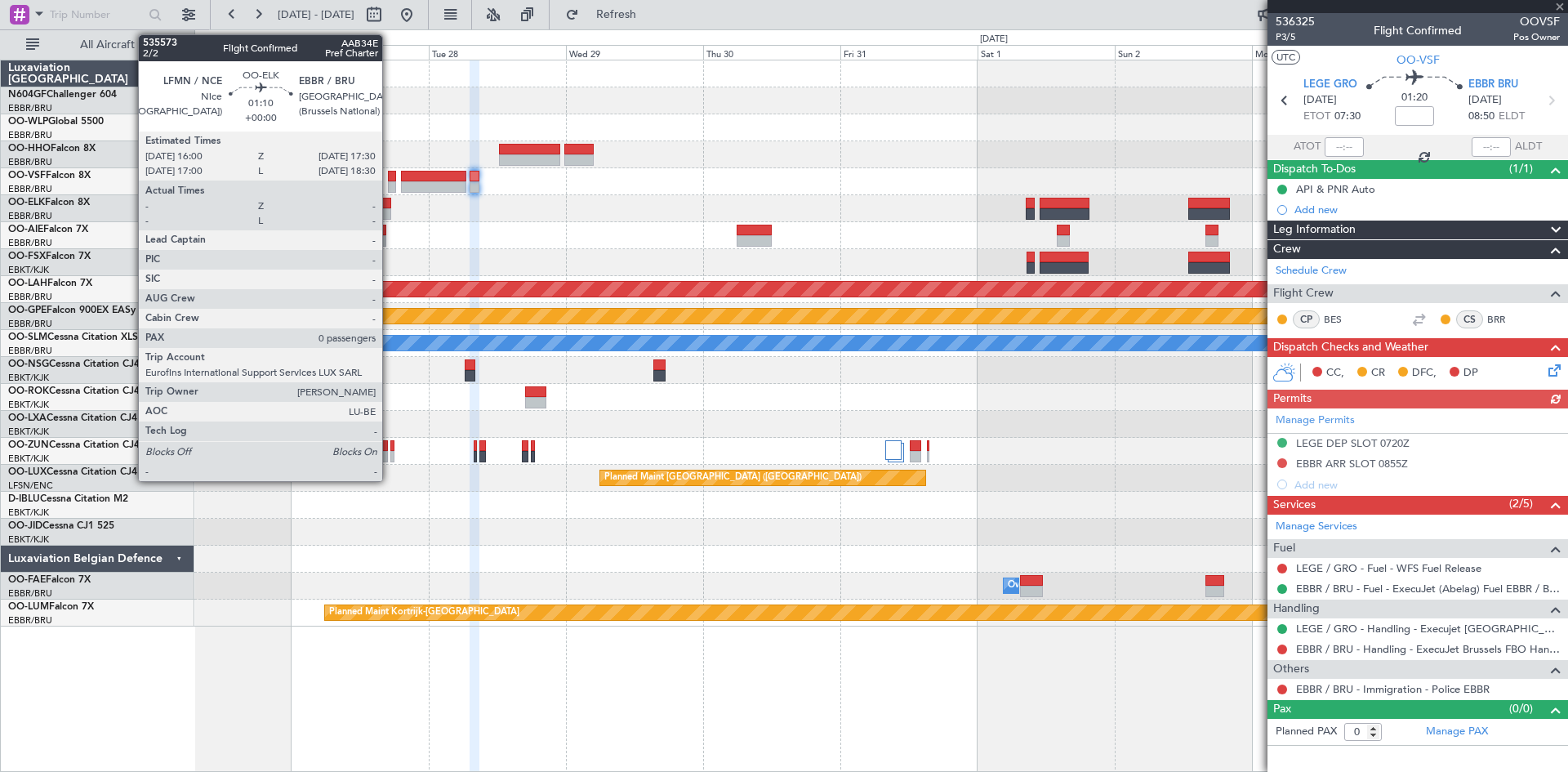
click at [389, 210] on div at bounding box center [386, 214] width 9 height 12
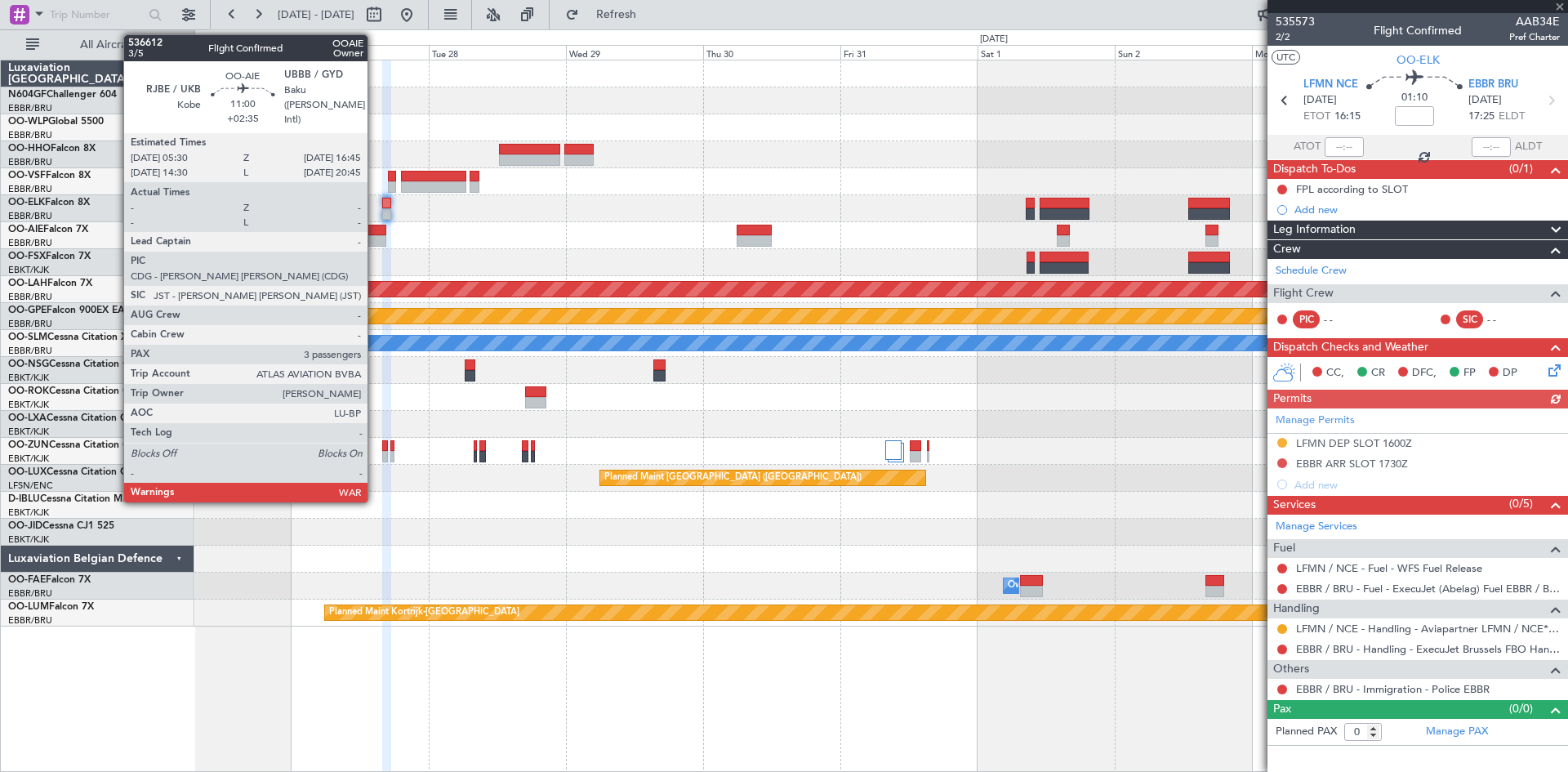
click at [375, 239] on div at bounding box center [354, 241] width 64 height 12
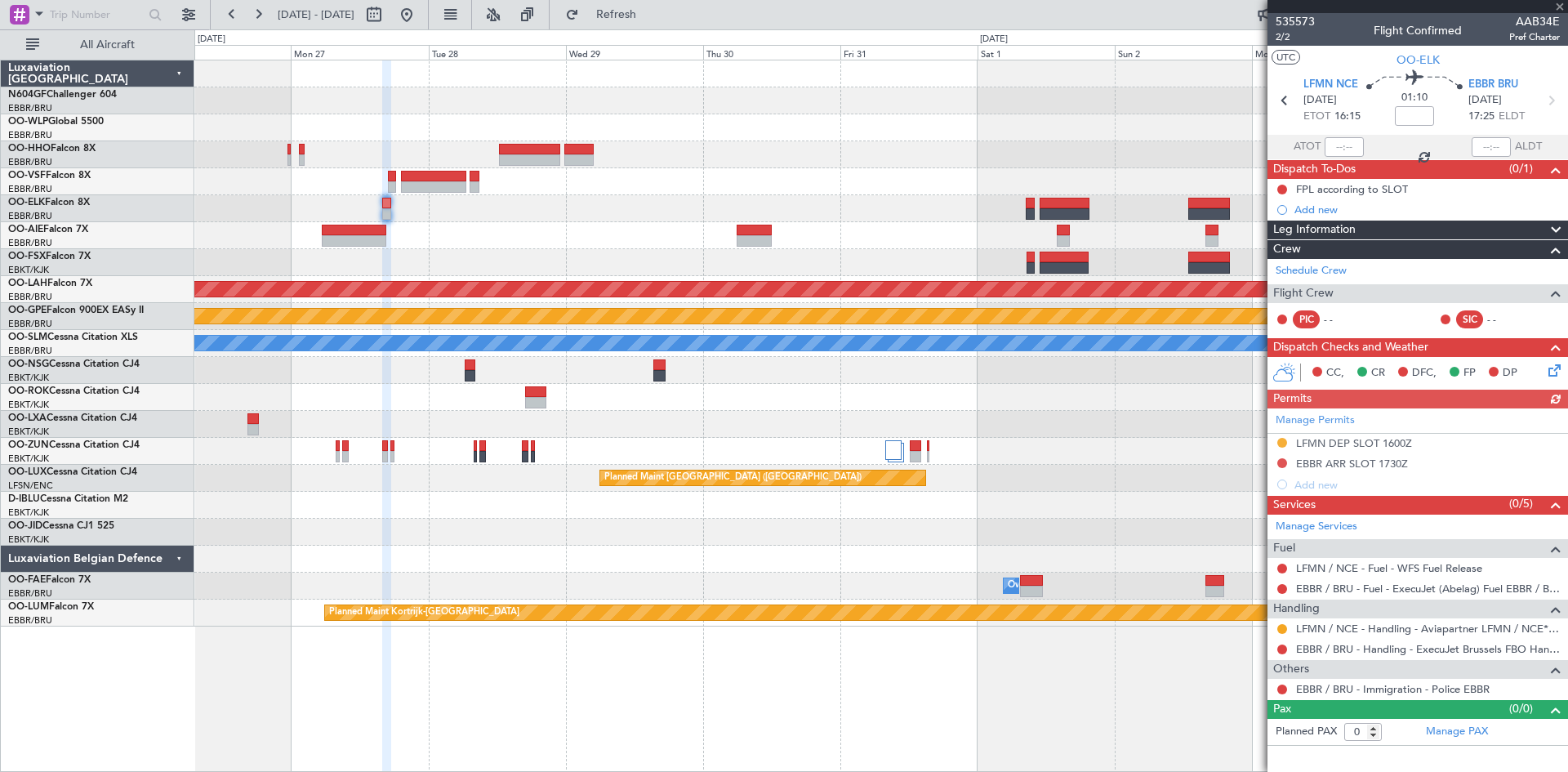
type input "+02:35"
type input "3"
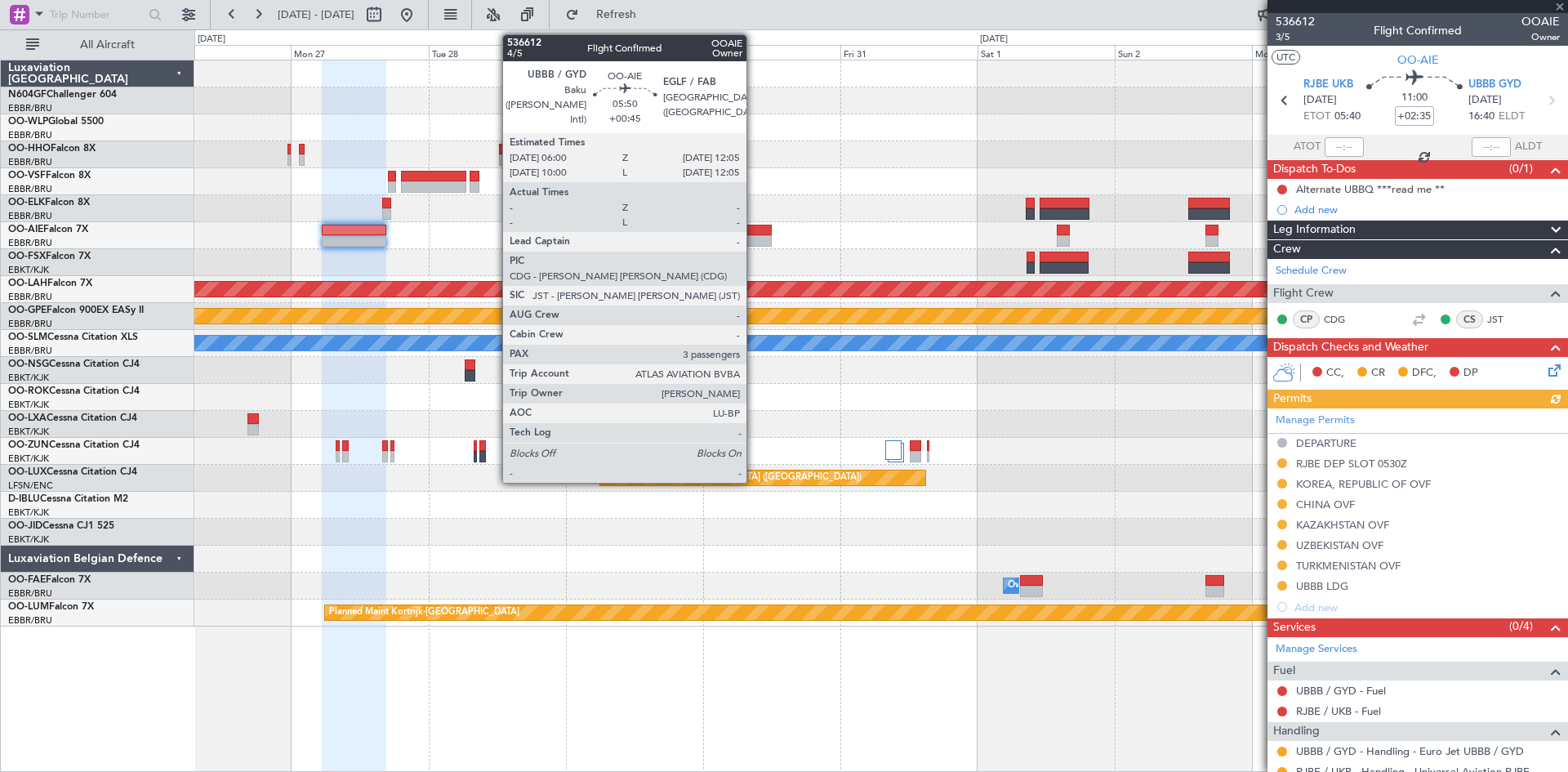
click at [754, 232] on div at bounding box center [754, 231] width 36 height 12
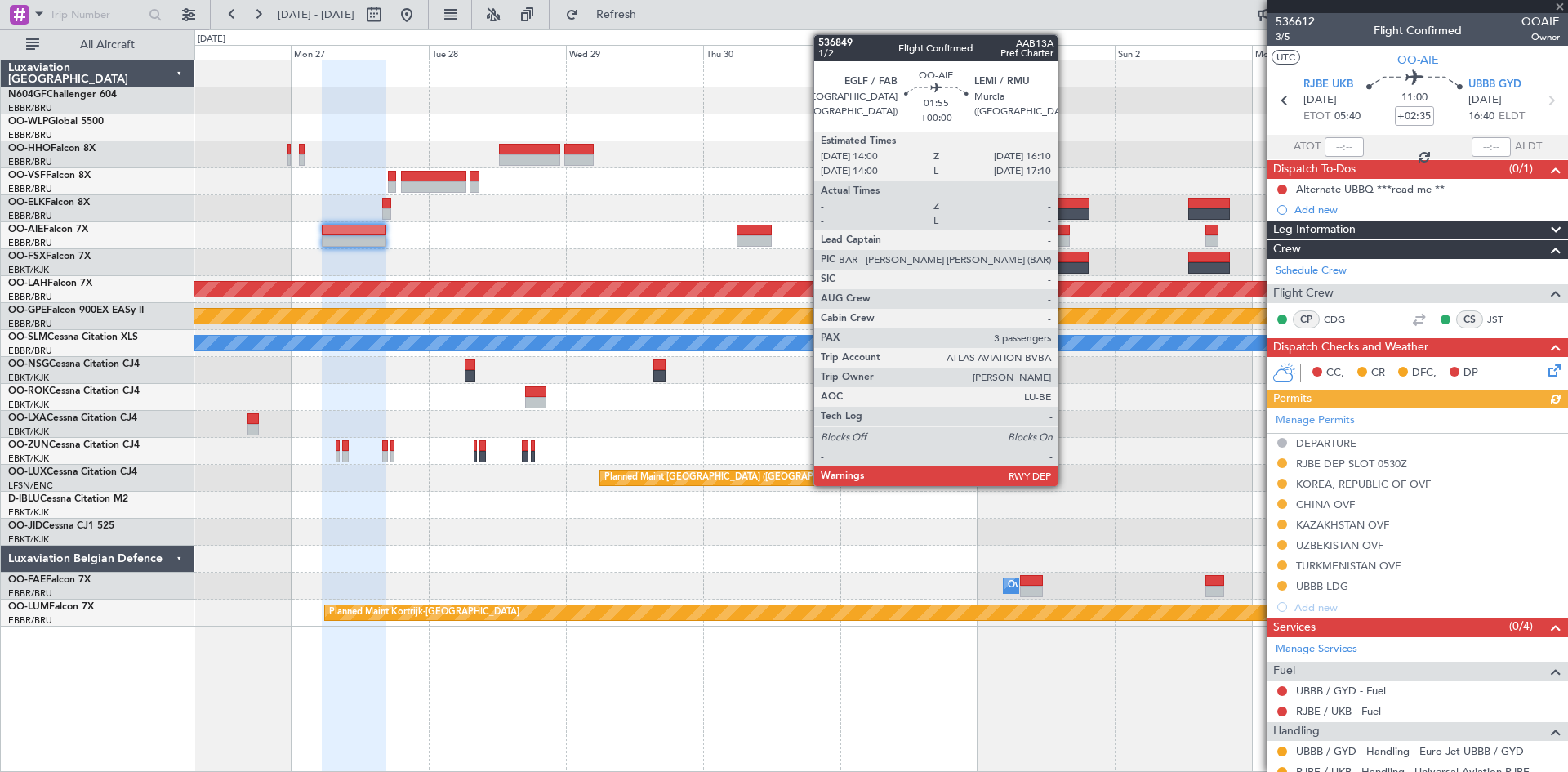
type input "+00:45"
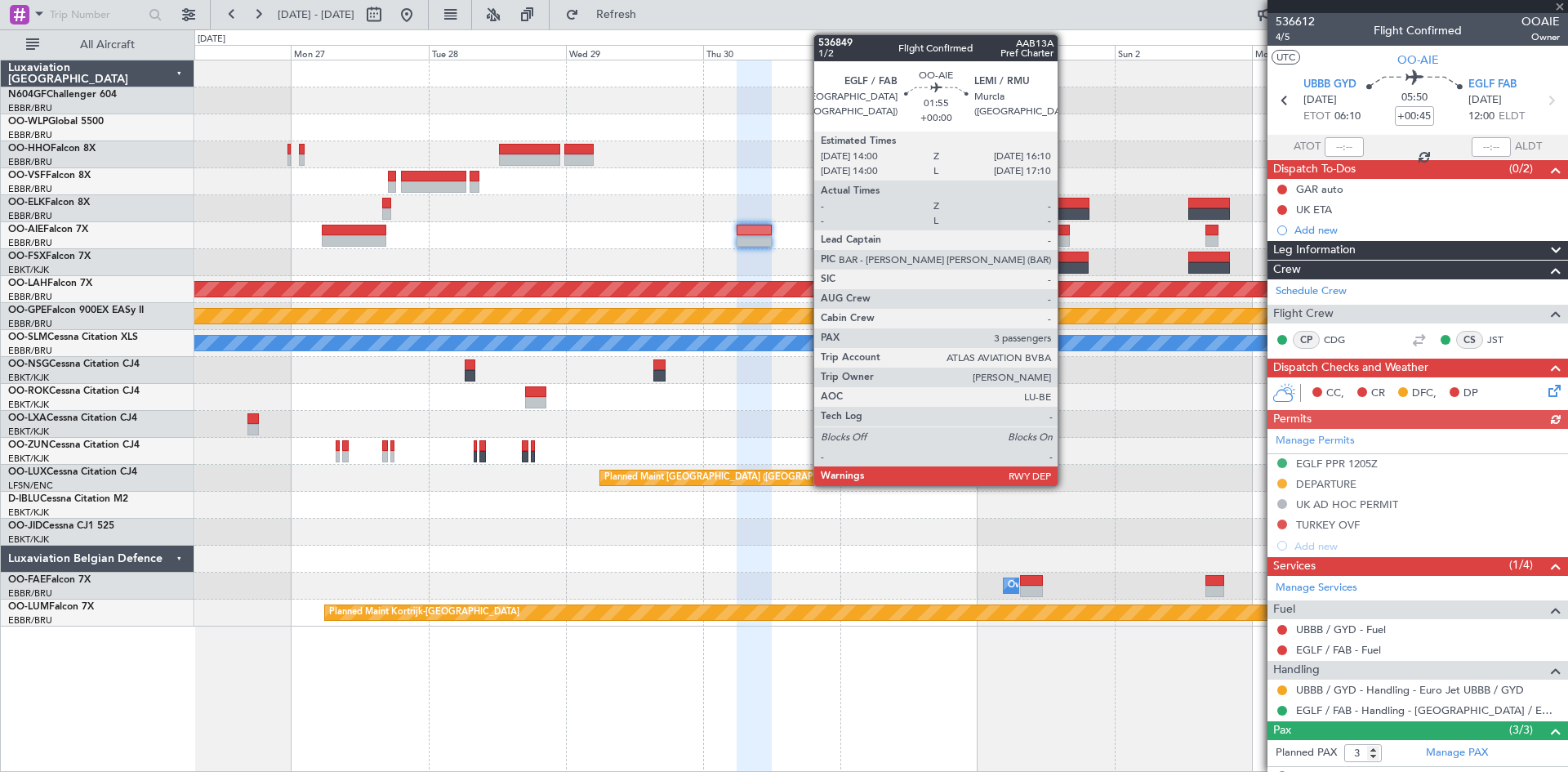
click at [1065, 240] on div at bounding box center [1064, 241] width 13 height 12
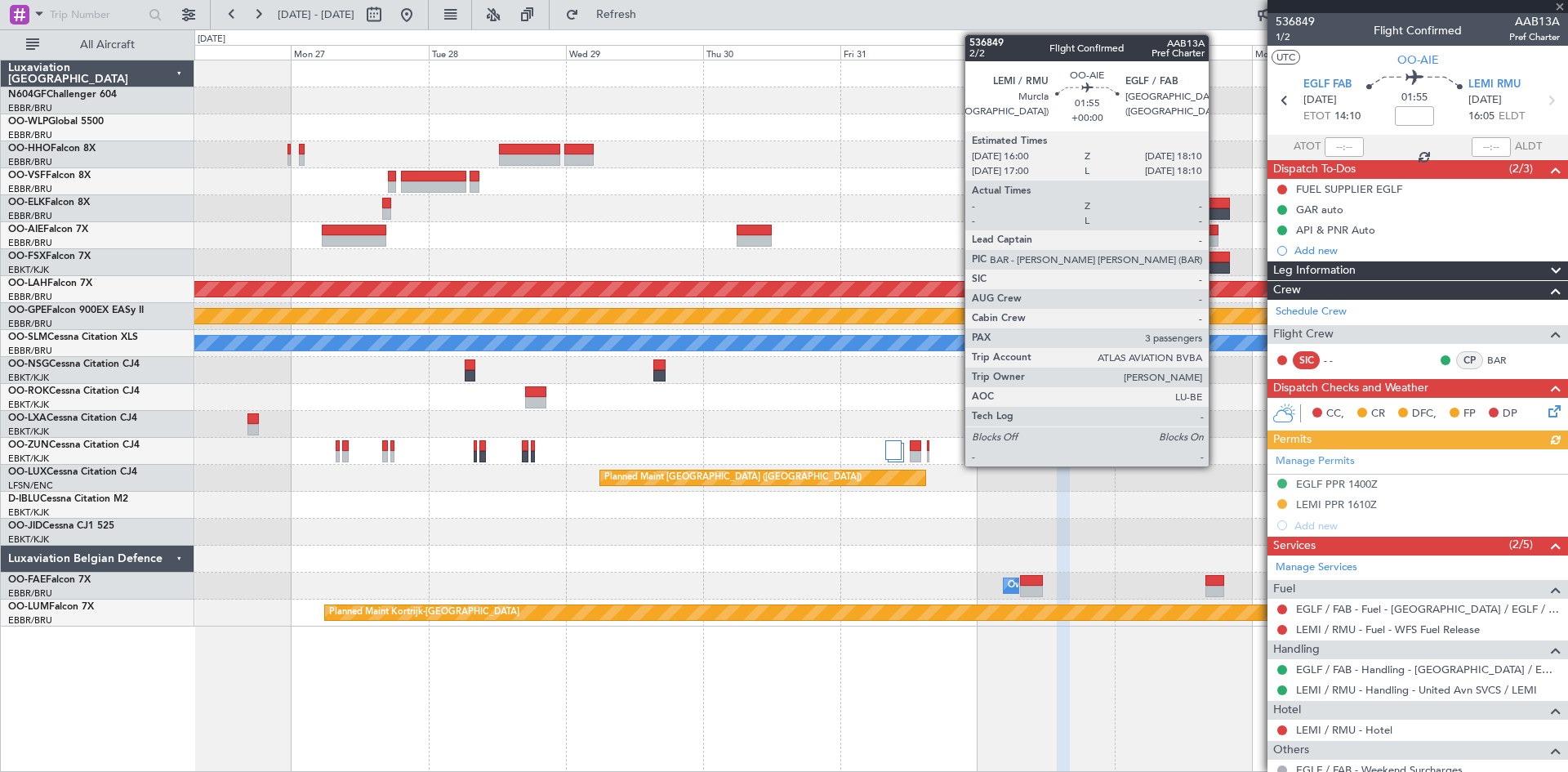
click at [1216, 233] on div at bounding box center [1213, 231] width 13 height 12
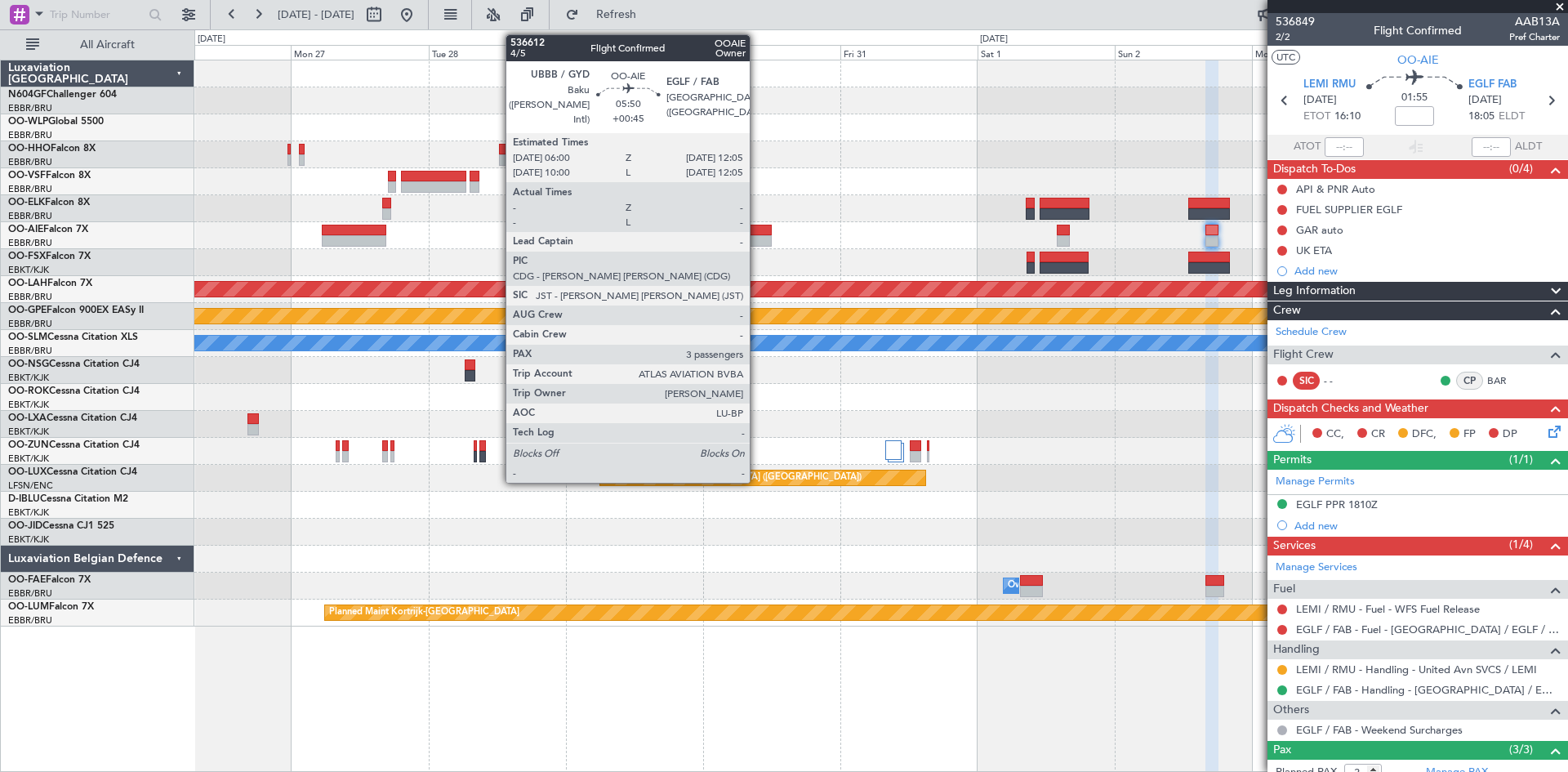
click at [757, 235] on div at bounding box center [754, 231] width 36 height 12
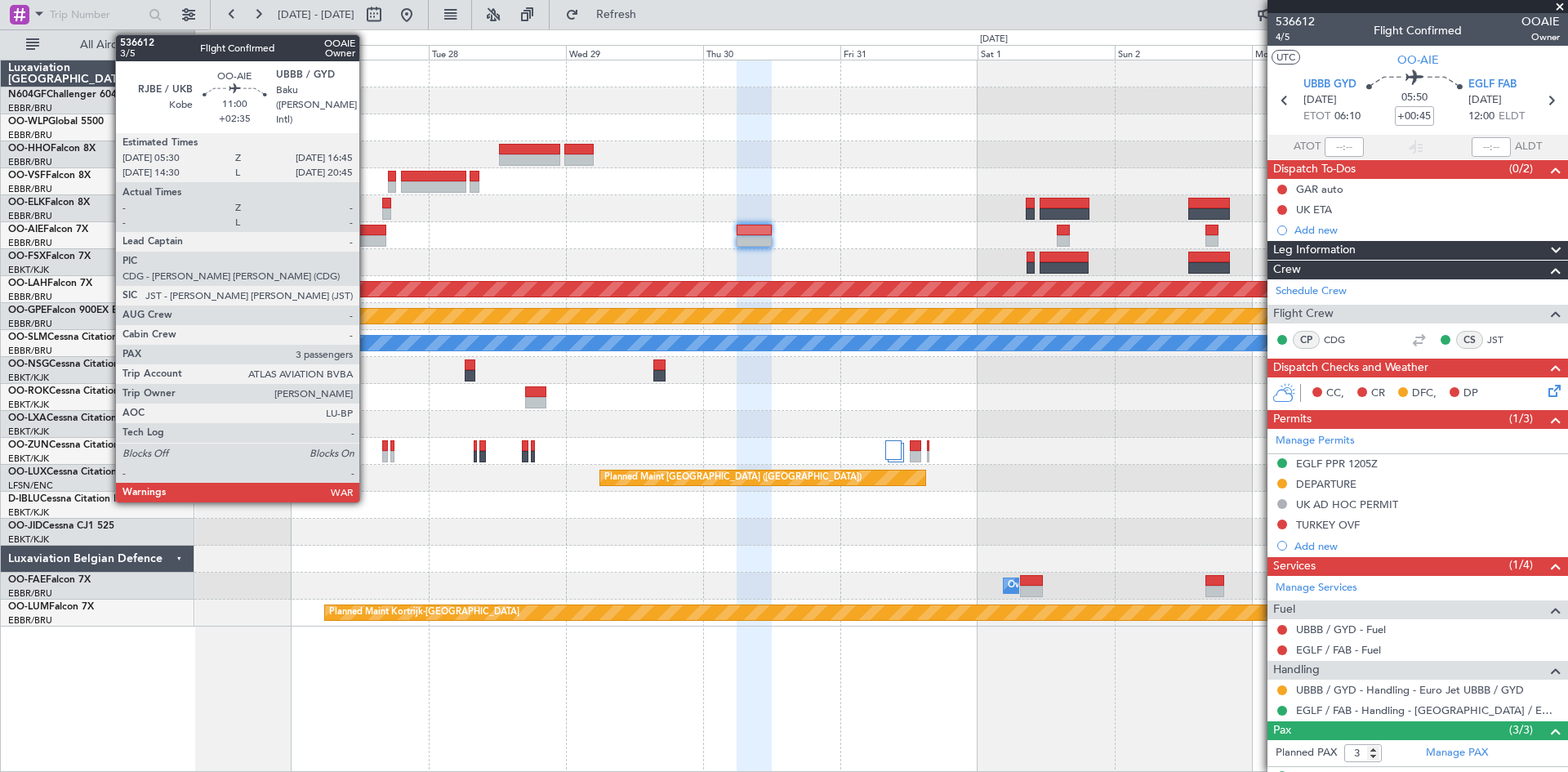
click at [367, 243] on div at bounding box center [354, 241] width 64 height 12
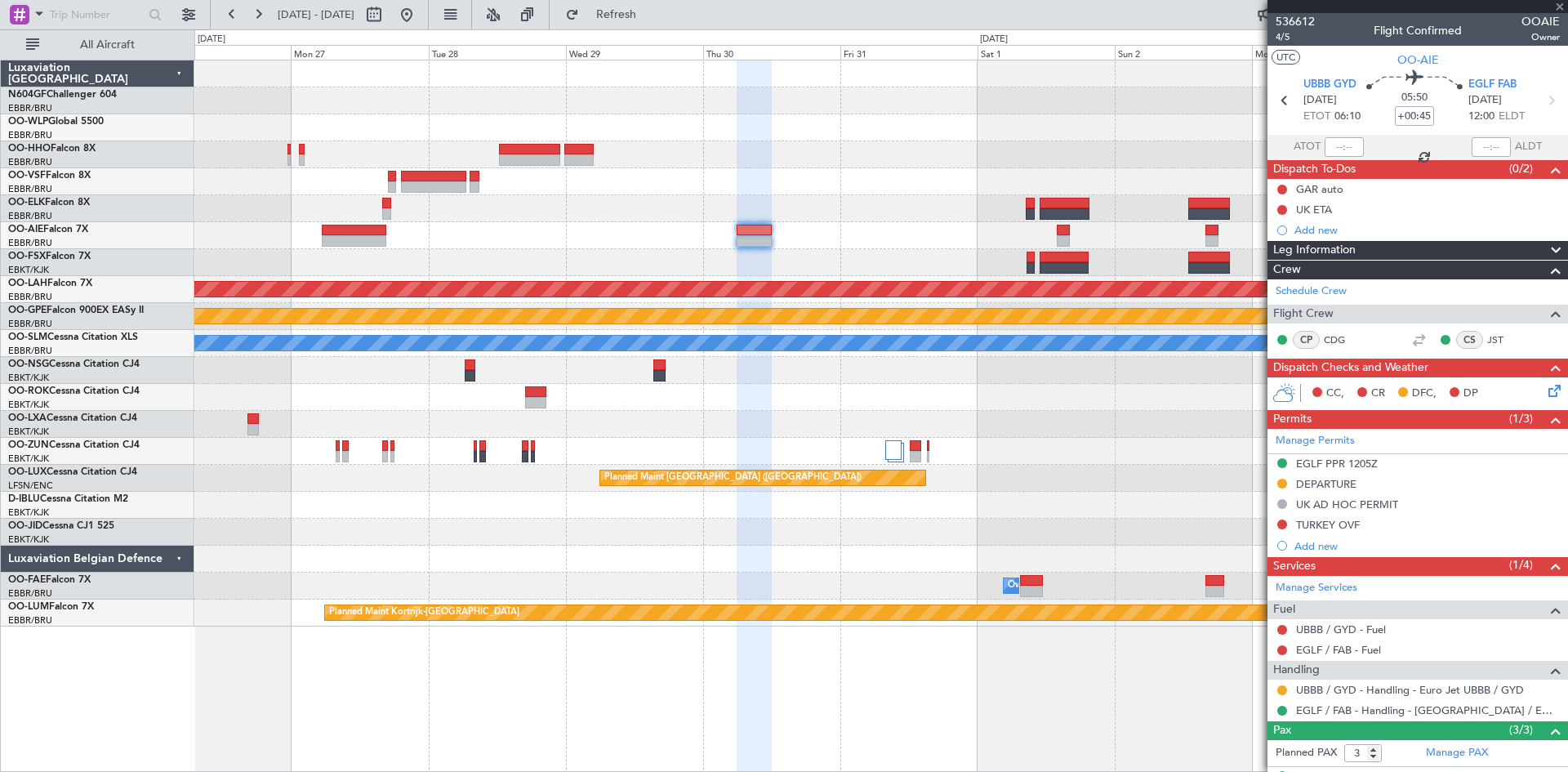
type input "+02:35"
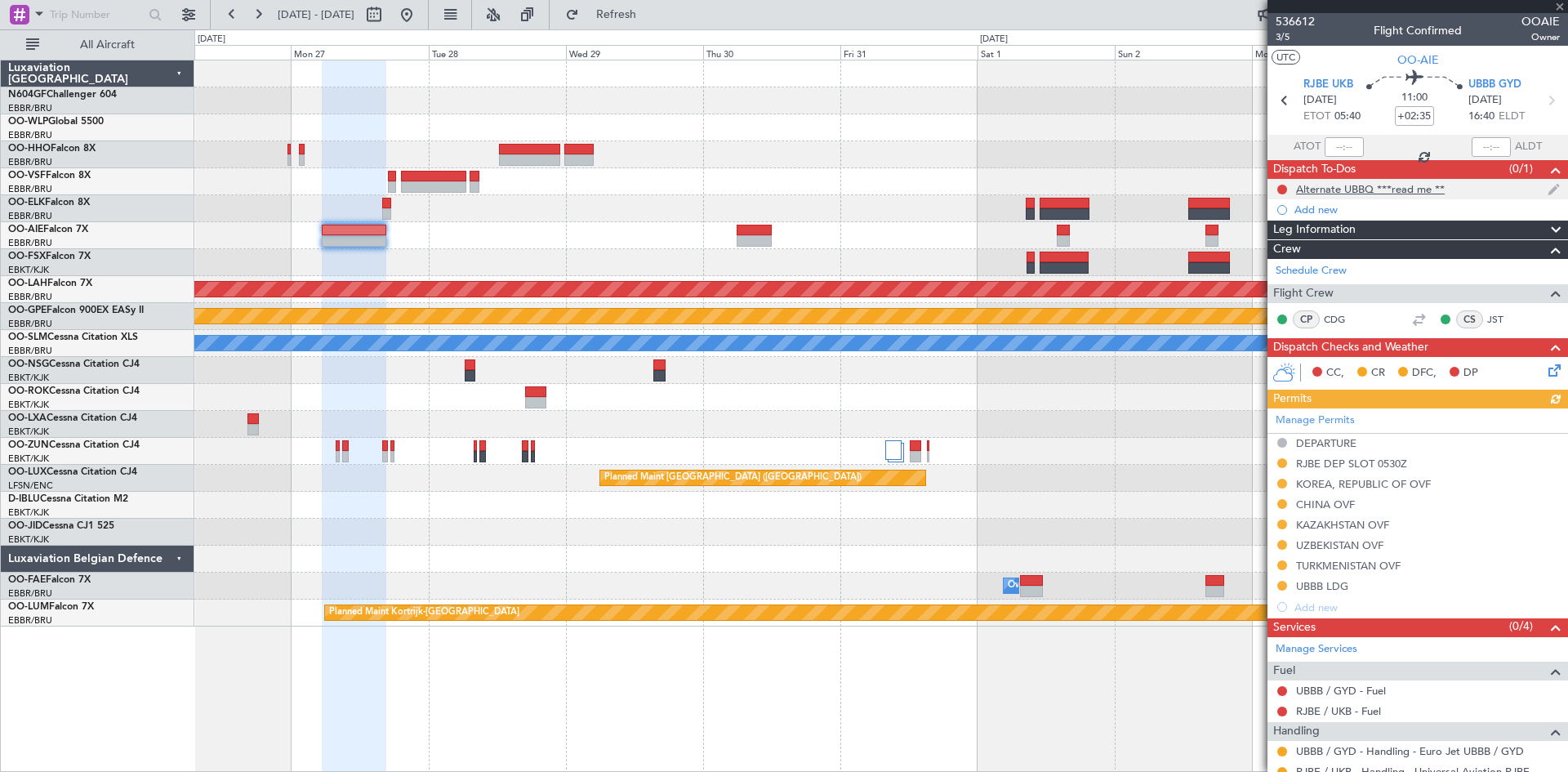
click at [1385, 188] on div "Alternate UBBQ ***read me **" at bounding box center [1370, 189] width 149 height 13
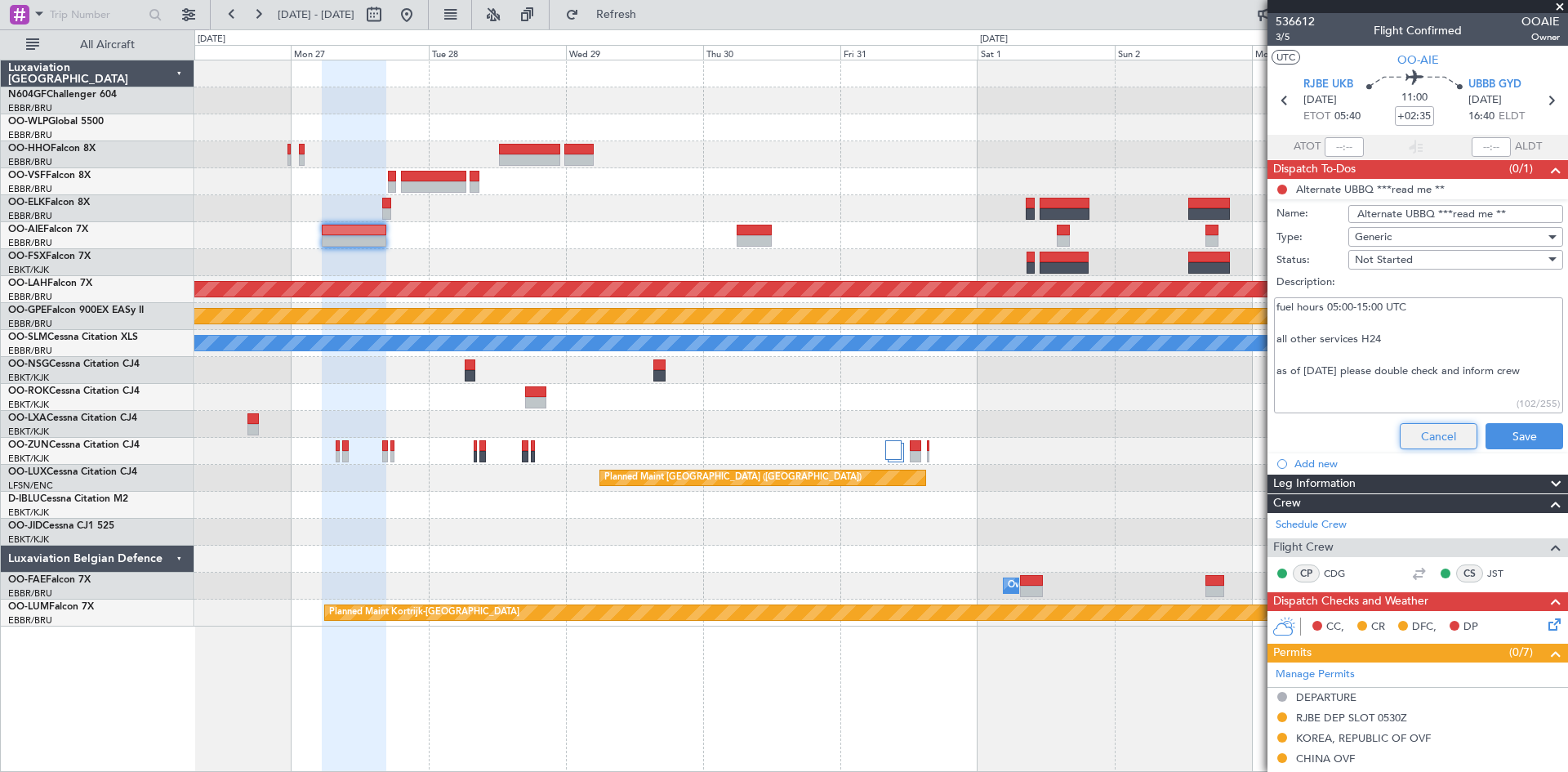
click at [1443, 437] on button "Cancel" at bounding box center [1438, 436] width 78 height 26
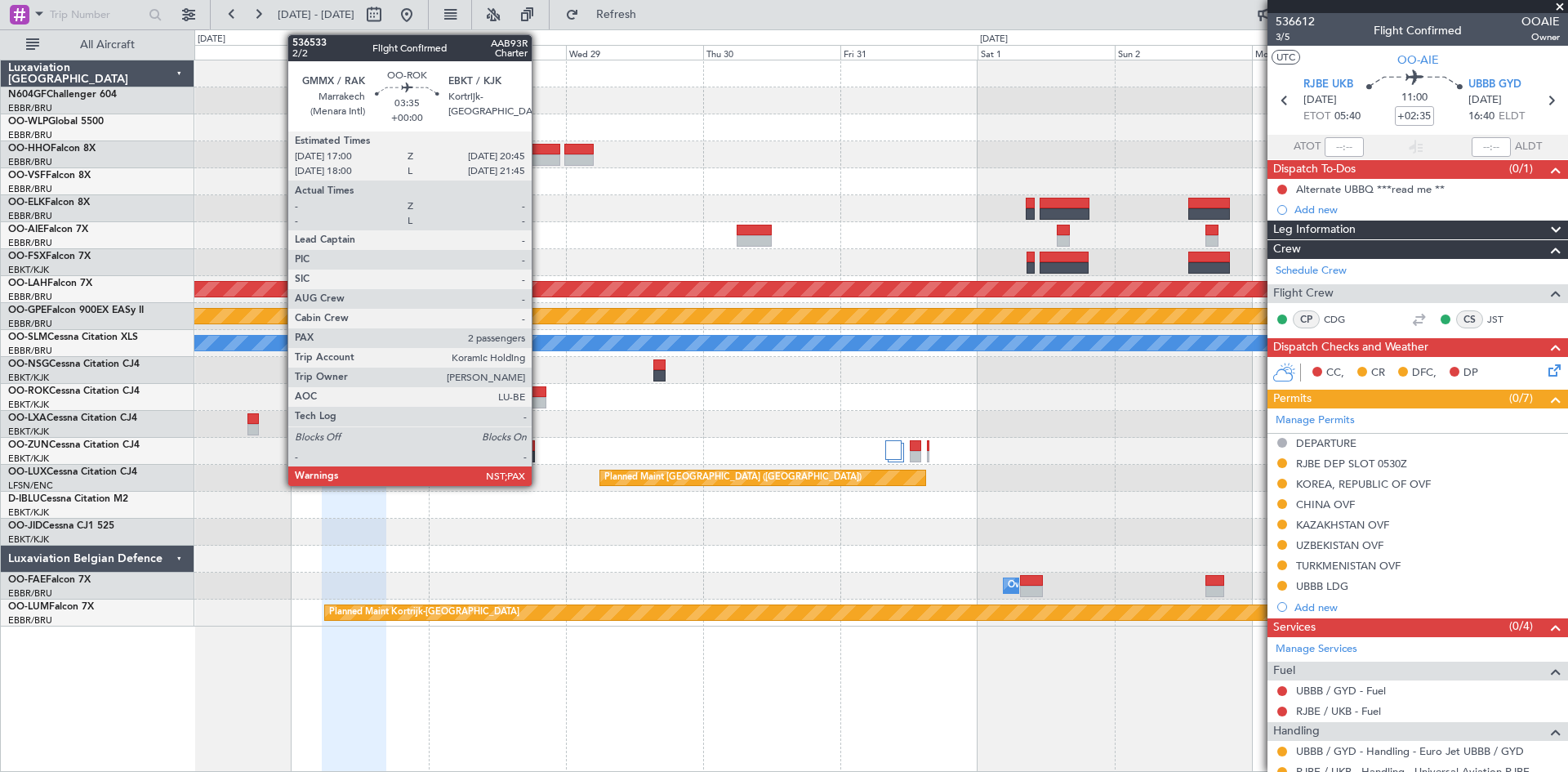
click at [539, 395] on div at bounding box center [536, 392] width 22 height 12
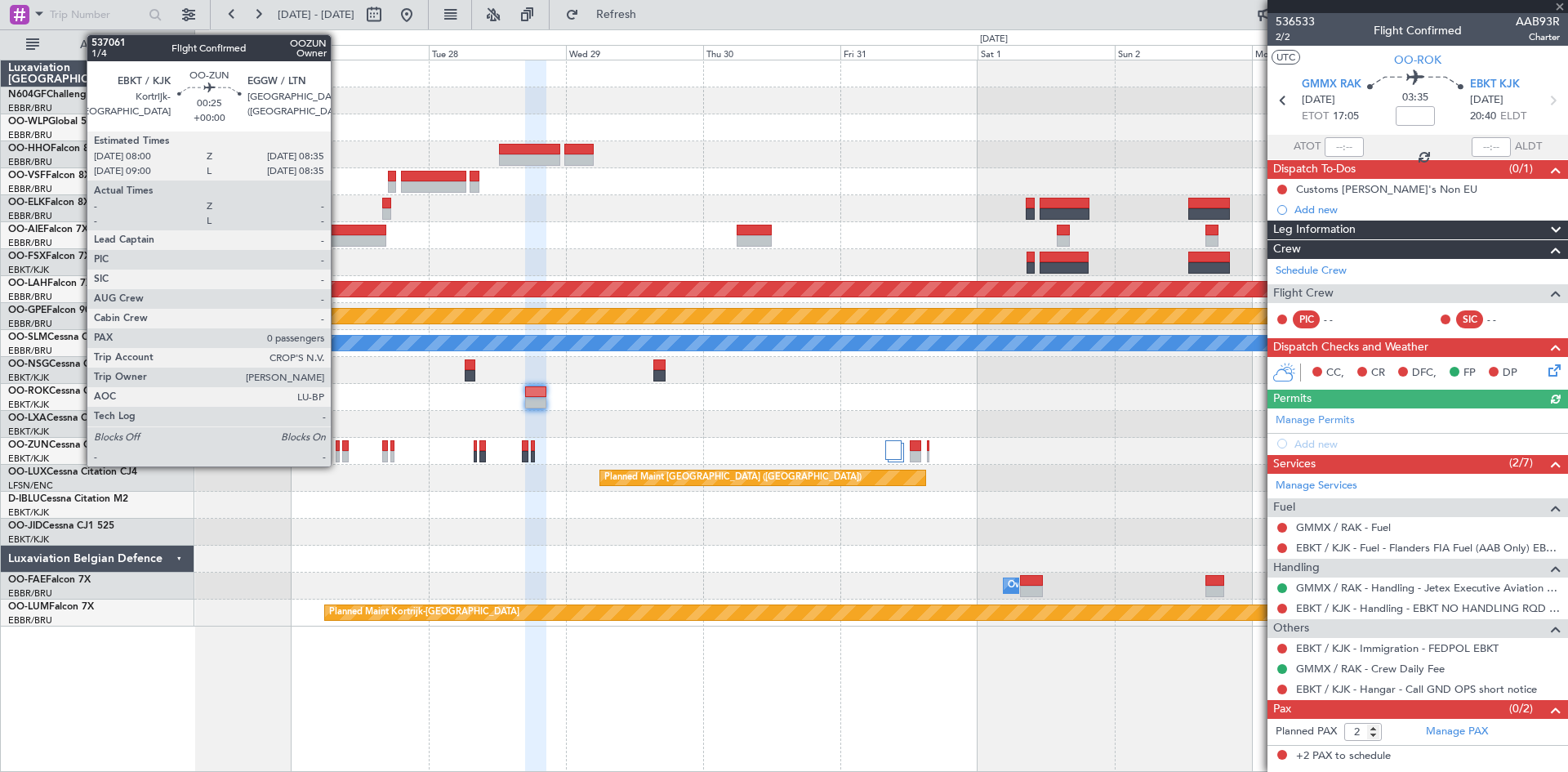
click at [338, 459] on div at bounding box center [337, 457] width 4 height 12
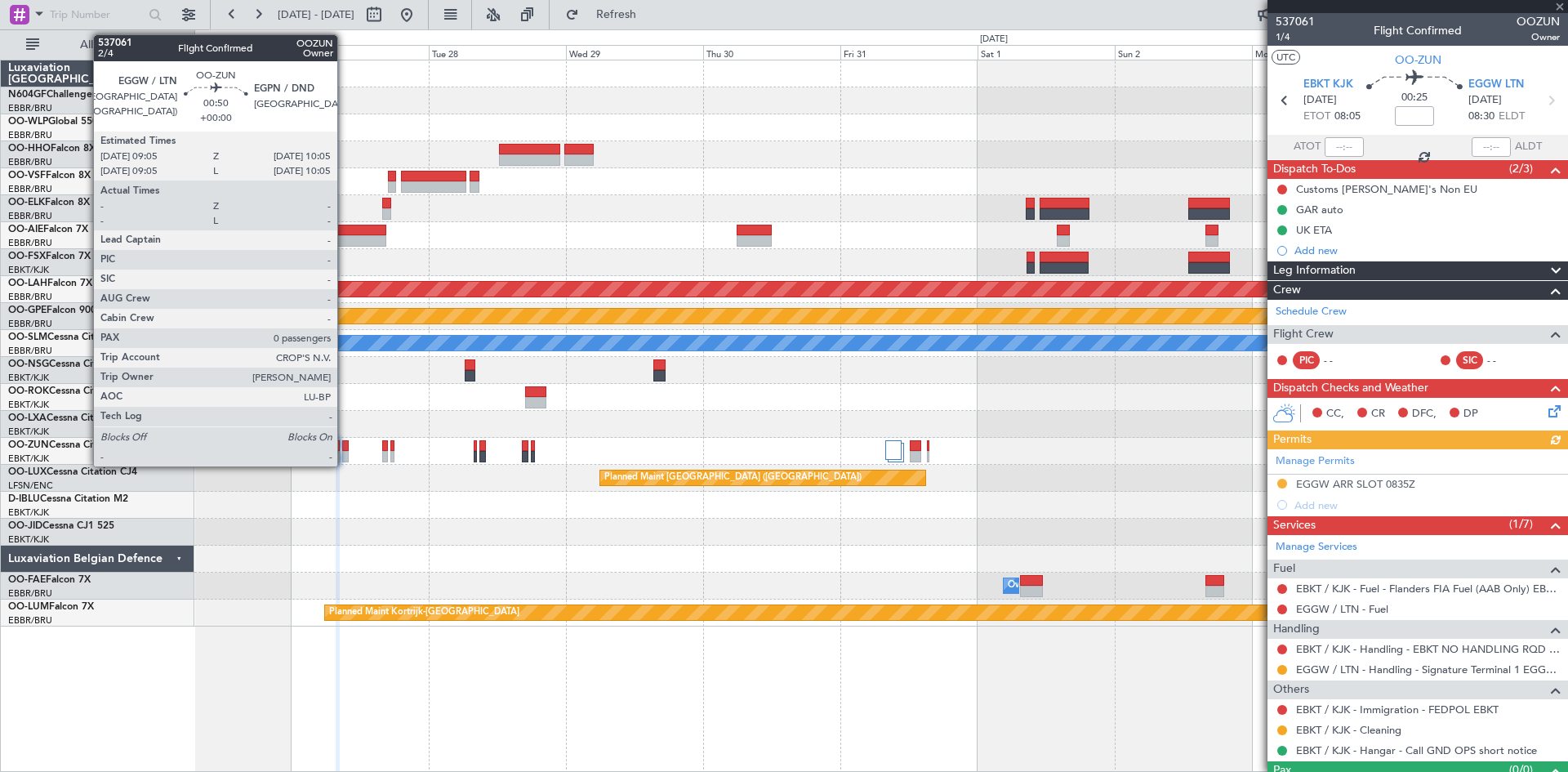
click at [345, 457] on div at bounding box center [345, 457] width 7 height 12
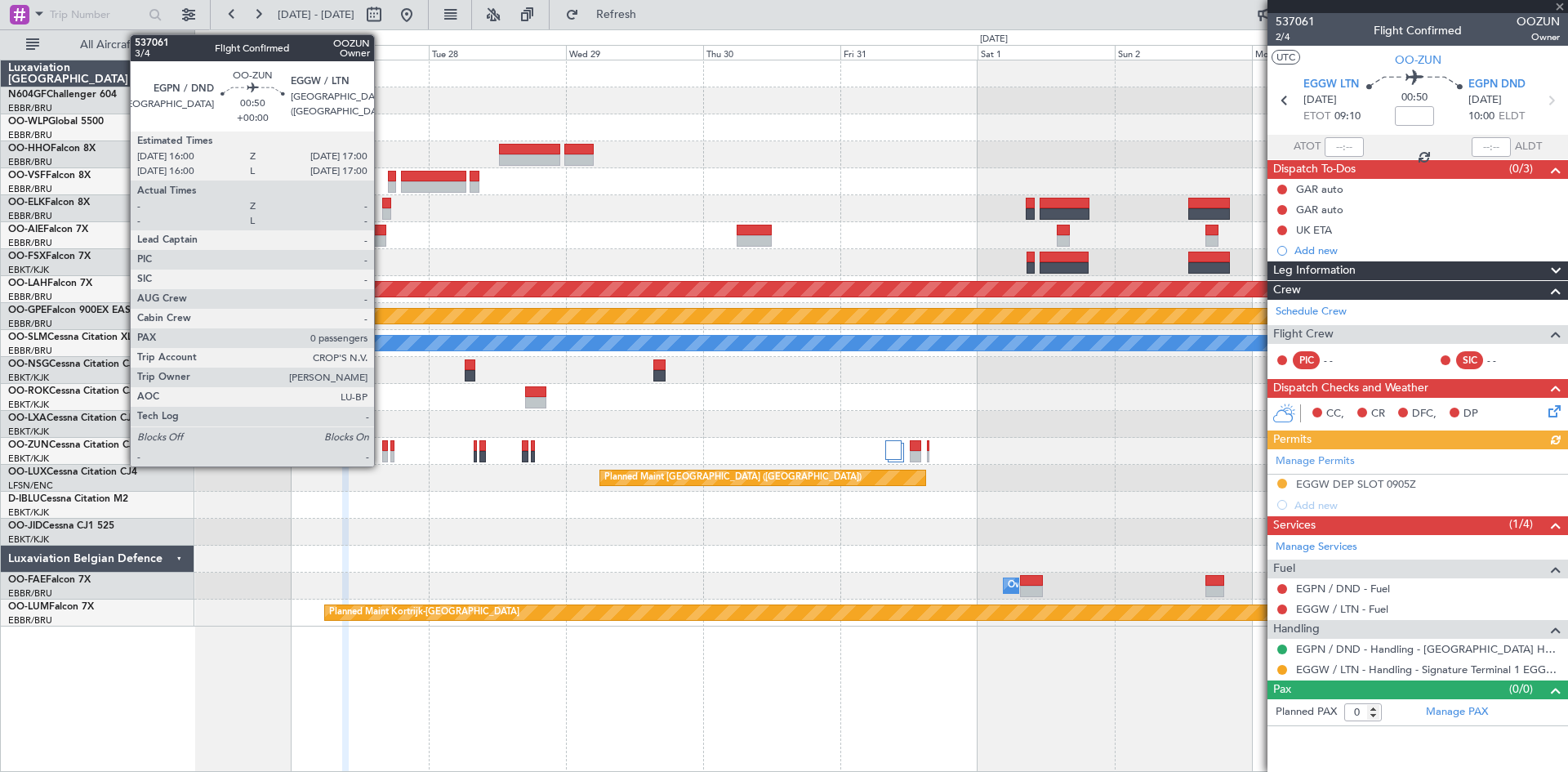
click at [382, 459] on div at bounding box center [385, 457] width 7 height 12
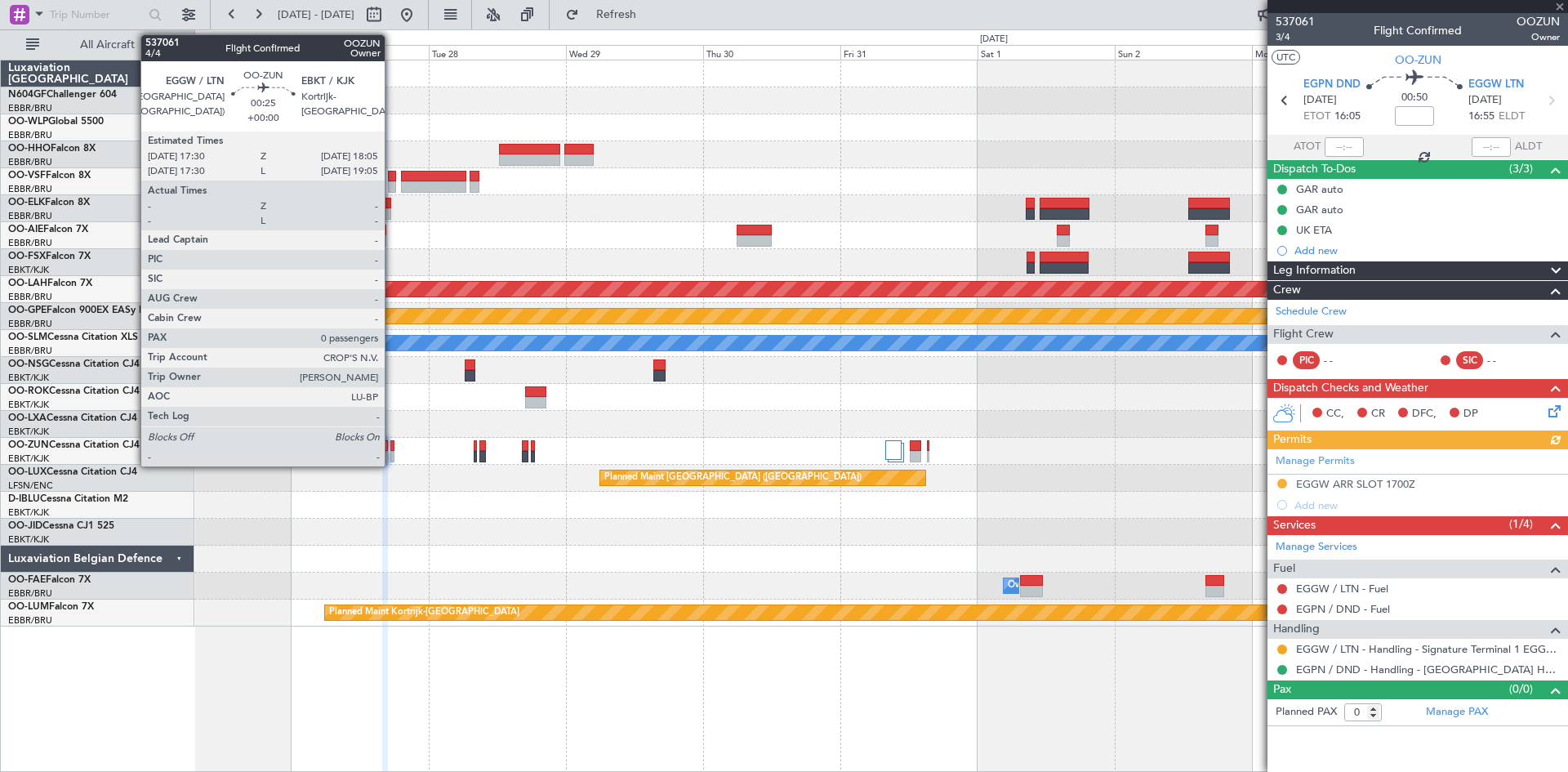
click at [392, 458] on div at bounding box center [392, 457] width 4 height 12
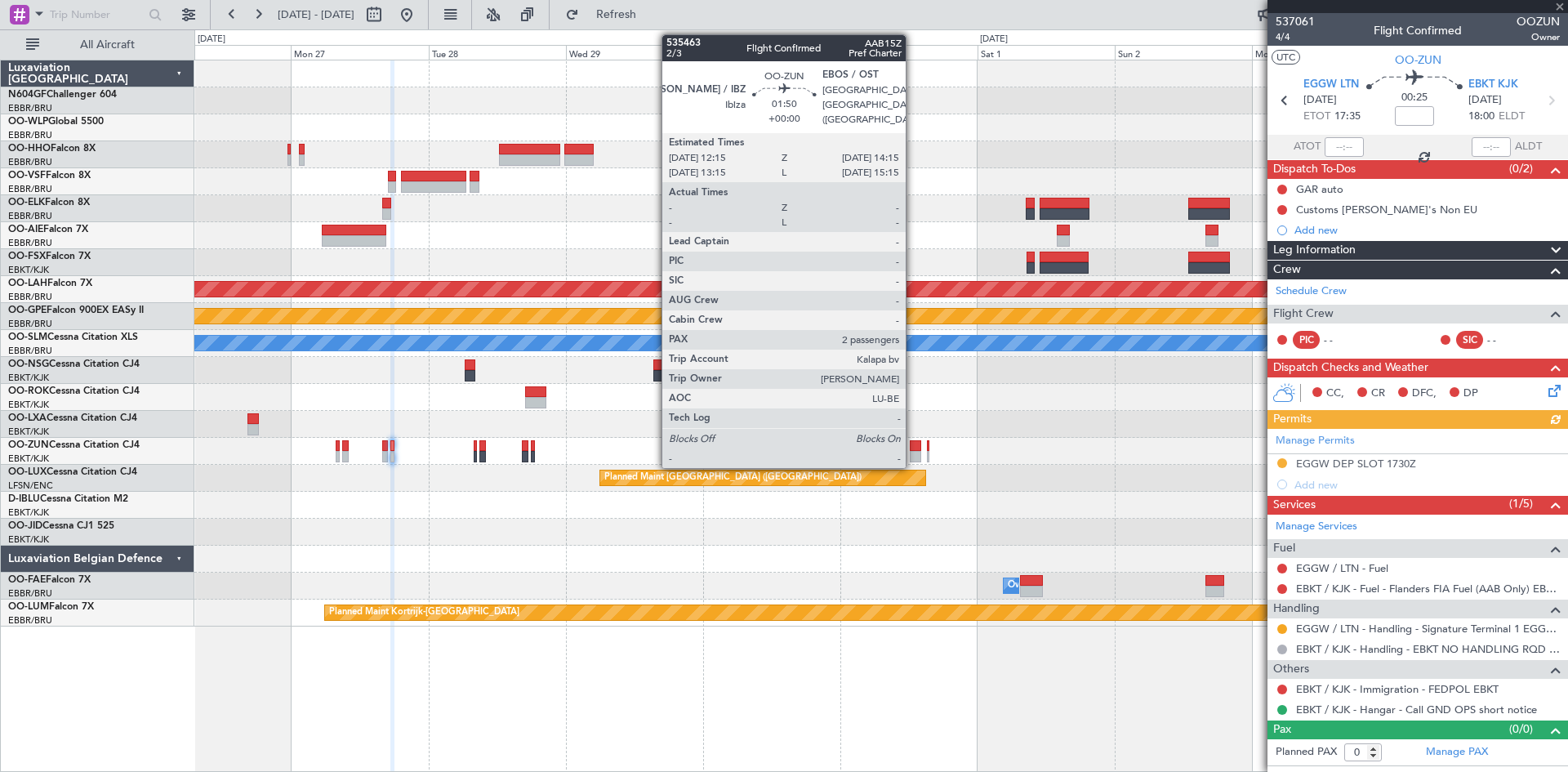
click at [913, 455] on div at bounding box center [916, 457] width 12 height 12
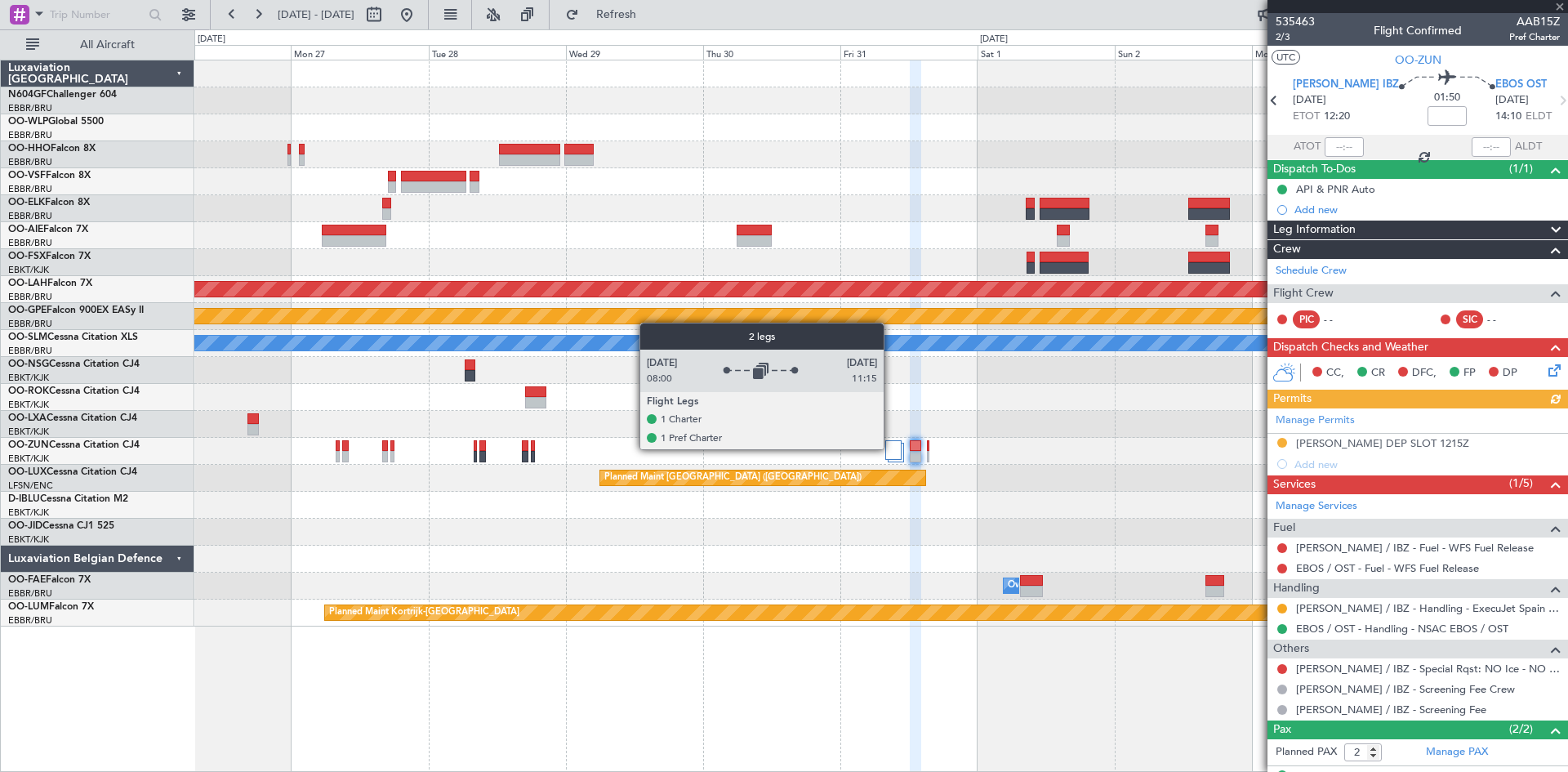
click at [891, 449] on div at bounding box center [893, 450] width 16 height 19
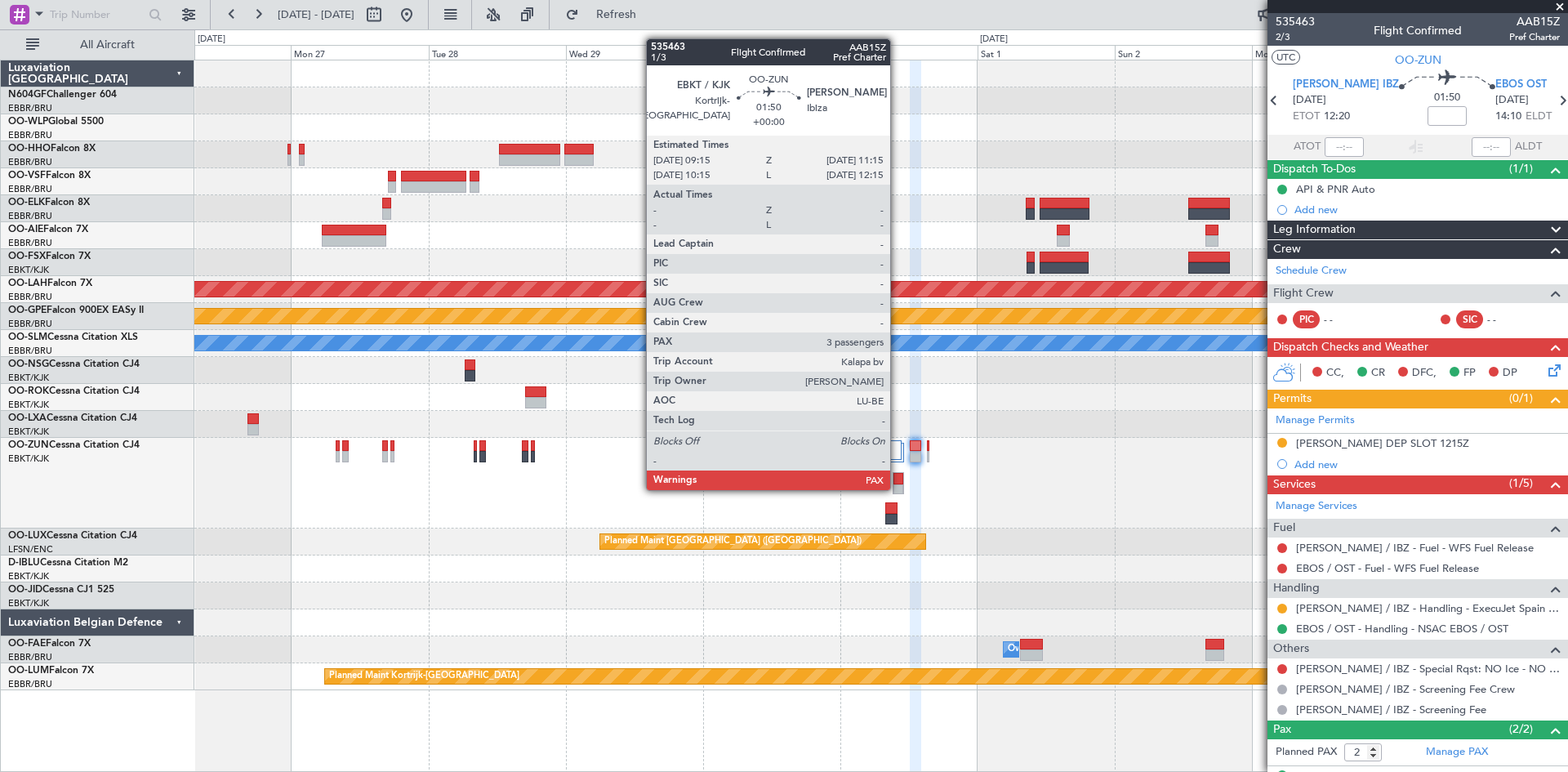
click at [897, 488] on div at bounding box center [898, 490] width 11 height 12
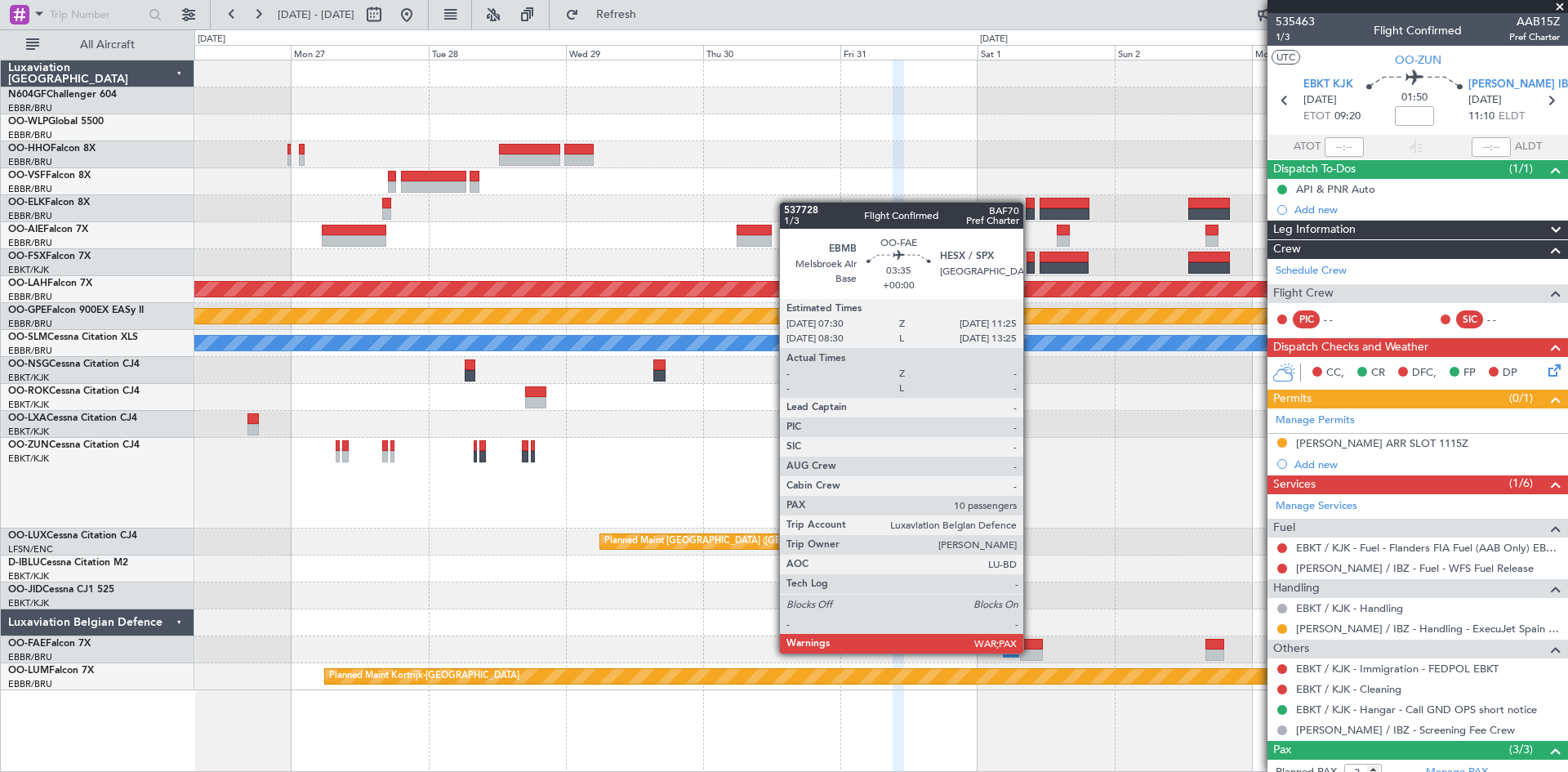
click at [1031, 654] on div at bounding box center [1032, 656] width 23 height 12
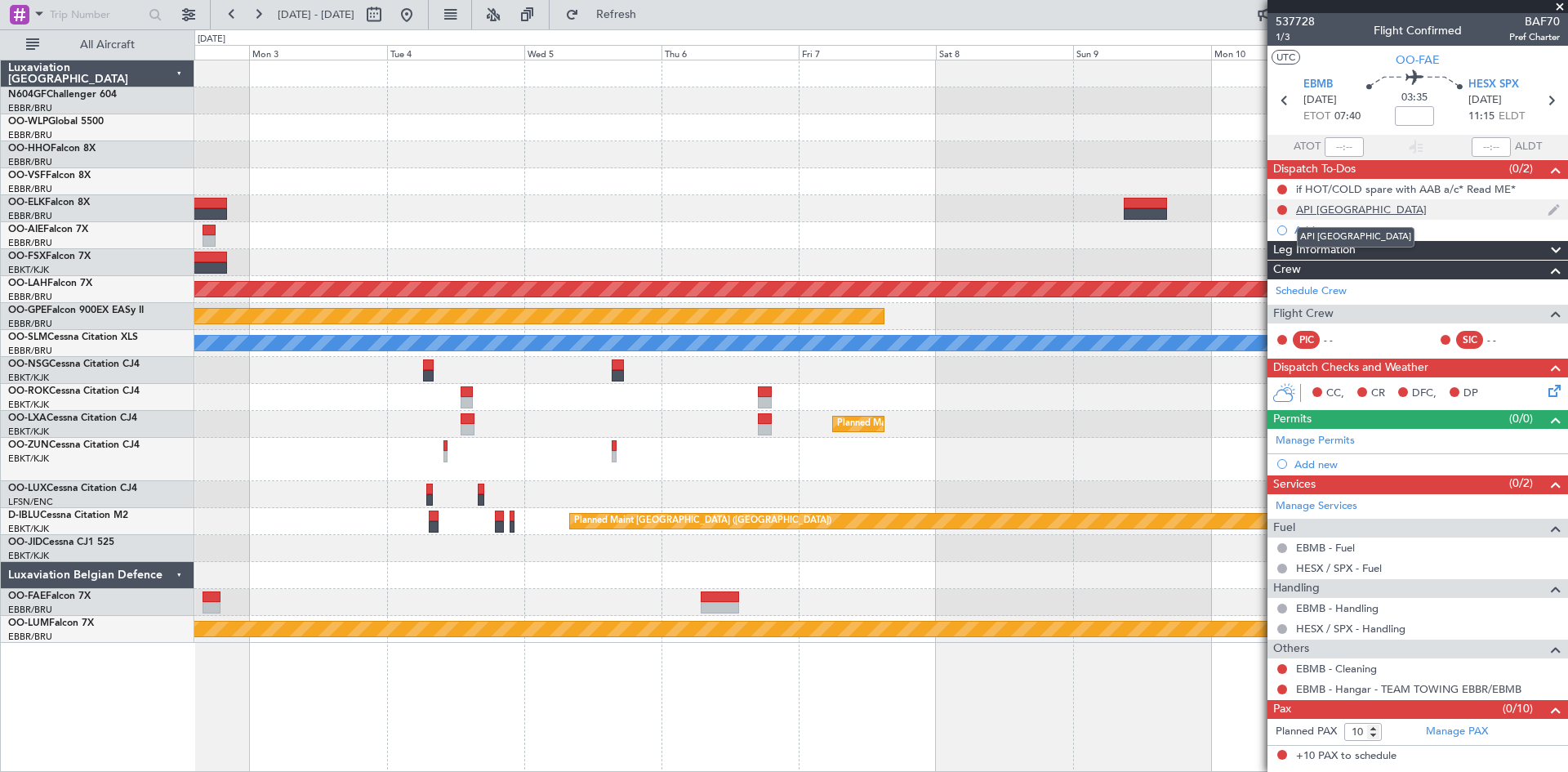
click at [1336, 210] on div "API Egypt" at bounding box center [1361, 210] width 131 height 13
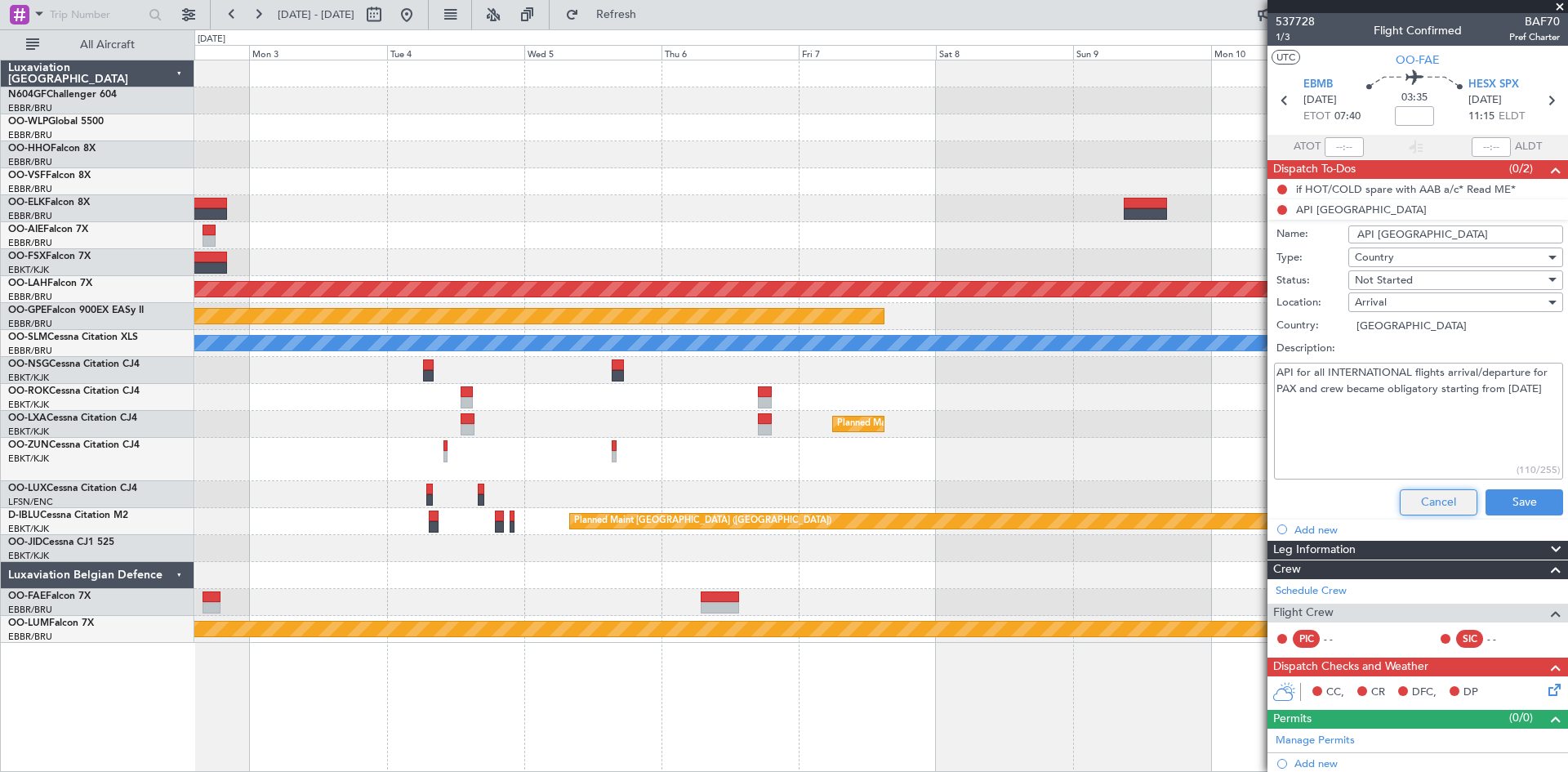
click at [1427, 496] on button "Cancel" at bounding box center [1438, 502] width 78 height 26
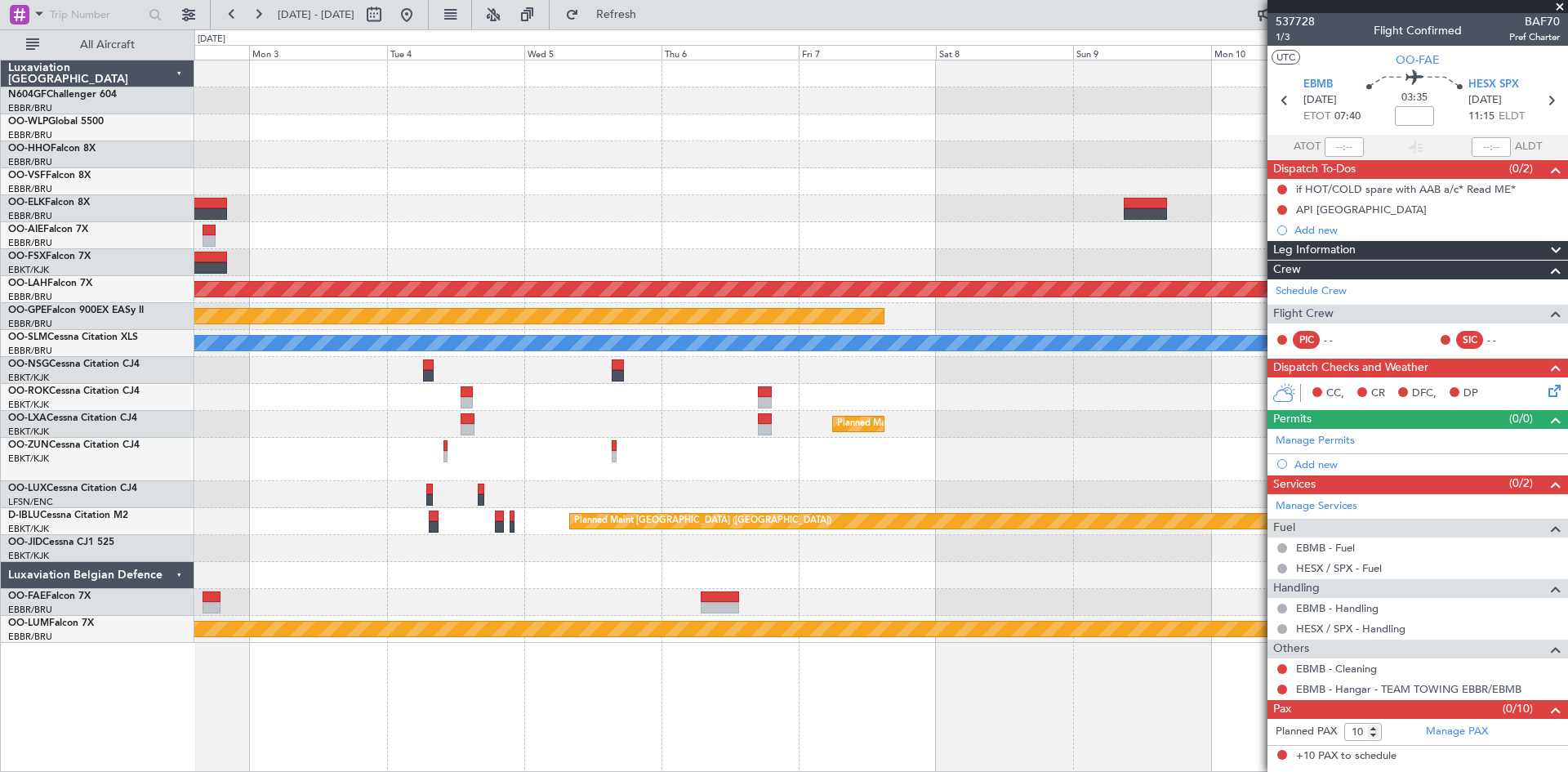
click at [459, 400] on div at bounding box center [880, 397] width 1373 height 27
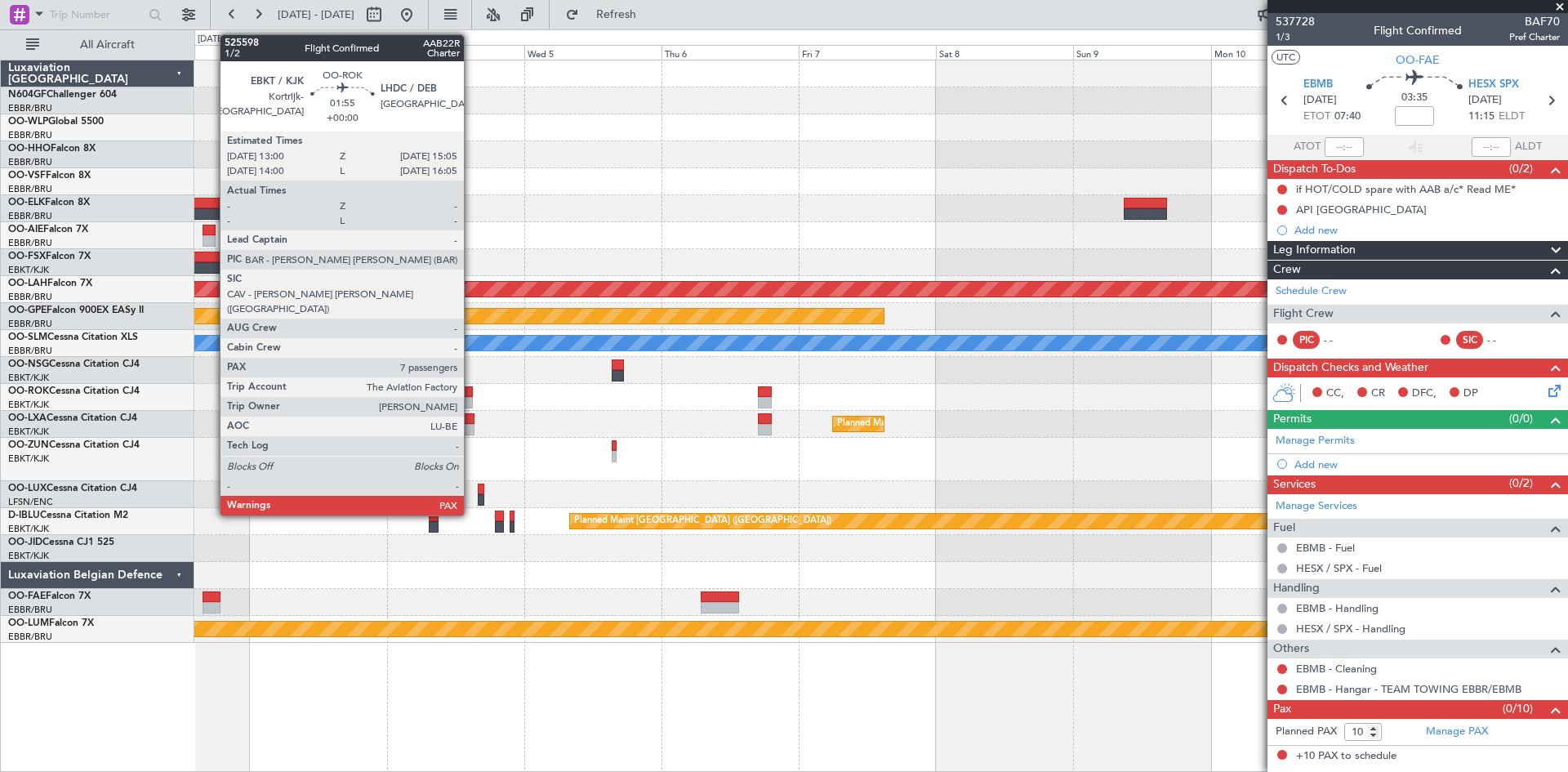
click at [475, 402] on div at bounding box center [880, 397] width 1373 height 27
click at [468, 402] on div at bounding box center [466, 403] width 12 height 12
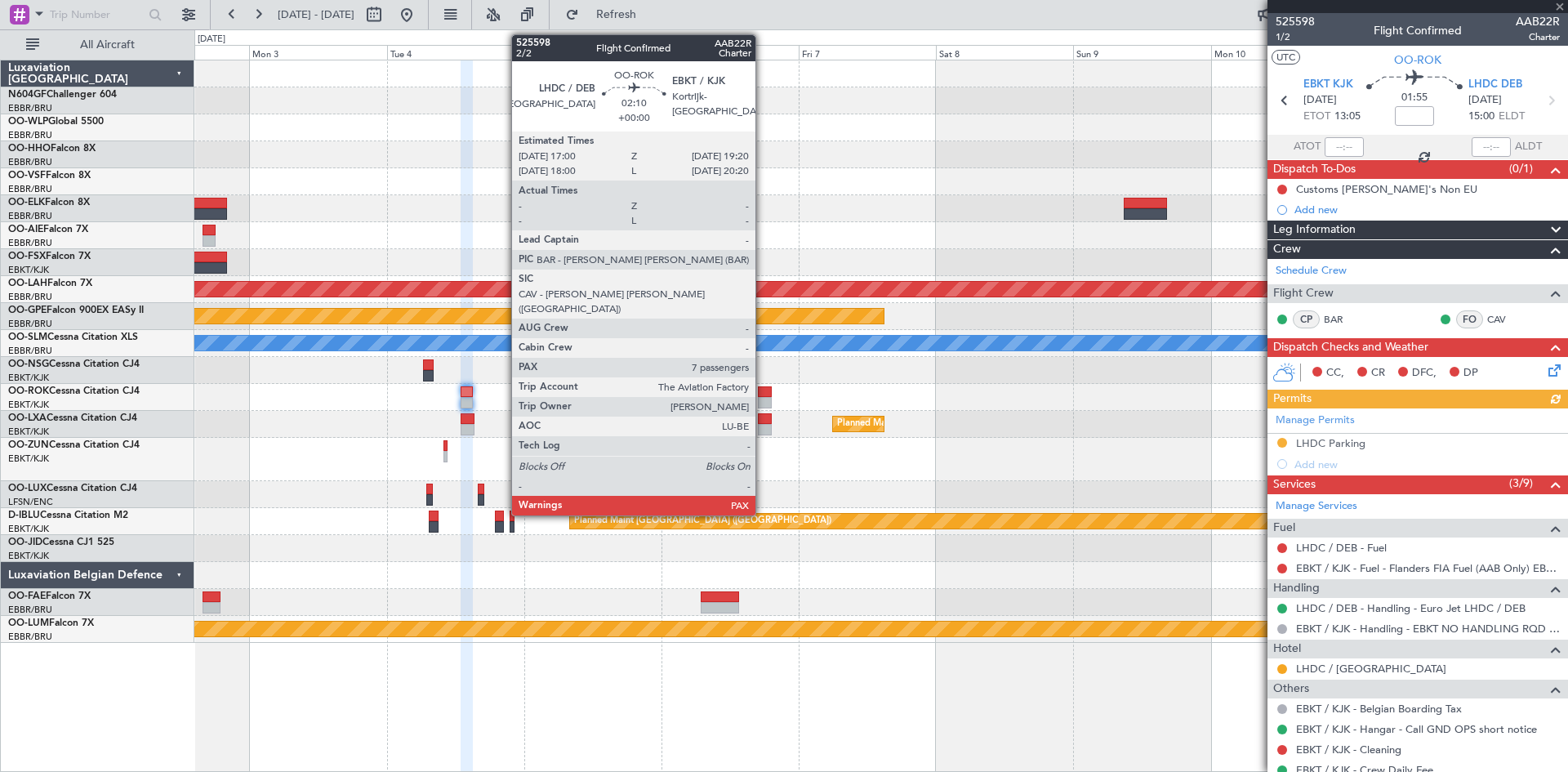
click at [763, 395] on div at bounding box center [765, 392] width 13 height 12
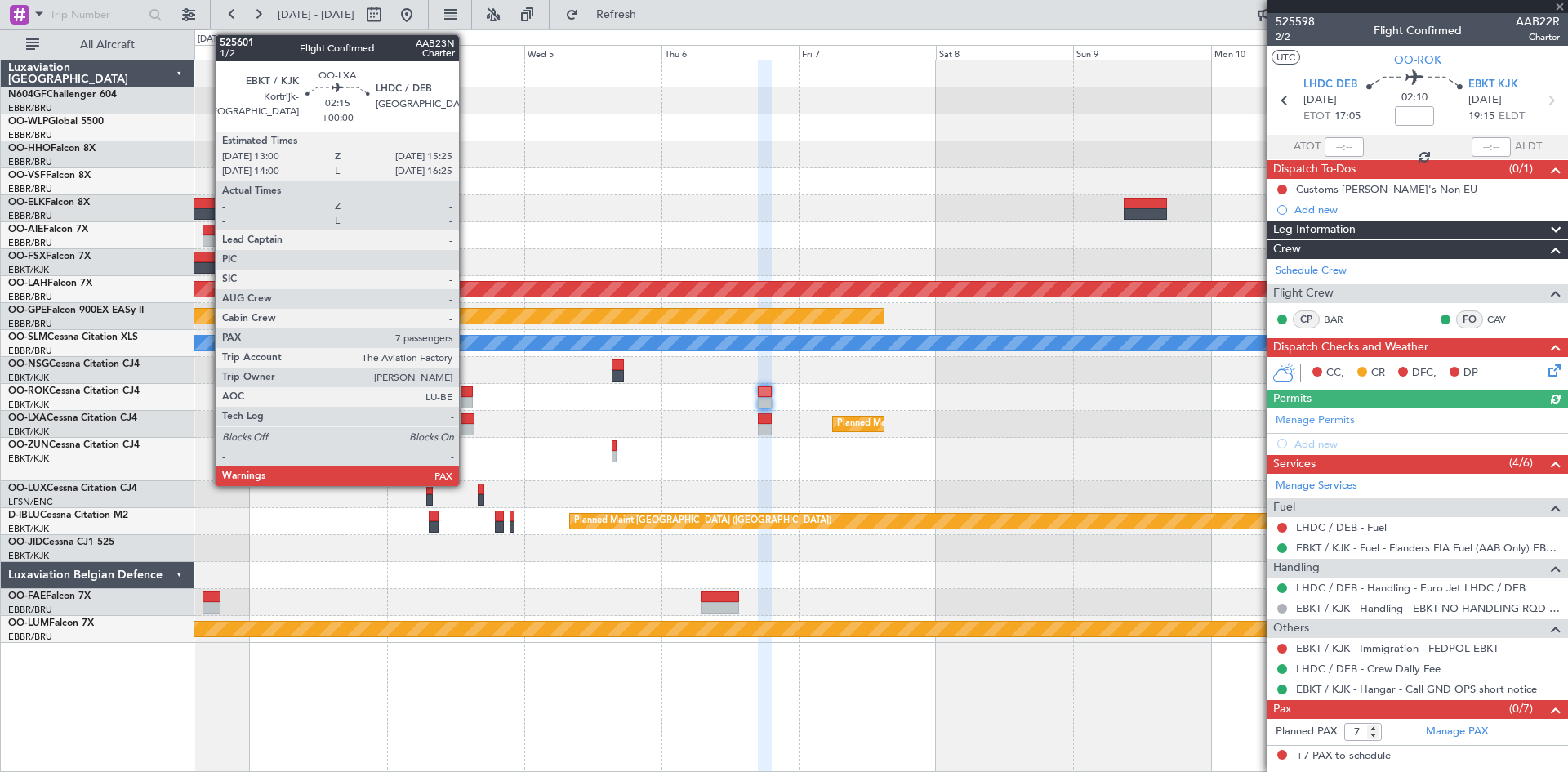
click at [466, 432] on div at bounding box center [467, 430] width 13 height 12
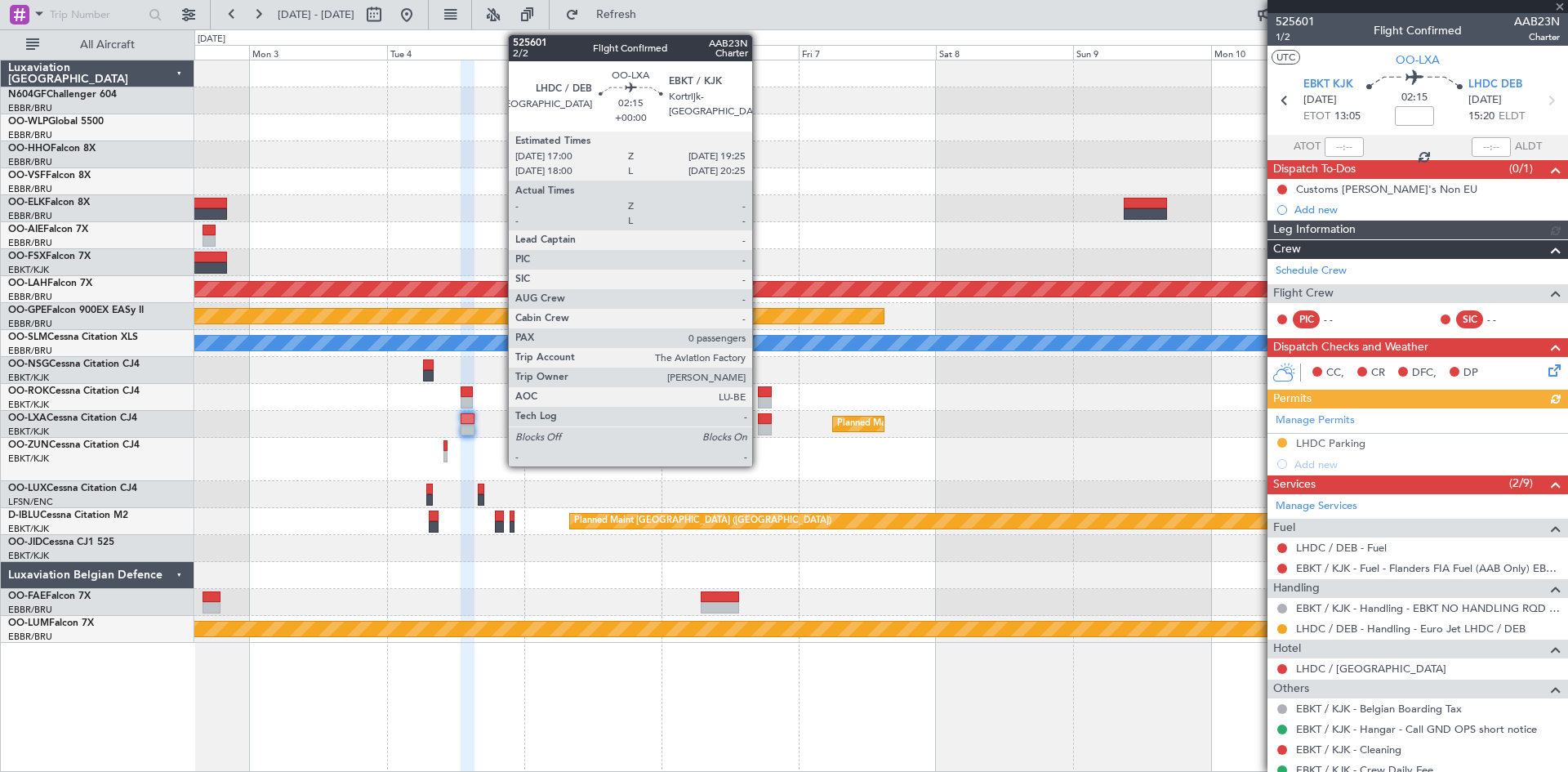
click at [759, 423] on div at bounding box center [765, 419] width 13 height 12
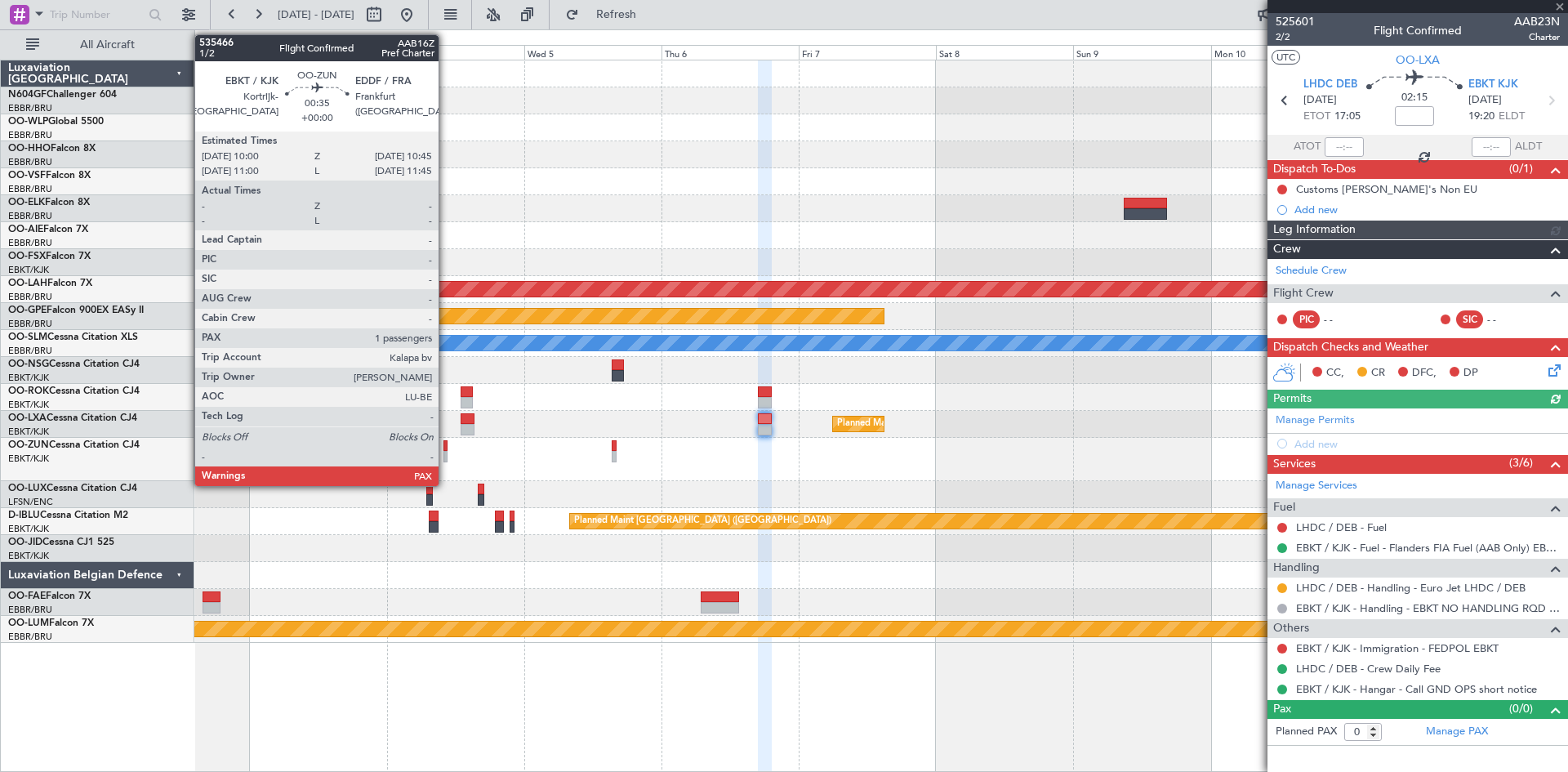
click at [446, 455] on div at bounding box center [446, 457] width 5 height 12
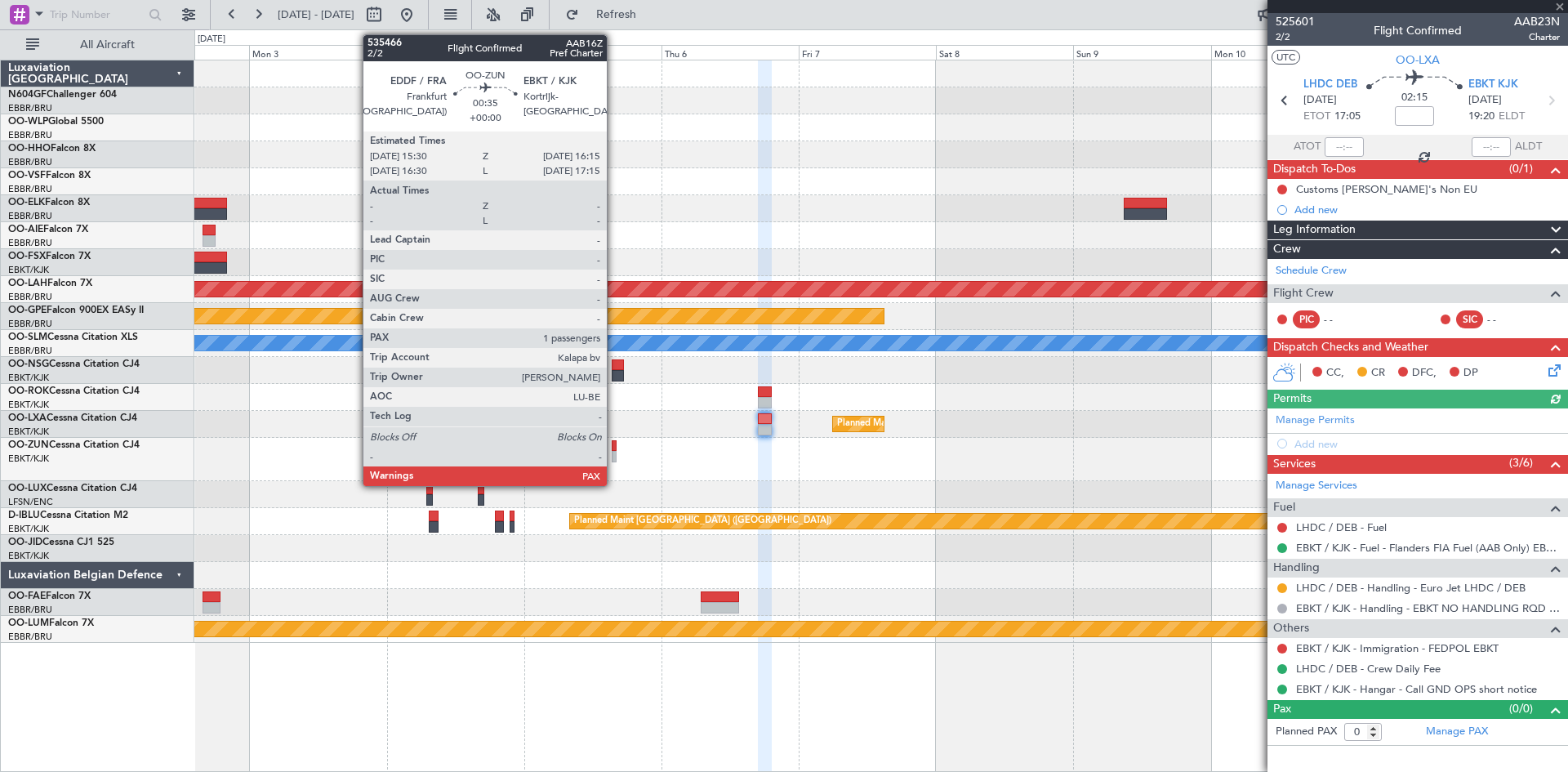
type input "1"
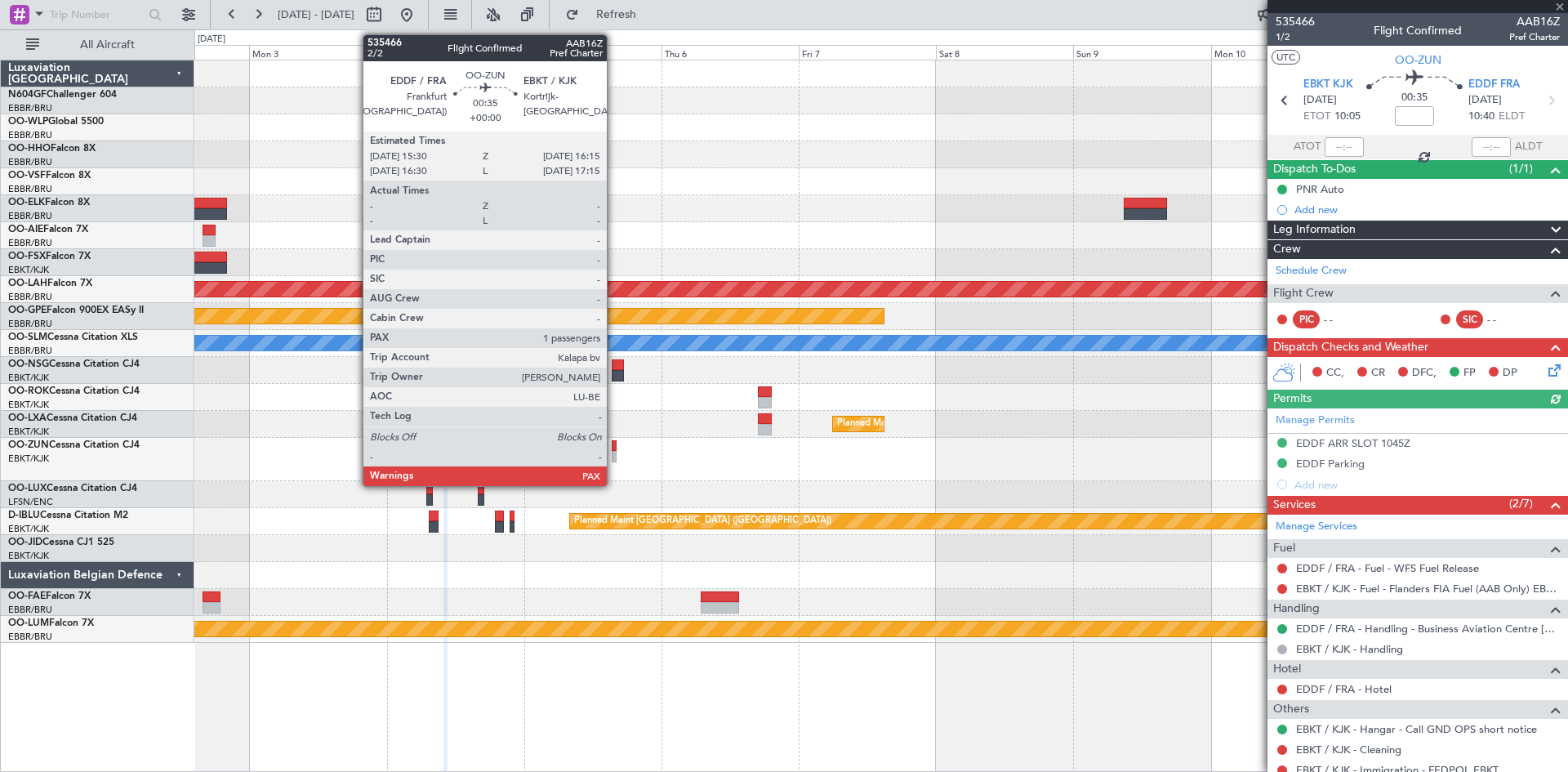
click at [614, 456] on div at bounding box center [614, 457] width 5 height 12
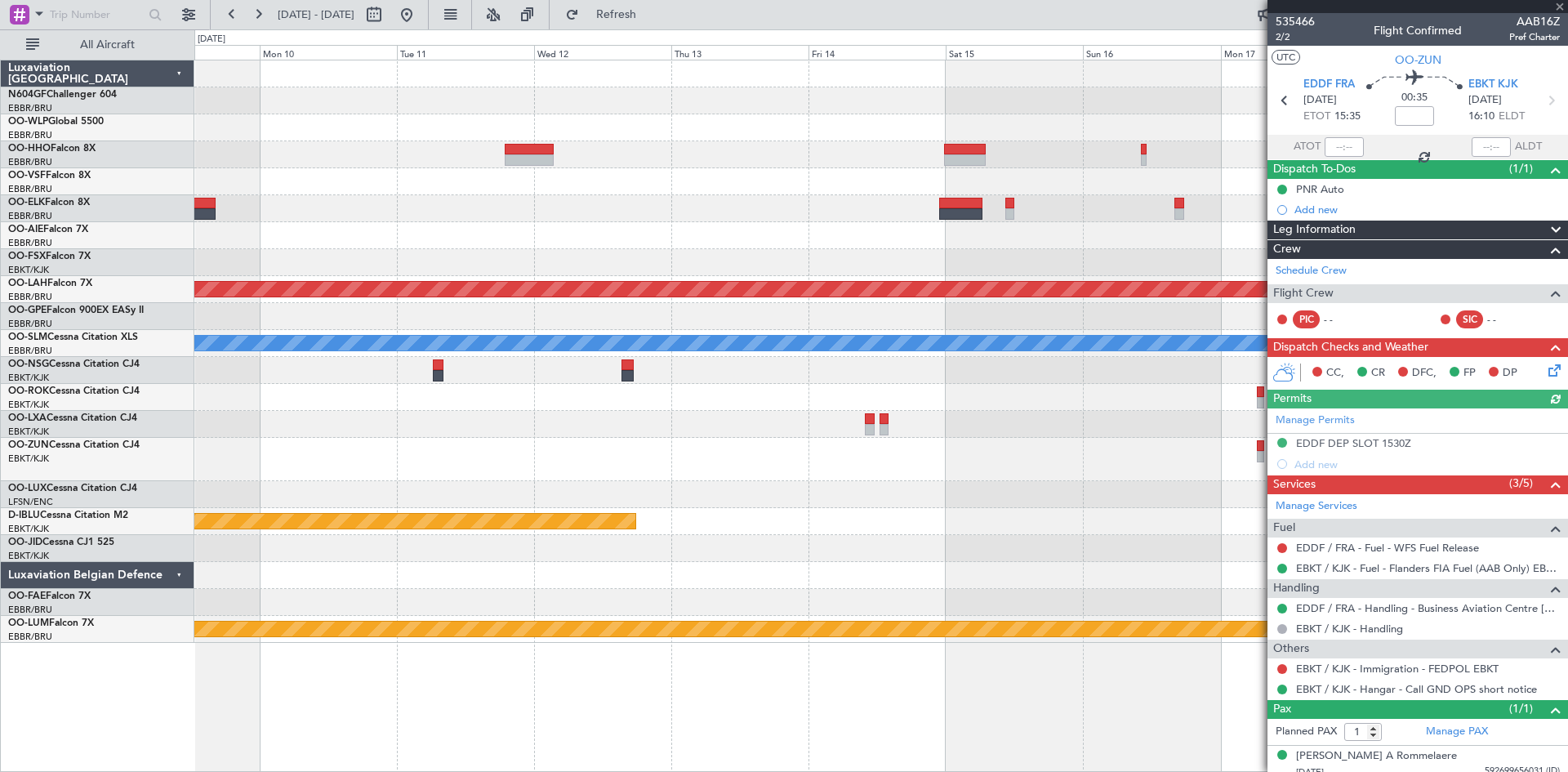
click at [90, 420] on div "Planned Maint Alton-st Louis (St Louis Regl) Planned Maint Nurnberg A/C Unavail…" at bounding box center [784, 401] width 1568 height 743
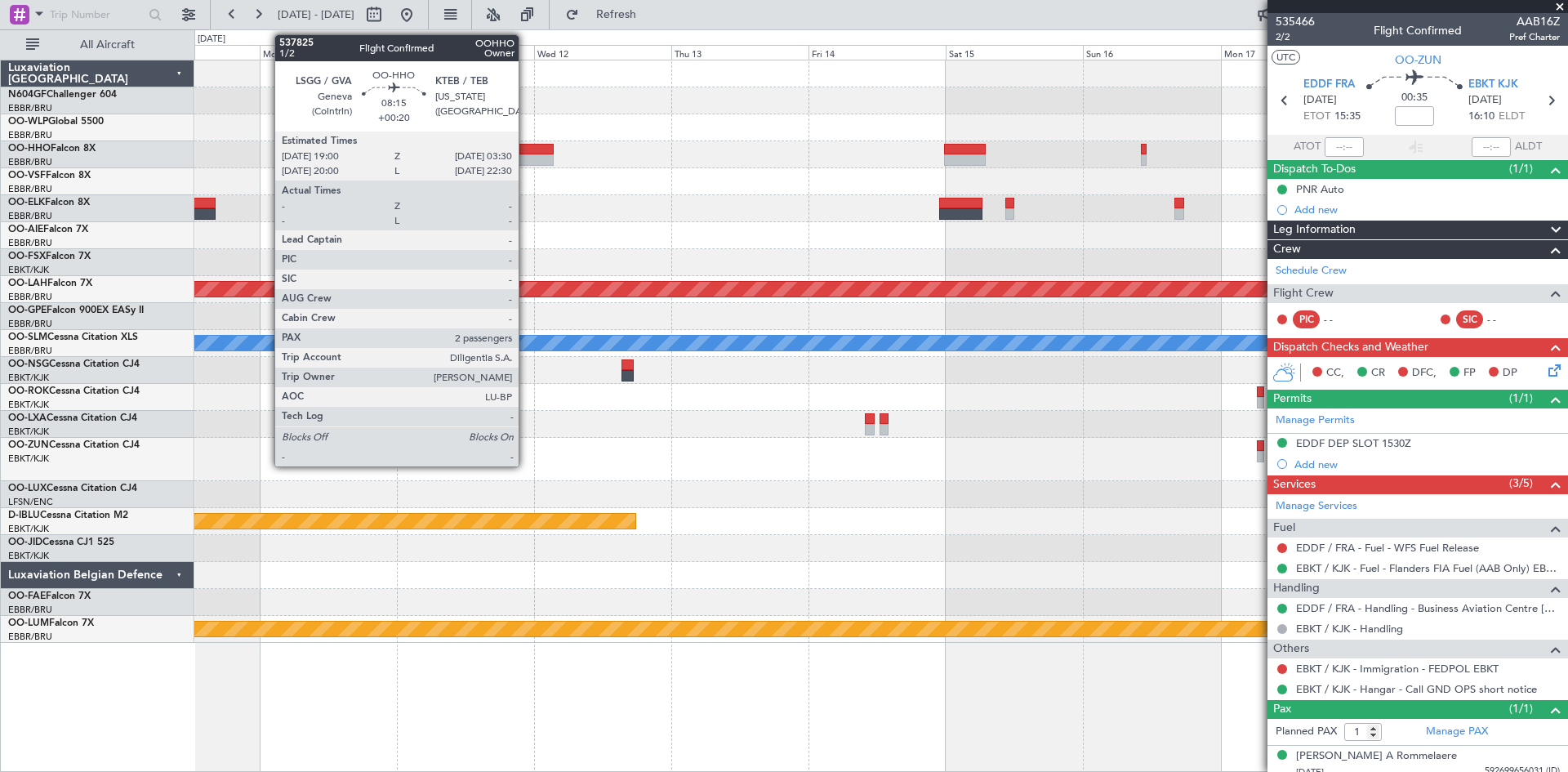
click at [526, 155] on div at bounding box center [528, 161] width 49 height 12
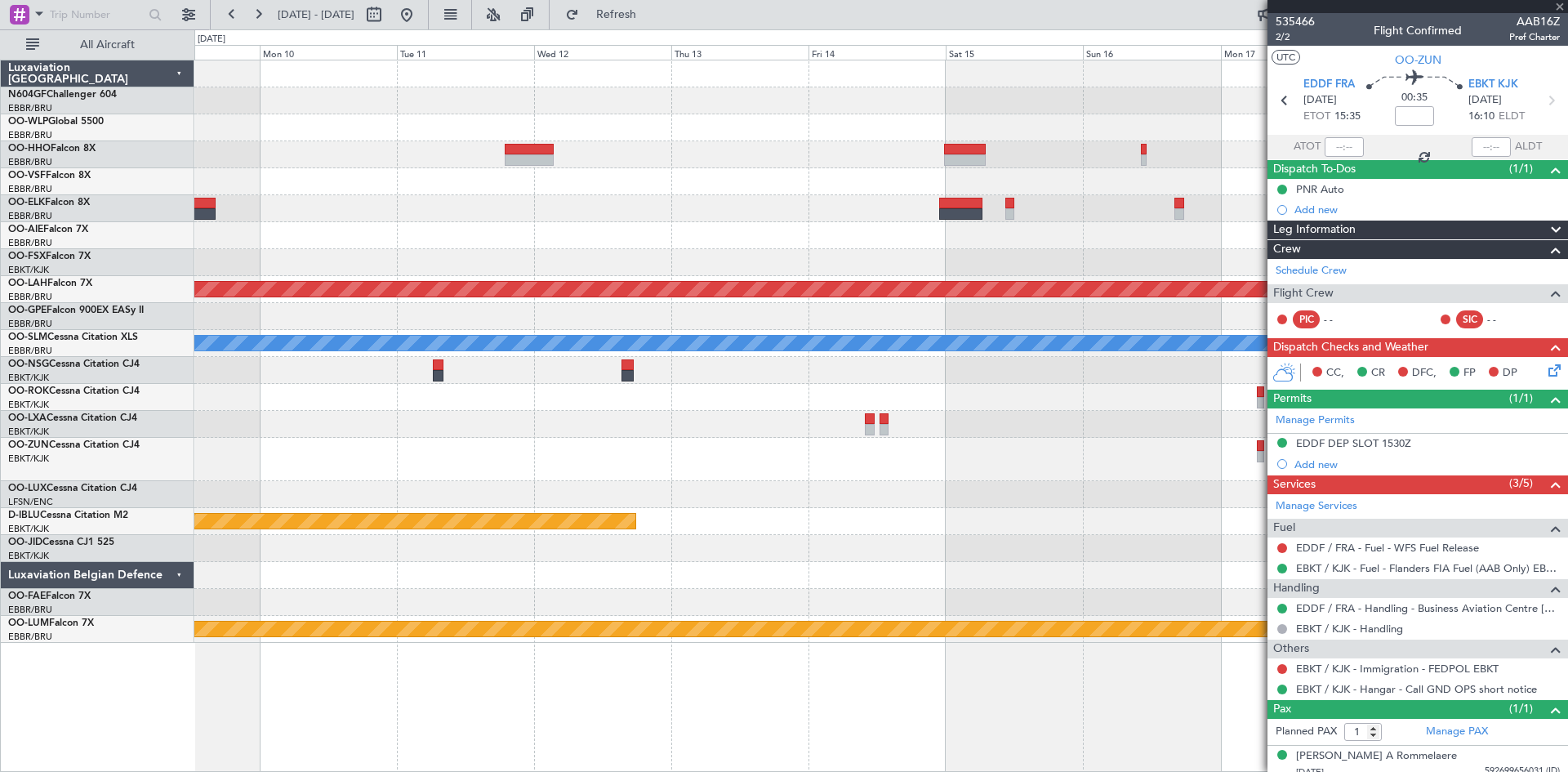
type input "+00:20"
type input "2"
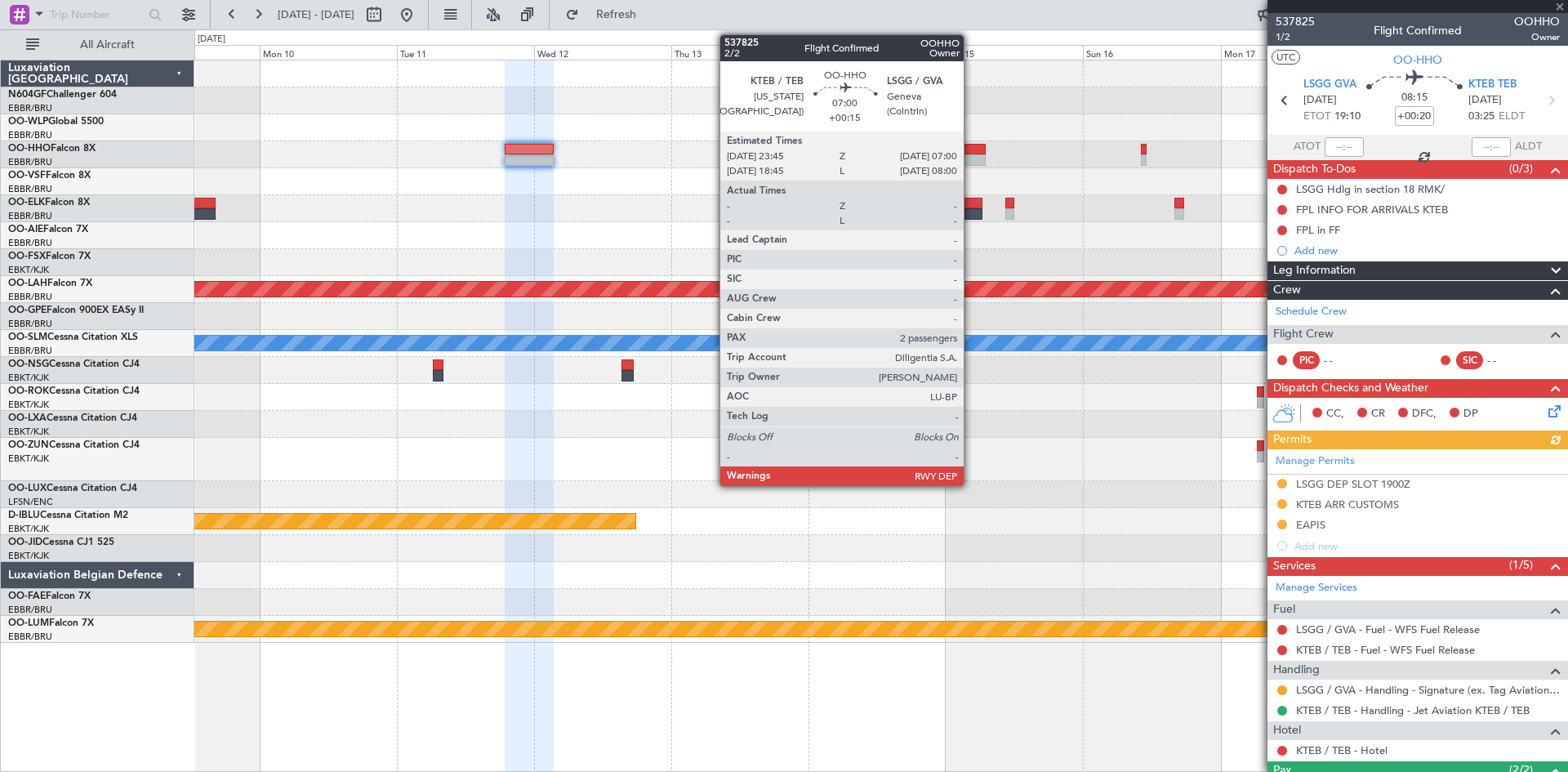
click at [971, 151] on div at bounding box center [965, 150] width 41 height 12
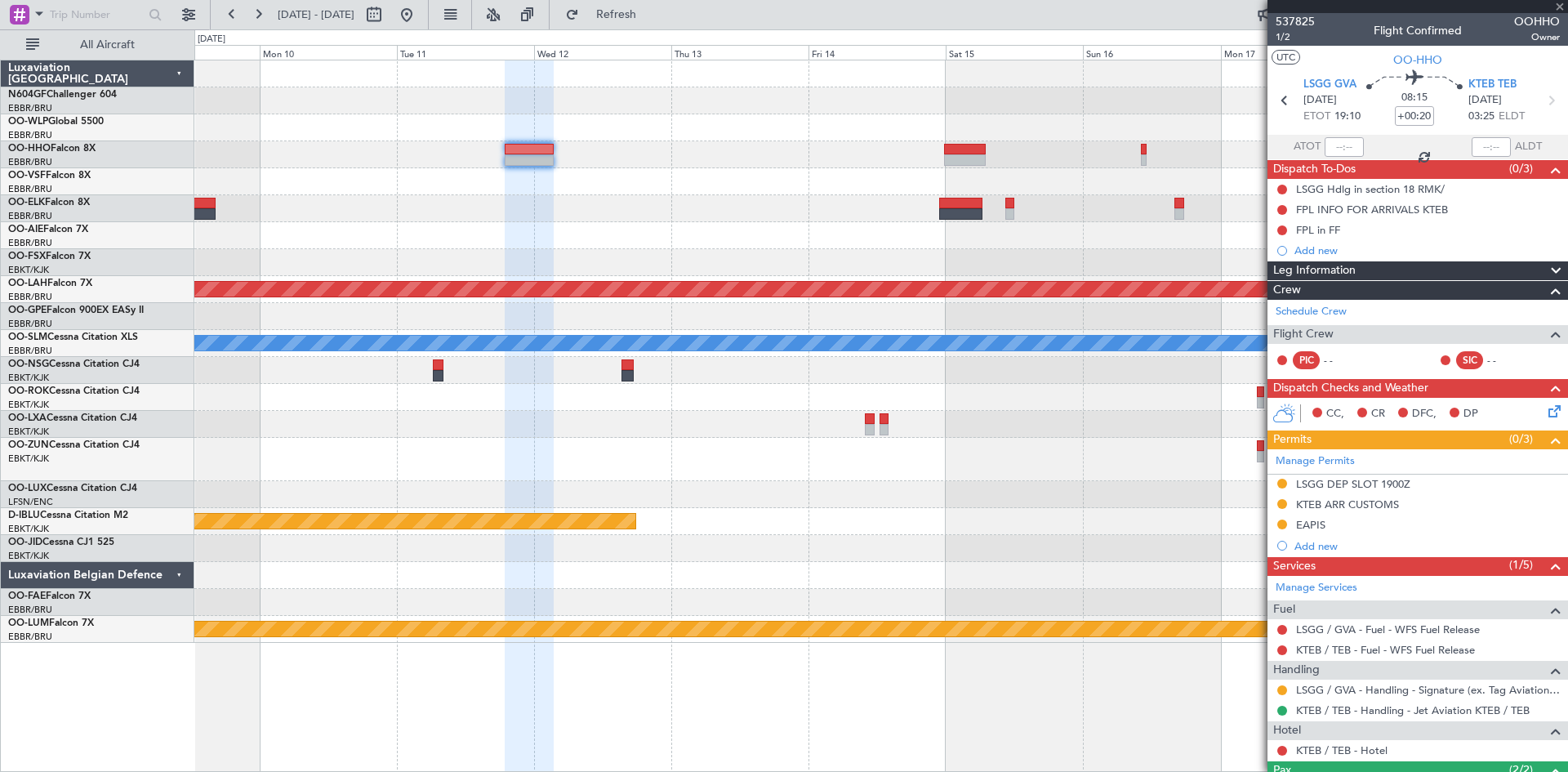
type input "+00:15"
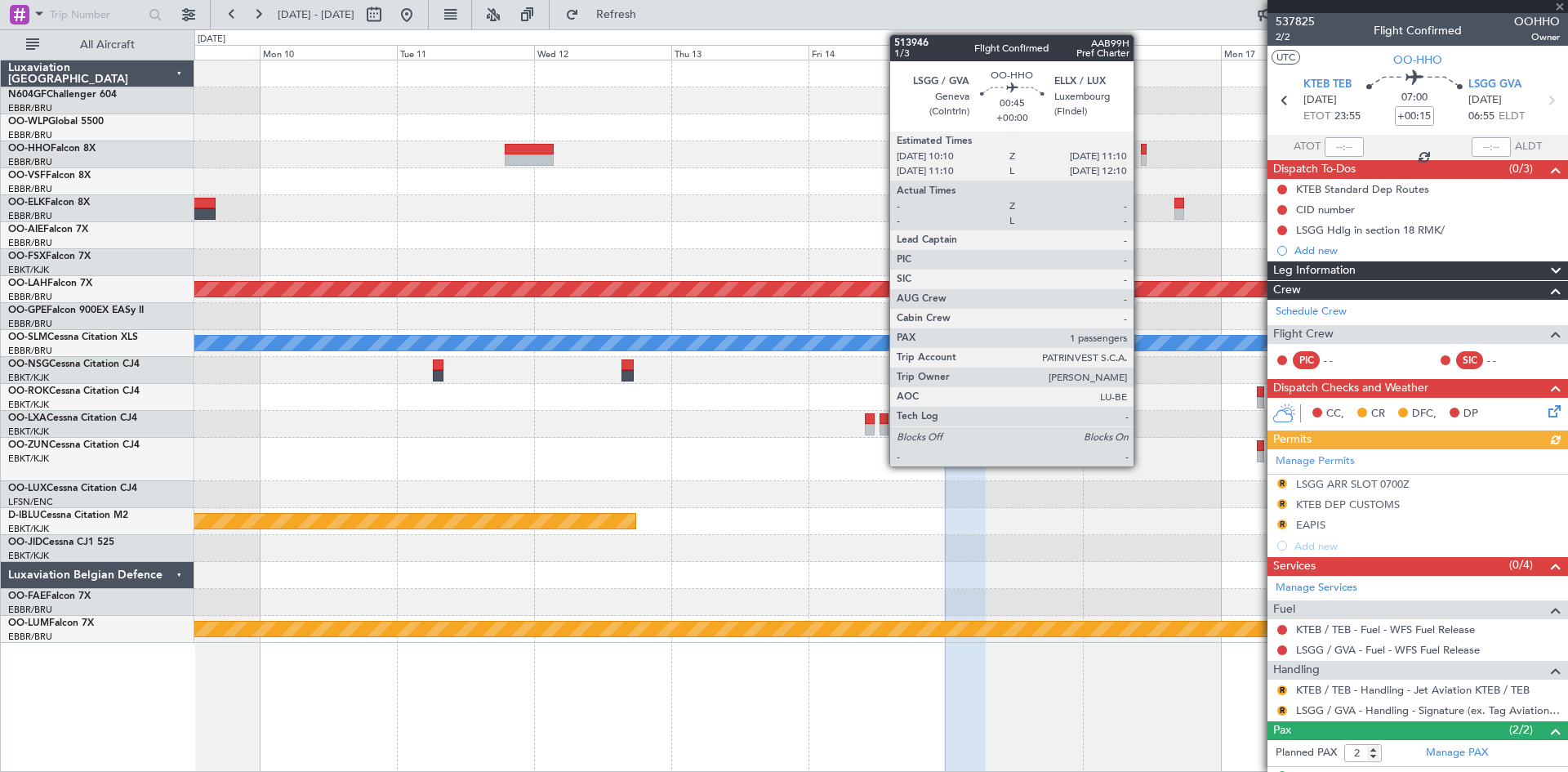
click at [1140, 155] on div at bounding box center [1143, 161] width 7 height 12
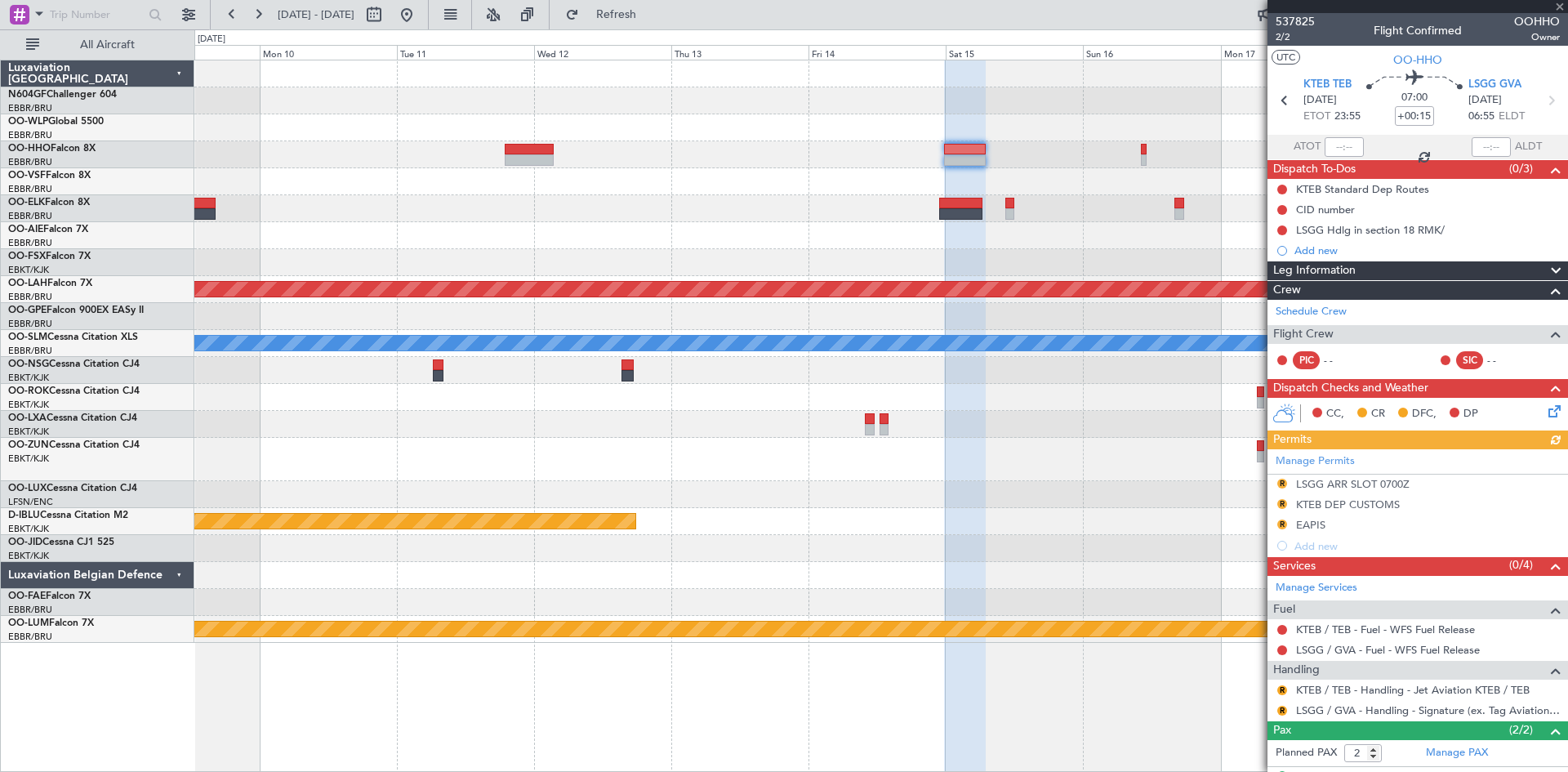
type input "1"
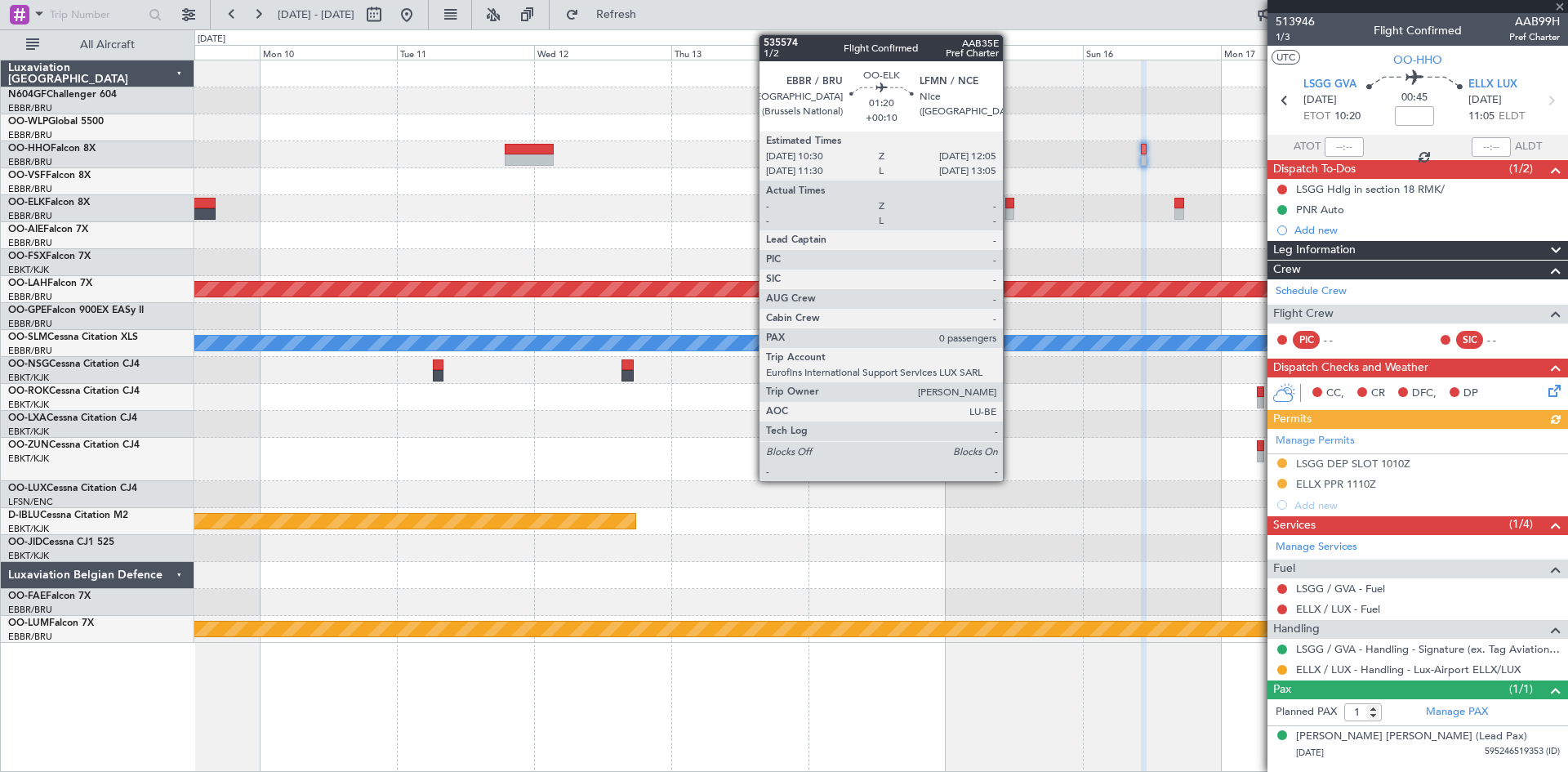
click at [1010, 212] on div at bounding box center [1010, 214] width 10 height 12
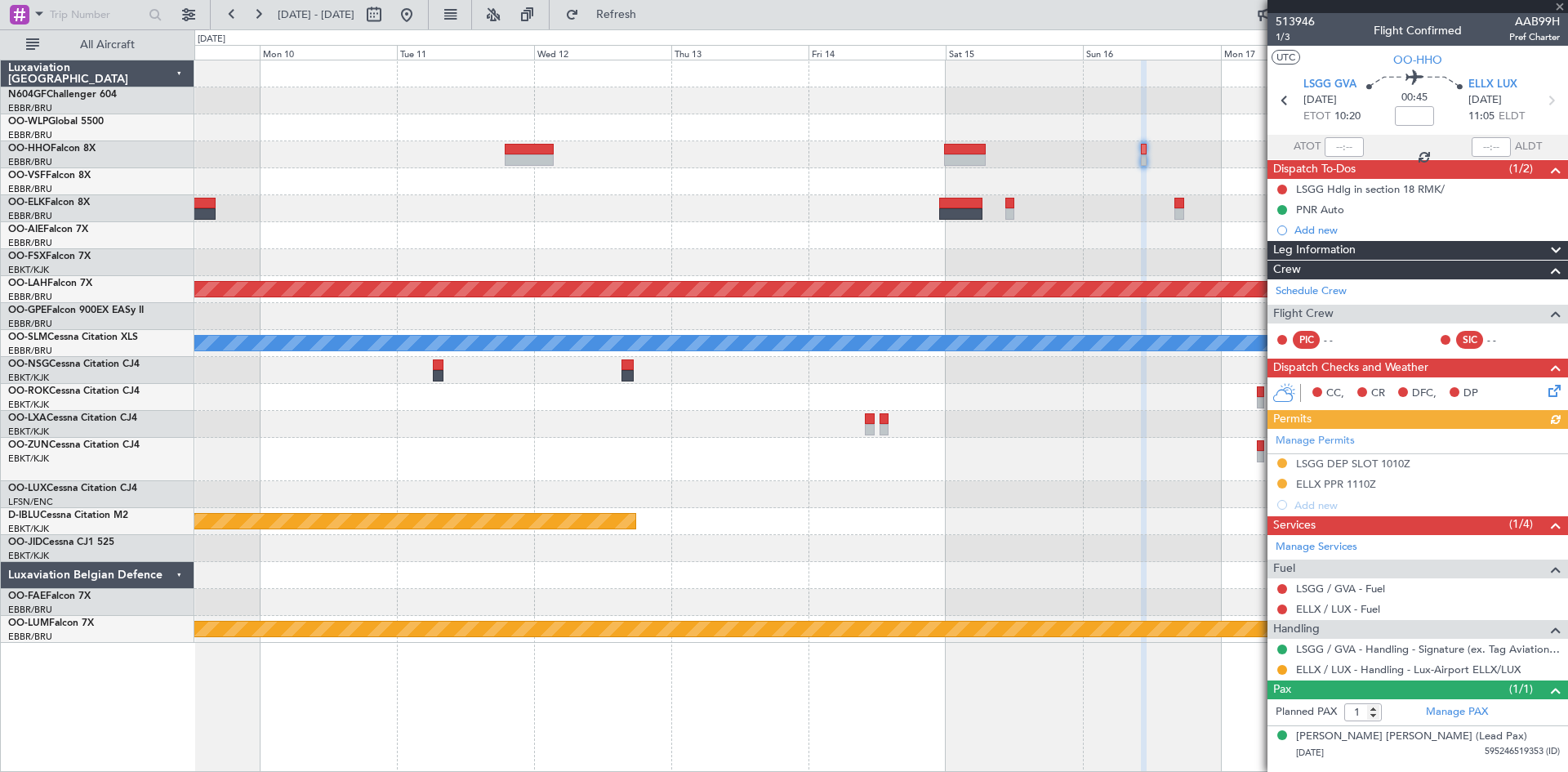
type input "+00:10"
type input "0"
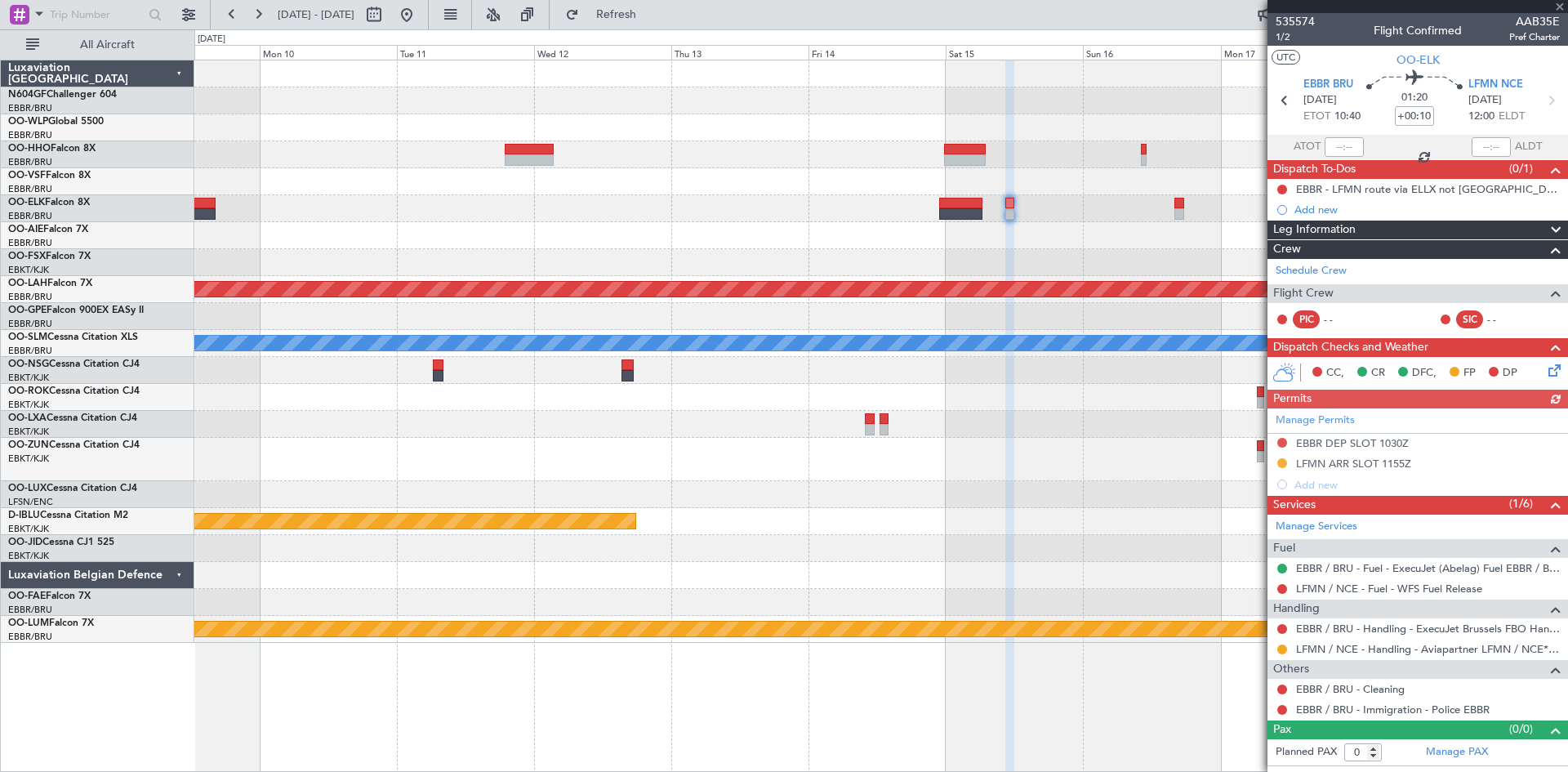
click at [1184, 212] on div at bounding box center [880, 209] width 1373 height 27
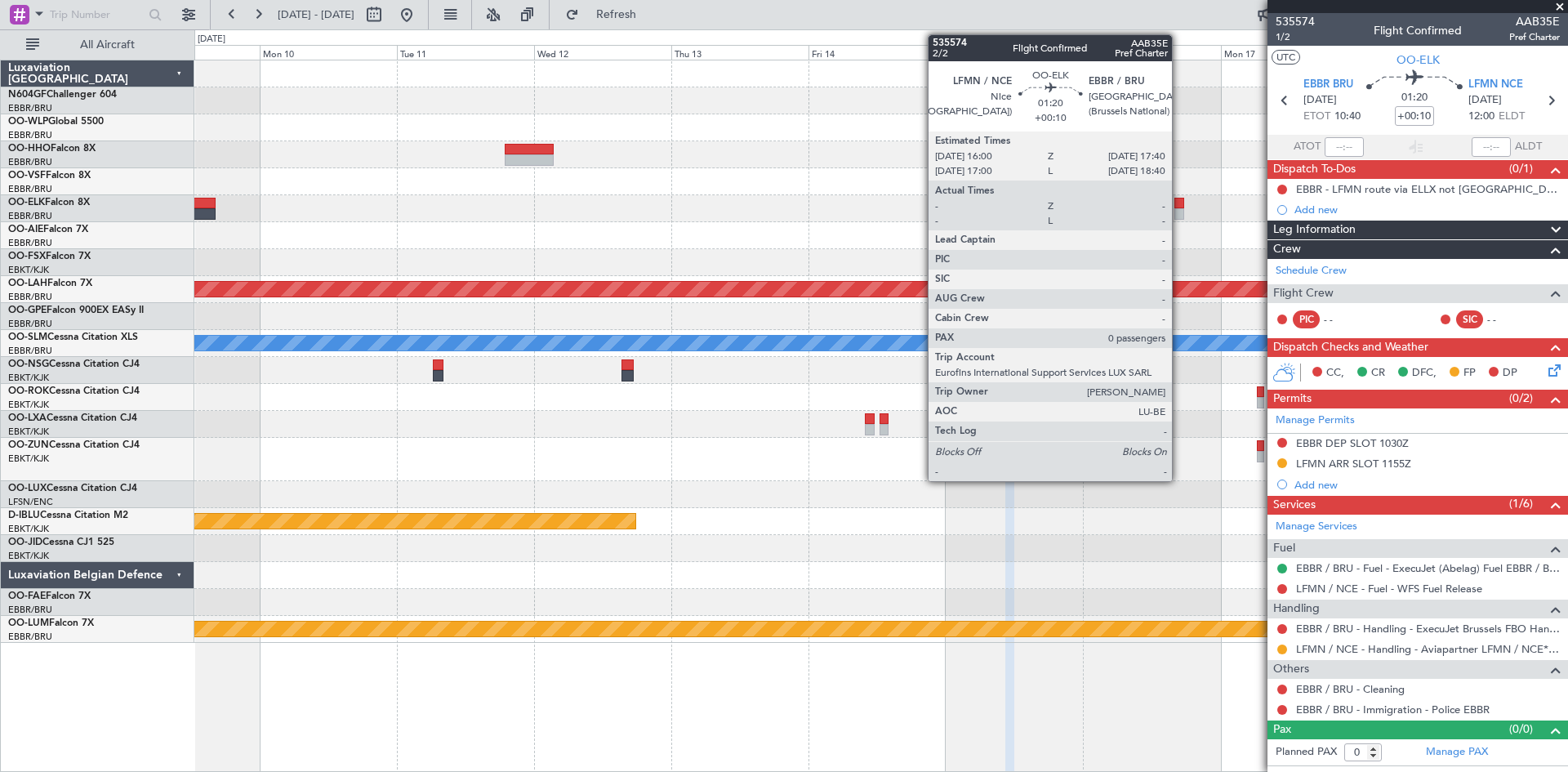
click at [1179, 210] on div at bounding box center [1179, 214] width 10 height 12
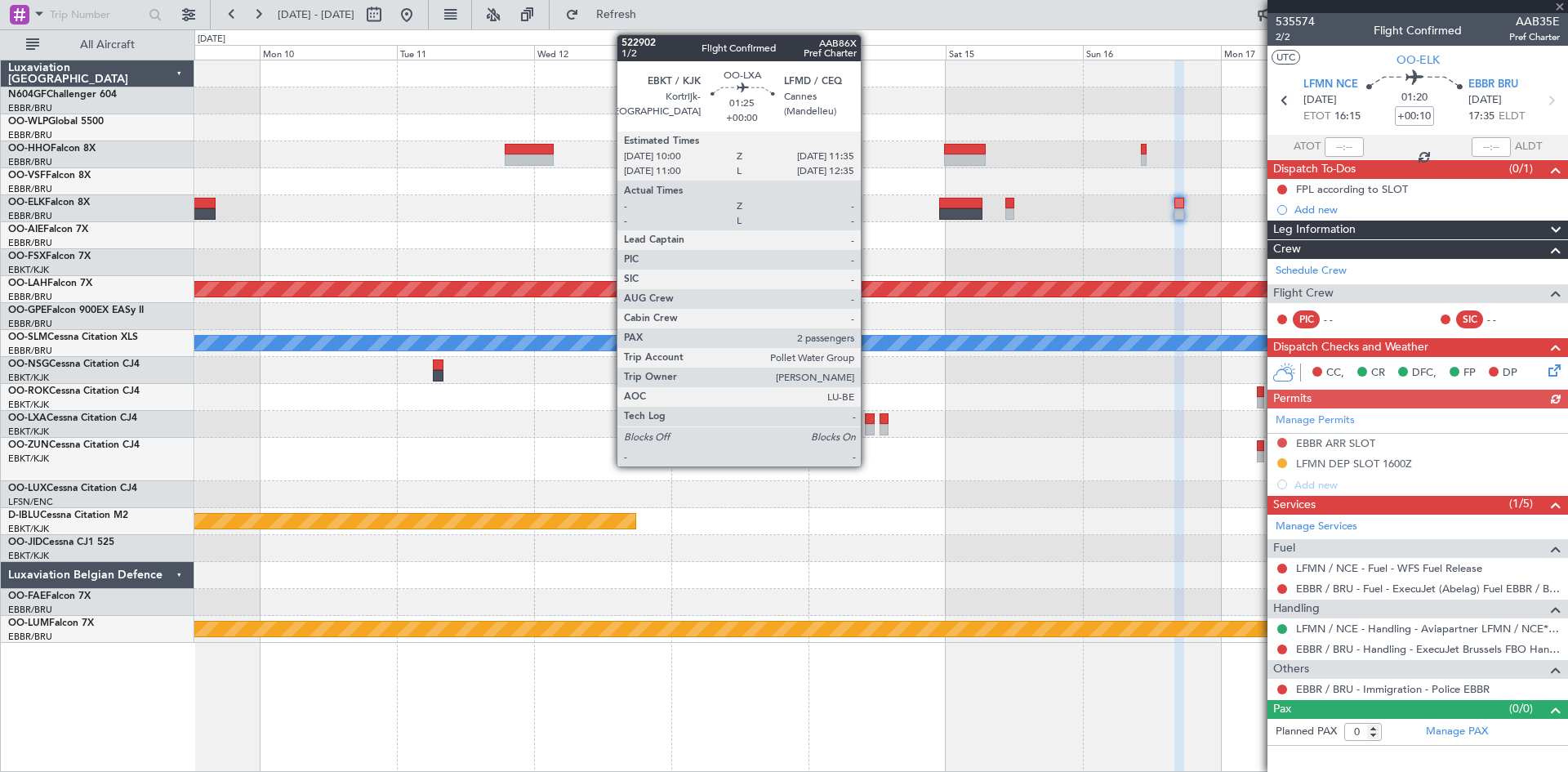
click at [869, 428] on div at bounding box center [870, 430] width 10 height 12
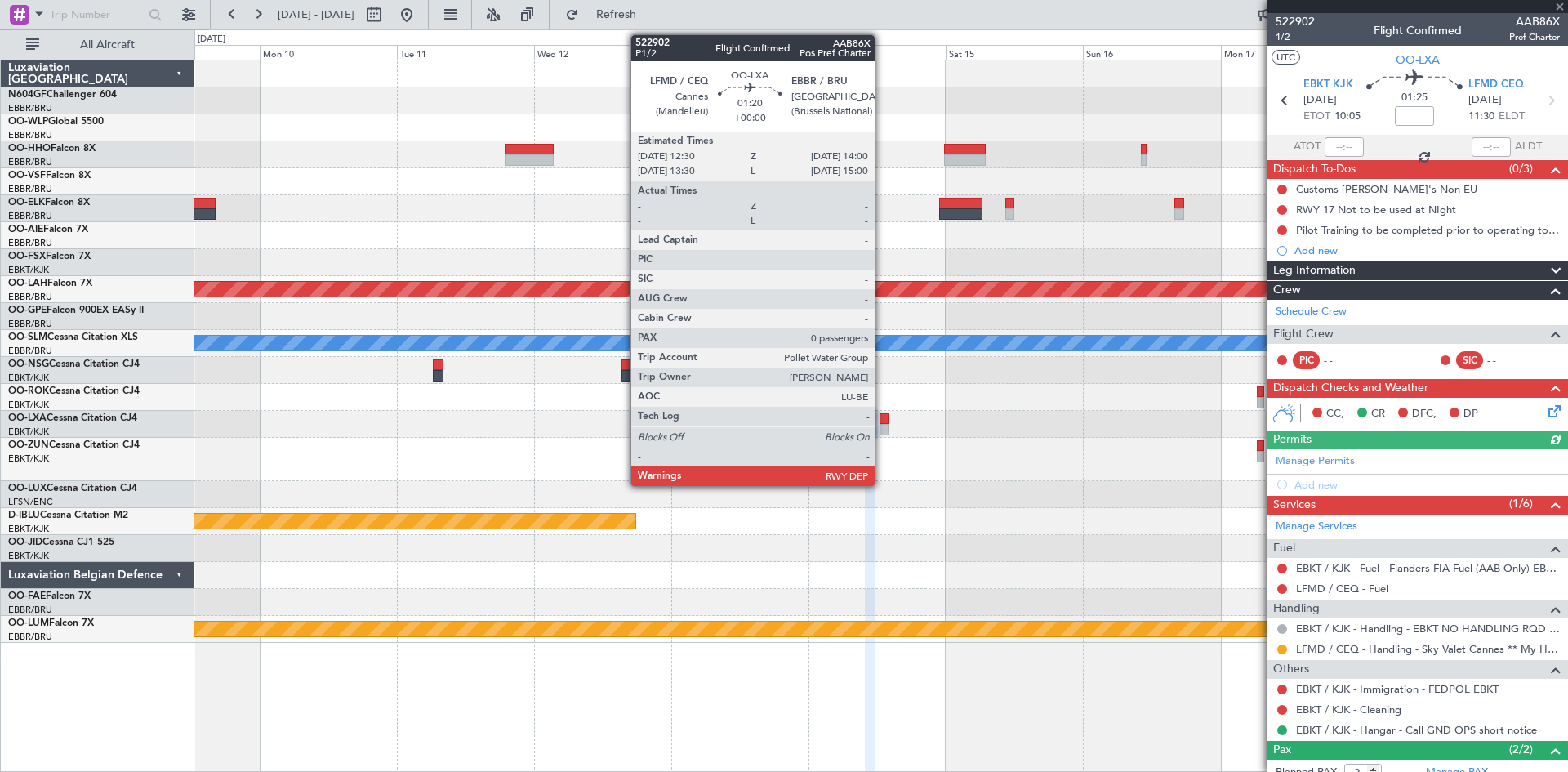
click at [882, 431] on div at bounding box center [883, 430] width 9 height 12
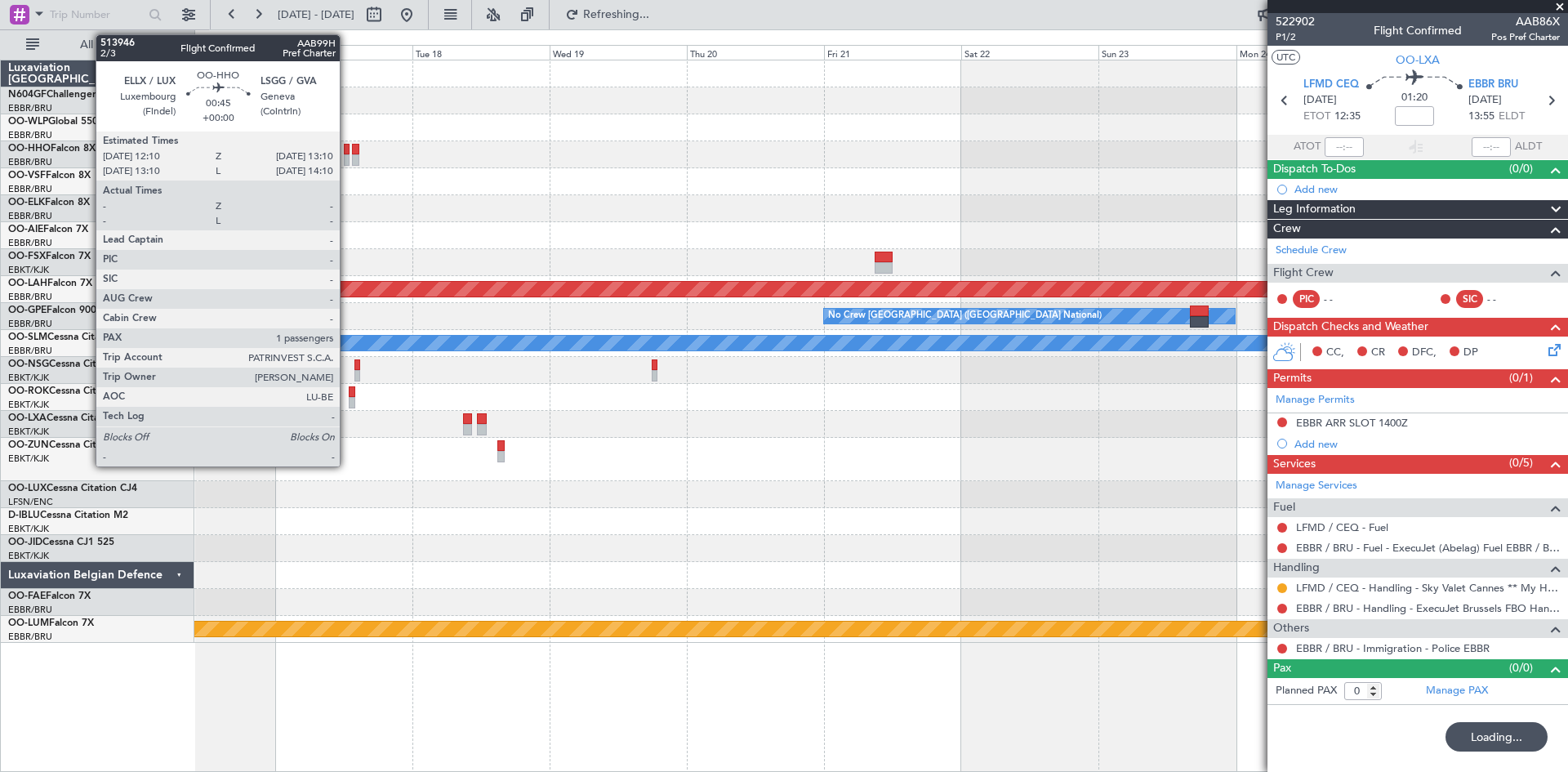
click at [347, 165] on div at bounding box center [347, 161] width 7 height 12
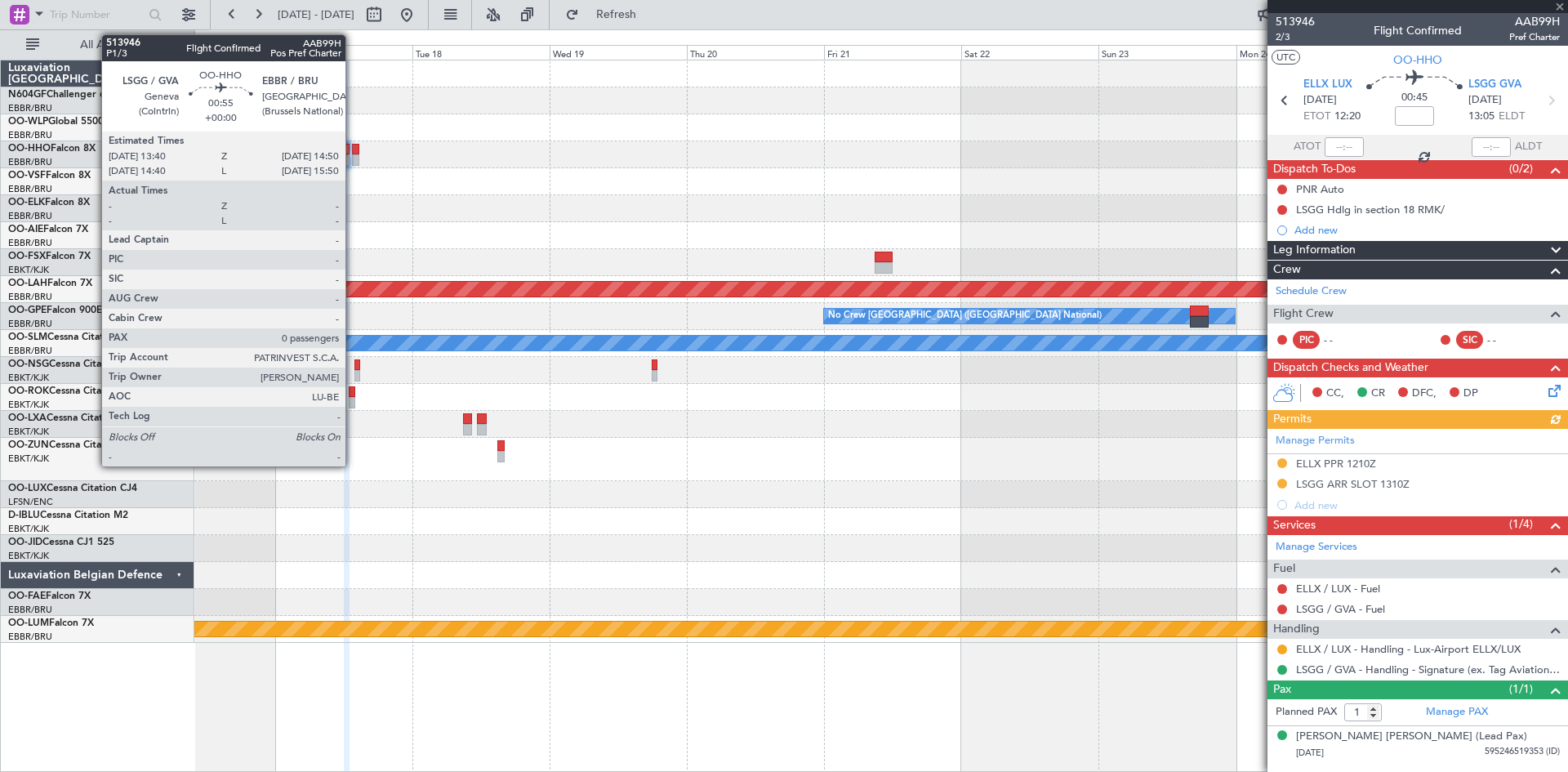
click at [353, 161] on div at bounding box center [355, 161] width 8 height 12
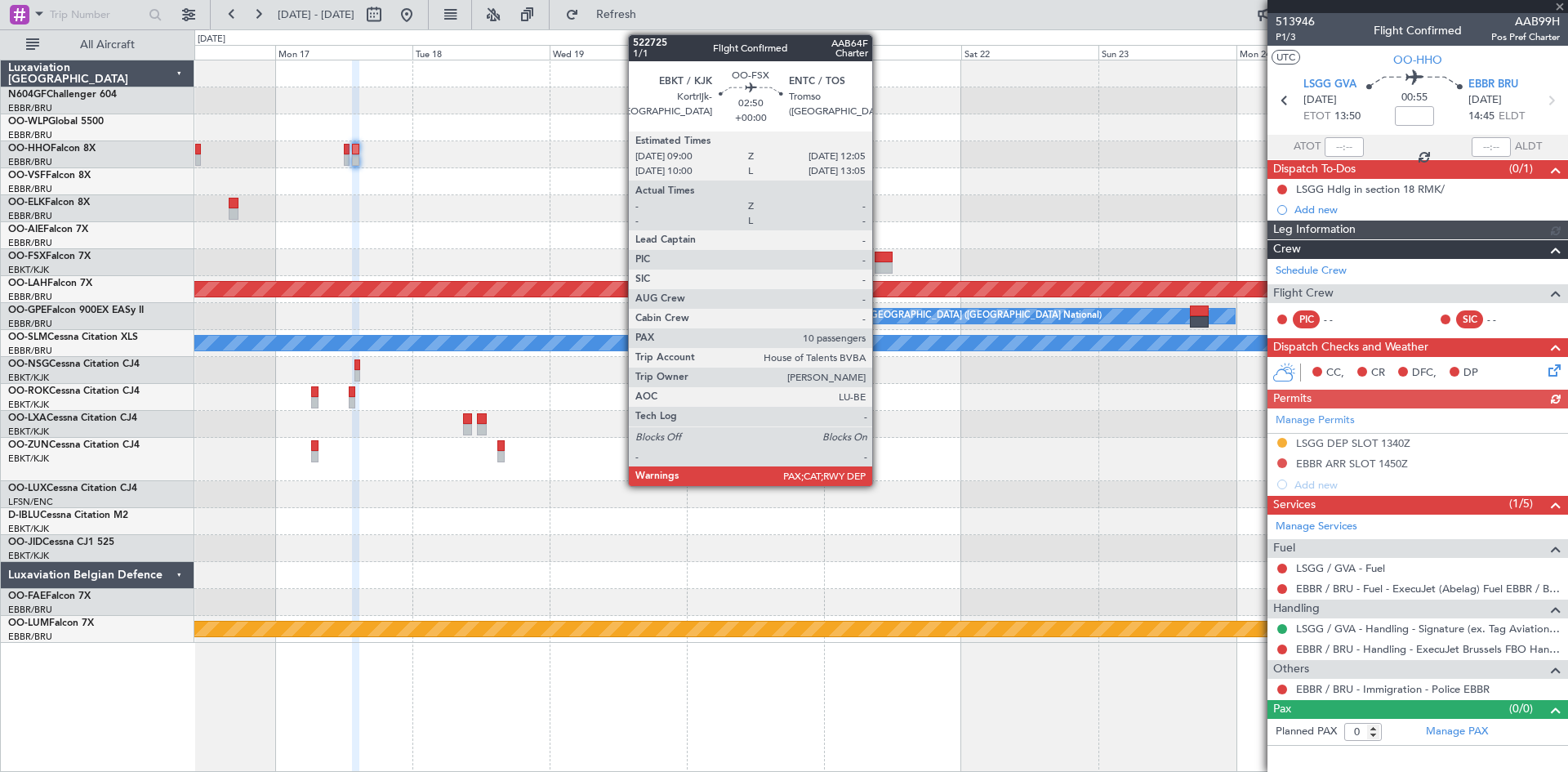
click at [879, 261] on div at bounding box center [883, 258] width 18 height 12
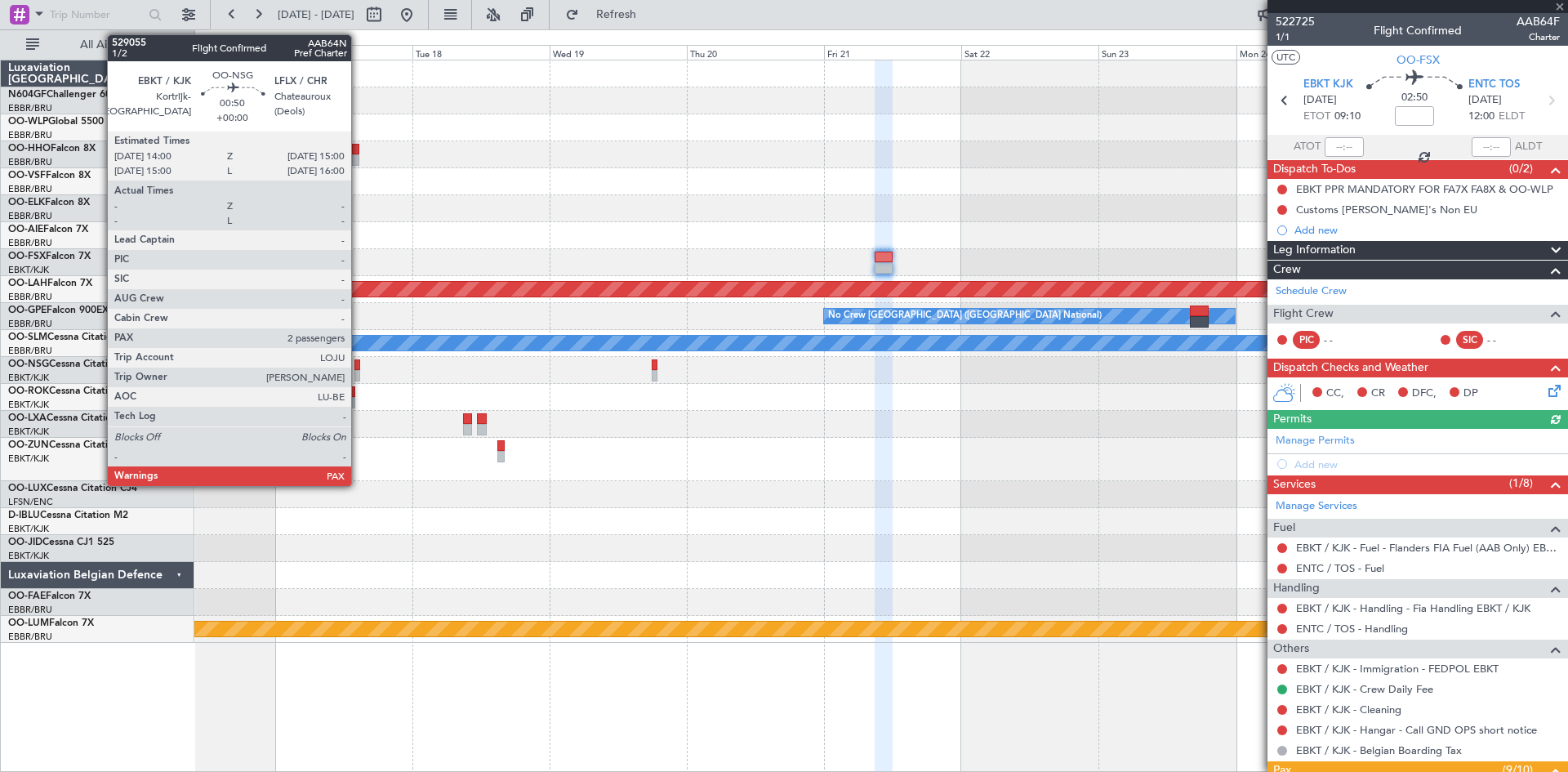
click at [358, 374] on div at bounding box center [357, 376] width 7 height 12
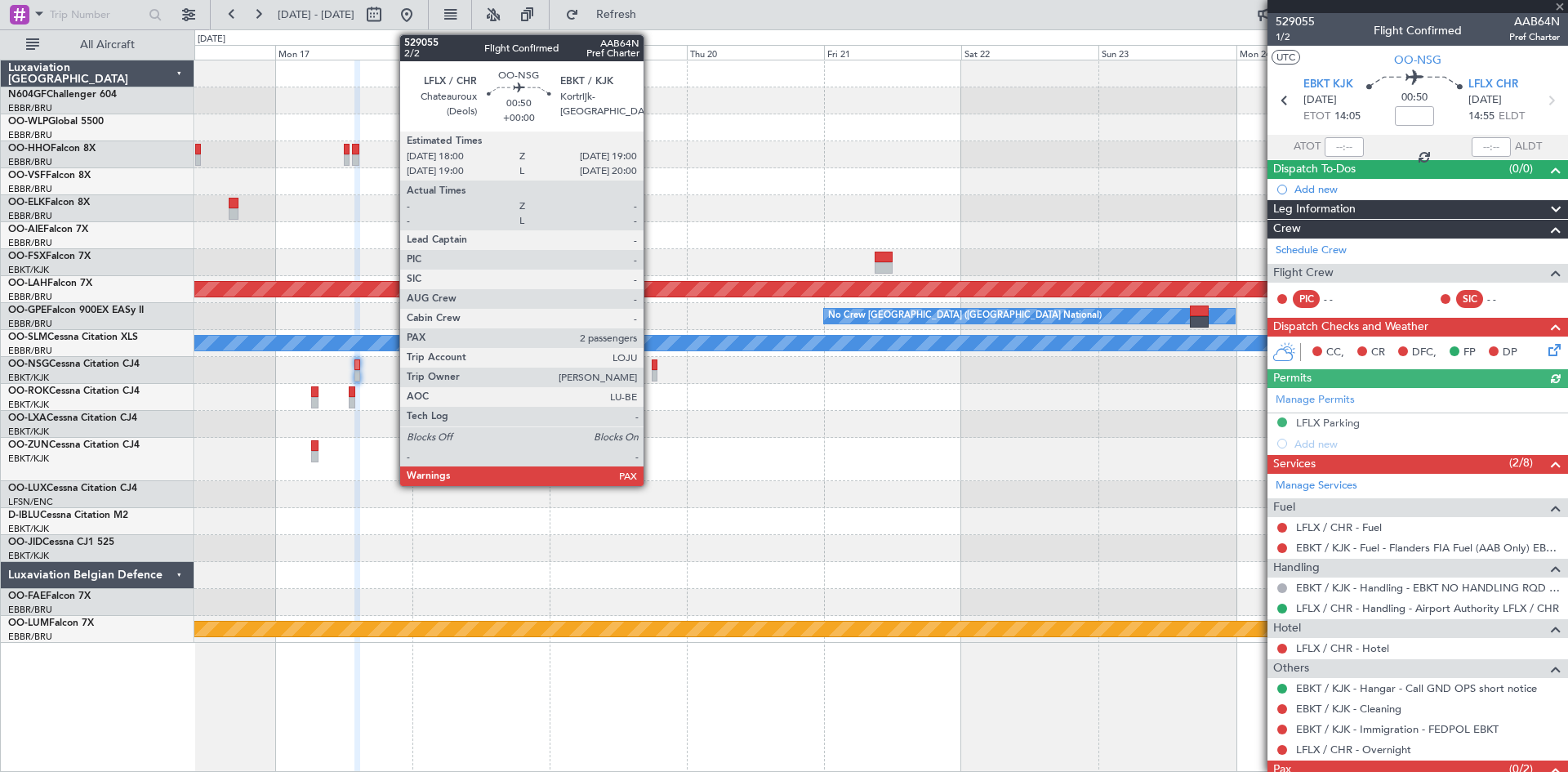
click at [652, 377] on div at bounding box center [654, 376] width 7 height 12
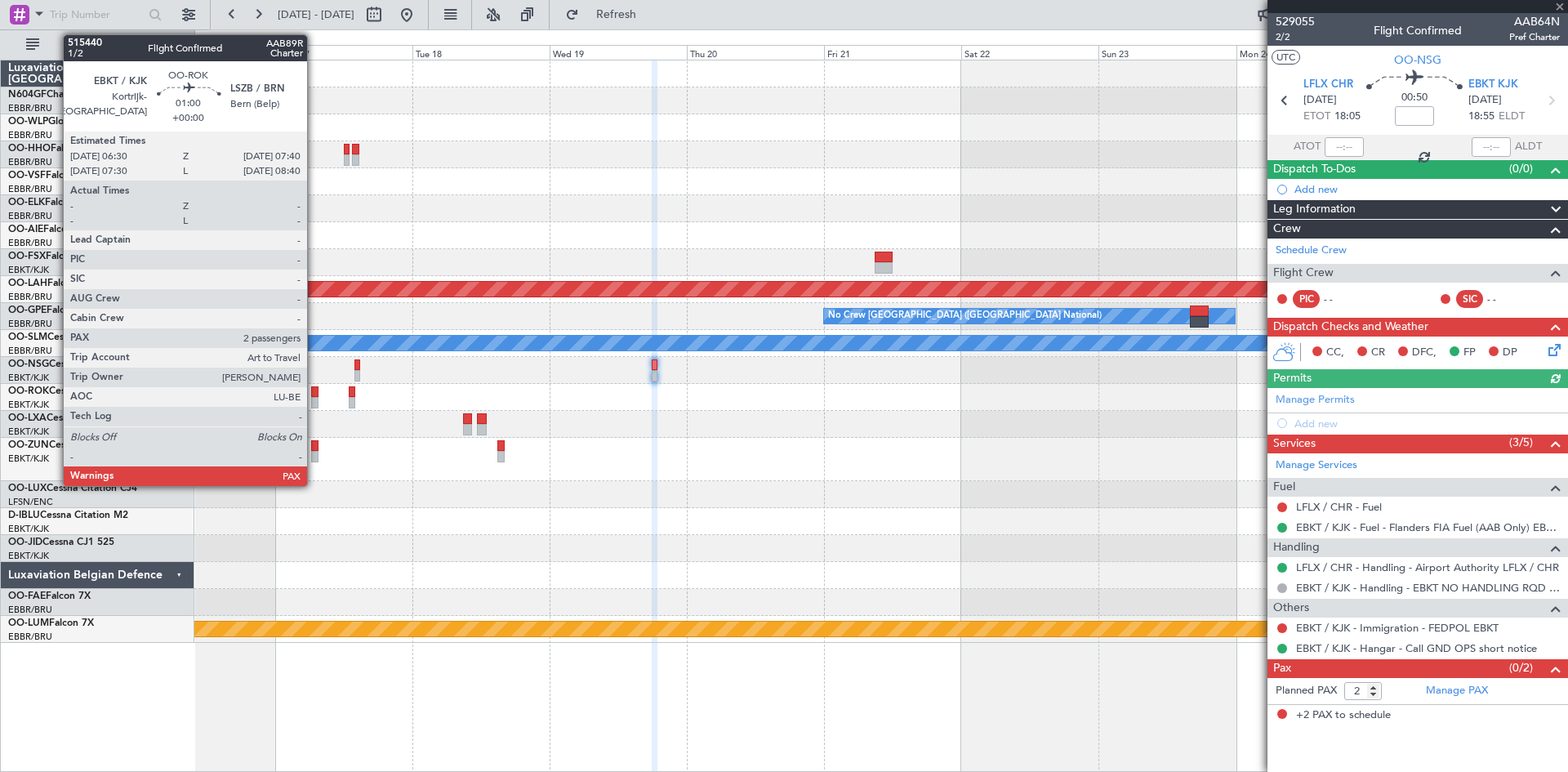
click at [314, 396] on div at bounding box center [315, 392] width 8 height 12
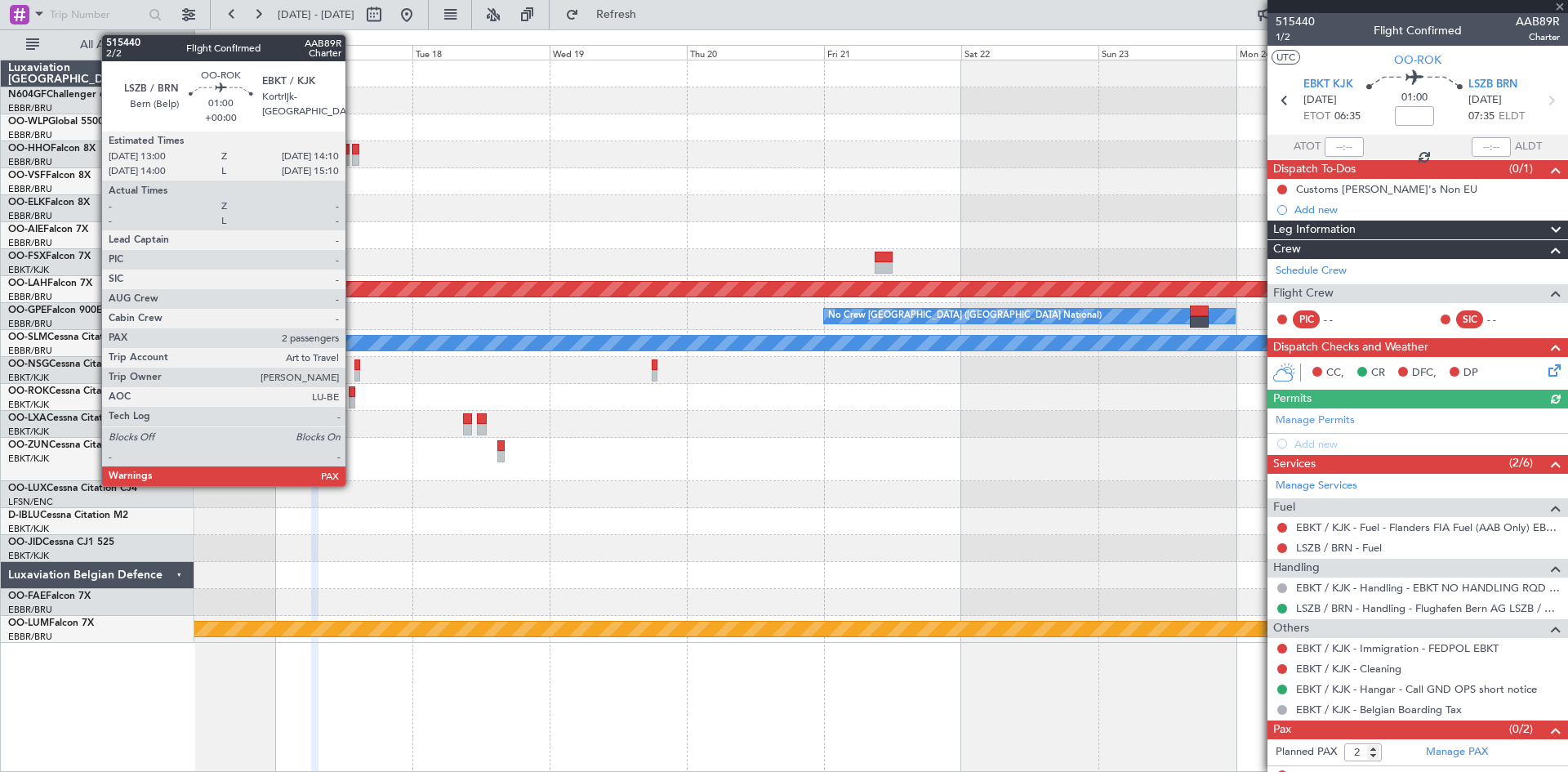
click at [353, 399] on div at bounding box center [353, 403] width 8 height 12
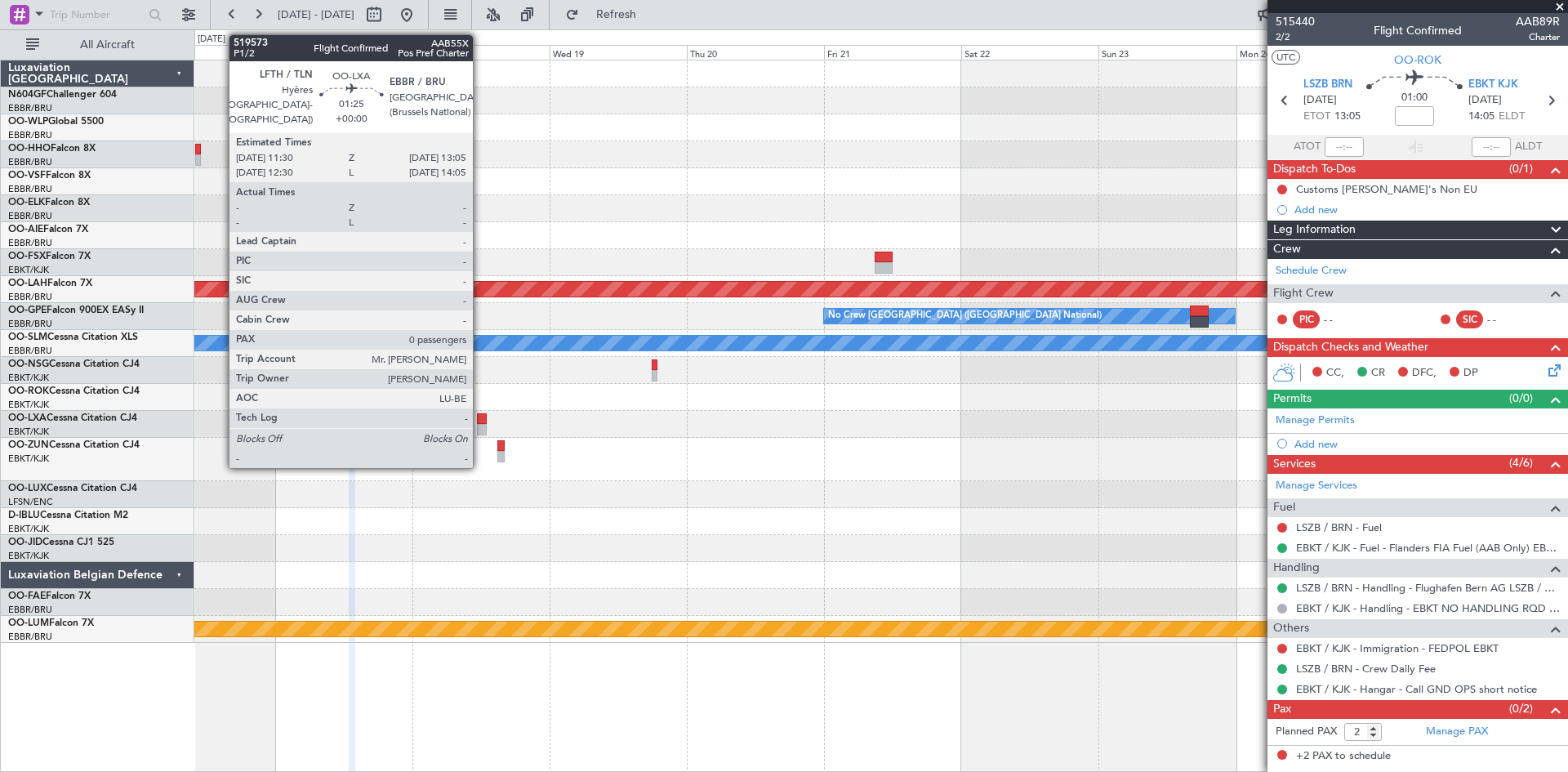
click at [480, 431] on div at bounding box center [481, 430] width 10 height 12
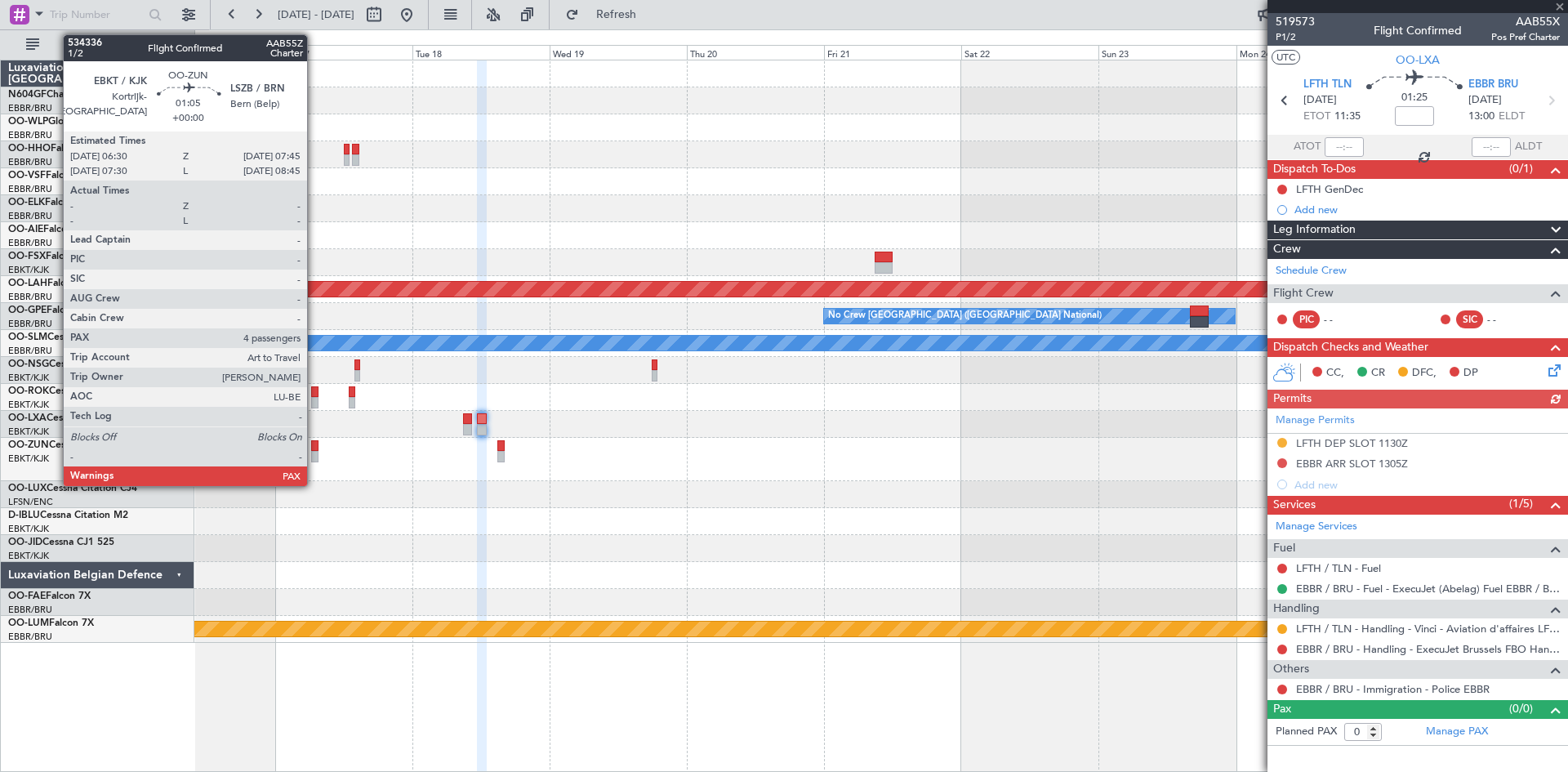
click at [314, 452] on div at bounding box center [315, 457] width 8 height 12
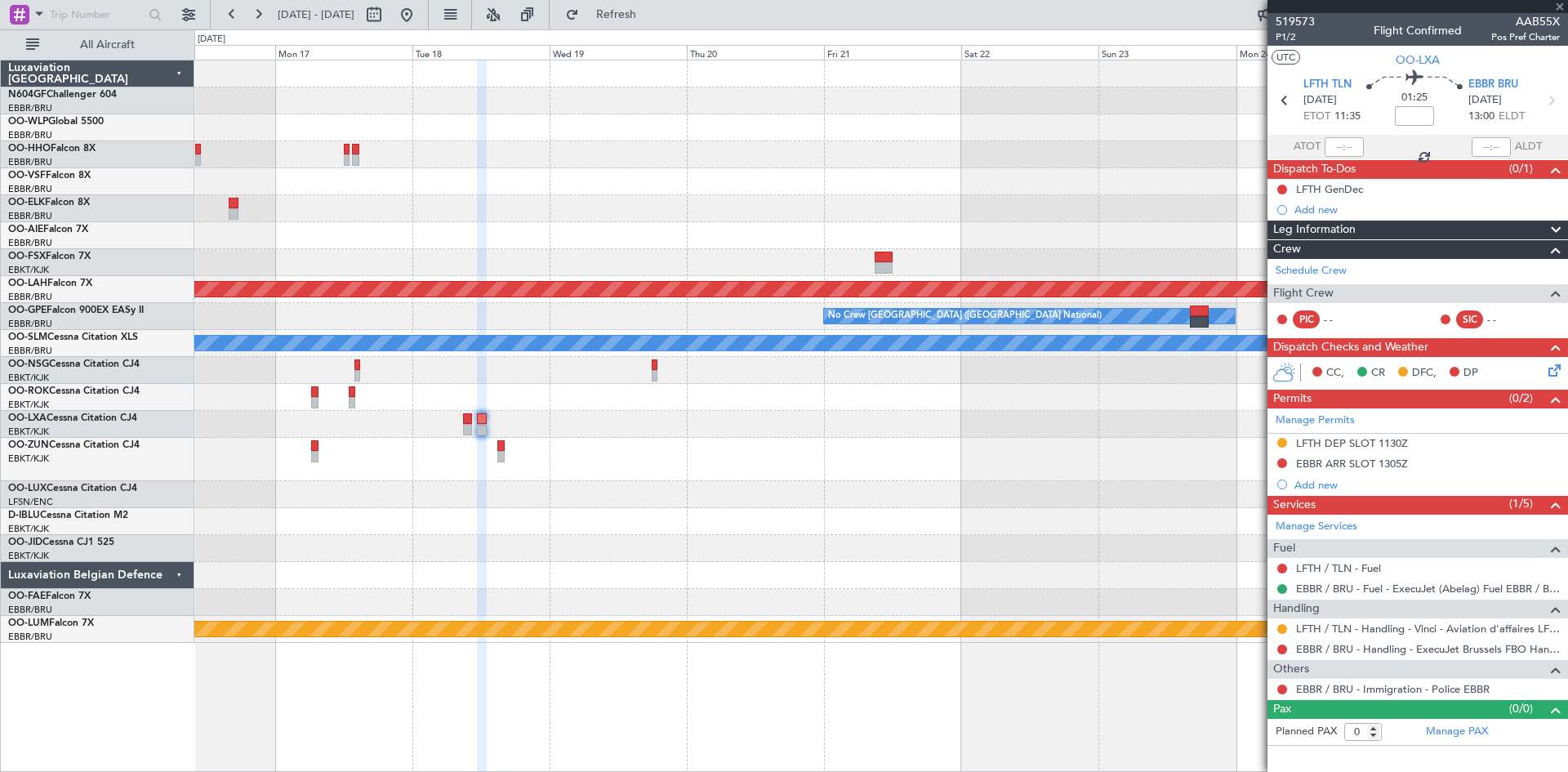
type input "4"
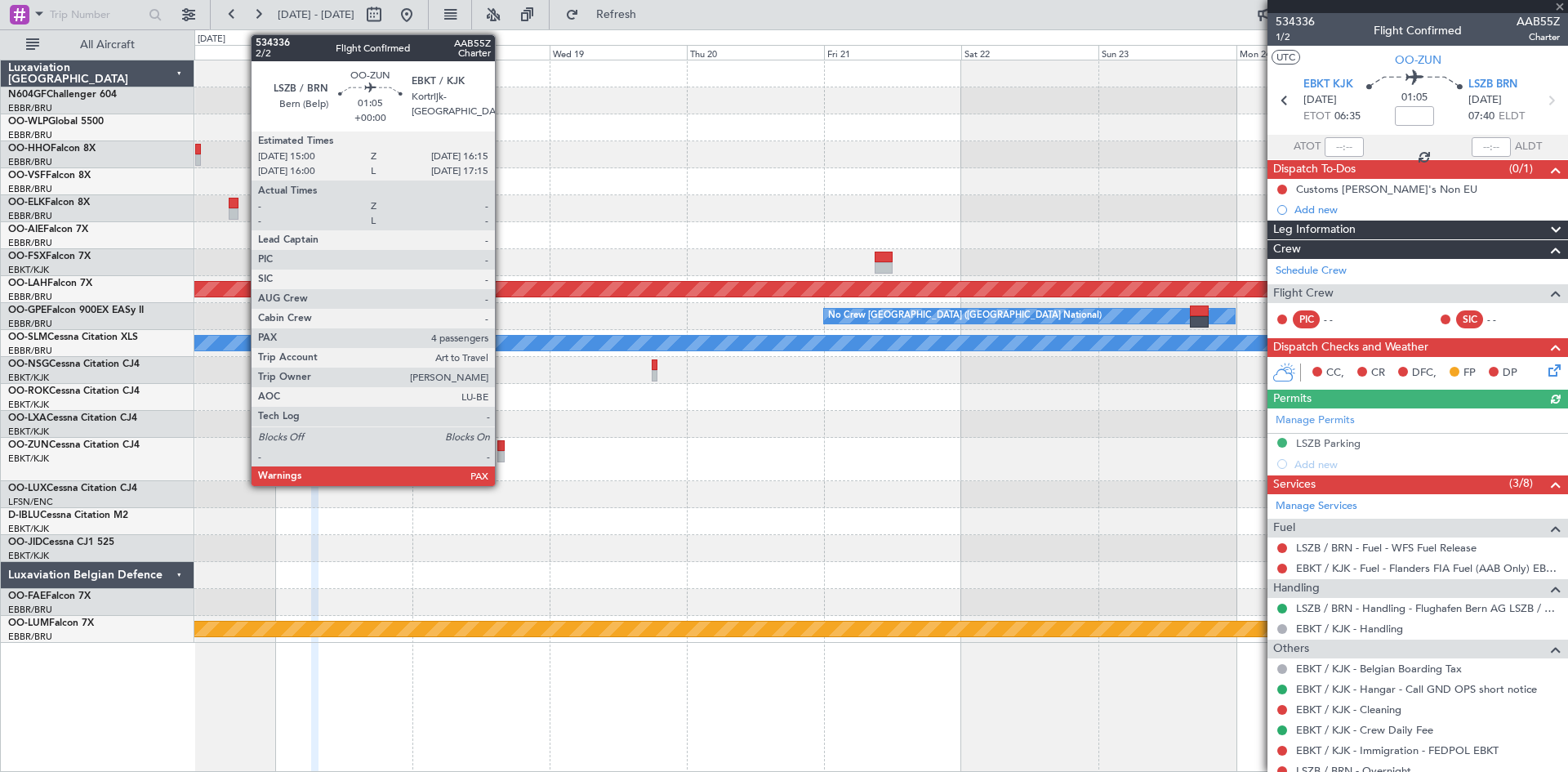
click at [502, 455] on div at bounding box center [502, 457] width 8 height 12
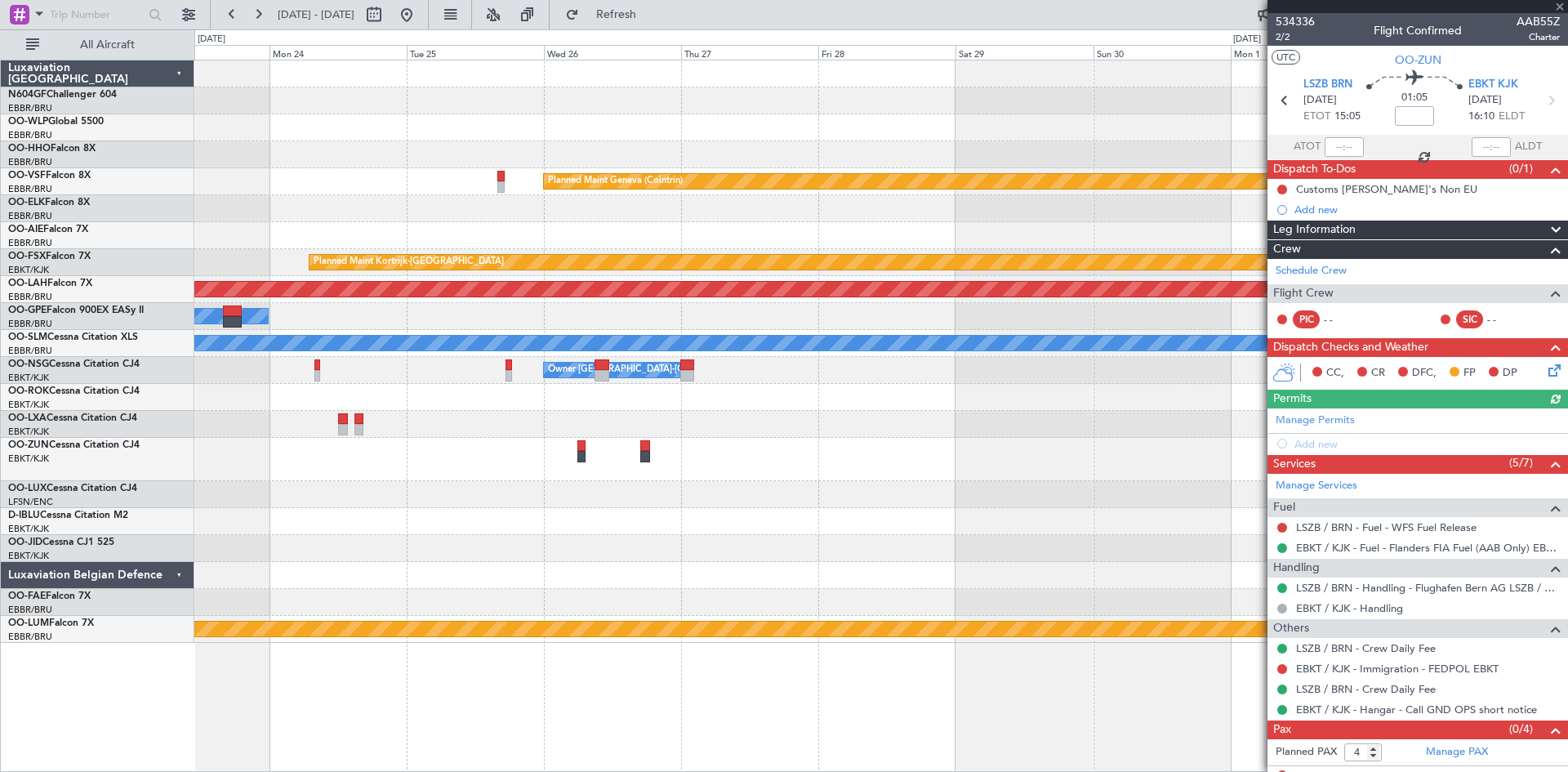
click at [0, 436] on div "Planned Maint Geneva (Cointrin) Planned Maint [GEOGRAPHIC_DATA]-[GEOGRAPHIC_DAT…" at bounding box center [784, 401] width 1568 height 743
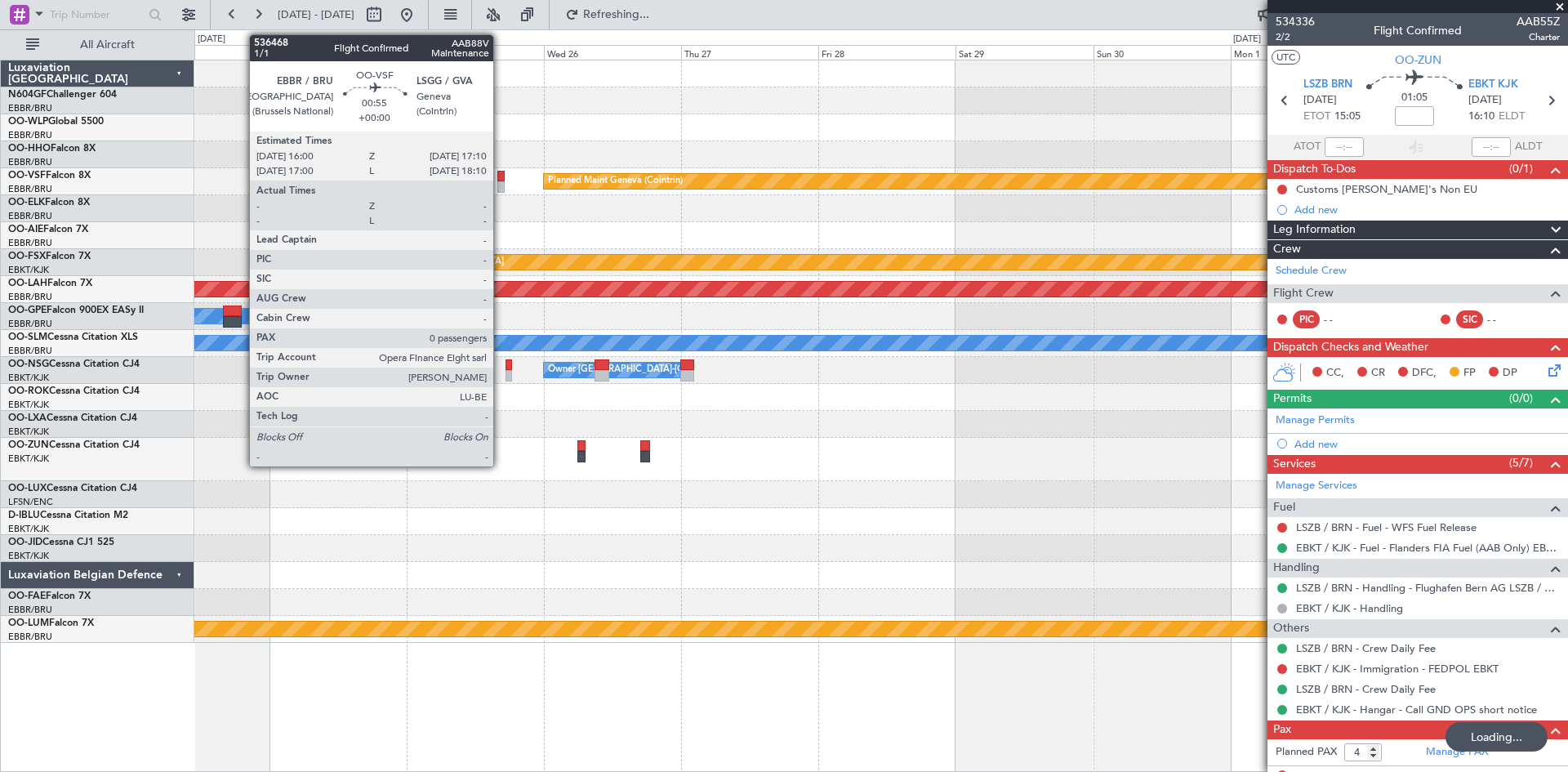
click at [502, 184] on div at bounding box center [502, 187] width 8 height 12
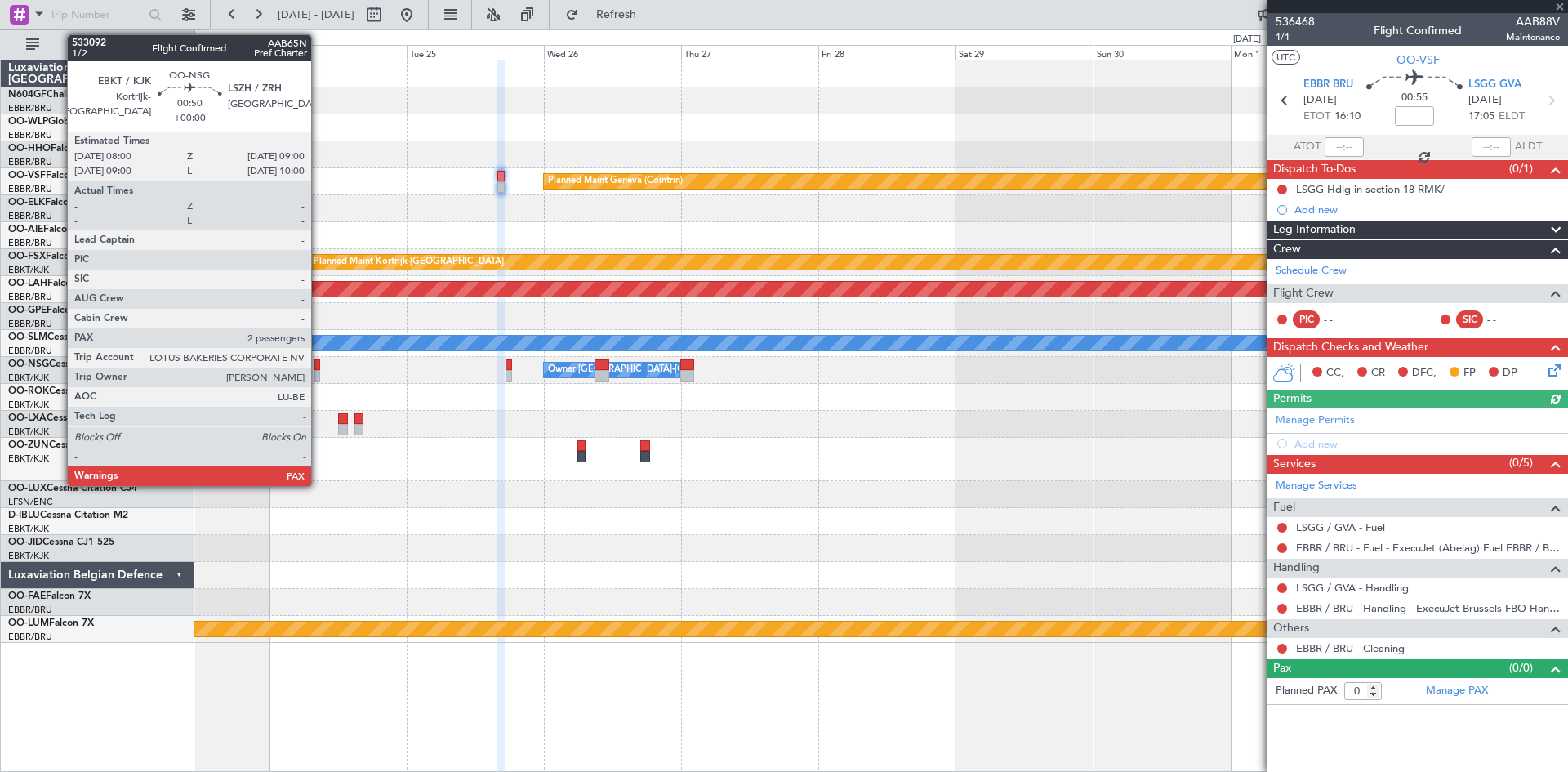
click at [318, 367] on div at bounding box center [317, 365] width 7 height 12
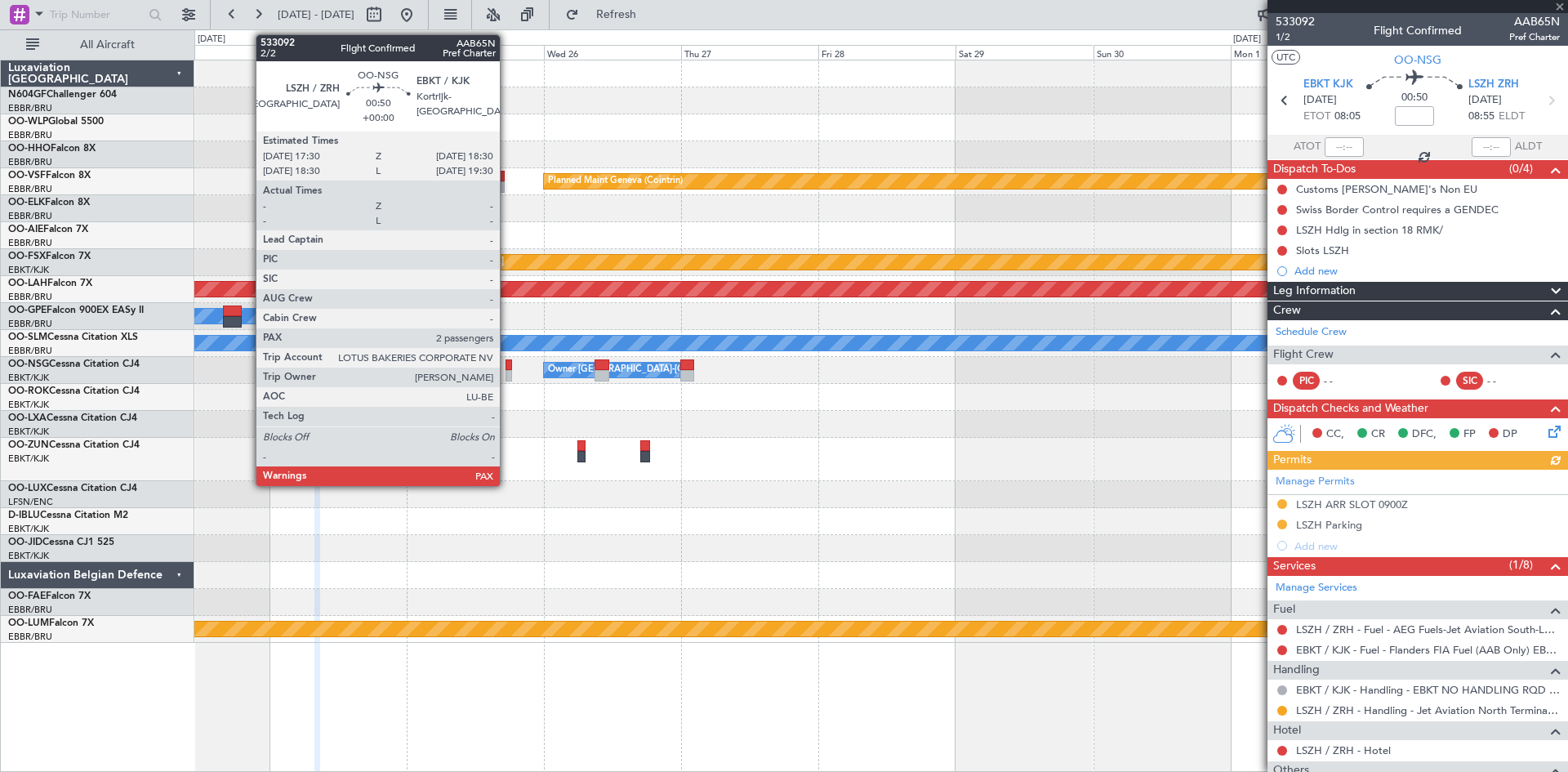
click at [507, 375] on div at bounding box center [508, 376] width 7 height 12
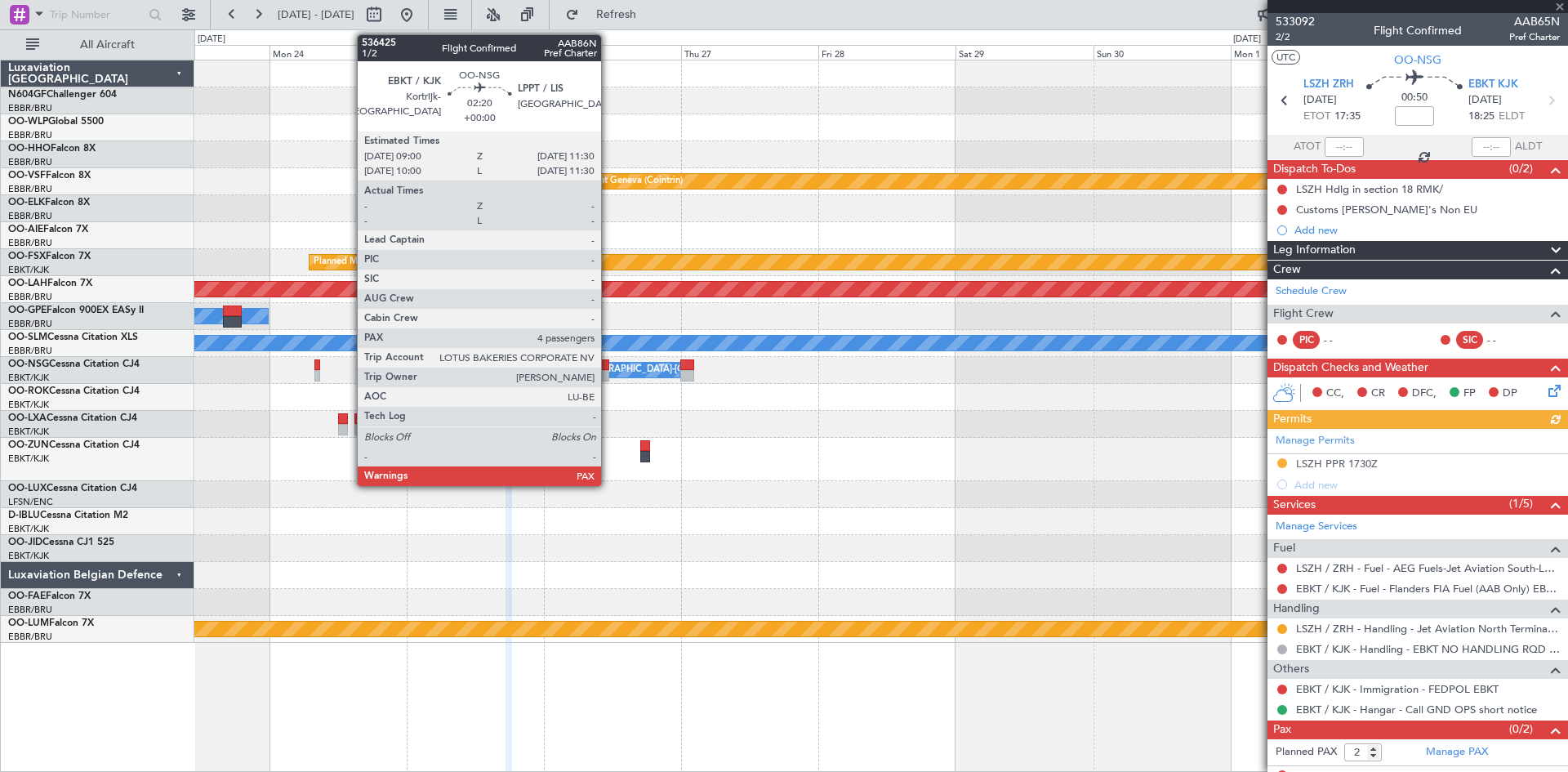
click at [608, 370] on div at bounding box center [601, 376] width 14 height 12
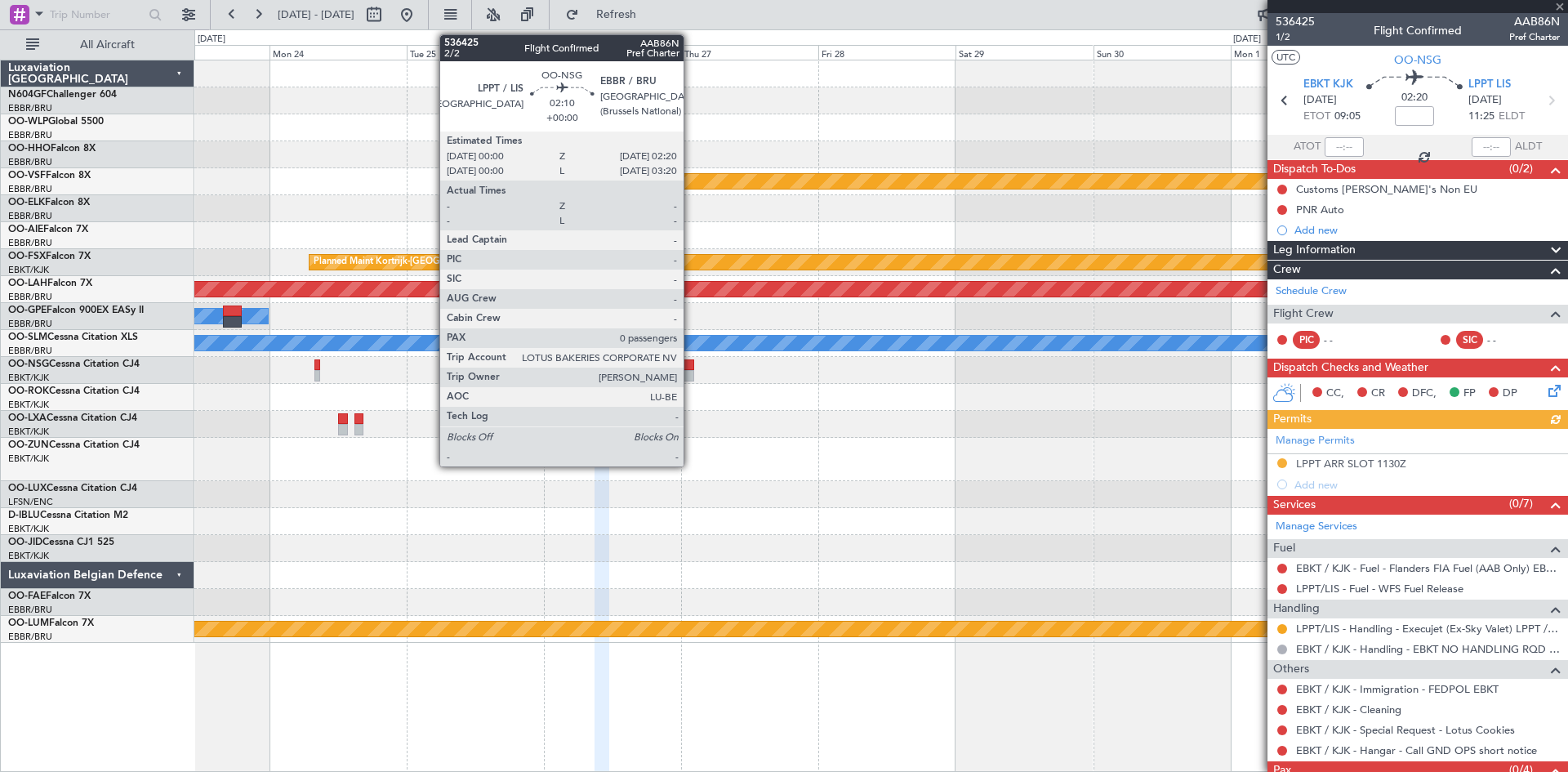
click at [691, 373] on div at bounding box center [687, 376] width 13 height 12
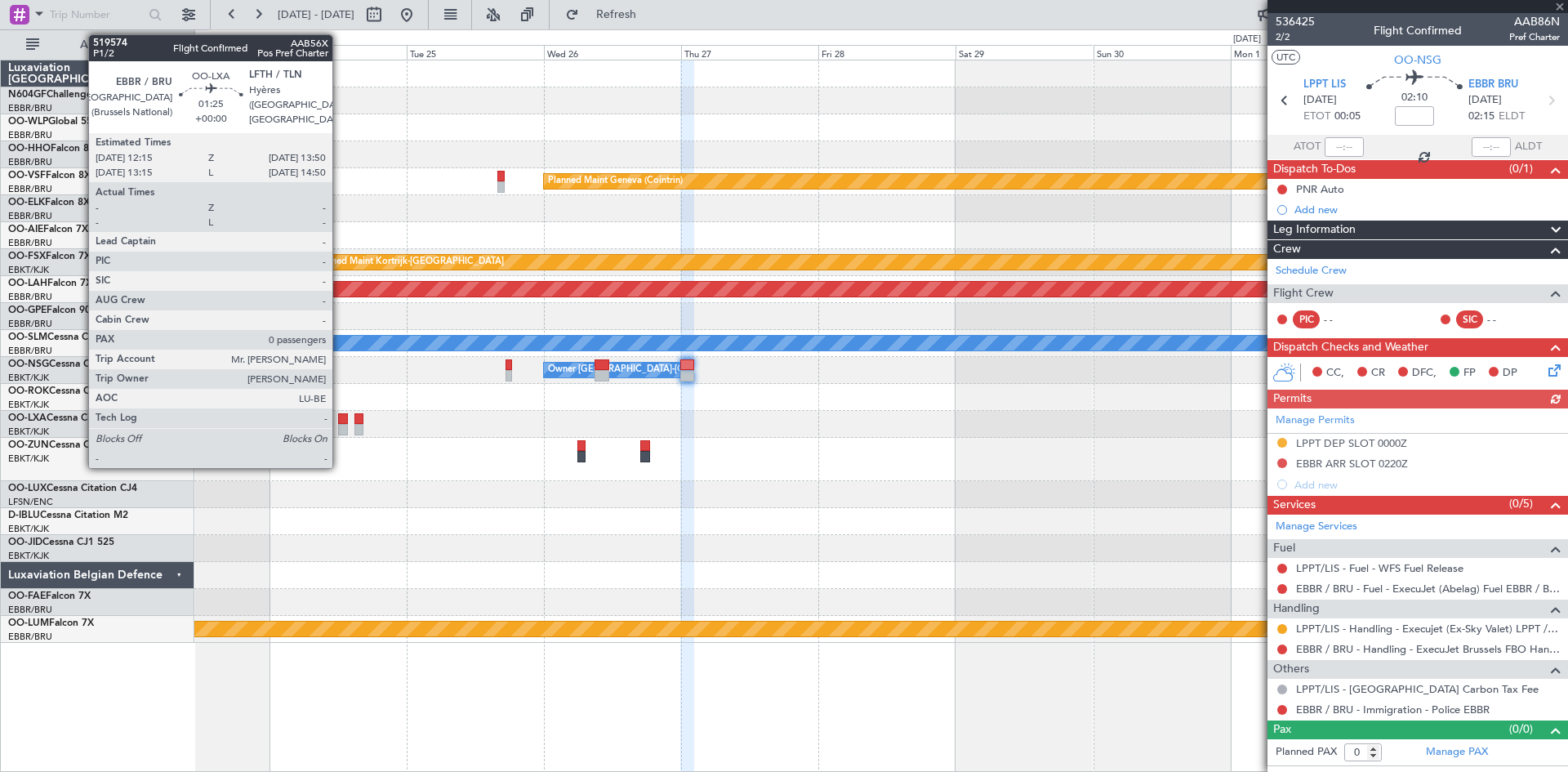
click at [340, 427] on div at bounding box center [343, 430] width 10 height 12
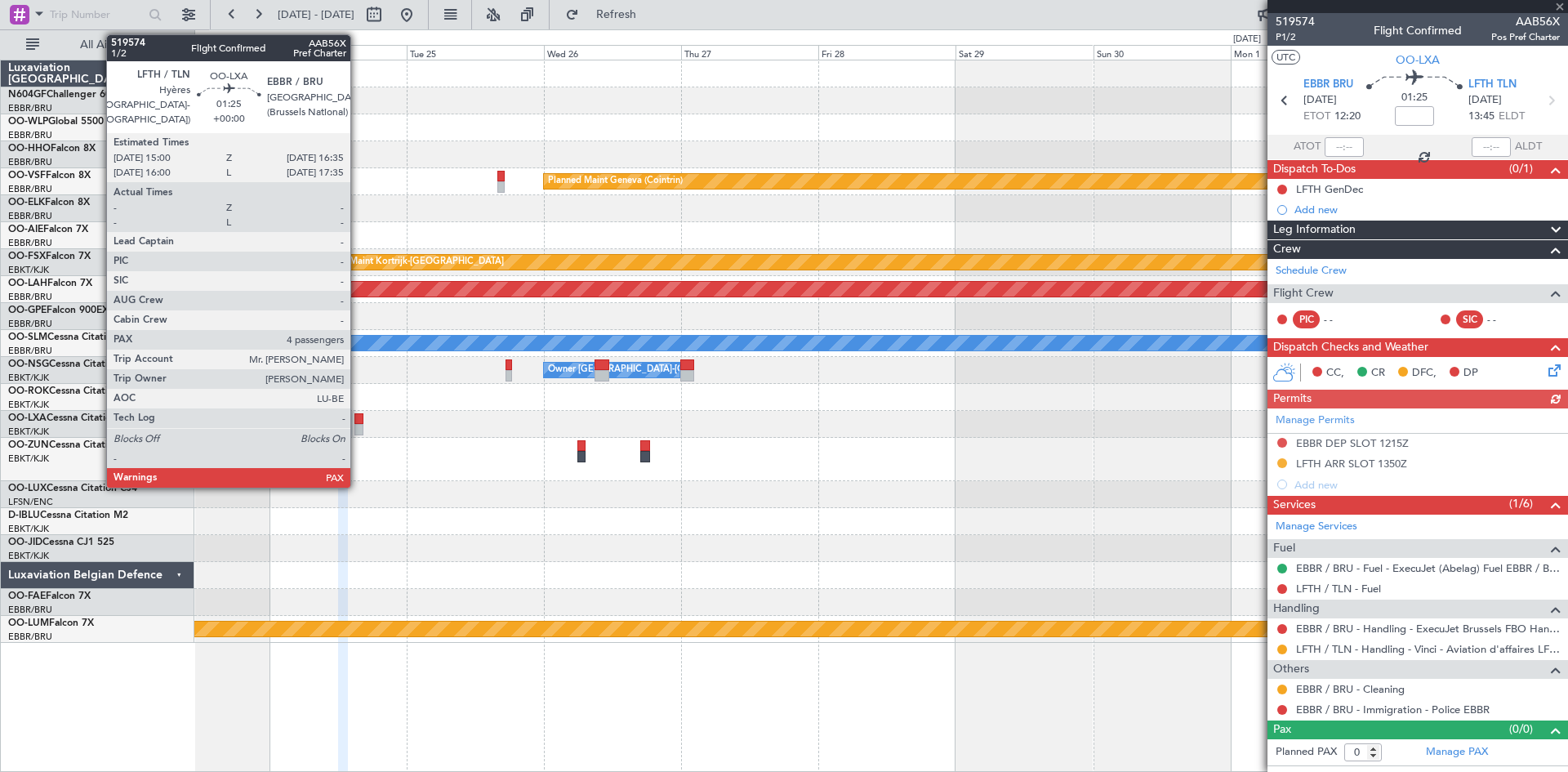
click at [358, 425] on div at bounding box center [359, 430] width 10 height 12
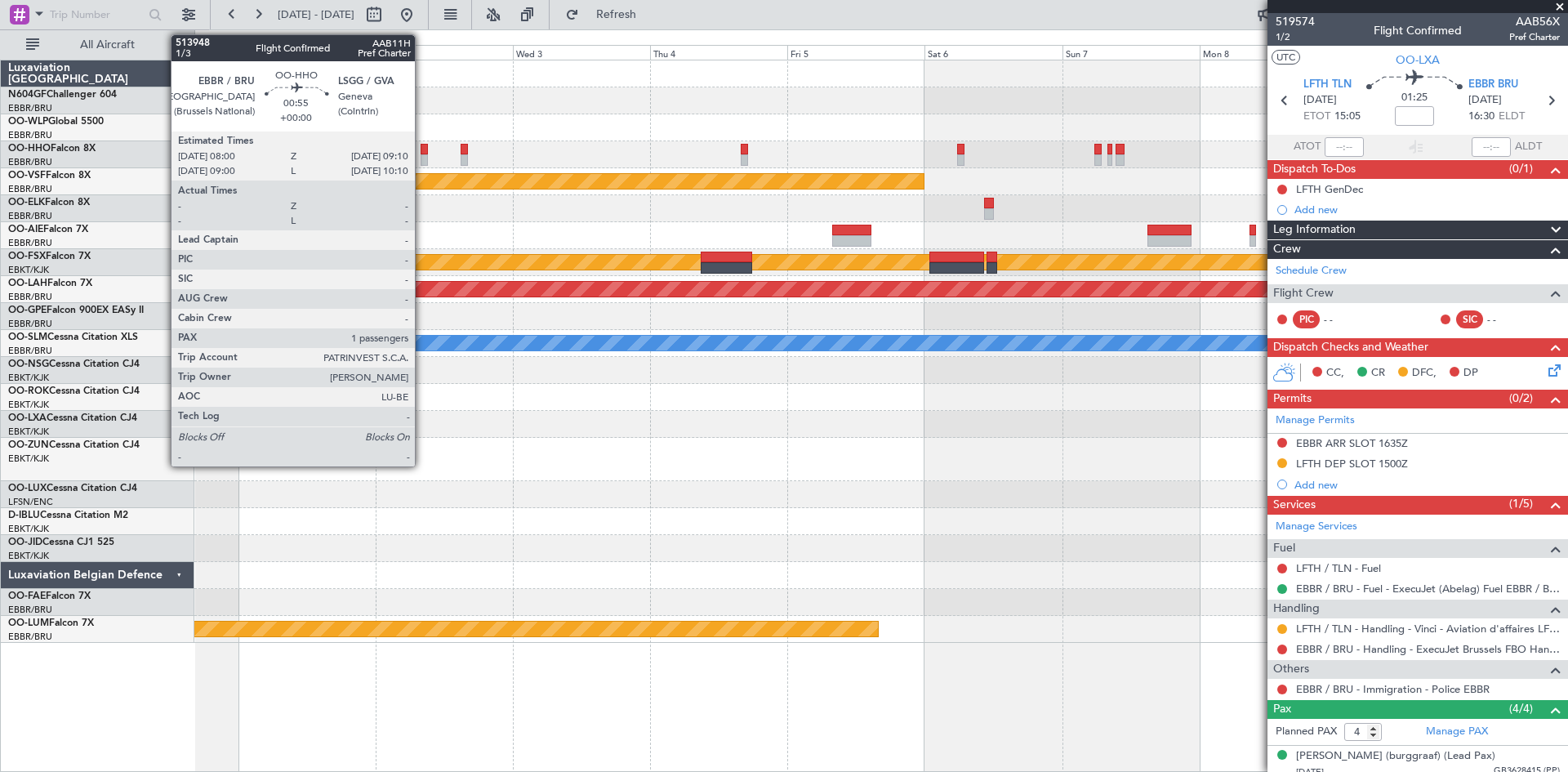
click at [423, 150] on div at bounding box center [425, 150] width 8 height 12
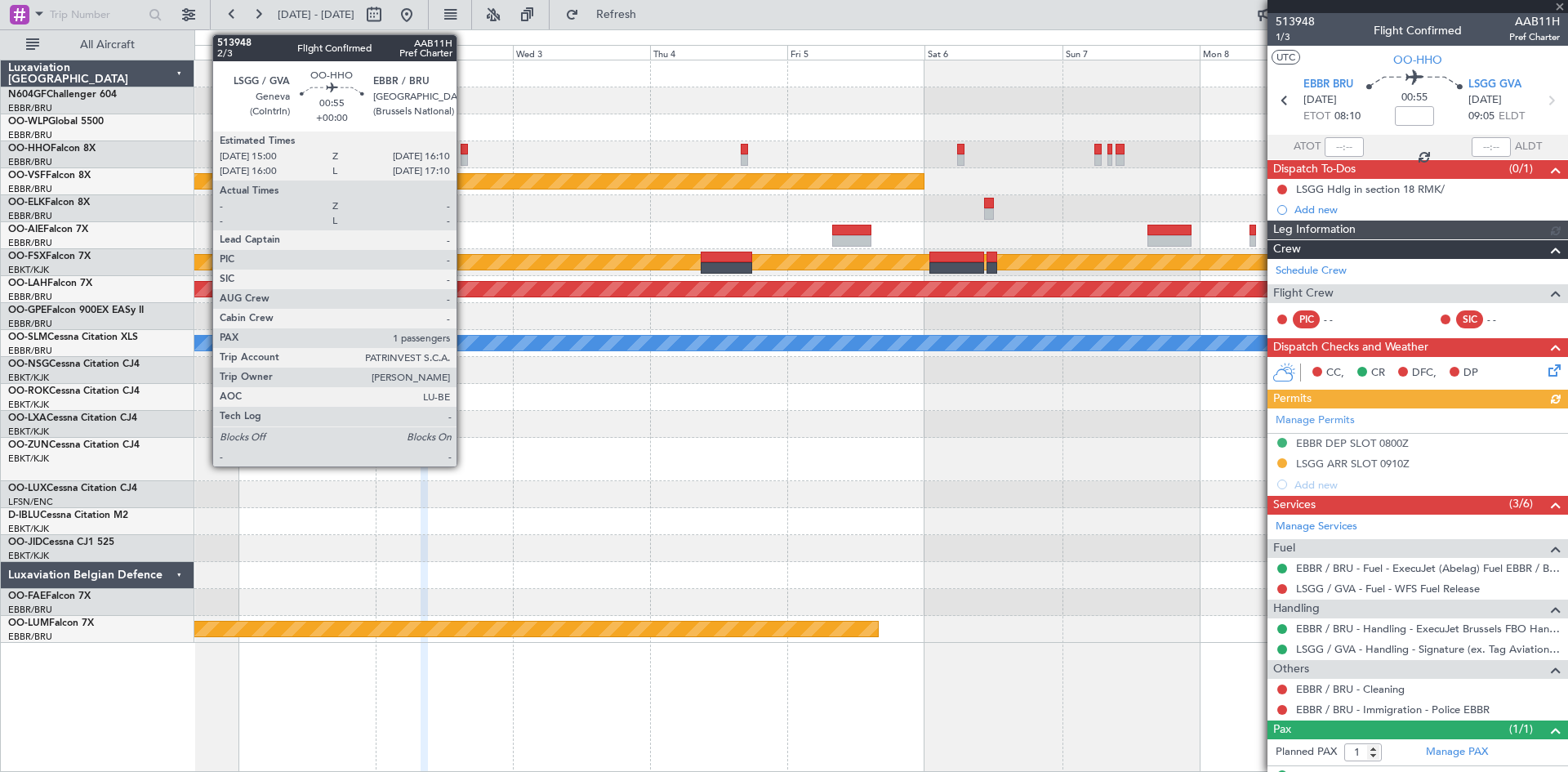
click at [464, 162] on div at bounding box center [464, 161] width 8 height 12
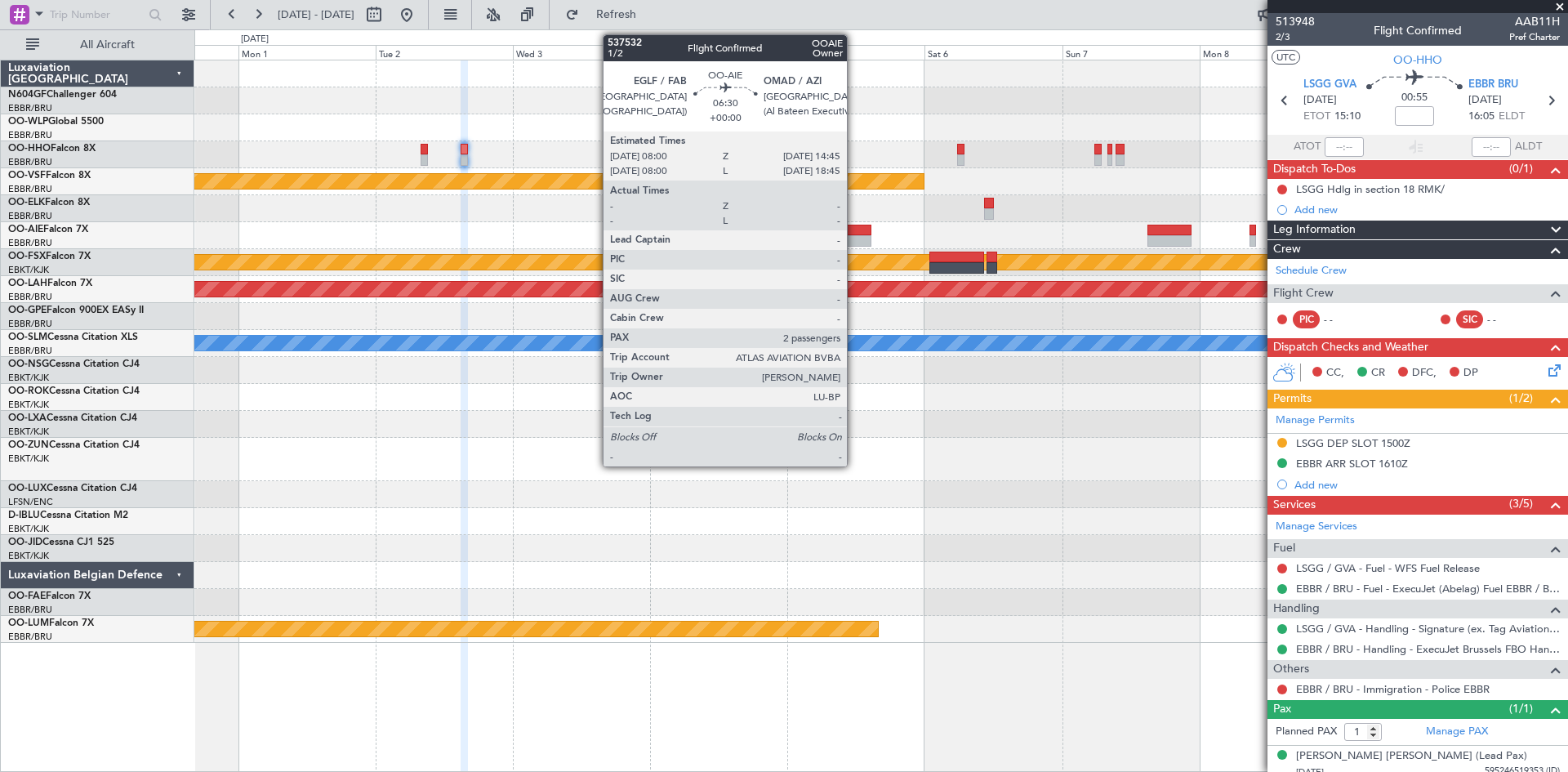
click at [854, 237] on div at bounding box center [851, 241] width 39 height 12
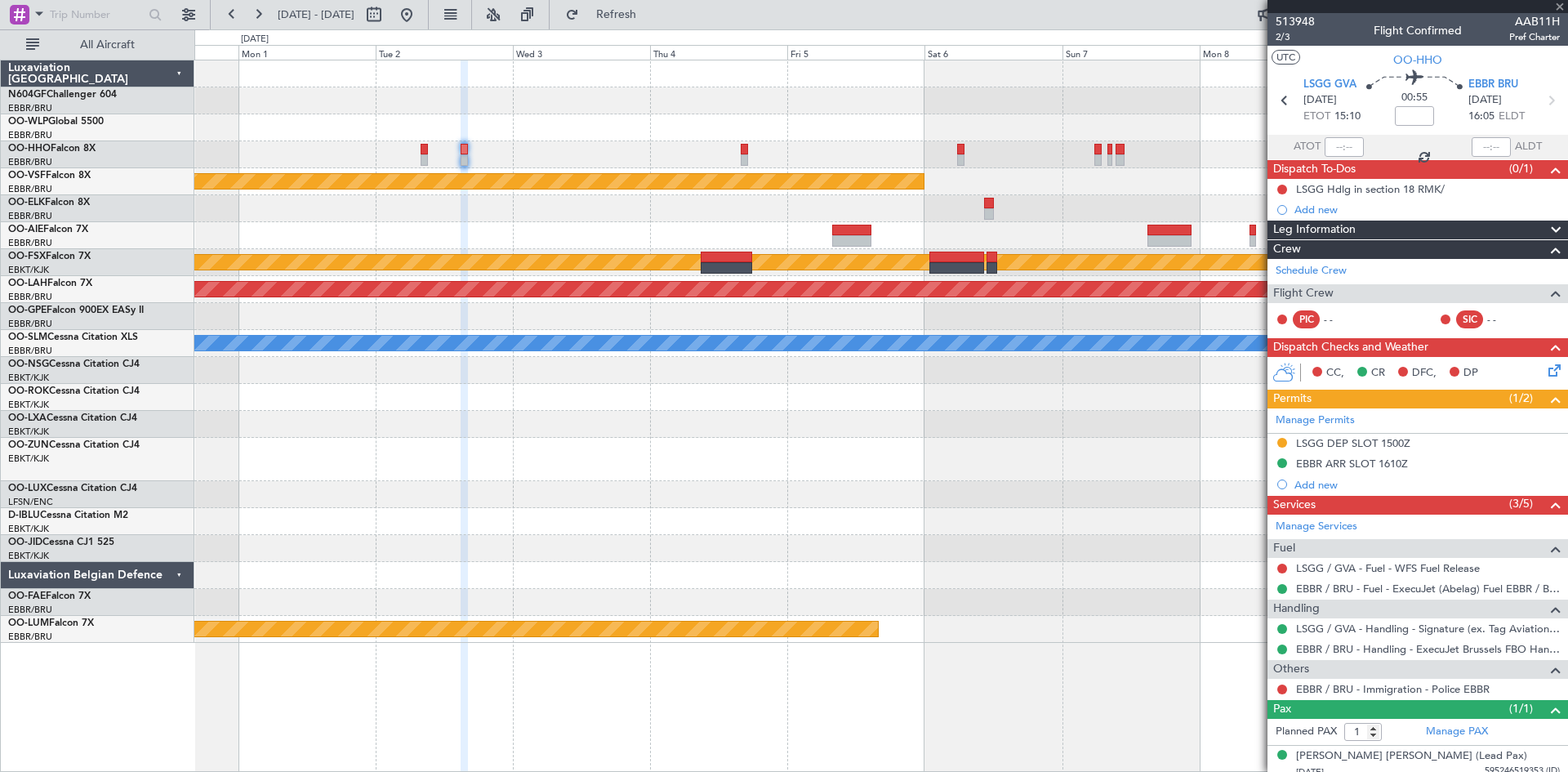
type input "2"
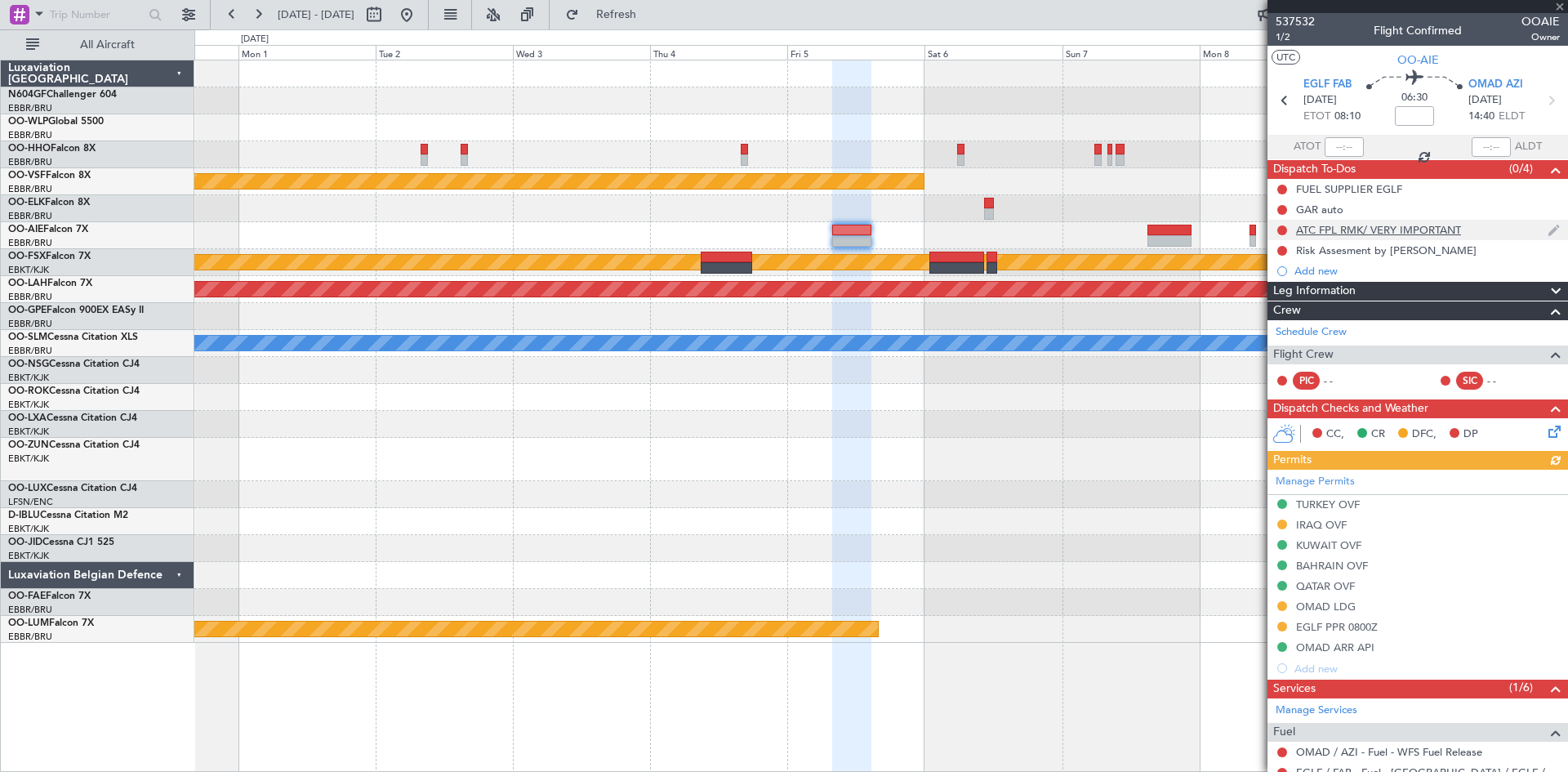
click at [1385, 237] on div "ATC FPL RMK/ VERY IMPORTANT" at bounding box center [1417, 230] width 301 height 20
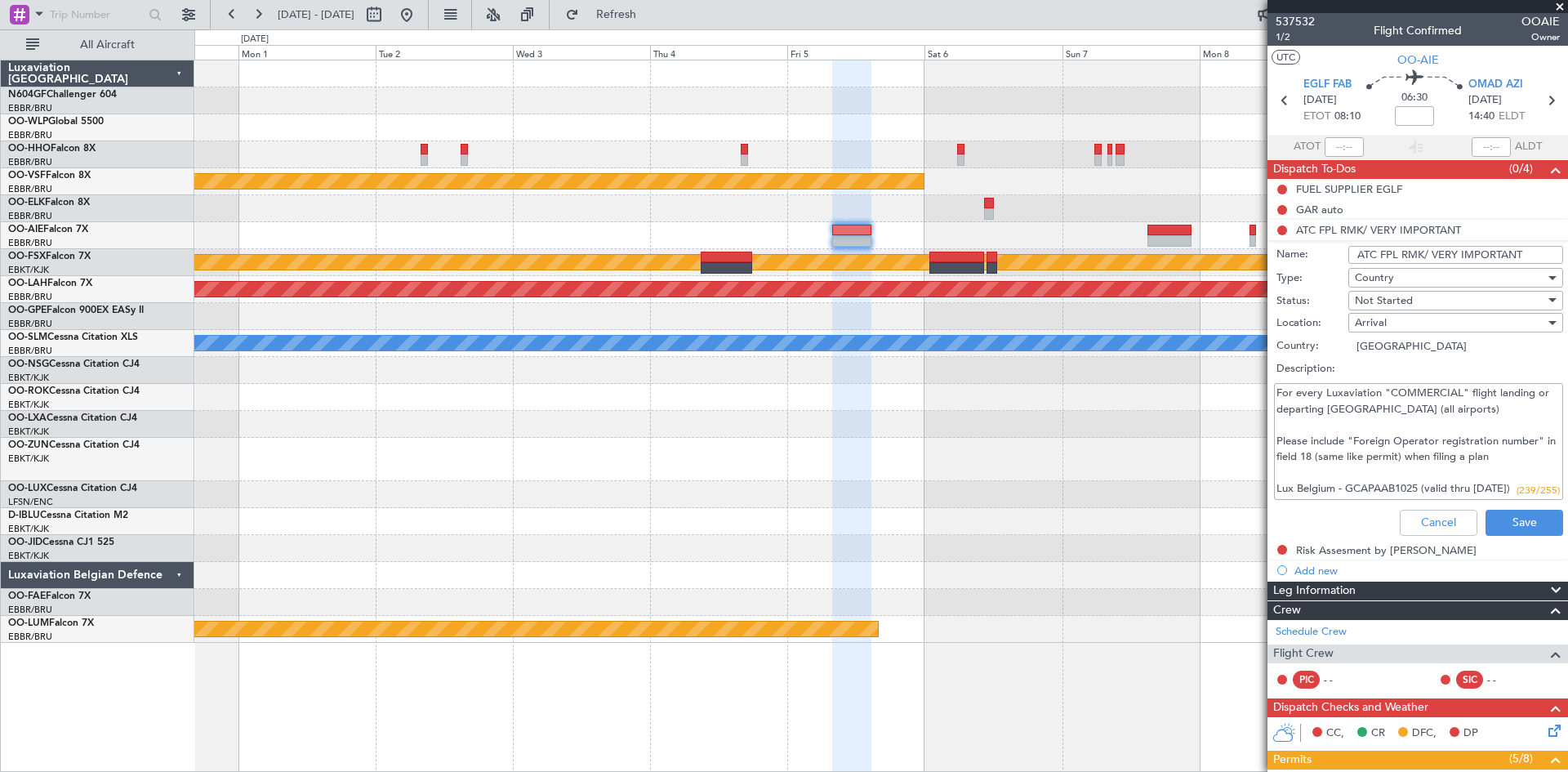
drag, startPoint x: 1276, startPoint y: 393, endPoint x: 1567, endPoint y: 518, distance: 316.7
click at [1567, 518] on article "537532 1/2 Flight Confirmed OOAIE Owner UTC OO-AIE EGLF FAB 05/12/2025 ETOT 08:…" at bounding box center [1417, 393] width 301 height 760
click at [1423, 517] on button "Cancel" at bounding box center [1438, 522] width 78 height 26
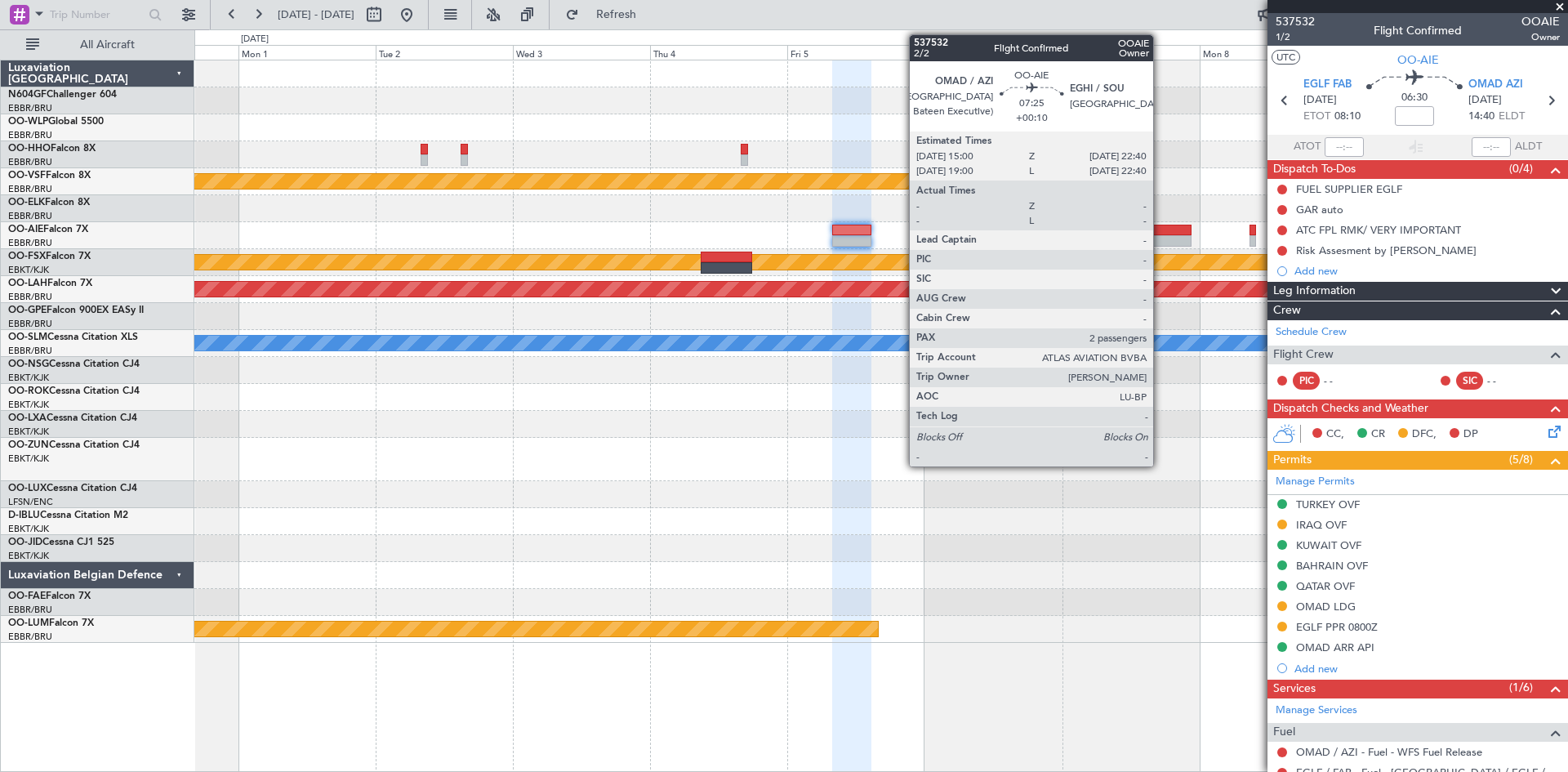
click at [1161, 231] on div at bounding box center [1169, 231] width 44 height 12
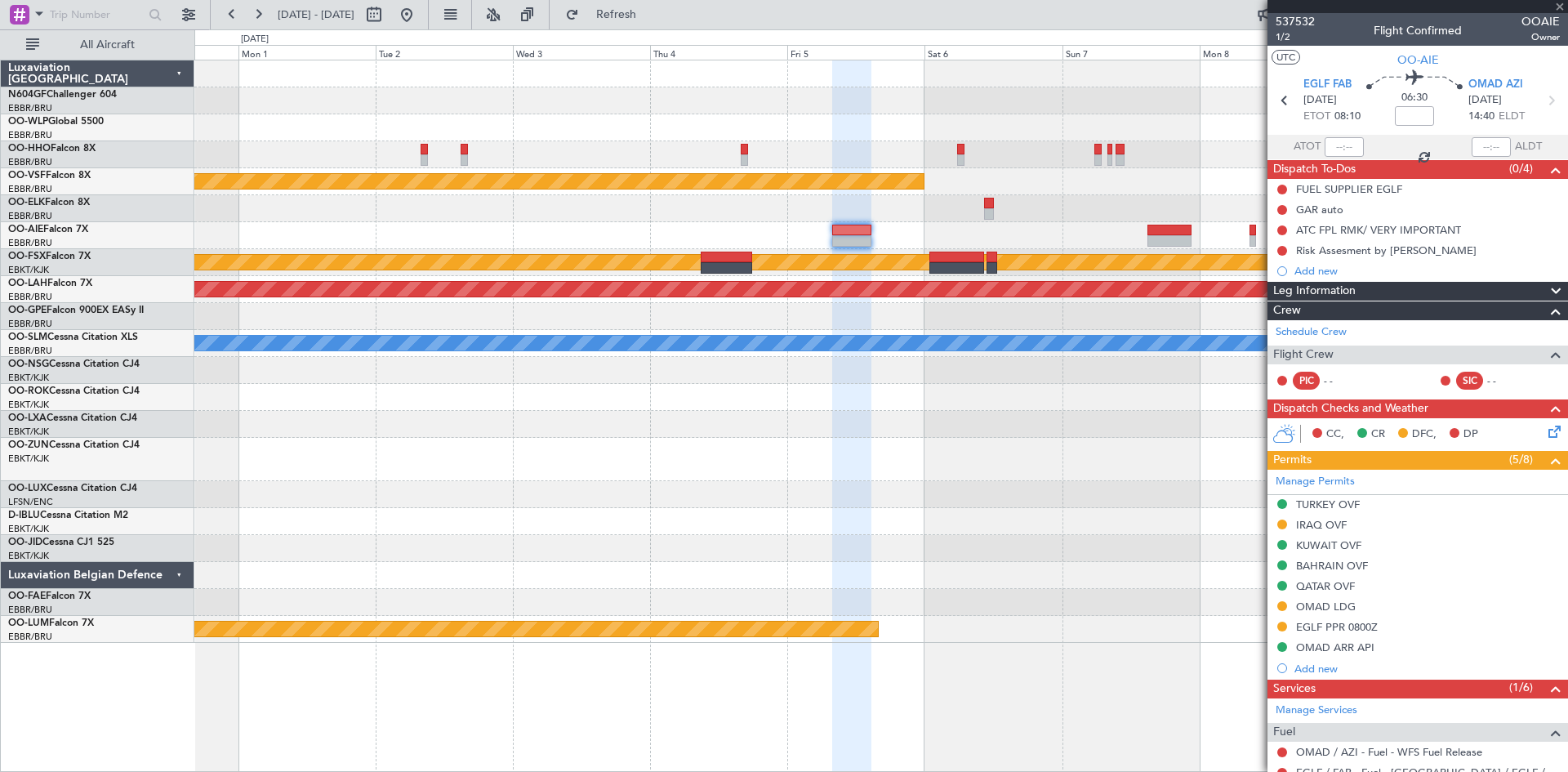
type input "+00:10"
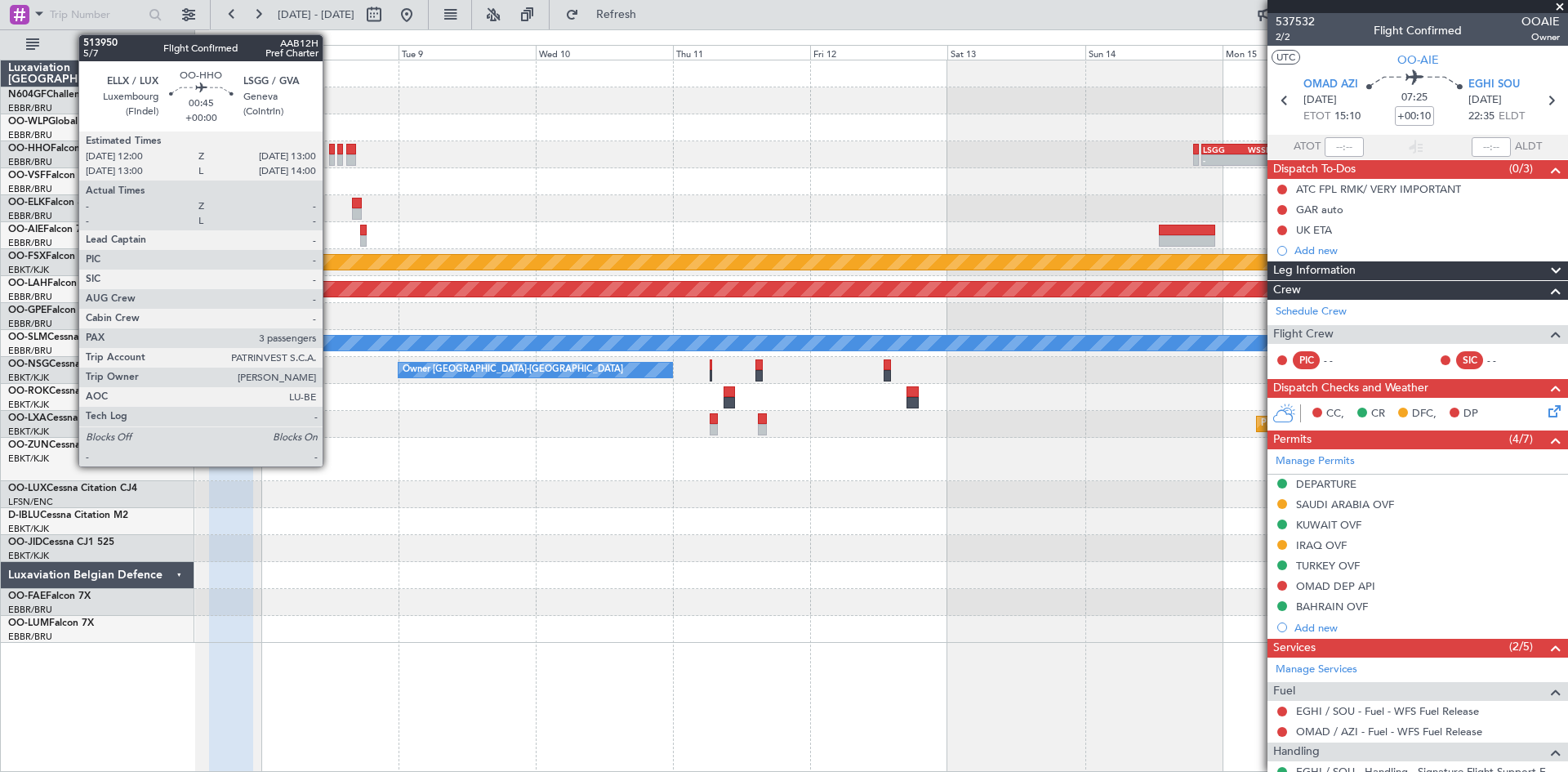
click at [330, 151] on div at bounding box center [332, 150] width 7 height 12
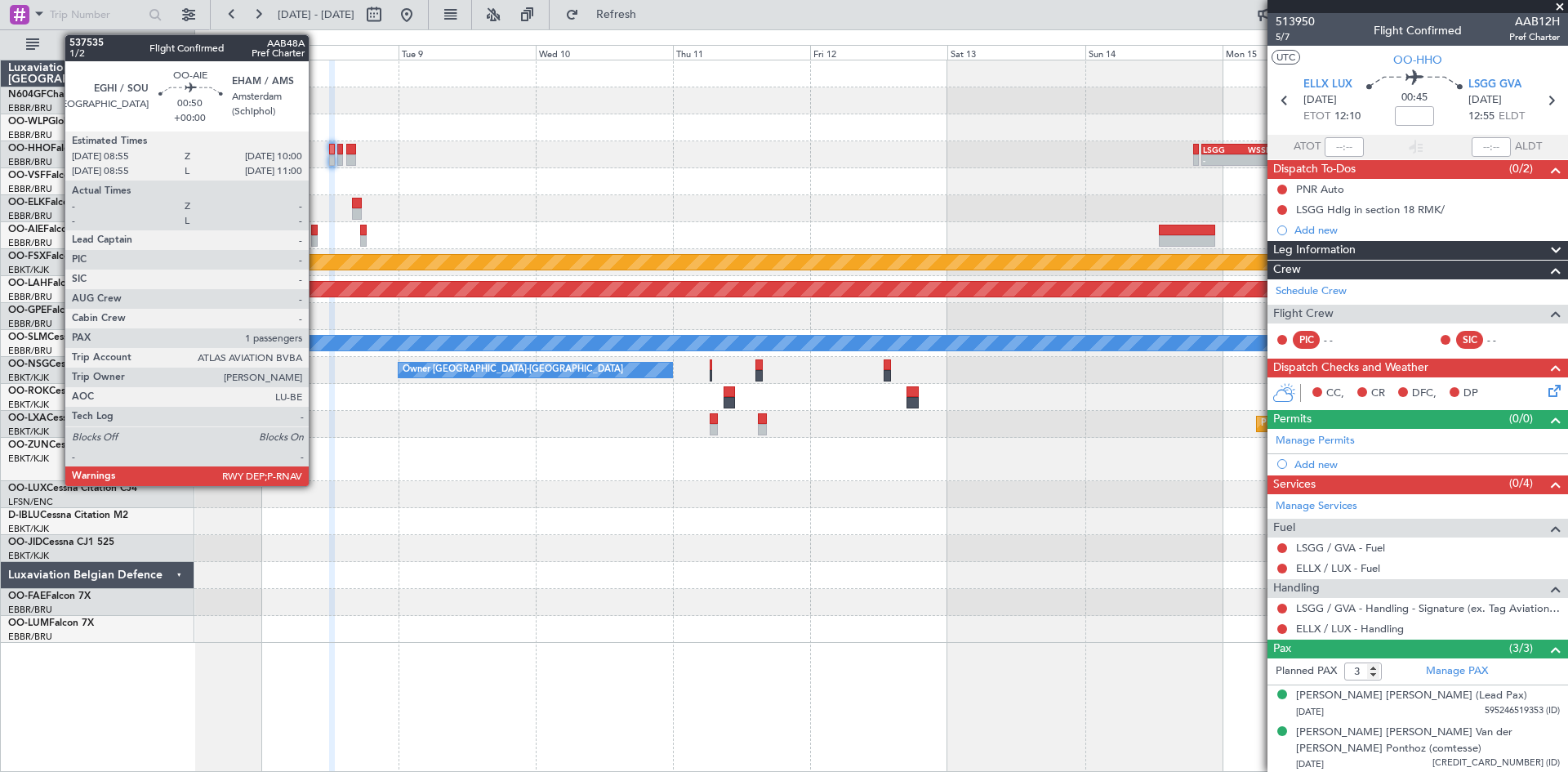
click at [318, 237] on div at bounding box center [314, 241] width 7 height 12
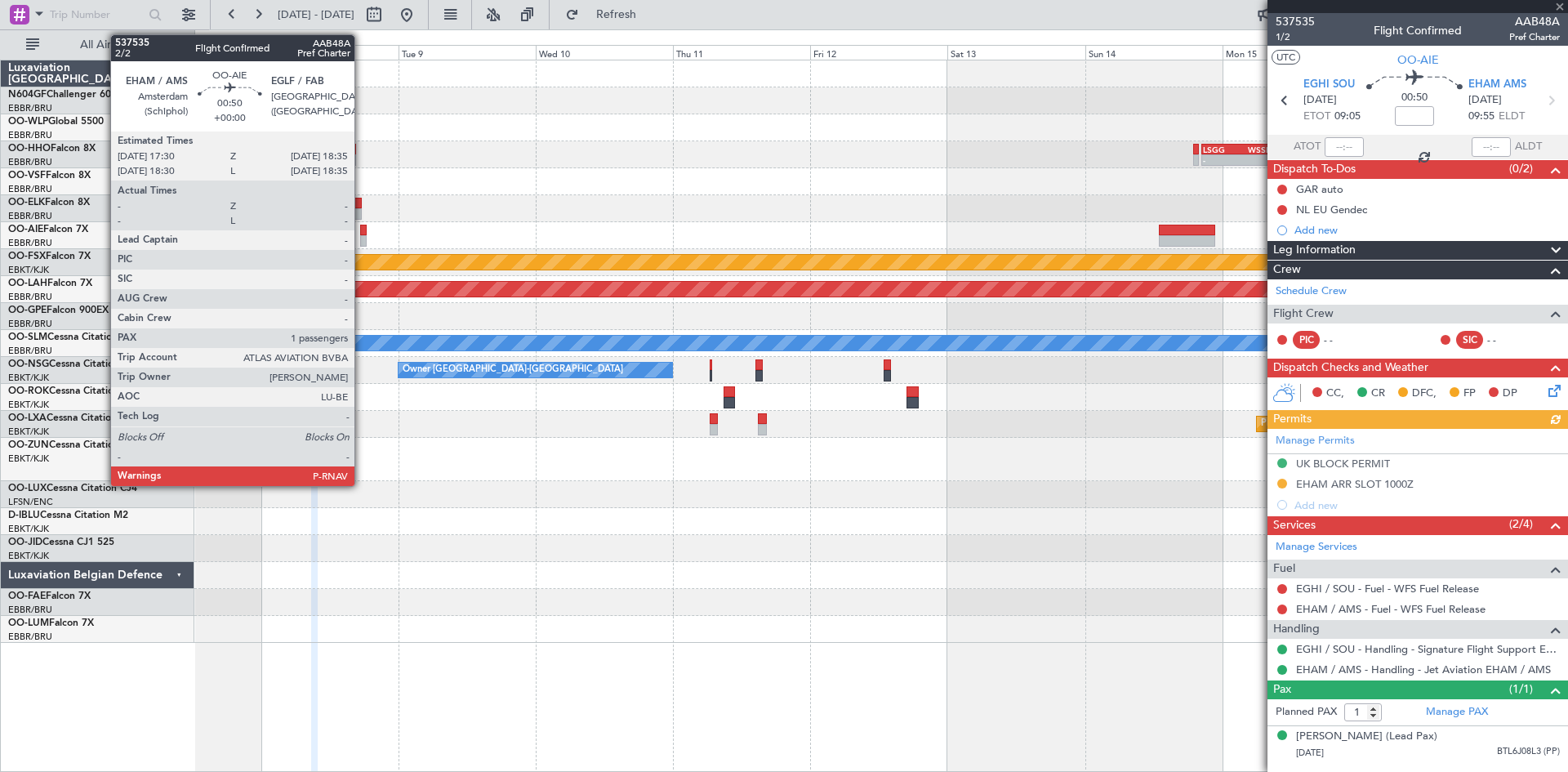
click at [362, 238] on div at bounding box center [363, 241] width 7 height 12
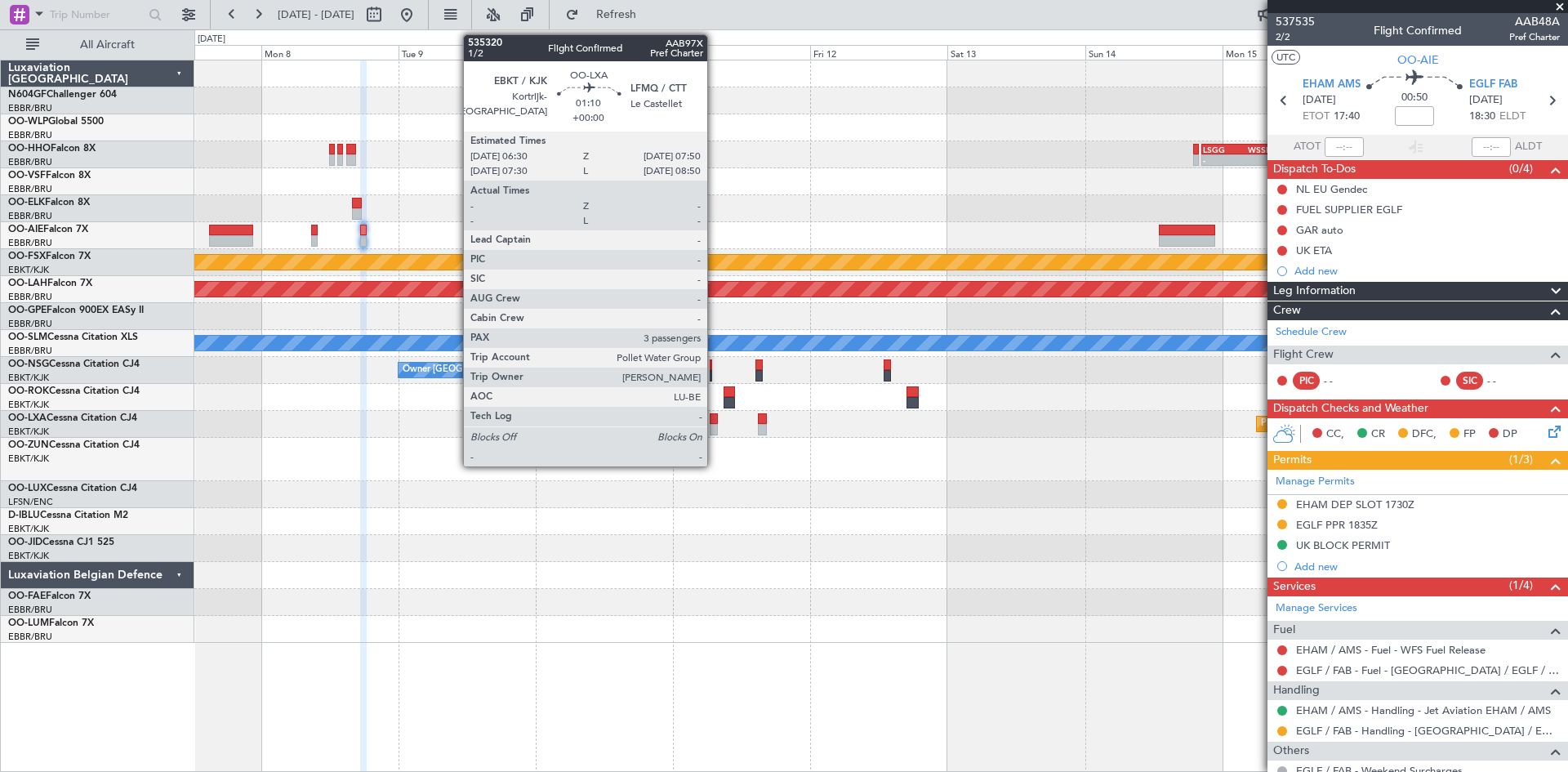
click at [715, 421] on div at bounding box center [714, 419] width 8 height 12
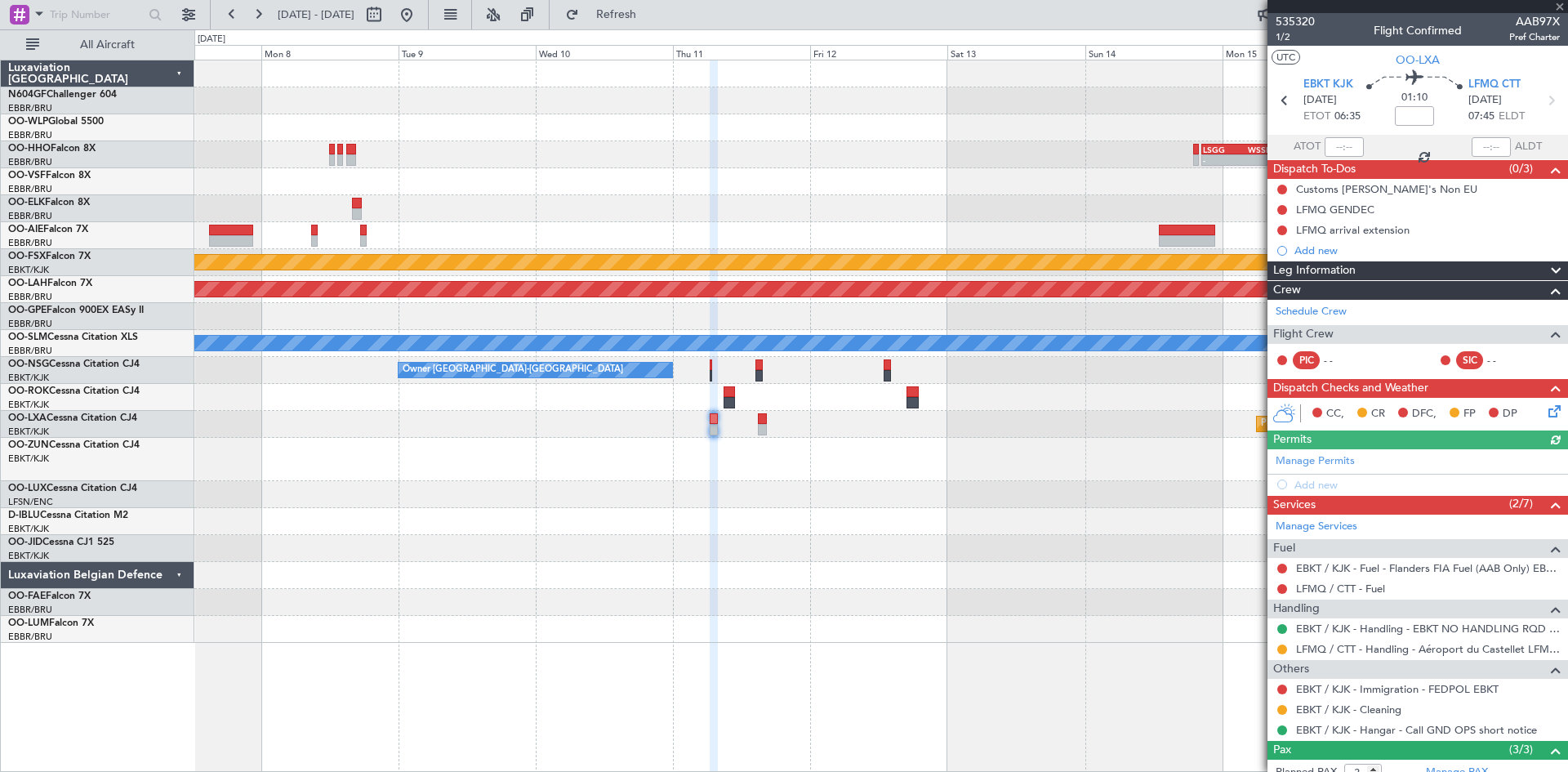
click at [767, 428] on div "Planned Maint Kortrijk-[GEOGRAPHIC_DATA]" at bounding box center [880, 425] width 1373 height 27
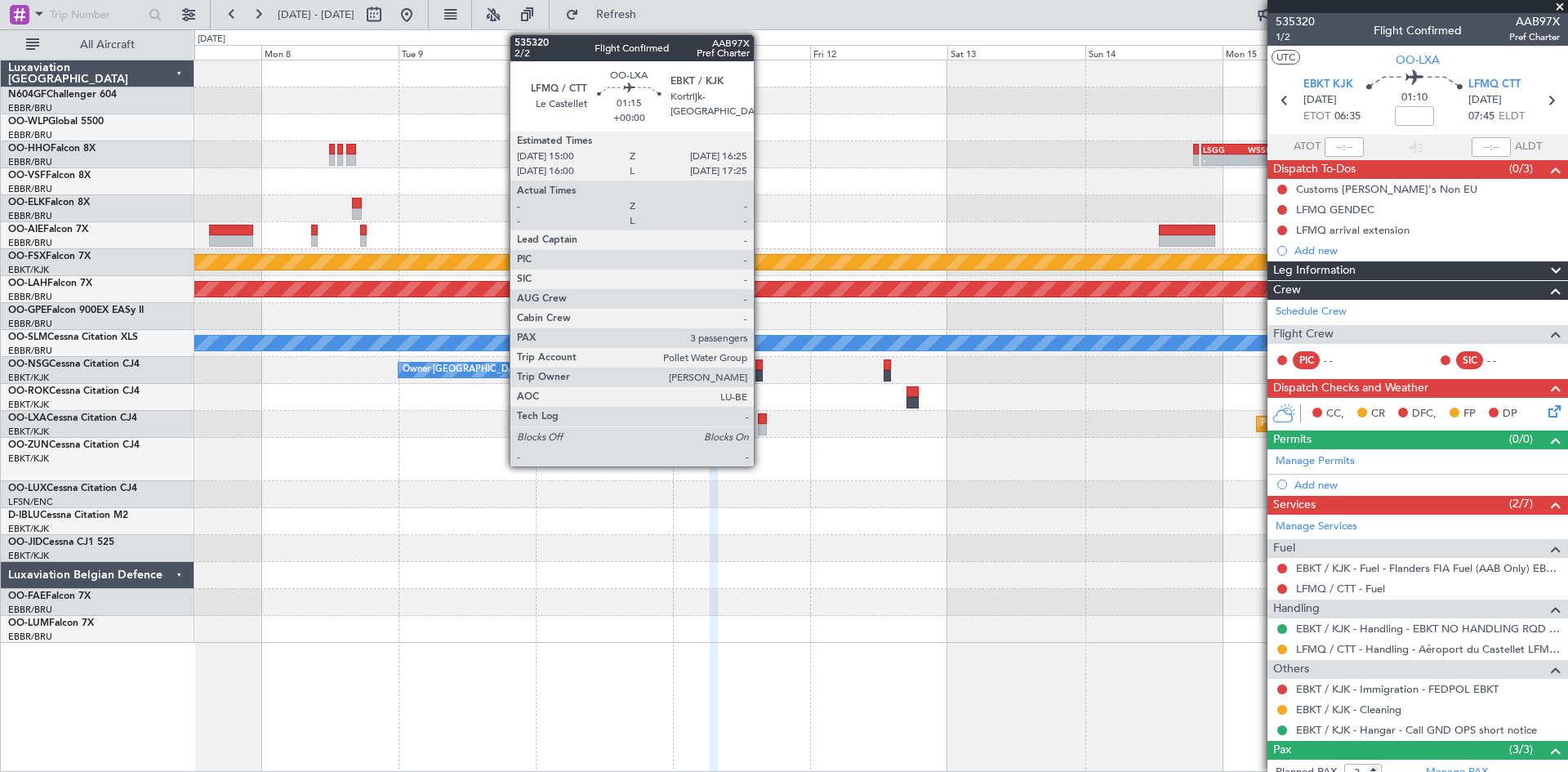
click at [761, 428] on div at bounding box center [762, 430] width 8 height 12
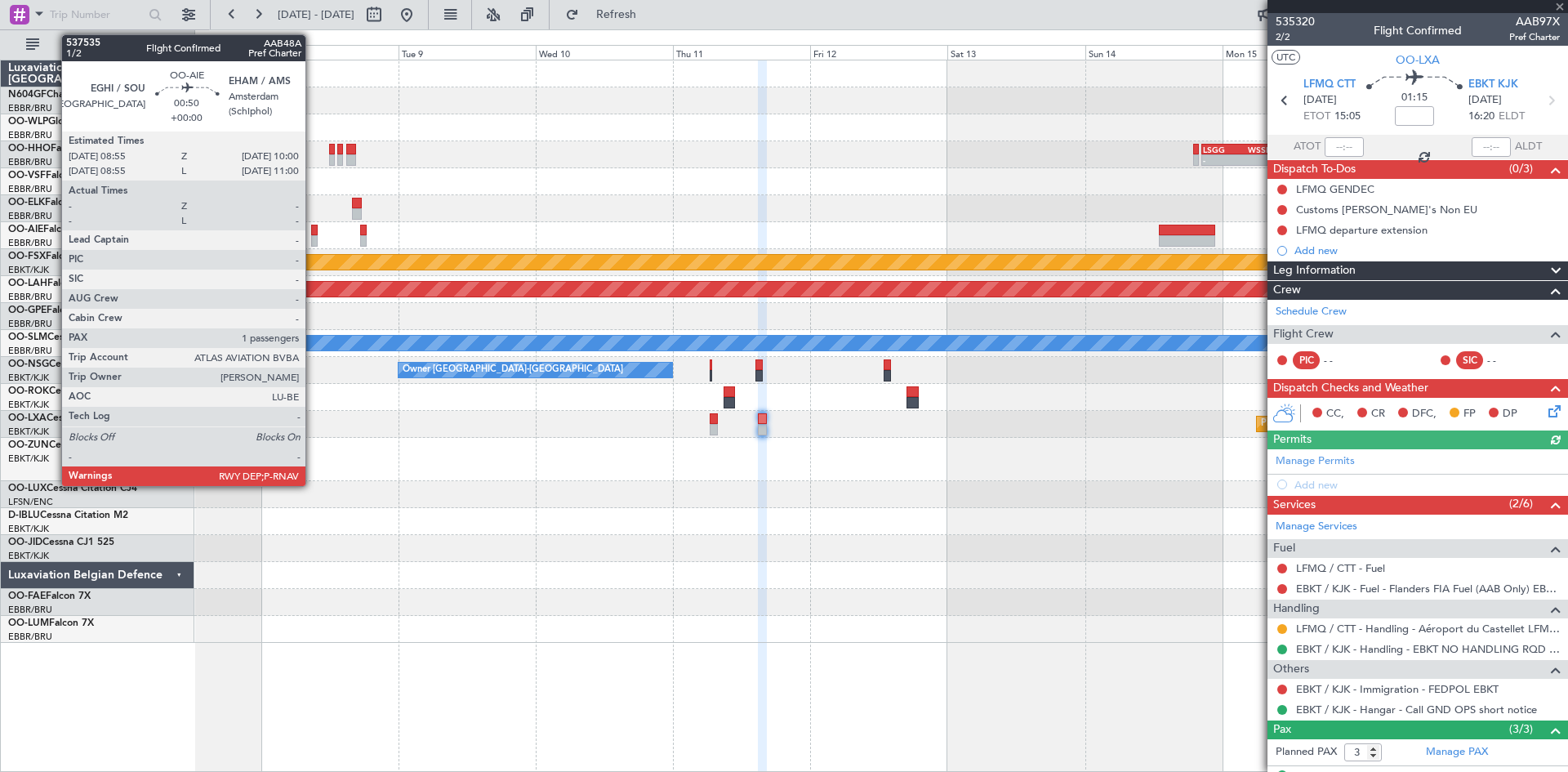
click at [313, 236] on div at bounding box center [314, 241] width 7 height 12
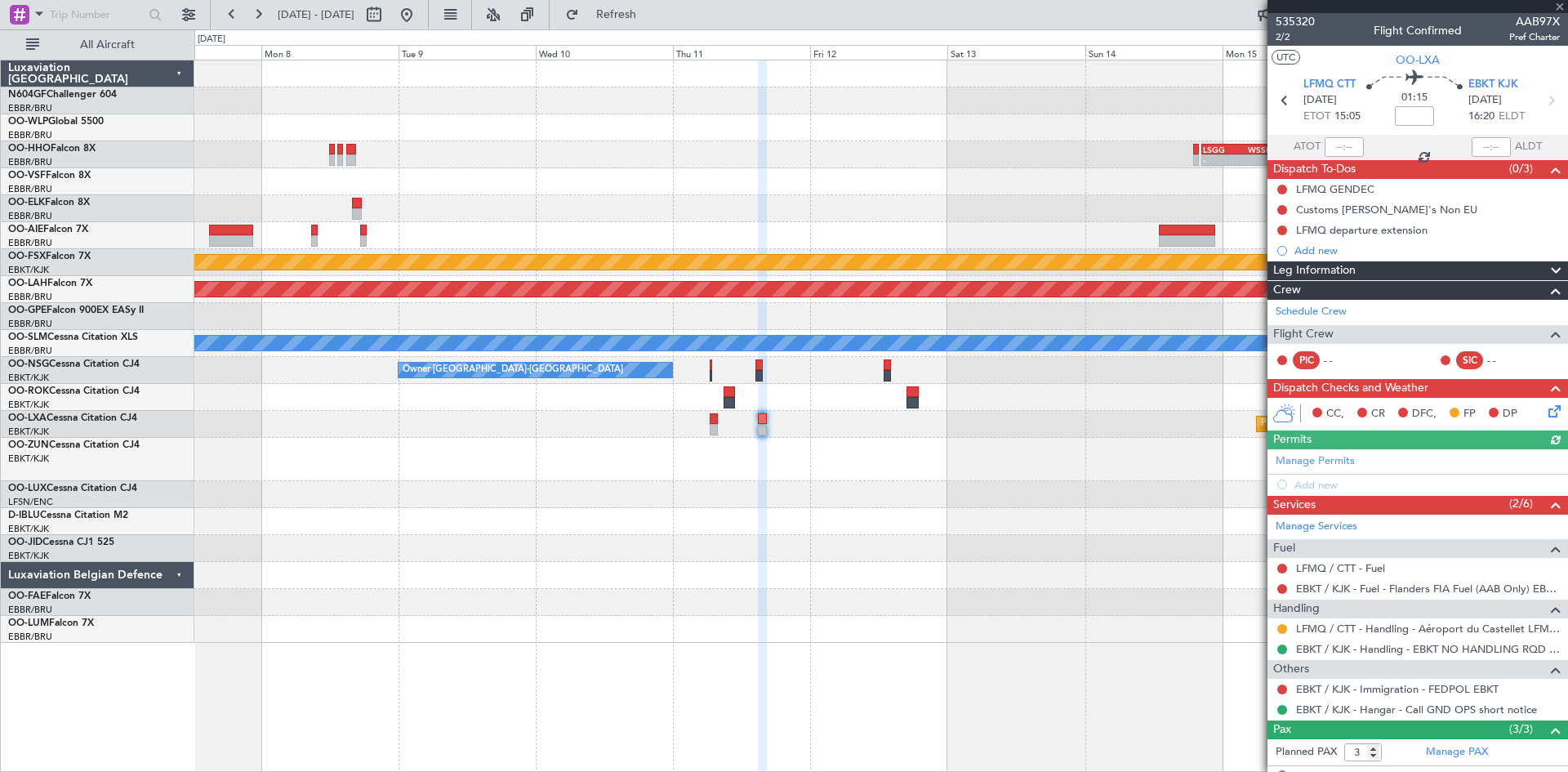
type input "1"
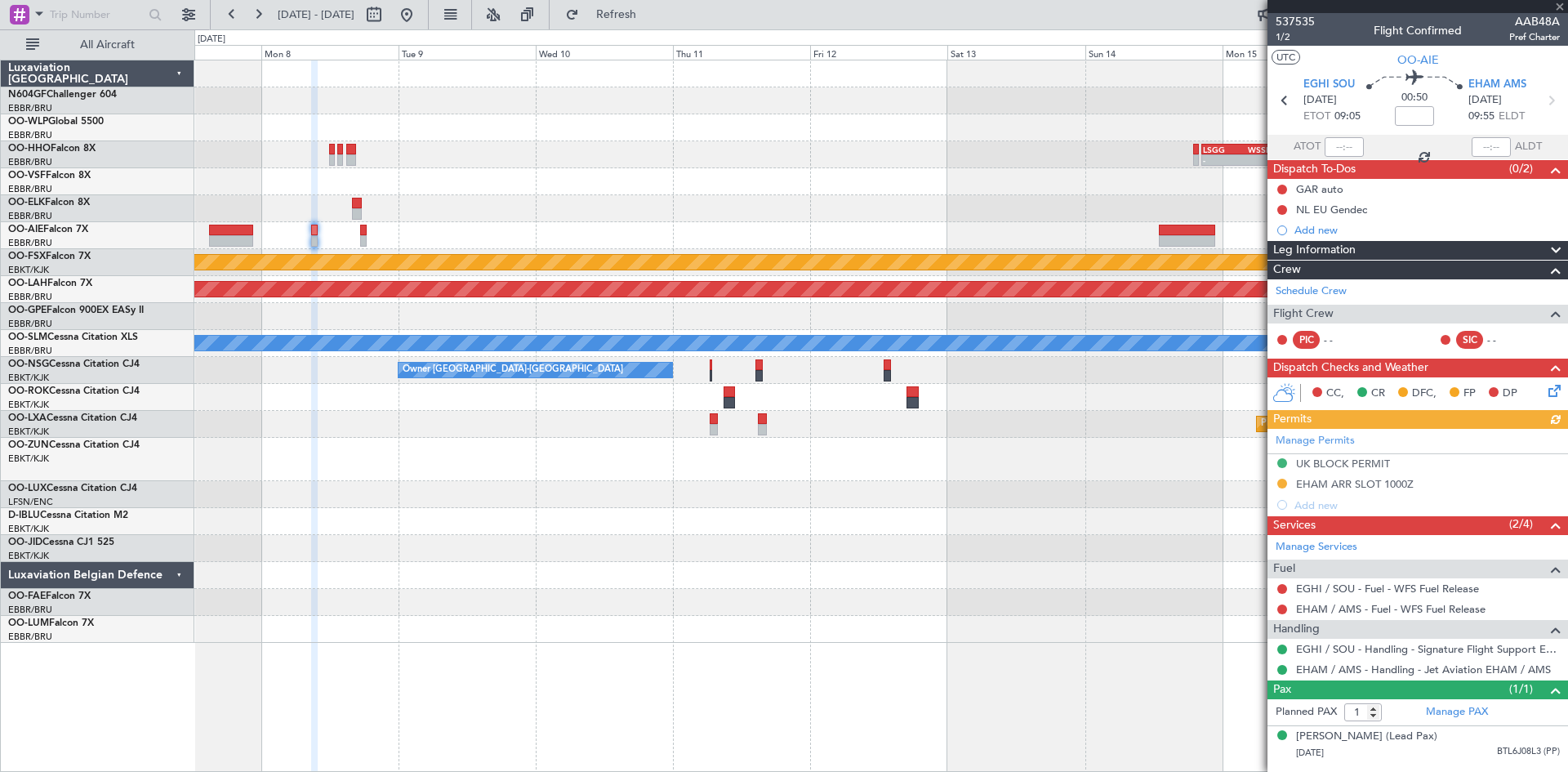
click at [1357, 210] on div "NL EU Gendec" at bounding box center [1332, 210] width 71 height 13
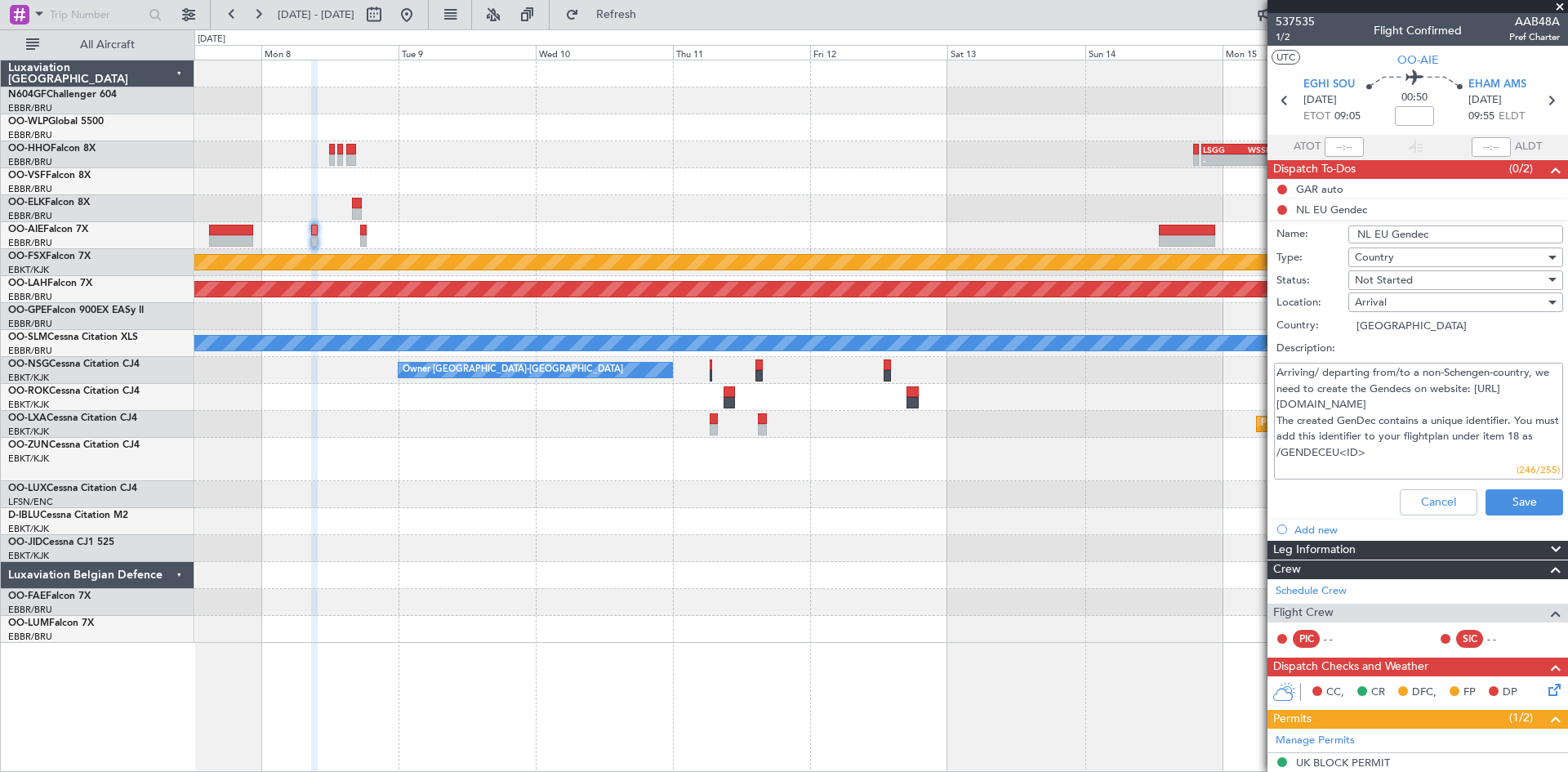
drag, startPoint x: 1410, startPoint y: 461, endPoint x: 1262, endPoint y: 367, distance: 175.3
click at [1262, 367] on fb-app "07 Dec 2025 - 17 Dec 2025 Refresh Quick Links All Aircraft - - LSGG 20:30 Z WSS…" at bounding box center [784, 392] width 1568 height 760
click at [1414, 510] on button "Cancel" at bounding box center [1438, 502] width 78 height 26
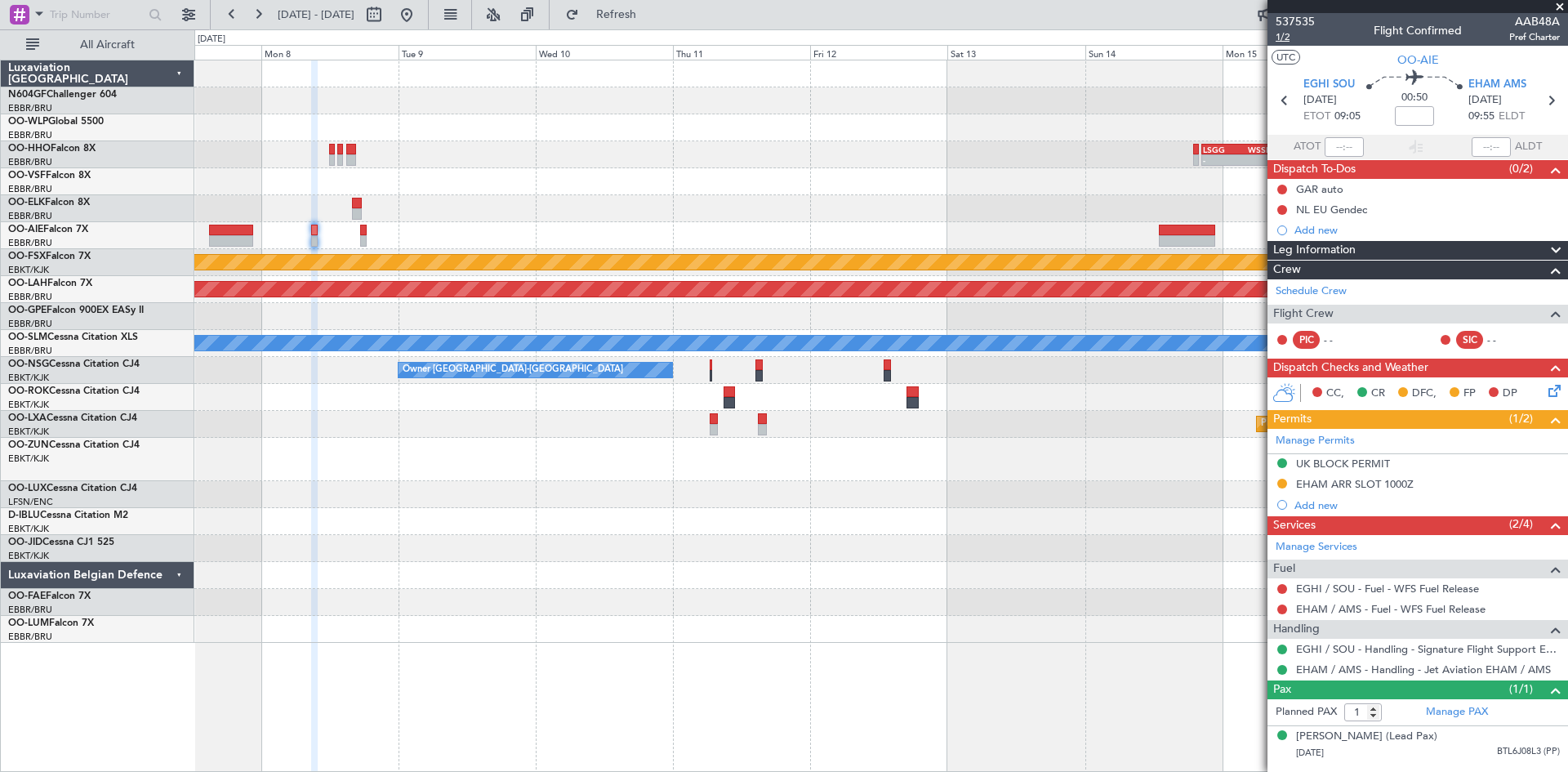
click at [1282, 34] on span "1/2" at bounding box center [1295, 37] width 39 height 13
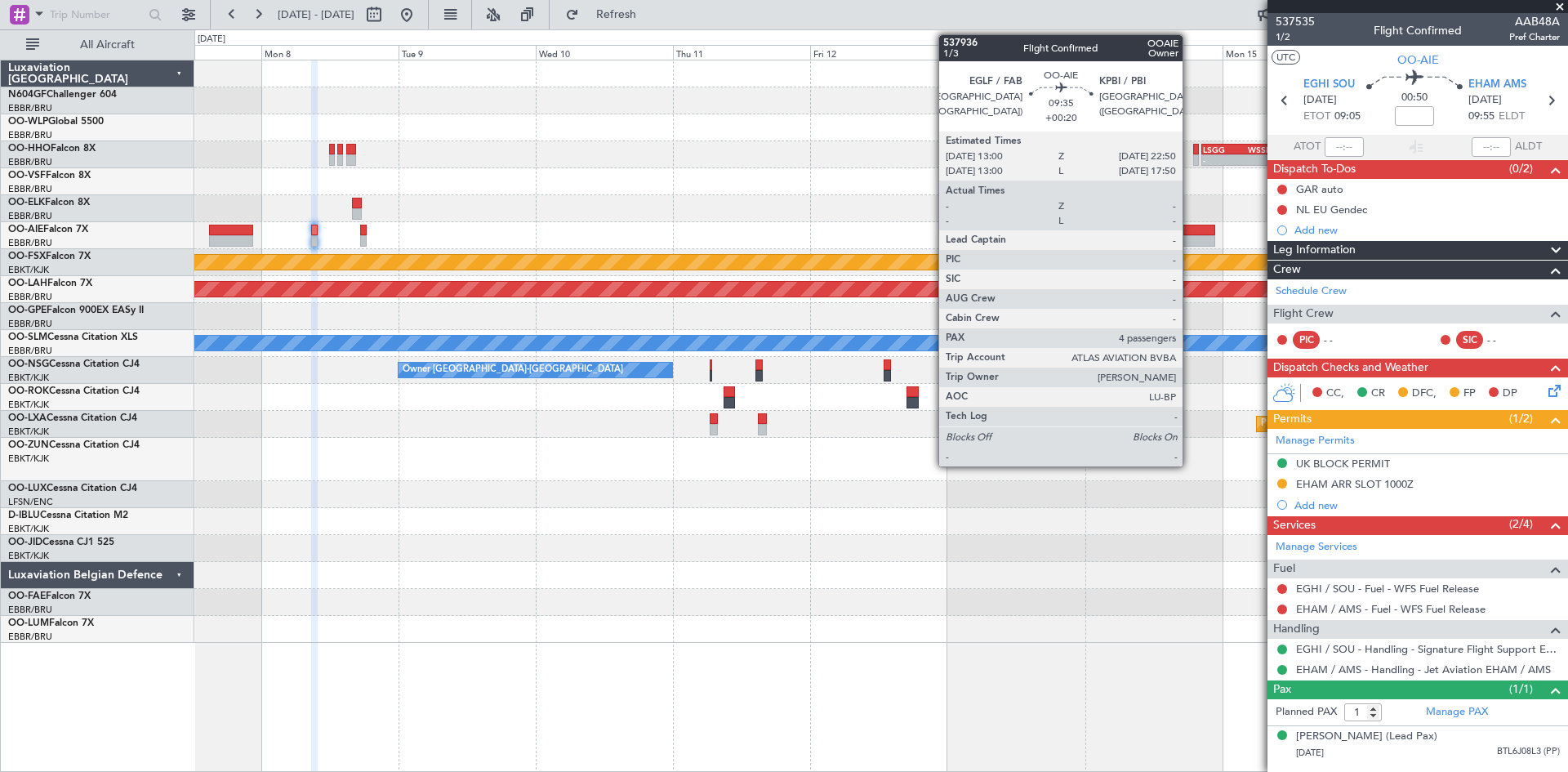
click at [1189, 236] on div at bounding box center [1187, 241] width 57 height 12
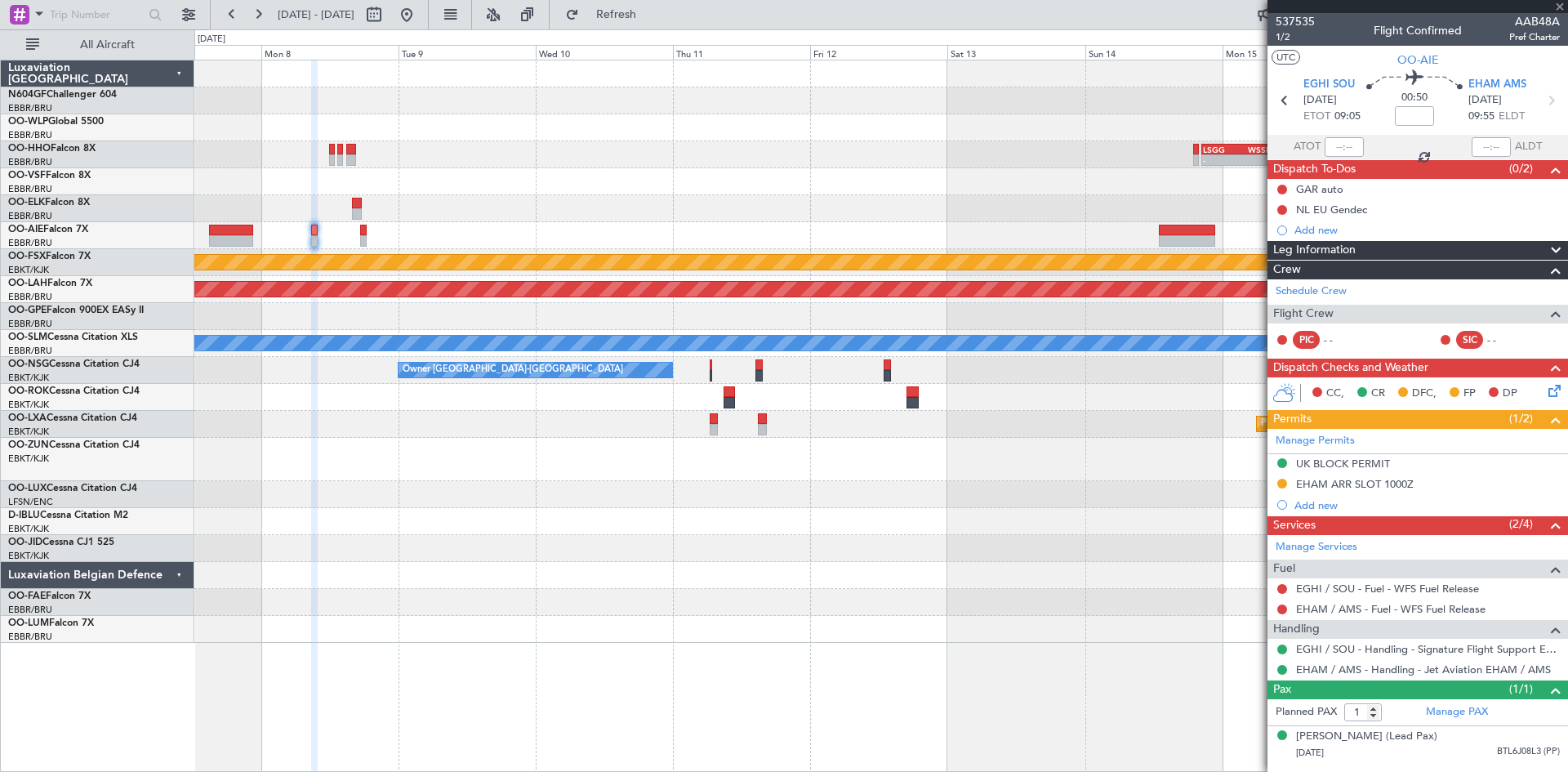
type input "+00:20"
type input "4"
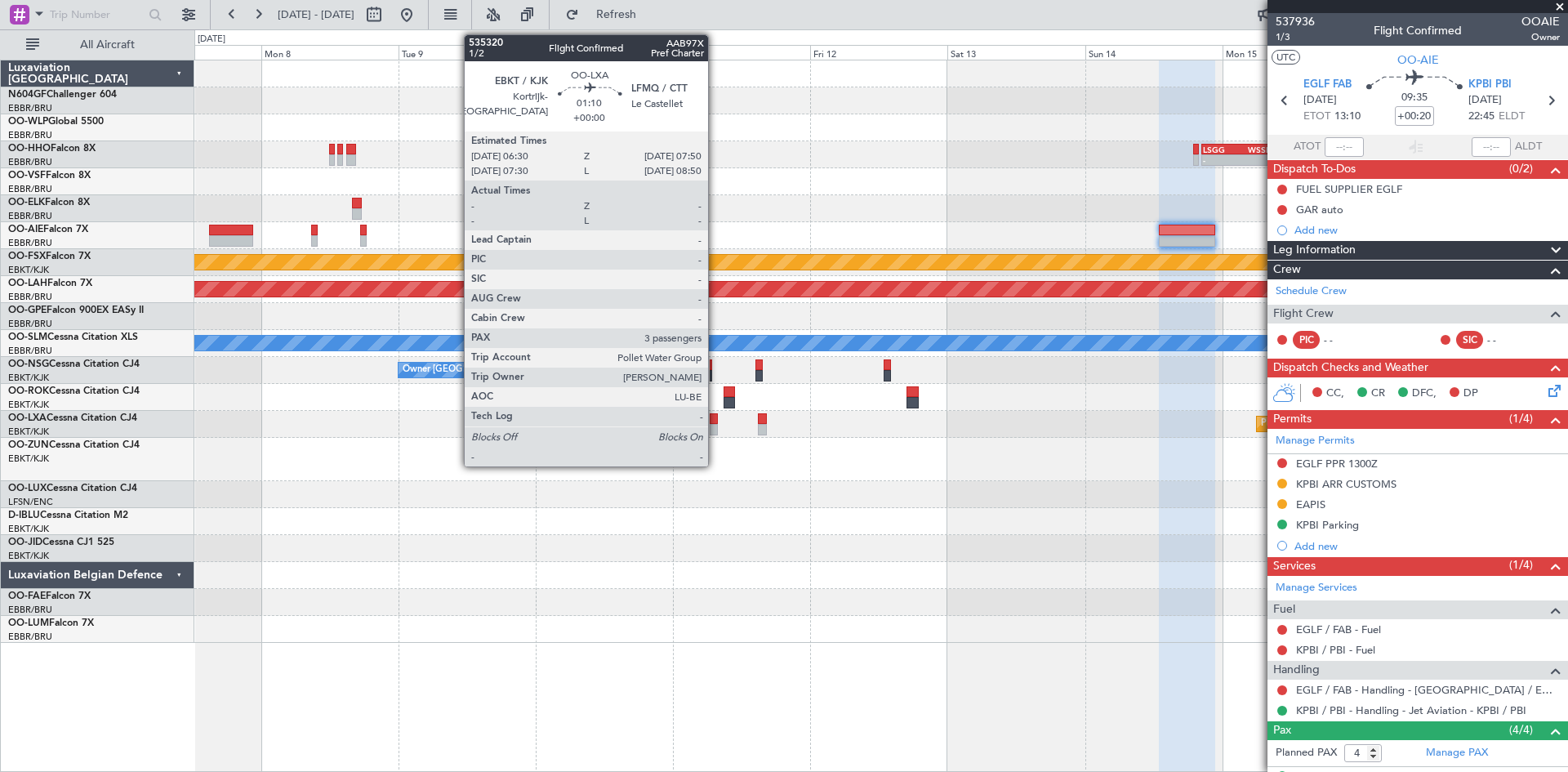
click at [716, 430] on div at bounding box center [714, 430] width 8 height 12
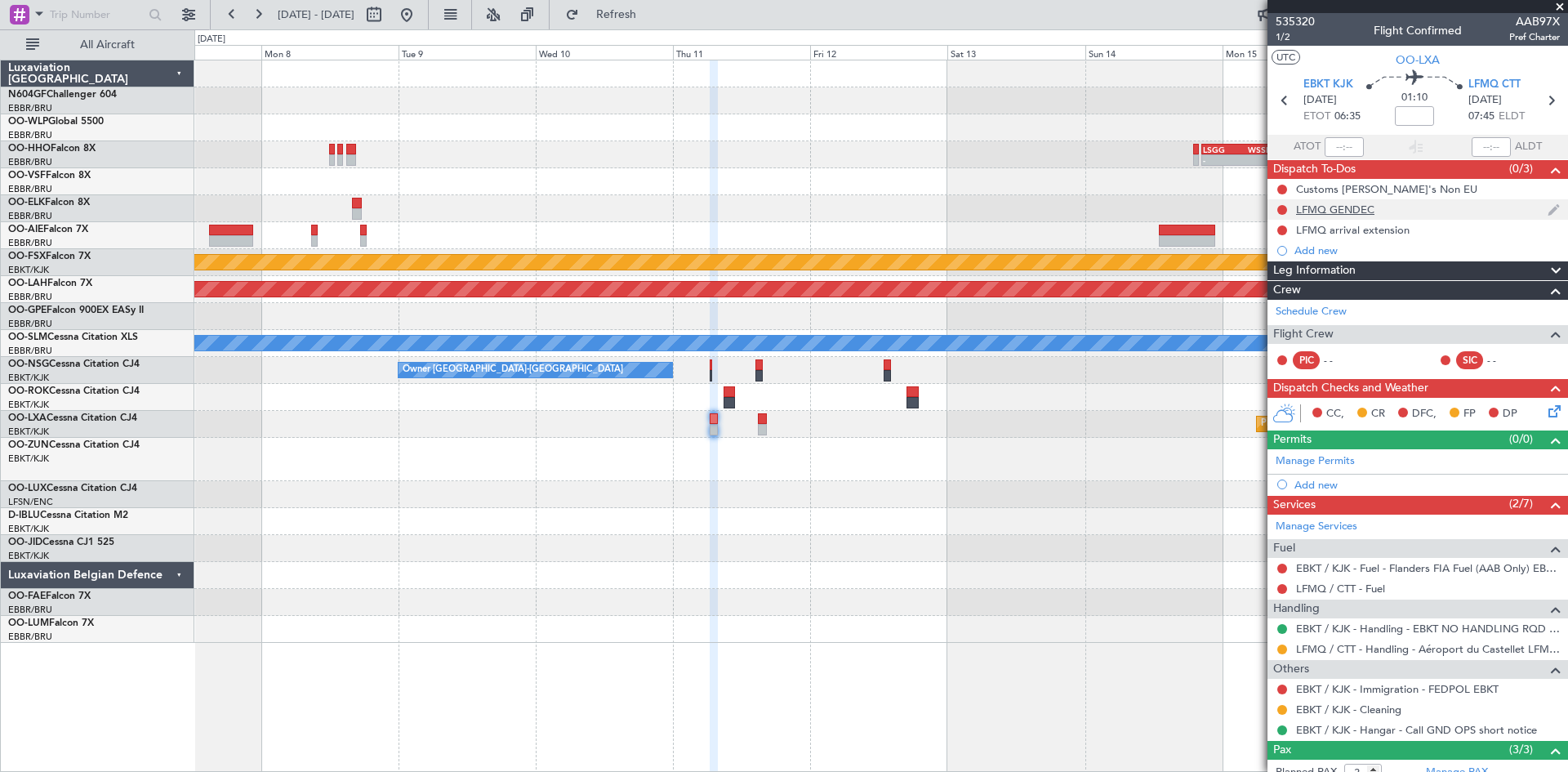
click at [1335, 215] on div "LFMQ GENDEC" at bounding box center [1335, 210] width 79 height 13
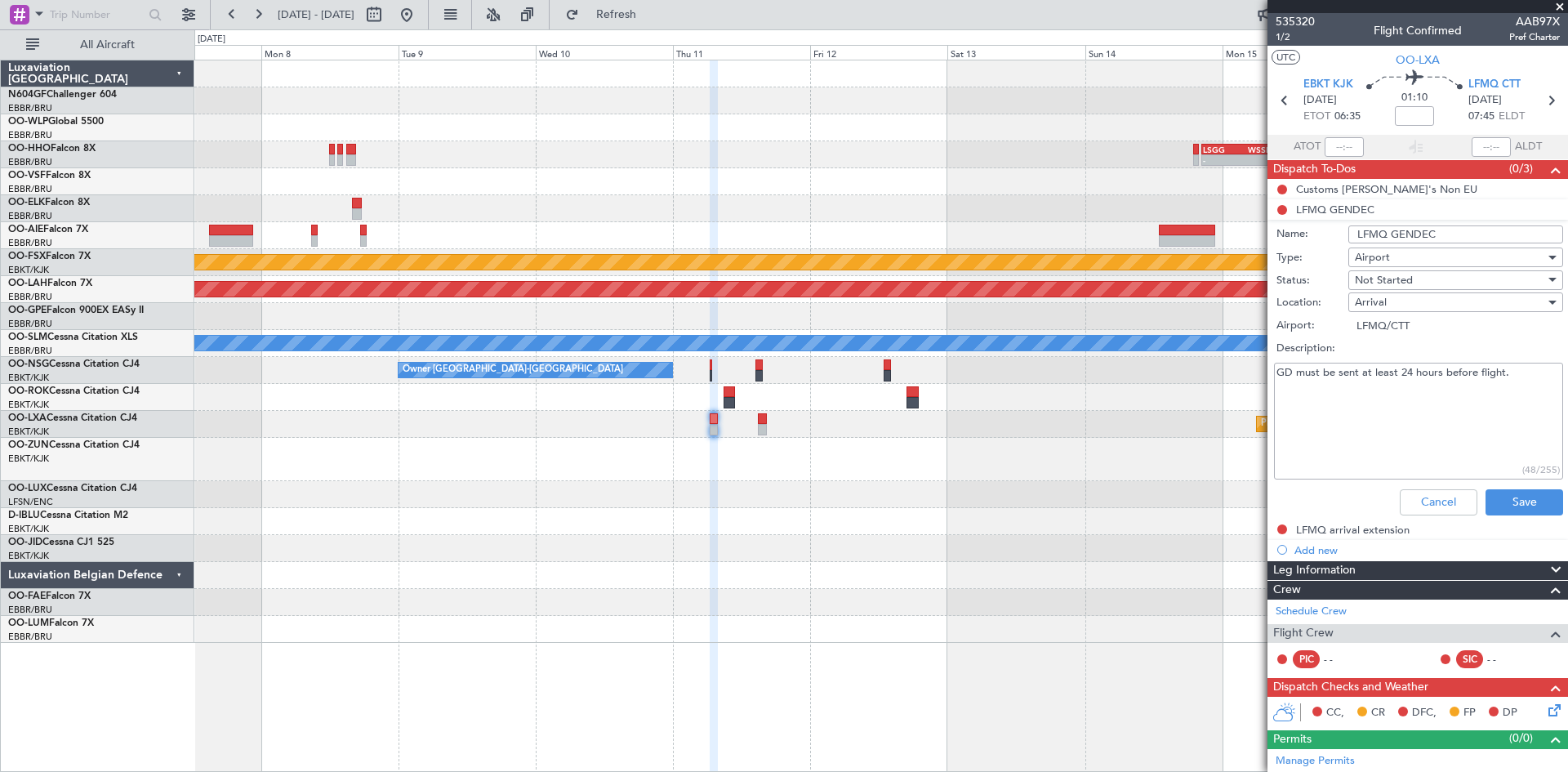
drag, startPoint x: 1545, startPoint y: 383, endPoint x: 1257, endPoint y: 375, distance: 288.1
click at [1251, 373] on fb-app "07 Dec 2025 - 17 Dec 2025 Refresh Quick Links All Aircraft - - LSGG 20:30 Z WSS…" at bounding box center [784, 392] width 1568 height 760
click at [1423, 508] on button "Cancel" at bounding box center [1438, 502] width 78 height 26
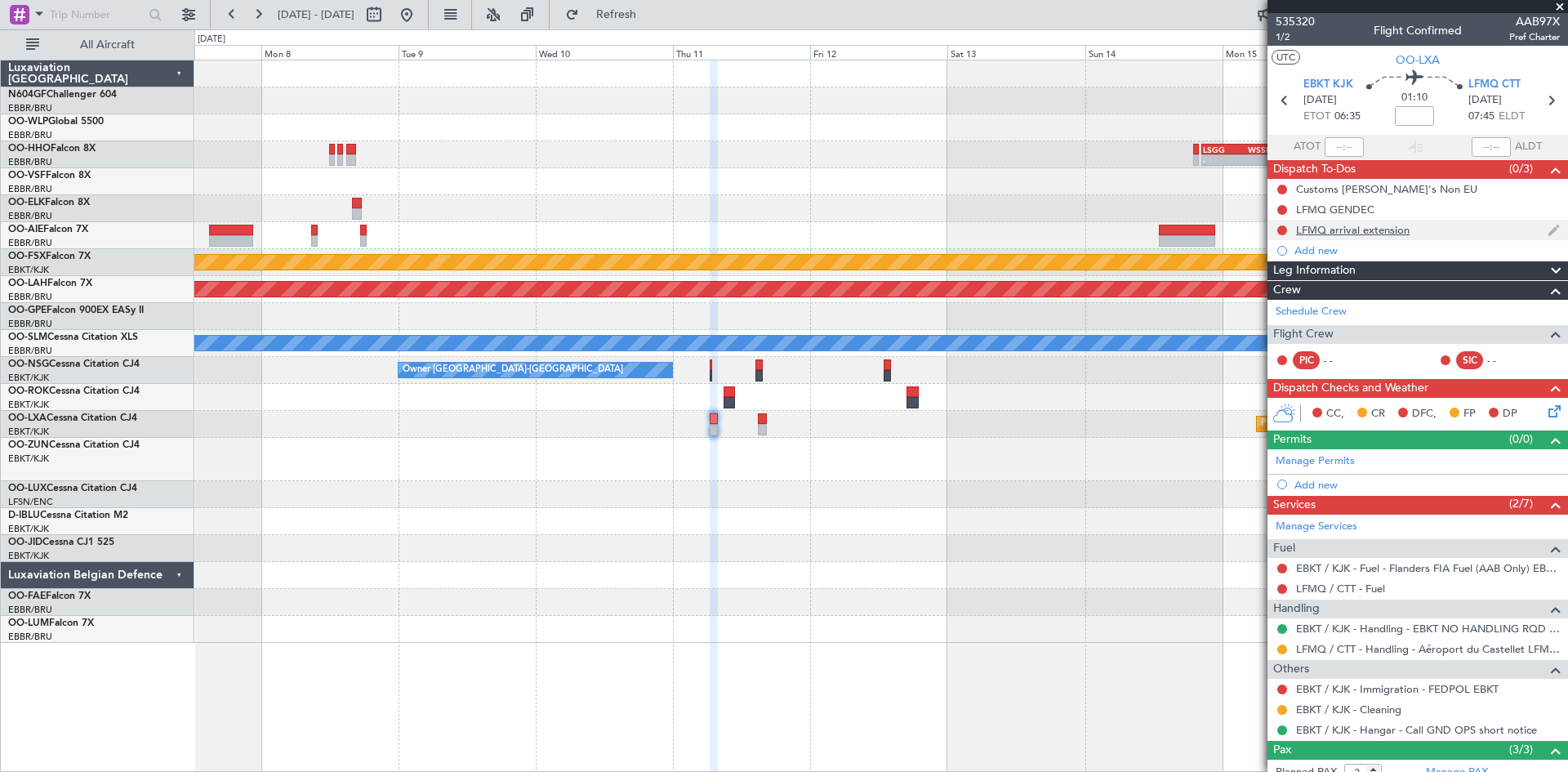
click at [1355, 232] on div "LFMQ arrival extension" at bounding box center [1353, 230] width 113 height 13
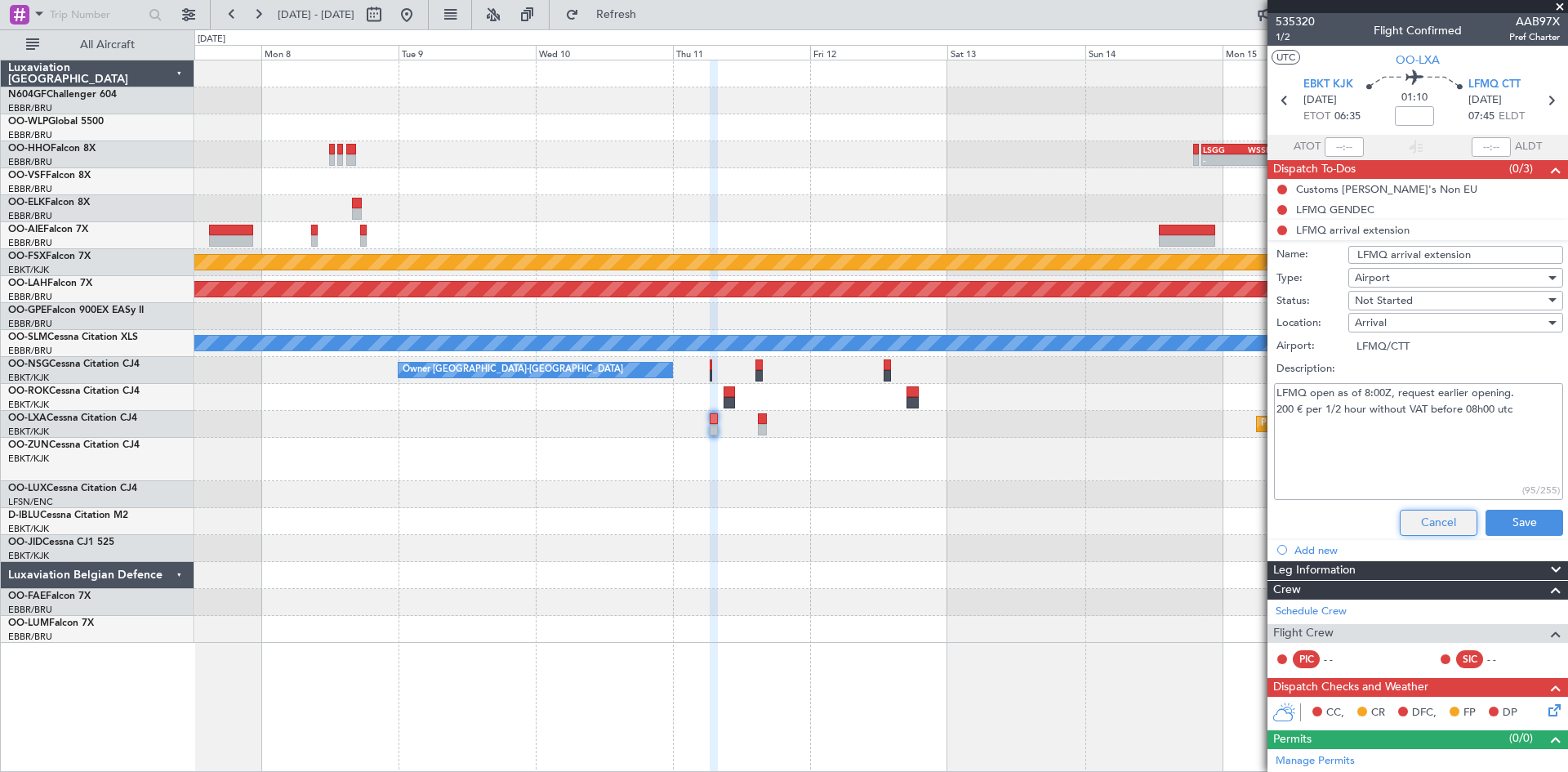
click at [1414, 521] on button "Cancel" at bounding box center [1438, 522] width 78 height 26
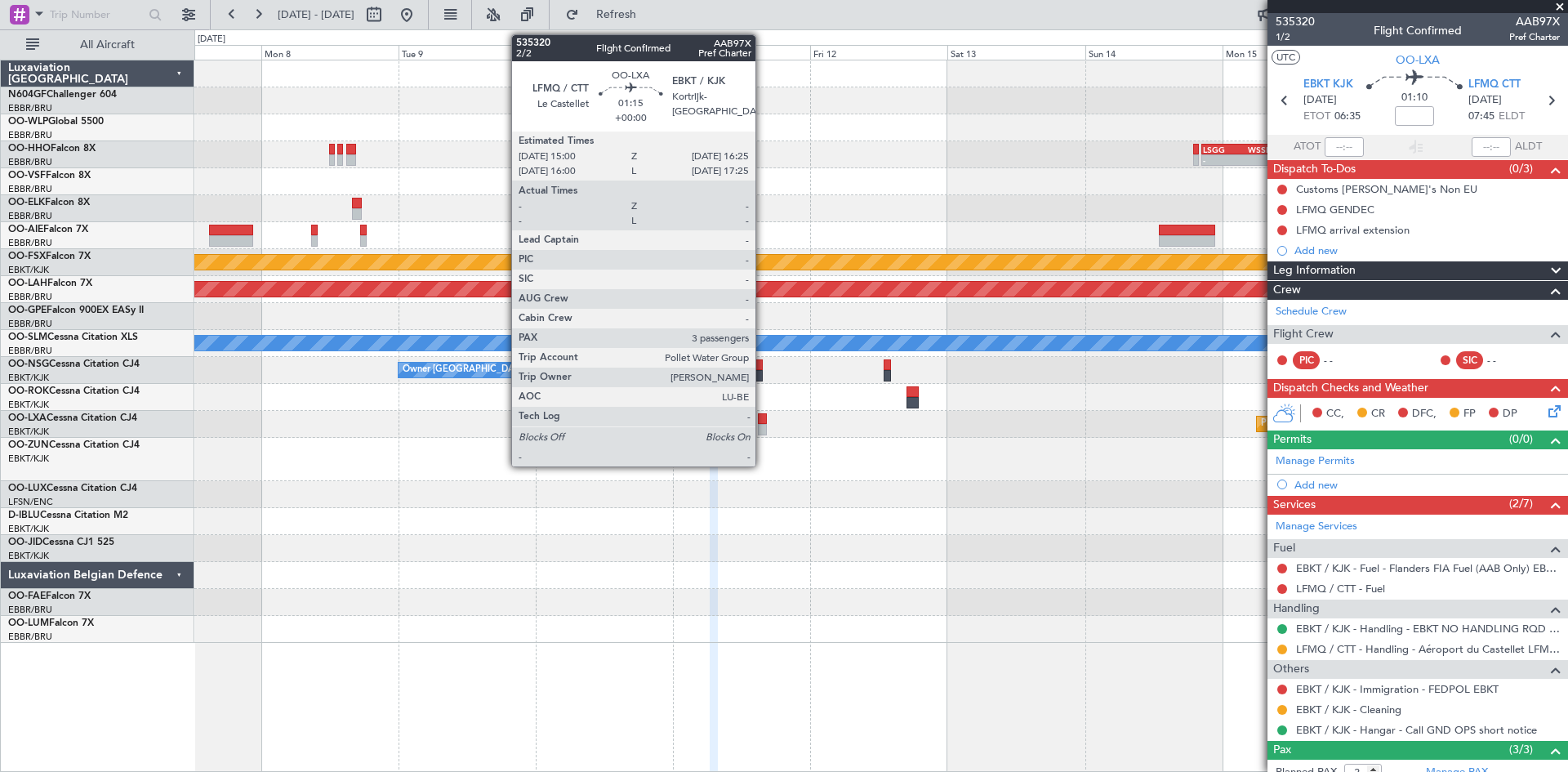
click at [763, 431] on div at bounding box center [762, 430] width 8 height 12
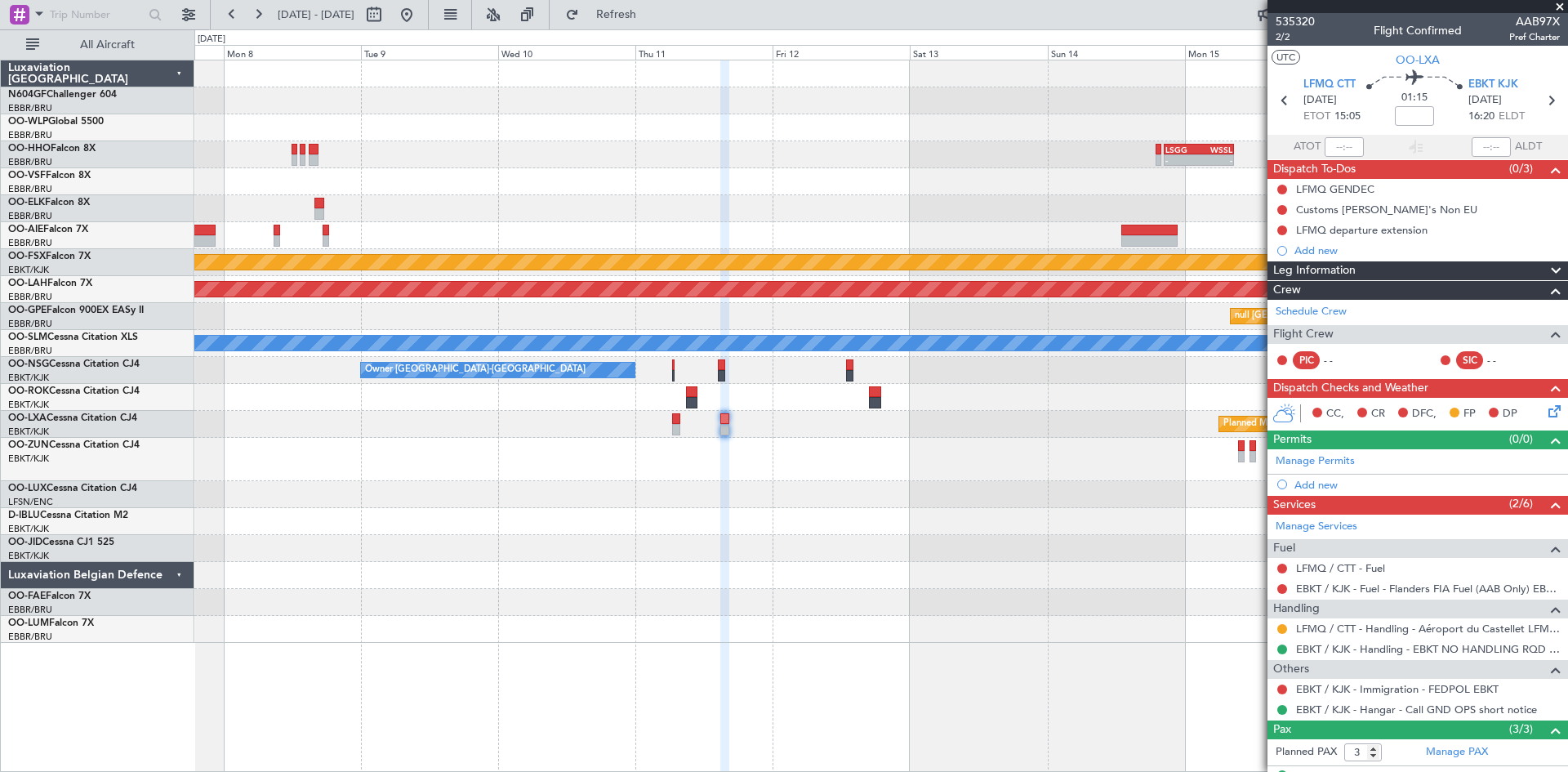
click at [971, 472] on div at bounding box center [880, 460] width 1373 height 43
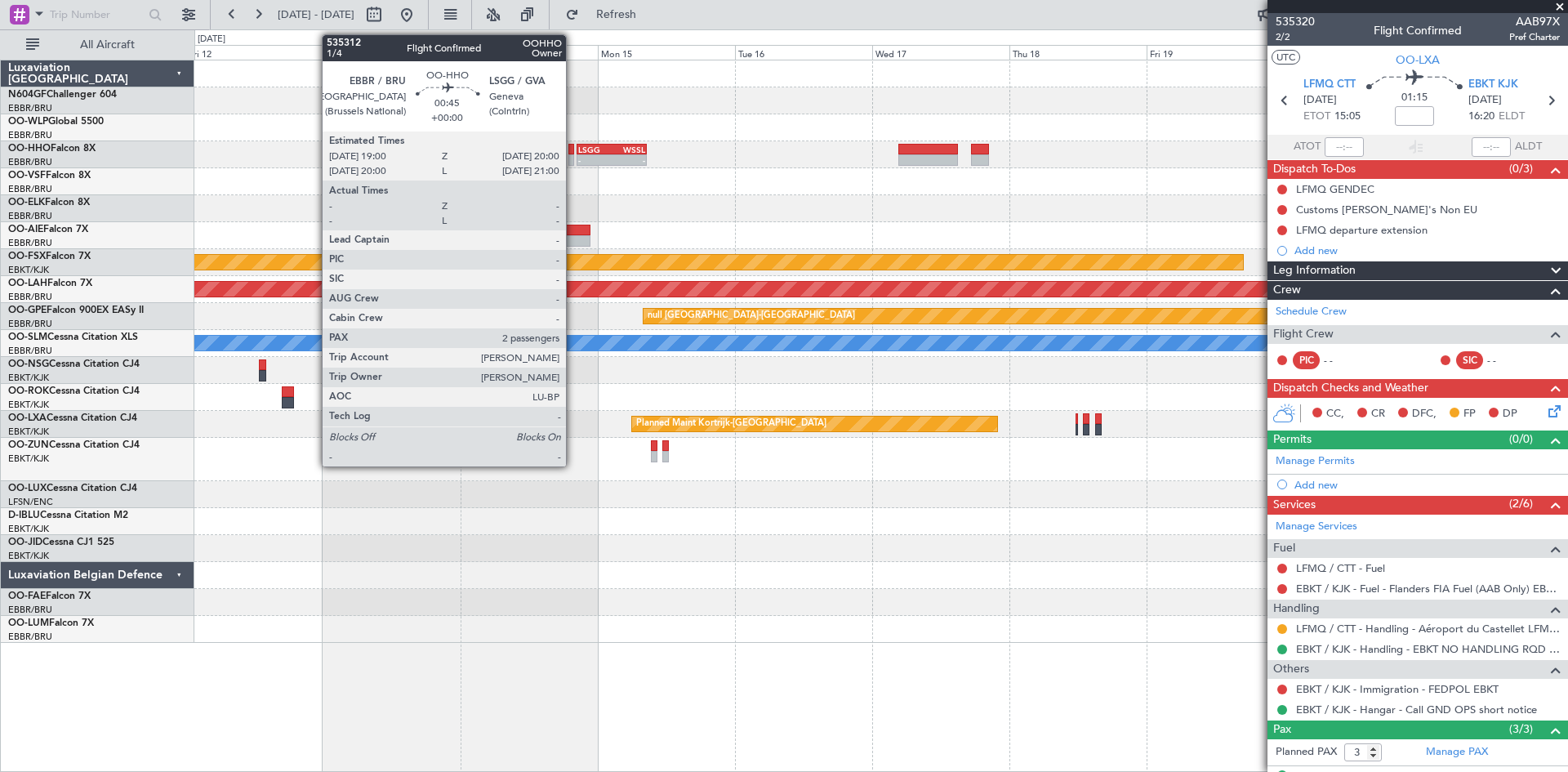
click at [574, 162] on div at bounding box center [572, 161] width 7 height 12
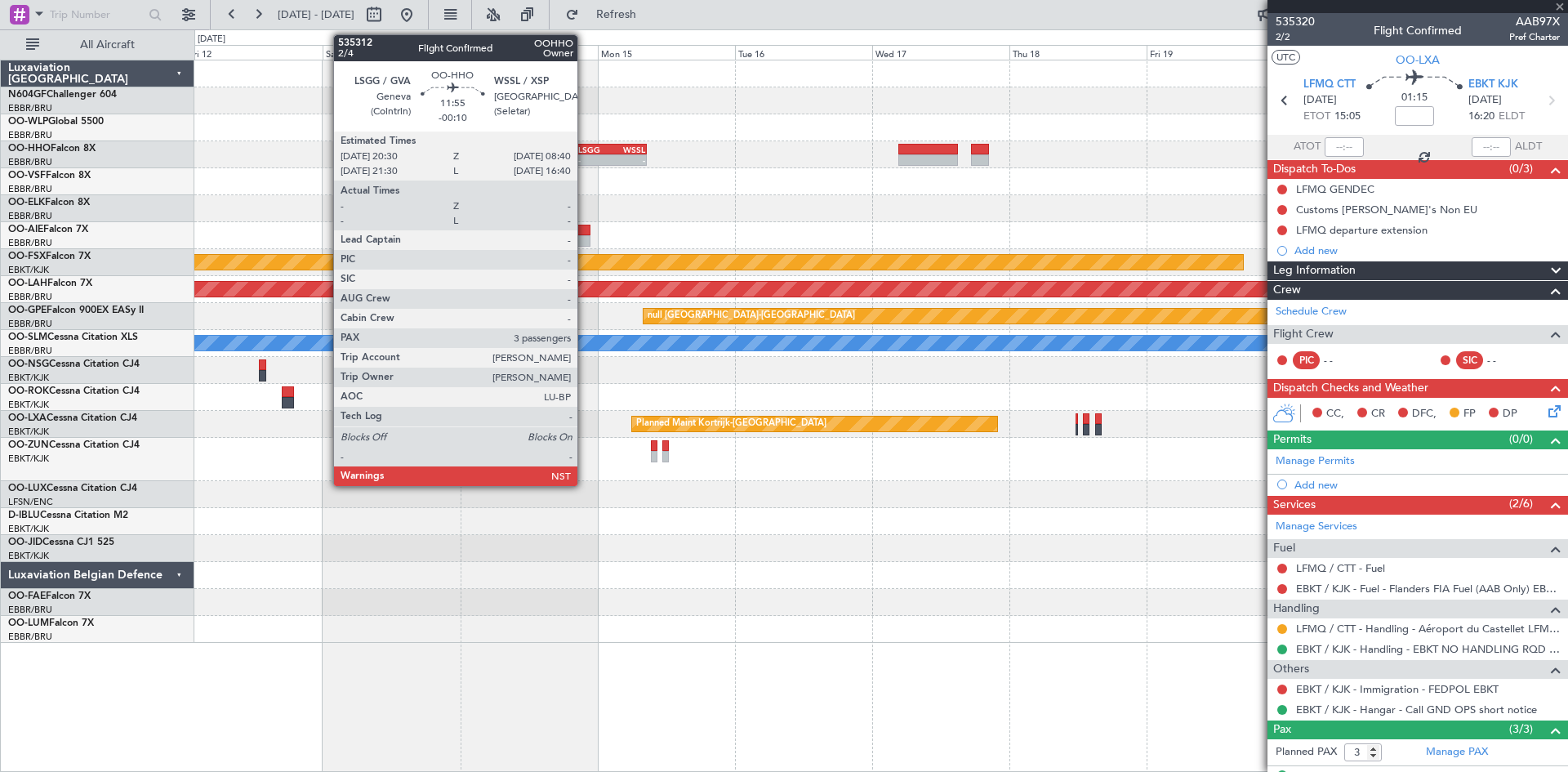
type input "2"
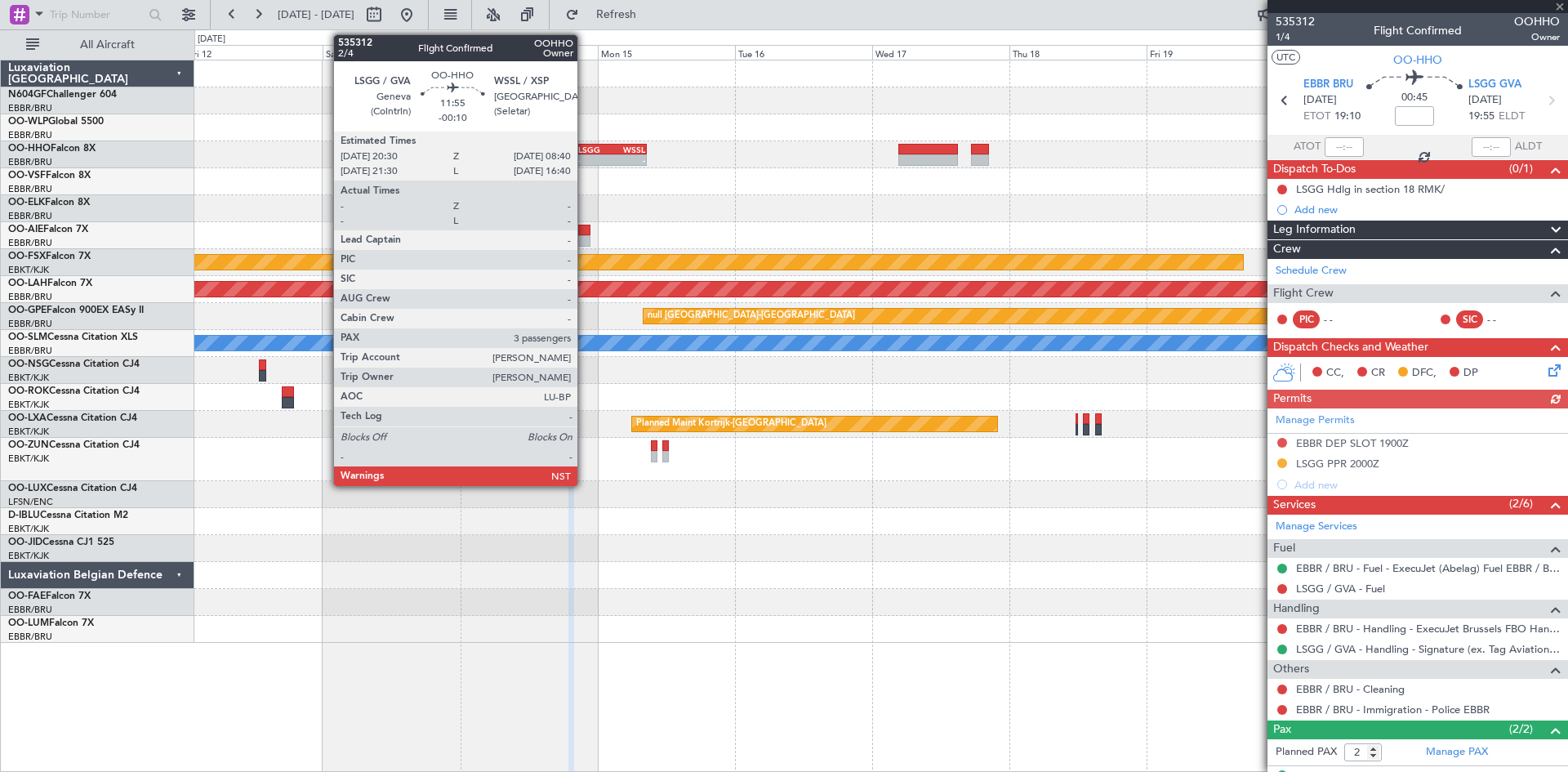
click at [585, 161] on div "-" at bounding box center [595, 160] width 34 height 10
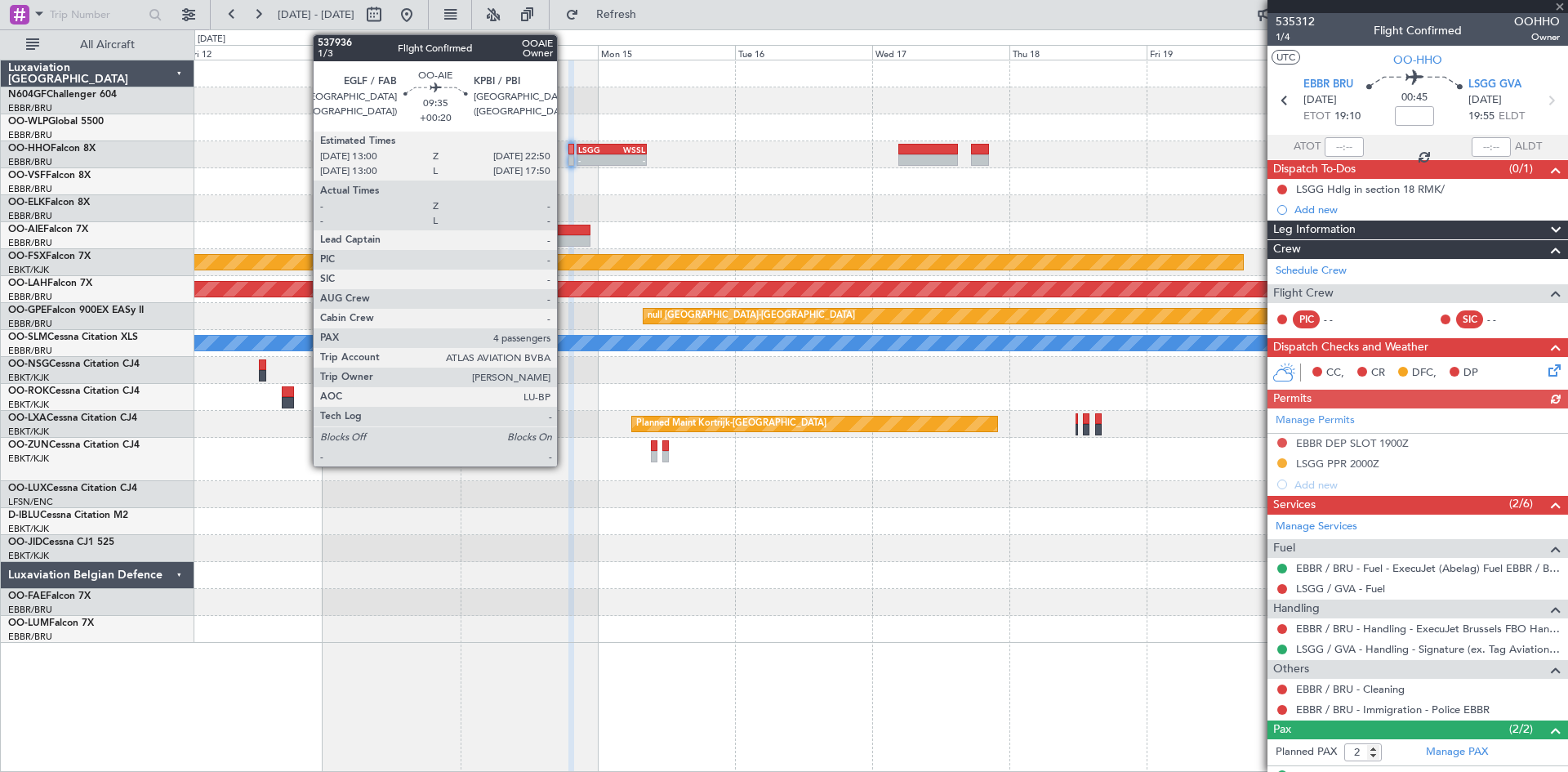
type input "-00:10"
type input "3"
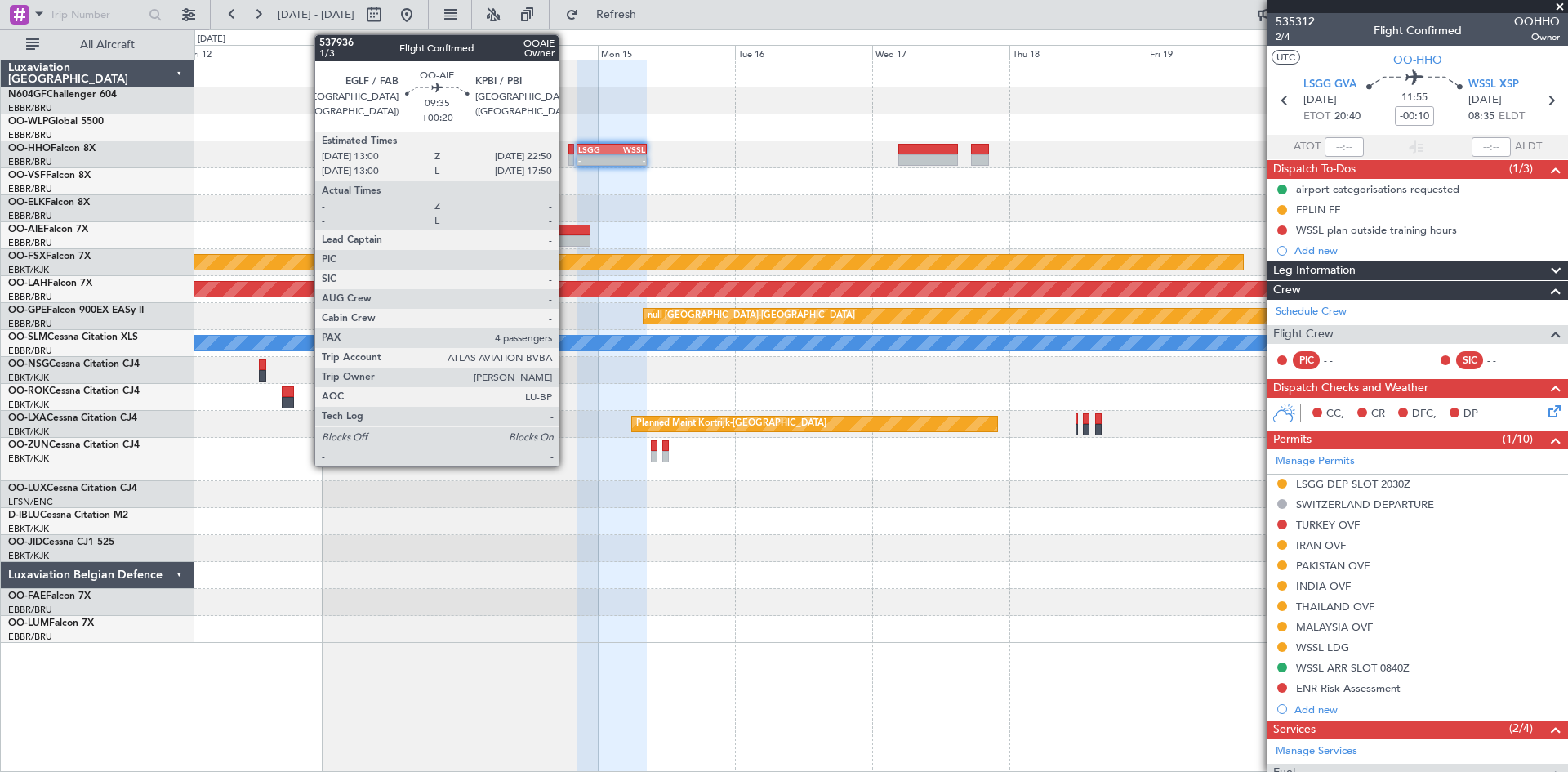
click at [566, 232] on div at bounding box center [562, 231] width 57 height 12
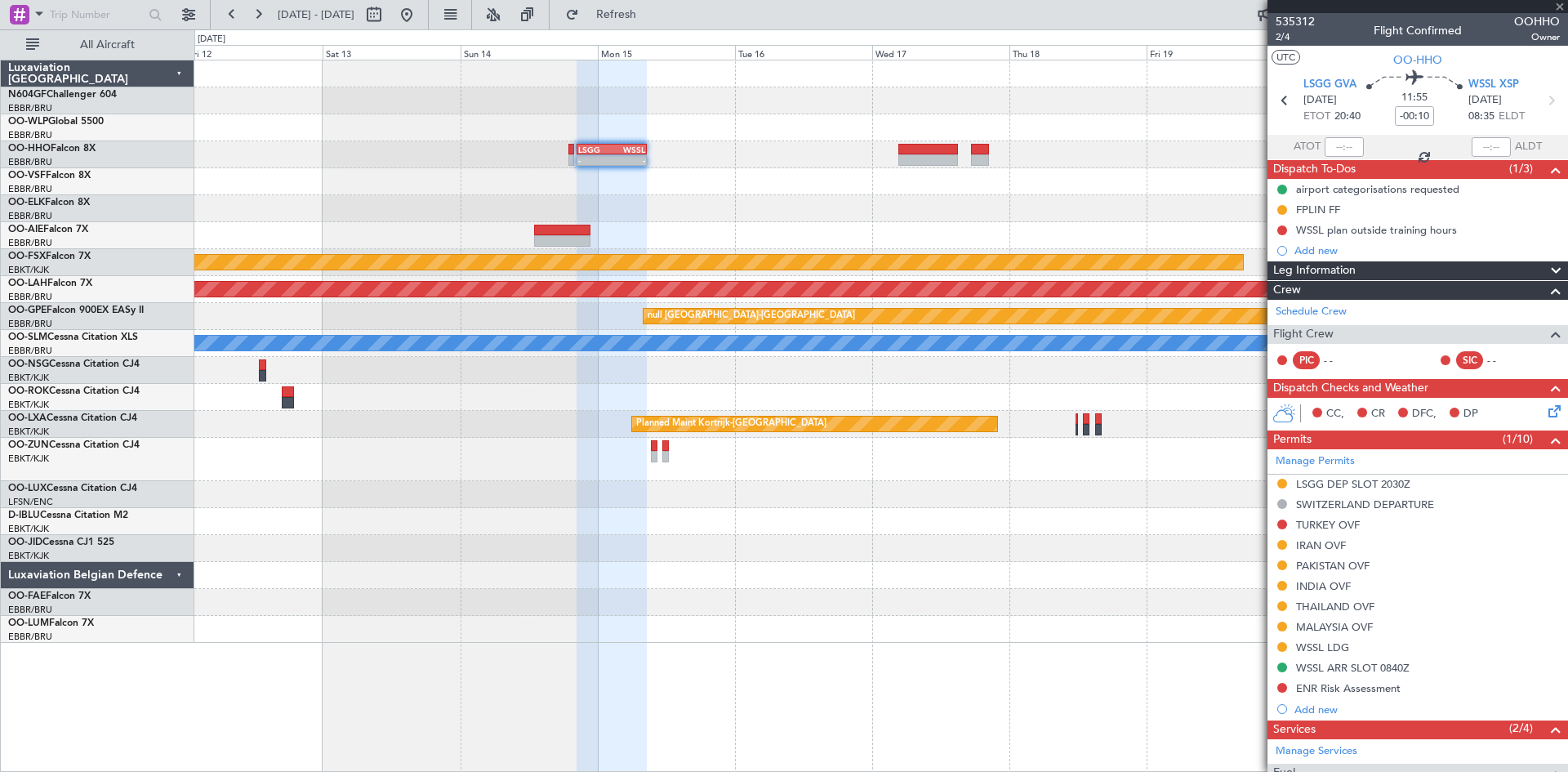
type input "+00:20"
type input "4"
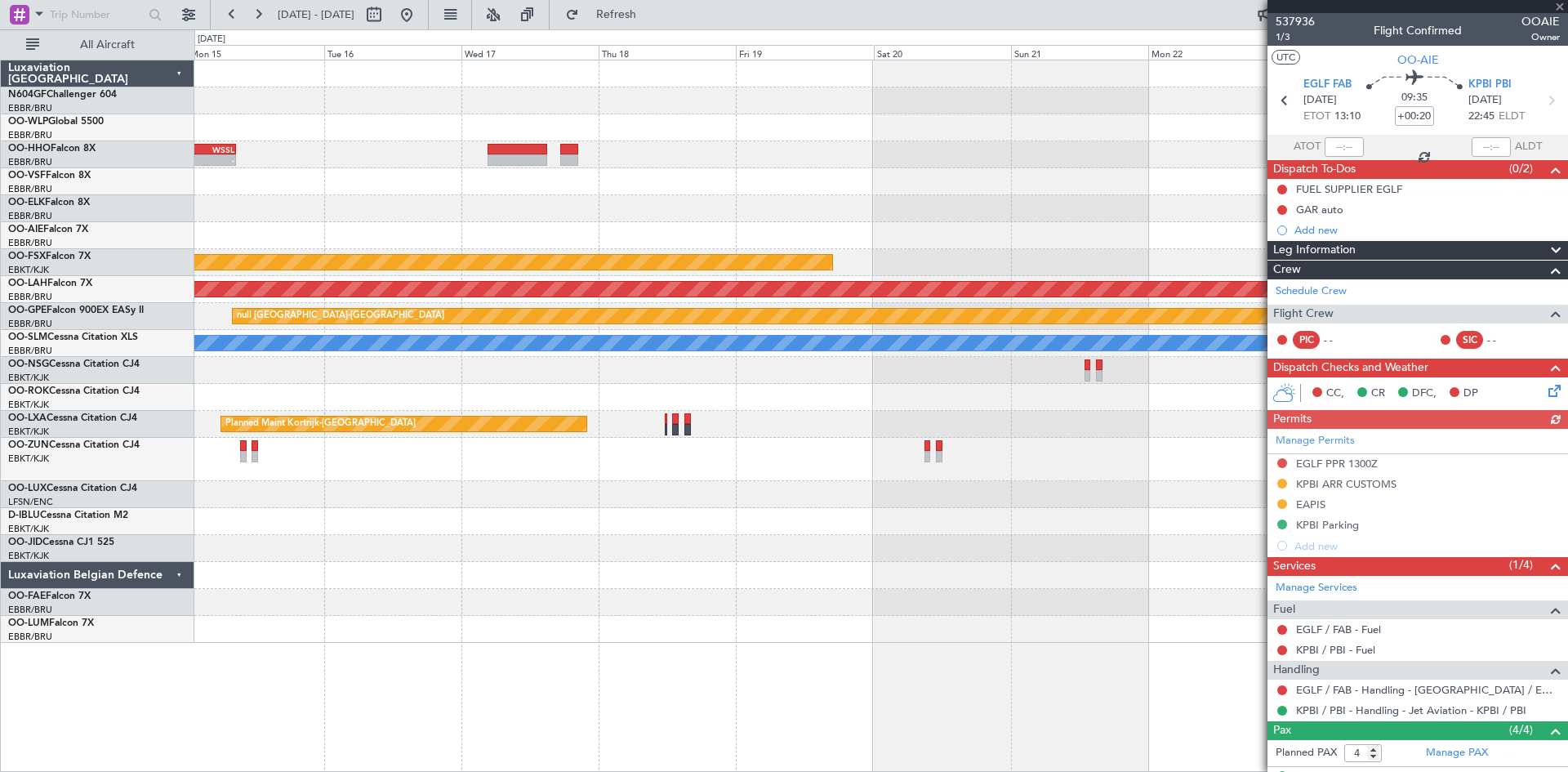
click at [434, 237] on div "- - LSGG 20:30 Z WSSL 08:40 Z Planned Maint Kortrijk-Wevelgem Planned Maint Alt…" at bounding box center [880, 352] width 1373 height 583
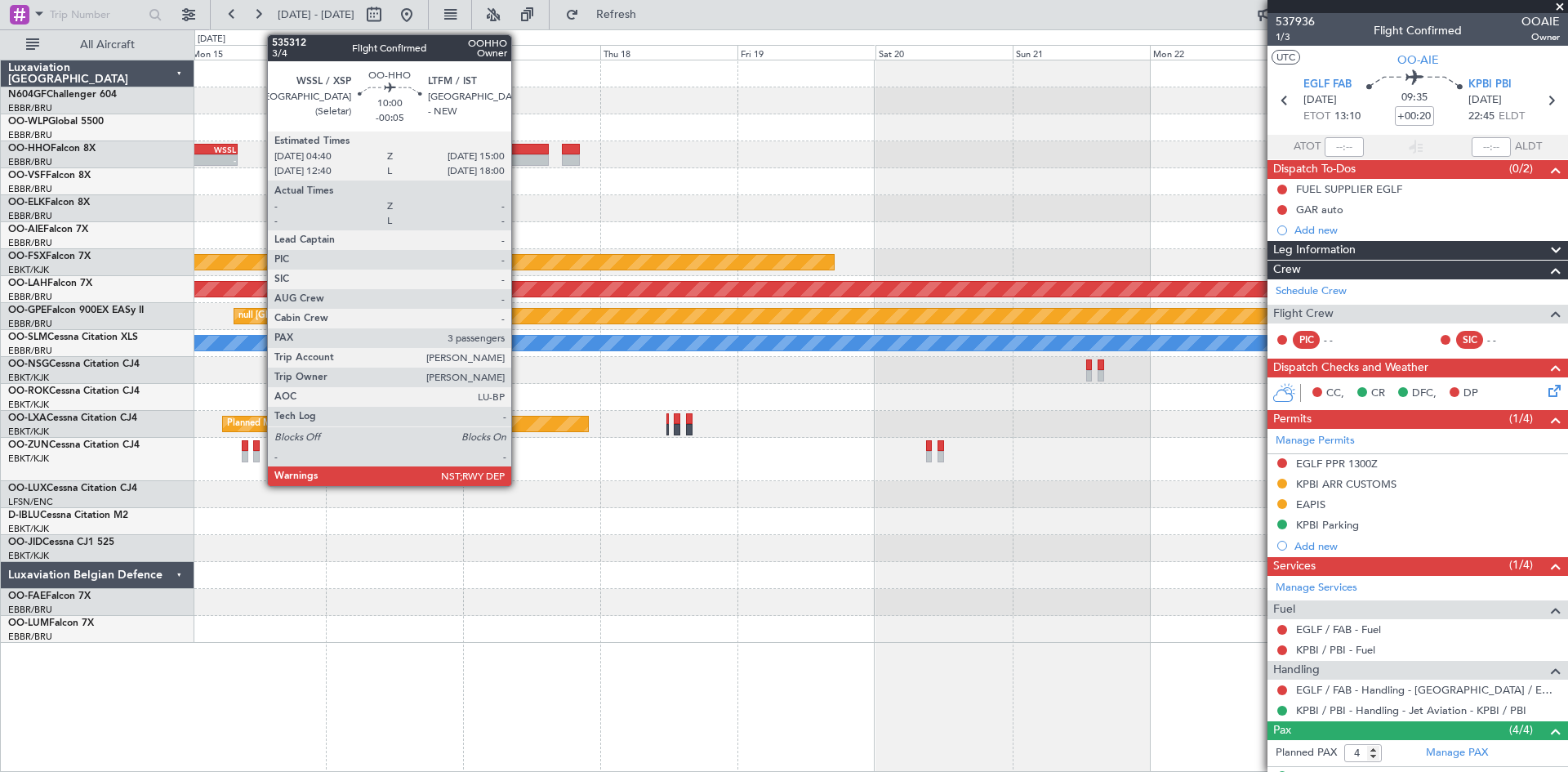
click at [520, 161] on div at bounding box center [519, 161] width 60 height 12
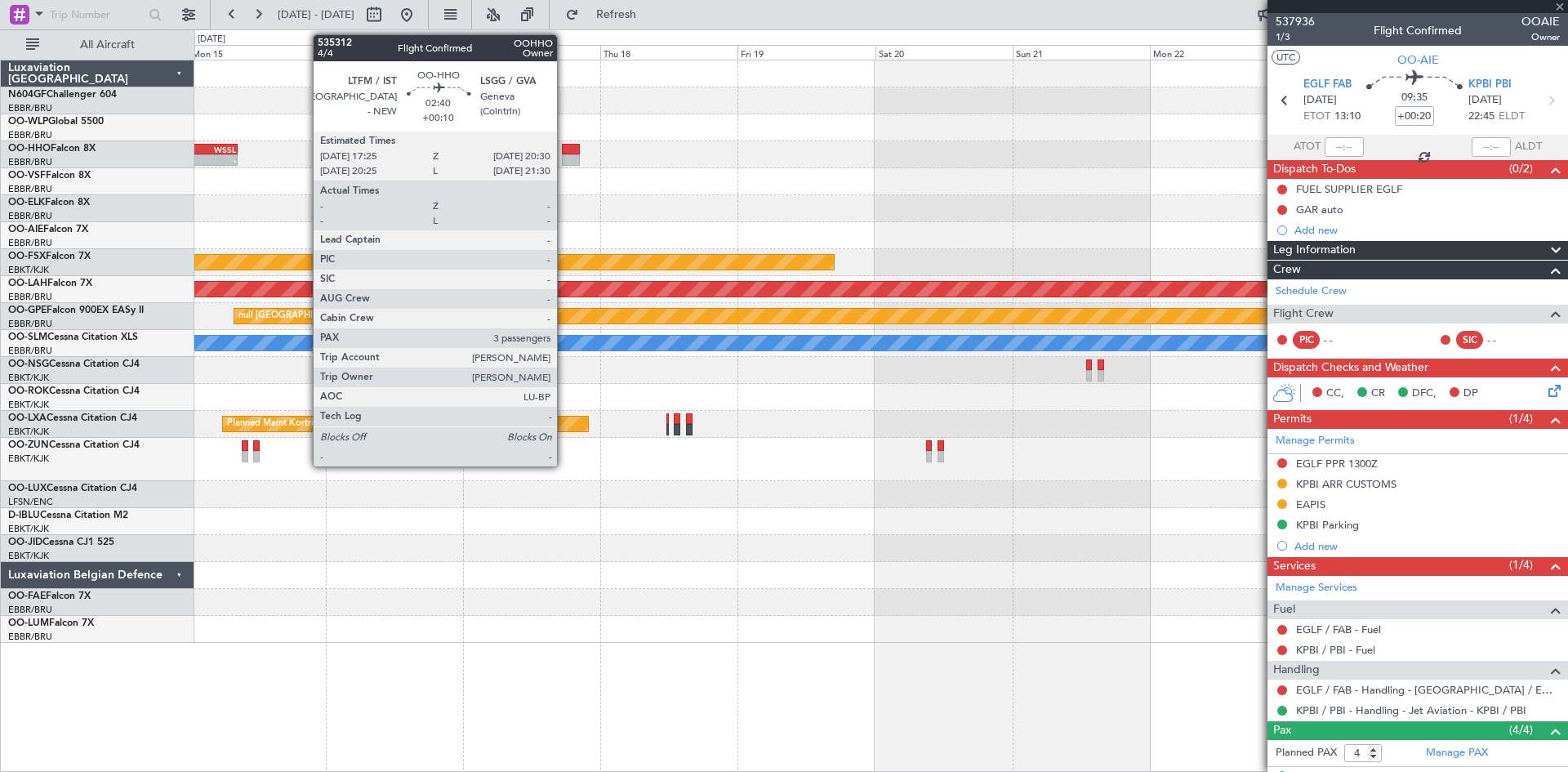
type input "-00:05"
type input "3"
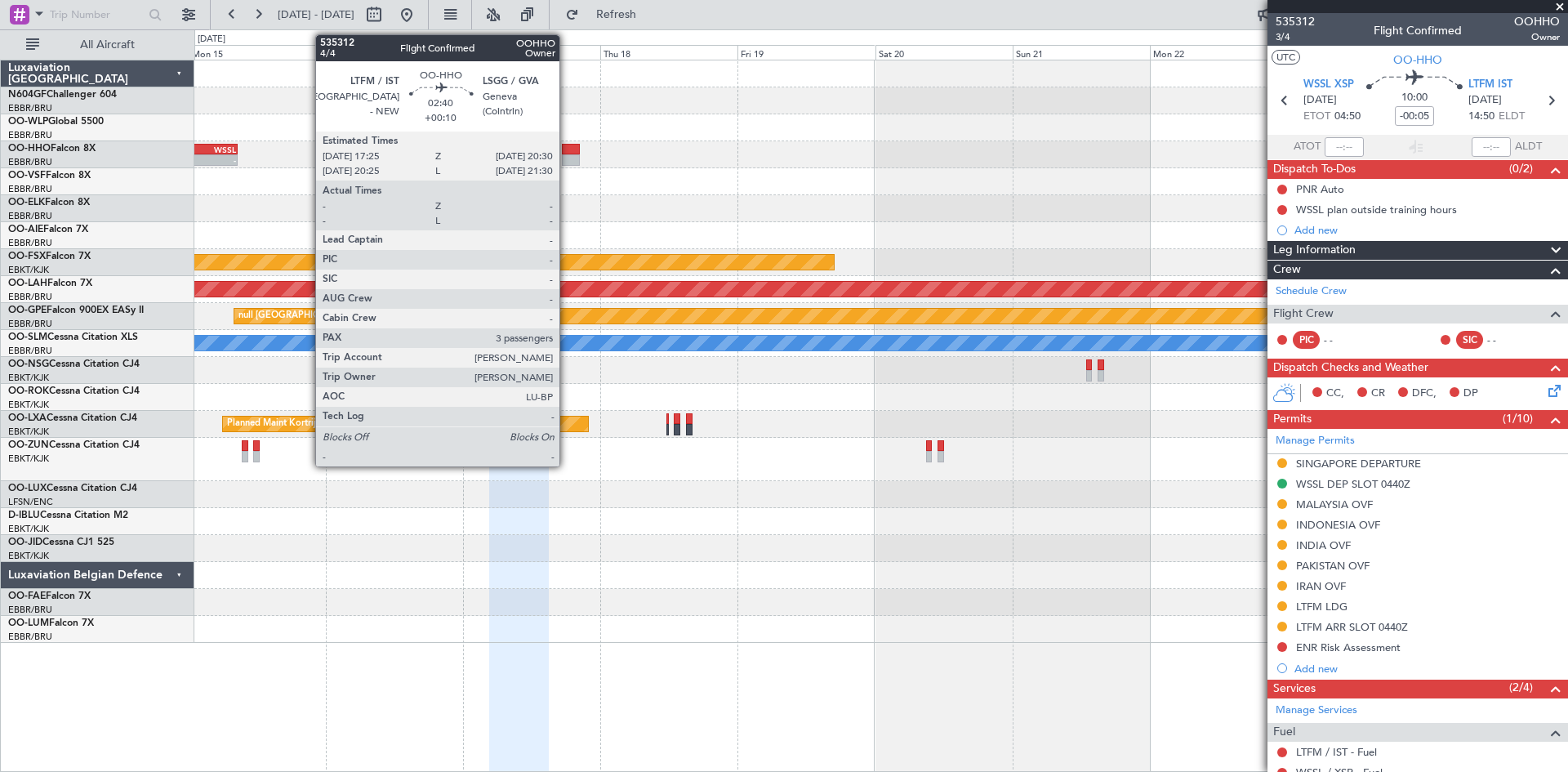
click at [567, 155] on div at bounding box center [571, 161] width 18 height 12
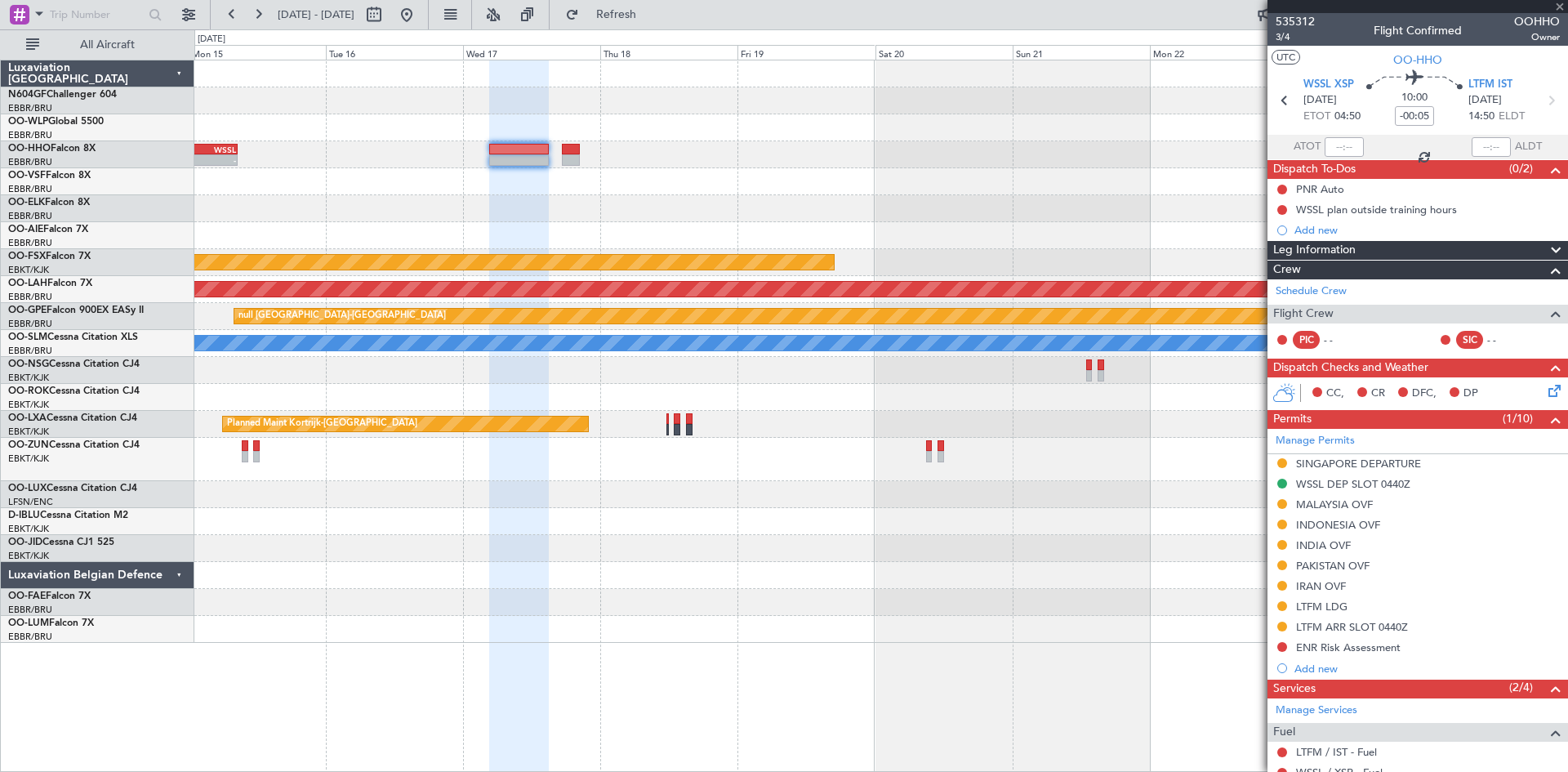
type input "+00:10"
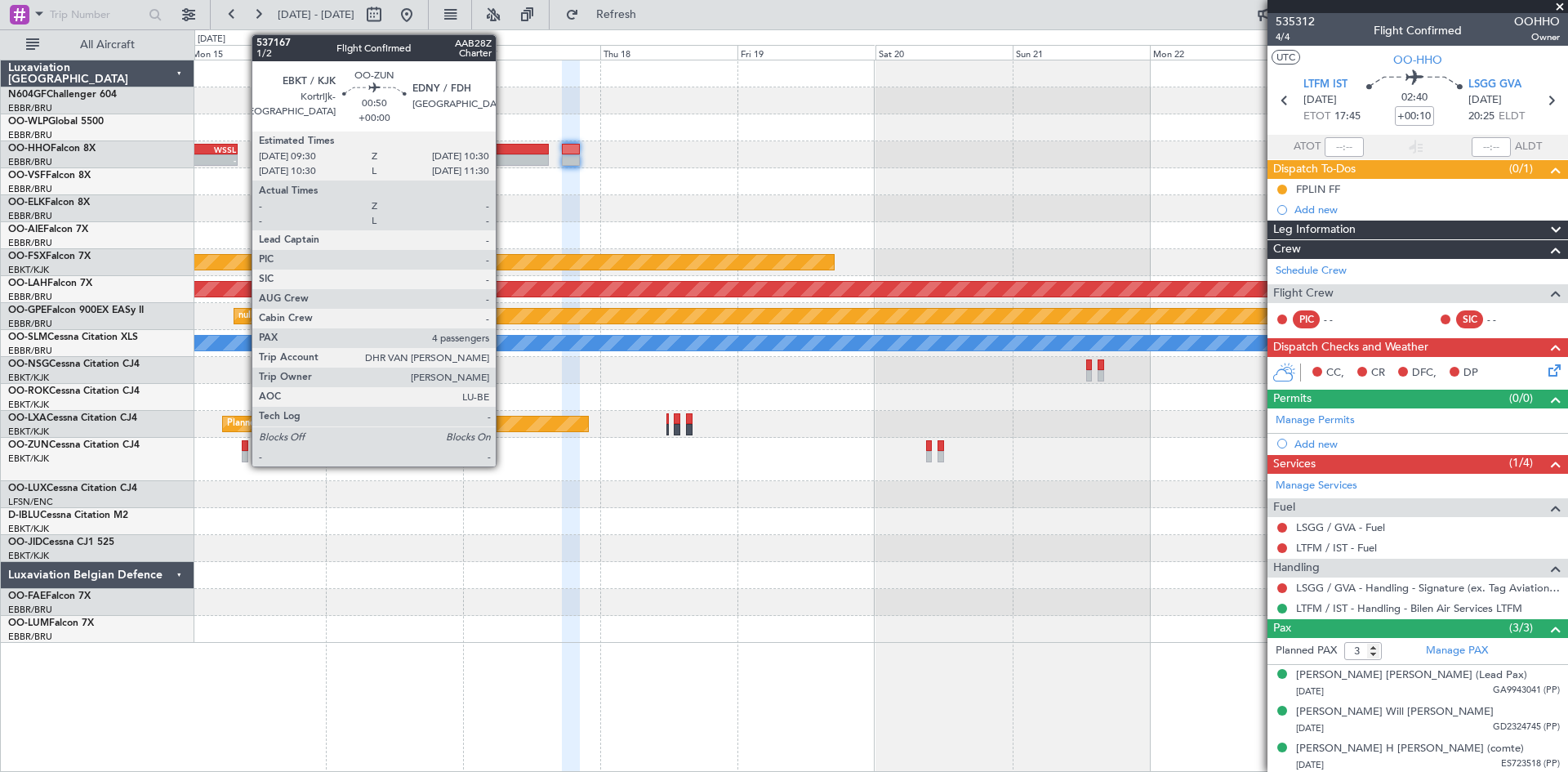
click at [243, 457] on div at bounding box center [245, 457] width 7 height 12
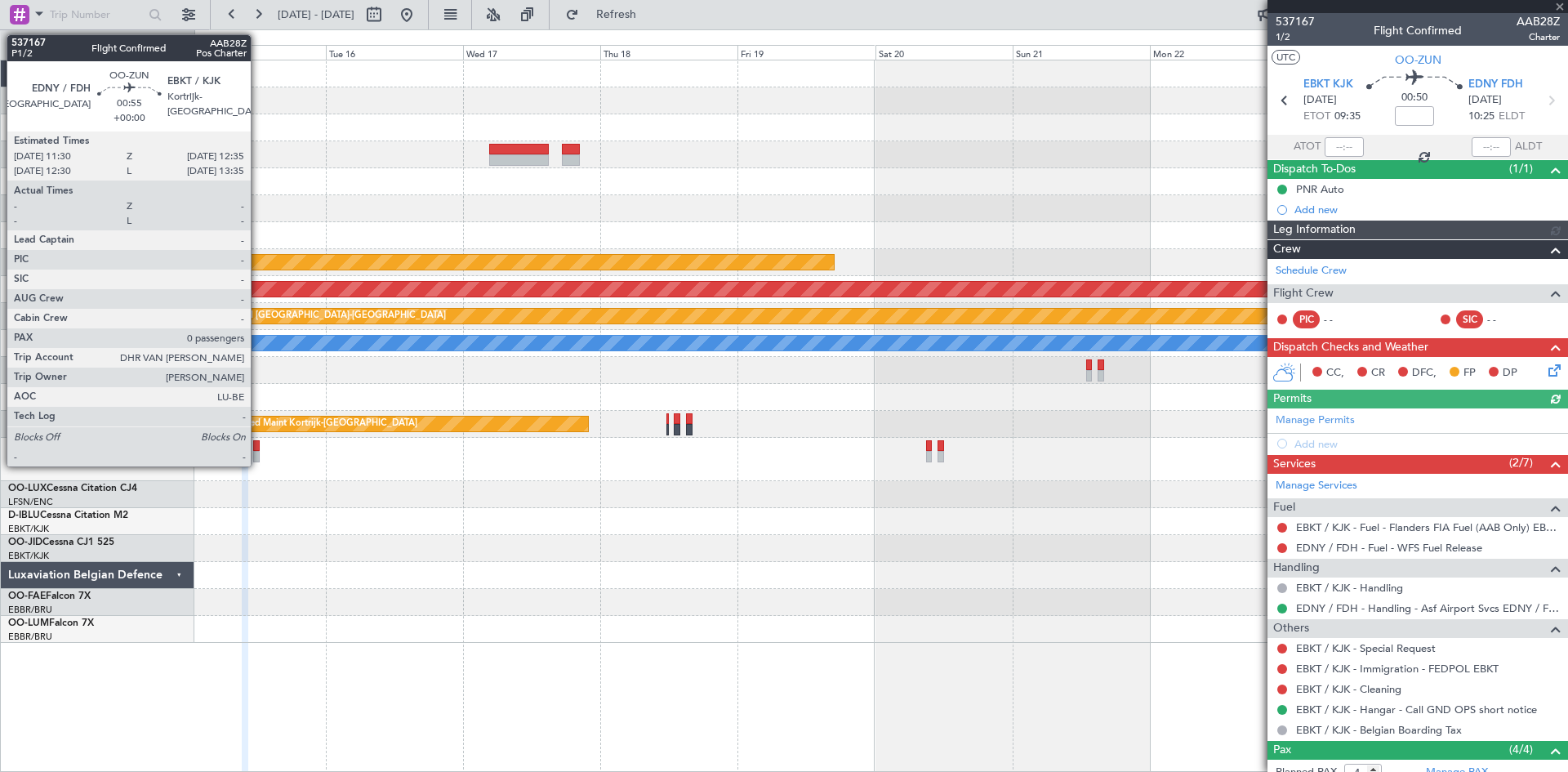
click at [258, 457] on div at bounding box center [256, 457] width 7 height 12
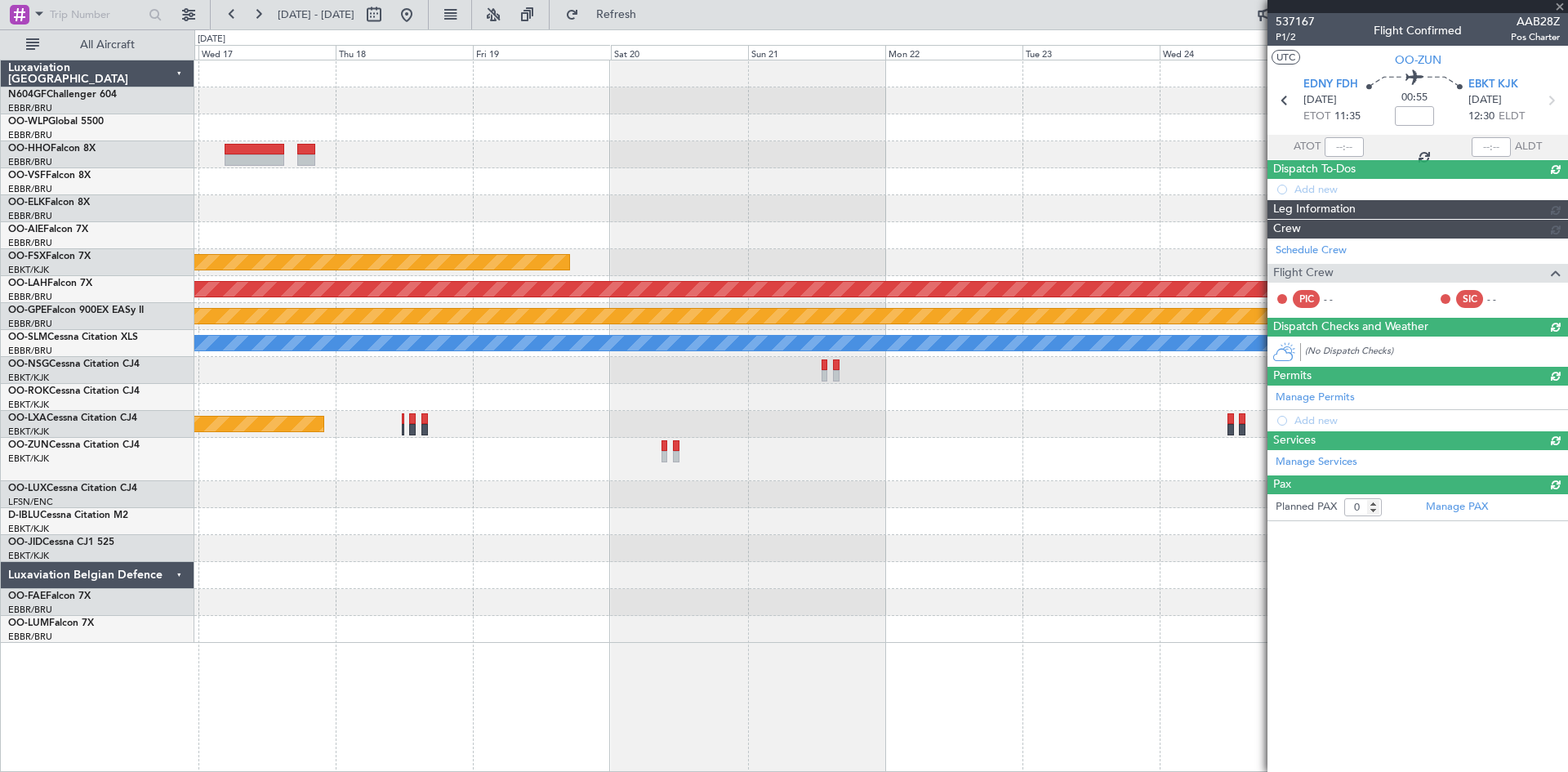
click at [666, 483] on div "LSGG 20:30 Z WSSL 08:40 Z - - Planned Maint Kortrijk-Wevelgem Planned Maint Alt…" at bounding box center [880, 352] width 1373 height 583
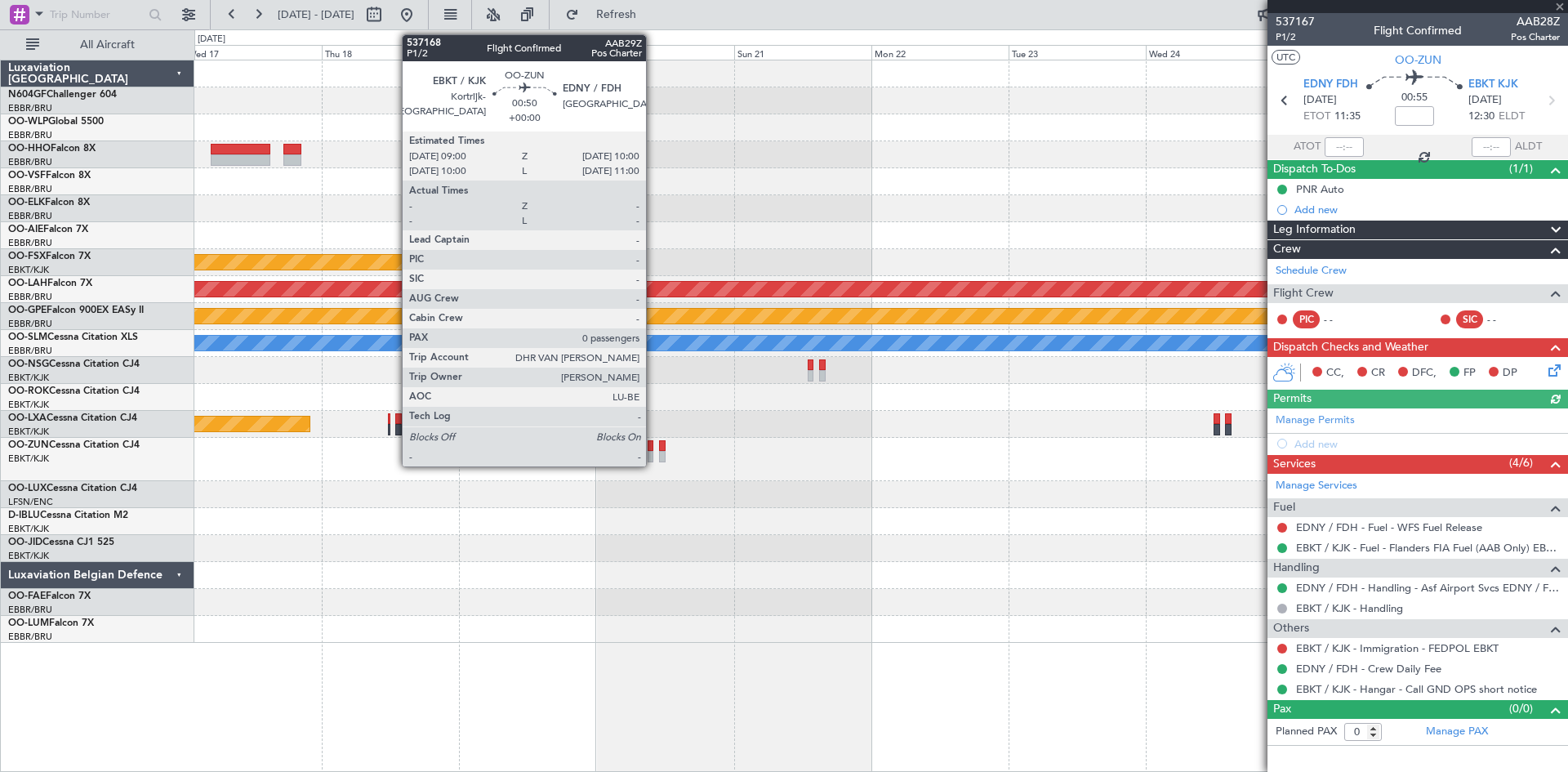
click at [653, 458] on div at bounding box center [650, 457] width 7 height 12
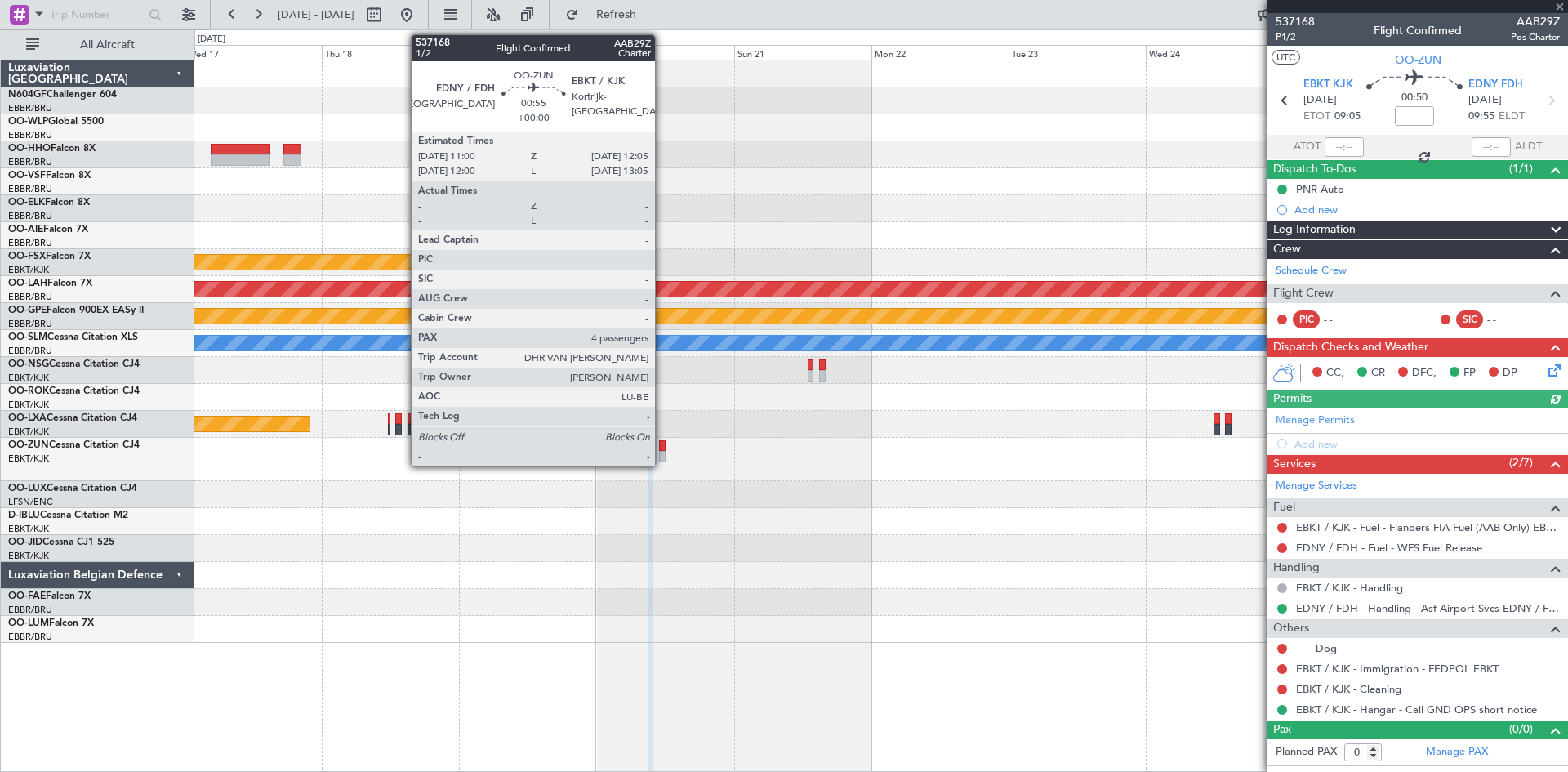
click at [662, 459] on div at bounding box center [662, 457] width 7 height 12
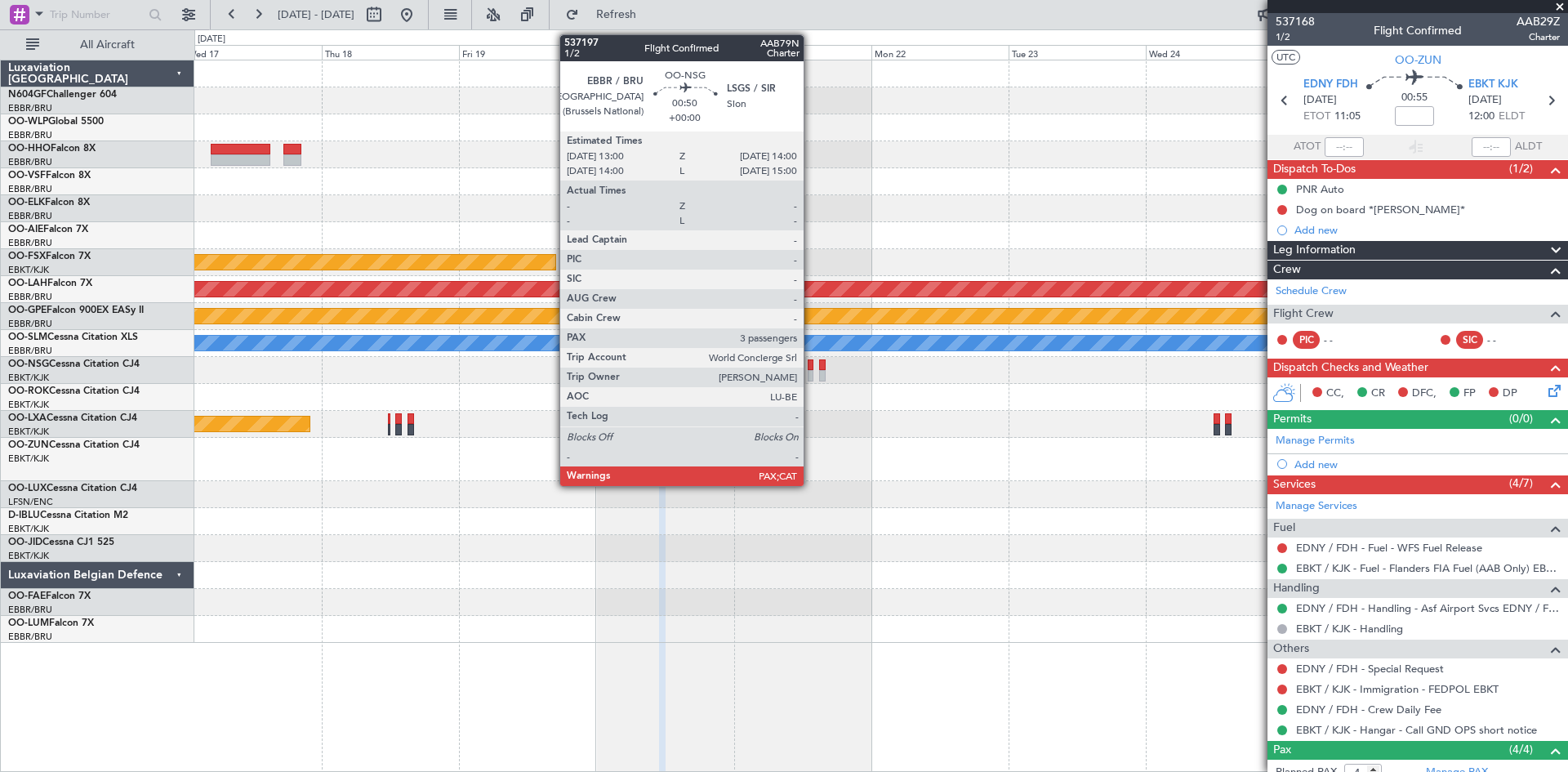
click at [811, 378] on div at bounding box center [811, 376] width 7 height 12
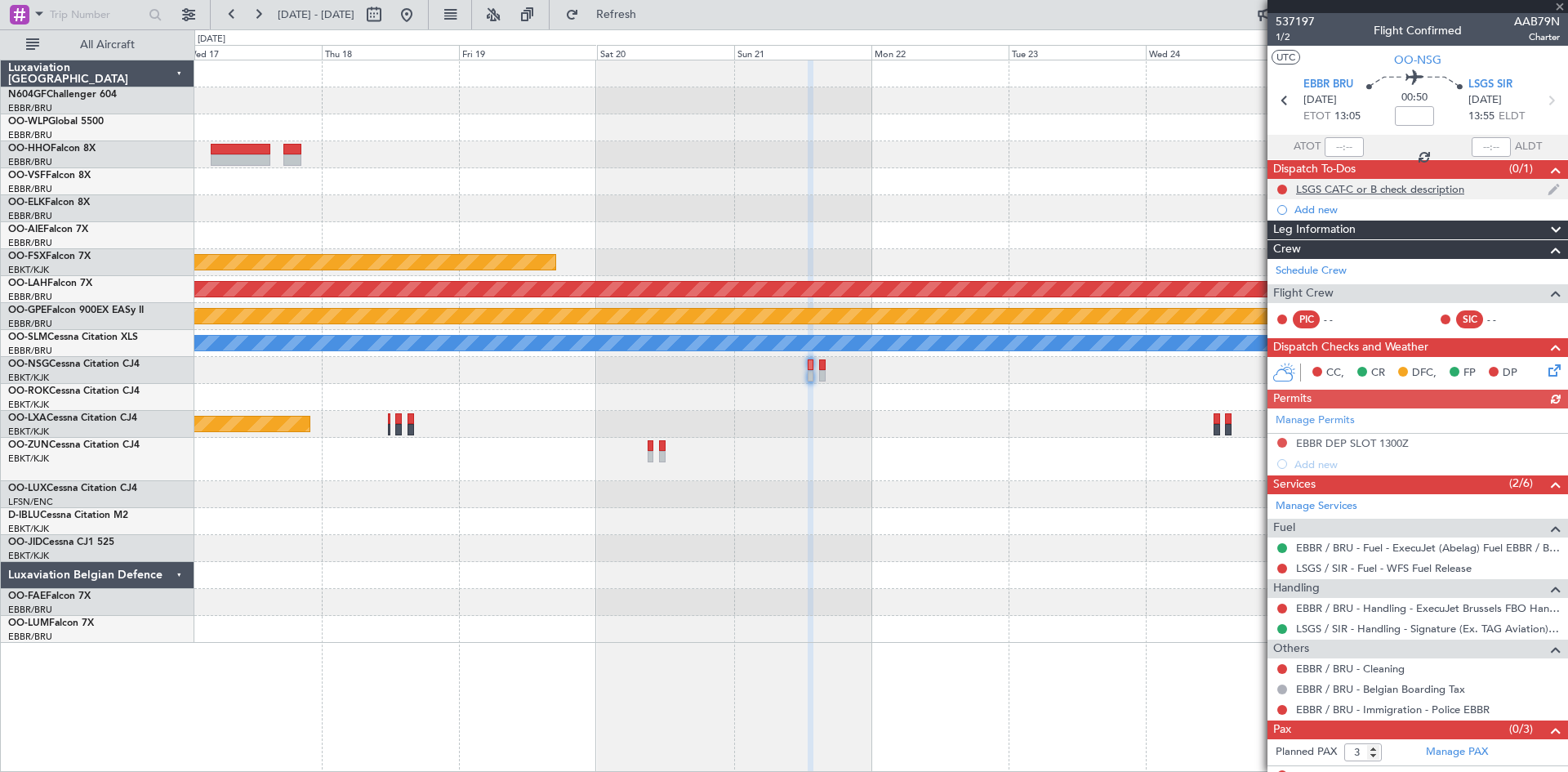
click at [1319, 186] on div "LSGS CAT-C or B check description" at bounding box center [1380, 189] width 168 height 13
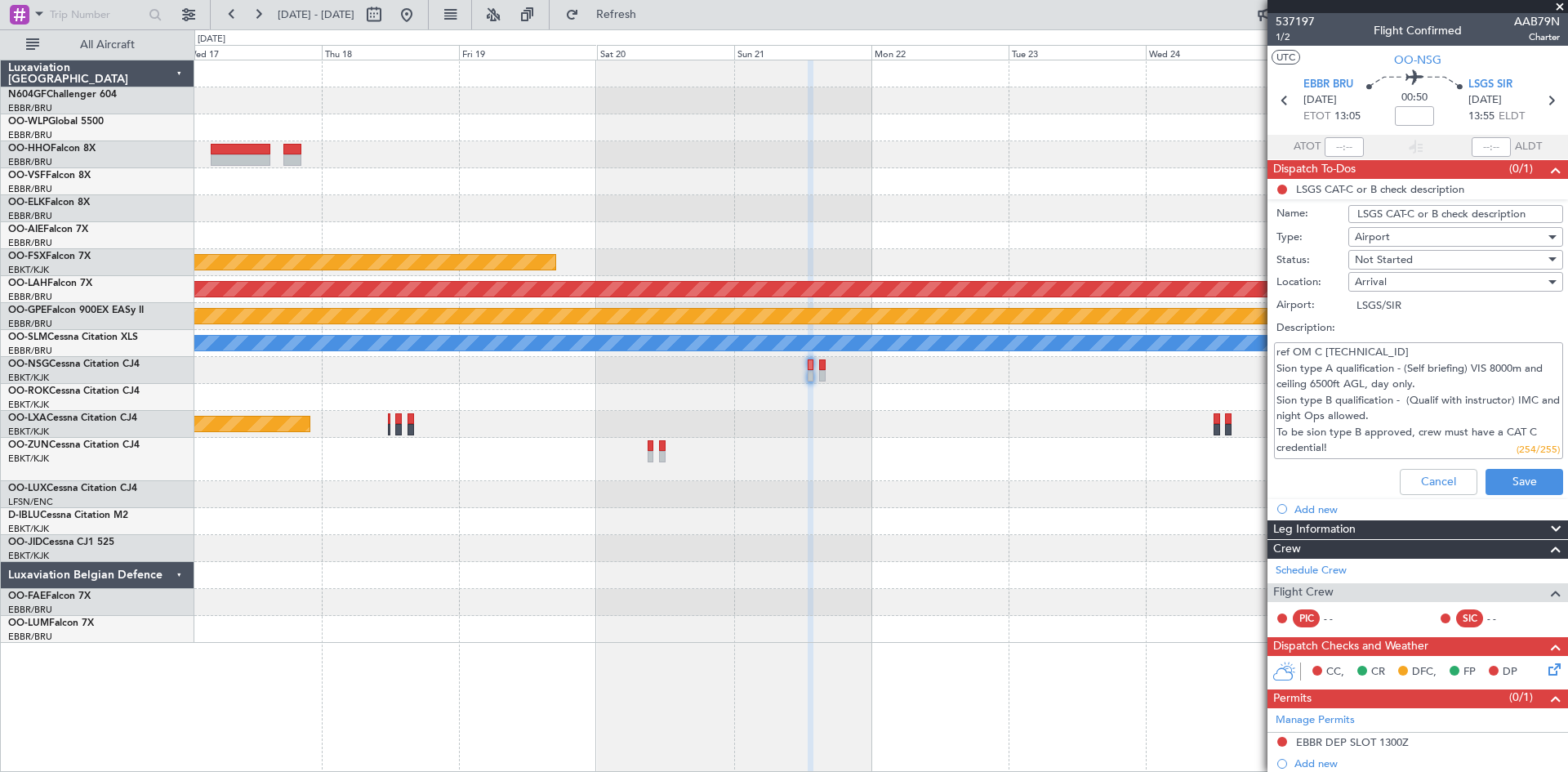
drag, startPoint x: 1532, startPoint y: 212, endPoint x: 1374, endPoint y: 213, distance: 158.0
click at [1348, 213] on input "LSGS CAT-C or B check description" at bounding box center [1456, 213] width 215 height 18
drag, startPoint x: 1276, startPoint y: 351, endPoint x: 1314, endPoint y: 471, distance: 125.9
click at [1336, 502] on ul "LSGS CAT-C or B check description Name: LSGS CAT-C or B check description Type:…" at bounding box center [1417, 349] width 301 height 340
click at [1414, 471] on button "Cancel" at bounding box center [1438, 482] width 78 height 26
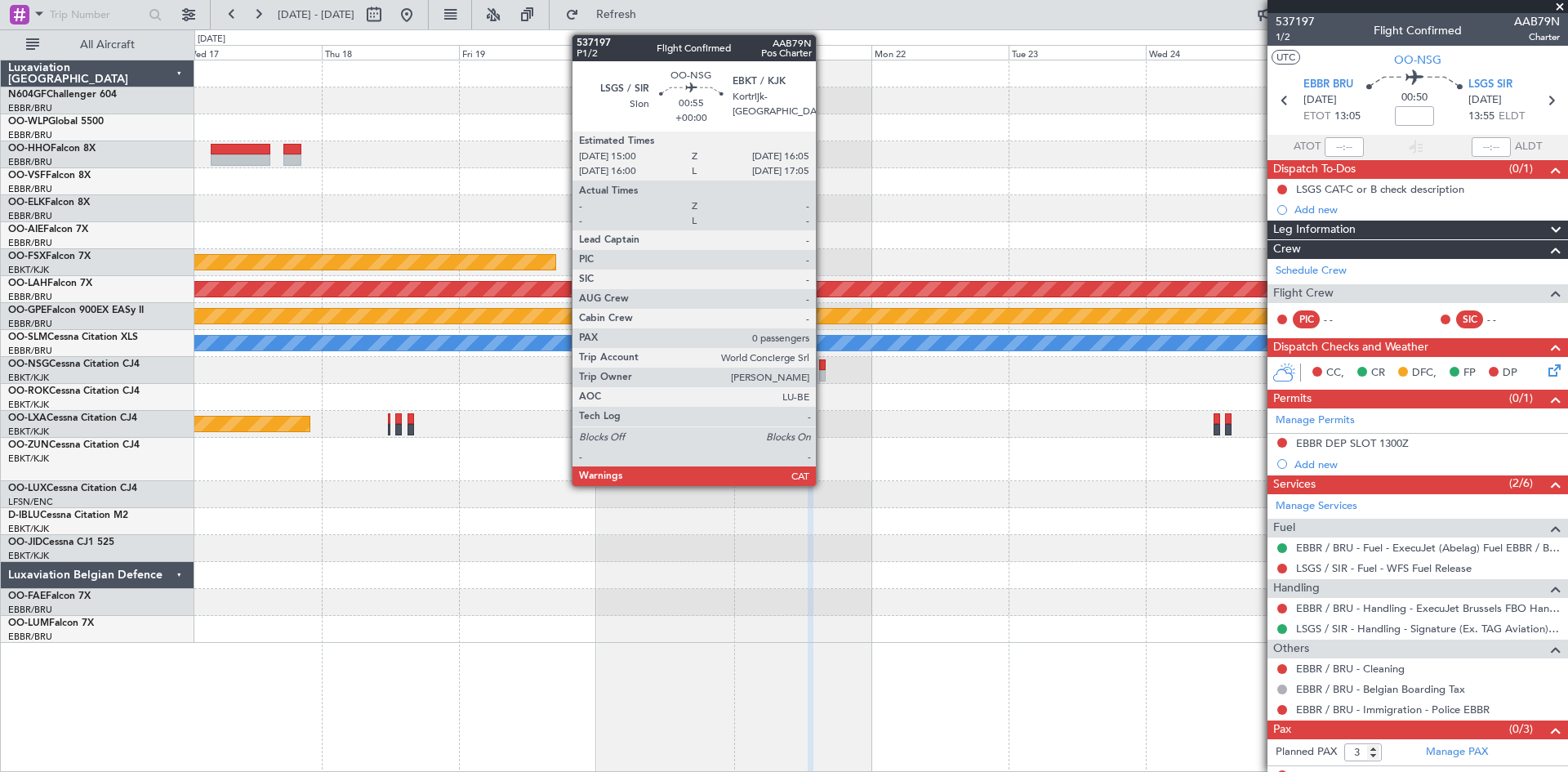
click at [823, 371] on div at bounding box center [822, 376] width 7 height 12
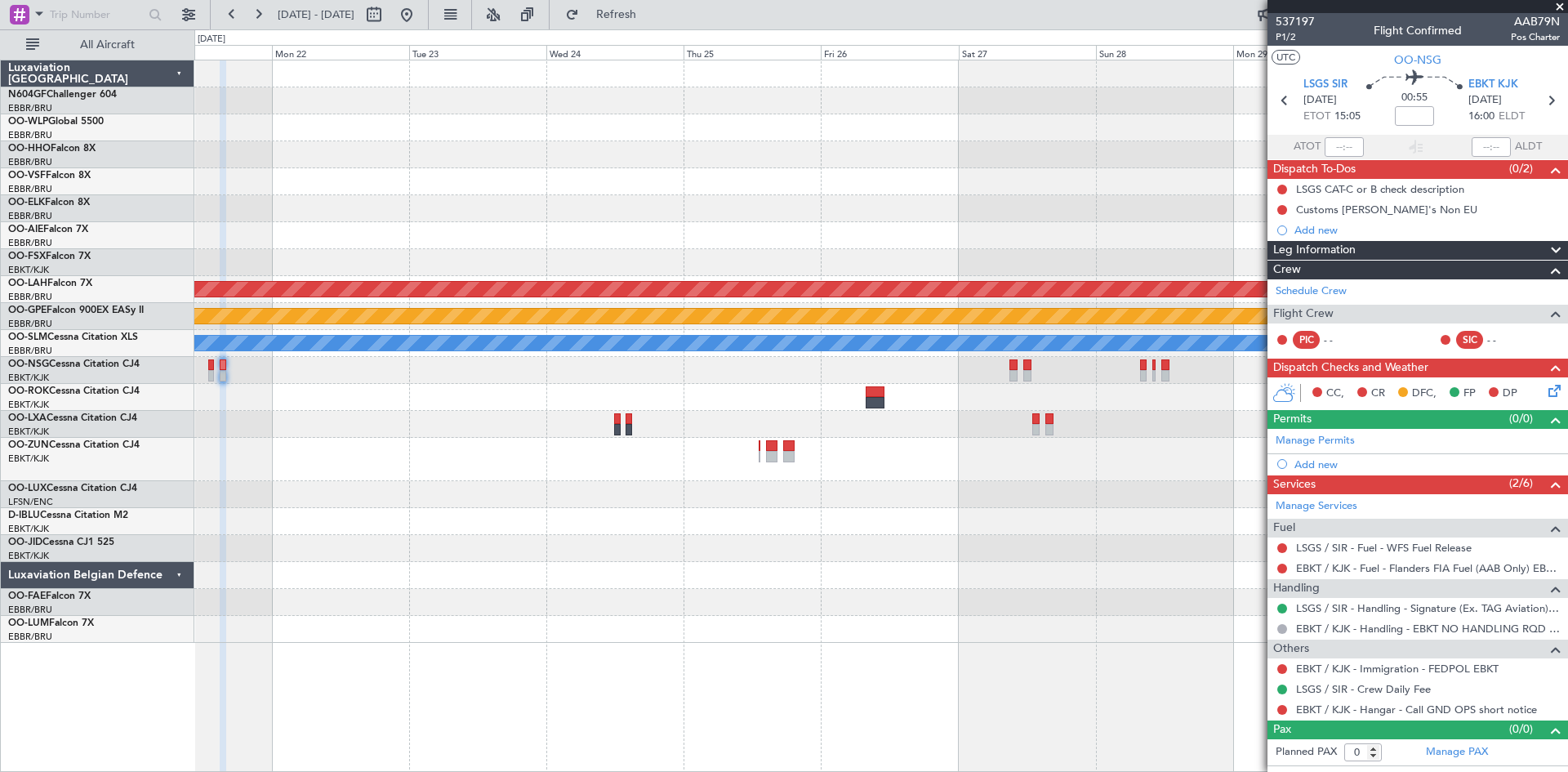
click at [487, 462] on div "Planned Maint Kortrijk-Wevelgem Planned Maint Alton-st Louis (St Louis Regl) nu…" at bounding box center [880, 352] width 1373 height 583
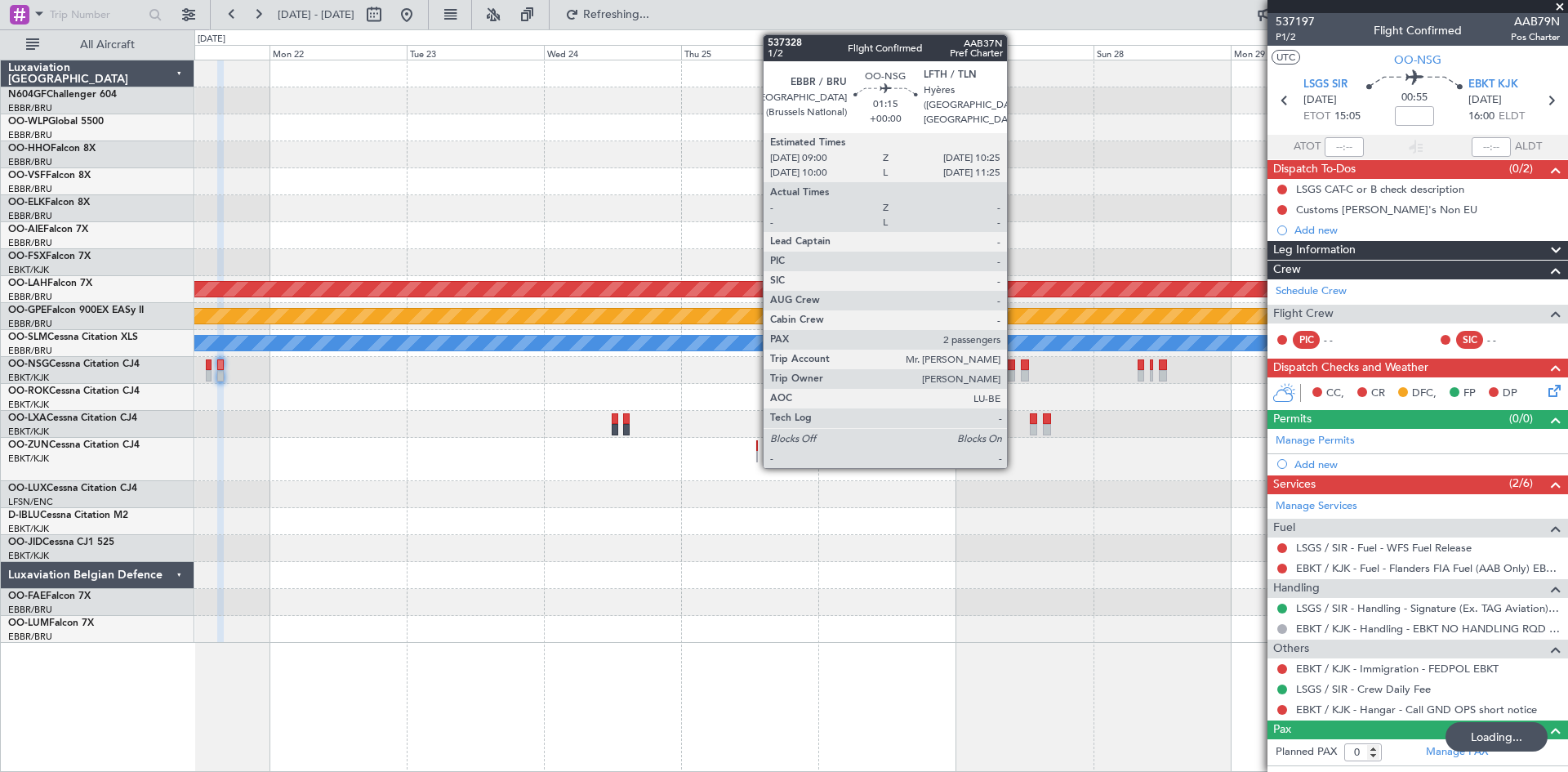
click at [1015, 371] on div at bounding box center [1011, 376] width 8 height 12
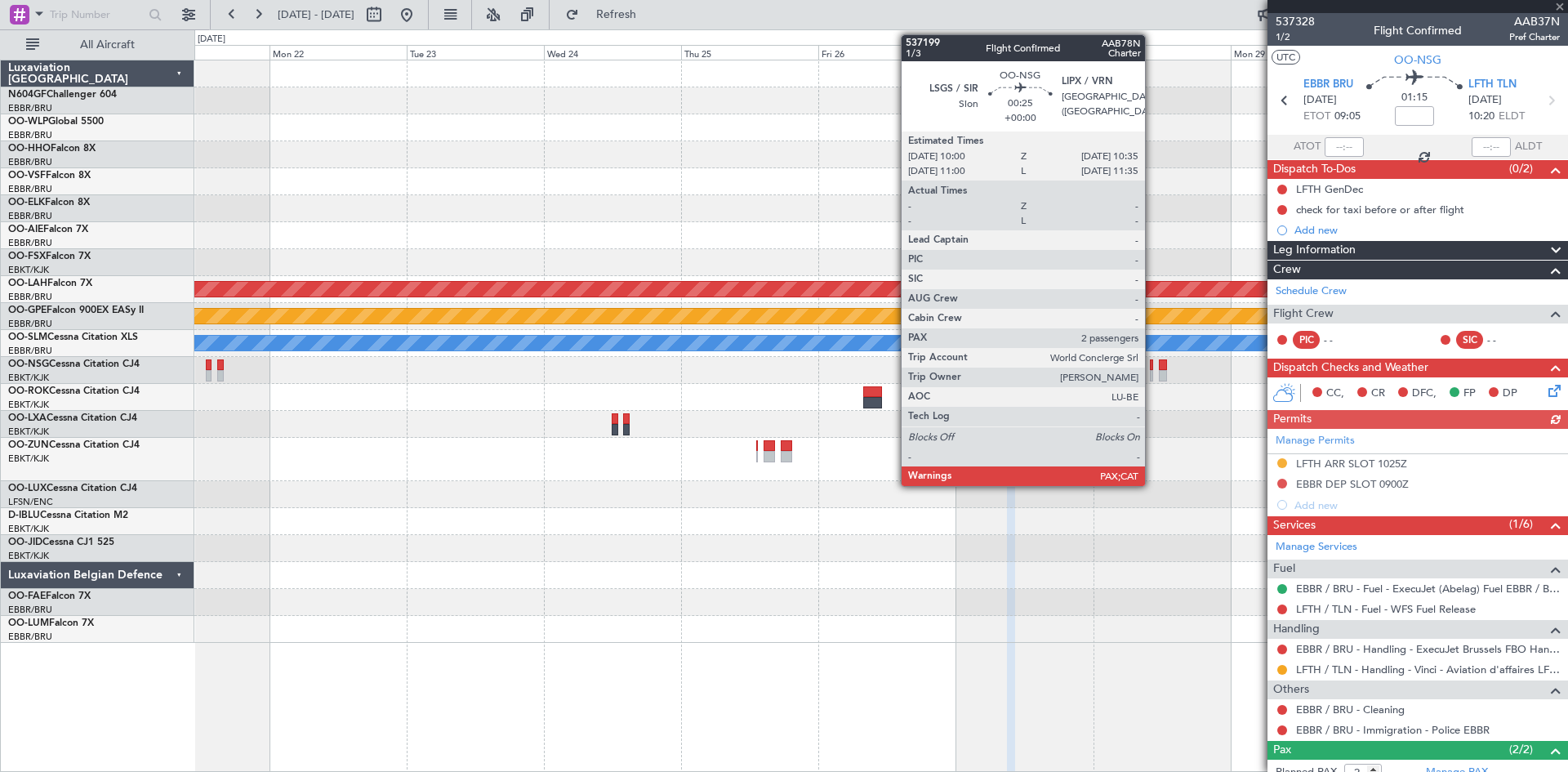
click at [1152, 373] on div at bounding box center [1152, 376] width 4 height 12
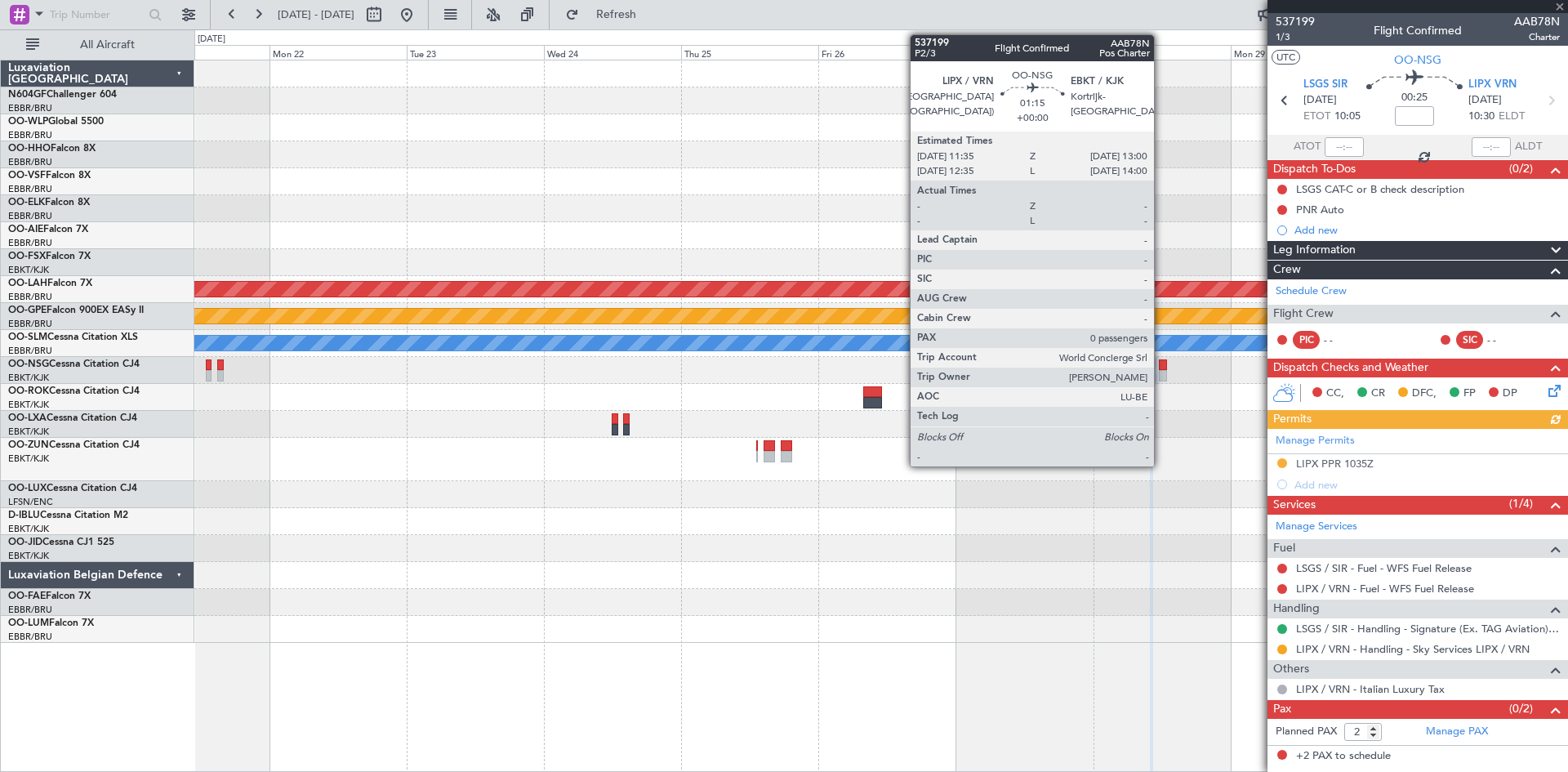
click at [1162, 371] on div at bounding box center [1163, 376] width 8 height 12
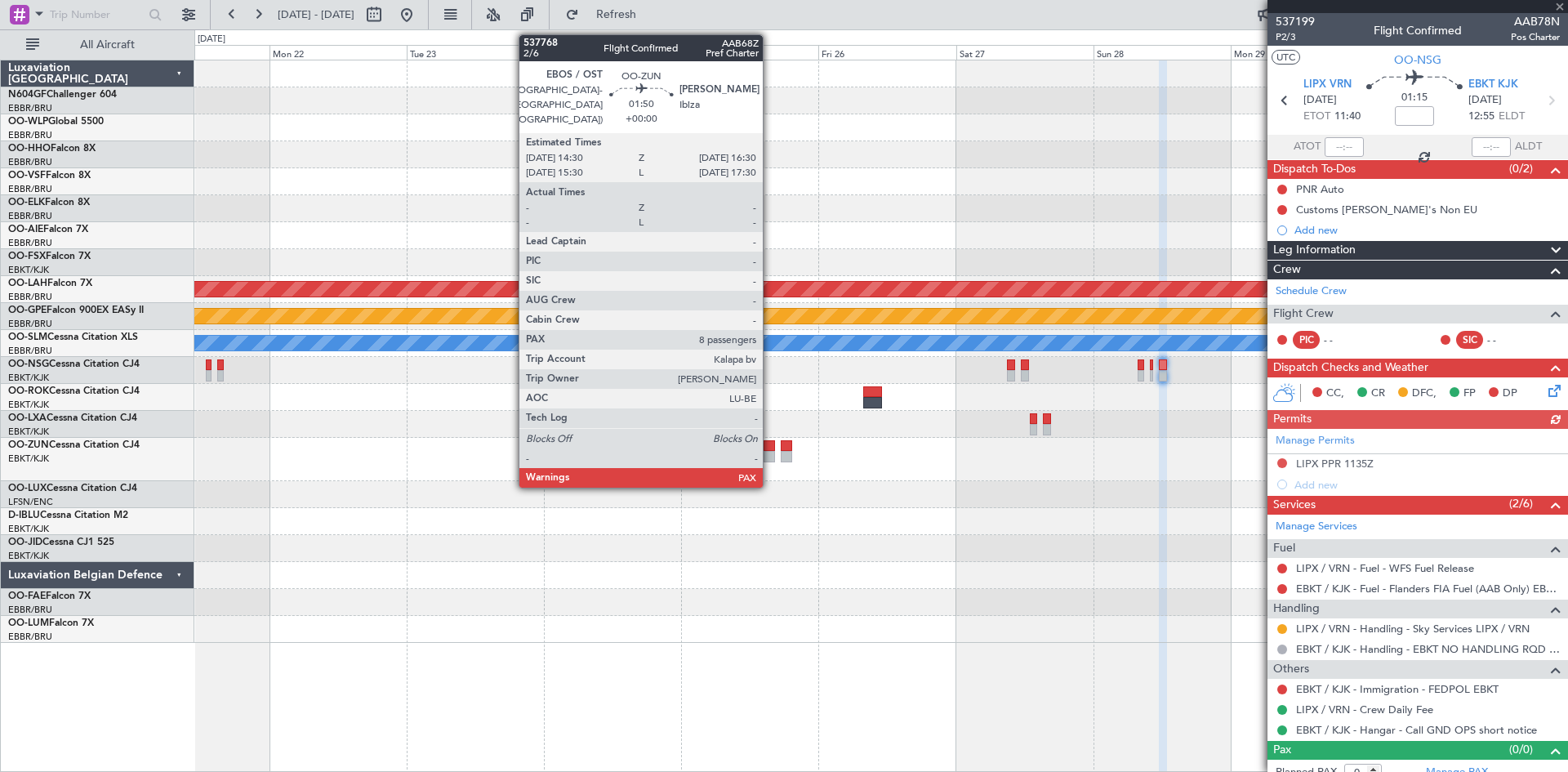
click at [771, 453] on div at bounding box center [770, 457] width 12 height 12
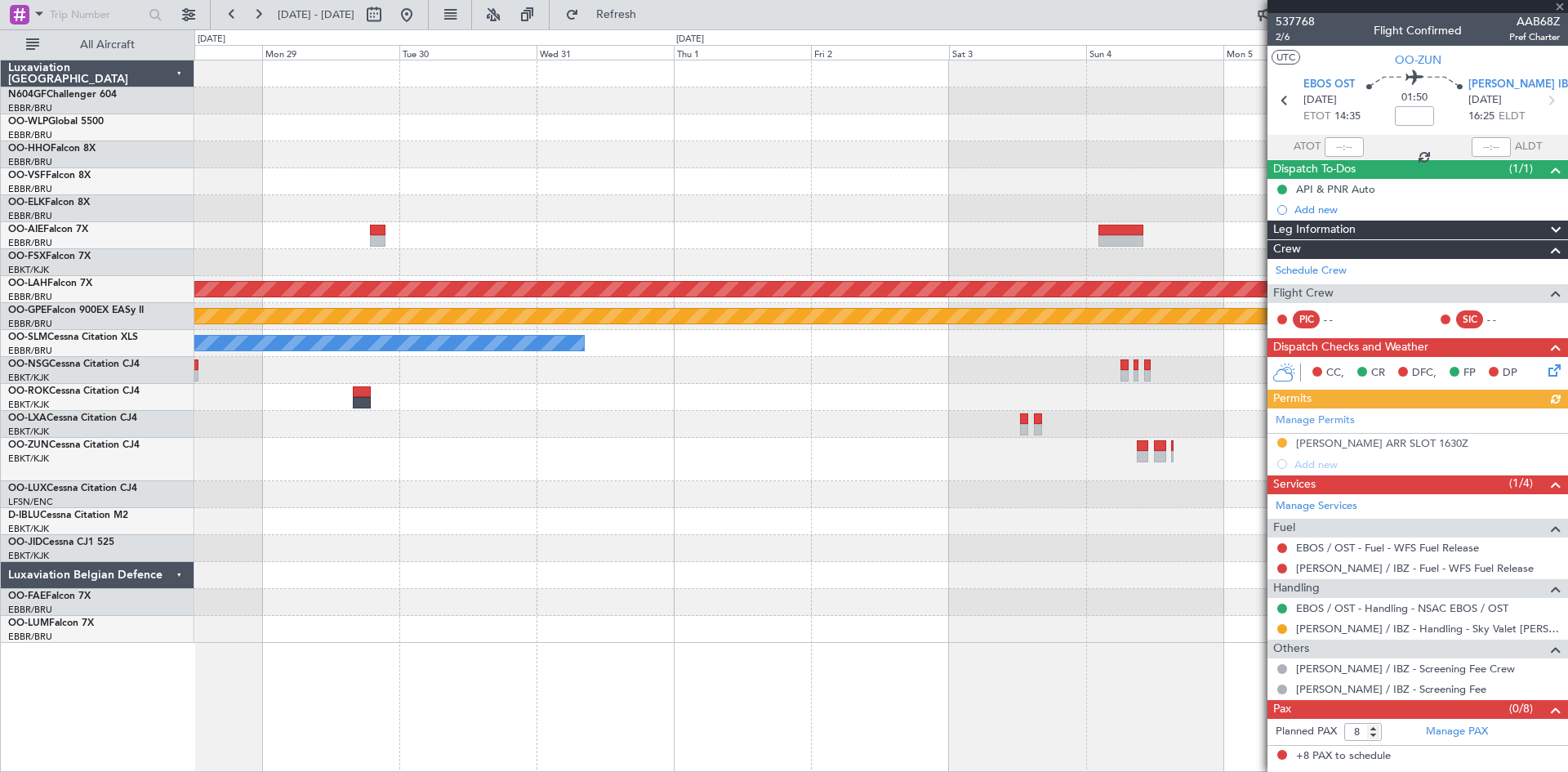
click at [121, 409] on div "Planned Maint Alton-st Louis (St Louis Regl) null Kortrijk-Wevelgem A/C Unavail…" at bounding box center [784, 401] width 1568 height 743
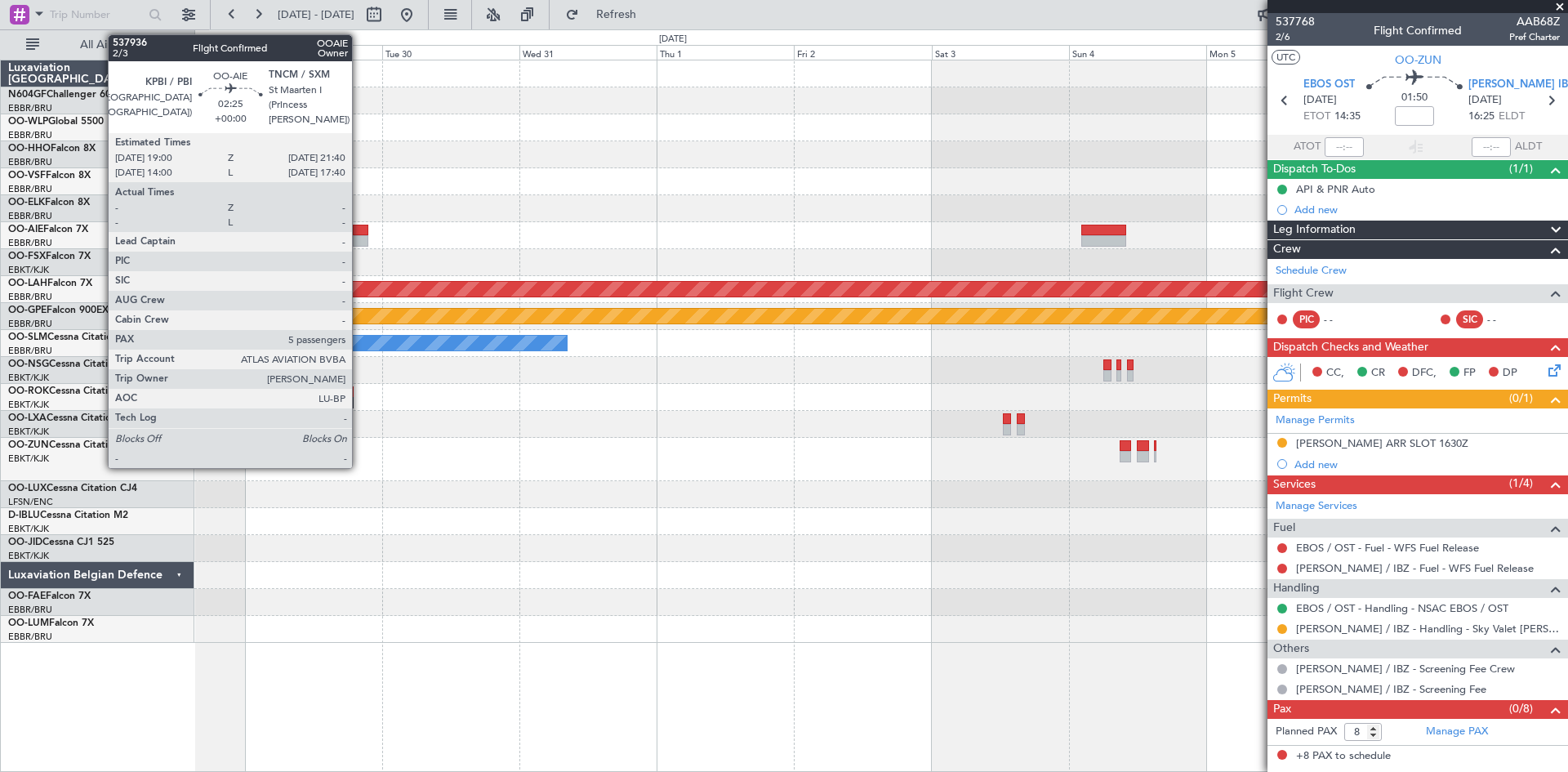
click at [359, 237] on div at bounding box center [360, 241] width 15 height 12
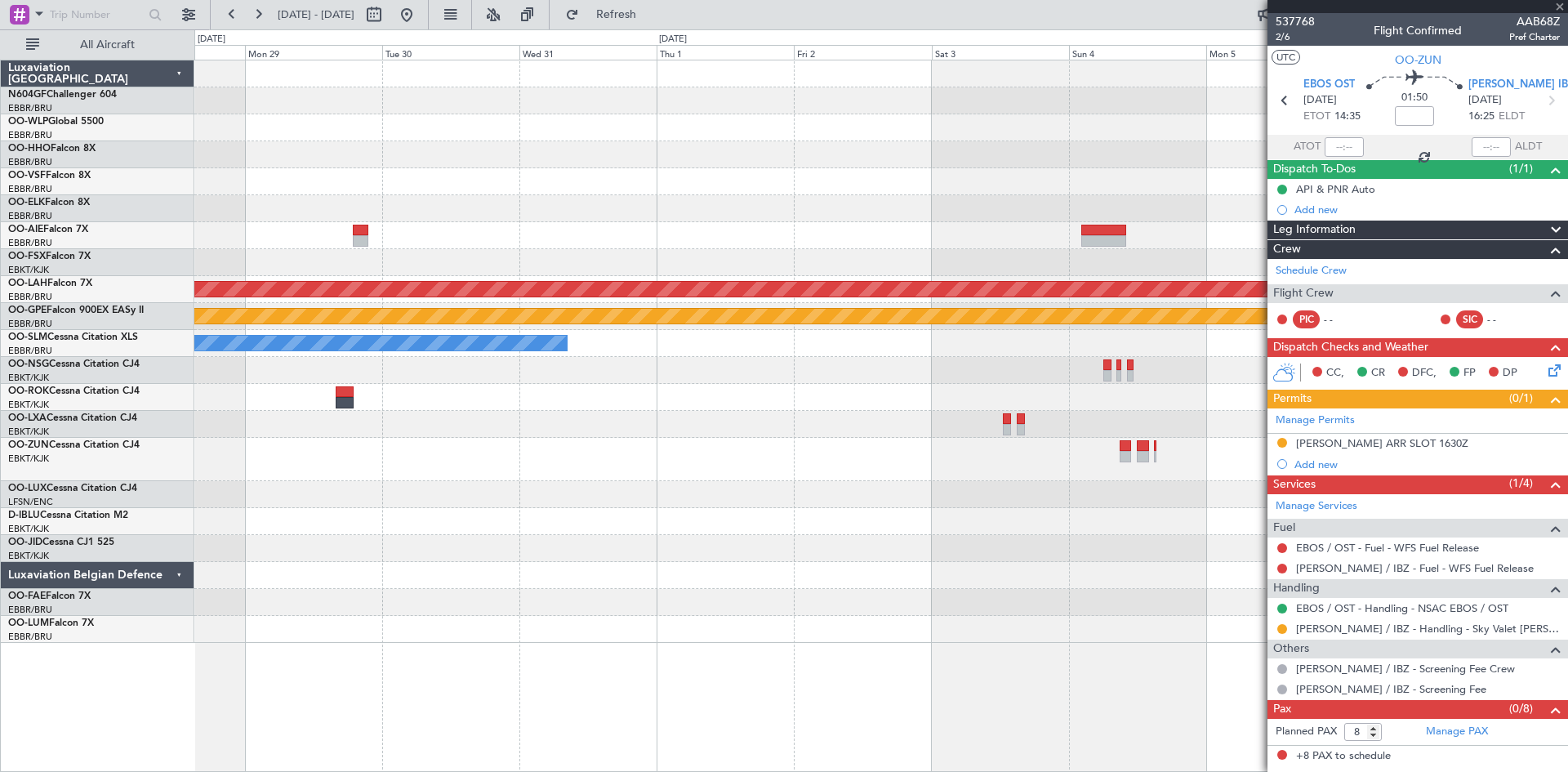
type input "5"
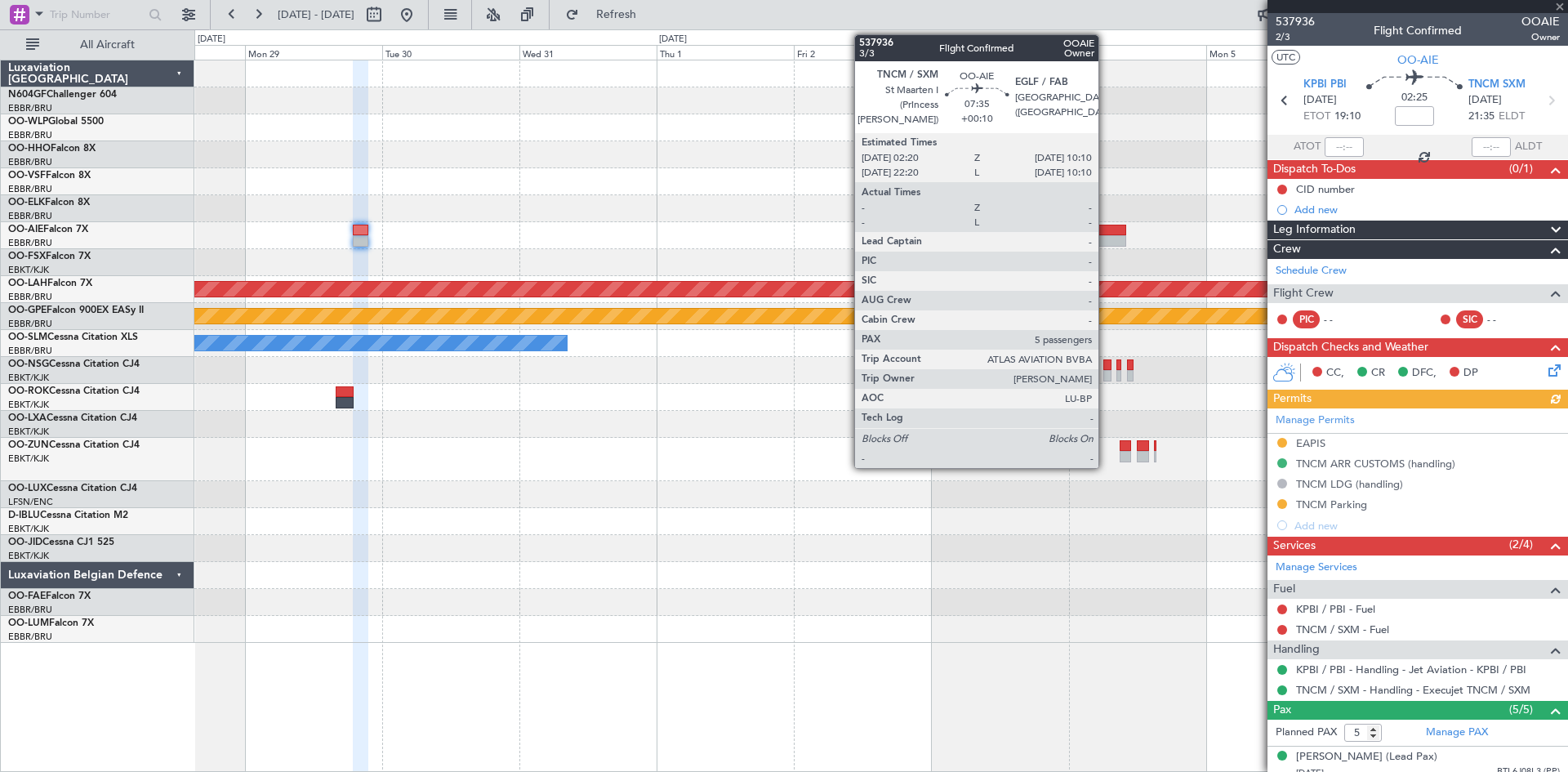
click at [1106, 238] on div at bounding box center [1103, 241] width 45 height 12
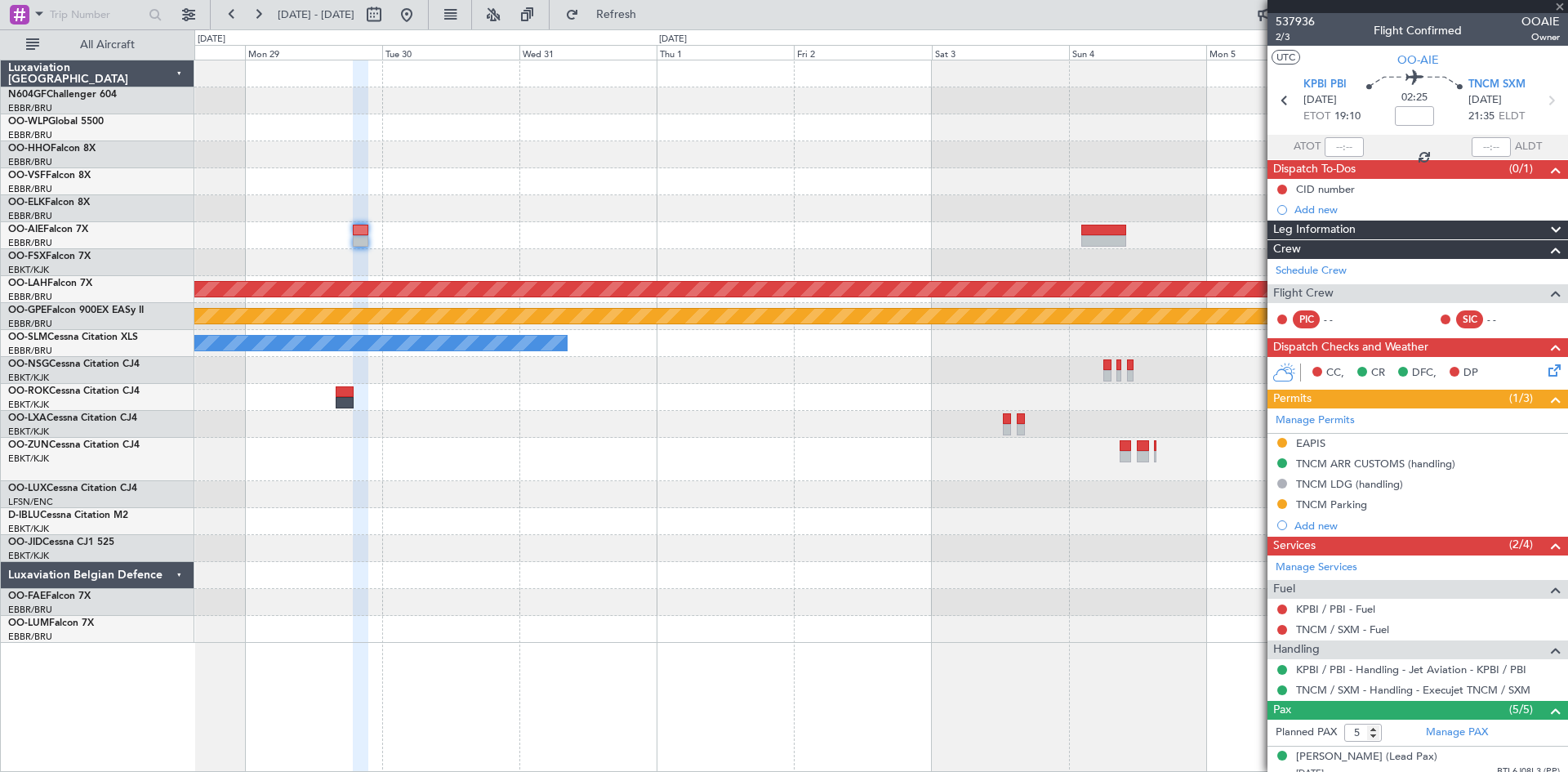
type input "+00:10"
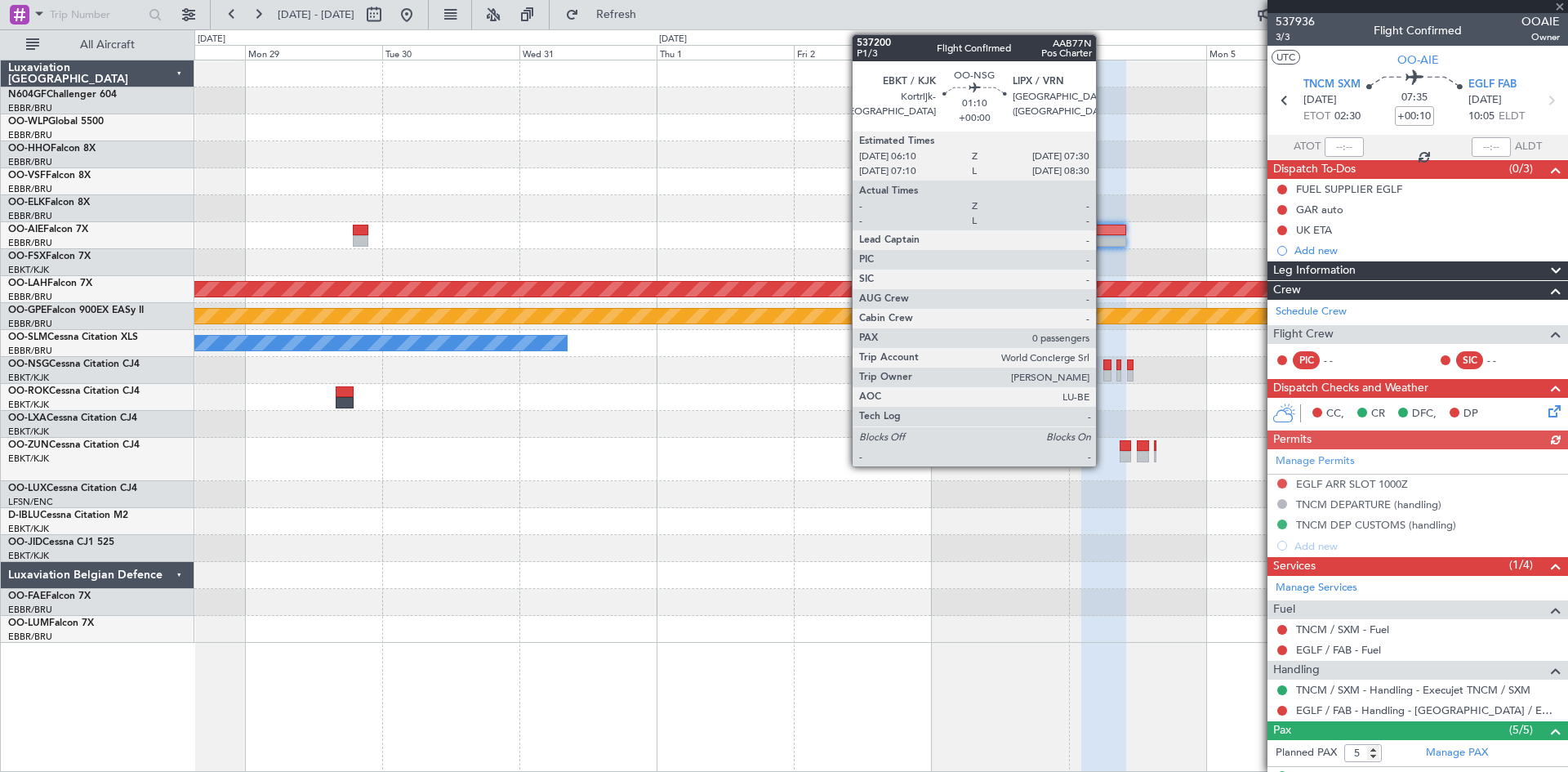
click at [1103, 372] on div at bounding box center [1107, 376] width 8 height 12
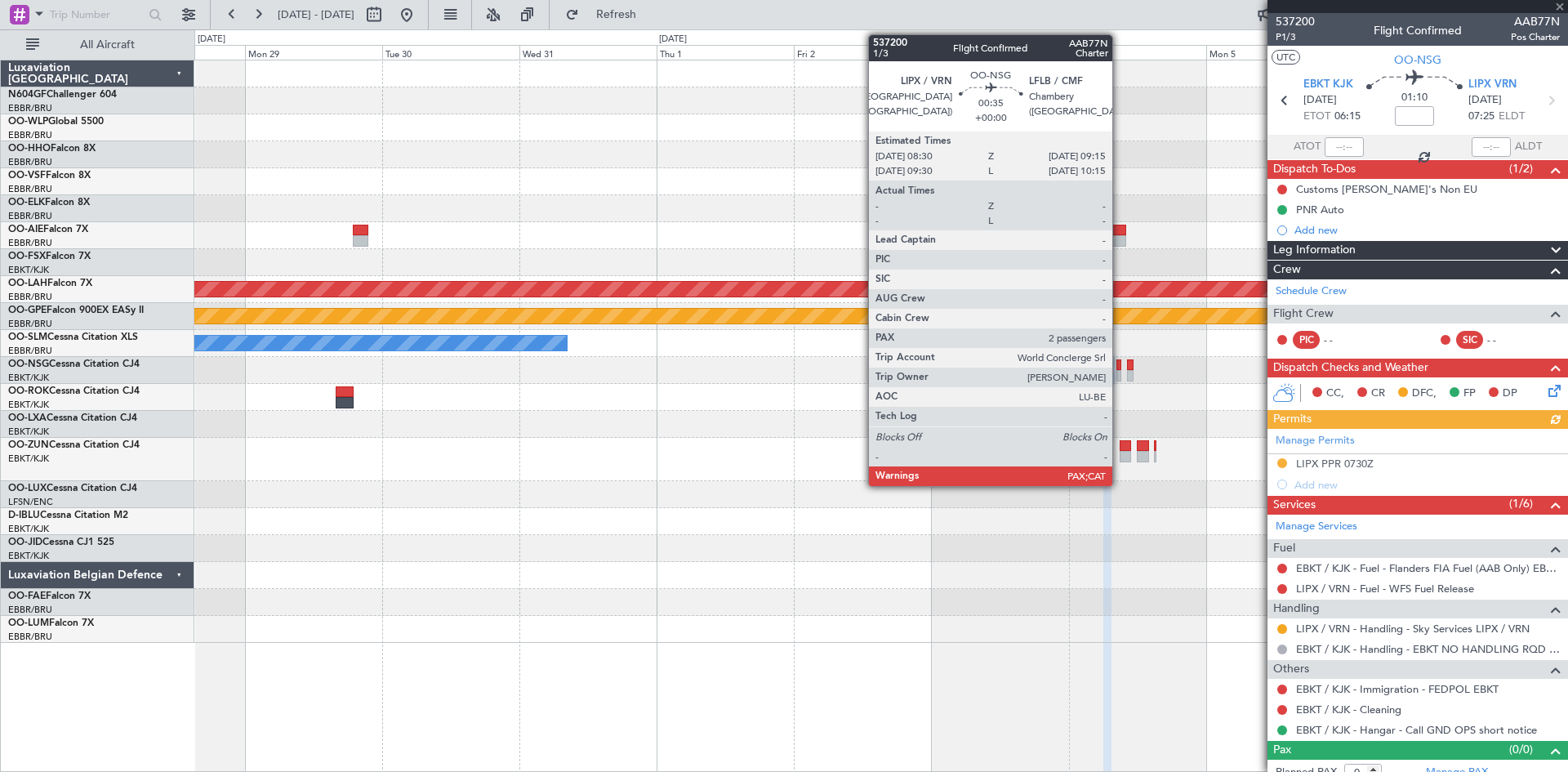
click at [1119, 372] on div at bounding box center [1118, 376] width 5 height 12
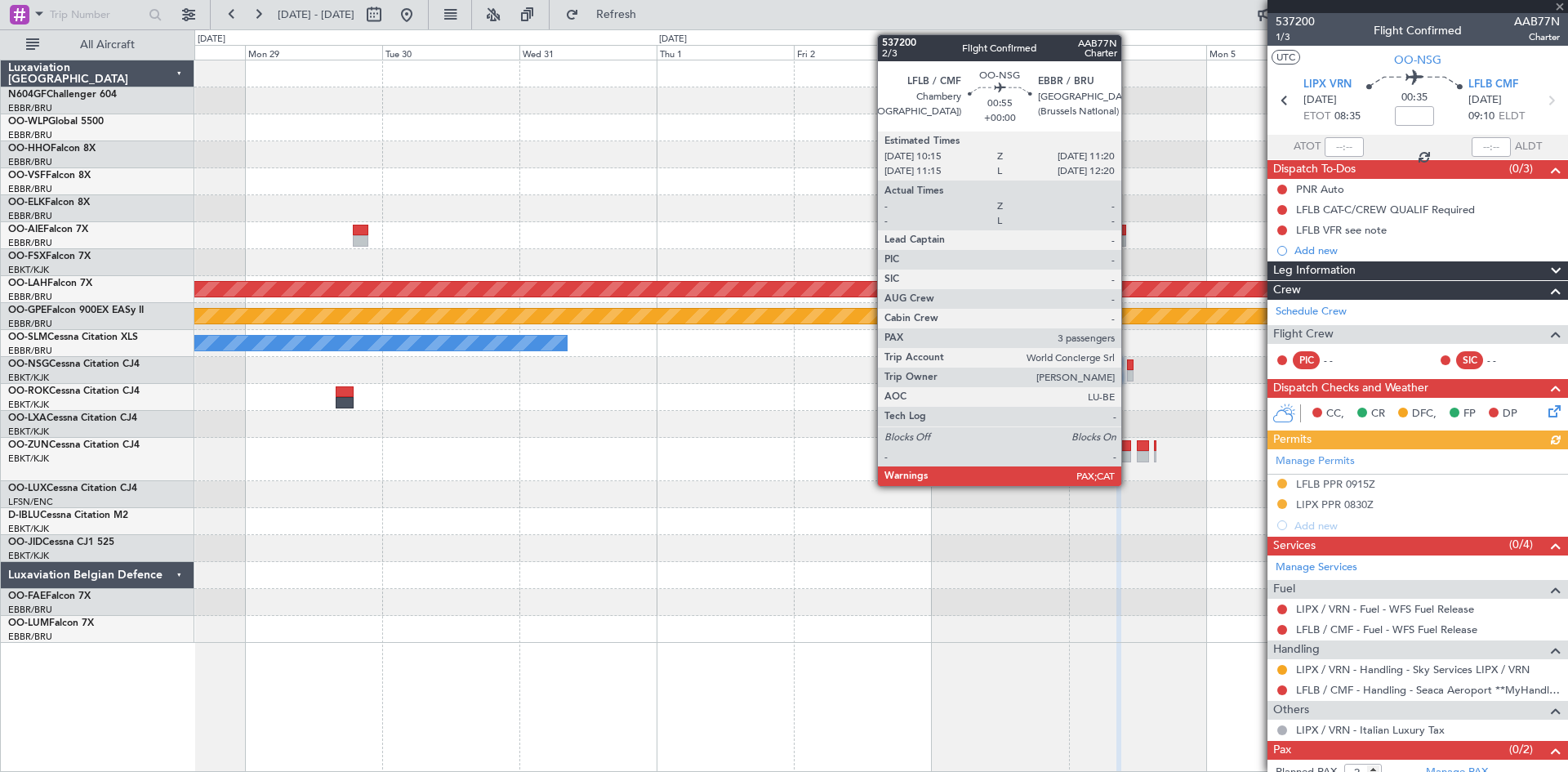
click at [1130, 372] on div at bounding box center [1130, 376] width 7 height 12
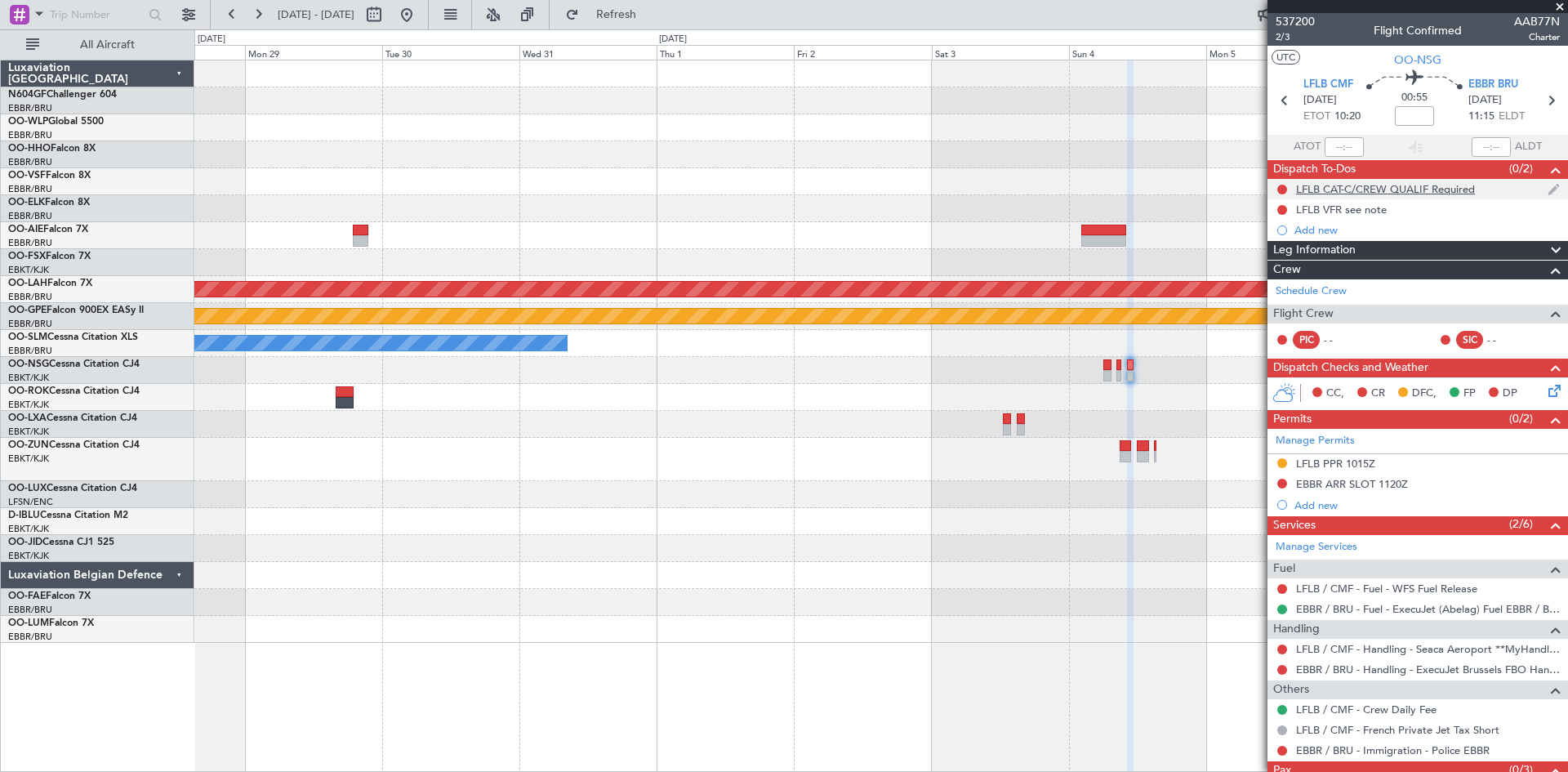
click at [1358, 183] on div "LFLB CAT-C/CREW QUALIF Required" at bounding box center [1385, 189] width 179 height 13
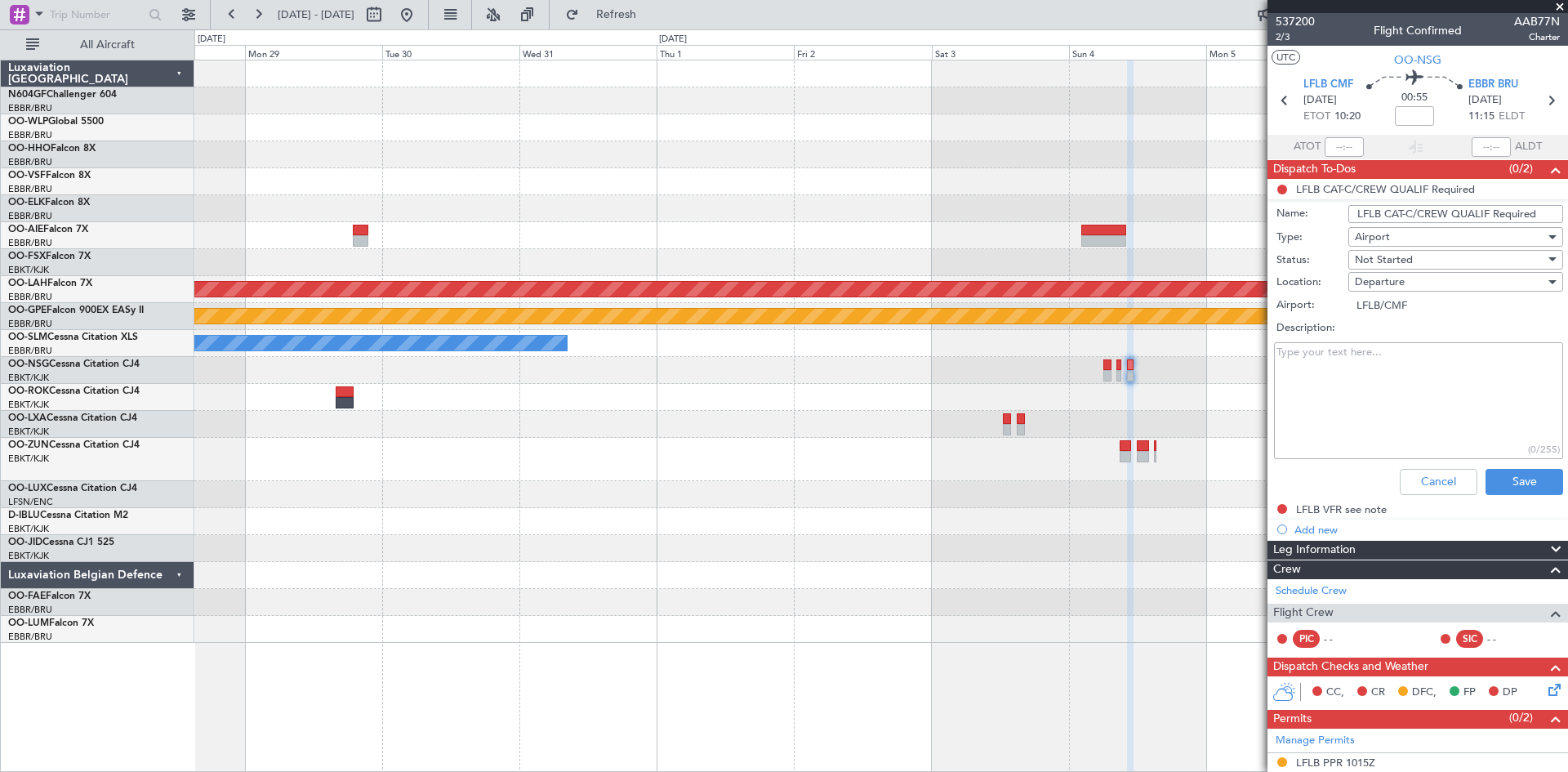
drag, startPoint x: 1352, startPoint y: 212, endPoint x: 1536, endPoint y: 212, distance: 184.0
click at [1536, 212] on input "LFLB CAT-C/CREW QUALIF Required" at bounding box center [1456, 213] width 215 height 18
click at [1432, 486] on button "Cancel" at bounding box center [1438, 482] width 78 height 26
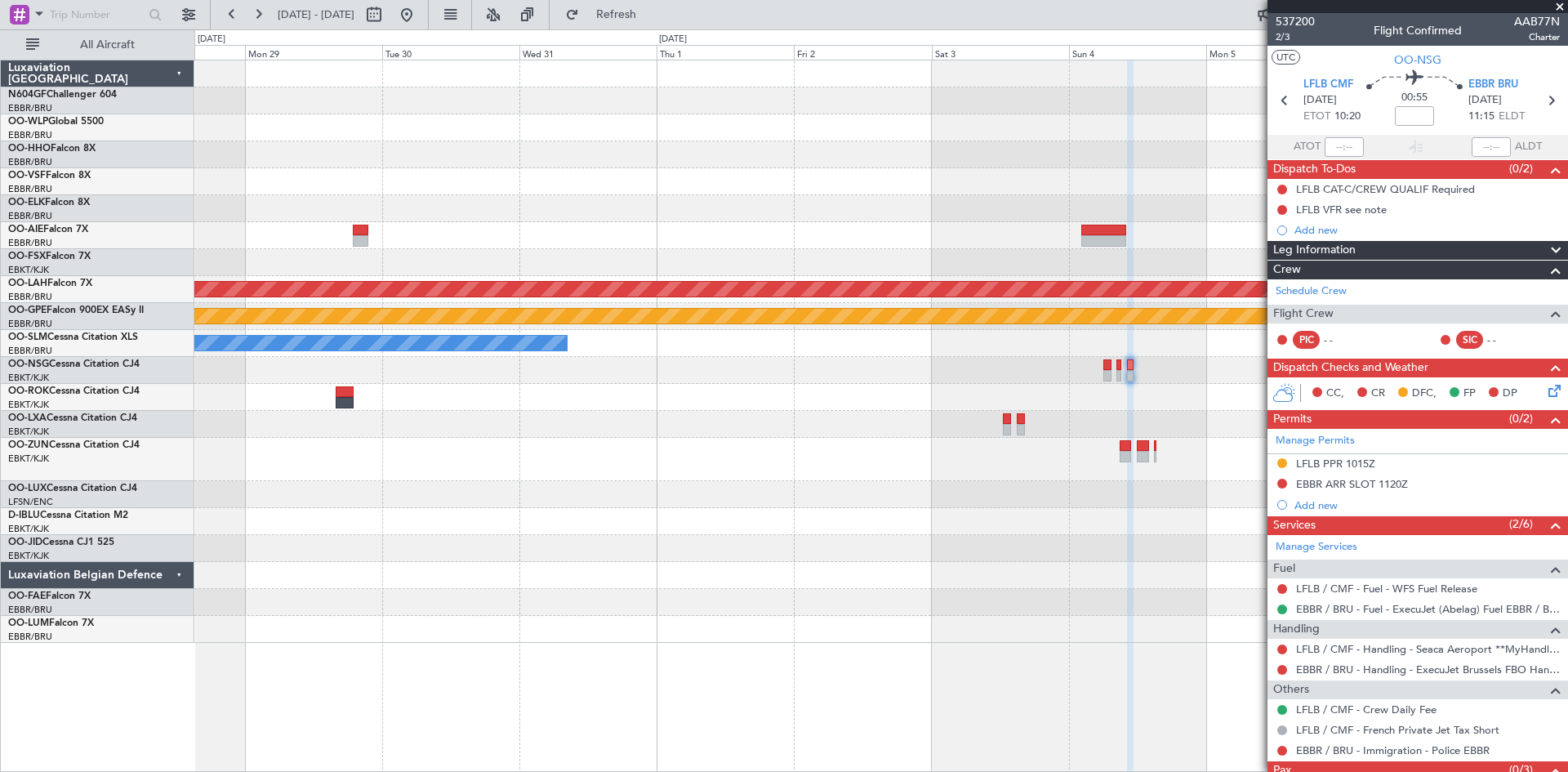
drag, startPoint x: 1337, startPoint y: 212, endPoint x: 1364, endPoint y: 240, distance: 38.9
click at [1338, 211] on div "LFLB VFR see note" at bounding box center [1341, 210] width 90 height 13
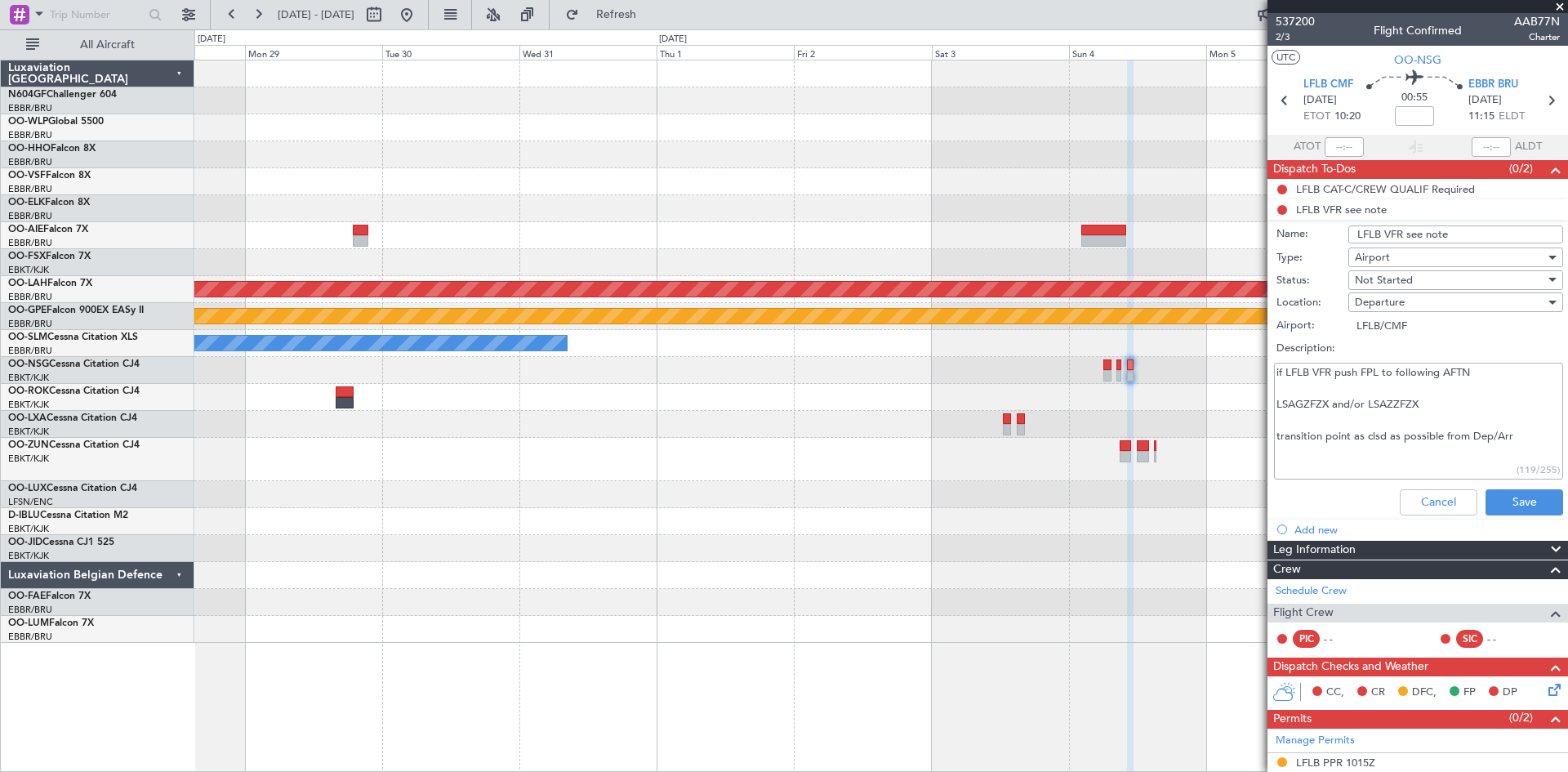
drag, startPoint x: 1464, startPoint y: 228, endPoint x: 1306, endPoint y: 234, distance: 158.1
click at [1305, 234] on div "Name: LFLB VFR see note" at bounding box center [1418, 234] width 317 height 24
drag, startPoint x: 1531, startPoint y: 437, endPoint x: 1254, endPoint y: 362, distance: 287.0
click at [1254, 362] on fb-app "28 Dec 2025 - 07 Jan 2026 Refresh Quick Links All Aircraft Planned Maint Alton-…" at bounding box center [784, 392] width 1568 height 760
click at [1427, 503] on button "Cancel" at bounding box center [1438, 502] width 78 height 26
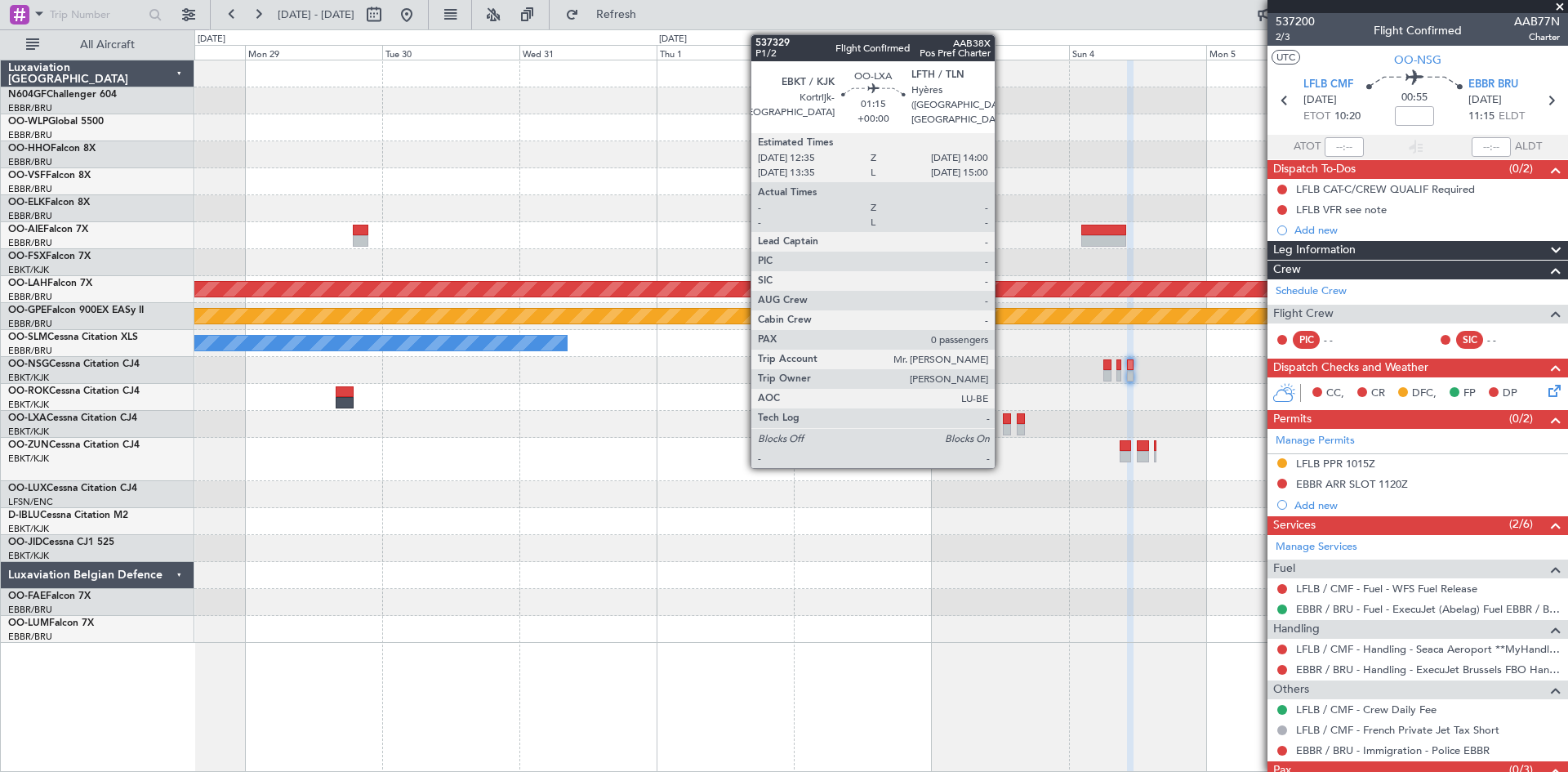
click at [1003, 428] on div at bounding box center [1007, 430] width 8 height 12
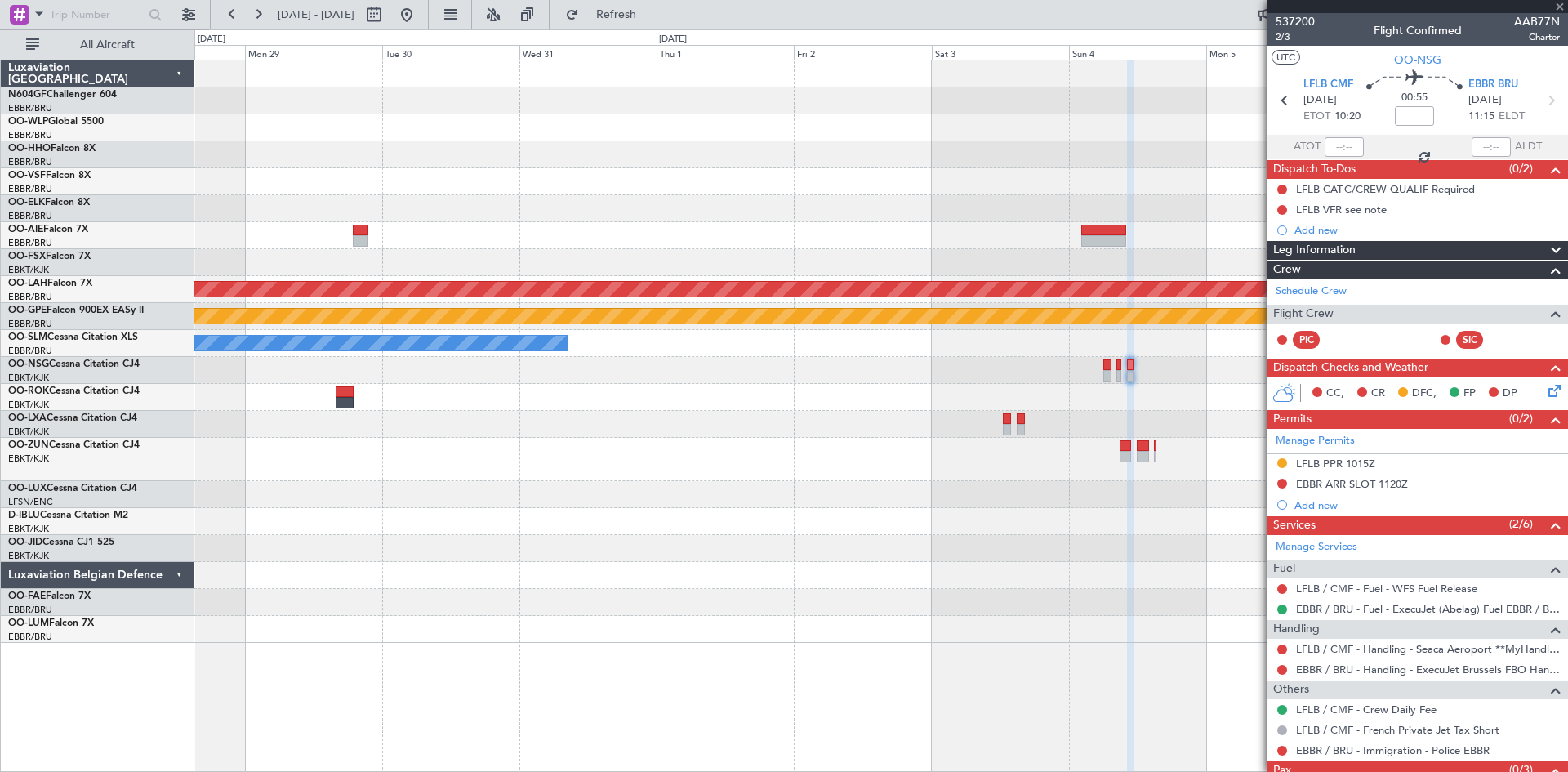
type input "0"
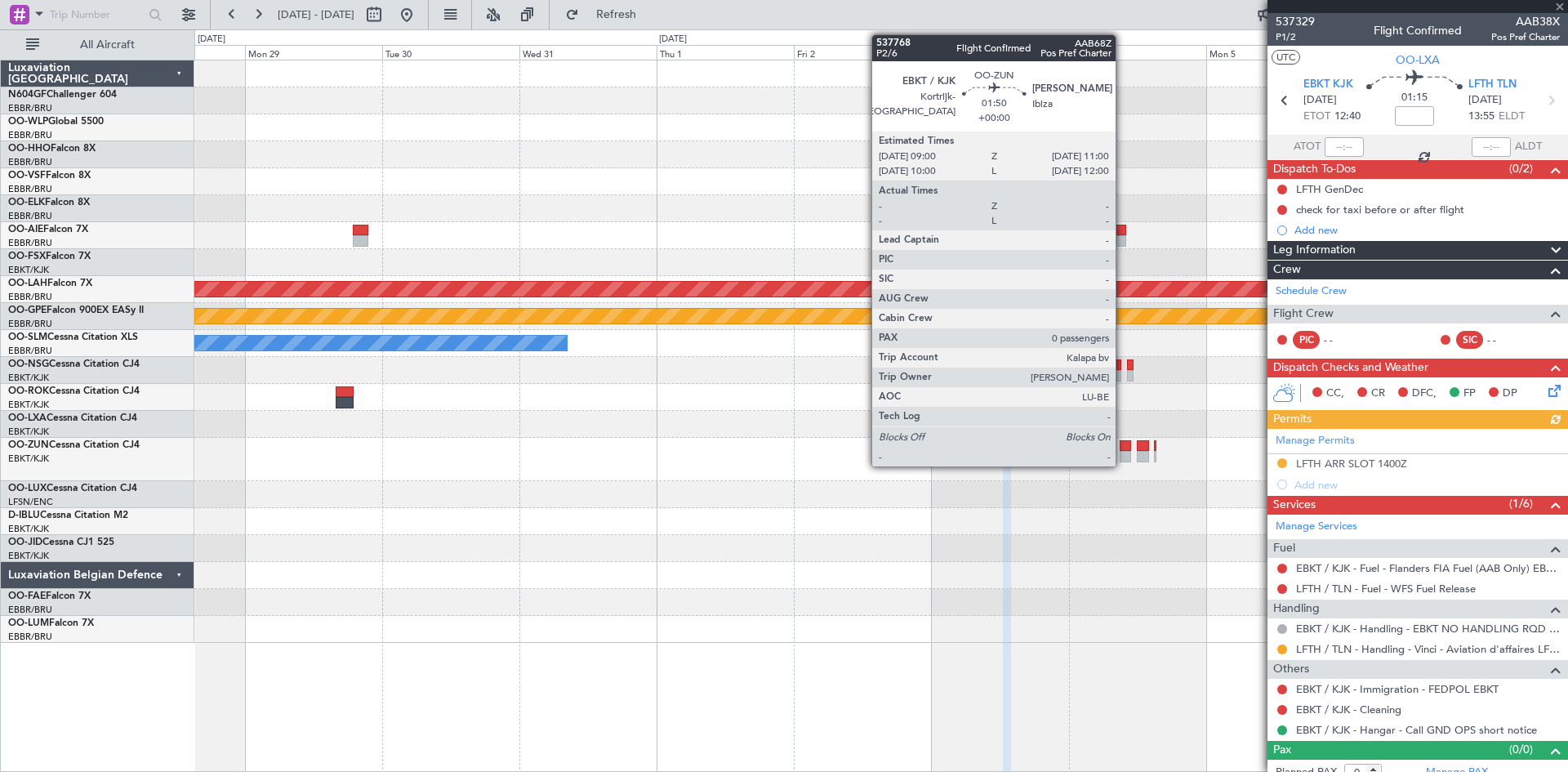
click at [1124, 449] on div at bounding box center [1125, 446] width 12 height 12
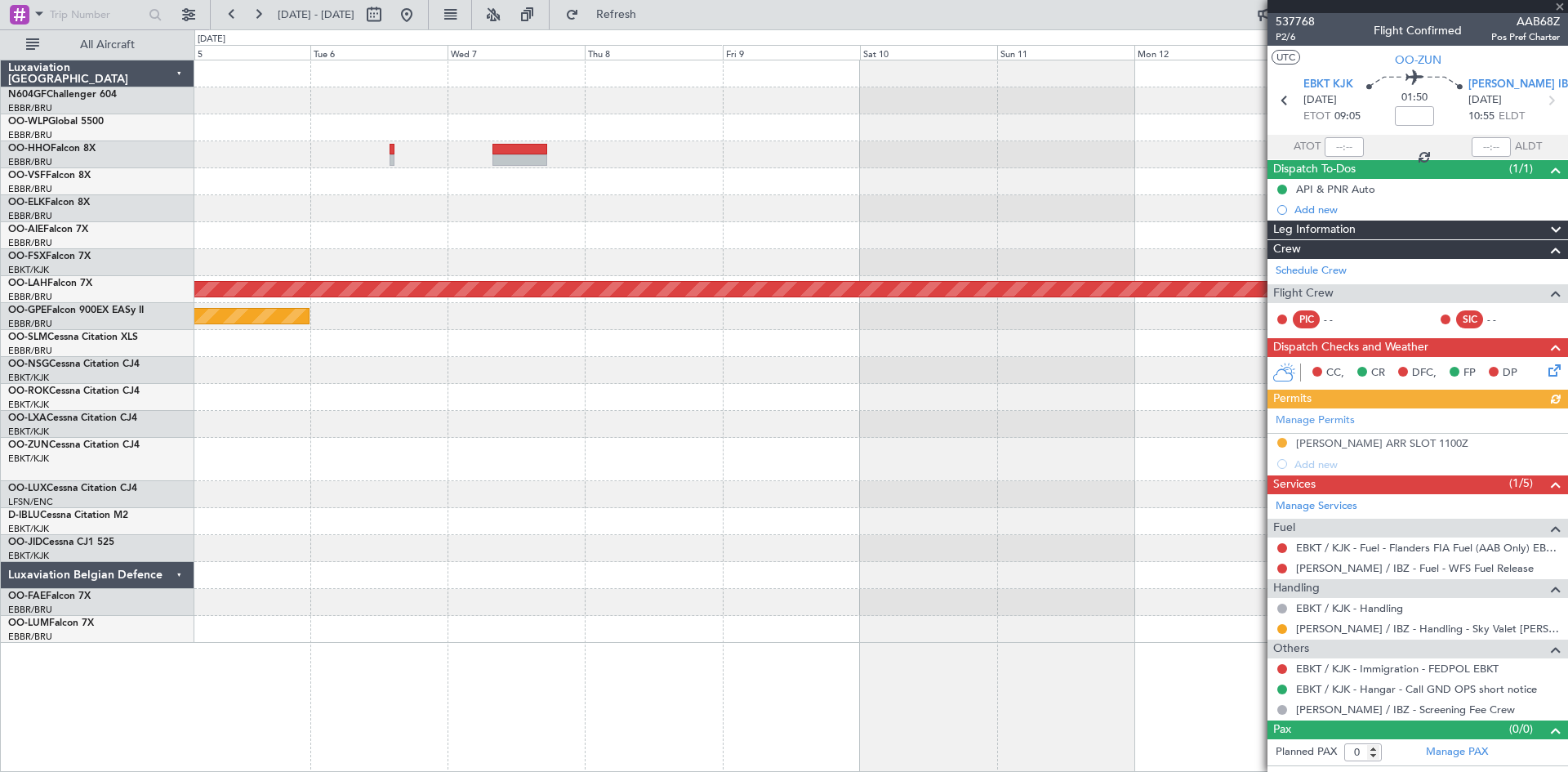
click at [147, 418] on div "Planned Maint Alton-st Louis (St Louis Regl) null Kortrijk-Wevelgem Luxaviation…" at bounding box center [784, 401] width 1568 height 743
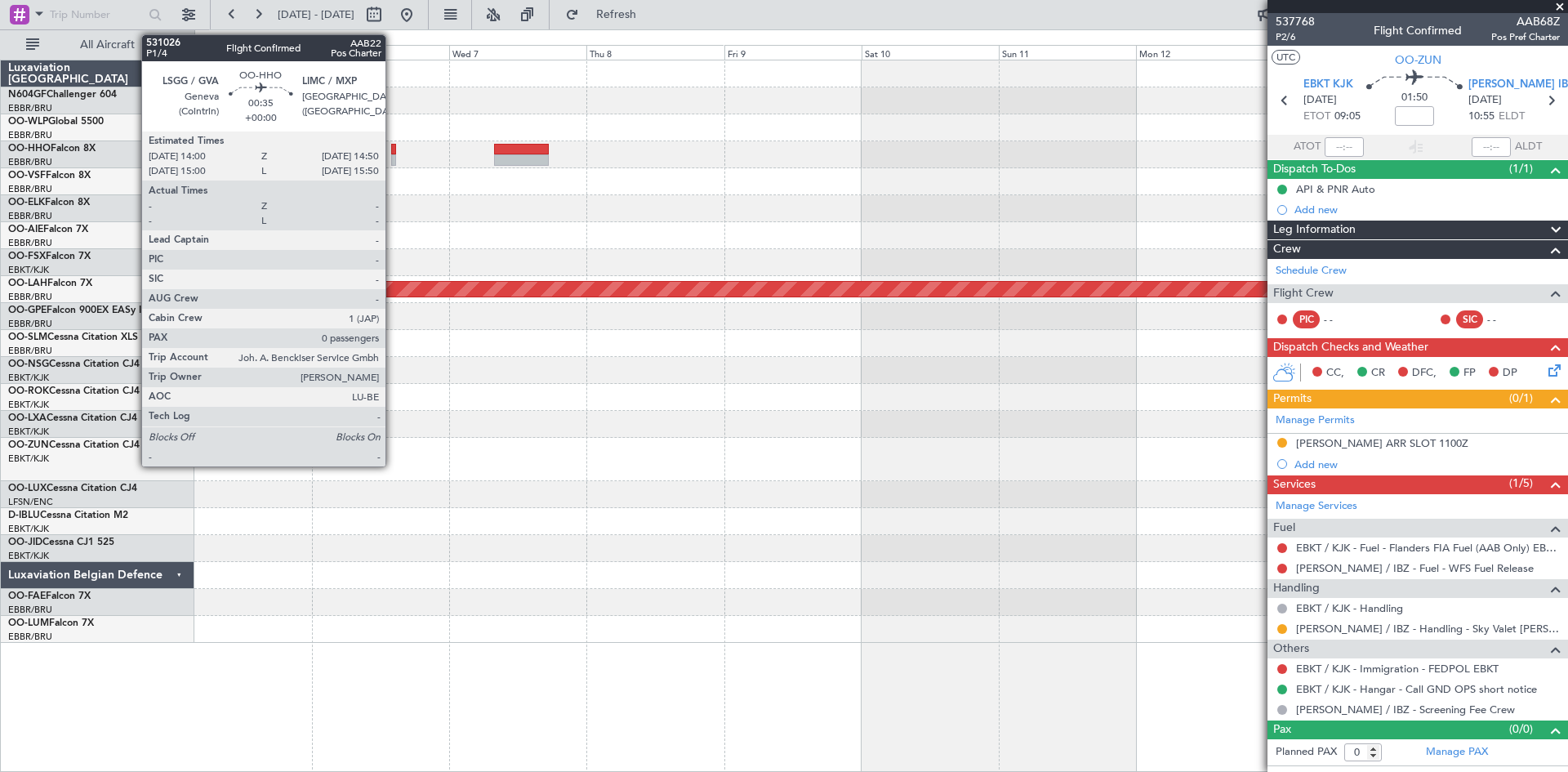
click at [393, 161] on div at bounding box center [393, 161] width 5 height 12
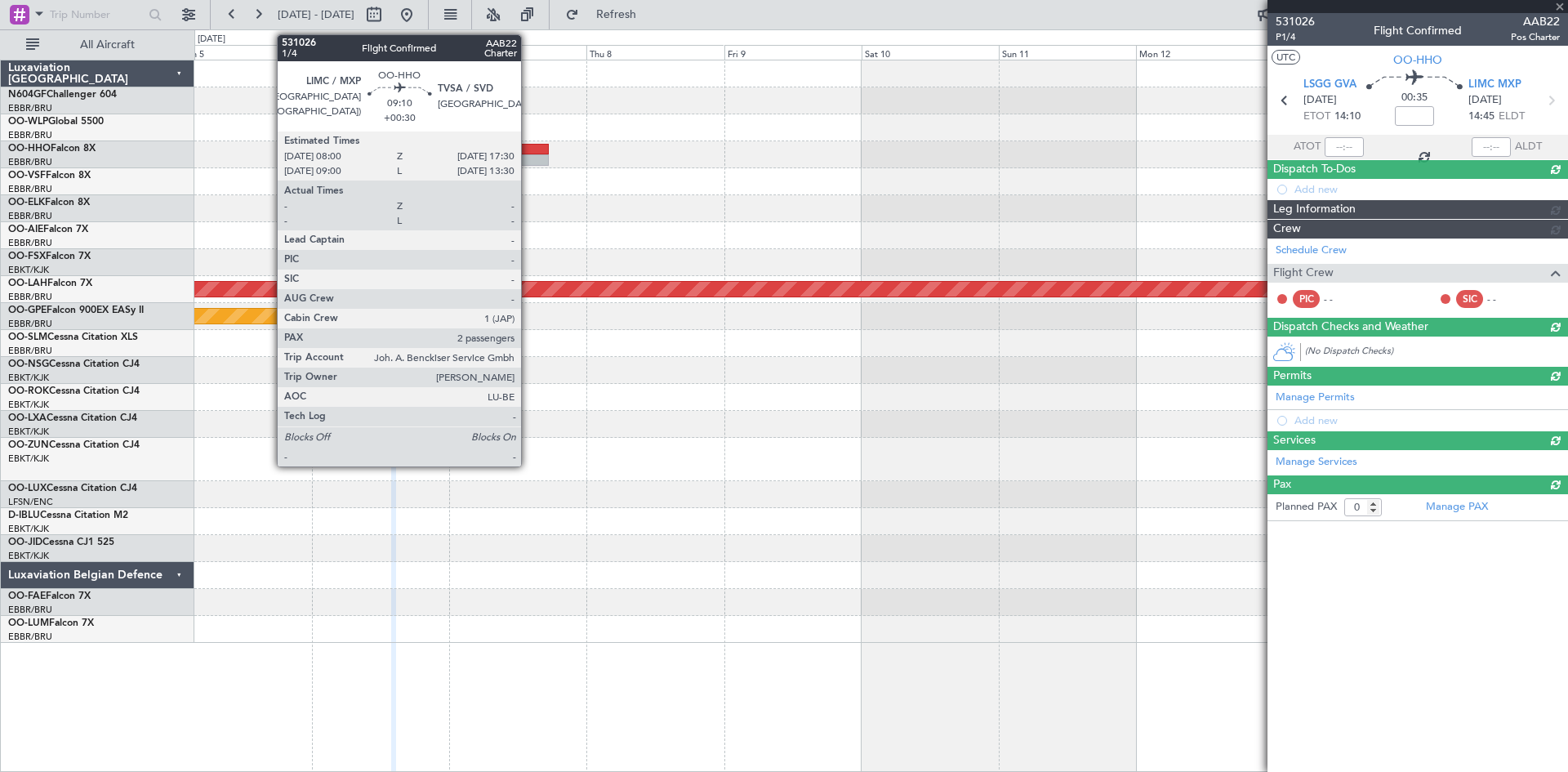
click at [528, 149] on div at bounding box center [521, 150] width 55 height 12
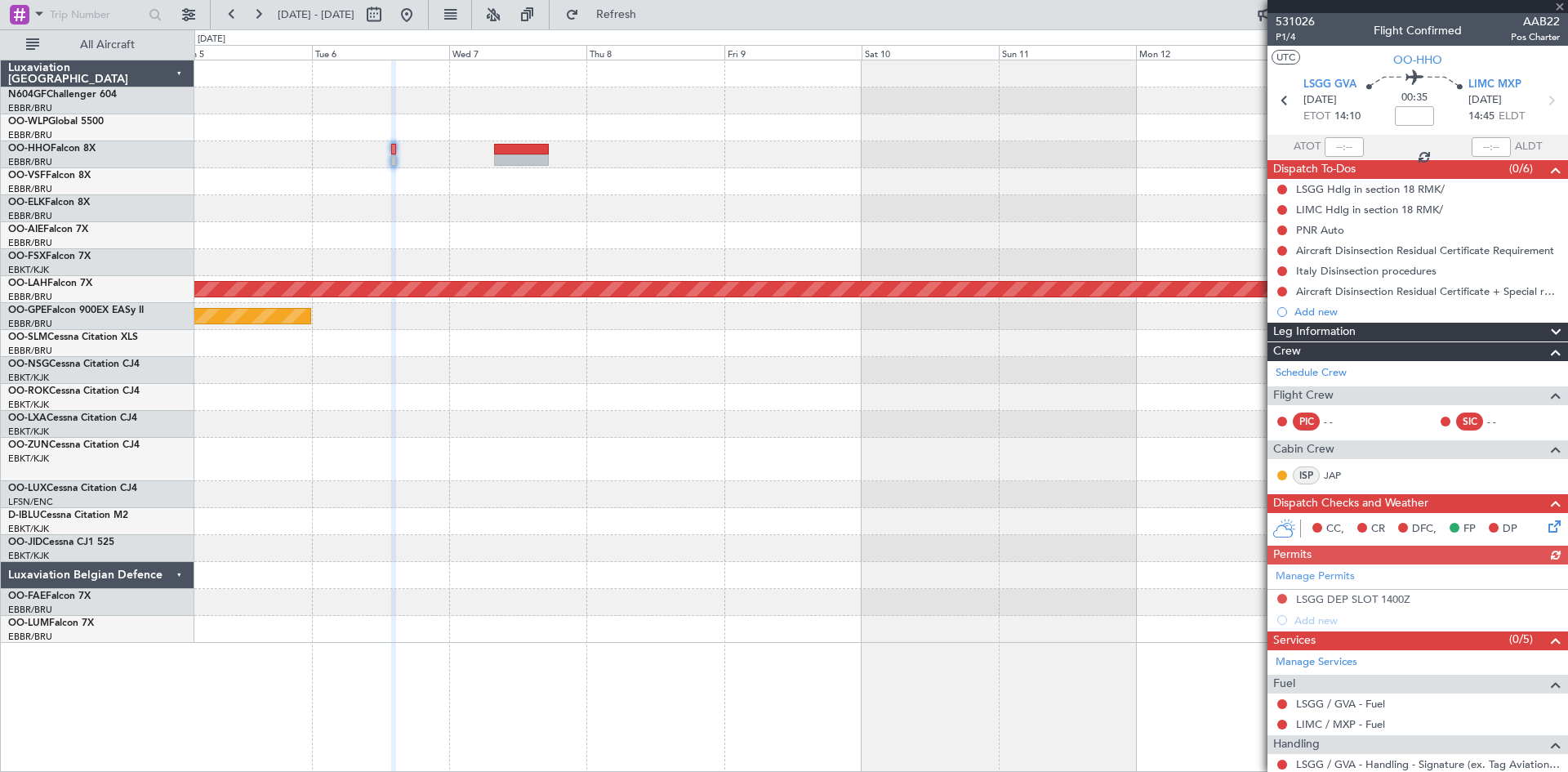
type input "+00:30"
type input "2"
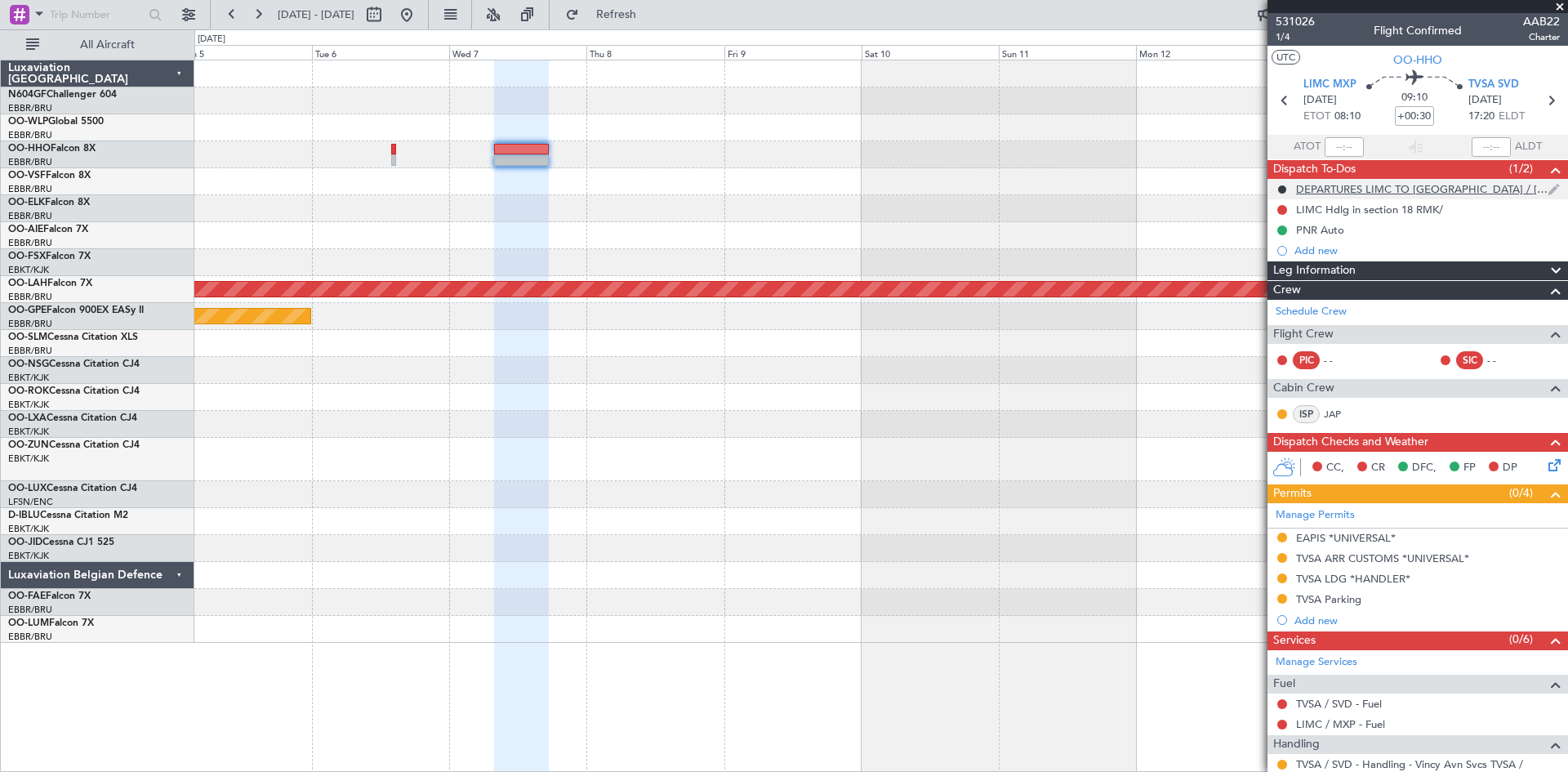
click at [1435, 186] on div "DEPARTURES LIMC TO BELGIUM / LUXEMBOURG - FILE VIA AOSTA" at bounding box center [1422, 189] width 252 height 13
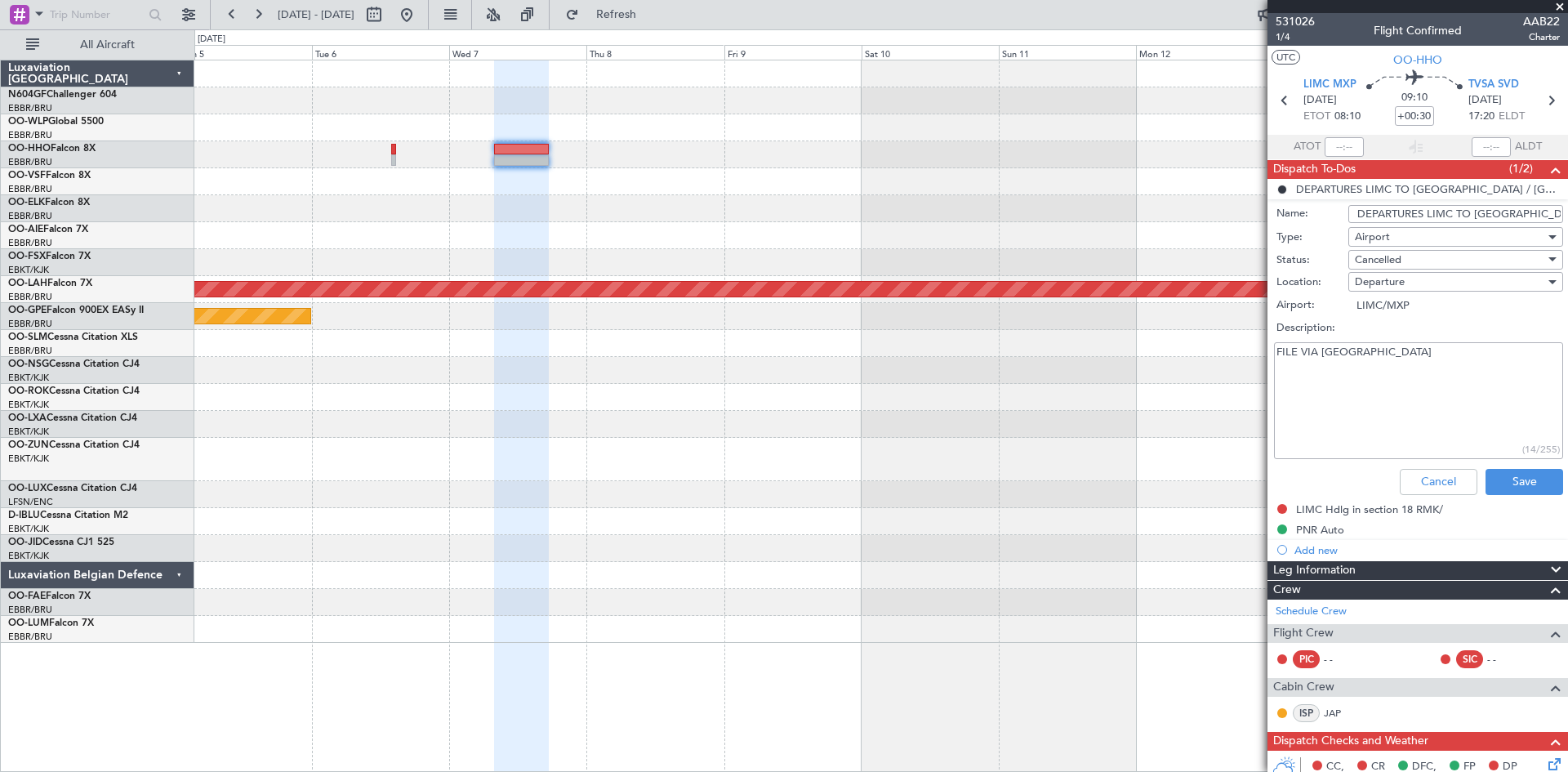
scroll to position [0, 141]
drag, startPoint x: 1353, startPoint y: 212, endPoint x: 1567, endPoint y: 210, distance: 214.0
click at [1567, 210] on article "531026 1/4 Flight Confirmed AAB22 Charter UTC OO-HHO LIMC MXP 07/01/2026 ETOT 0…" at bounding box center [1417, 393] width 301 height 760
drag, startPoint x: 1400, startPoint y: 351, endPoint x: 1203, endPoint y: 351, distance: 197.0
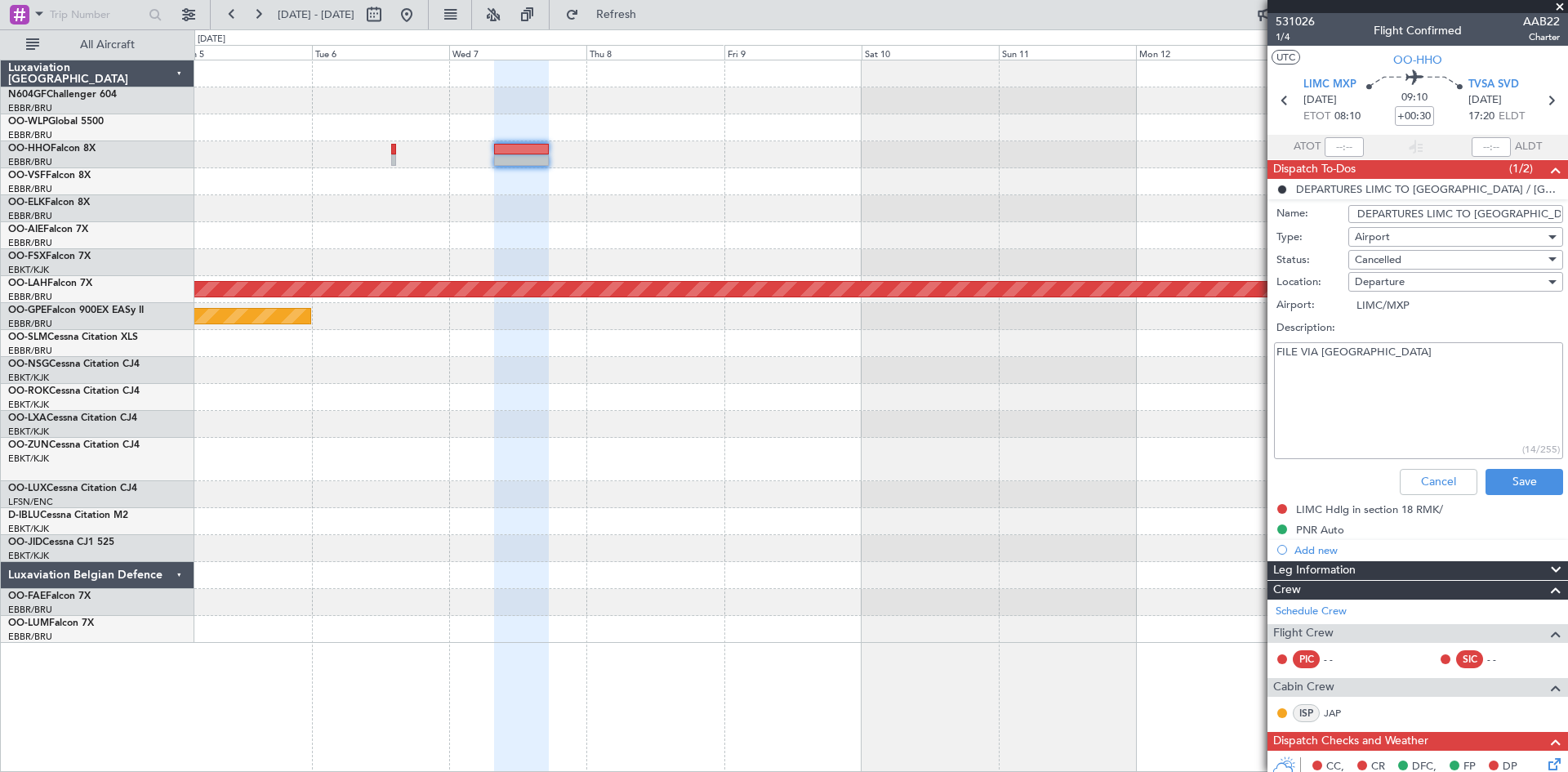
click at [1203, 351] on fb-app "05 Jan 2026 - 15 Jan 2026 Refresh Quick Links All Aircraft Planned Maint Alton-…" at bounding box center [784, 392] width 1568 height 760
click at [1434, 477] on button "Cancel" at bounding box center [1438, 482] width 78 height 26
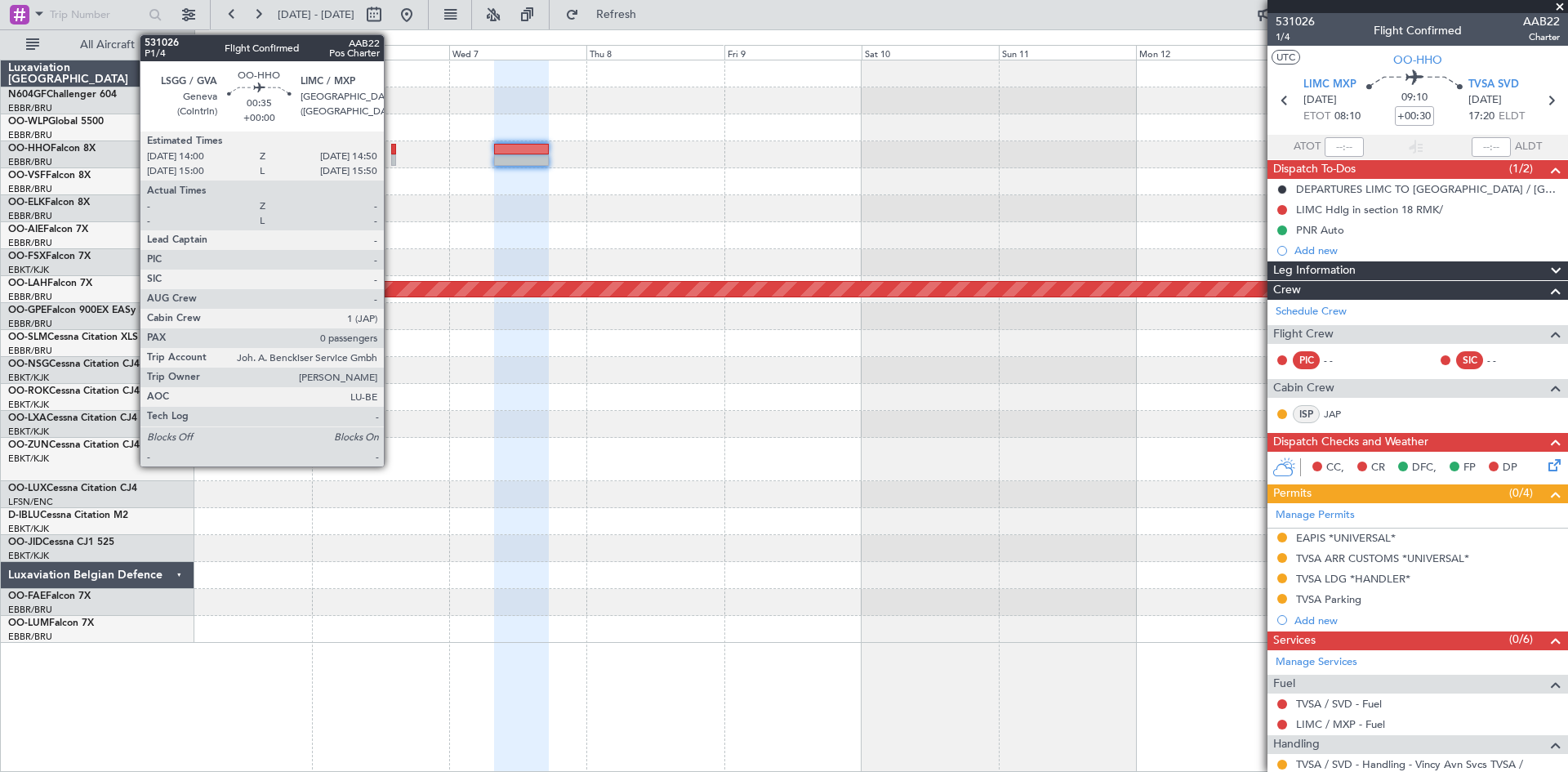
click at [391, 153] on div at bounding box center [393, 150] width 5 height 12
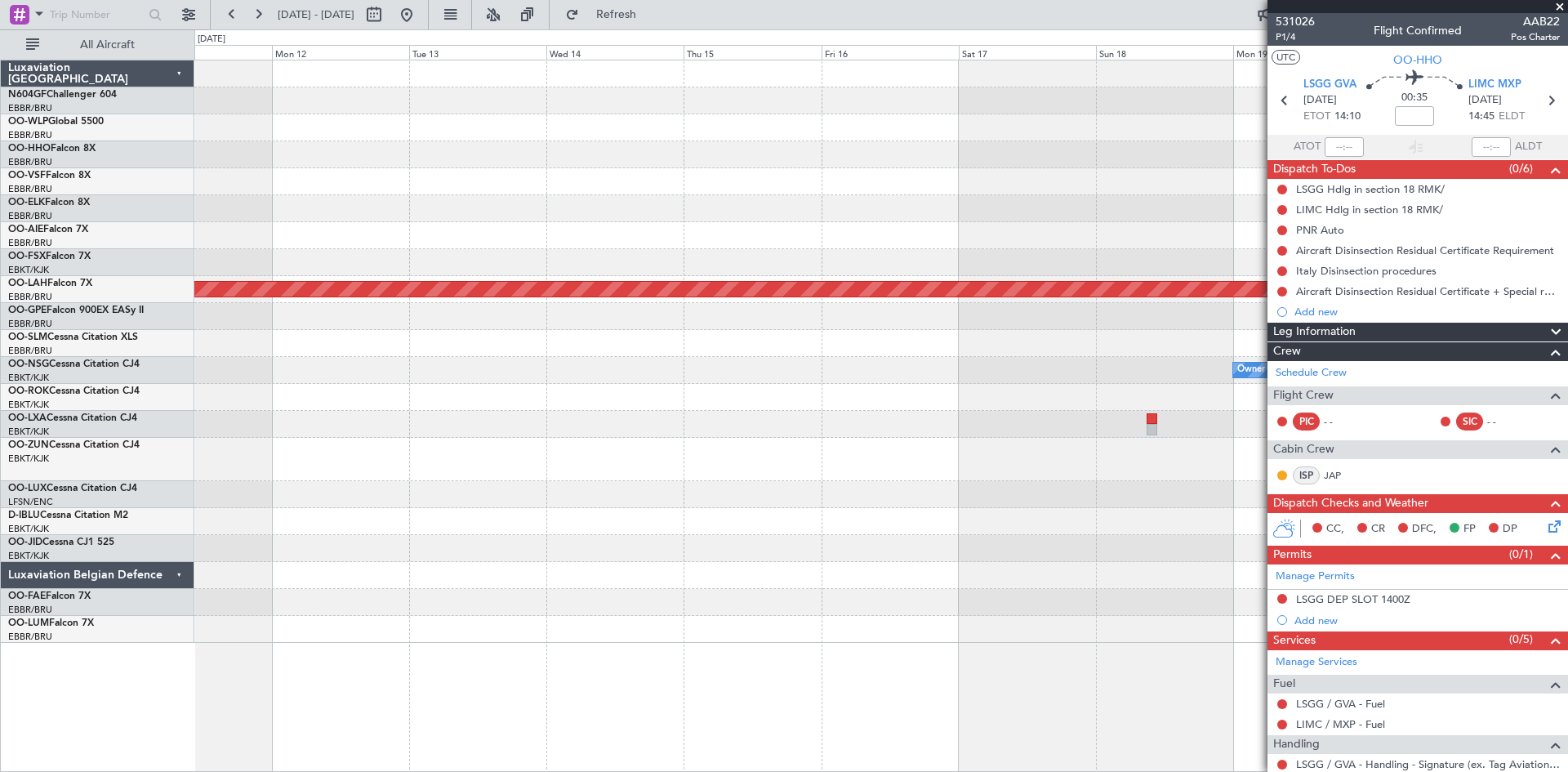
click at [297, 224] on div at bounding box center [880, 236] width 1373 height 27
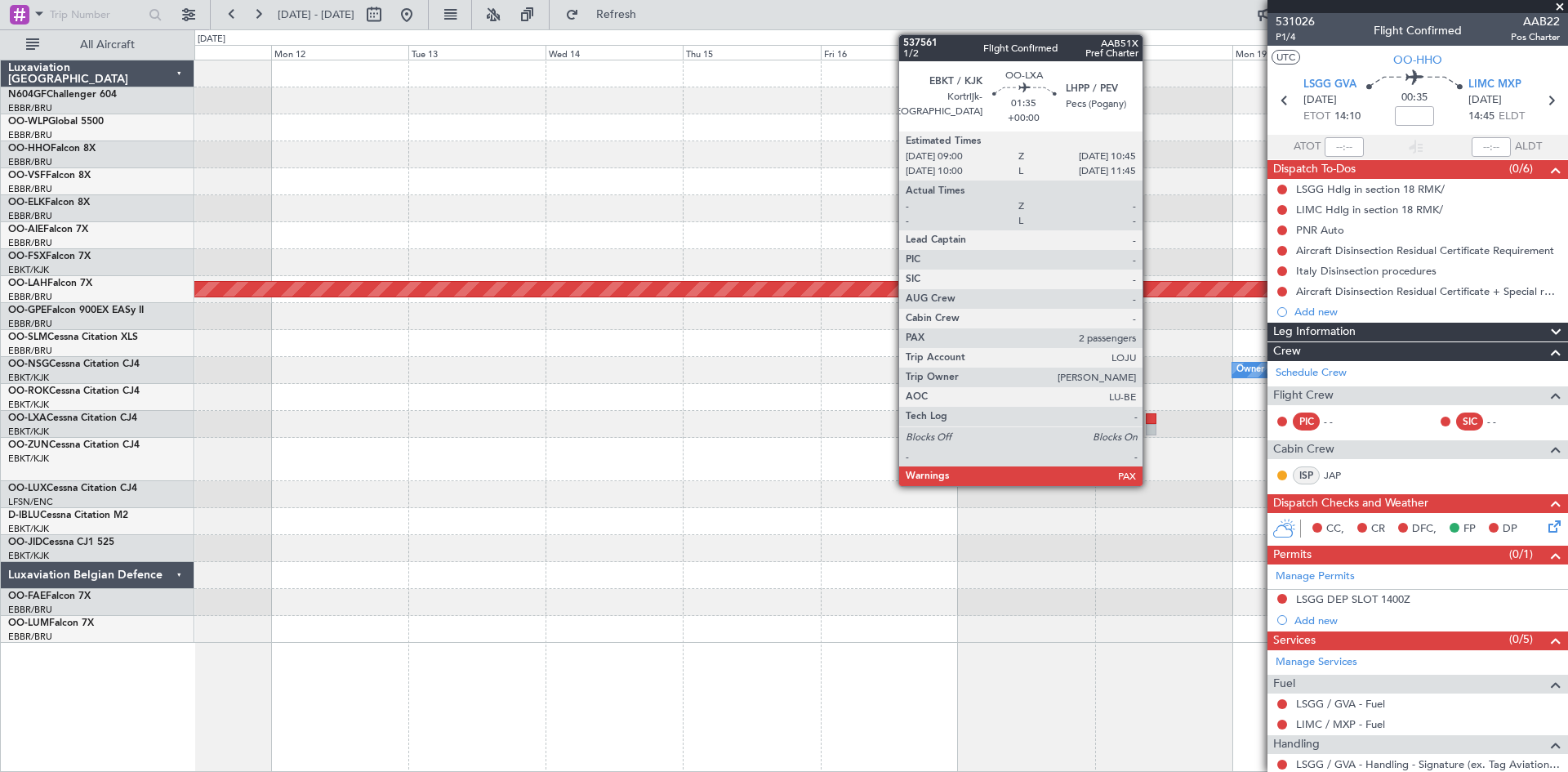
click at [1150, 427] on div at bounding box center [1150, 430] width 11 height 12
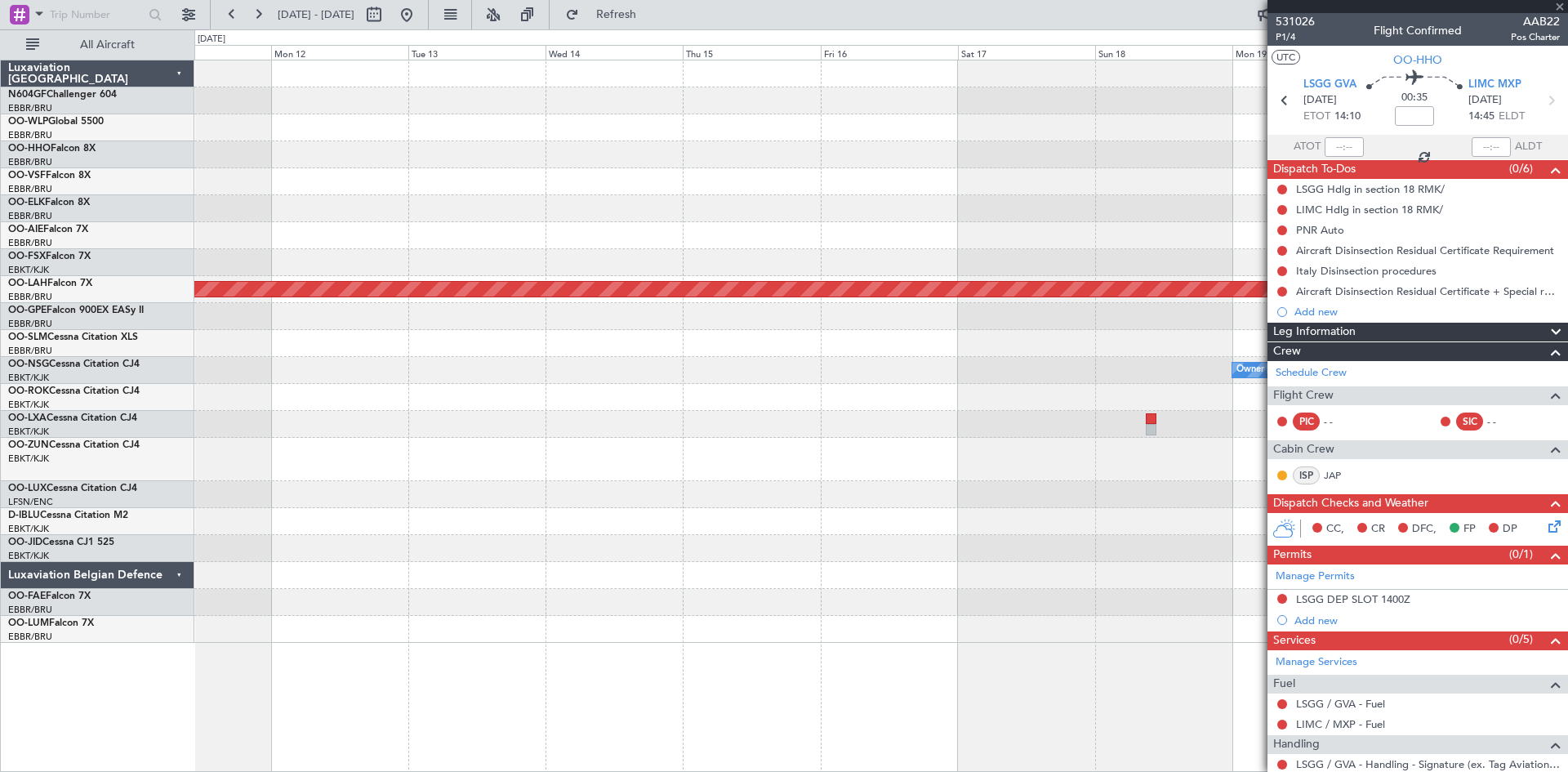
type input "2"
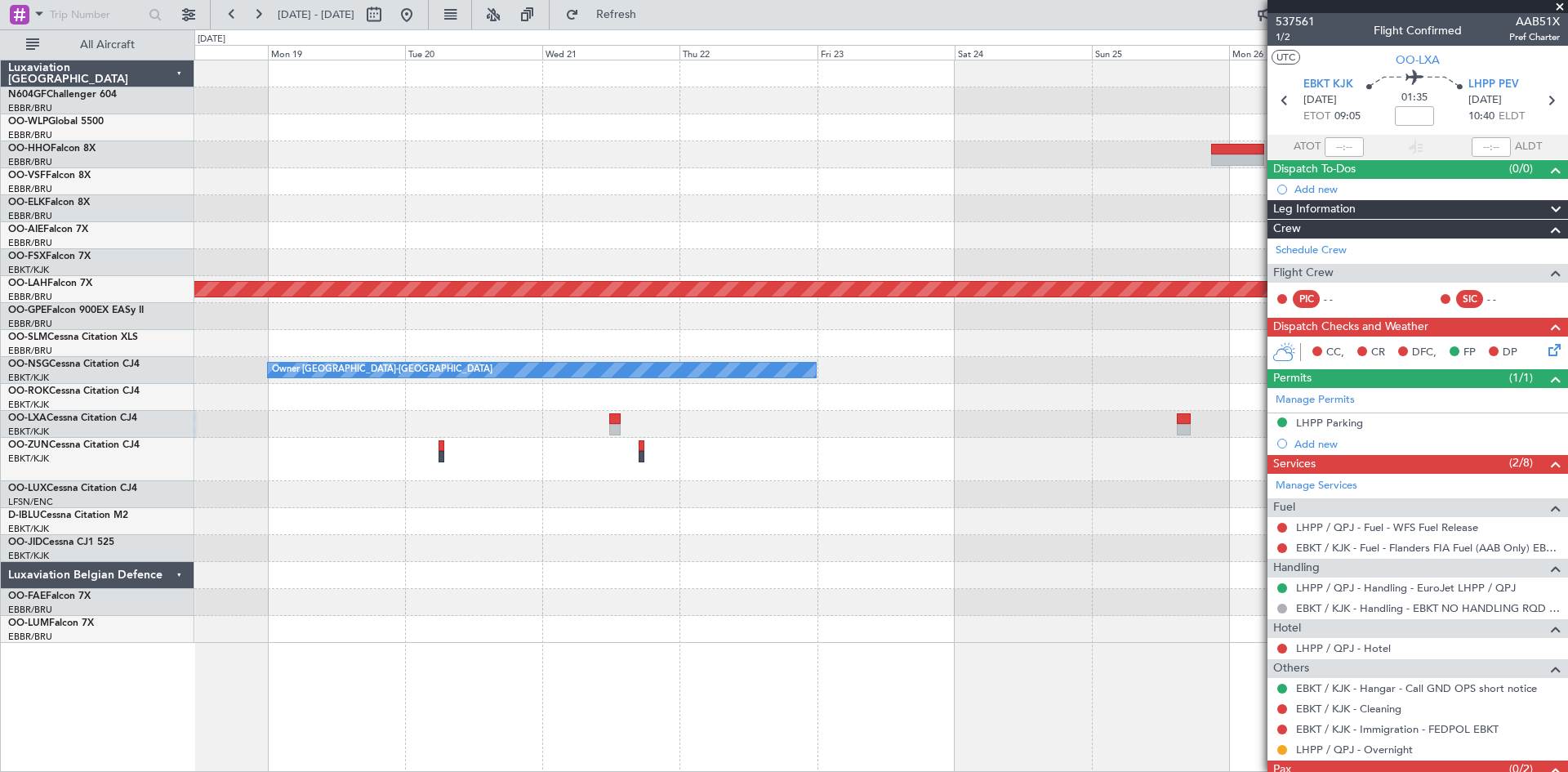
click at [230, 241] on div "Planned Maint Alton-st Louis (St Louis Regl) Owner Kortrijk-Wevelgem Owner Kort…" at bounding box center [880, 352] width 1373 height 583
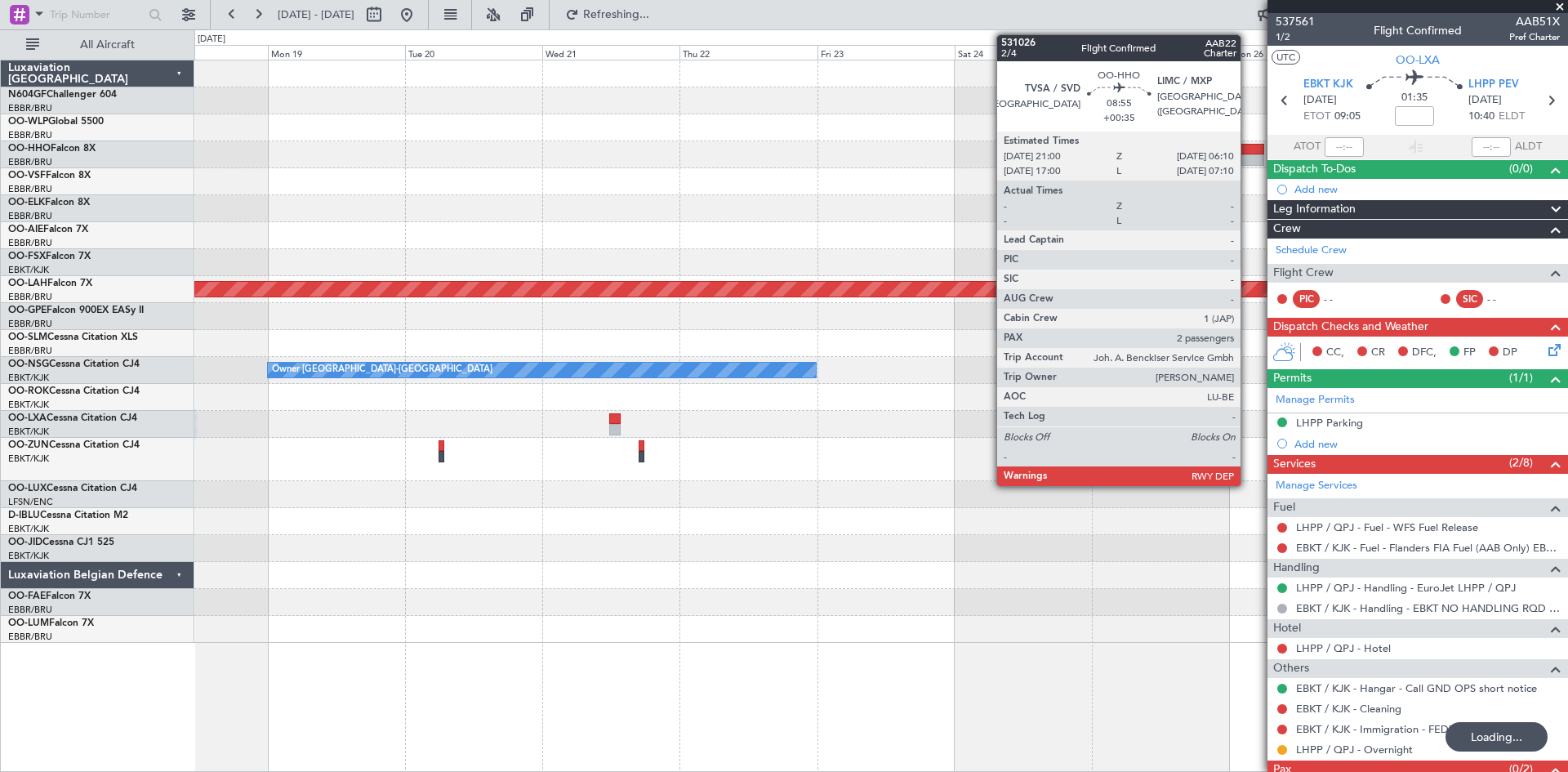
click at [1248, 152] on div at bounding box center [1237, 150] width 53 height 12
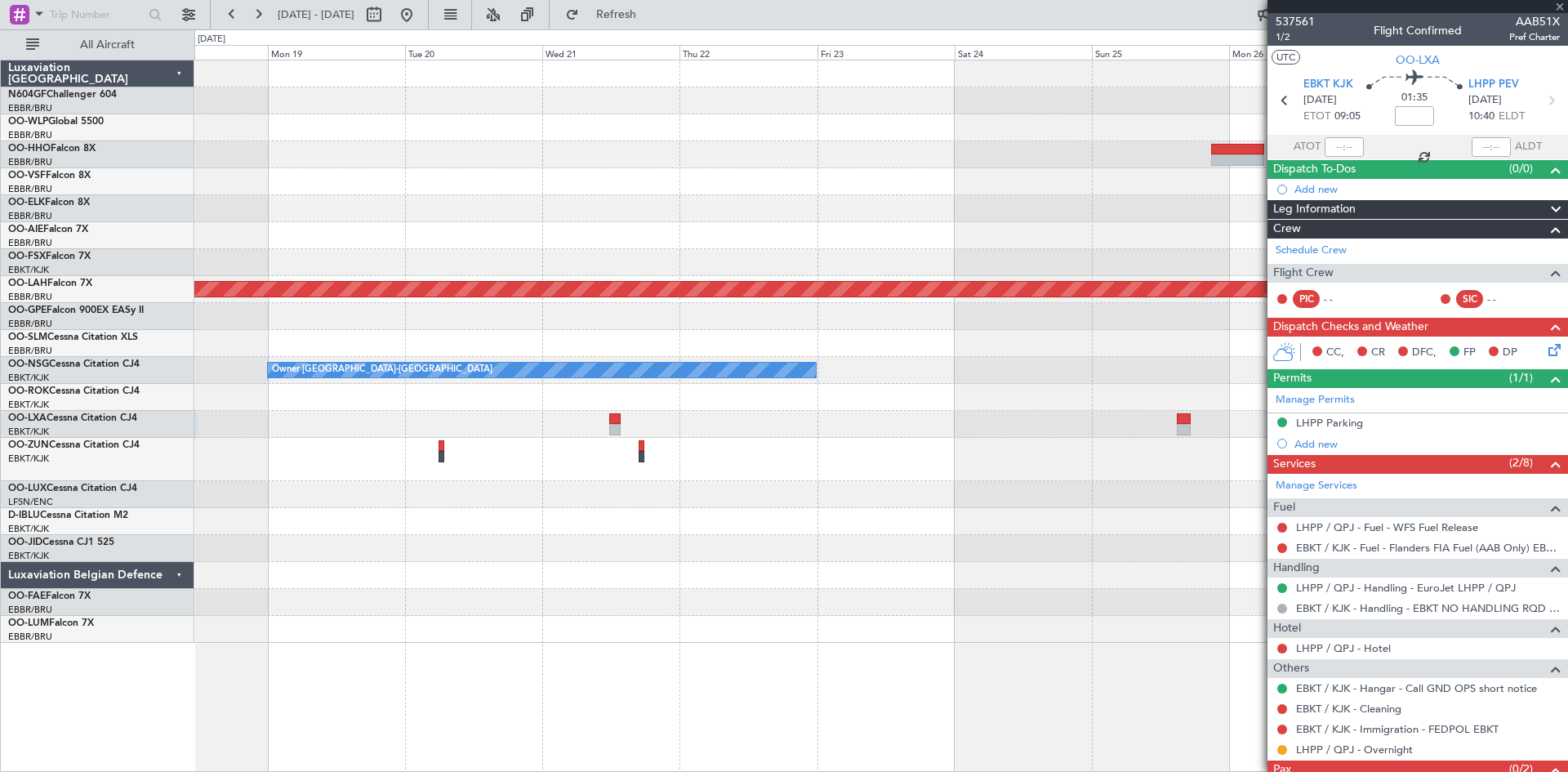
type input "+00:35"
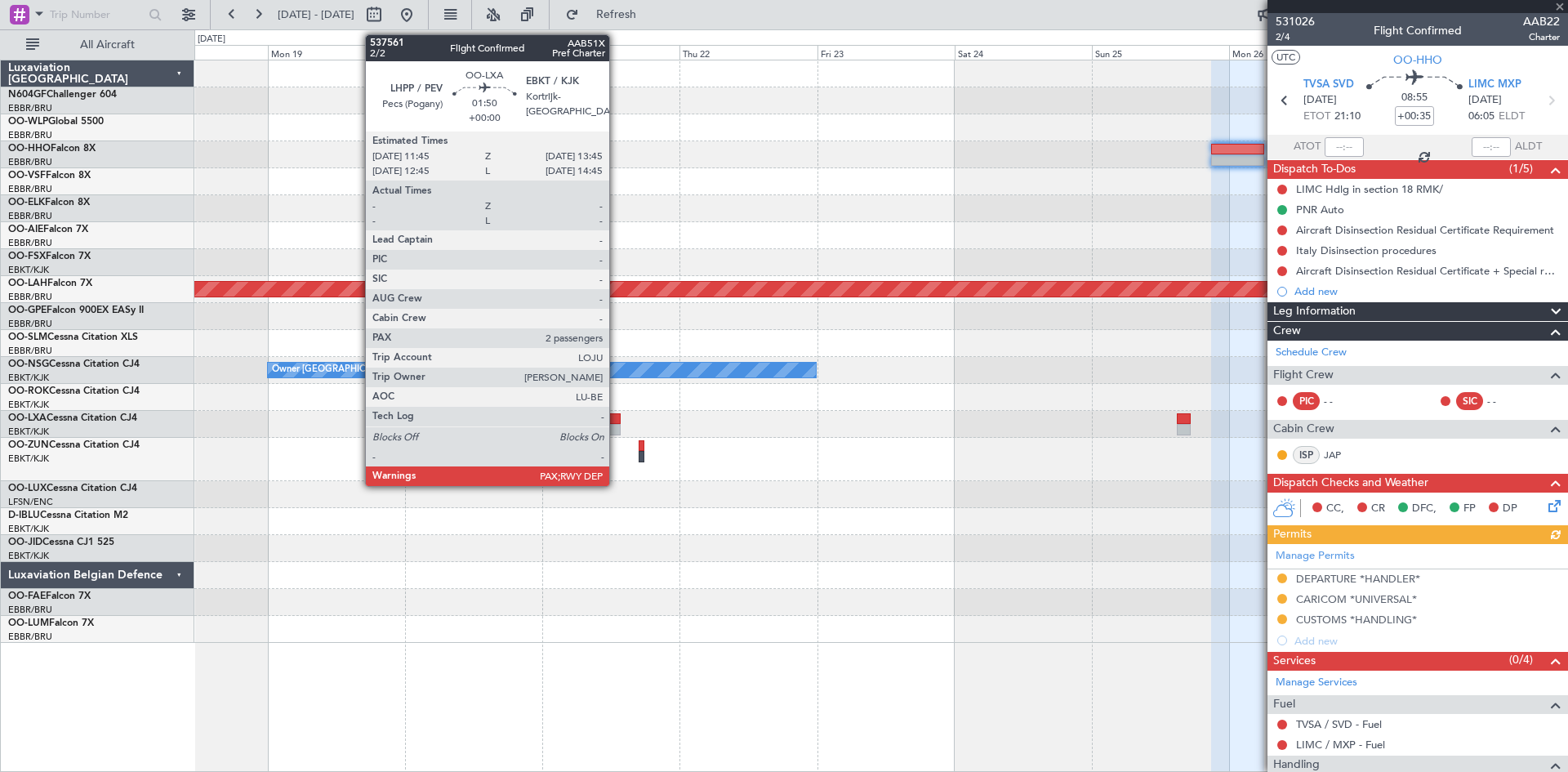
click at [617, 422] on div at bounding box center [615, 419] width 12 height 12
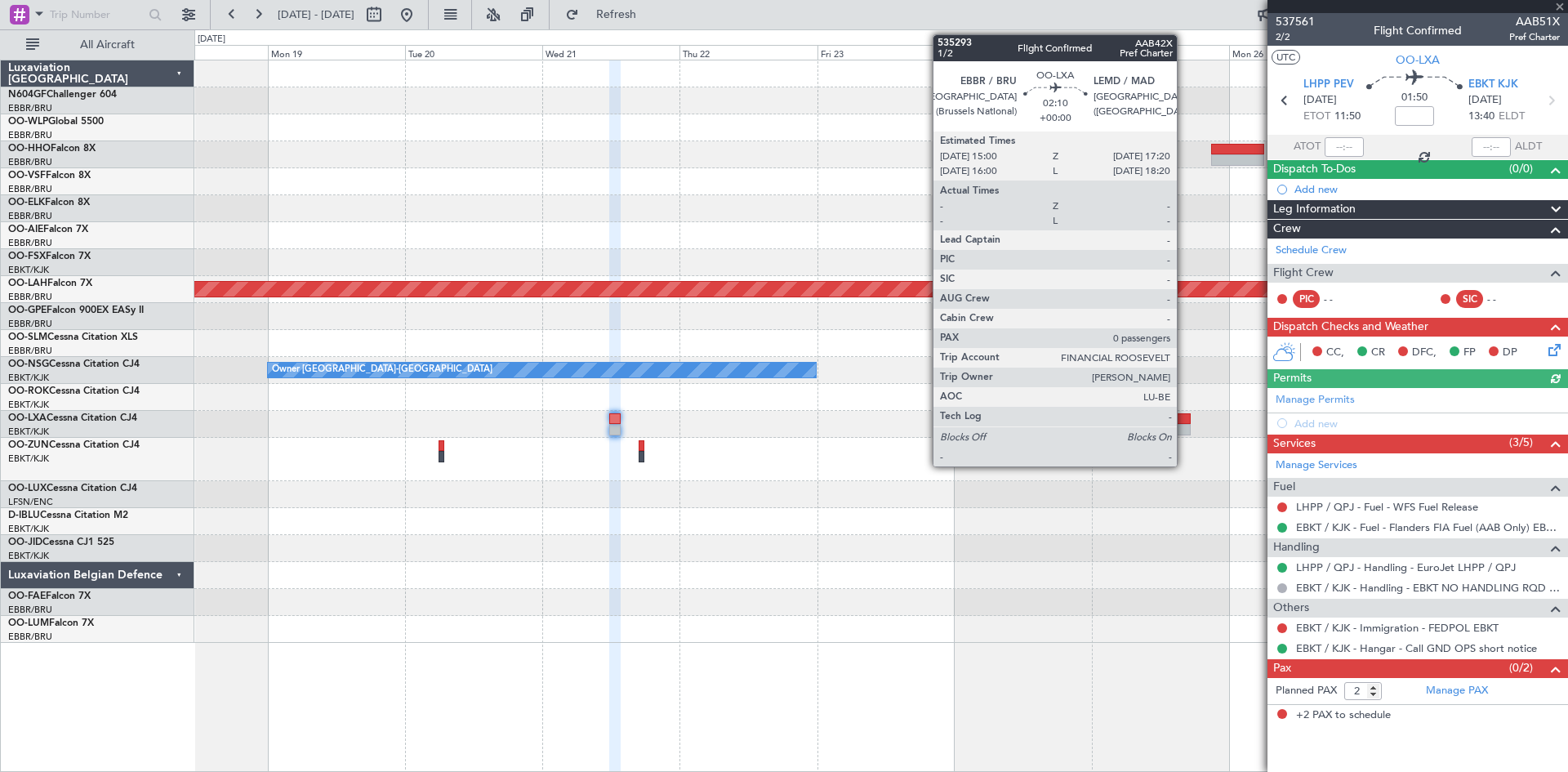
click at [1184, 422] on div at bounding box center [1184, 419] width 13 height 12
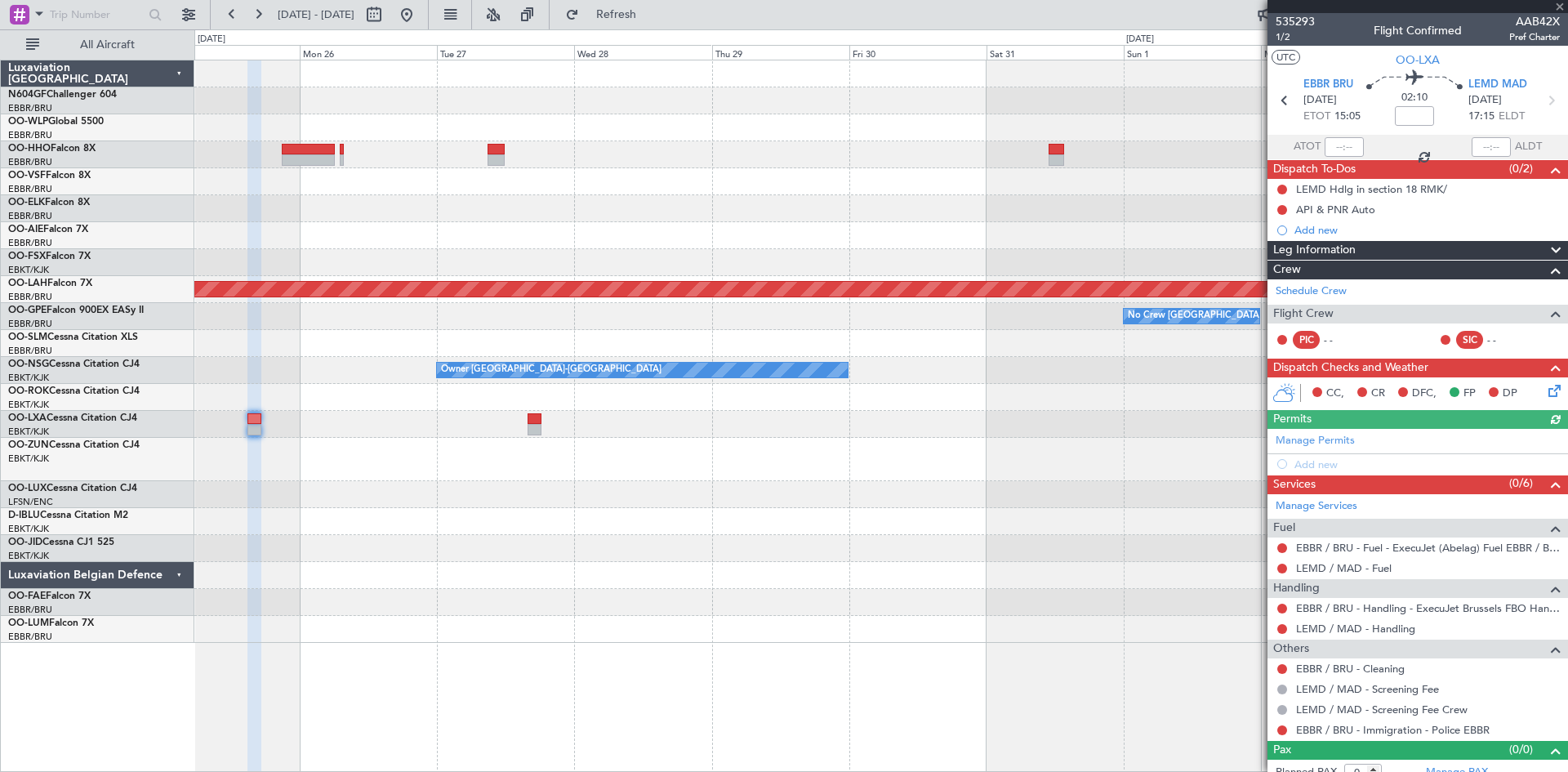
click at [243, 220] on div at bounding box center [880, 209] width 1373 height 27
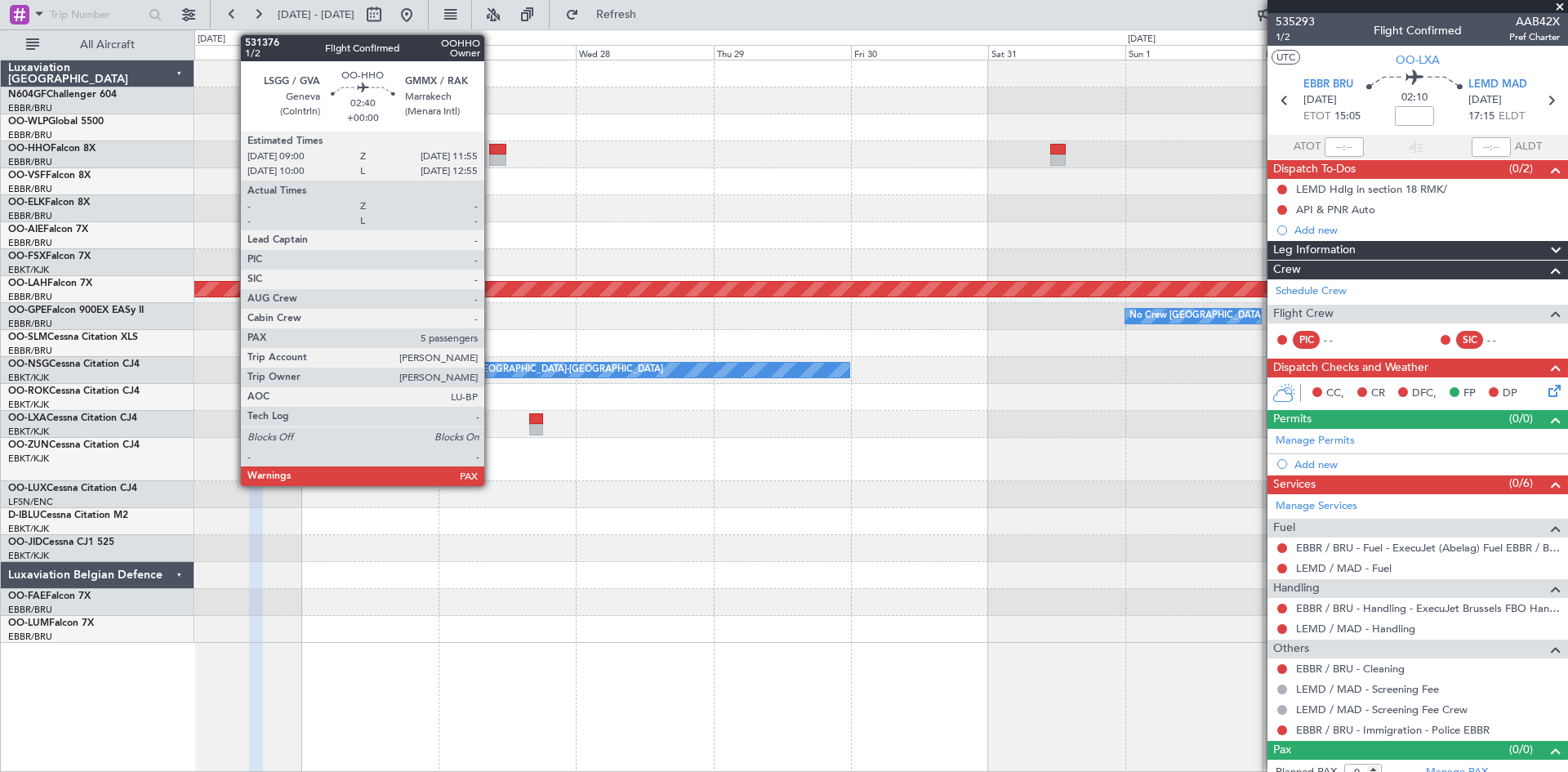
click at [492, 150] on div at bounding box center [498, 150] width 17 height 12
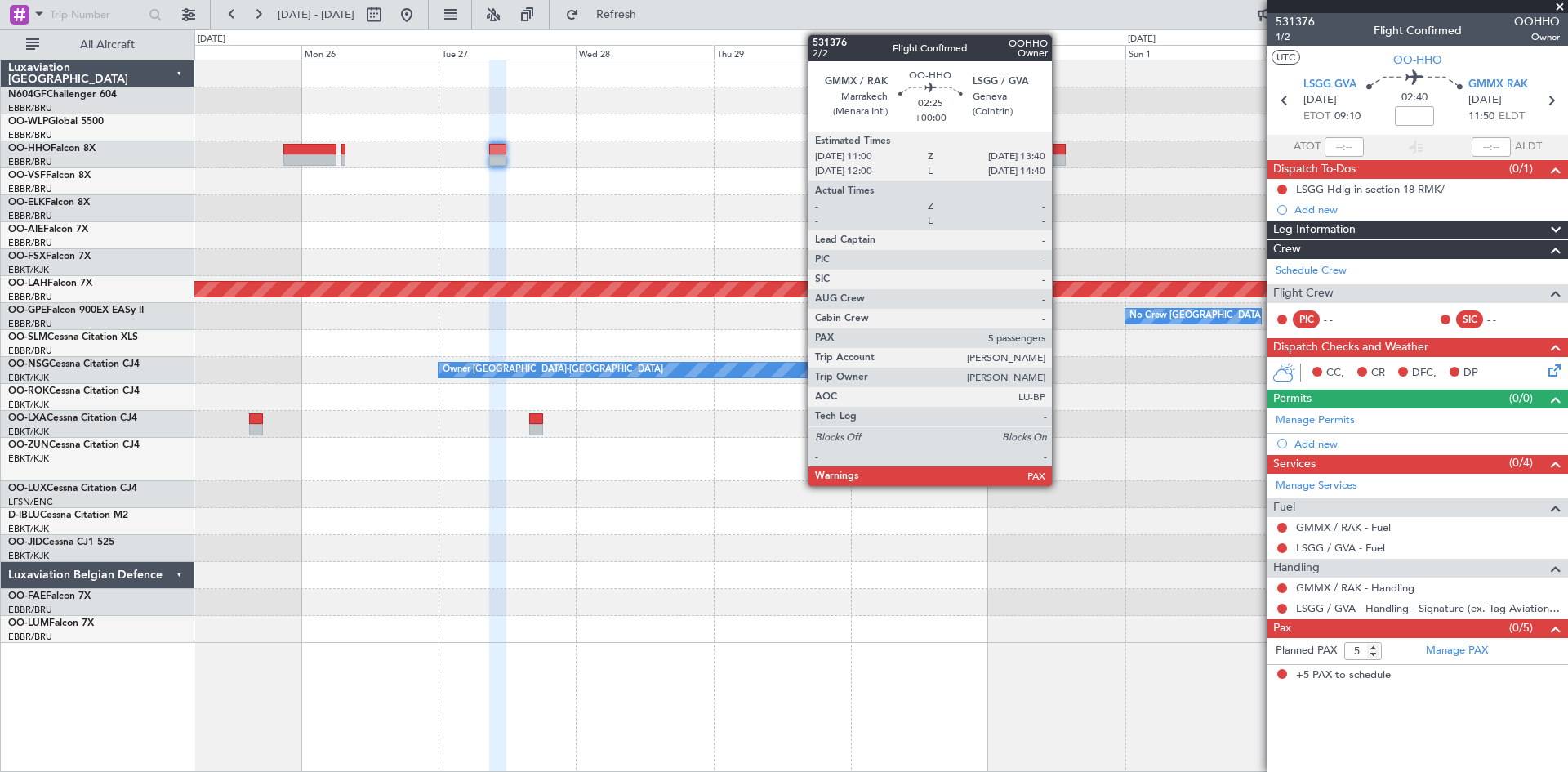
click at [1059, 155] on div at bounding box center [1058, 161] width 15 height 12
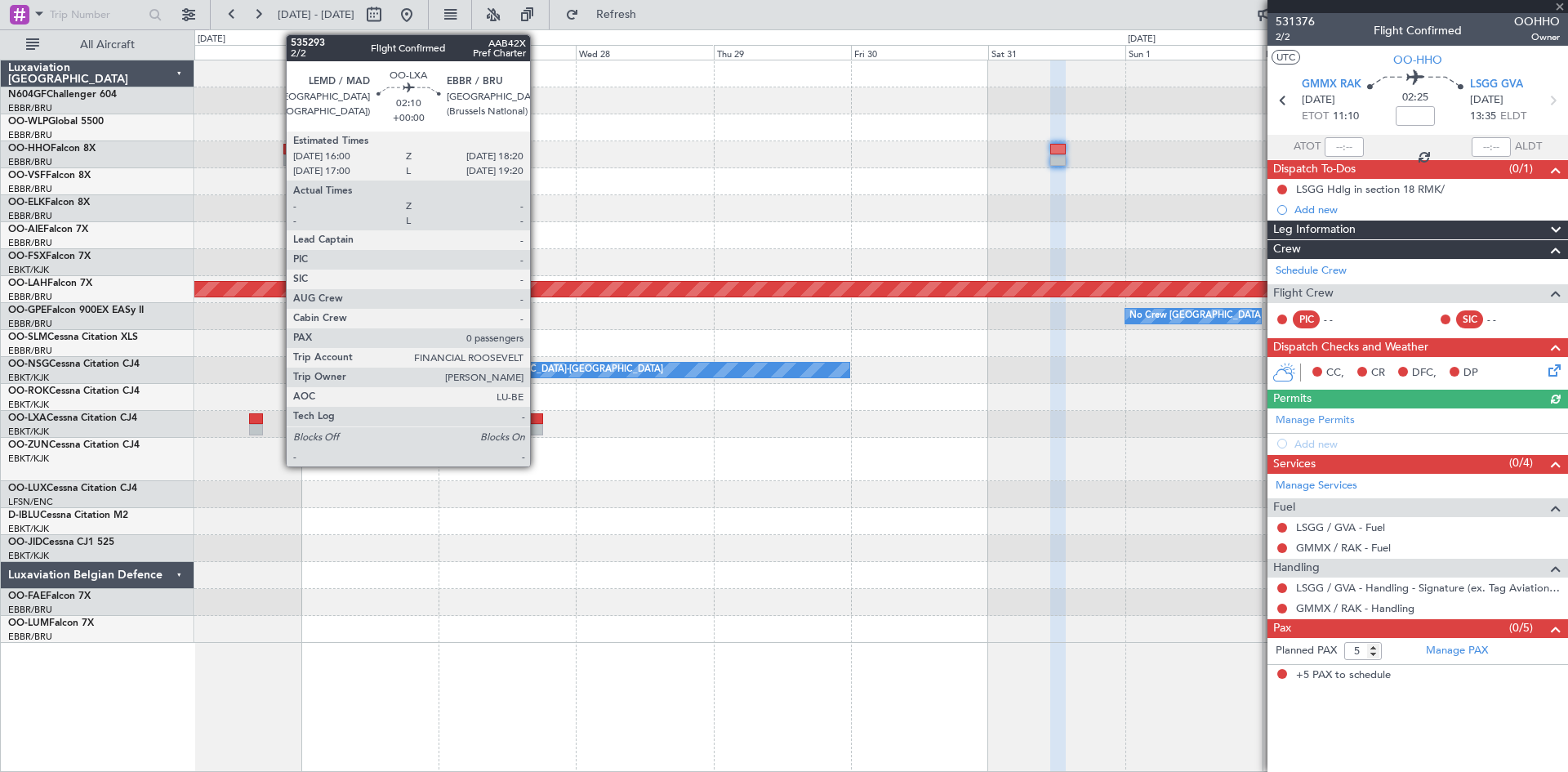
click at [537, 432] on div at bounding box center [536, 430] width 13 height 12
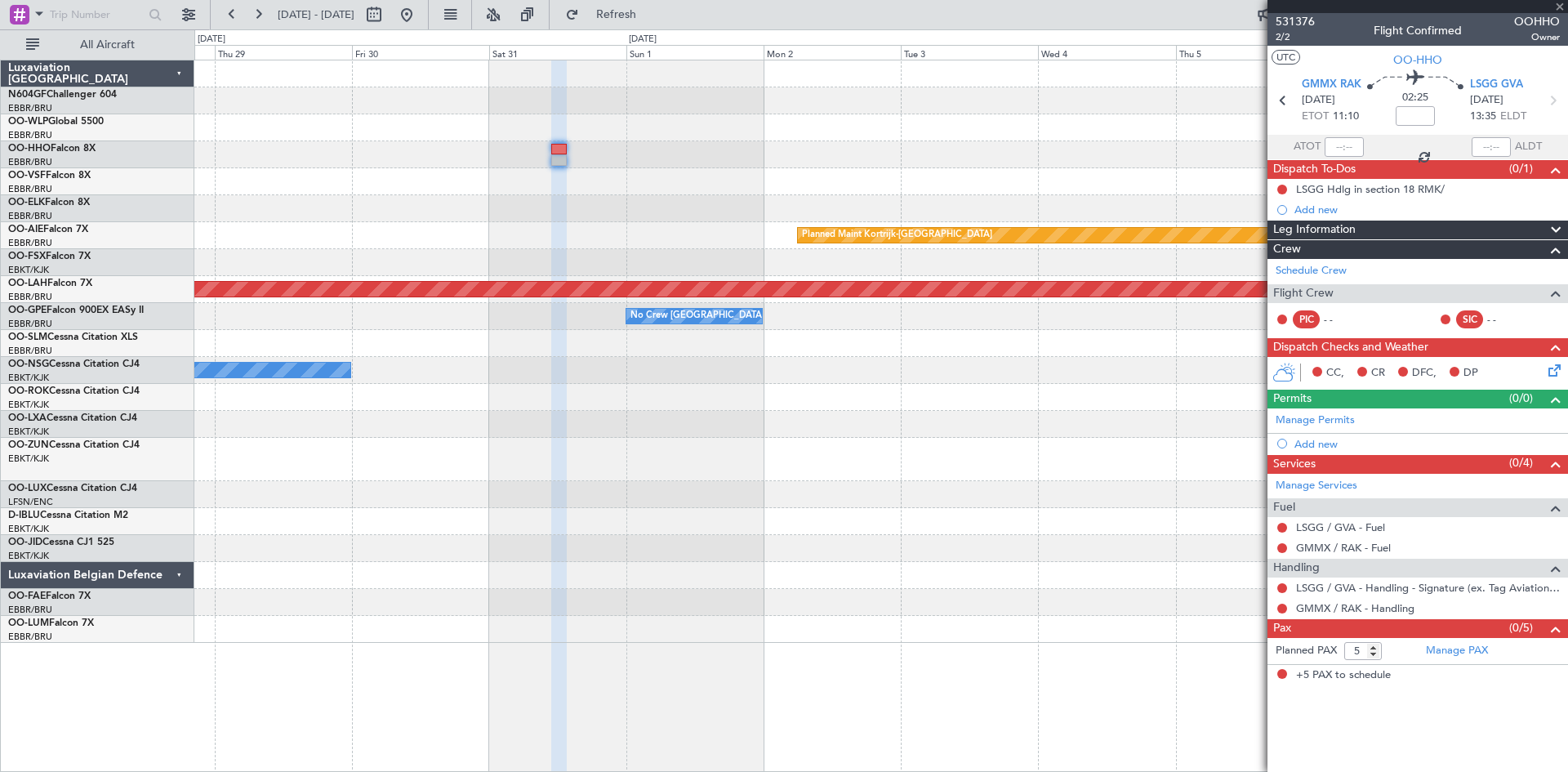
type input "0"
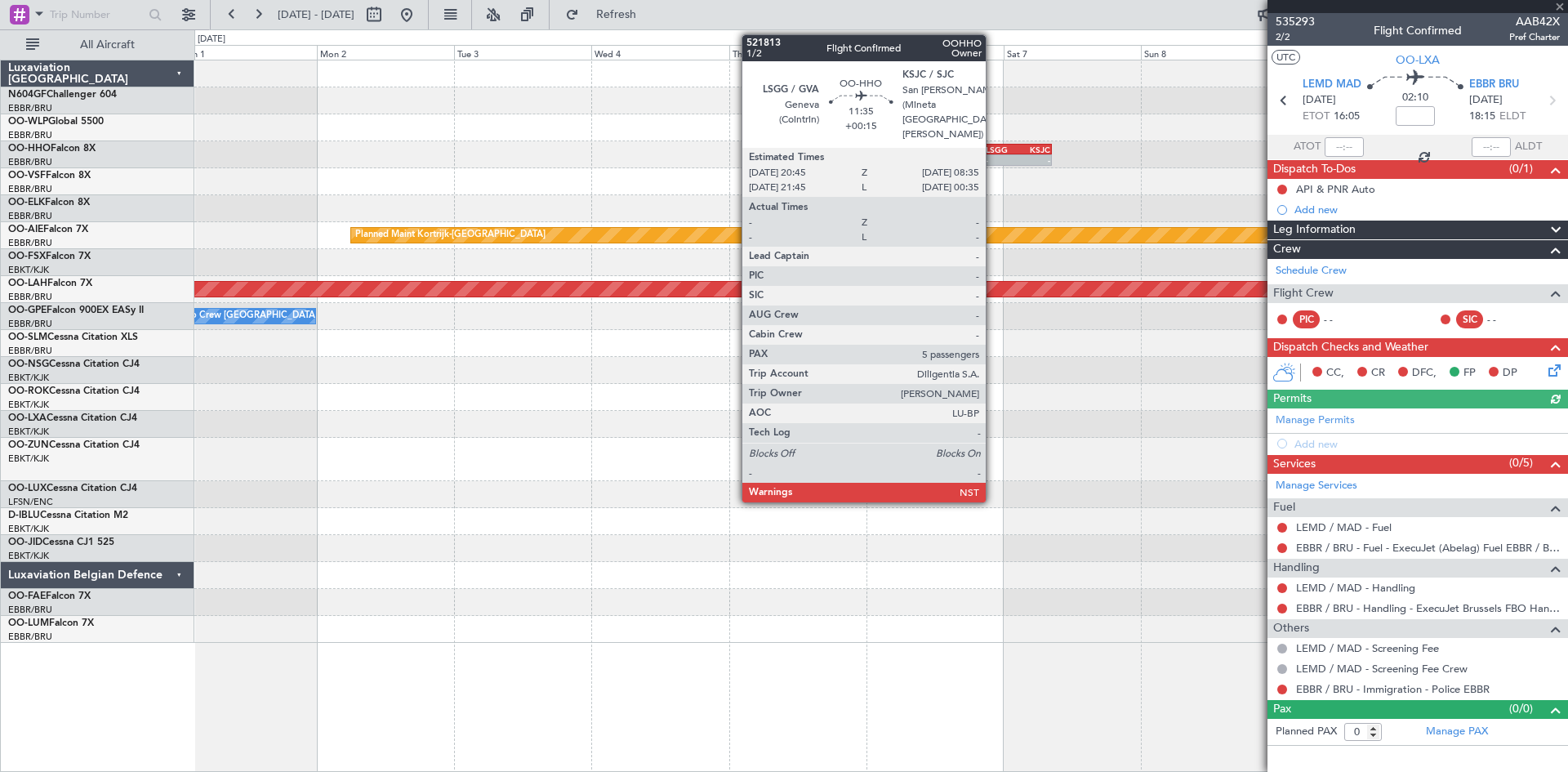
click at [993, 147] on div "LSGG" at bounding box center [1002, 149] width 33 height 10
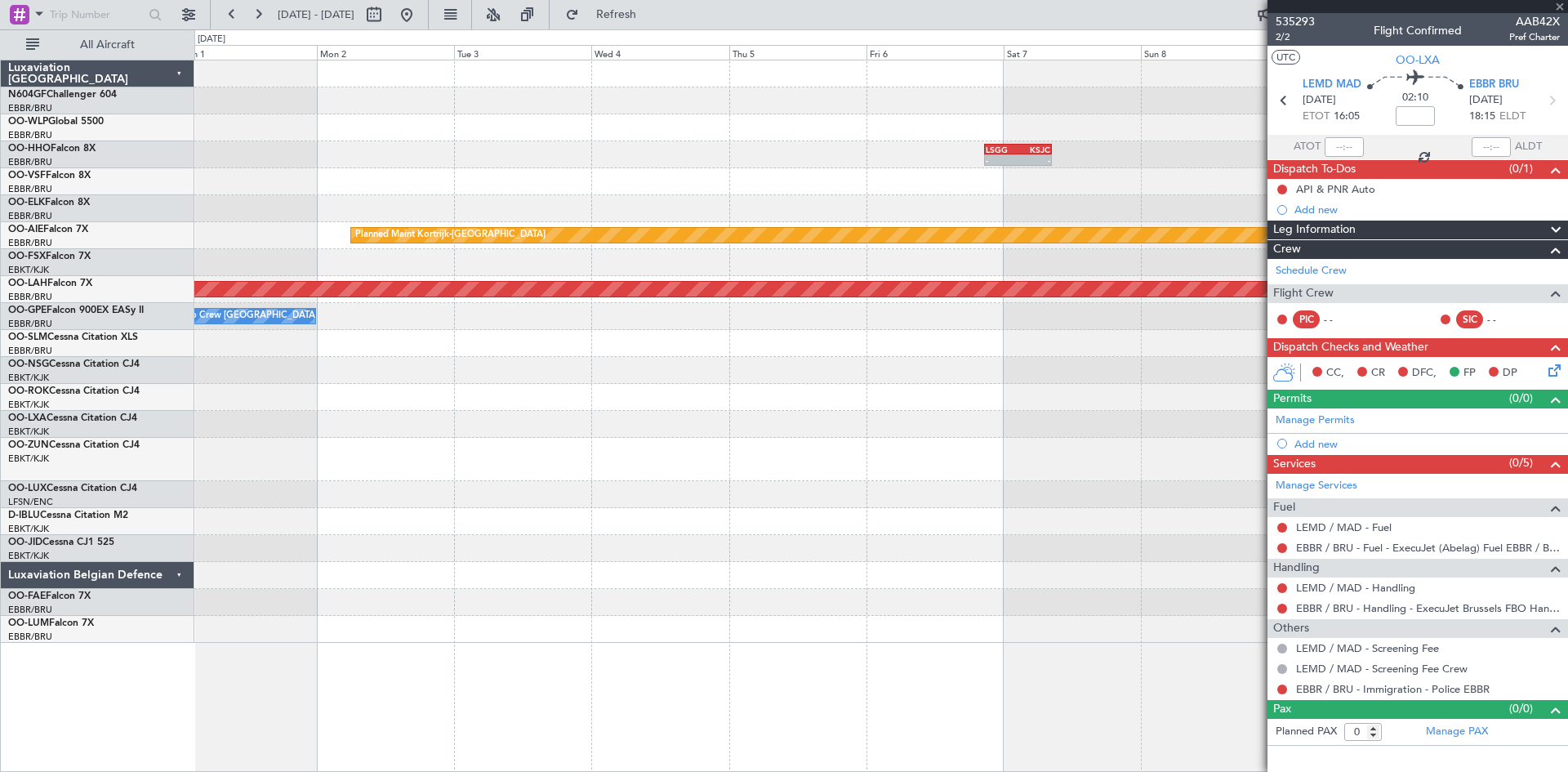
type input "+00:15"
type input "5"
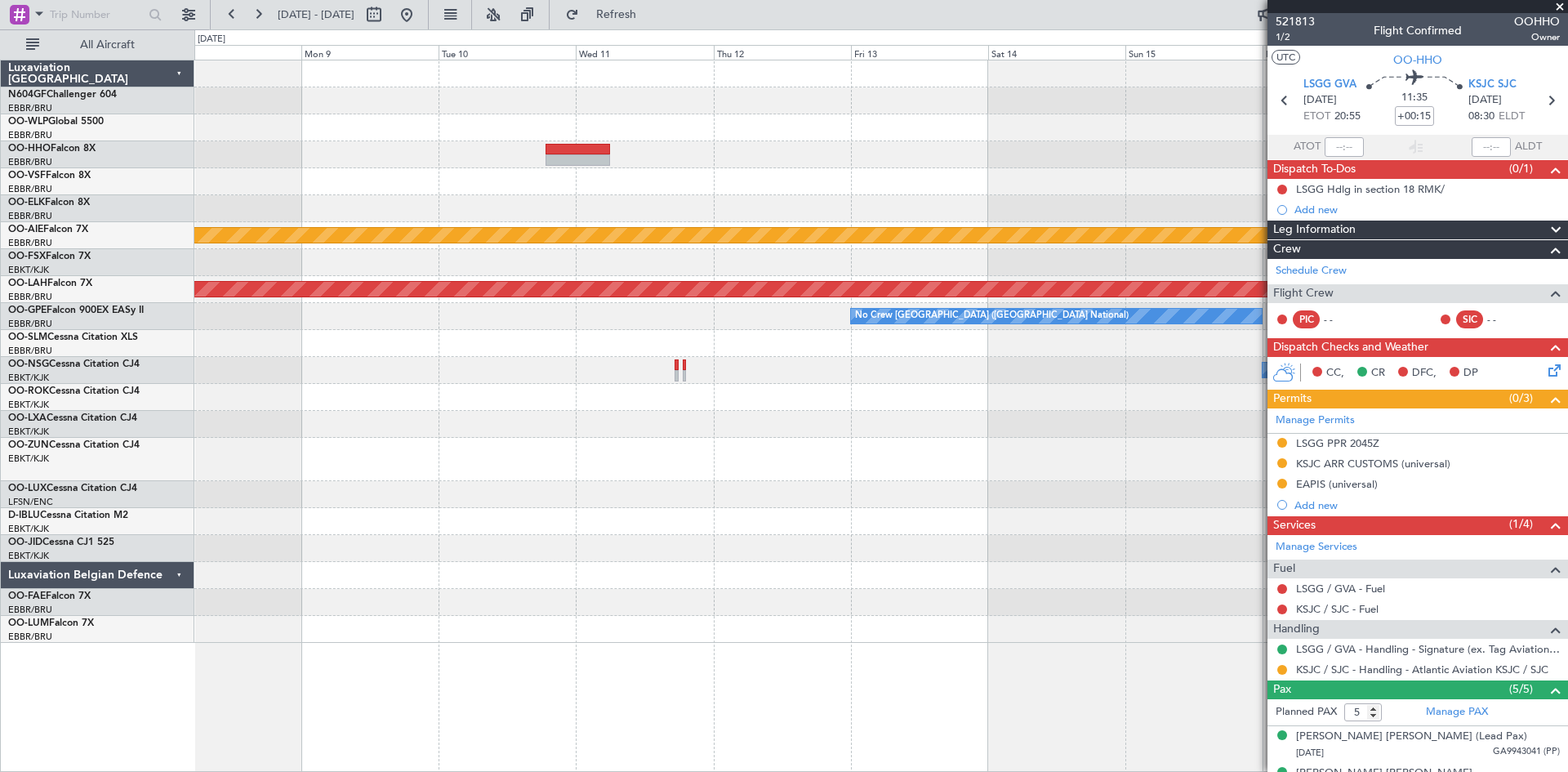
click at [181, 444] on div "LSGG 20:45 Z KSJC 08:35 Z - - Planned Maint Kortrijk-Wevelgem Planned Maint Alt…" at bounding box center [784, 401] width 1568 height 743
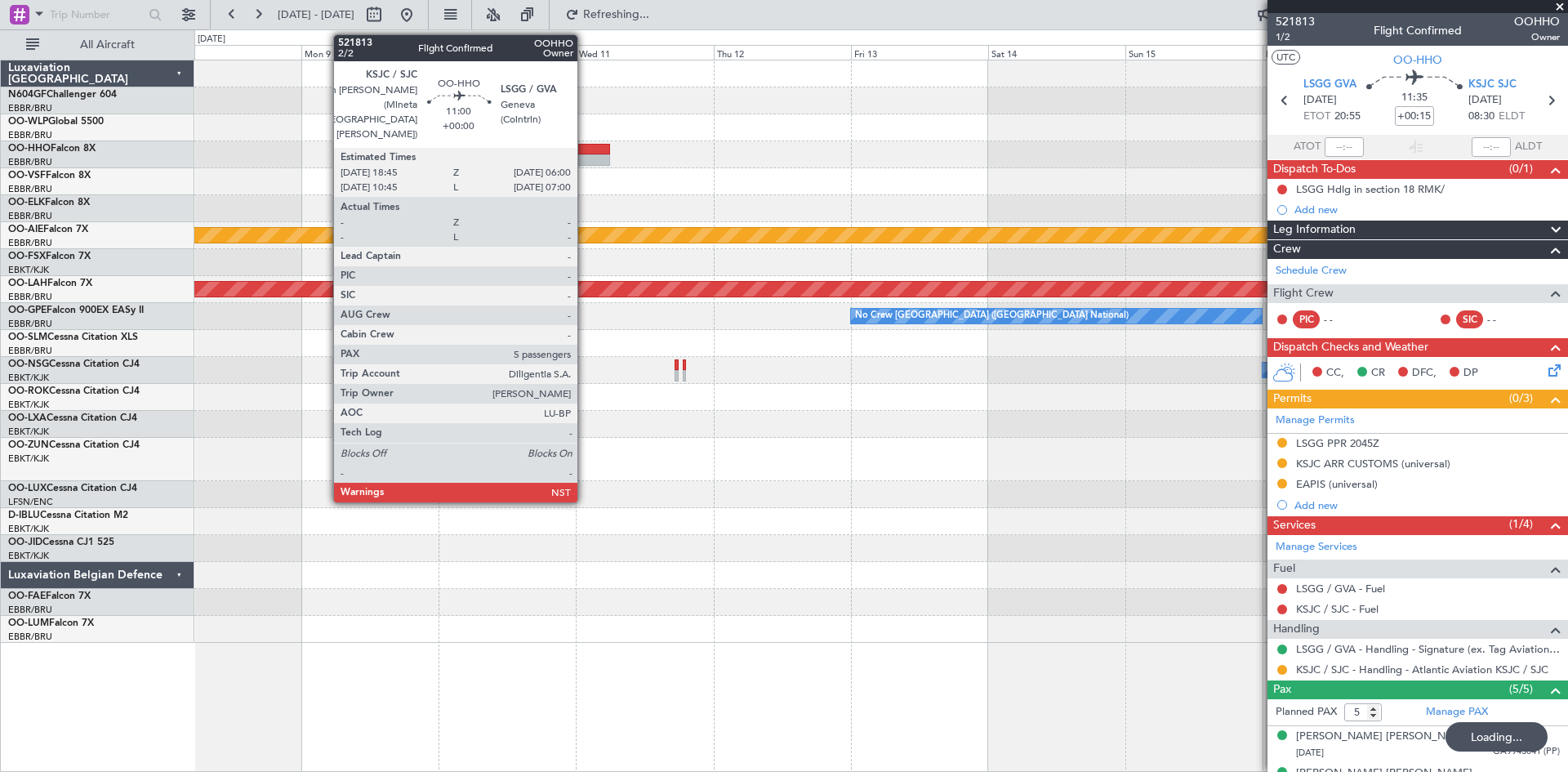
click at [585, 156] on div at bounding box center [577, 161] width 64 height 12
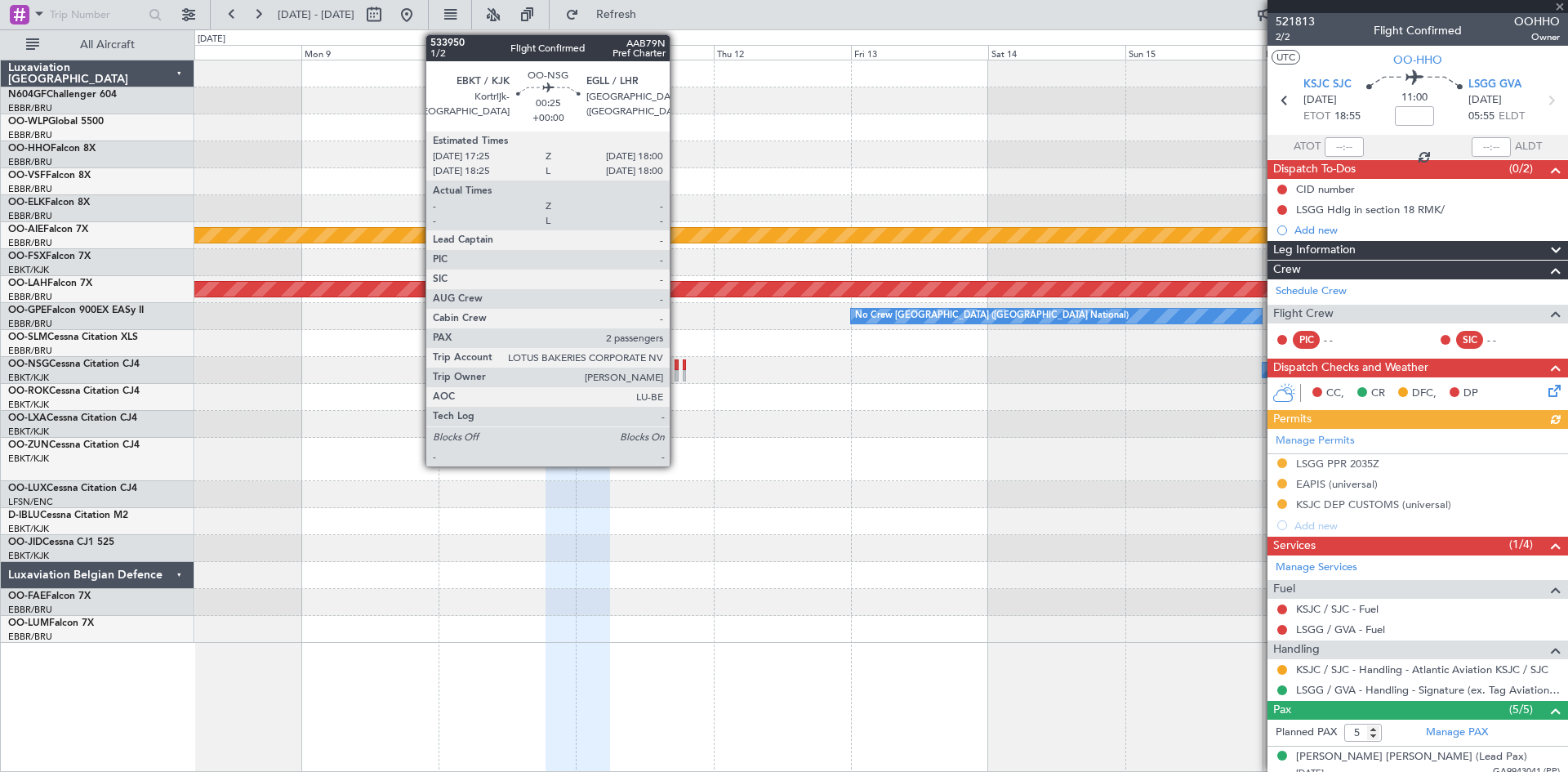
click at [677, 376] on div at bounding box center [676, 376] width 4 height 12
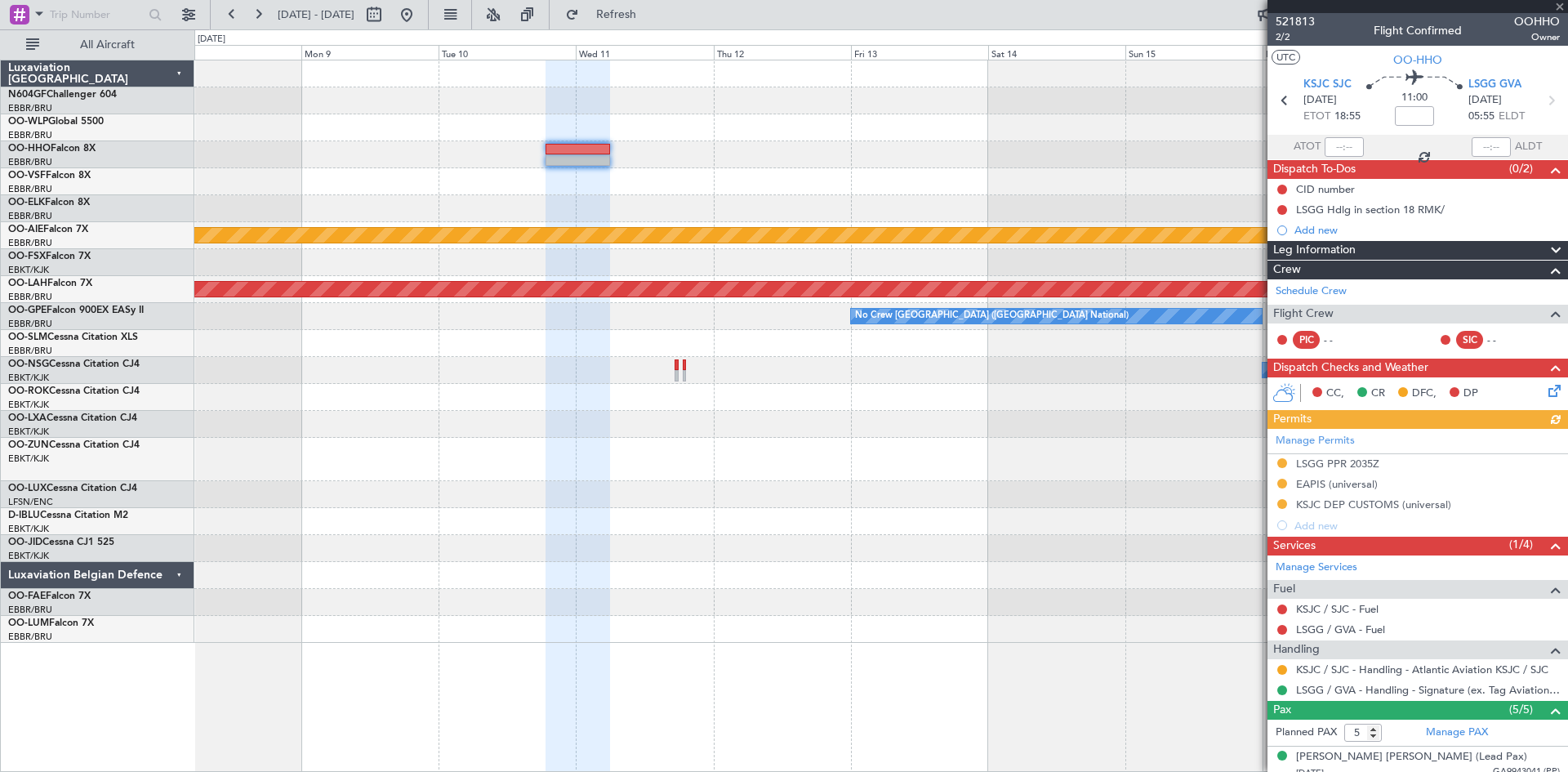
type input "2"
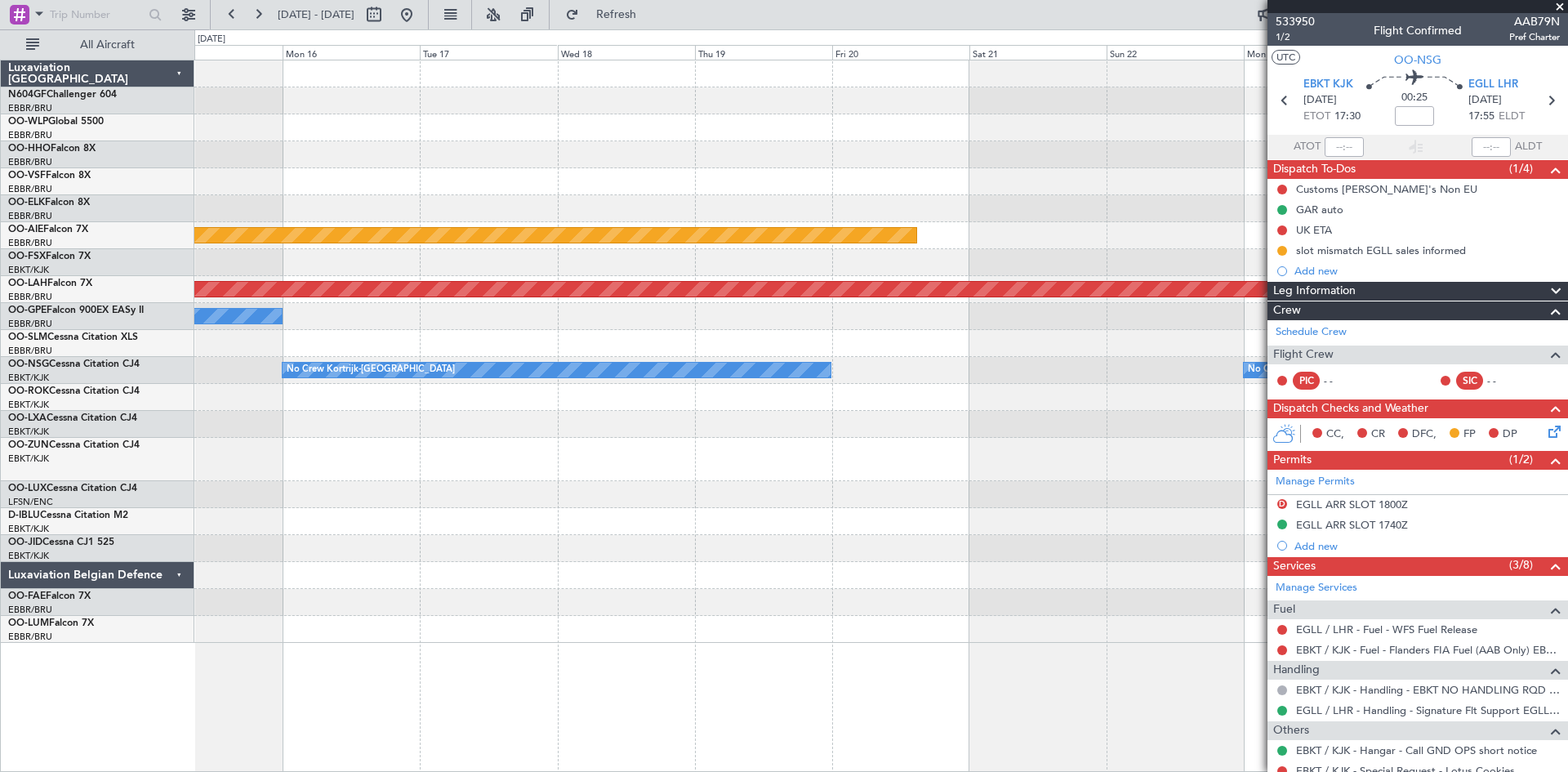
click at [0, 420] on div "Planned Maint Kortrijk-Wevelgem Planned Maint Alton-st Louis (St Louis Regl) No…" at bounding box center [784, 401] width 1568 height 743
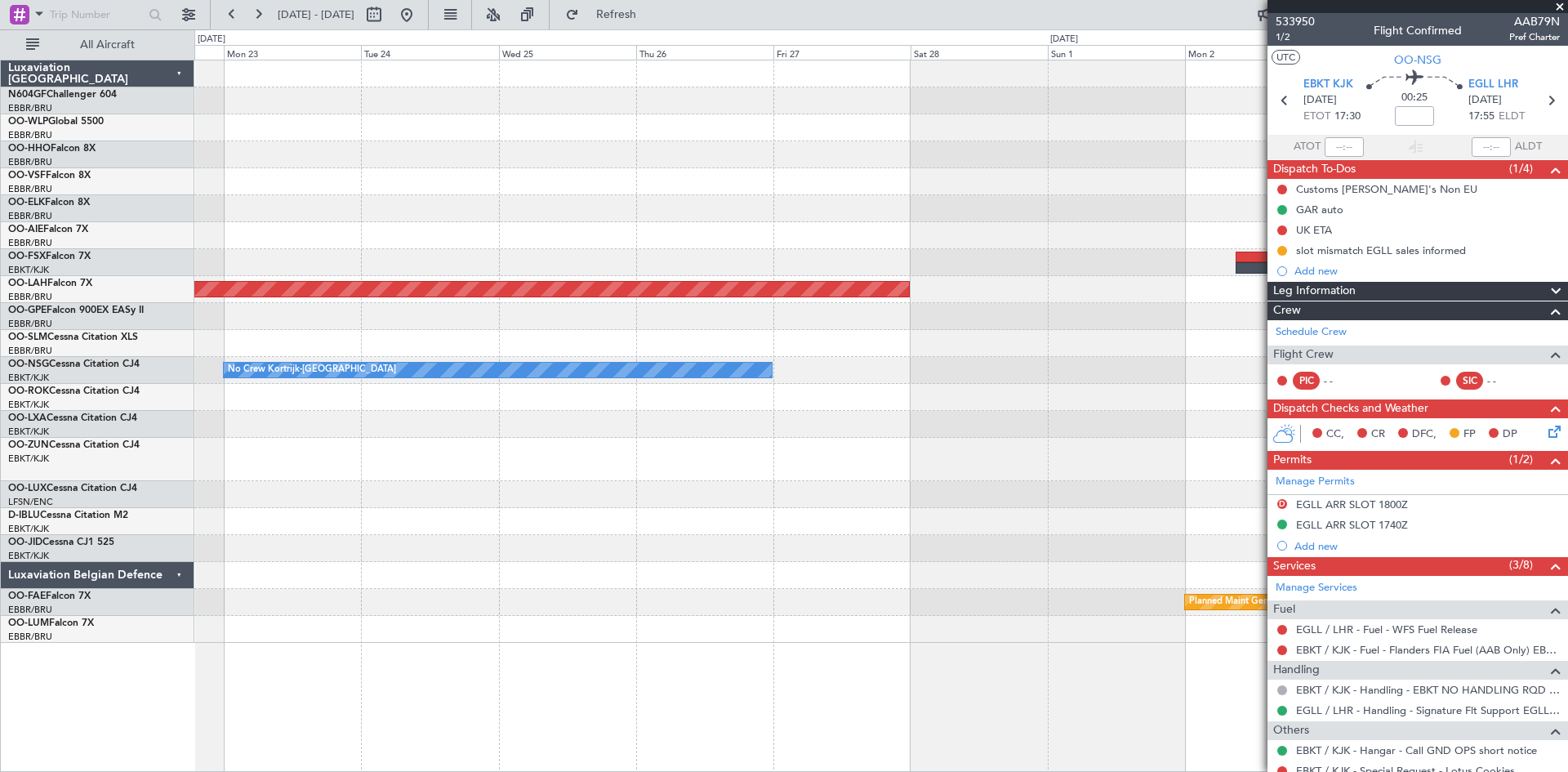
click at [26, 357] on div "Planned Maint Kortrijk-Wevelgem Planned Maint Alton-st Louis (St Louis Regl) No…" at bounding box center [784, 401] width 1568 height 743
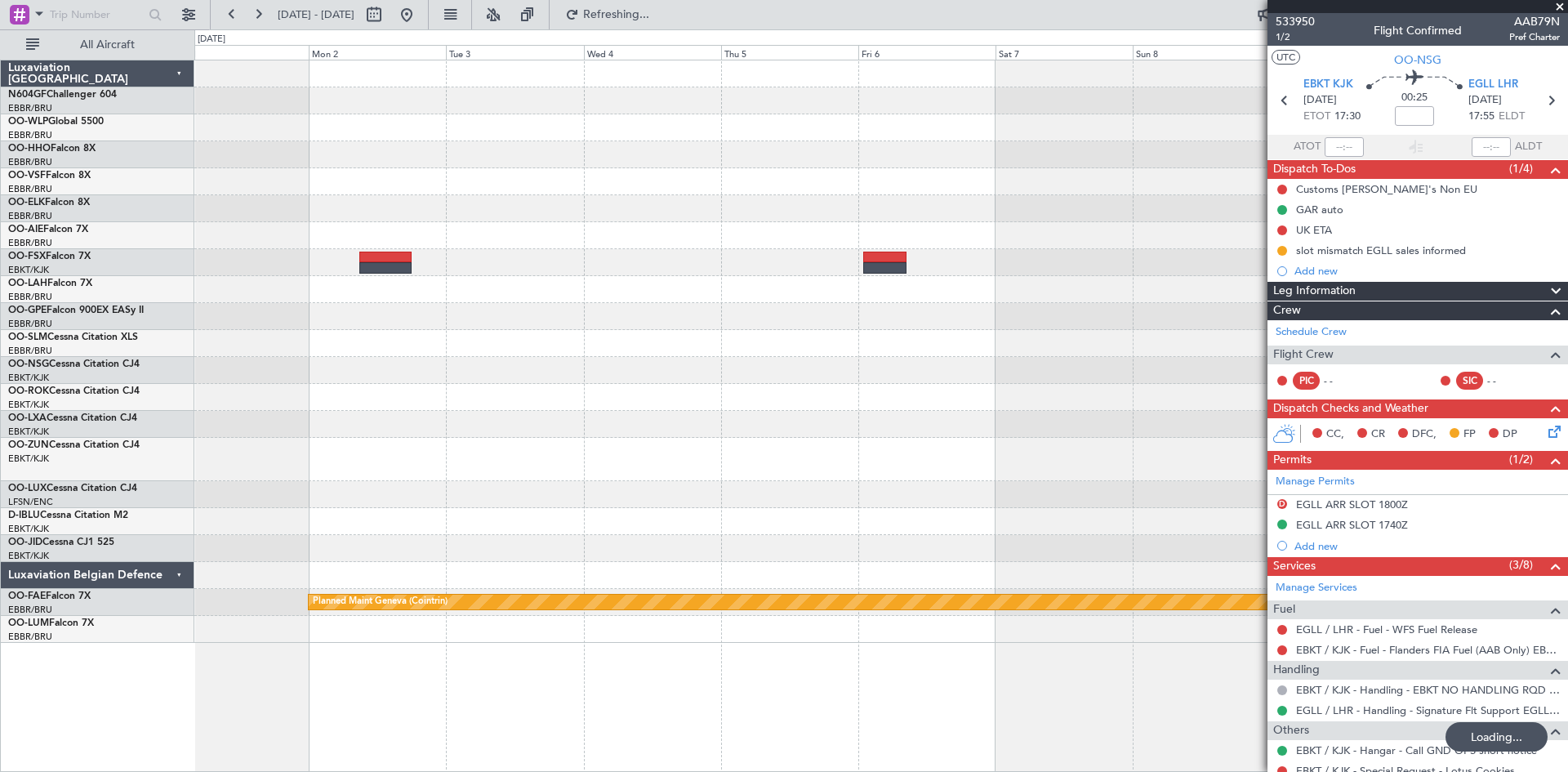
click at [86, 321] on div "Planned Maint Alton-st Louis (St Louis Regl) No Crew Kortrijk-Wevelgem No Crew …" at bounding box center [784, 401] width 1568 height 743
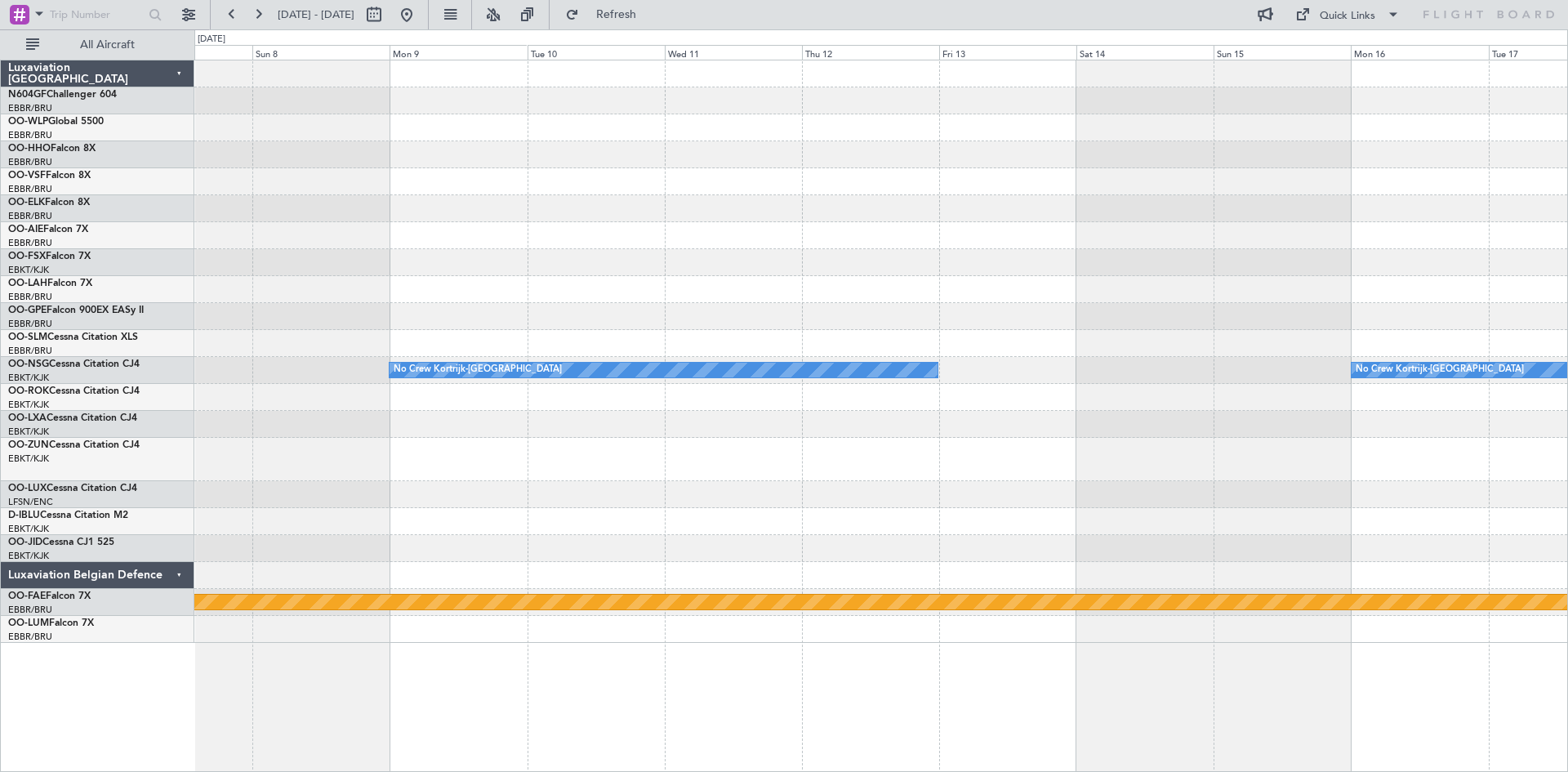
click at [60, 295] on div "No Crew Kortrijk-Wevelgem No Crew Kortrijk-Wevelgem Planned Maint Geneva (Coint…" at bounding box center [784, 401] width 1568 height 743
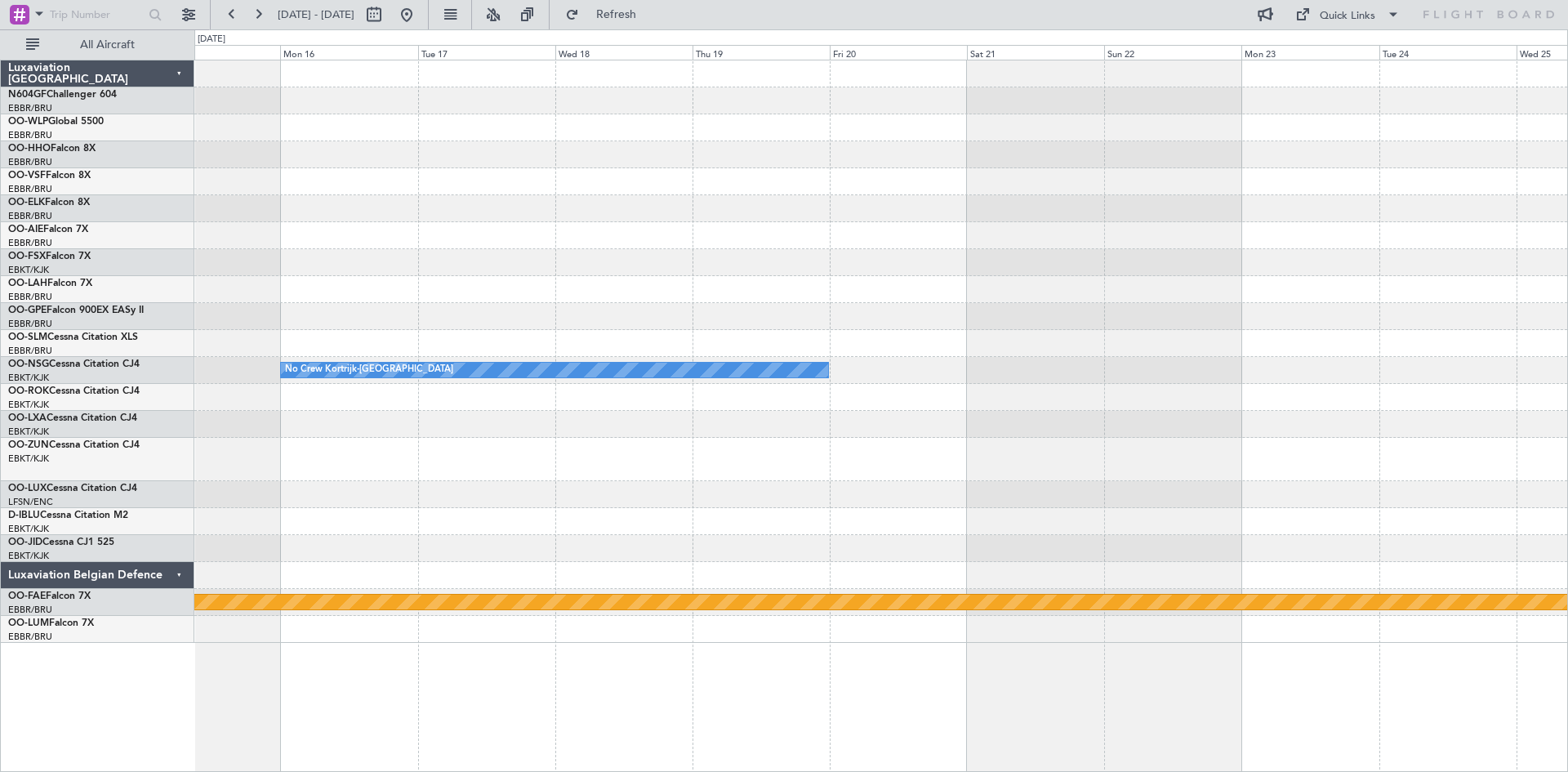
click at [0, 202] on div "No Crew Kortrijk-Wevelgem No Crew Kortrijk-Wevelgem Planned Maint Geneva (Coint…" at bounding box center [784, 401] width 1568 height 743
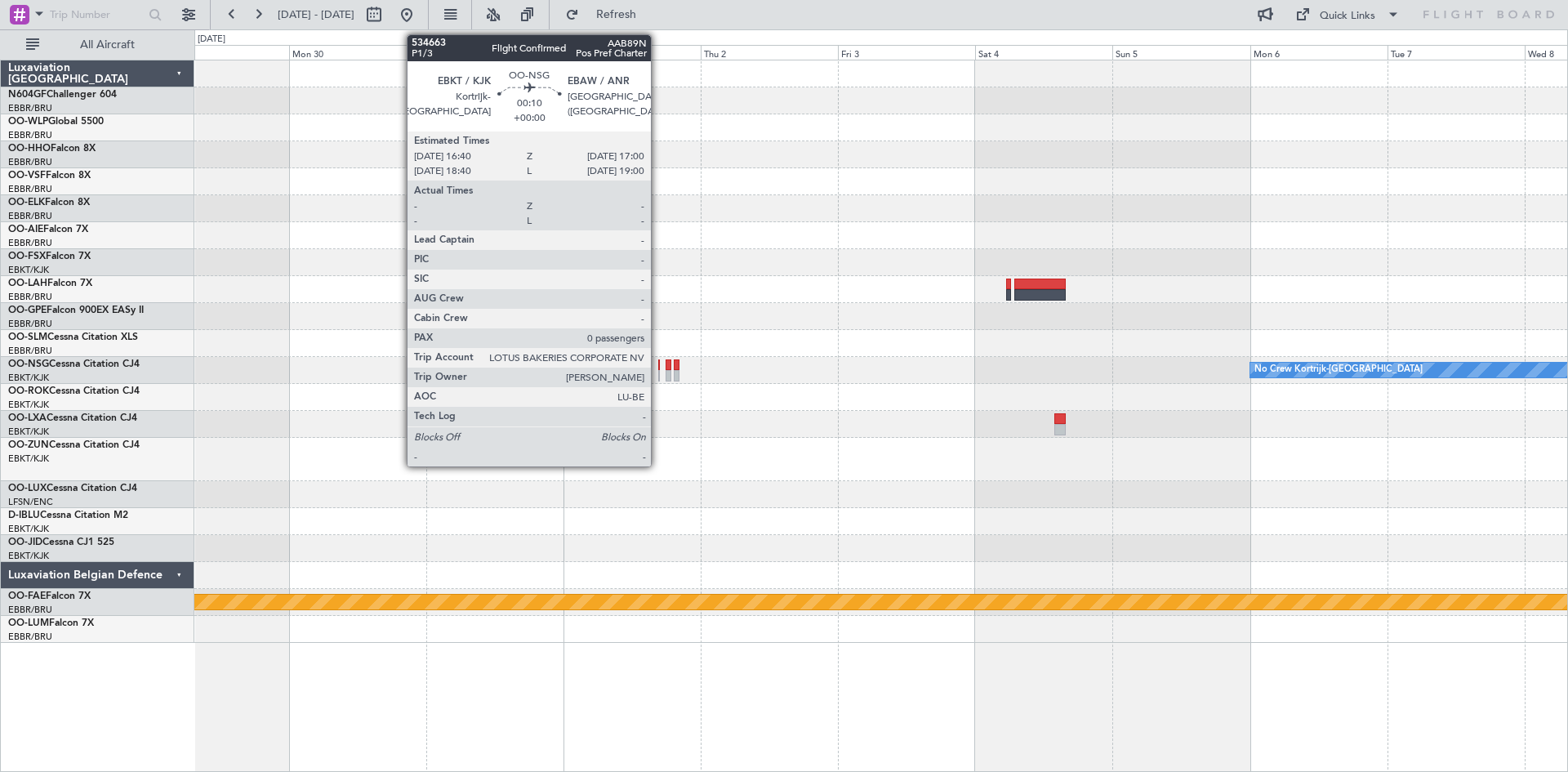
click at [658, 376] on div at bounding box center [659, 376] width 3 height 12
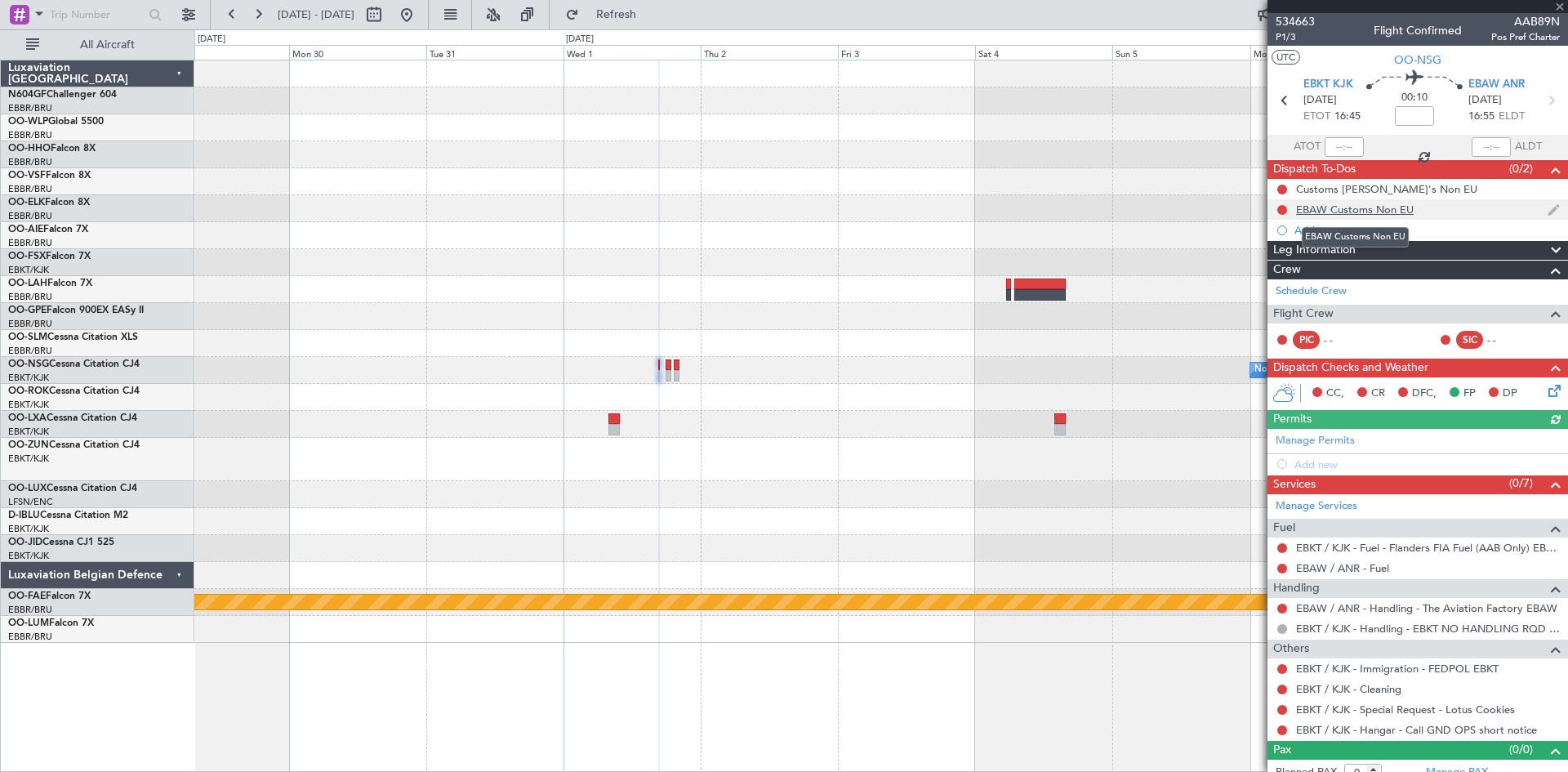
click at [1345, 209] on div "EBAW Customs Non EU" at bounding box center [1355, 210] width 117 height 13
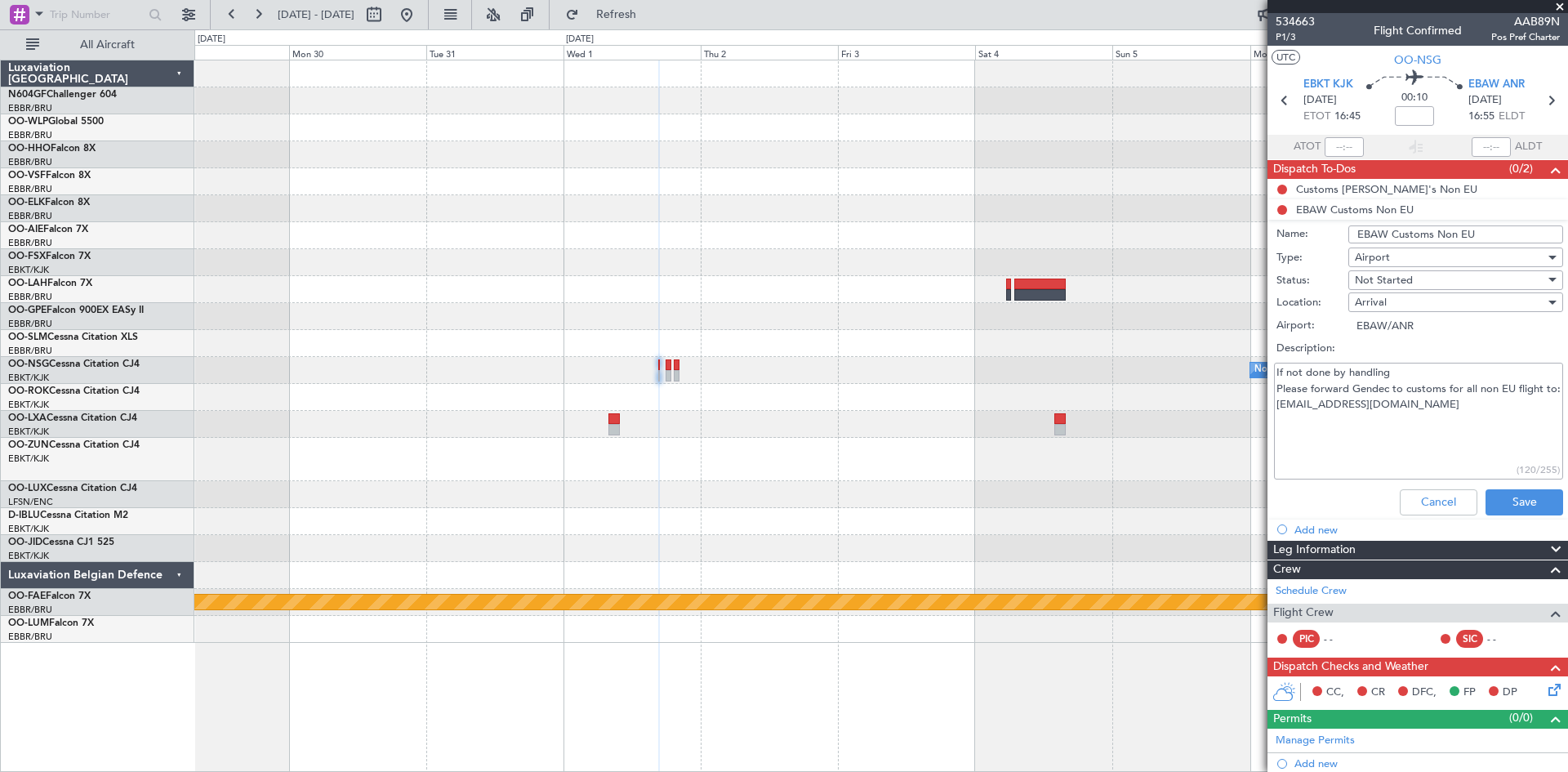
drag, startPoint x: 1490, startPoint y: 234, endPoint x: 1340, endPoint y: 229, distance: 150.1
click at [1332, 227] on div "Name: EBAW Customs Non EU" at bounding box center [1418, 234] width 317 height 24
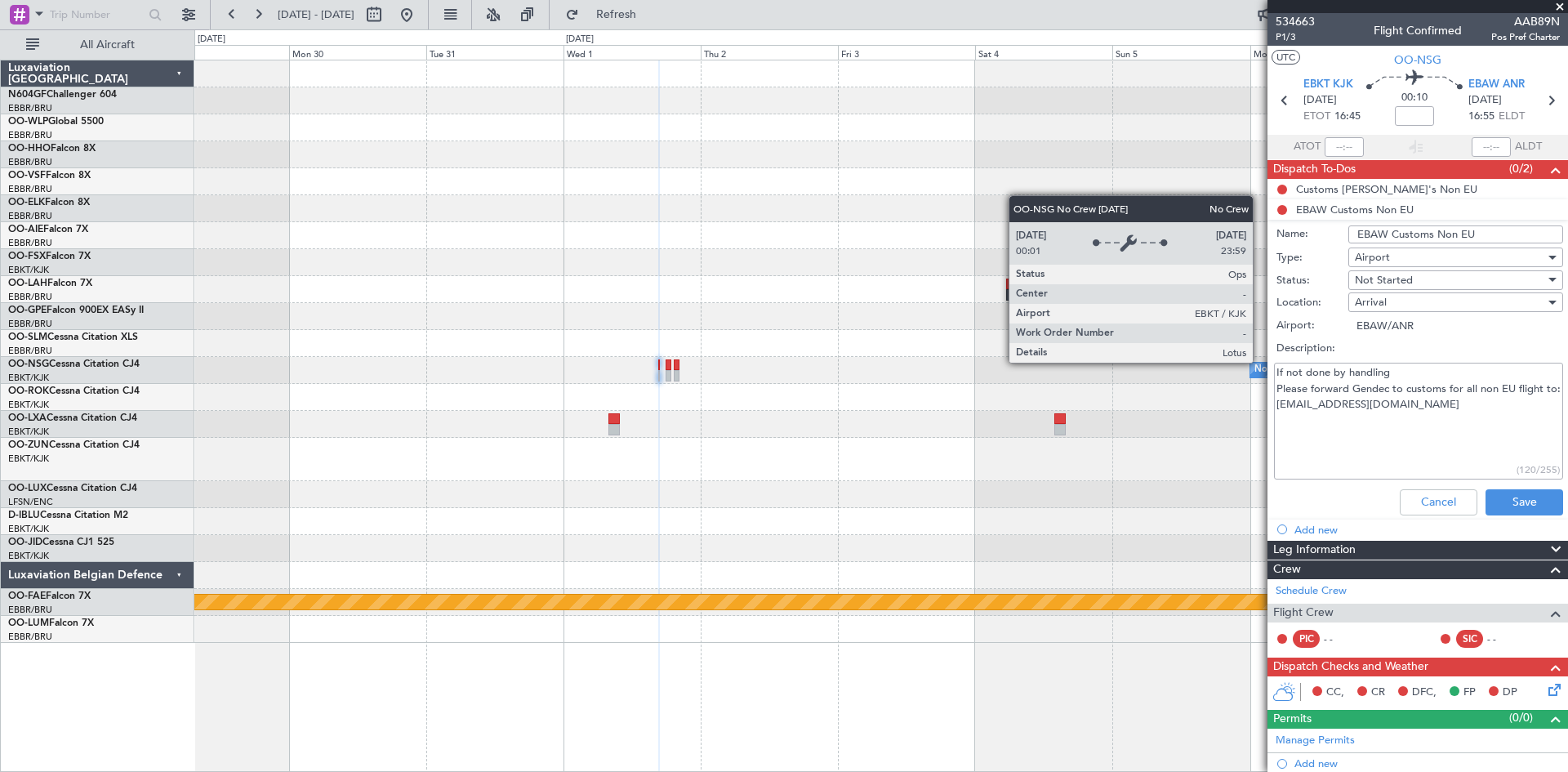
drag, startPoint x: 1486, startPoint y: 429, endPoint x: 1260, endPoint y: 362, distance: 235.7
click at [1260, 362] on fb-app "29 Mar 2026 - 08 Apr 2026 Refresh Quick Links All Aircraft No Crew Kortrijk-Wev…" at bounding box center [784, 392] width 1568 height 760
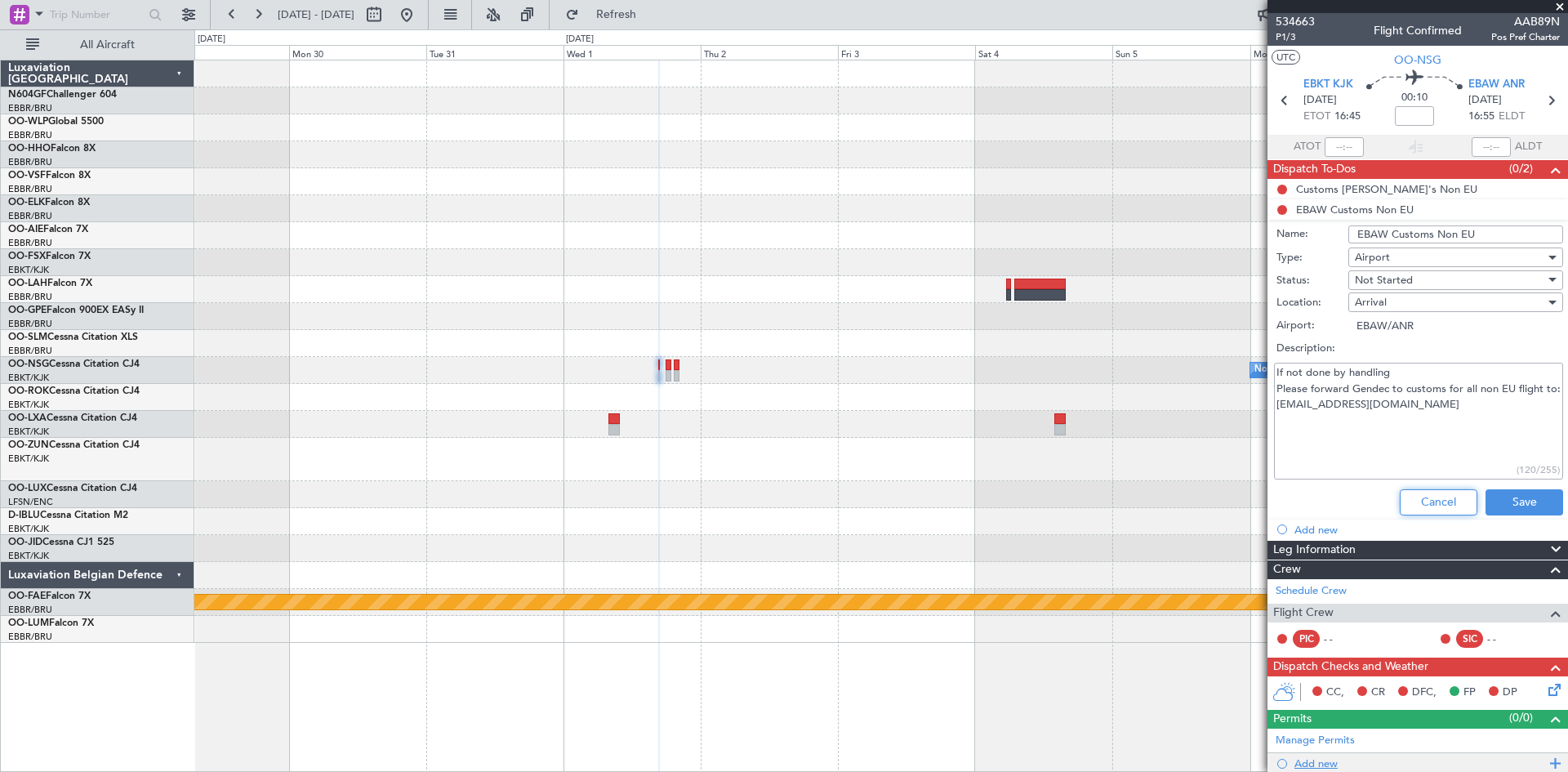
drag, startPoint x: 1407, startPoint y: 498, endPoint x: 1317, endPoint y: 460, distance: 97.7
click at [1407, 497] on button "Cancel" at bounding box center [1438, 502] width 78 height 26
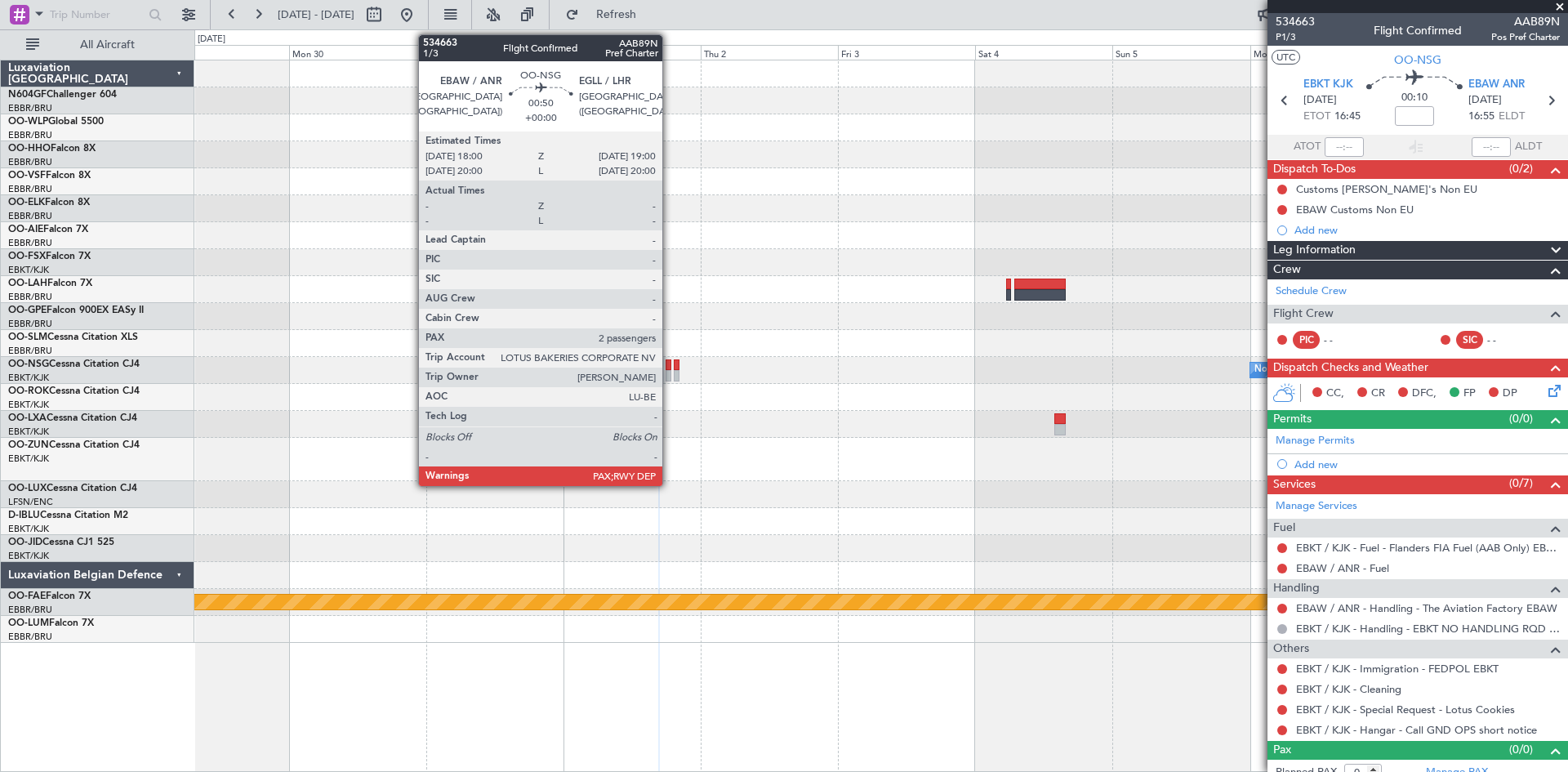
click at [670, 375] on div at bounding box center [669, 376] width 7 height 12
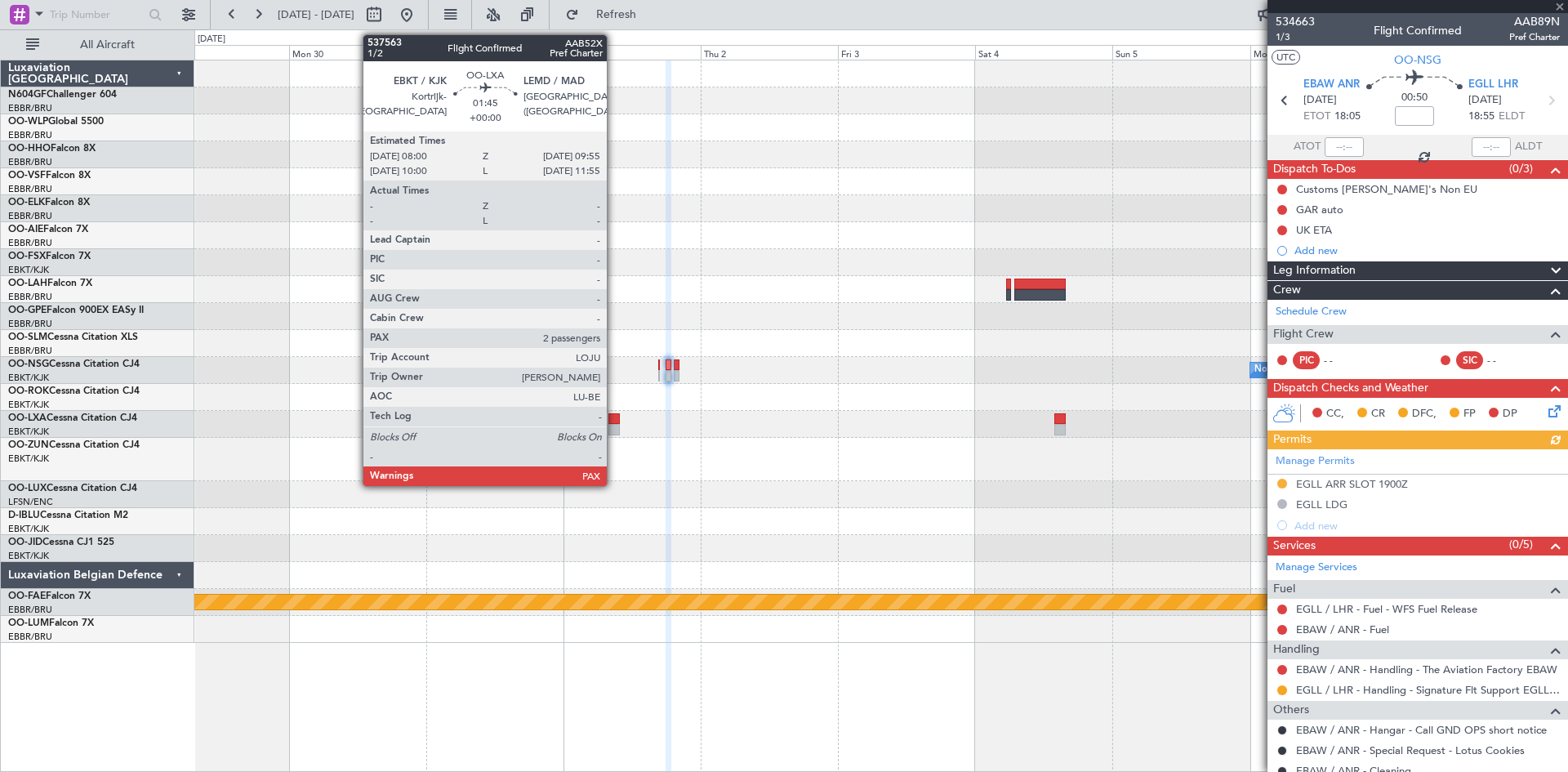
click at [615, 428] on div at bounding box center [614, 430] width 12 height 12
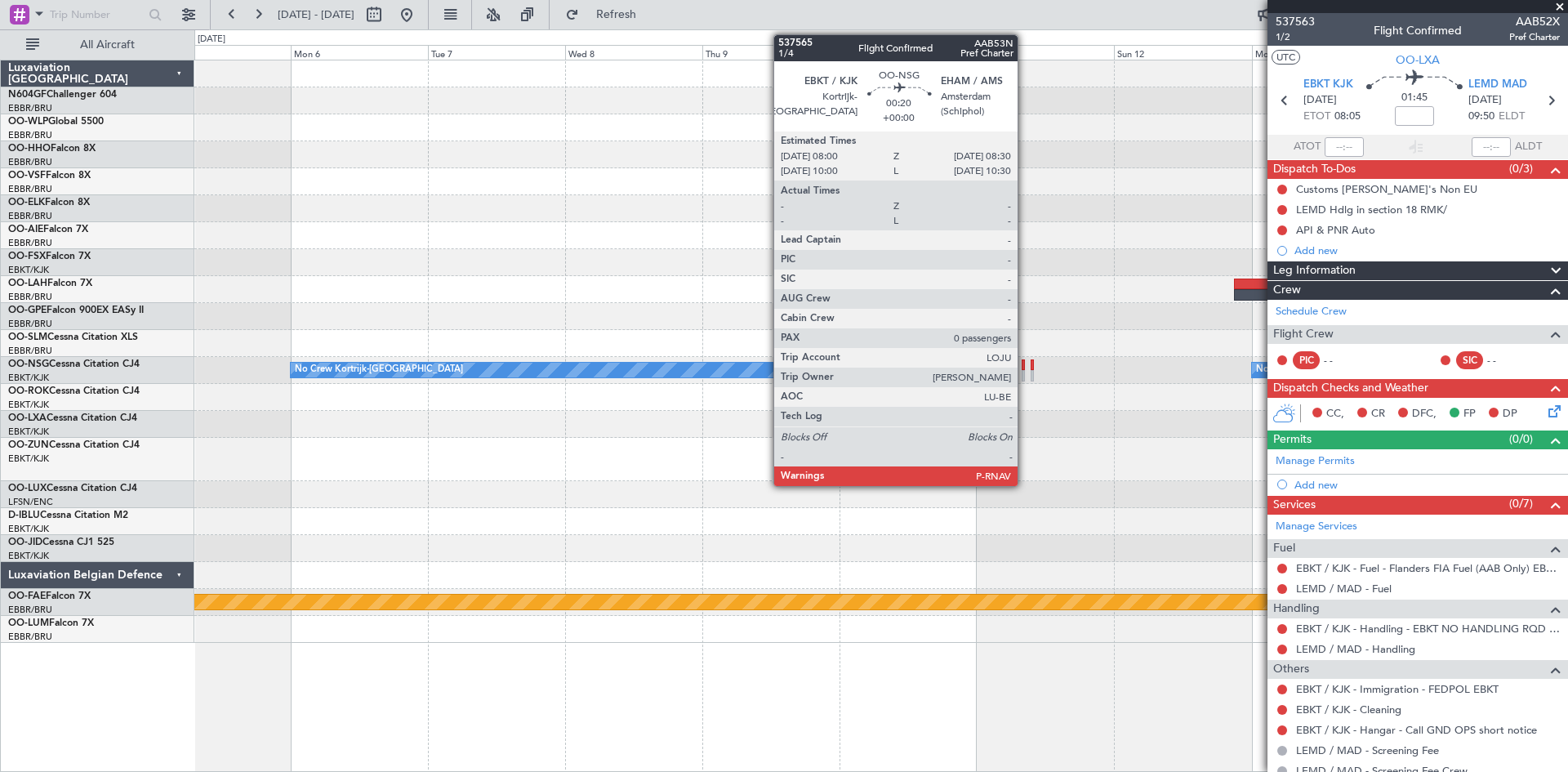
click at [1025, 372] on div at bounding box center [1022, 376] width 3 height 12
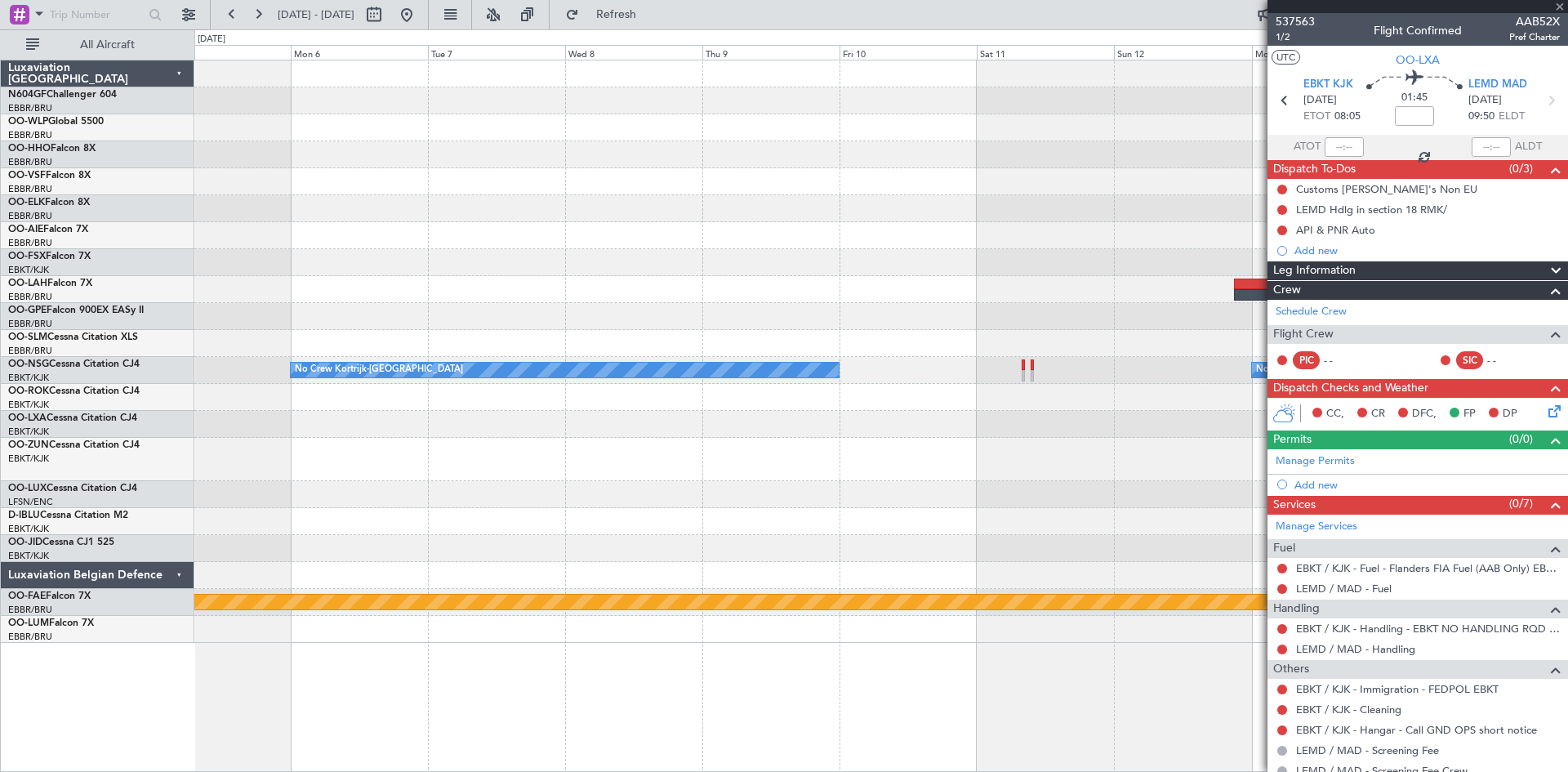
type input "0"
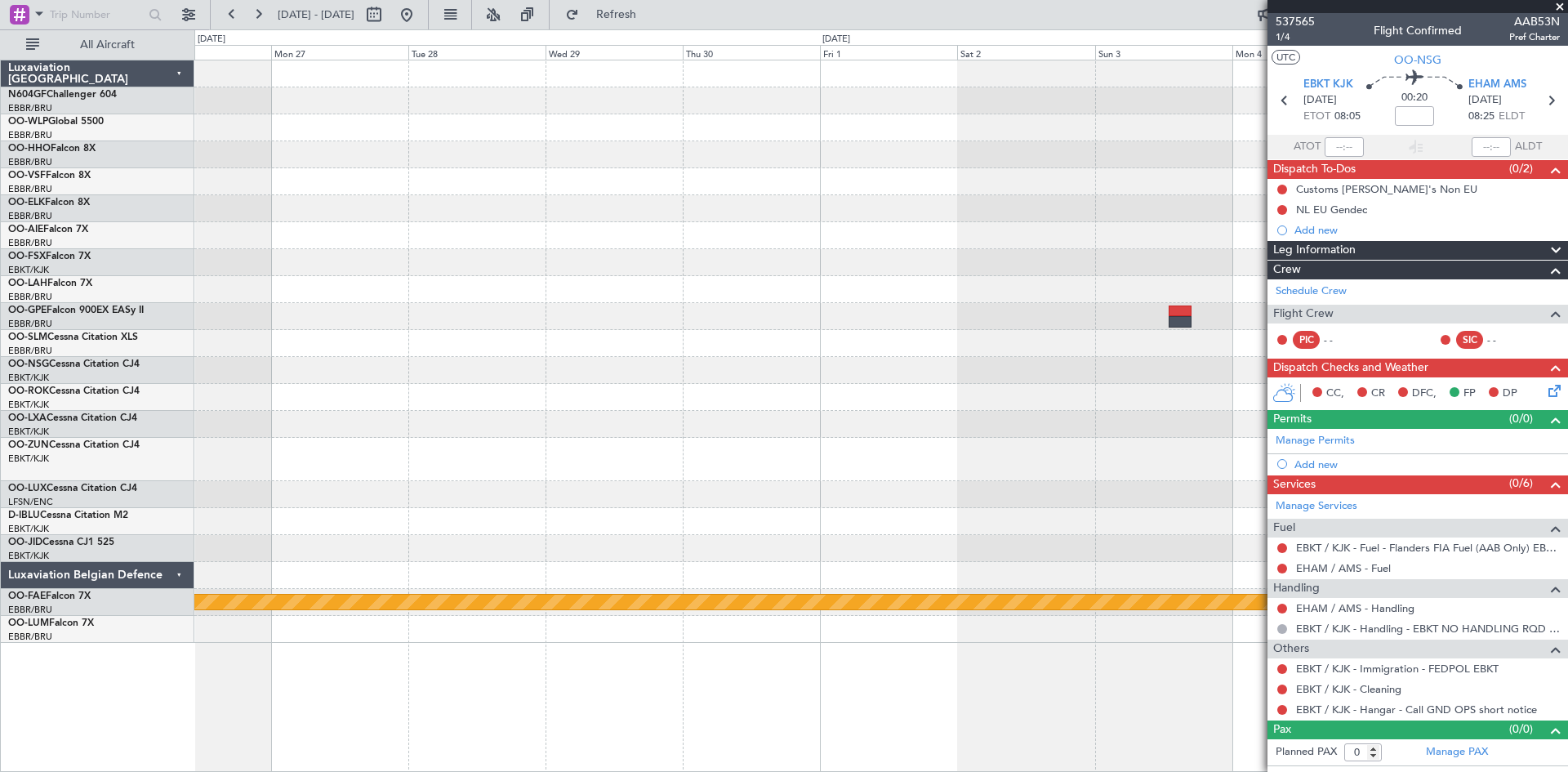
click at [126, 389] on div "Planned Maint Geneva (Cointrin) Luxaviation Belgium N604GF Challenger 604 EBBR/…" at bounding box center [784, 401] width 1568 height 743
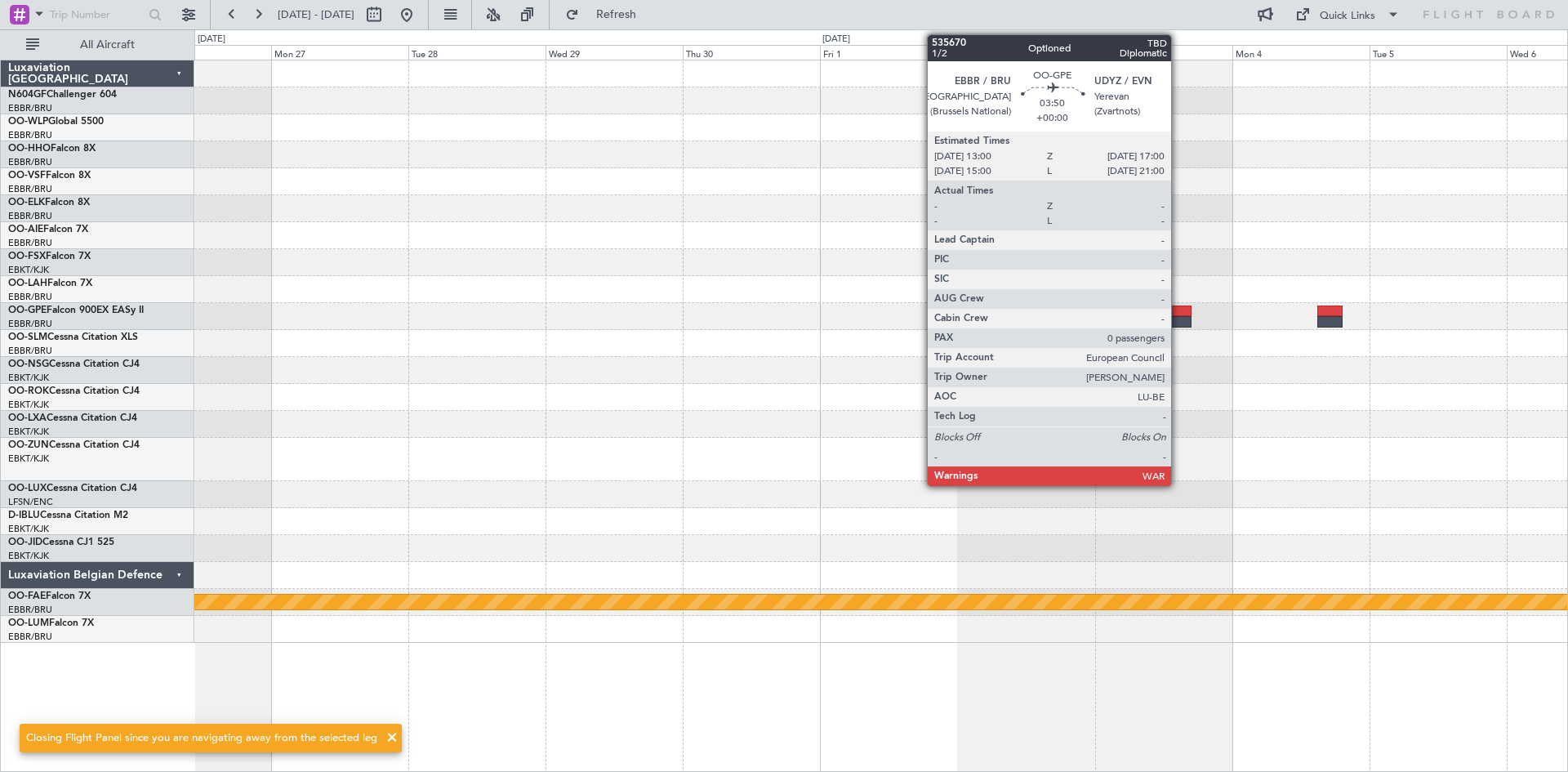
click at [1178, 313] on div at bounding box center [1180, 311] width 24 height 12
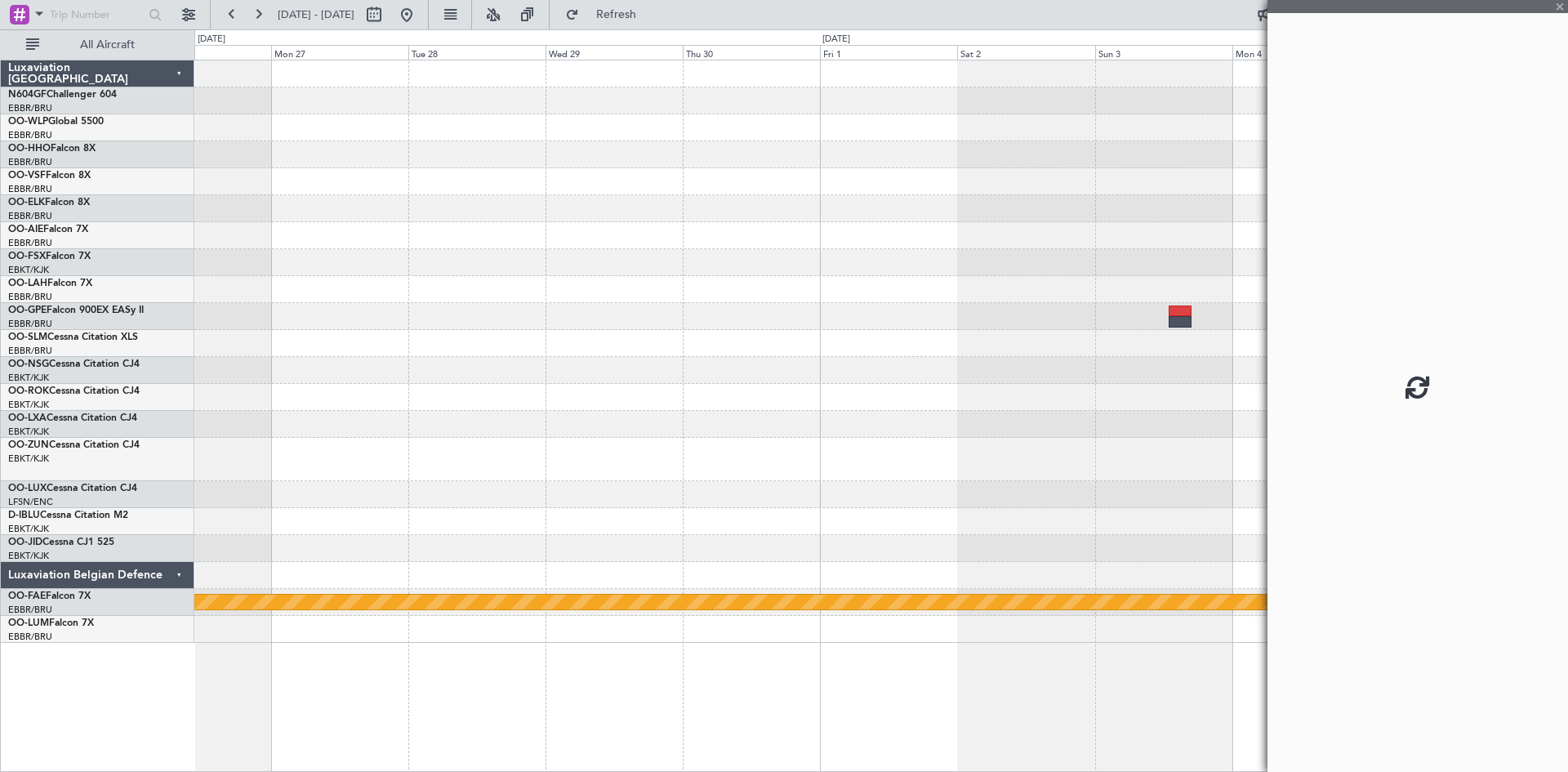
drag, startPoint x: 1464, startPoint y: 357, endPoint x: 1085, endPoint y: 370, distance: 379.2
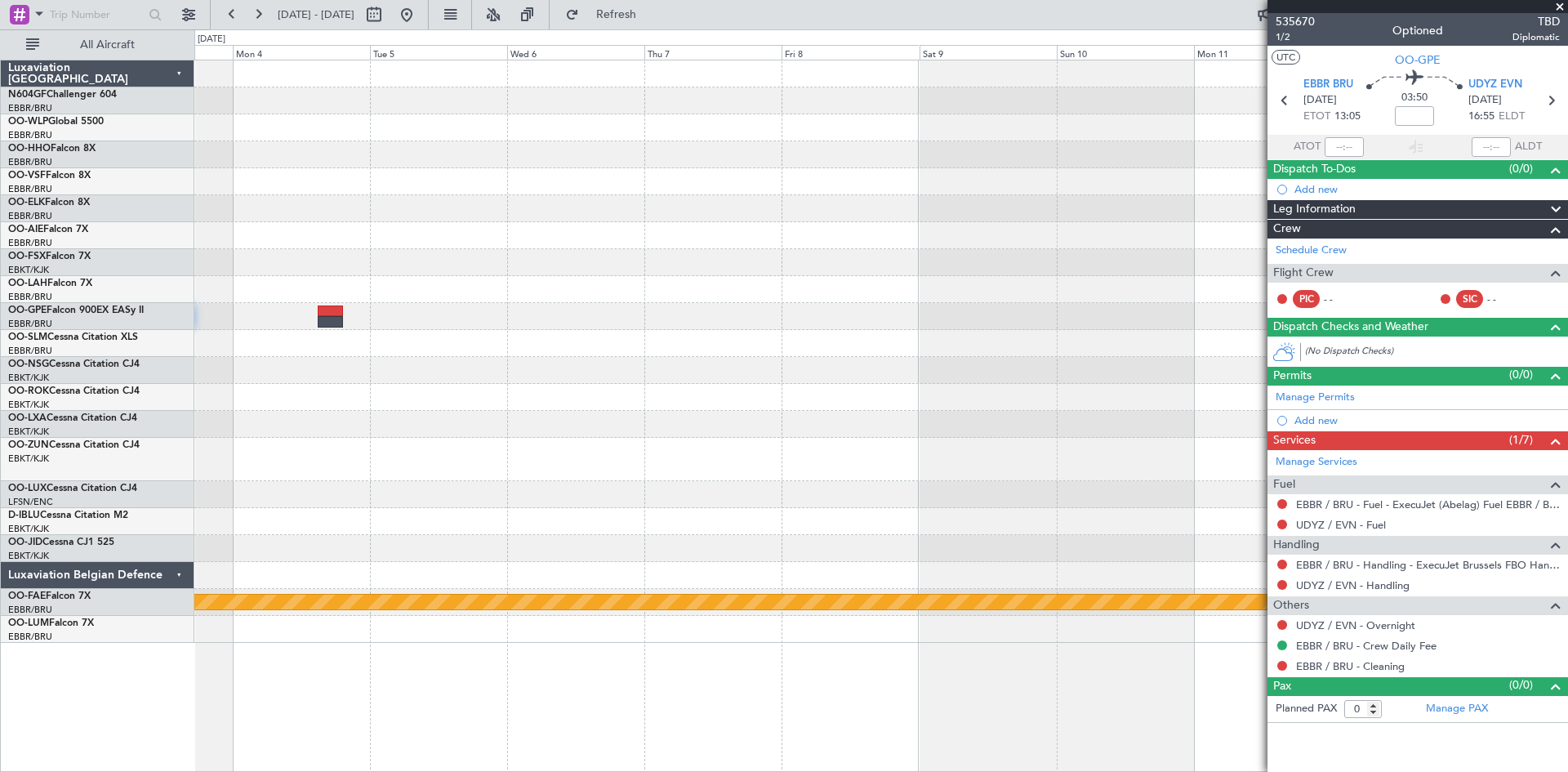
click at [92, 406] on div "Planned Maint Geneva (Cointrin) Luxaviation Belgium N604GF Challenger 604 EBBR/…" at bounding box center [784, 401] width 1568 height 743
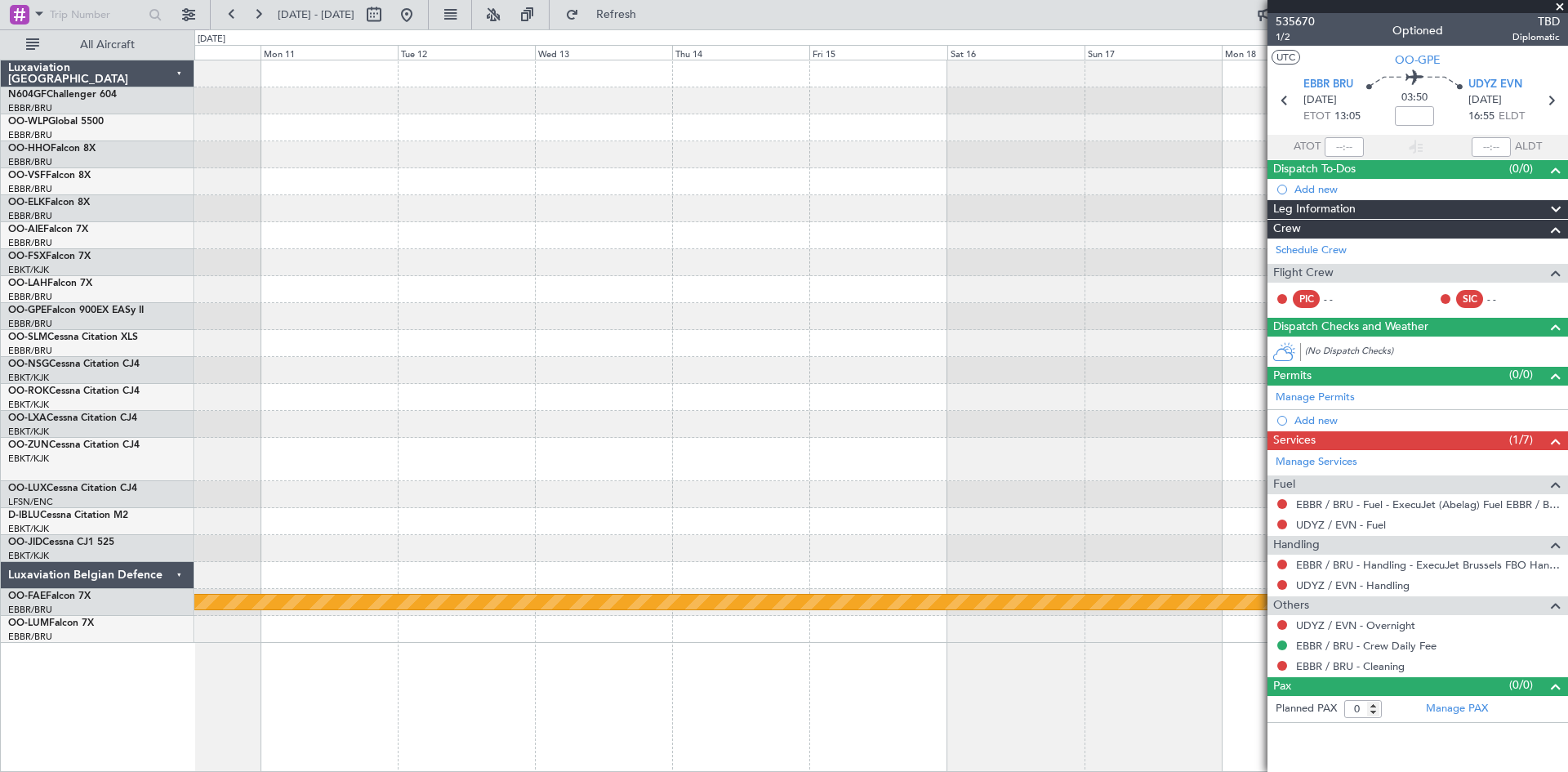
click at [90, 384] on div "Planned Maint Geneva (Cointrin) Luxaviation Belgium N604GF Challenger 604 EBBR/…" at bounding box center [784, 401] width 1568 height 743
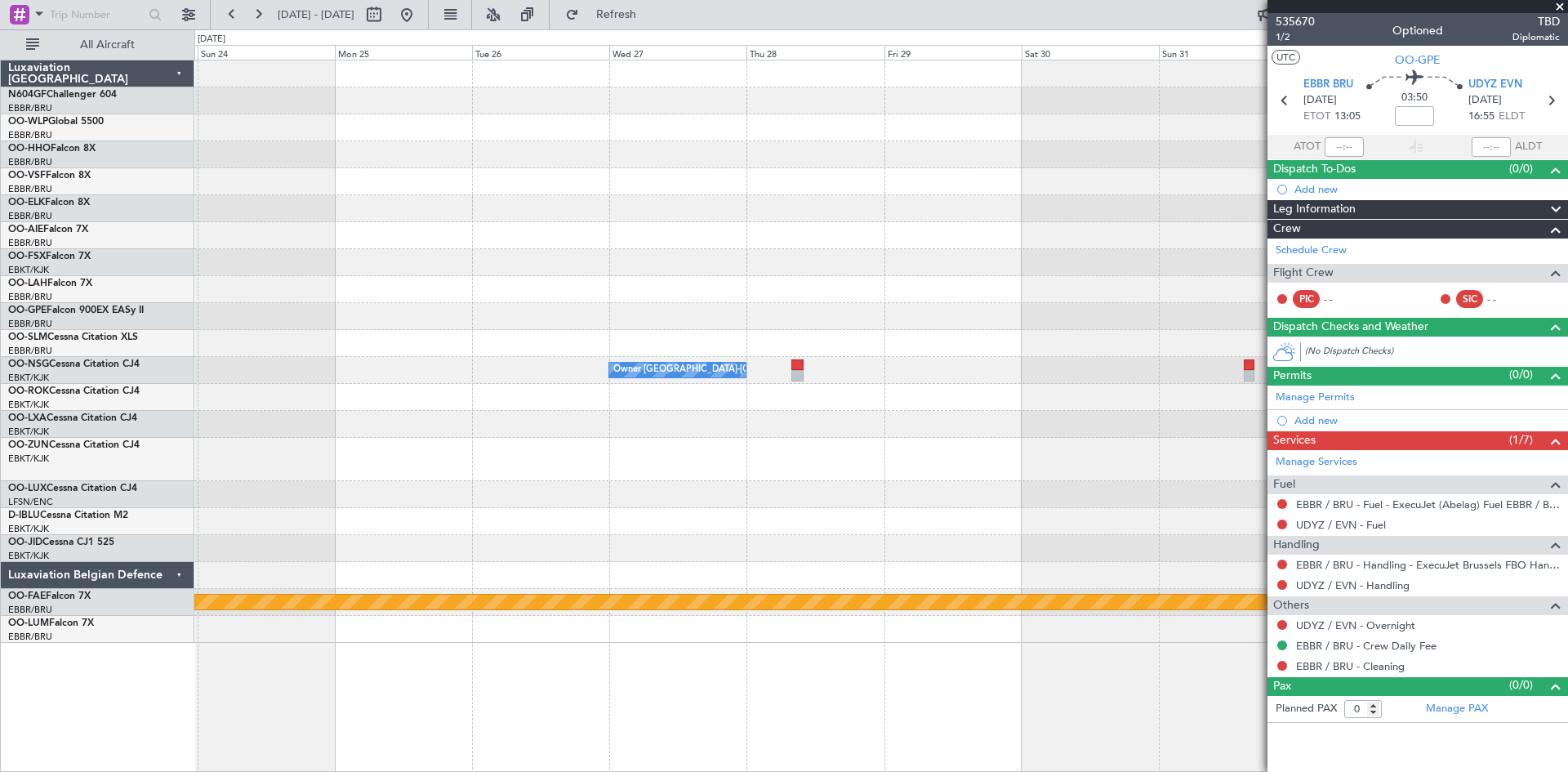
click at [258, 347] on div at bounding box center [880, 343] width 1373 height 27
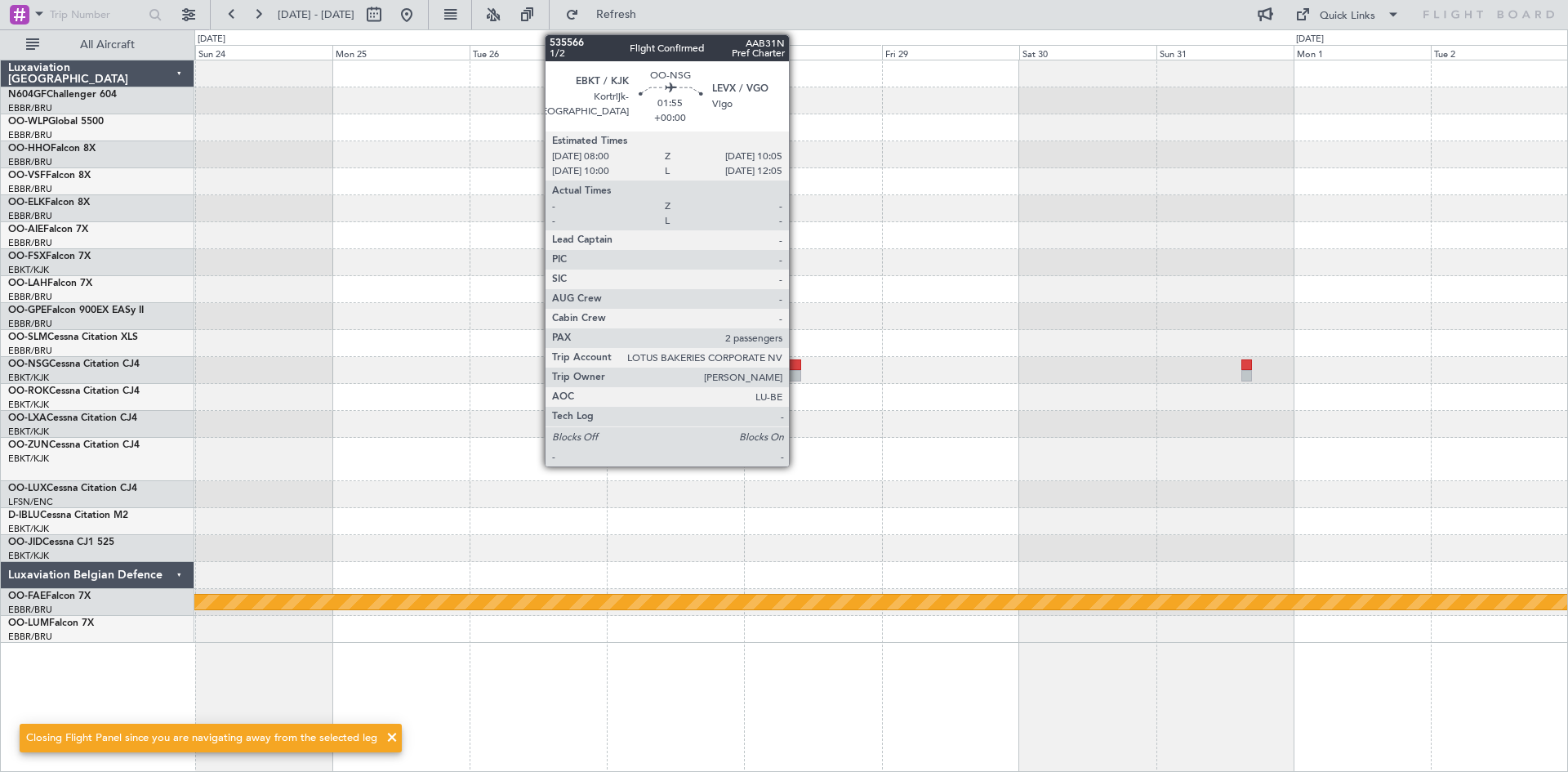
click at [796, 370] on div at bounding box center [795, 376] width 12 height 12
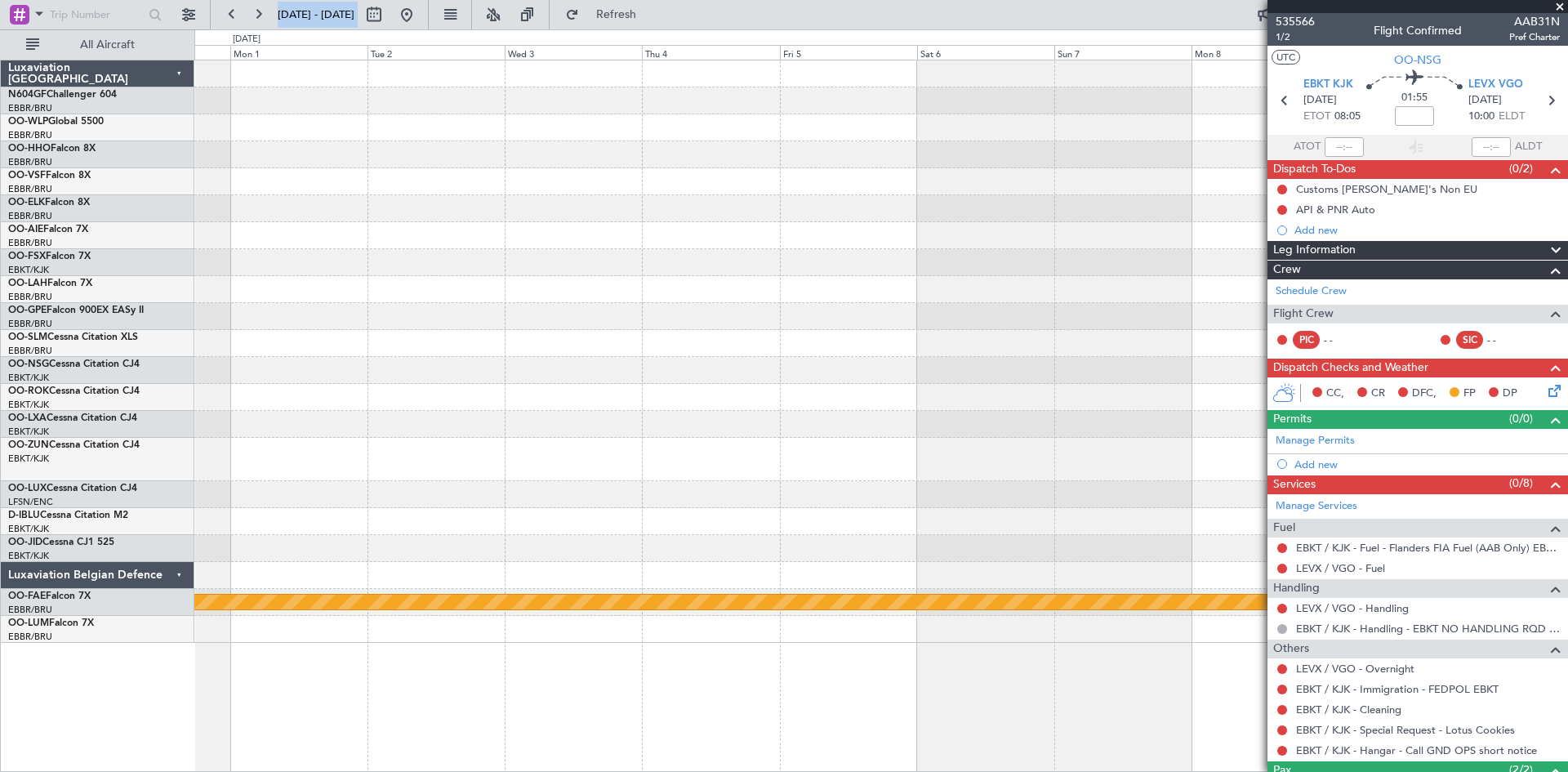
click at [0, 382] on div "Planned Maint Geneva (Cointrin) Luxaviation Belgium N604GF Challenger 604 EBBR/…" at bounding box center [784, 401] width 1568 height 743
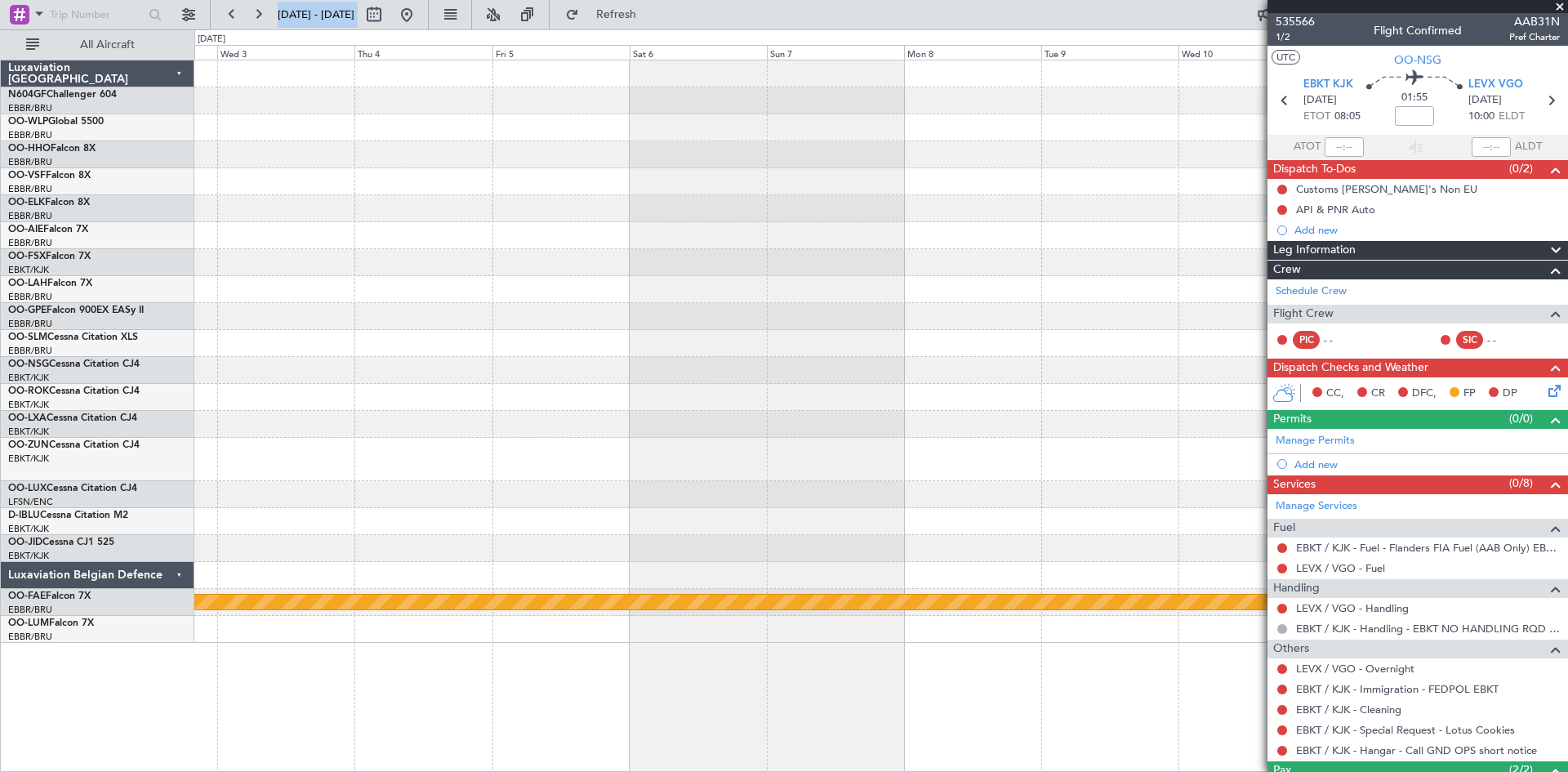
click at [292, 212] on div "Planned Maint Geneva (Cointrin)" at bounding box center [880, 352] width 1373 height 583
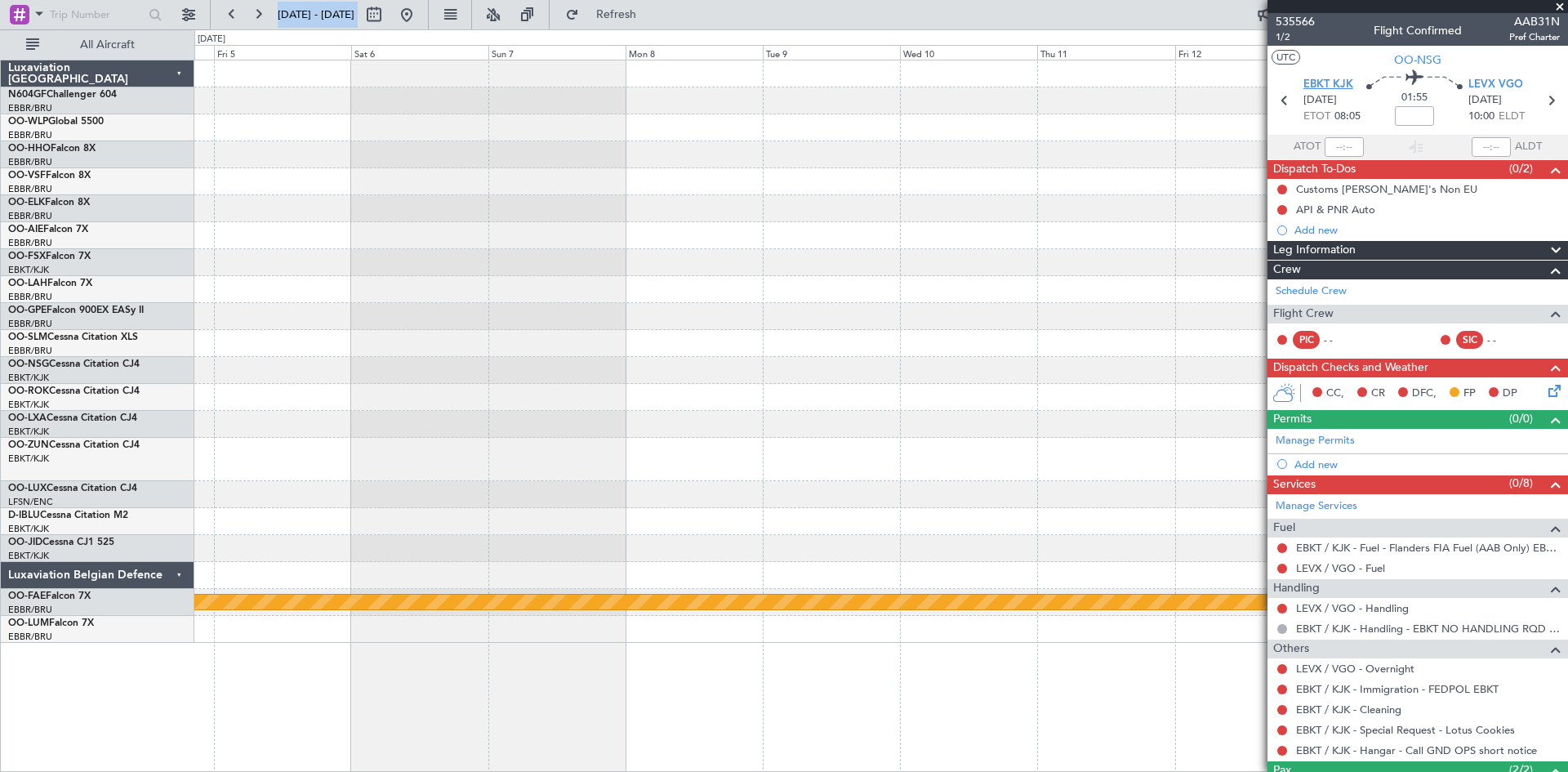
click at [1335, 89] on span "EBKT KJK" at bounding box center [1329, 85] width 50 height 16
click at [420, 17] on button at bounding box center [406, 14] width 26 height 26
